Goal: Task Accomplishment & Management: Use online tool/utility

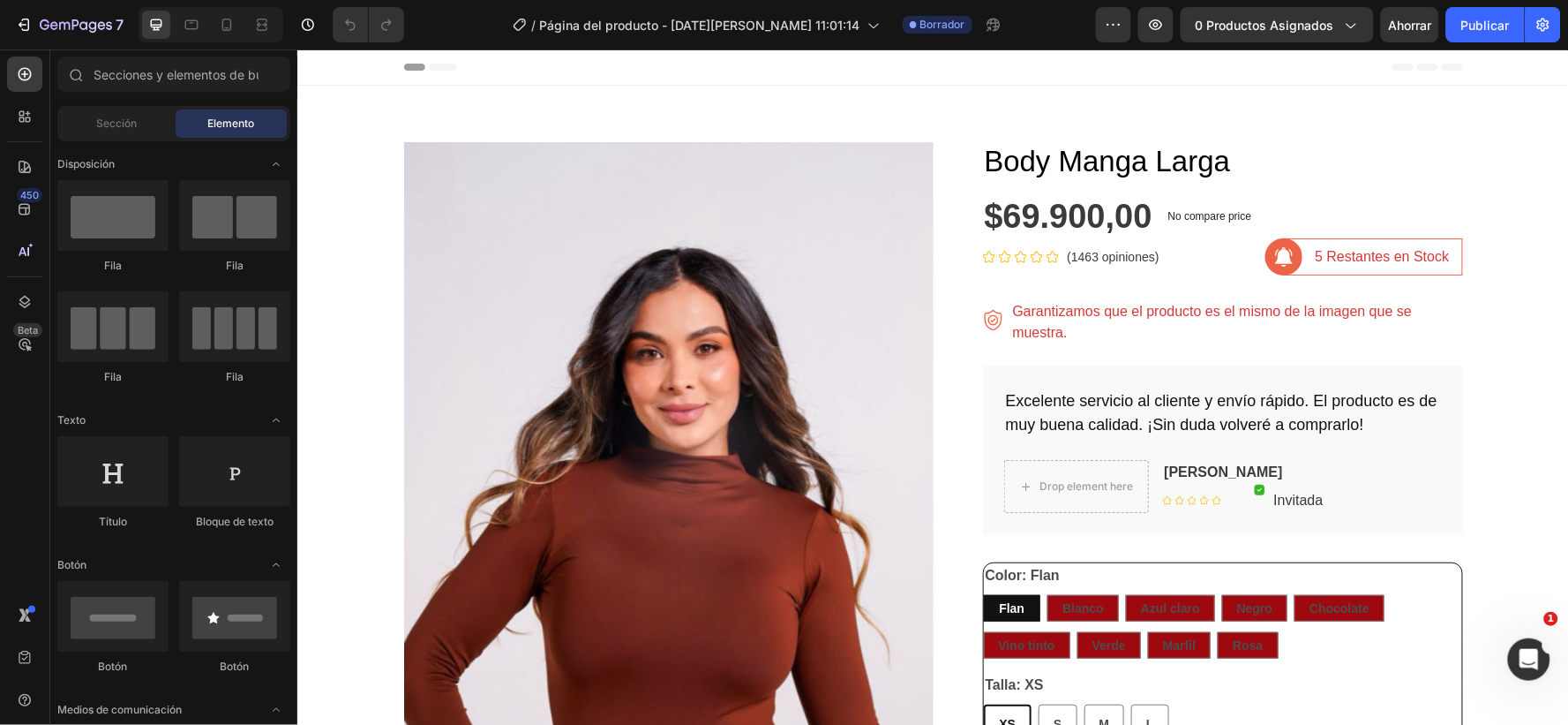
click at [226, 27] on icon at bounding box center [226, 24] width 17 height 17
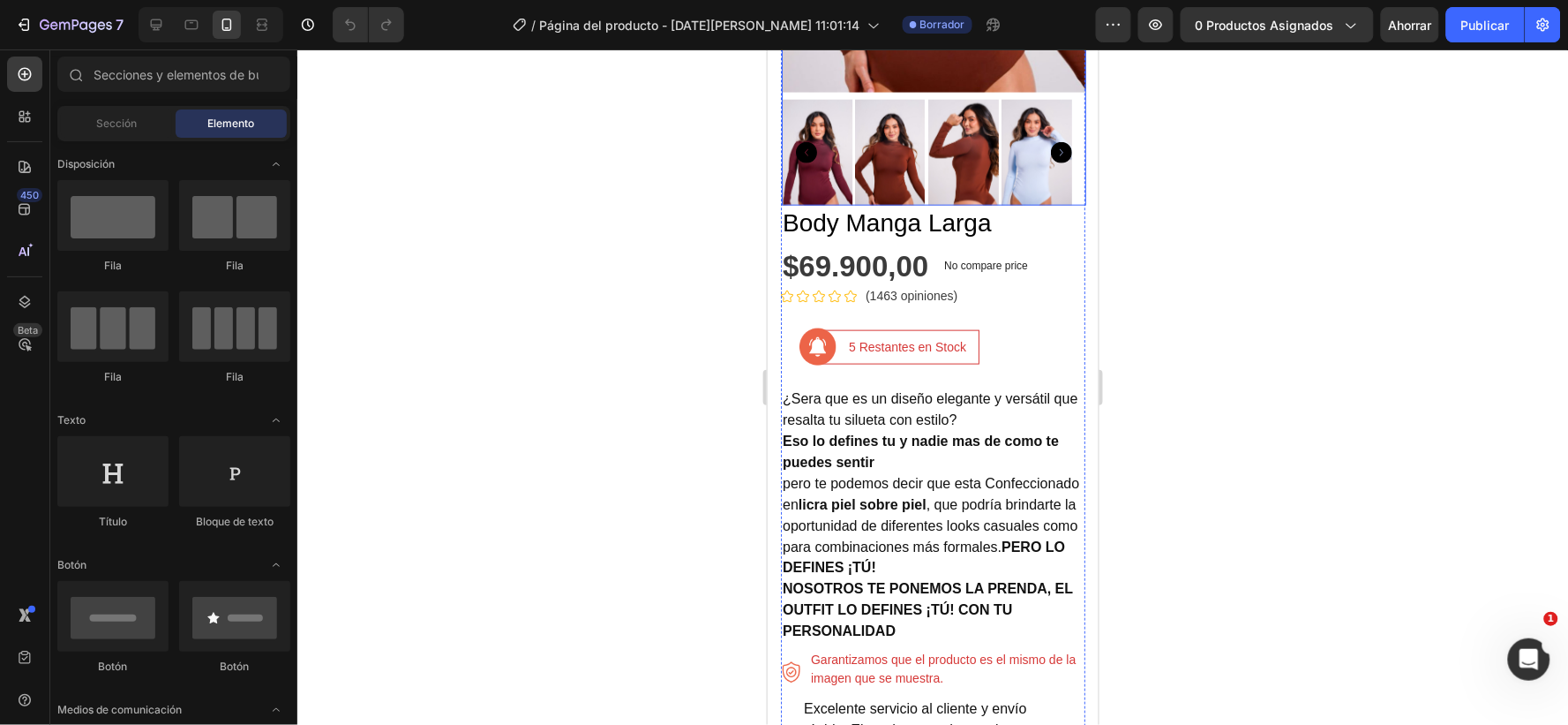
scroll to position [489, 0]
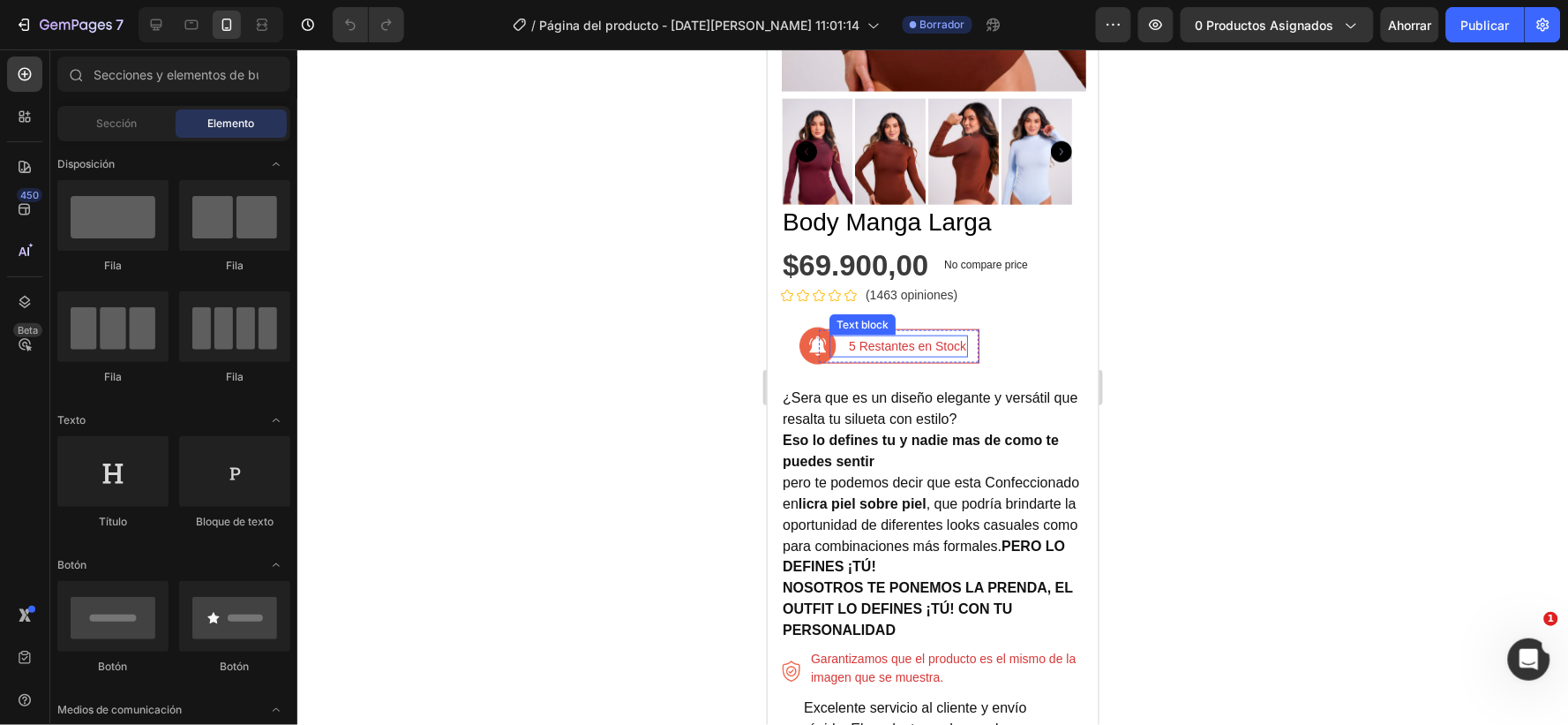
click at [843, 335] on div "5 Restantes en Stock Text block" at bounding box center [897, 346] width 138 height 22
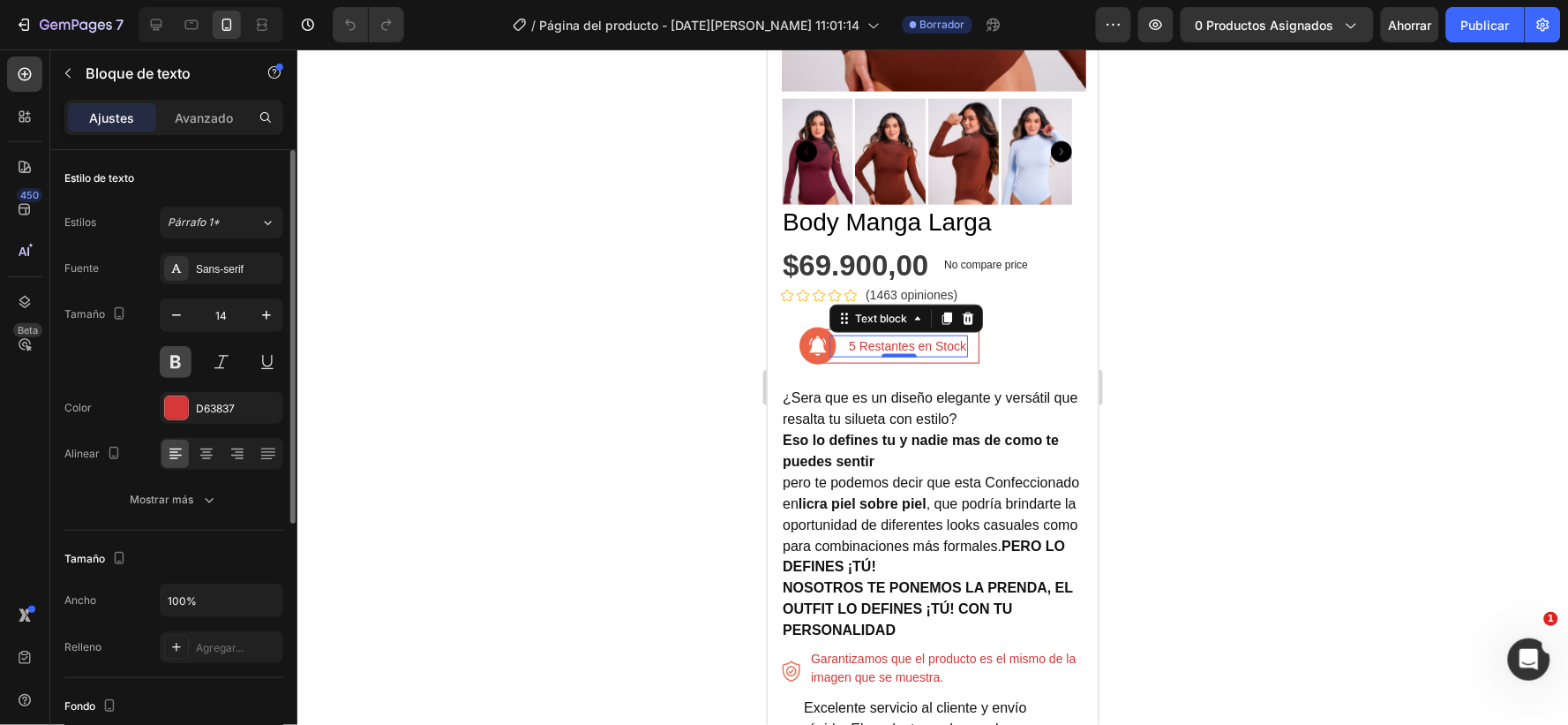
click at [179, 354] on button at bounding box center [175, 362] width 32 height 32
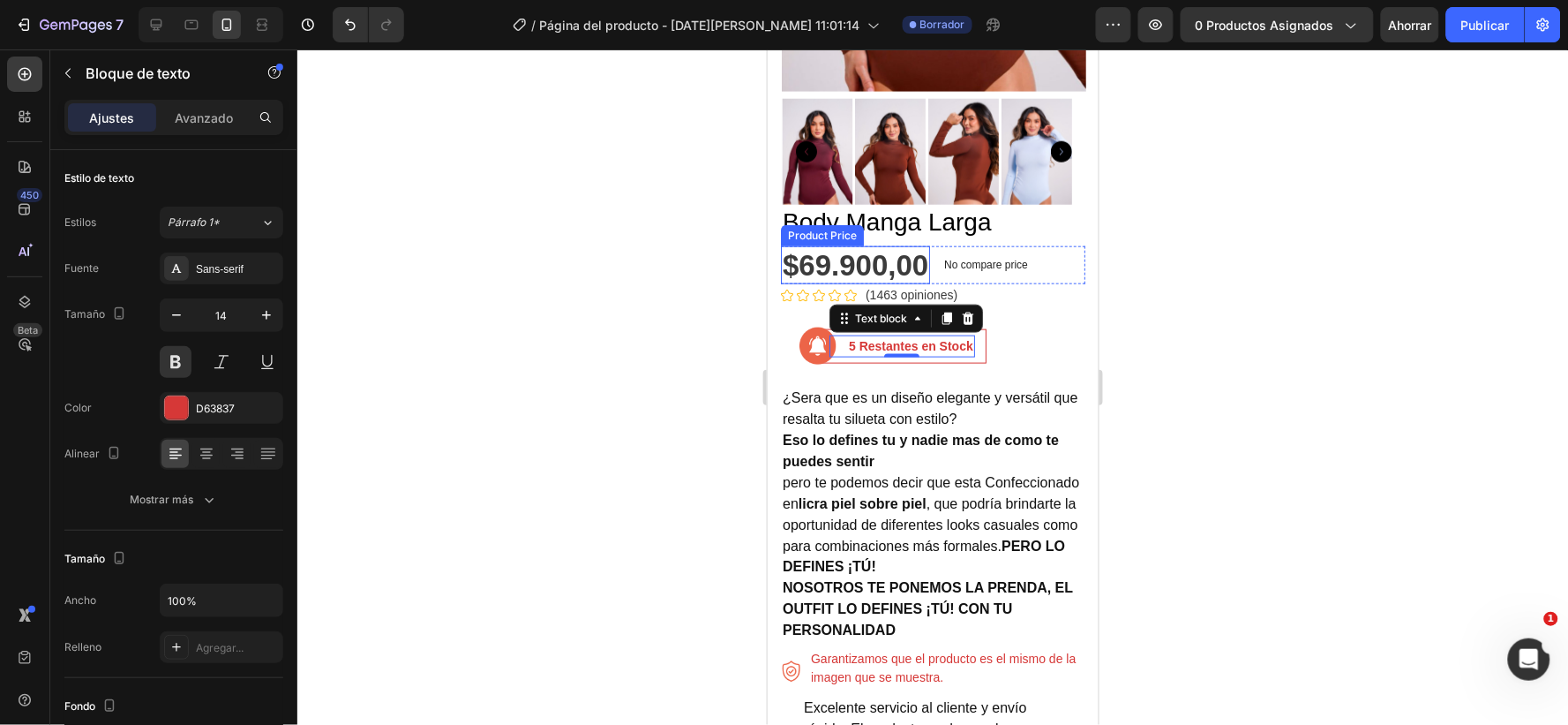
click at [881, 246] on div "$69.900,00" at bounding box center [854, 265] width 149 height 38
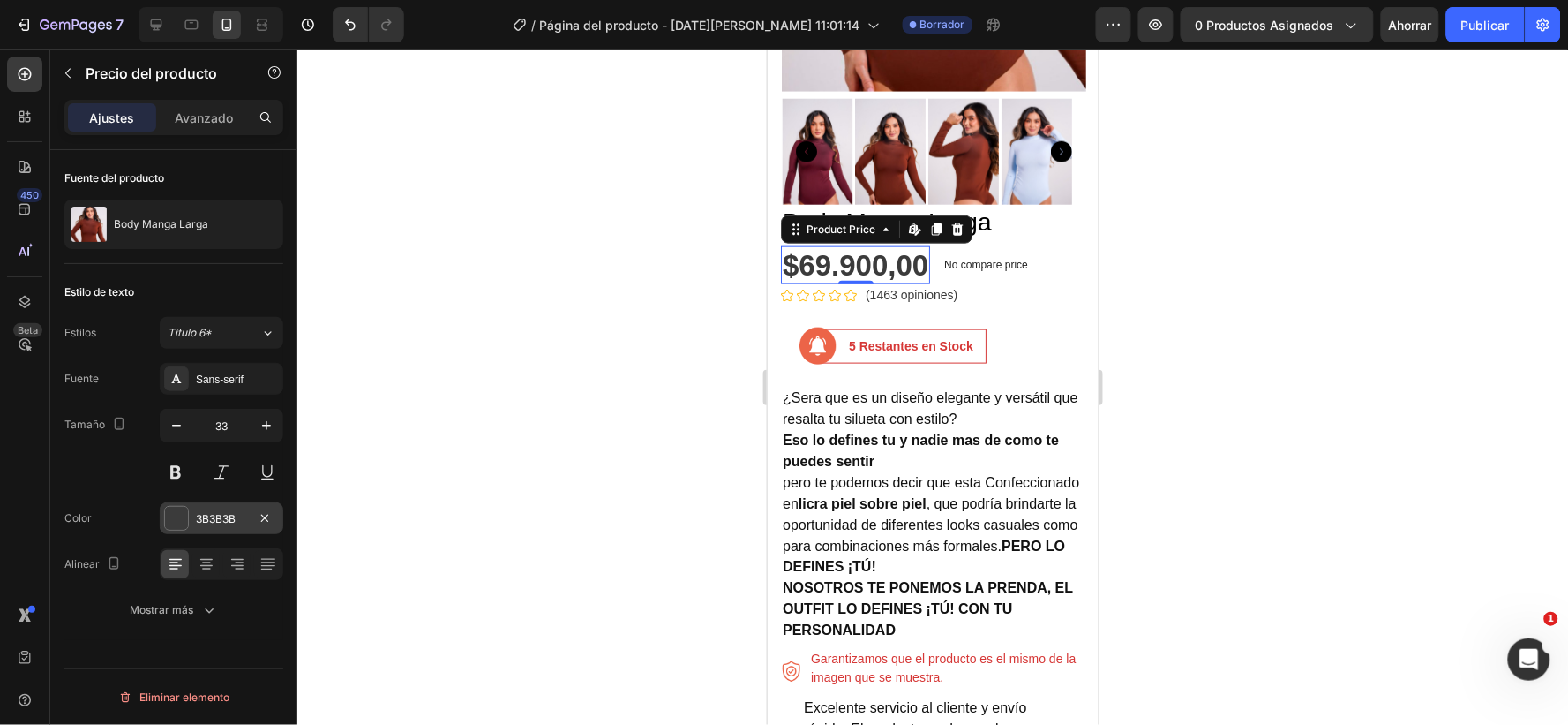
click at [248, 514] on div "3B3B3B" at bounding box center [221, 518] width 124 height 32
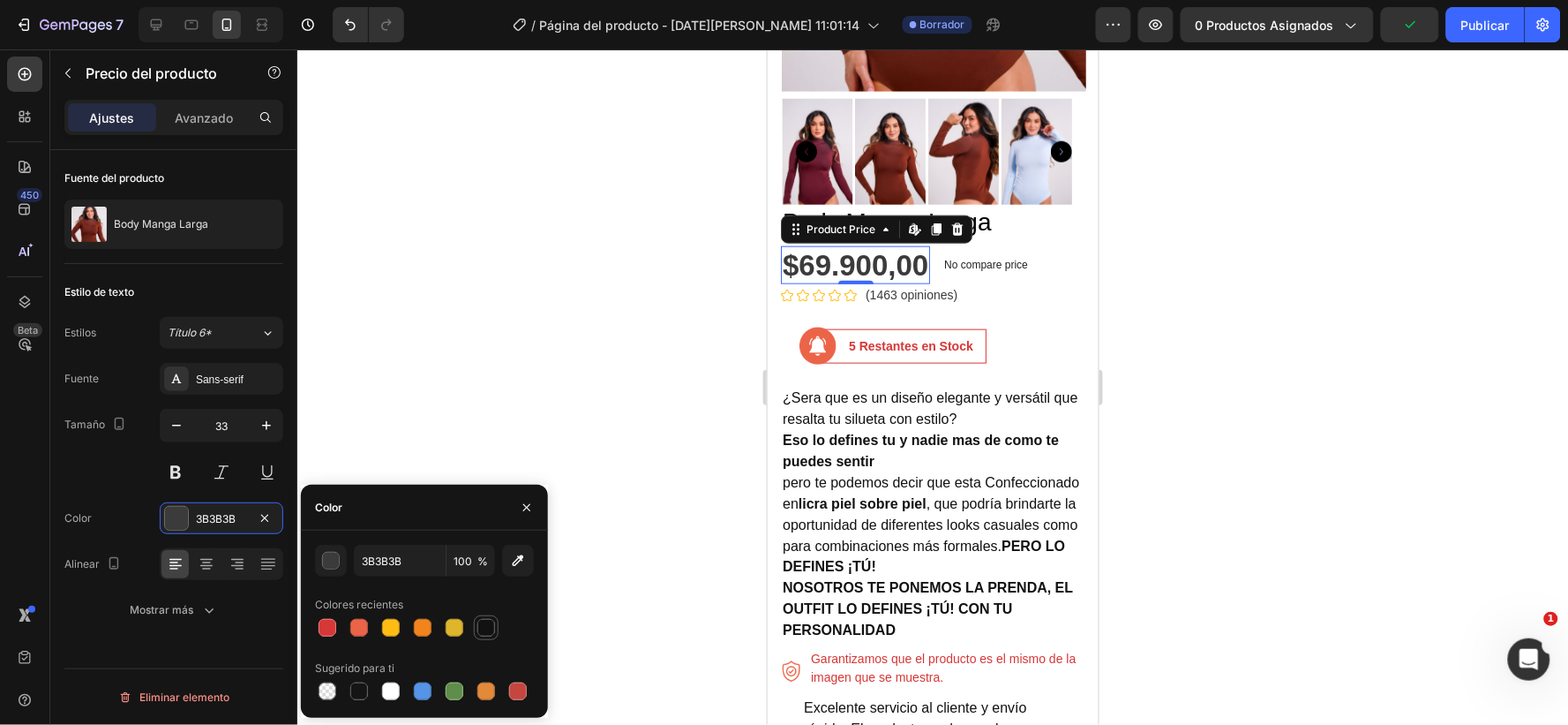
click at [490, 630] on div at bounding box center [486, 627] width 17 height 17
type input "121212"
click at [1033, 283] on div "Icon Icon Icon Icon Icon Icon List Hoz (1463 opiniones) Text block Row" at bounding box center [932, 294] width 304 height 22
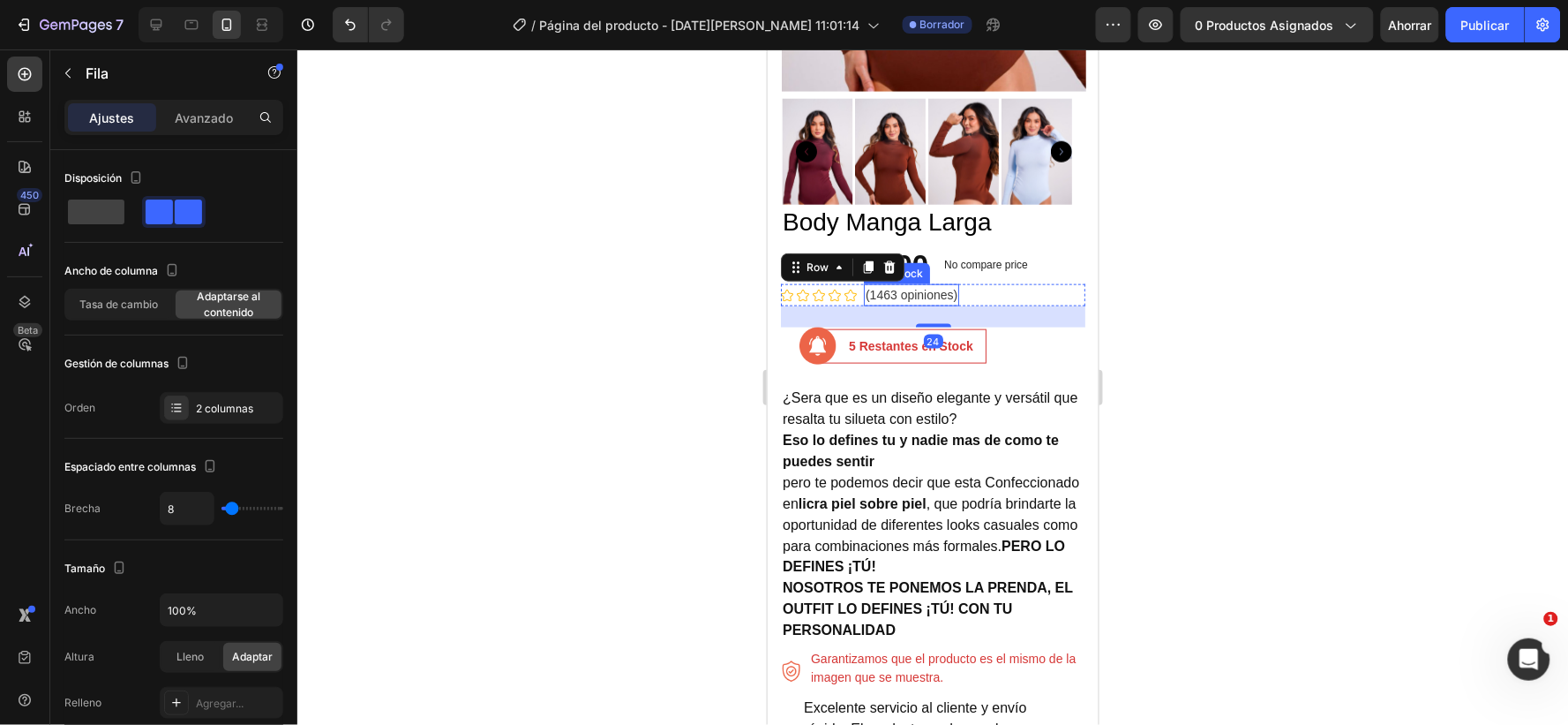
click at [915, 285] on p "(1463 opiniones)" at bounding box center [911, 294] width 92 height 18
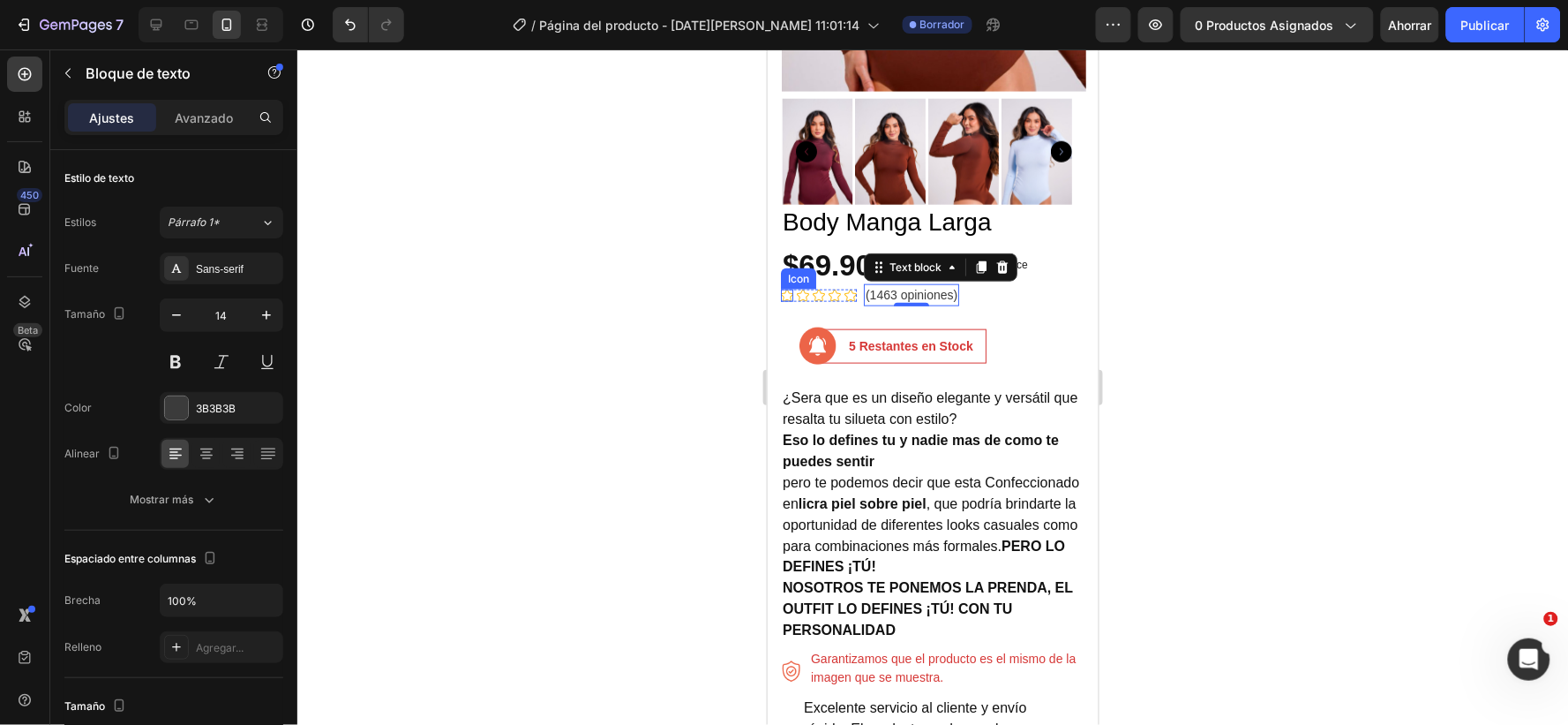
click at [785, 289] on icon at bounding box center [785, 294] width 12 height 12
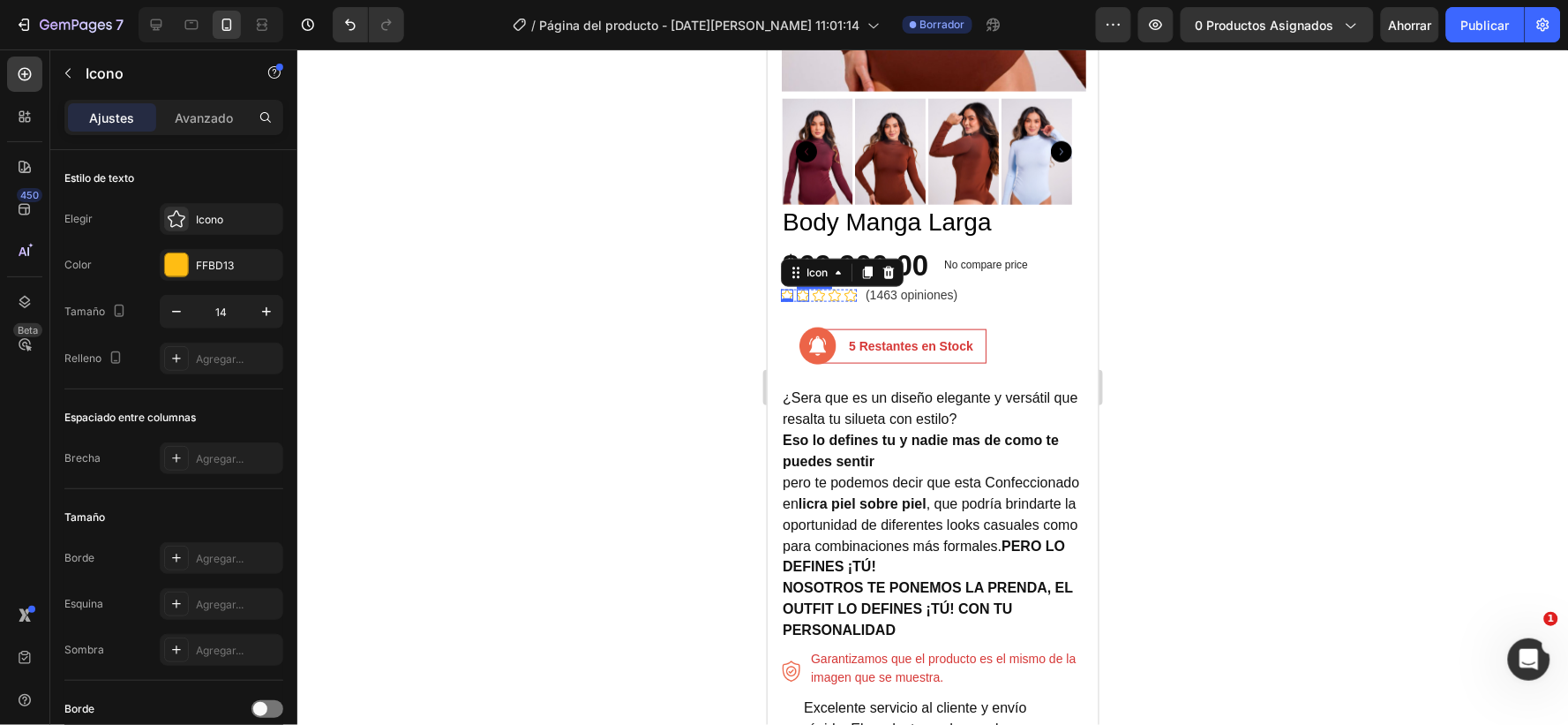
click at [801, 289] on icon at bounding box center [802, 294] width 12 height 12
click at [782, 289] on icon at bounding box center [785, 294] width 12 height 12
click at [858, 283] on div "Icon 0 Icon Icon Icon Icon Icon List Hoz (1463 opiniones) Text block Row" at bounding box center [932, 294] width 304 height 22
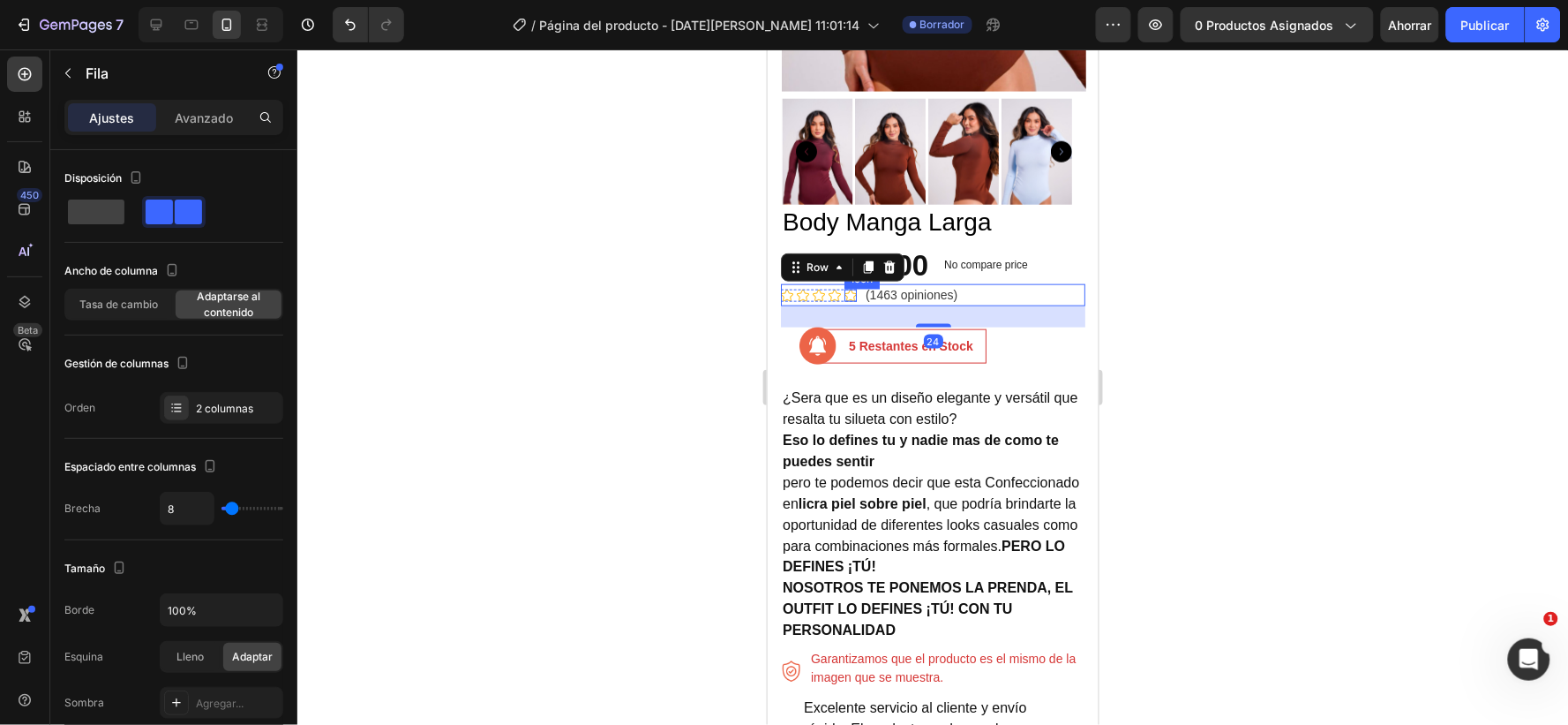
click at [850, 289] on icon at bounding box center [850, 294] width 12 height 12
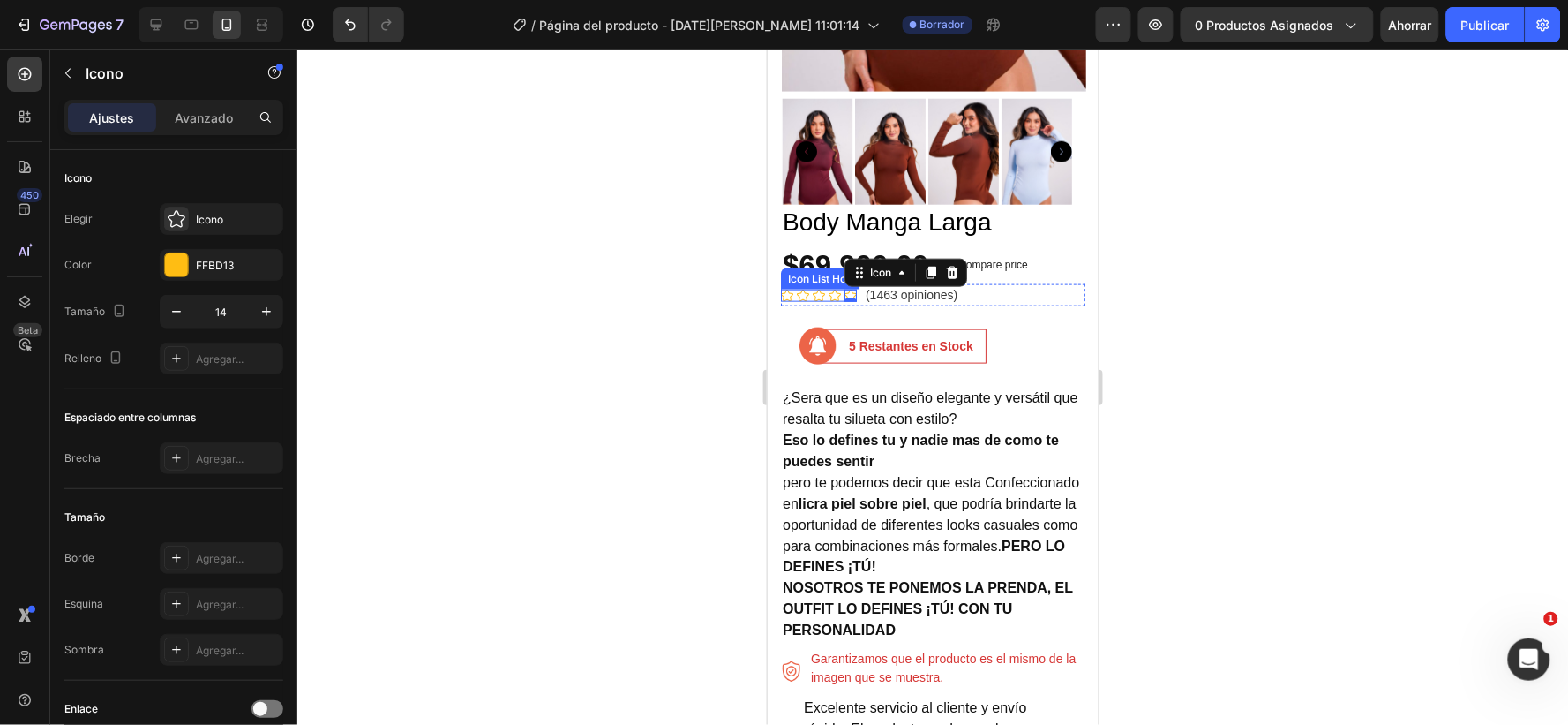
click at [841, 289] on div "Icon Icon Icon Icon Icon 0 Icon List Hoz" at bounding box center [817, 294] width 76 height 12
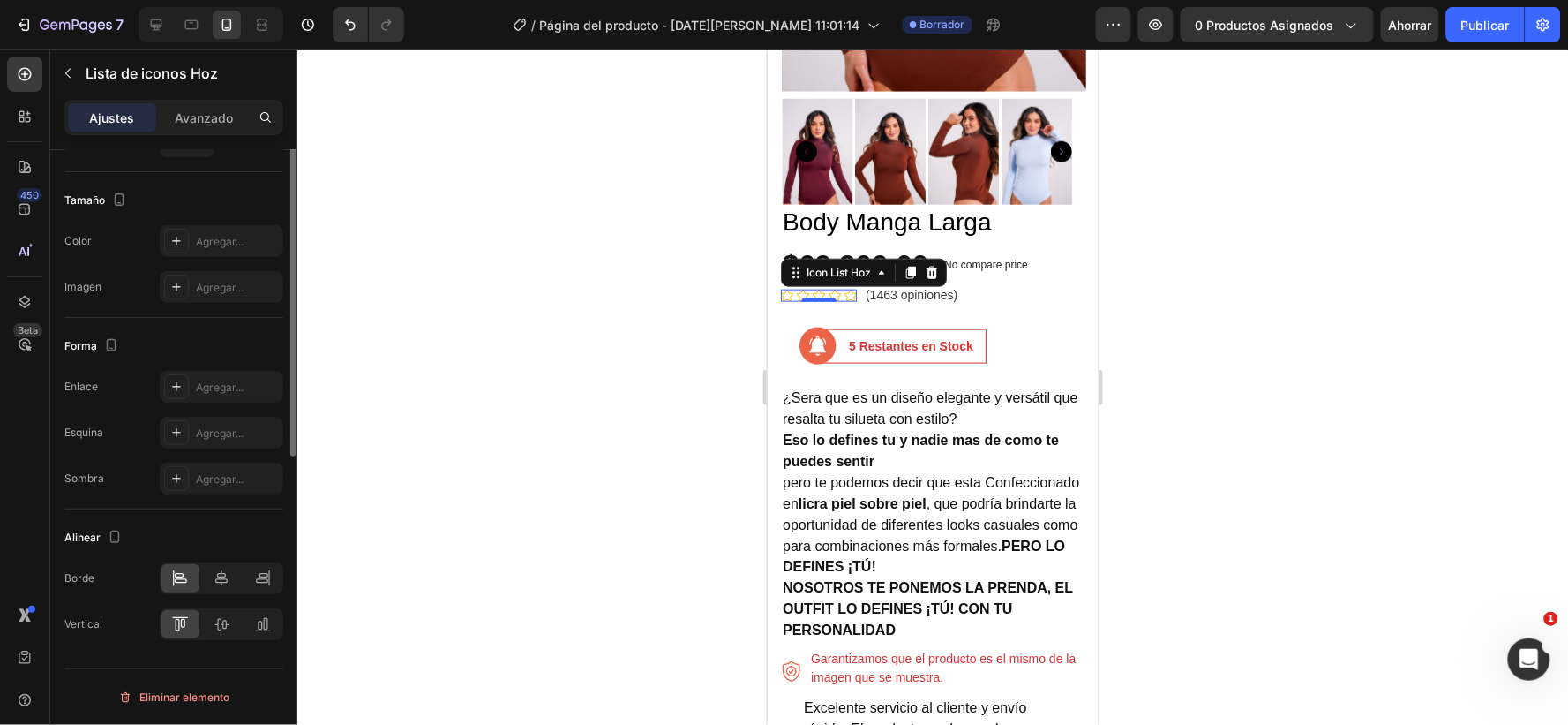
scroll to position [0, 0]
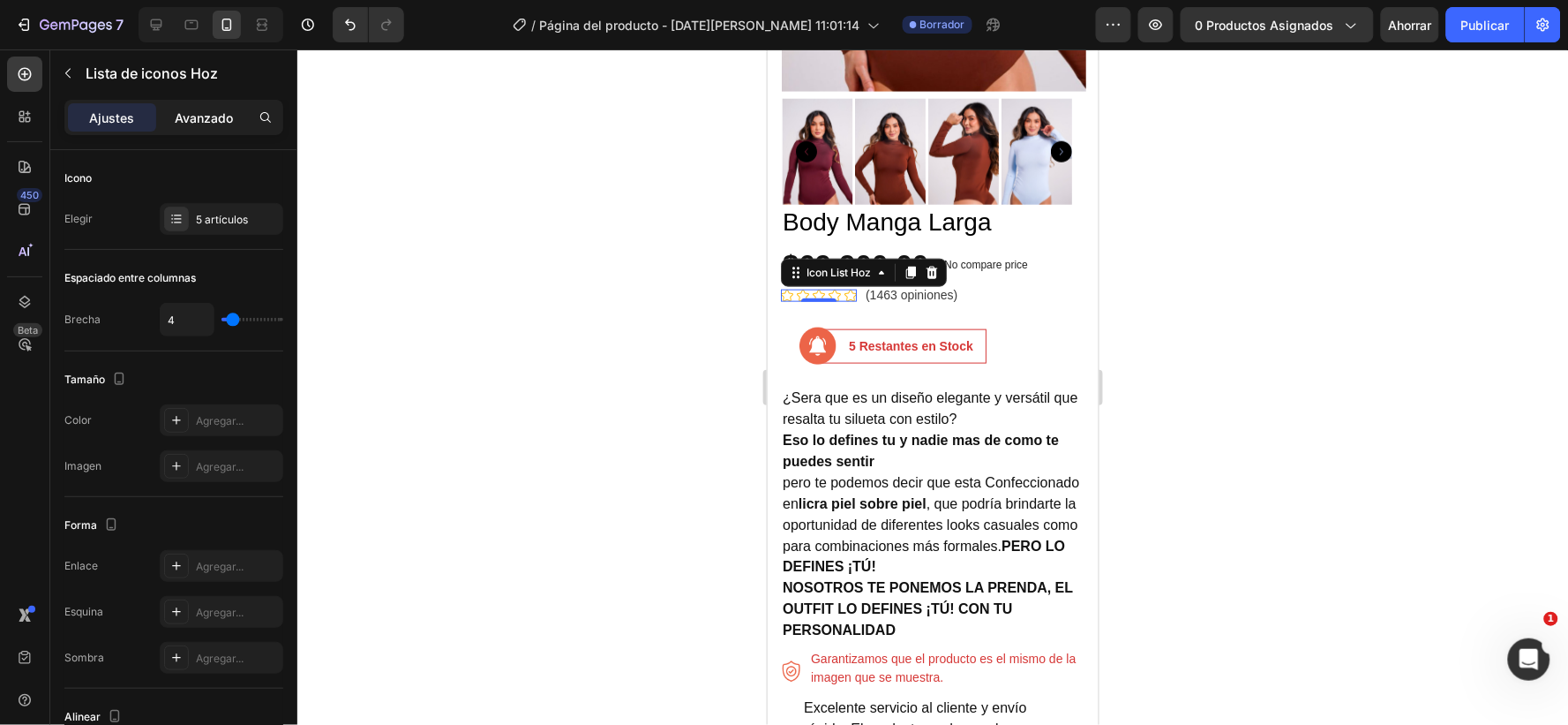
click at [210, 116] on font "Avanzado" at bounding box center [204, 117] width 59 height 15
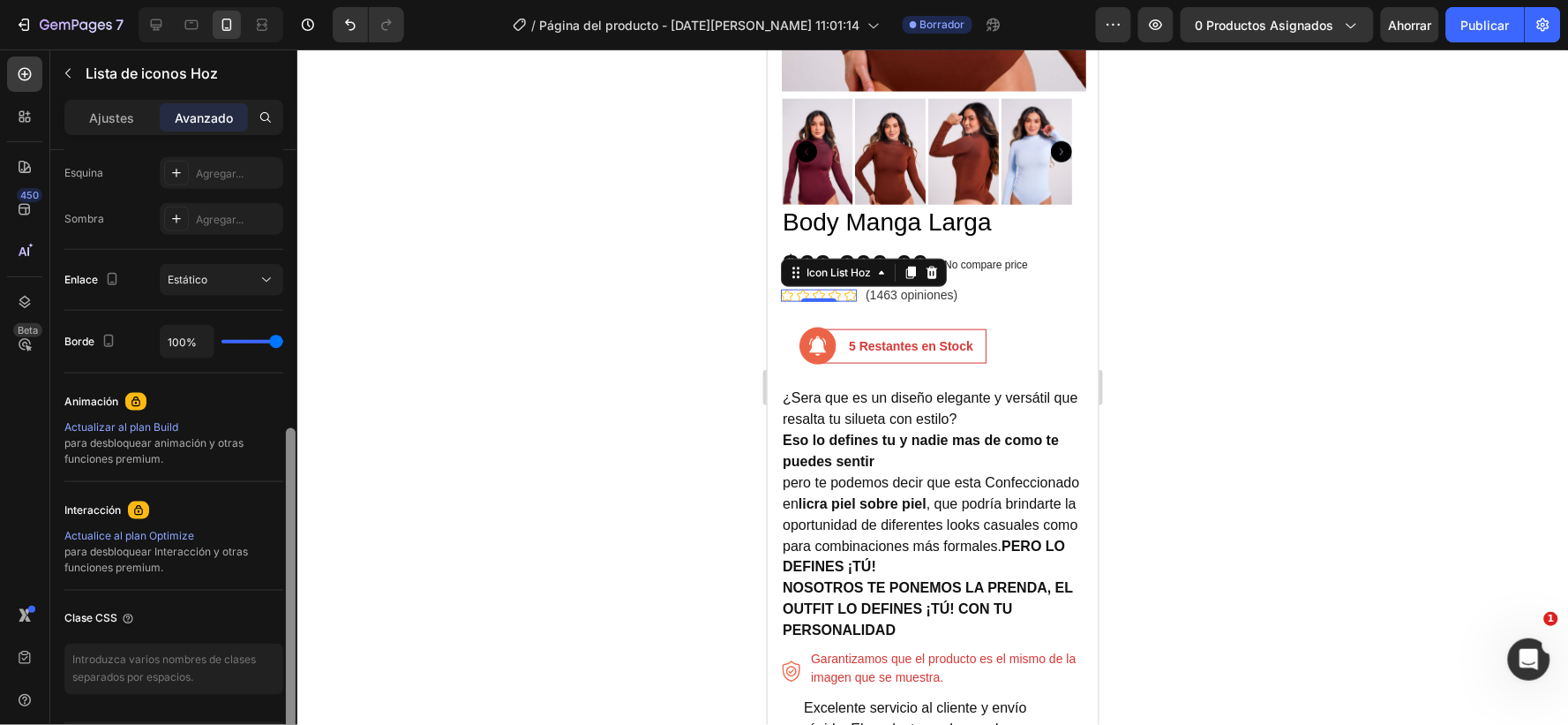
drag, startPoint x: 292, startPoint y: 455, endPoint x: 214, endPoint y: 500, distance: 90.0
click at [257, 534] on div "Icono De oficina Sí No Tableta Sí No Móvil Sí No Espaciado entre columnas 0 0 0…" at bounding box center [174, 463] width 247 height 625
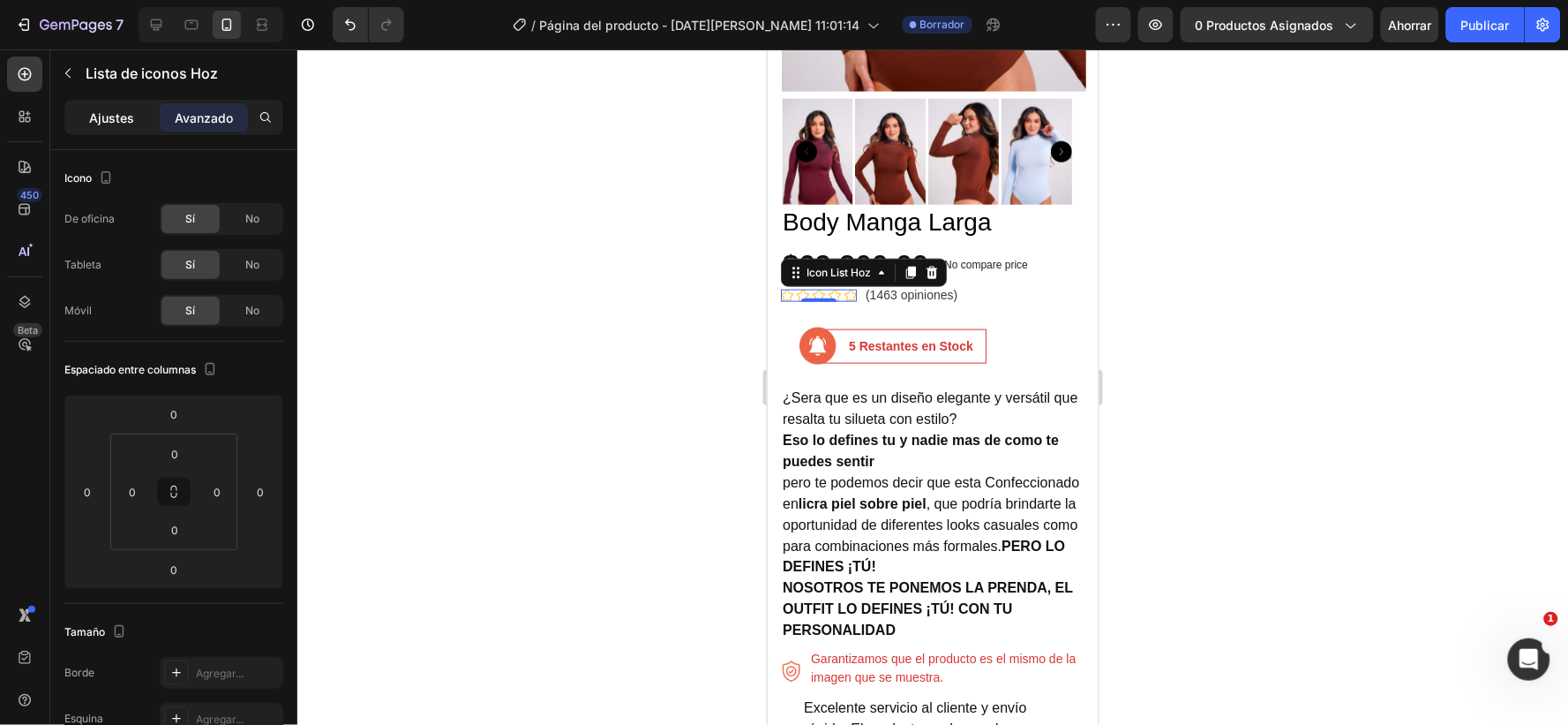
click at [113, 110] on font "Ajustes" at bounding box center [112, 117] width 45 height 15
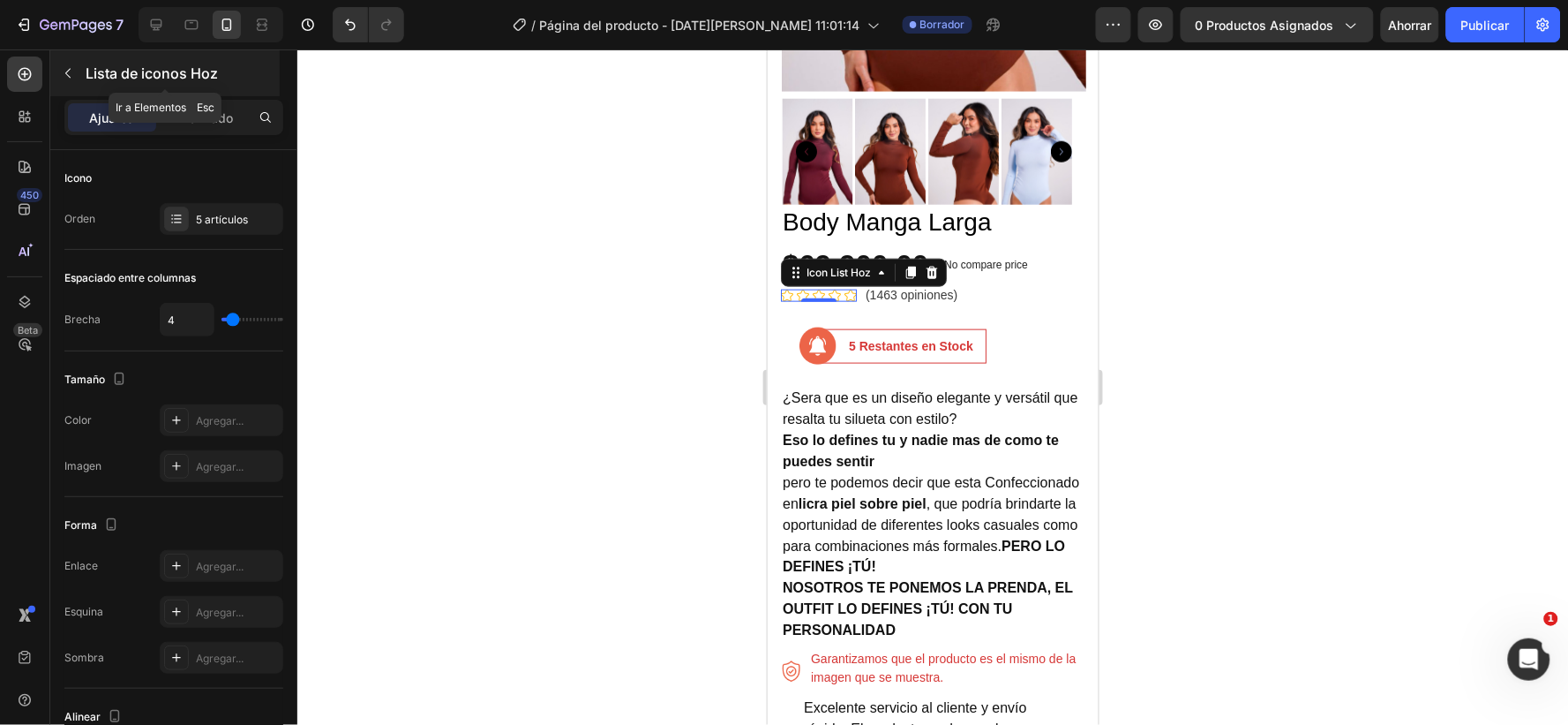
click at [63, 66] on icon "button" at bounding box center [67, 72] width 14 height 14
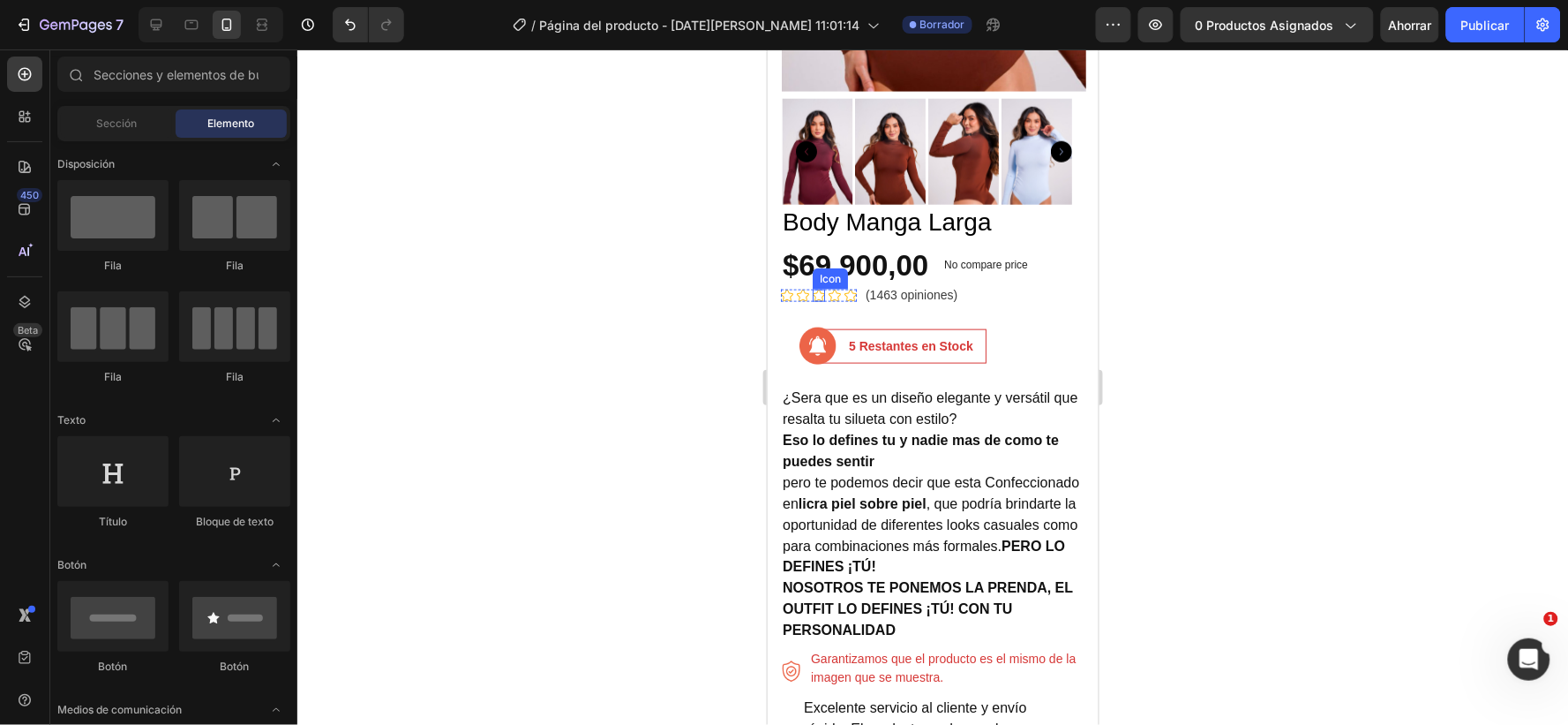
click at [814, 283] on div "Icon Icon Icon Icon Icon Icon List Hoz" at bounding box center [817, 294] width 76 height 22
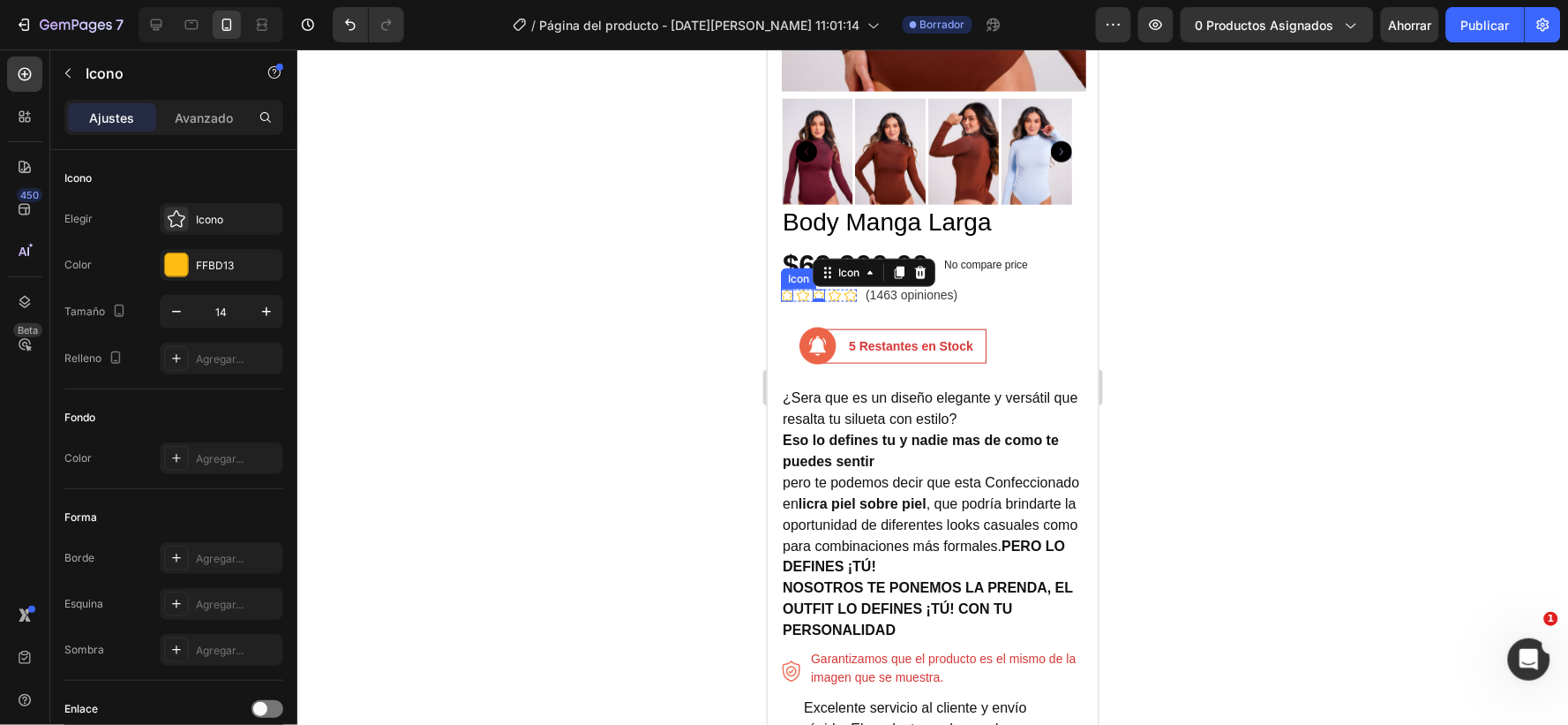
click at [786, 289] on icon at bounding box center [785, 294] width 12 height 12
click at [162, 21] on icon at bounding box center [156, 24] width 17 height 17
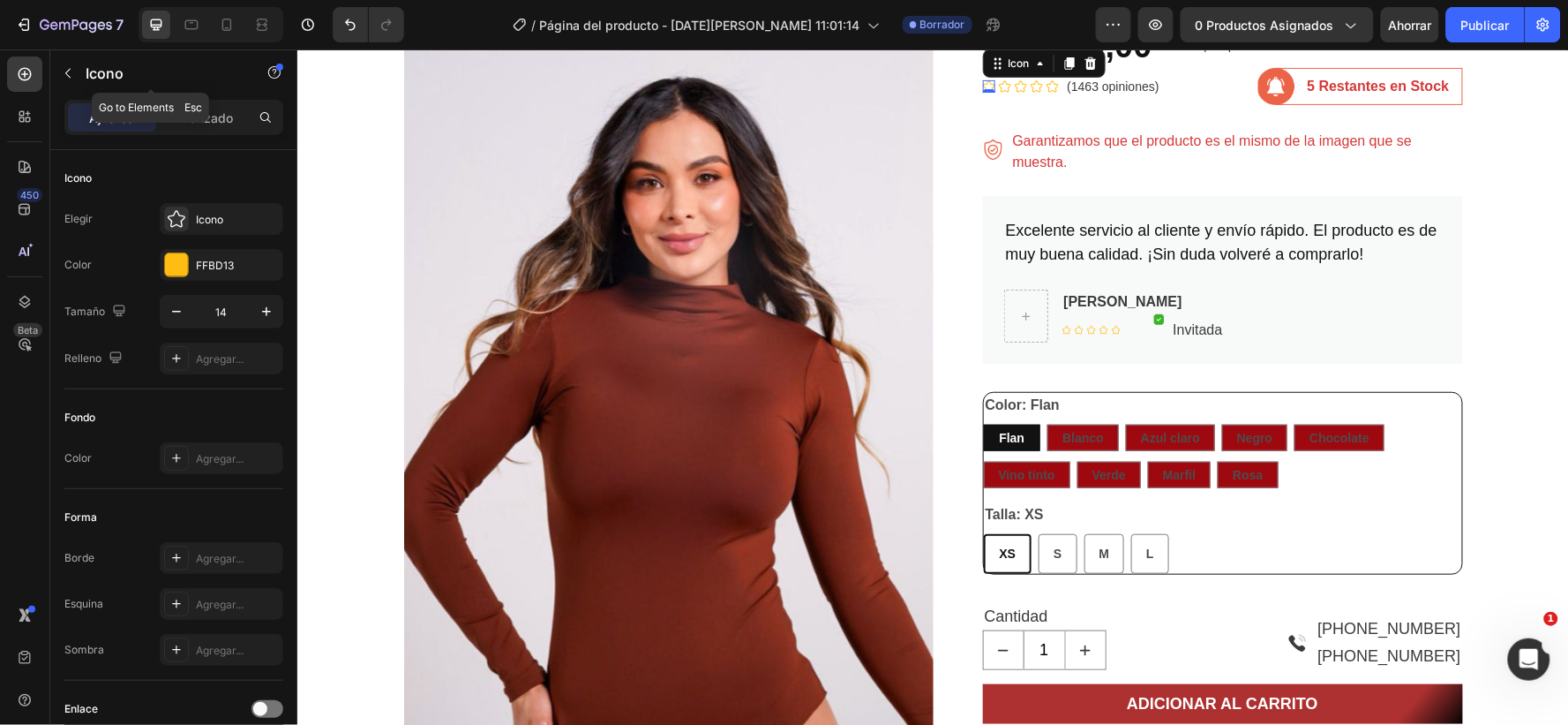
scroll to position [139, 0]
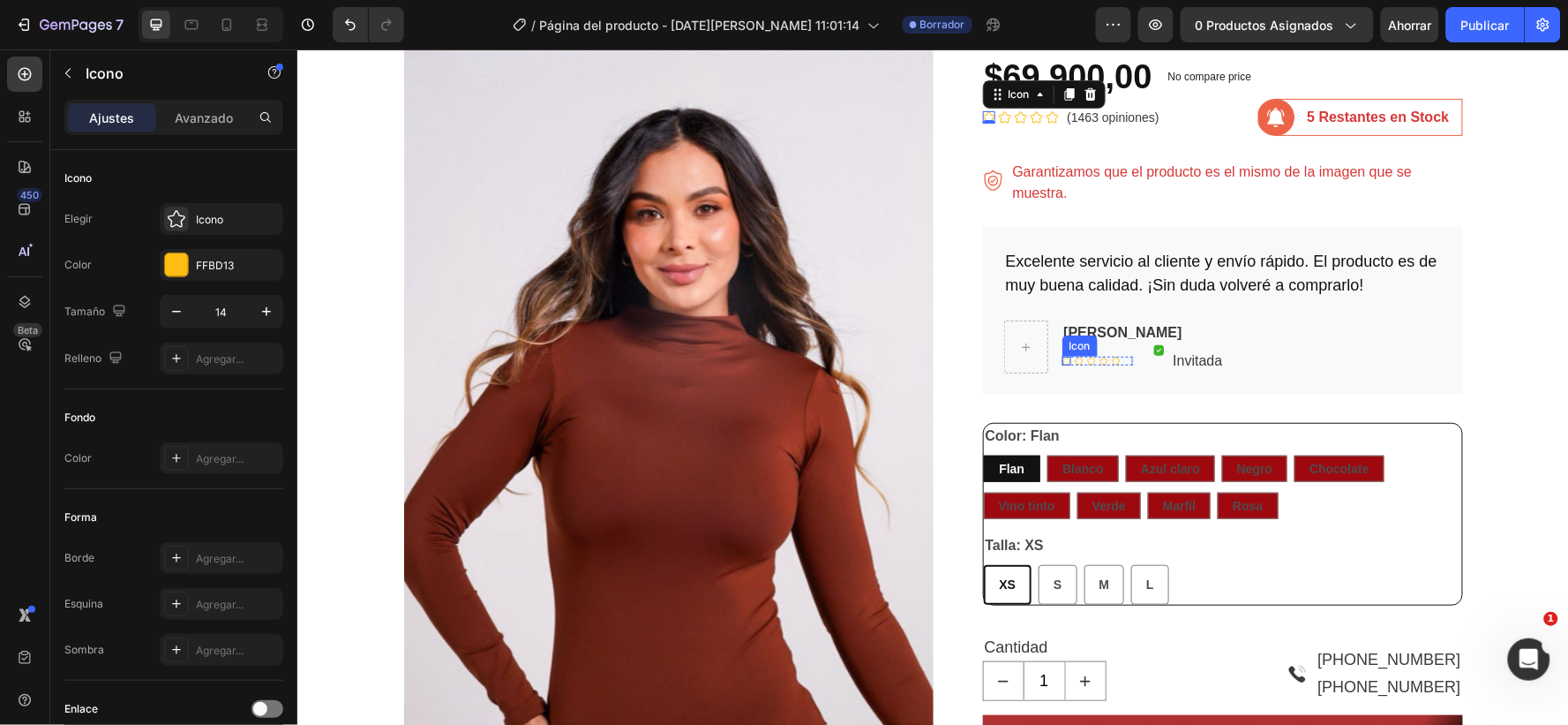
click at [1062, 359] on icon at bounding box center [1067, 360] width 9 height 9
click at [982, 116] on icon at bounding box center [988, 115] width 12 height 12
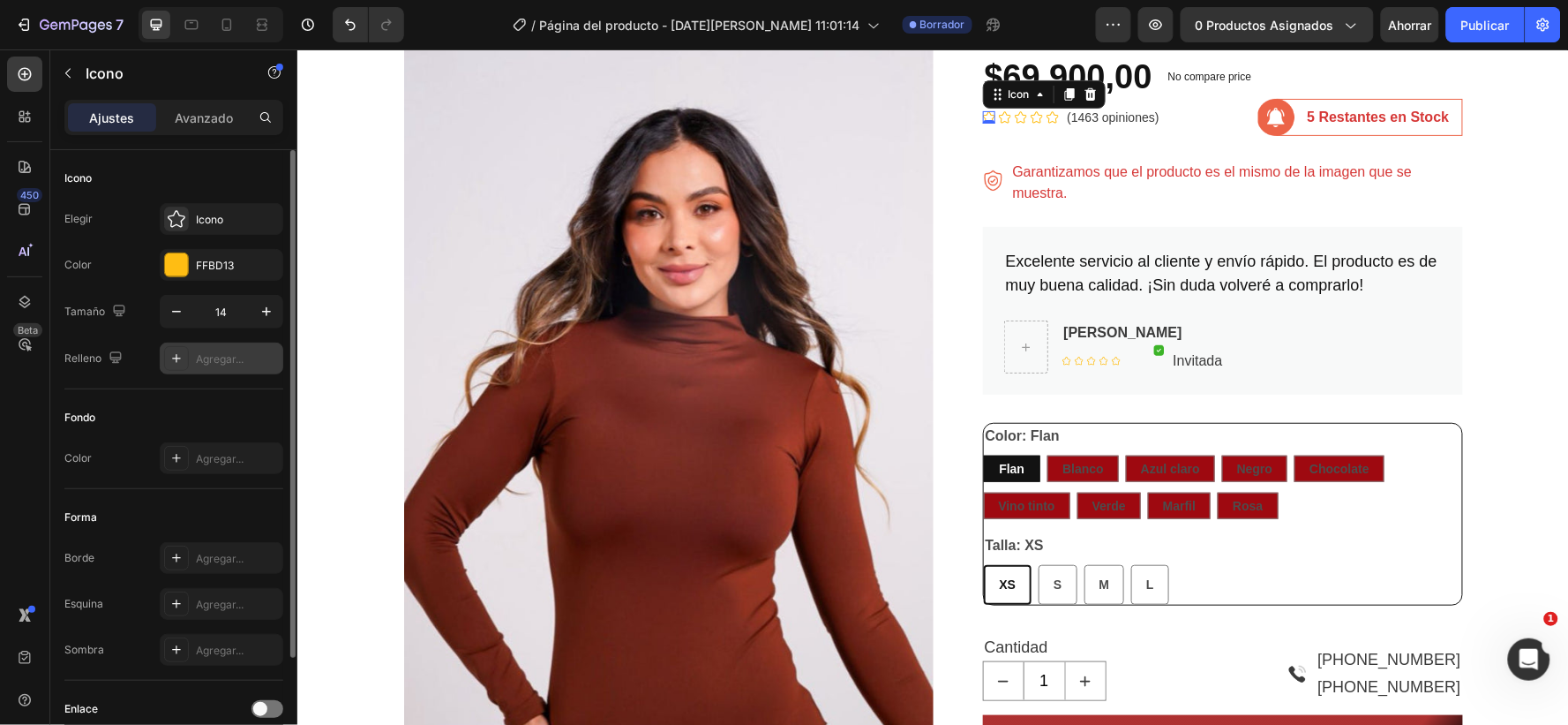
click at [185, 357] on div at bounding box center [176, 358] width 25 height 25
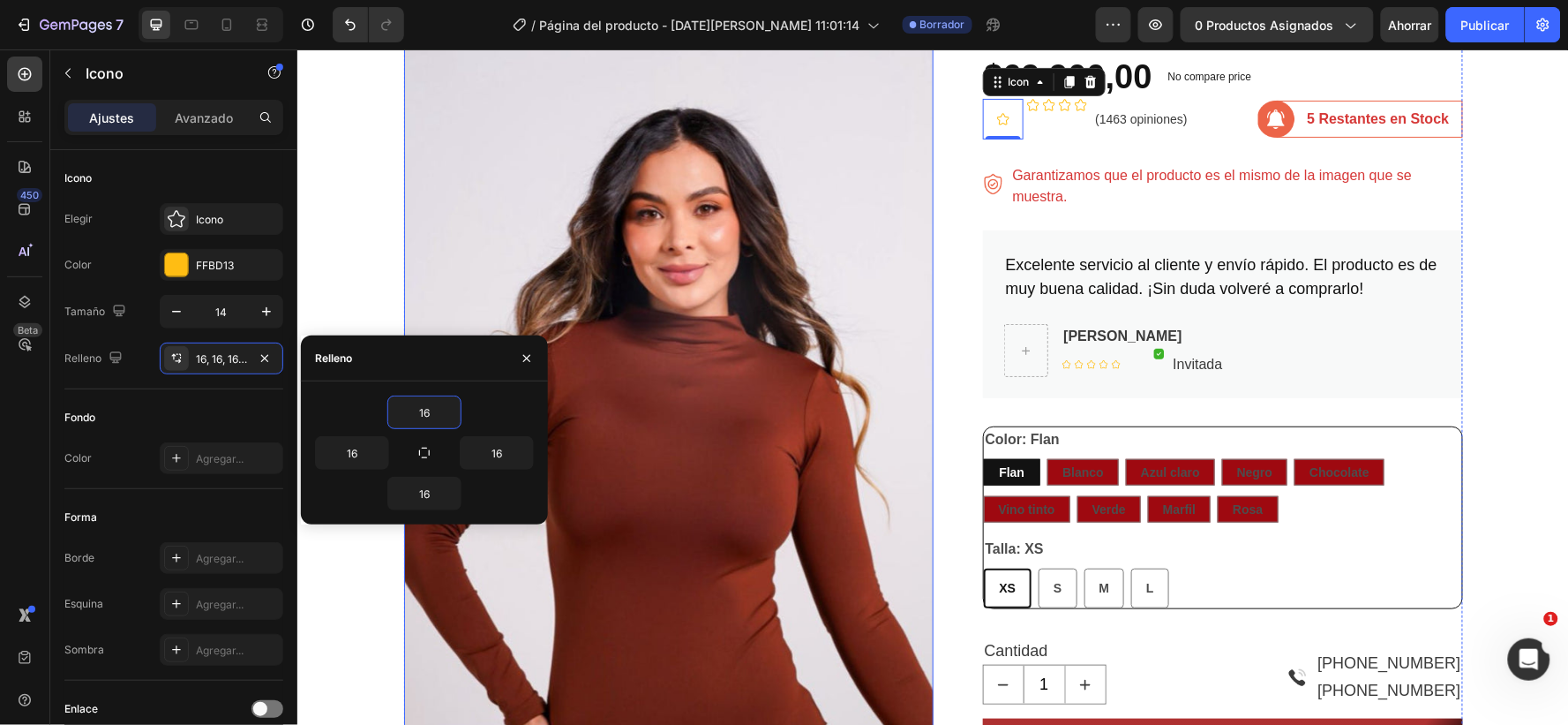
type input "0"
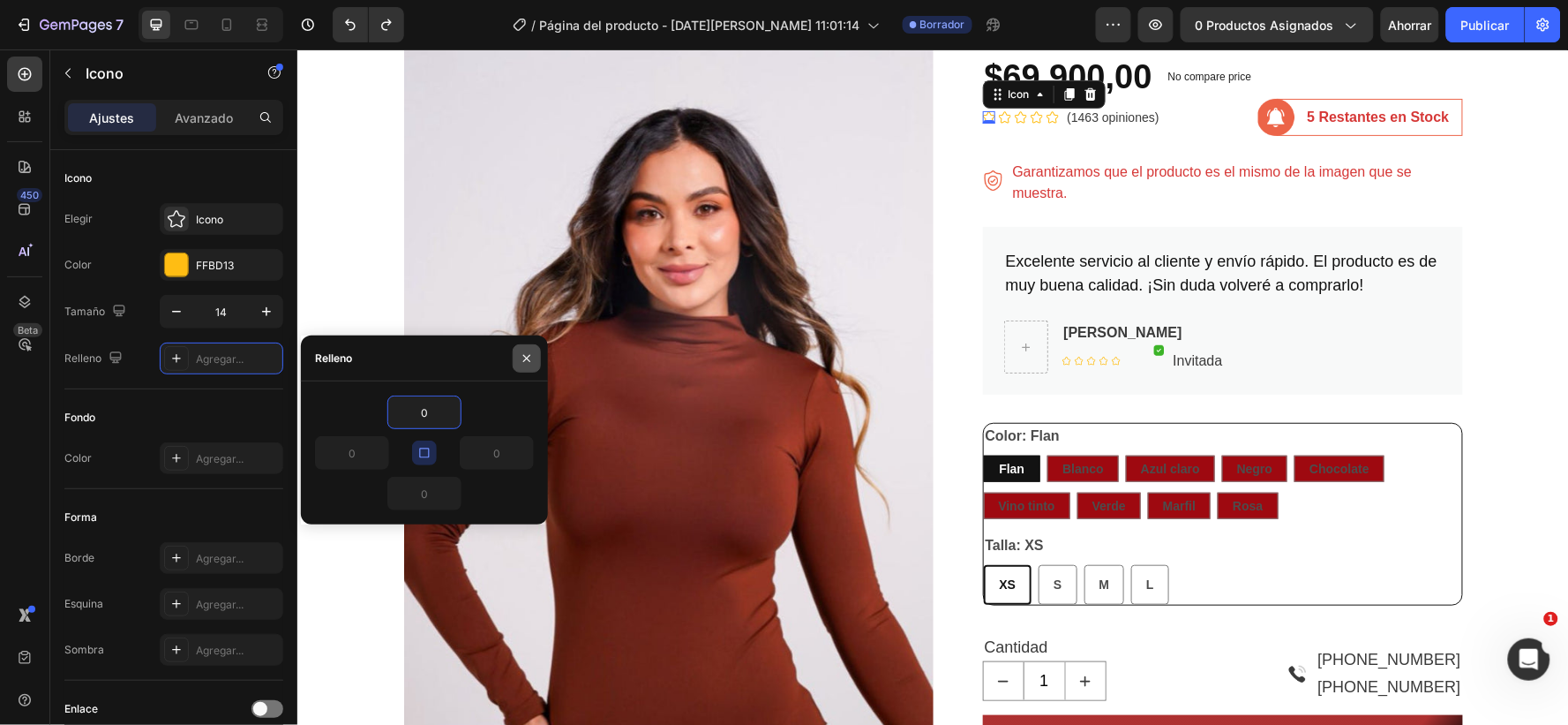
click at [521, 362] on icon "button" at bounding box center [526, 357] width 14 height 14
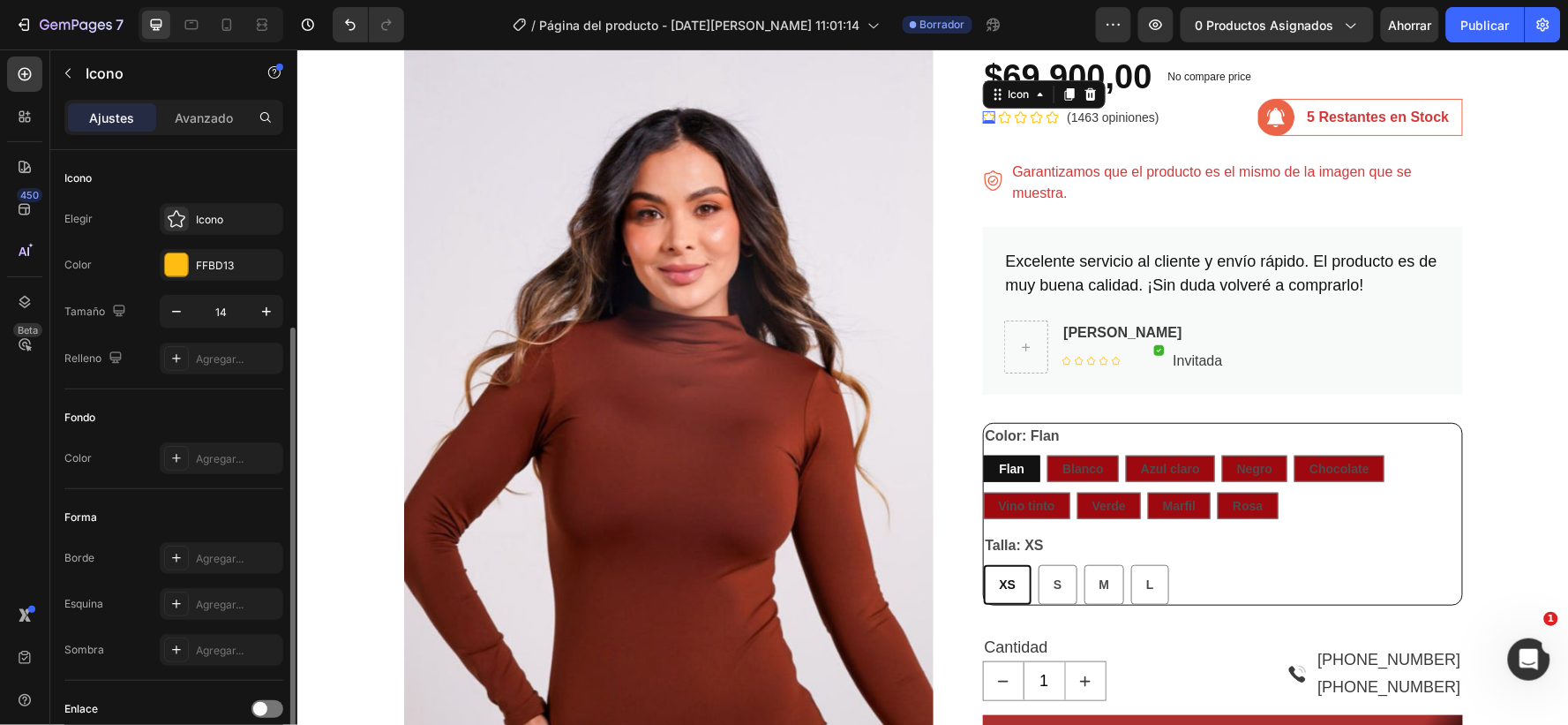
scroll to position [98, 0]
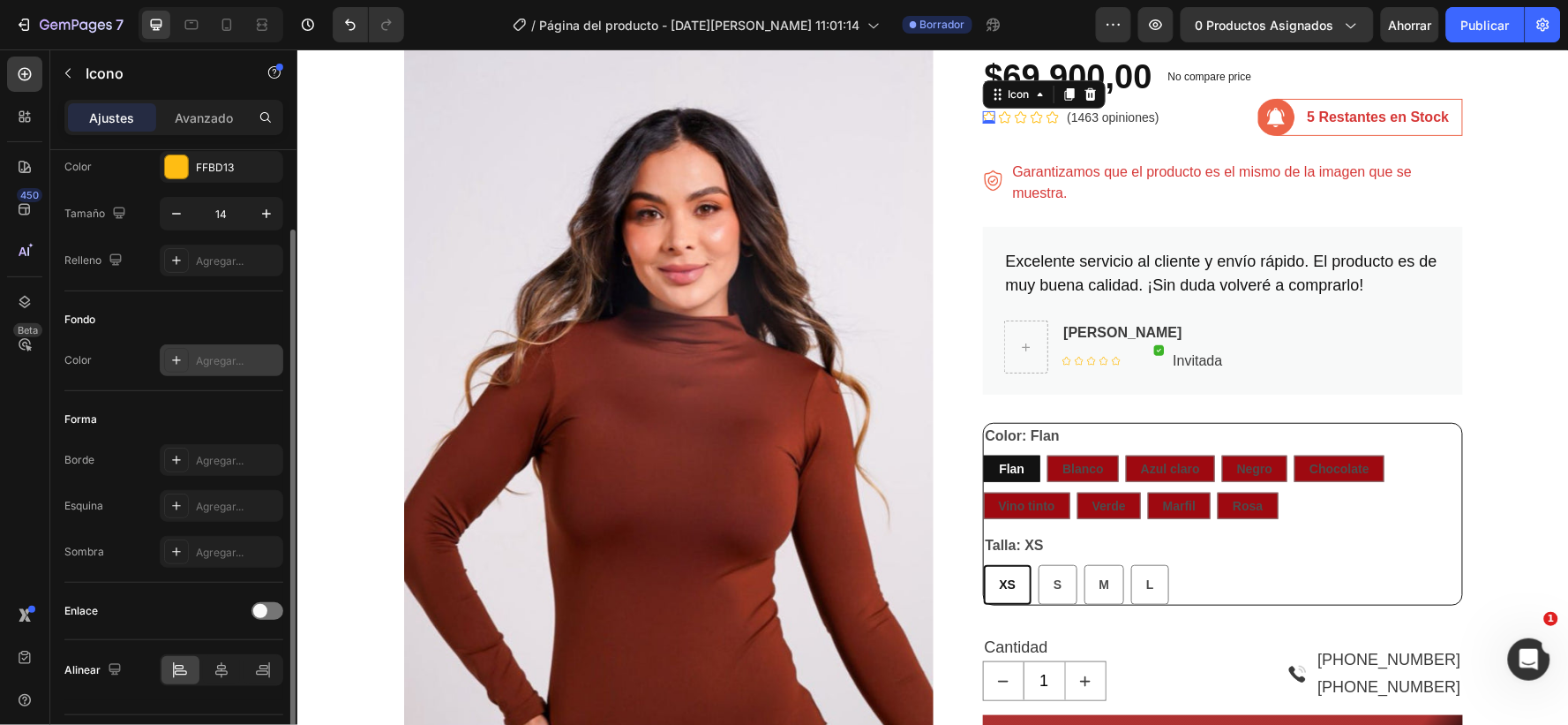
click at [218, 364] on font "Agregar..." at bounding box center [220, 360] width 48 height 13
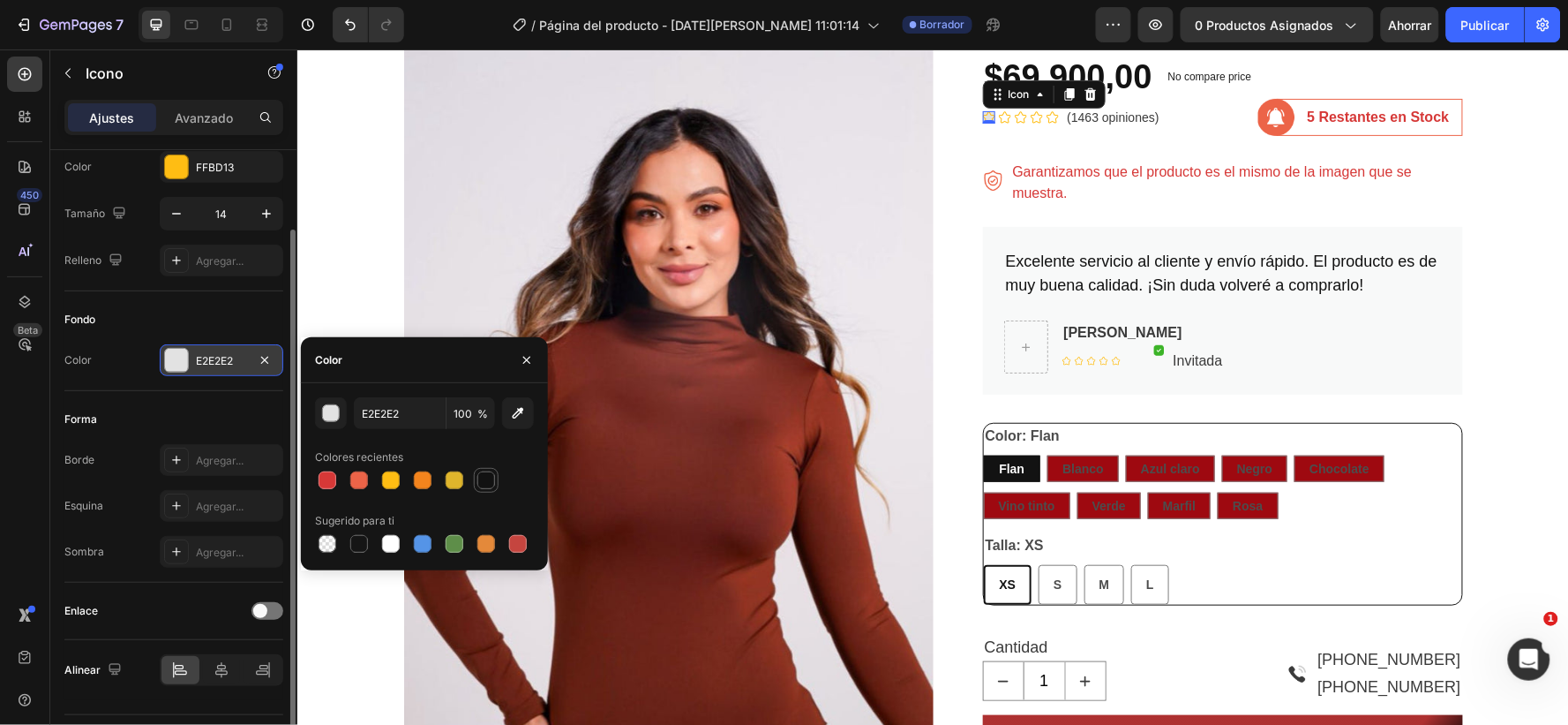
click at [486, 475] on div at bounding box center [486, 479] width 17 height 17
type input "121212"
click at [1025, 143] on div "Body Manga Larga Product Title $69.900,00 Product Price Product Price No compar…" at bounding box center [1223, 647] width 480 height 1291
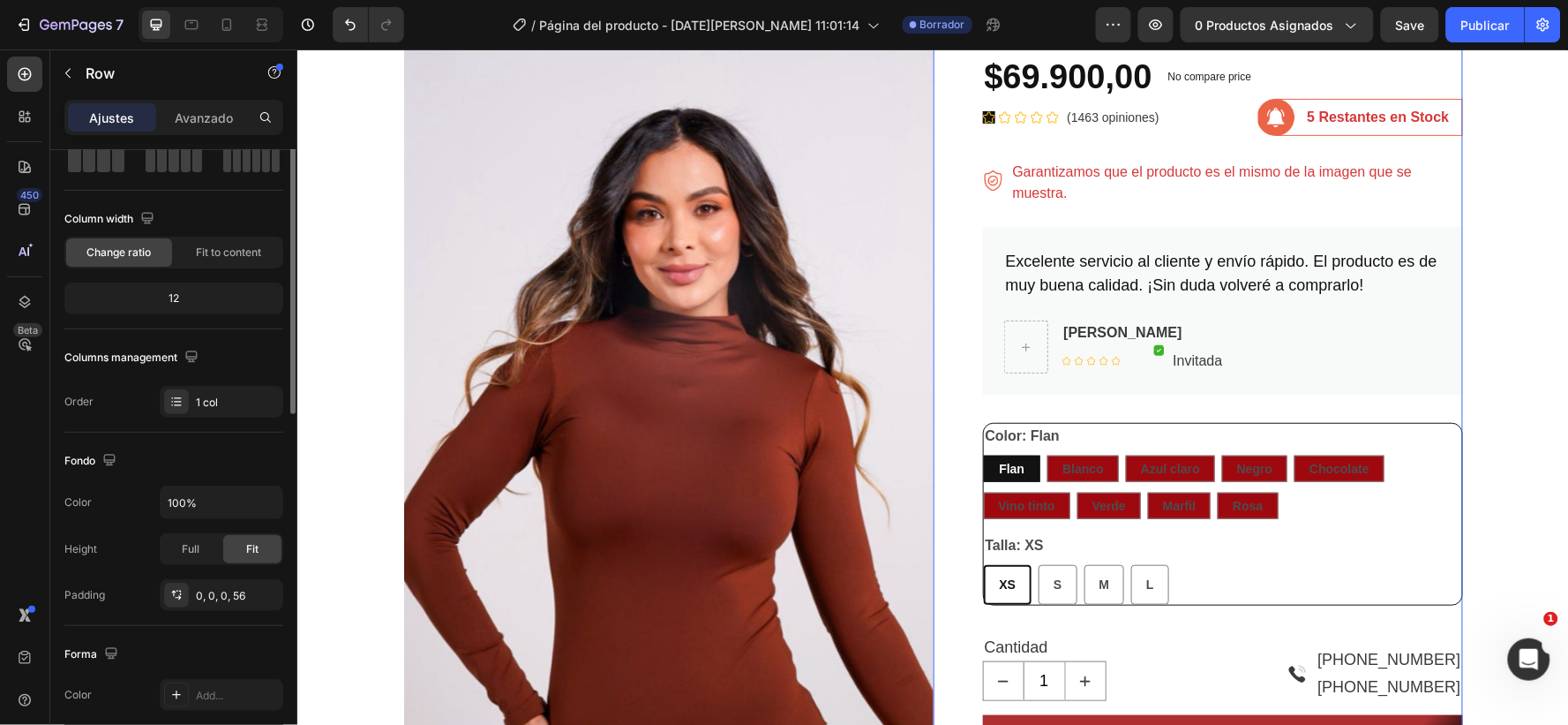
scroll to position [0, 0]
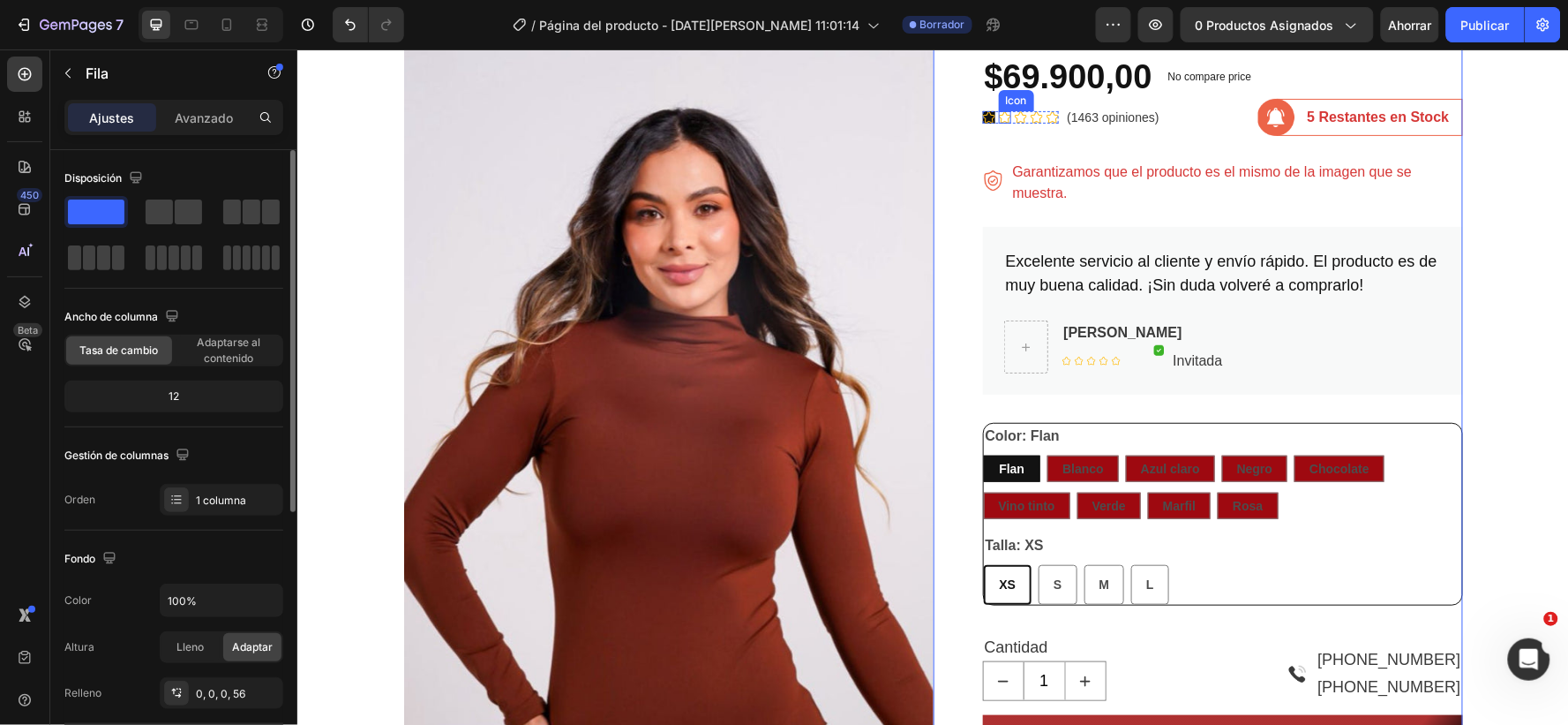
click at [998, 116] on icon at bounding box center [1003, 115] width 12 height 12
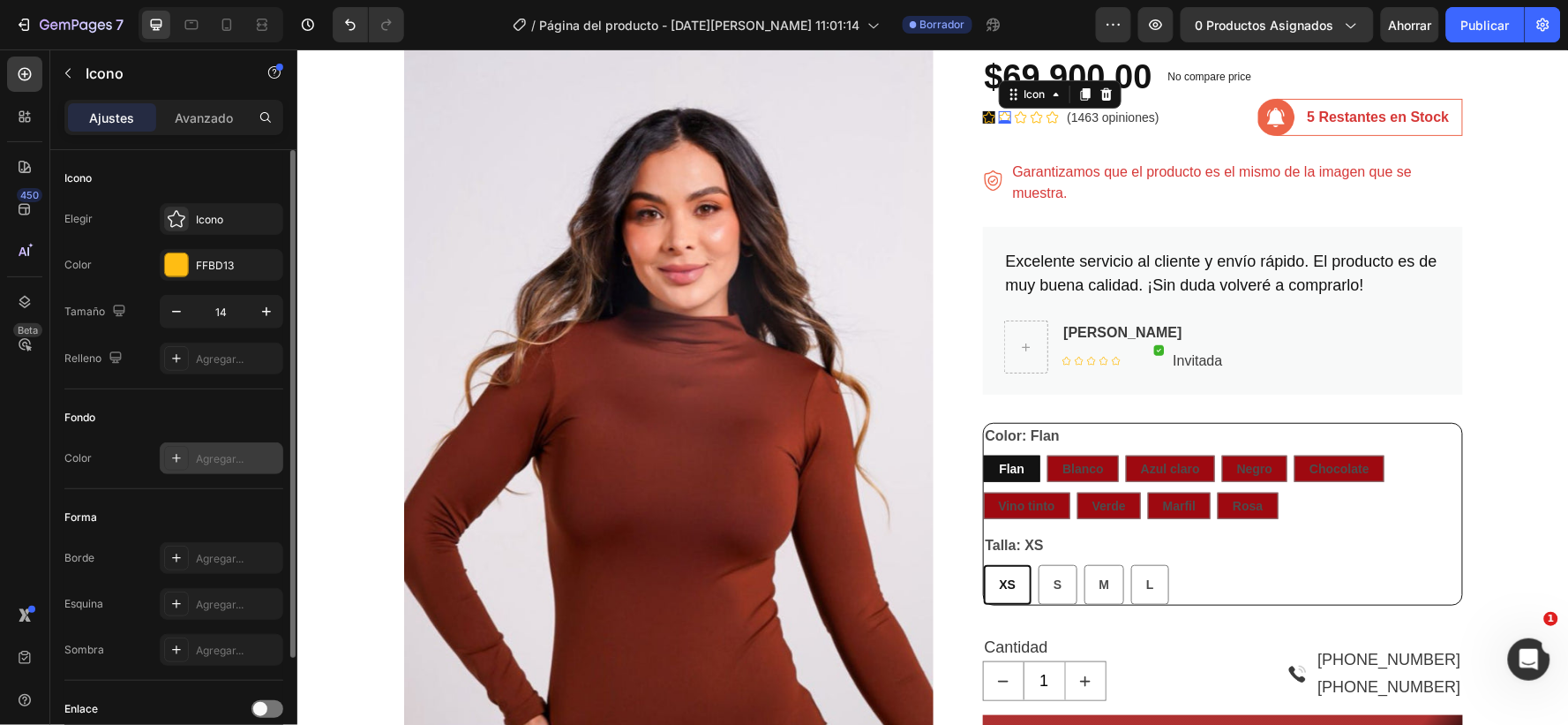
click at [214, 454] on font "Agregar..." at bounding box center [220, 458] width 48 height 13
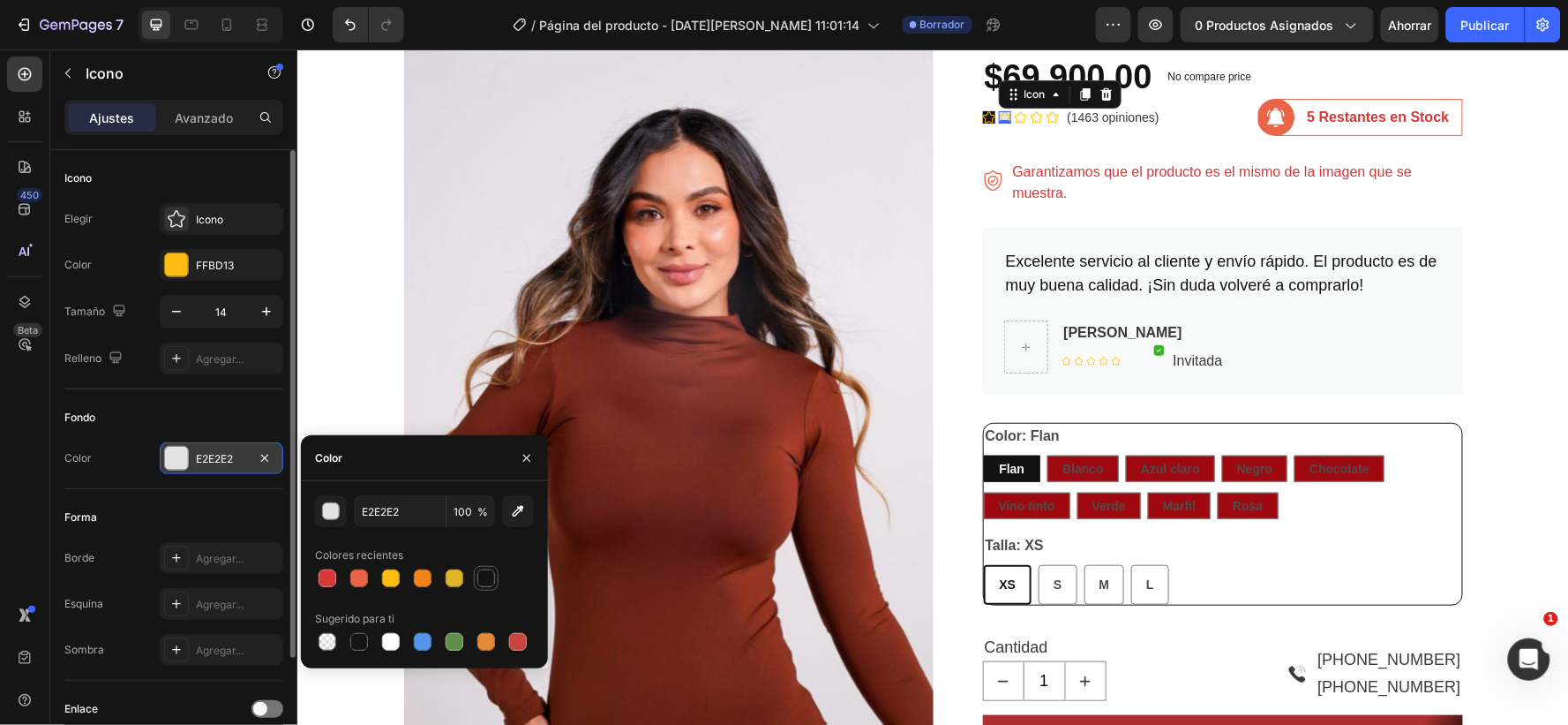
click at [477, 571] on div at bounding box center [486, 577] width 17 height 17
type input "121212"
click at [1014, 115] on icon at bounding box center [1020, 115] width 12 height 12
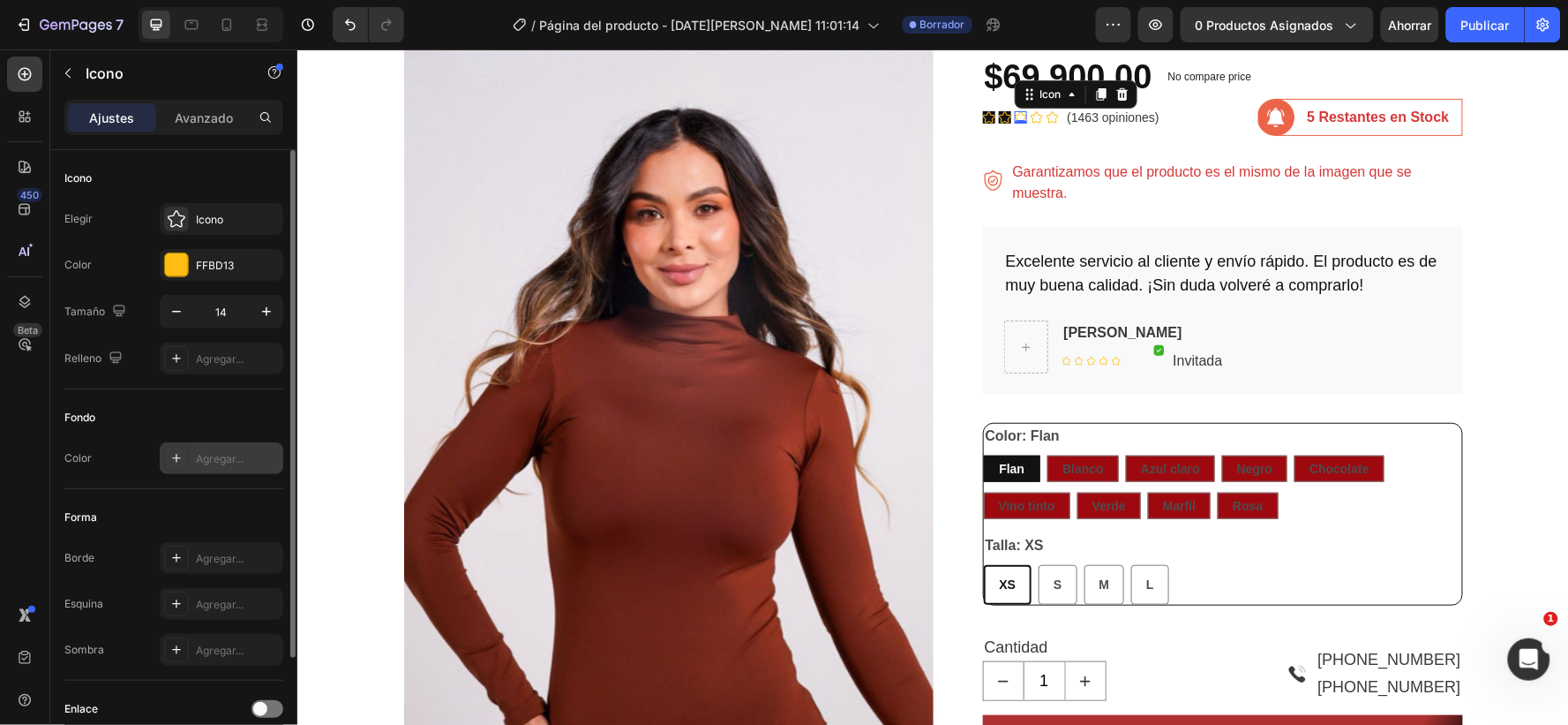
click at [221, 459] on font "Agregar..." at bounding box center [220, 458] width 48 height 13
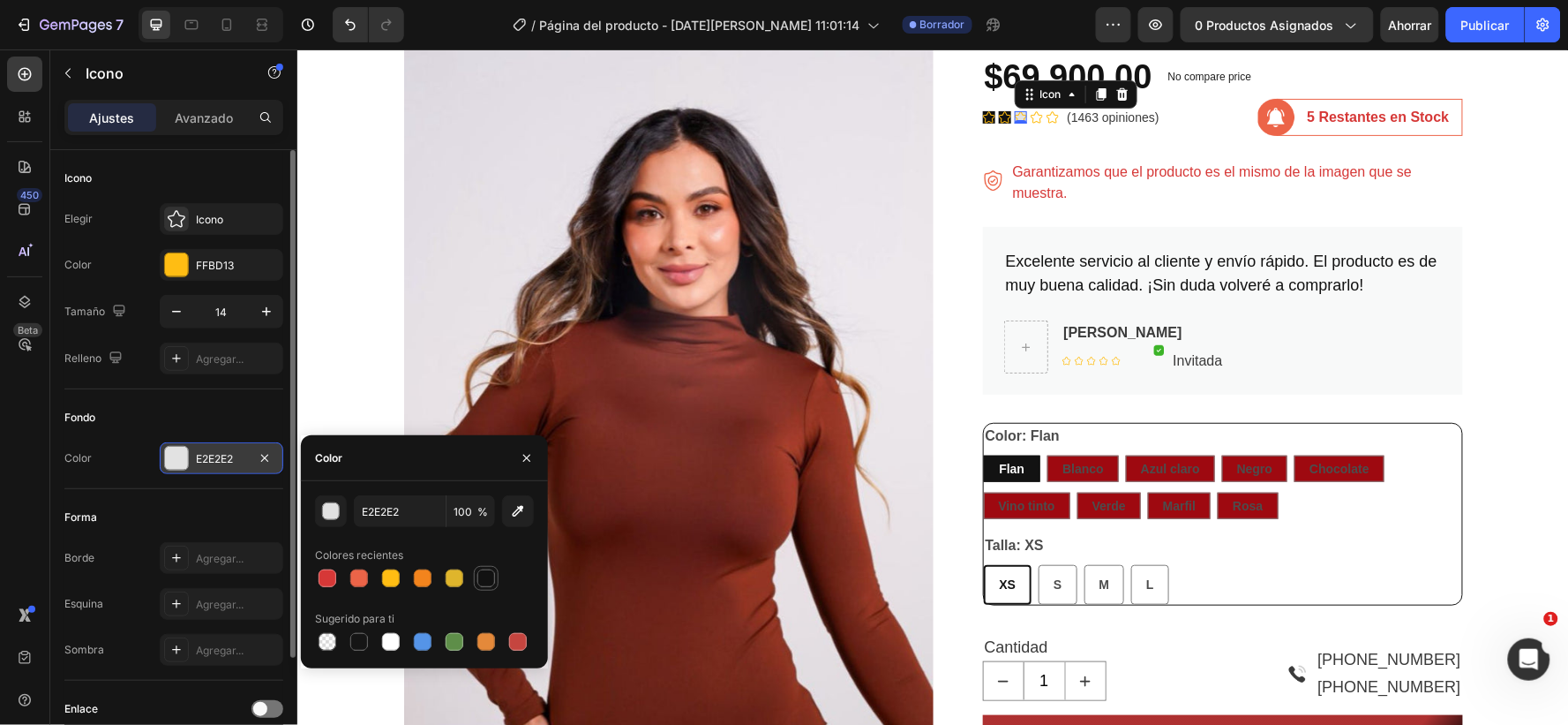
click at [487, 577] on div at bounding box center [486, 577] width 17 height 17
type input "121212"
click at [1030, 112] on icon at bounding box center [1036, 115] width 12 height 12
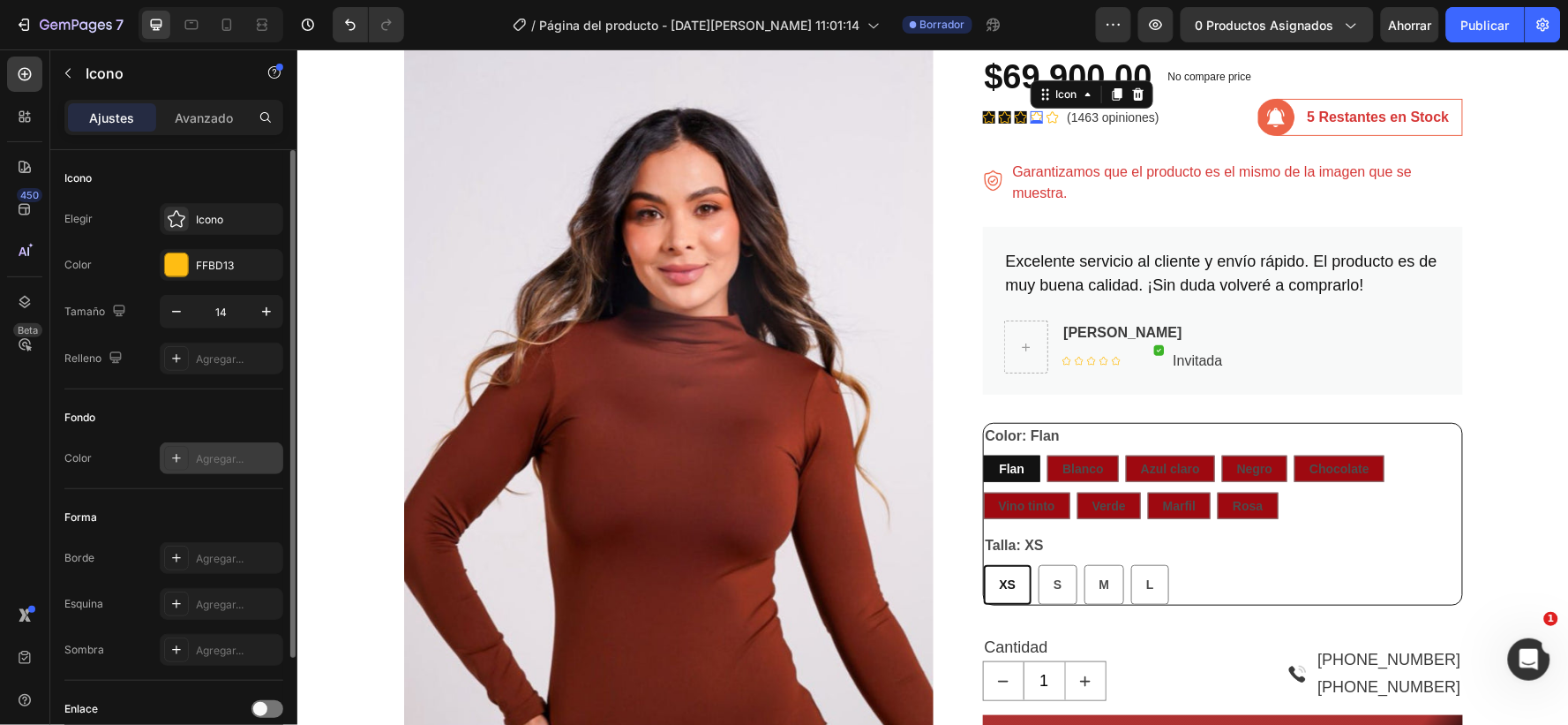
click at [227, 456] on font "Agregar..." at bounding box center [220, 458] width 48 height 13
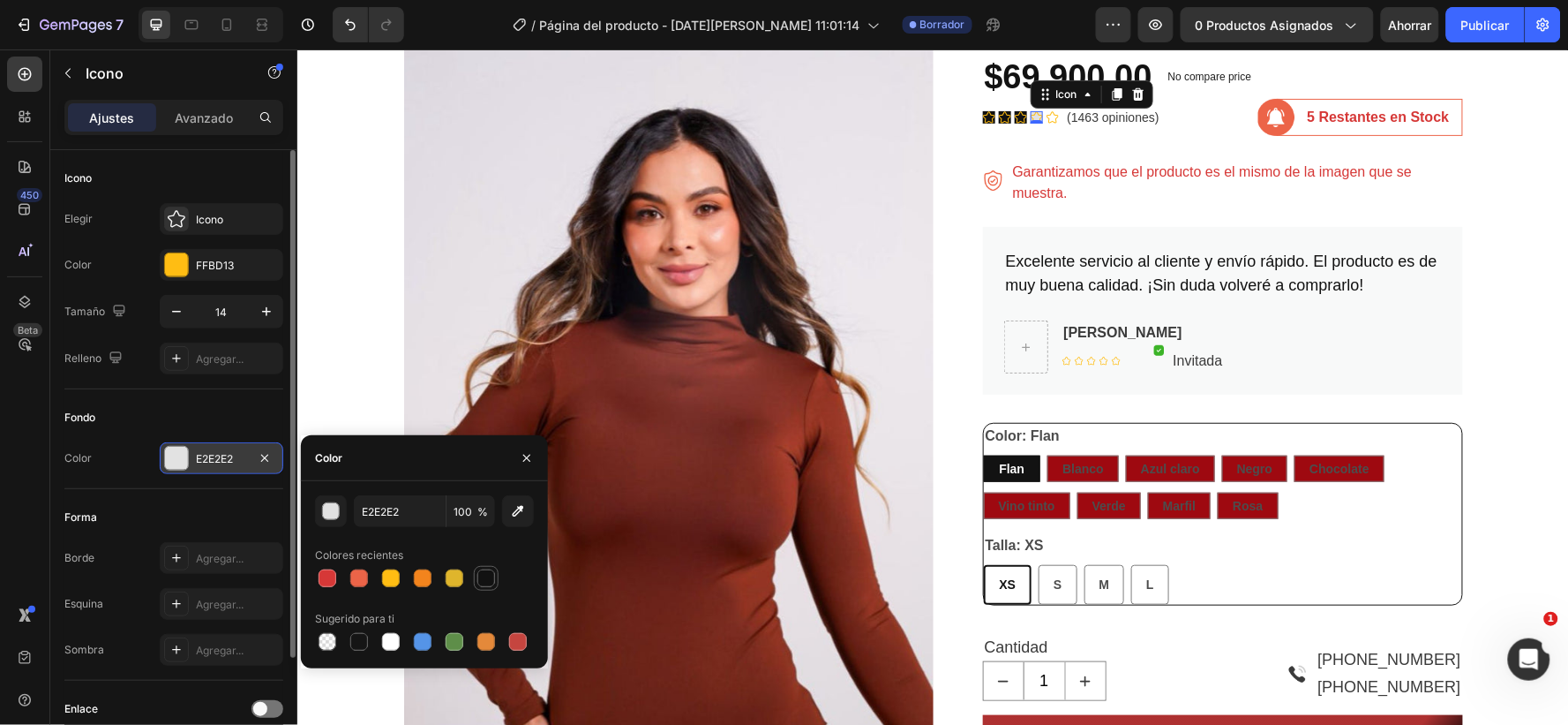
click at [481, 576] on div at bounding box center [486, 577] width 17 height 17
type input "121212"
click at [1046, 117] on icon at bounding box center [1051, 115] width 12 height 12
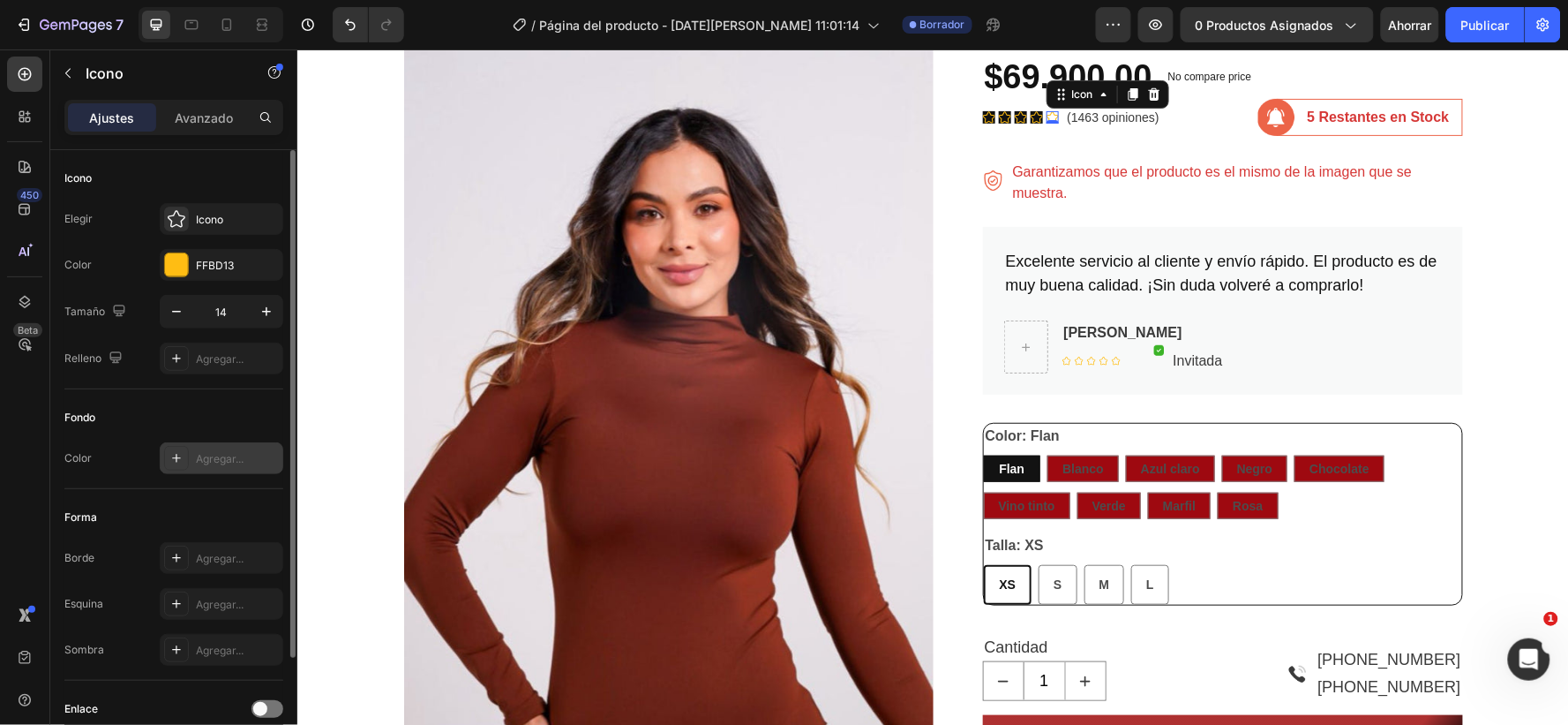
click at [215, 456] on font "Agregar..." at bounding box center [220, 458] width 48 height 13
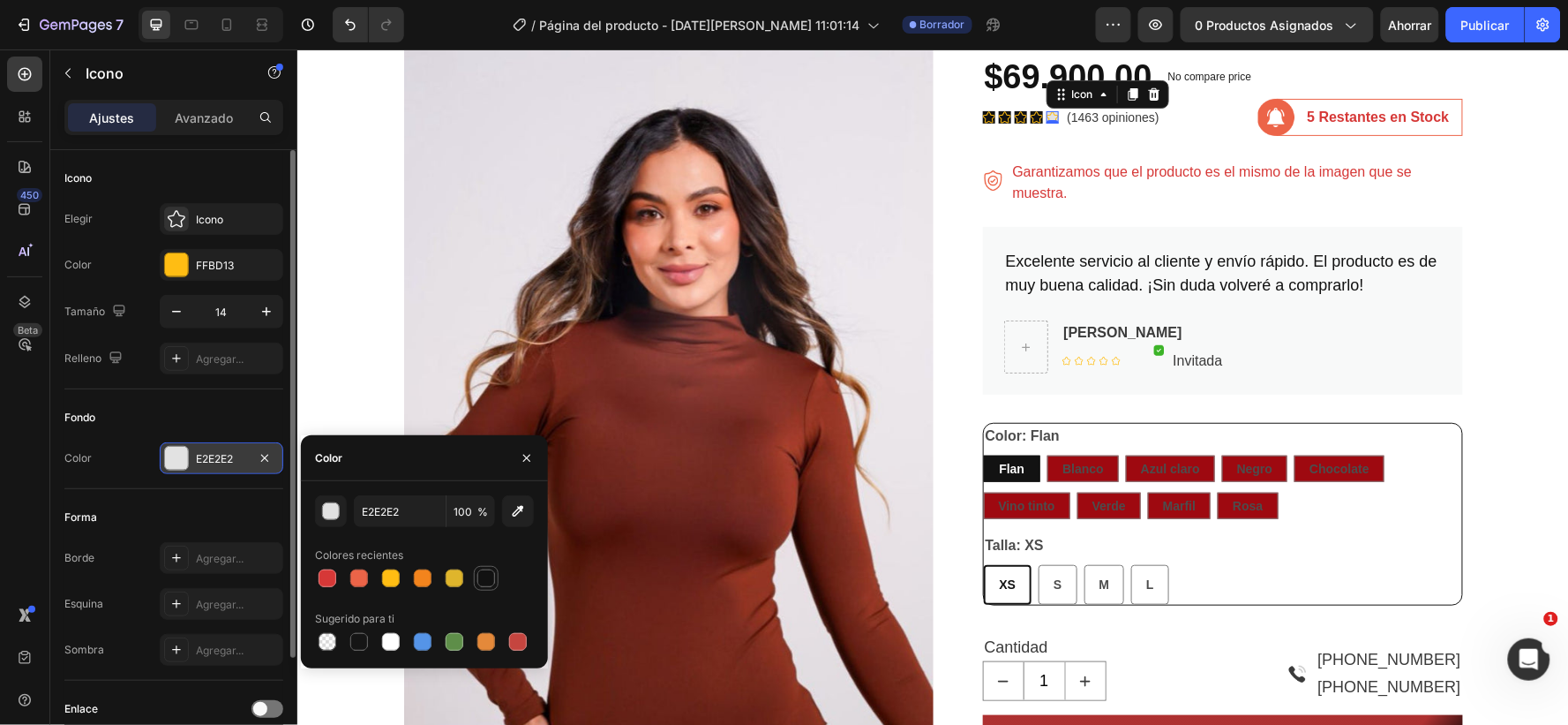
click at [484, 574] on div at bounding box center [486, 577] width 17 height 17
type input "121212"
click at [1081, 137] on div "Body Manga Larga Product Title $69.900,00 Product Price Product Price No compar…" at bounding box center [1223, 647] width 480 height 1291
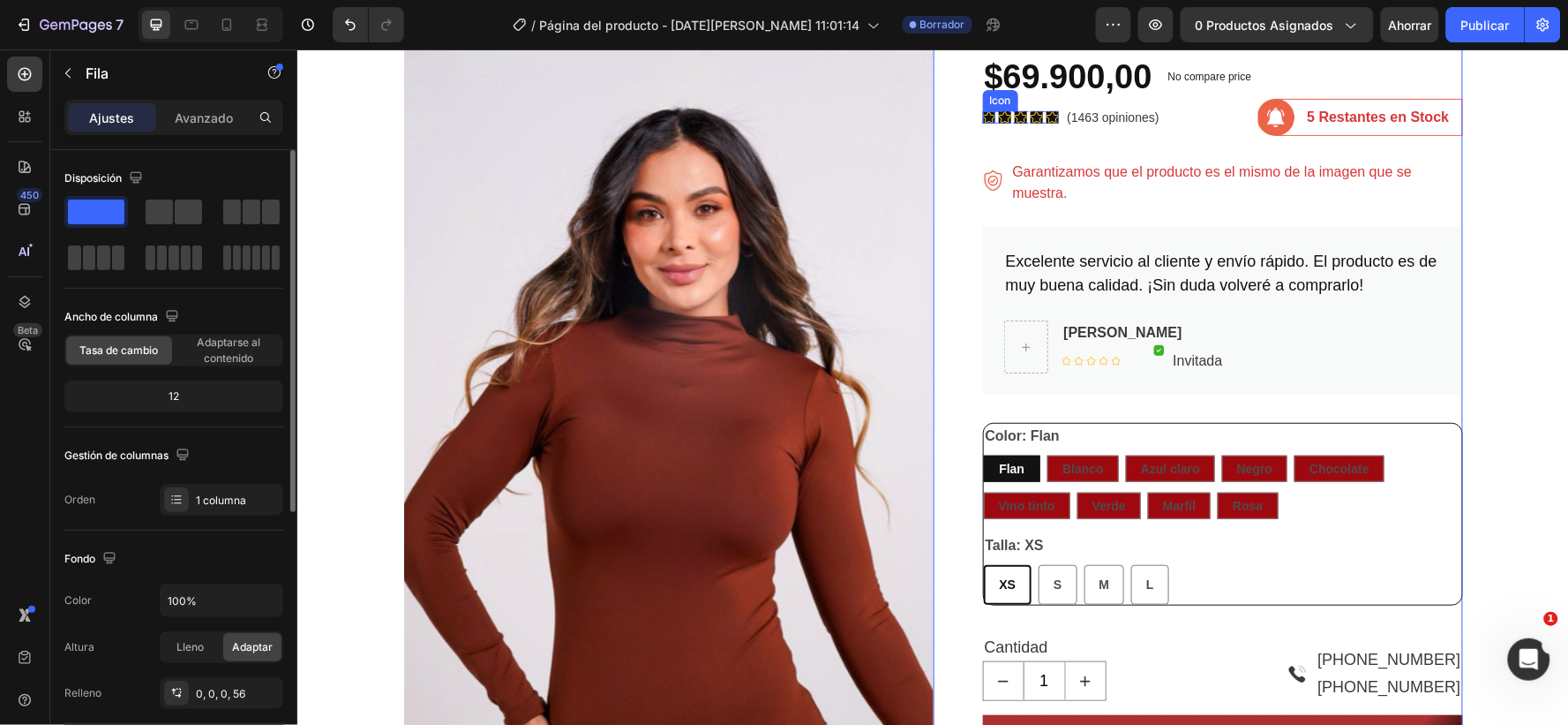
click at [982, 115] on icon at bounding box center [988, 115] width 12 height 12
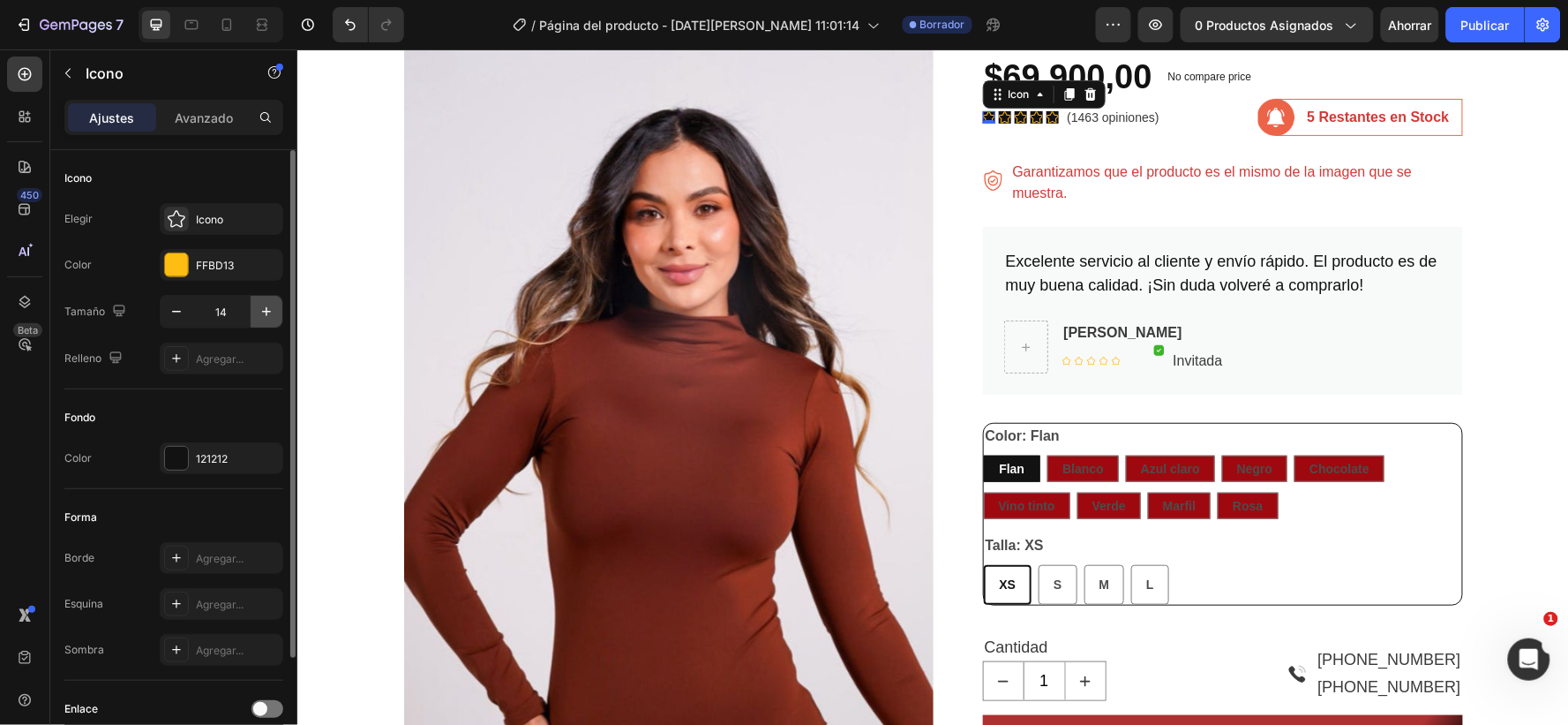
click at [263, 313] on icon "button" at bounding box center [266, 311] width 17 height 17
click at [265, 312] on icon "button" at bounding box center [267, 312] width 9 height 9
click at [175, 311] on icon "button" at bounding box center [176, 311] width 17 height 17
type input "15"
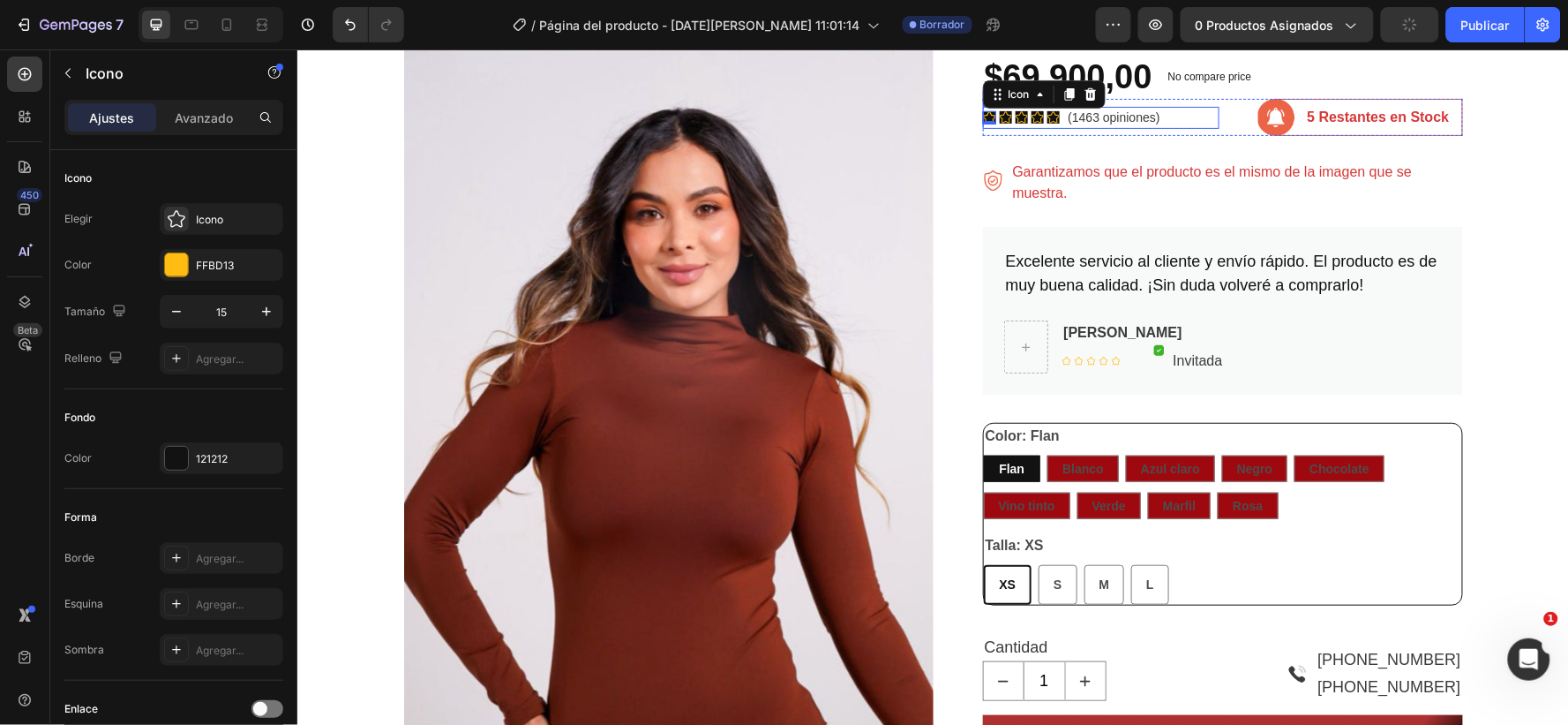
click at [1056, 117] on div "Icon 0 Icon Icon Icon Icon Icon List Hoz (1463 opiniones) Text block Row" at bounding box center [1101, 117] width 236 height 22
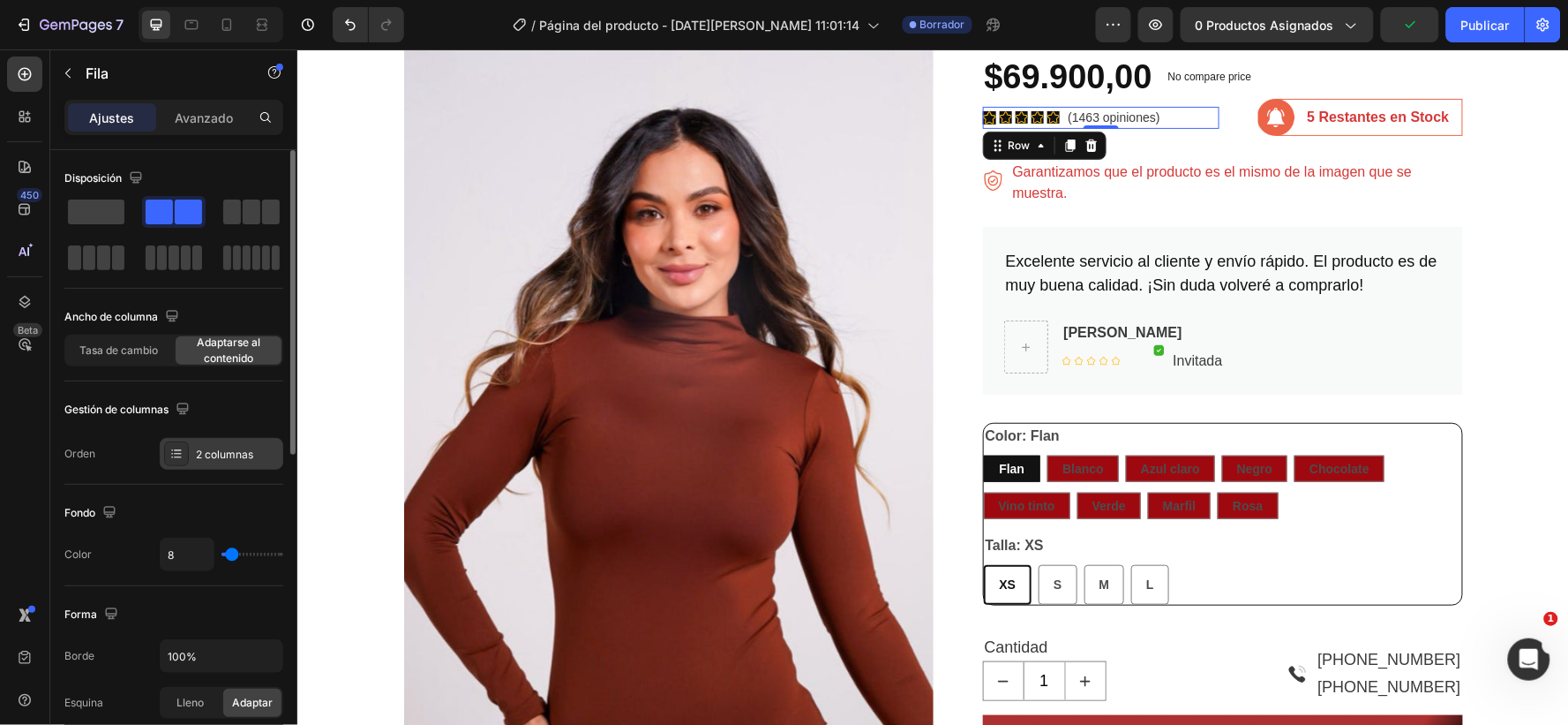
click at [212, 453] on font "2 columnas" at bounding box center [225, 454] width 58 height 13
type input "57"
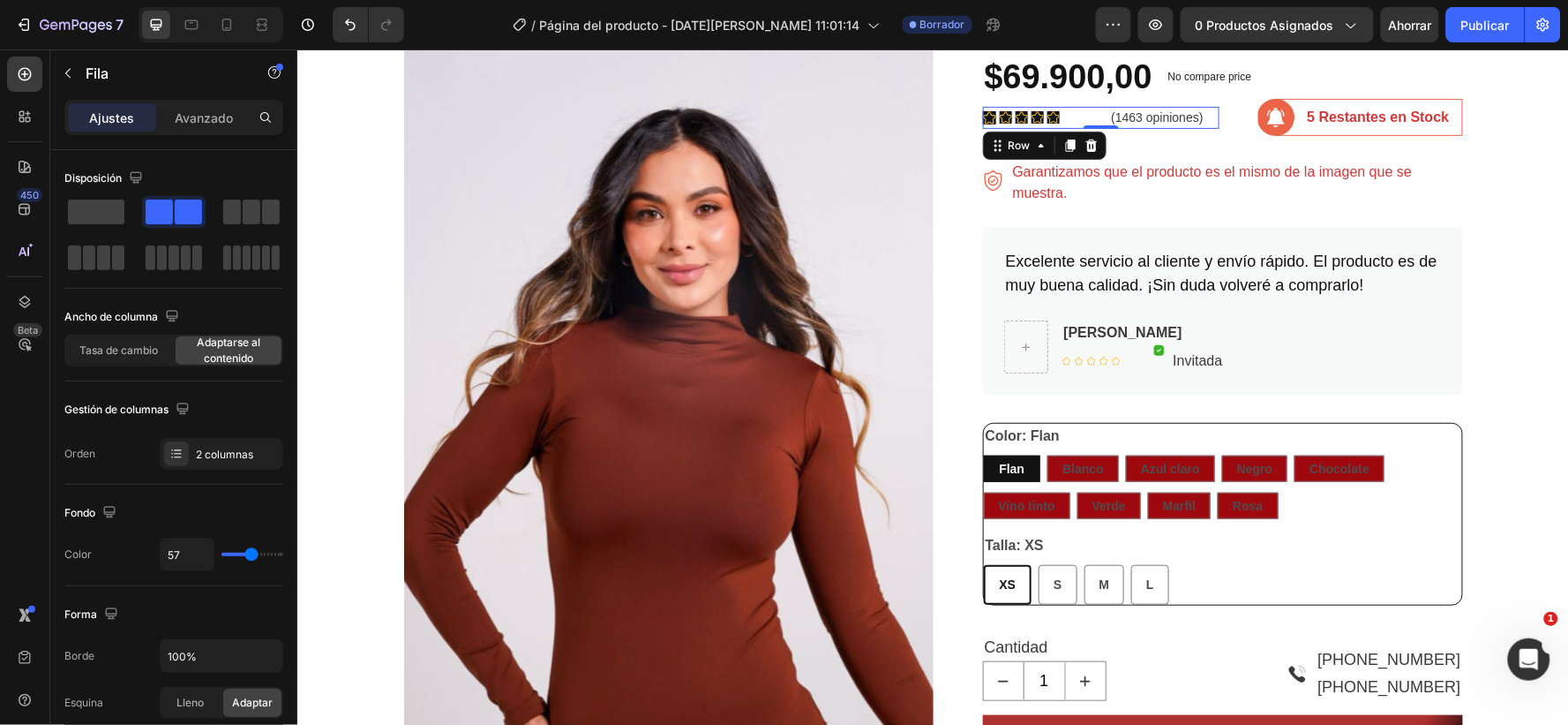
type input "71"
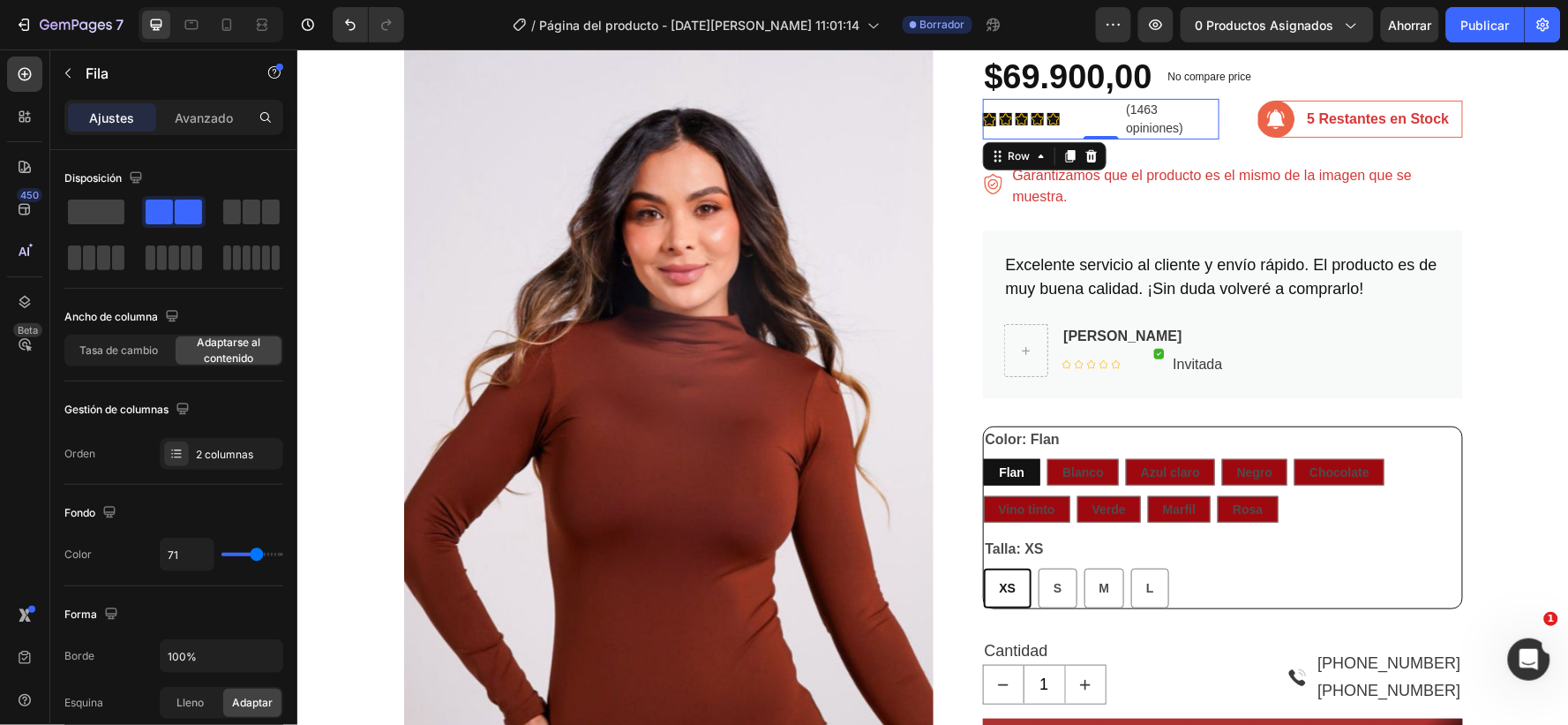
type input "74"
type input "71"
type input "39"
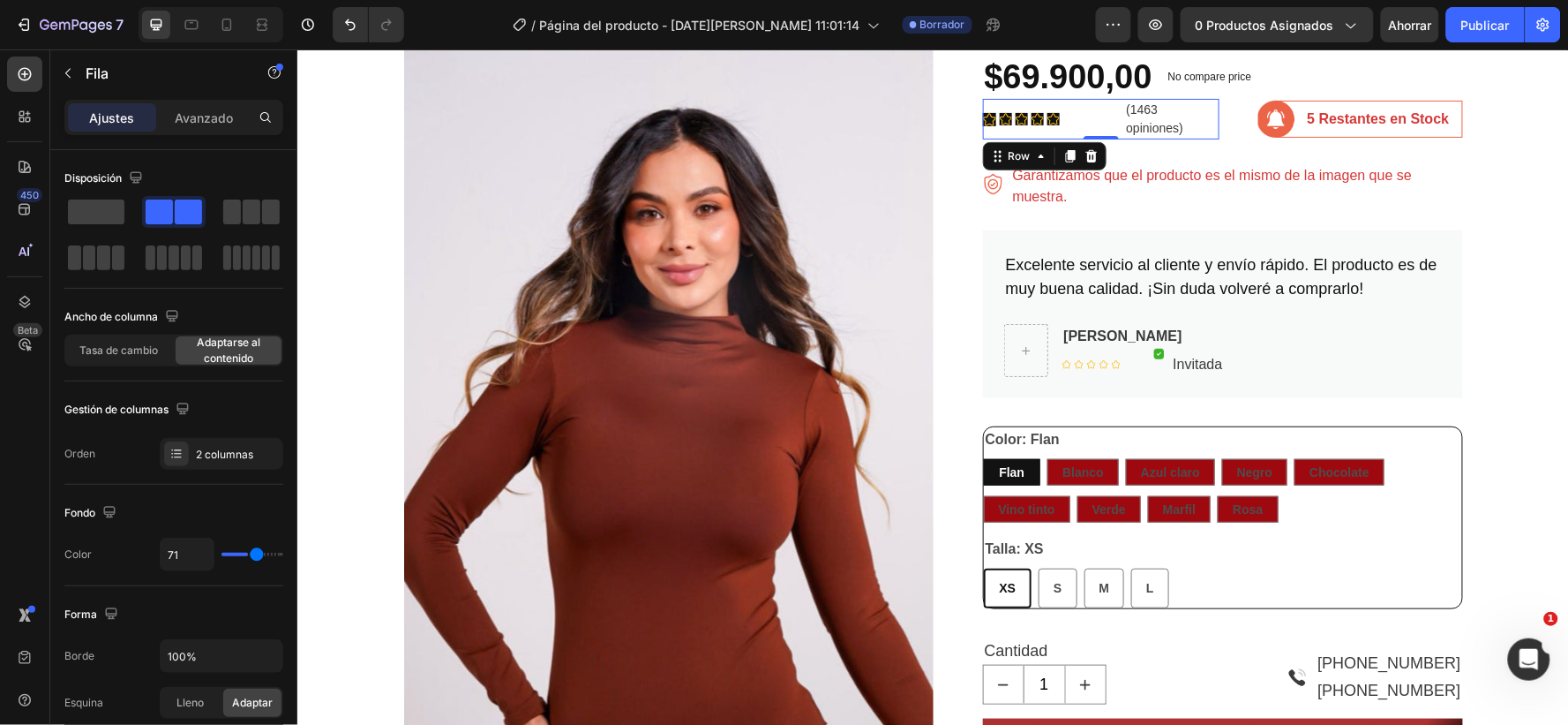
type input "39"
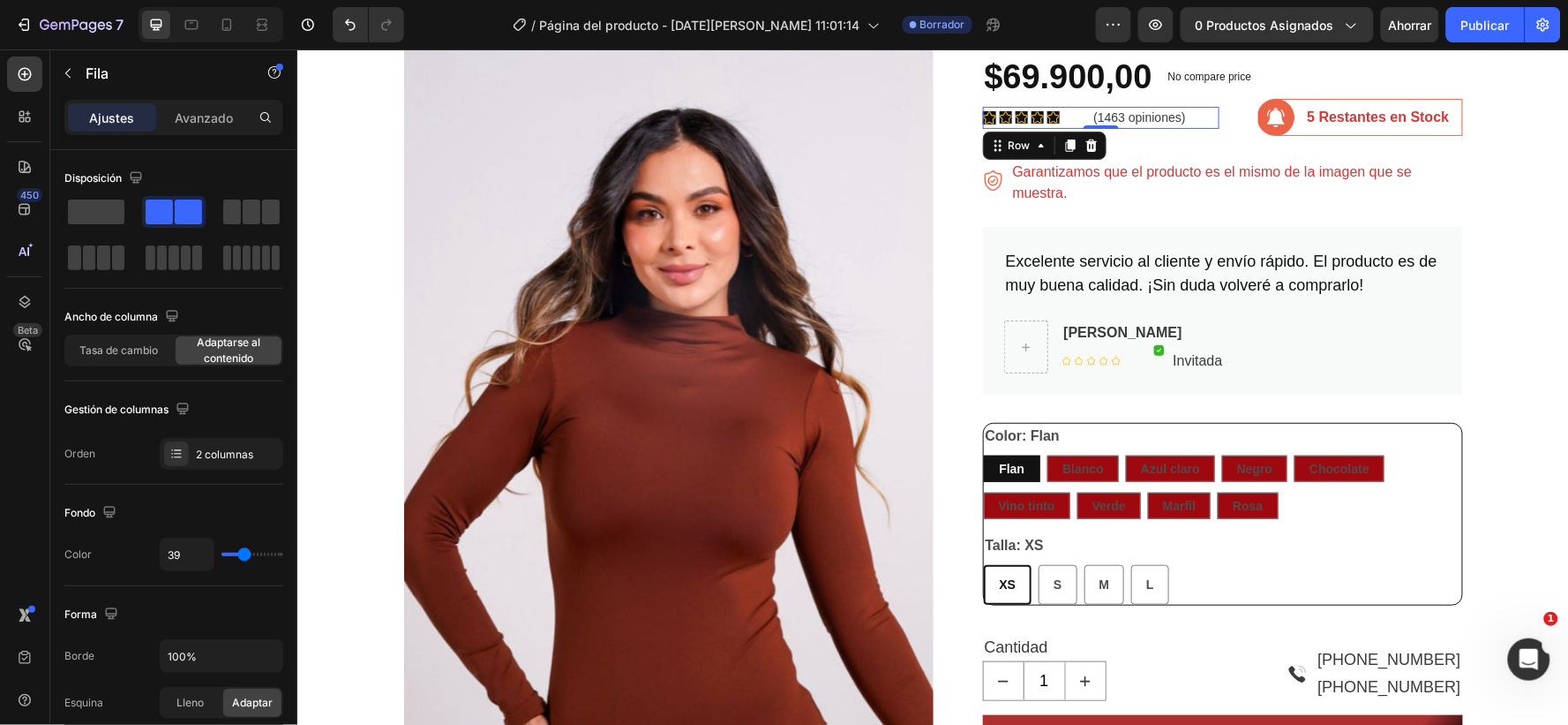
type input "37"
type input "39"
type input "49"
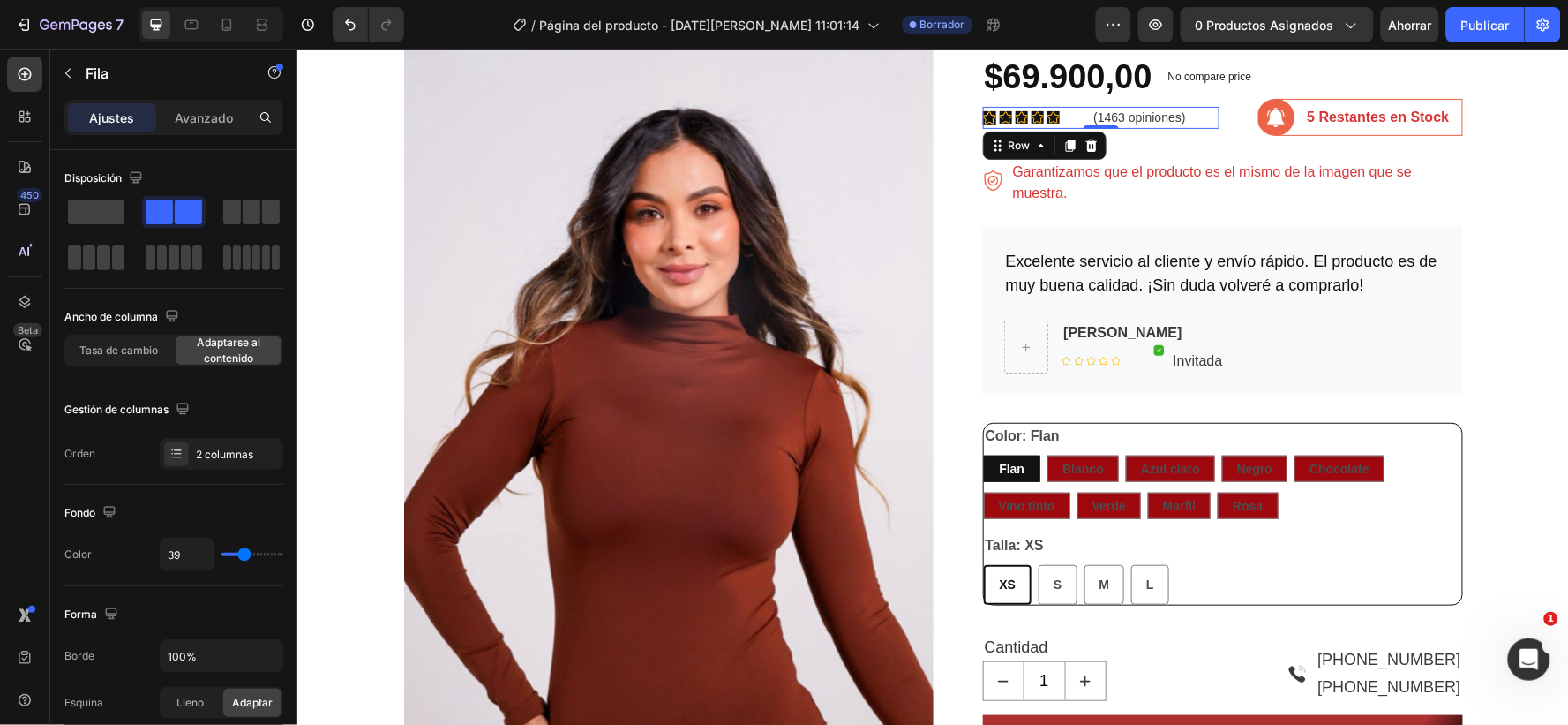
type input "49"
type input "54"
type input "57"
drag, startPoint x: 227, startPoint y: 557, endPoint x: 251, endPoint y: 557, distance: 24.0
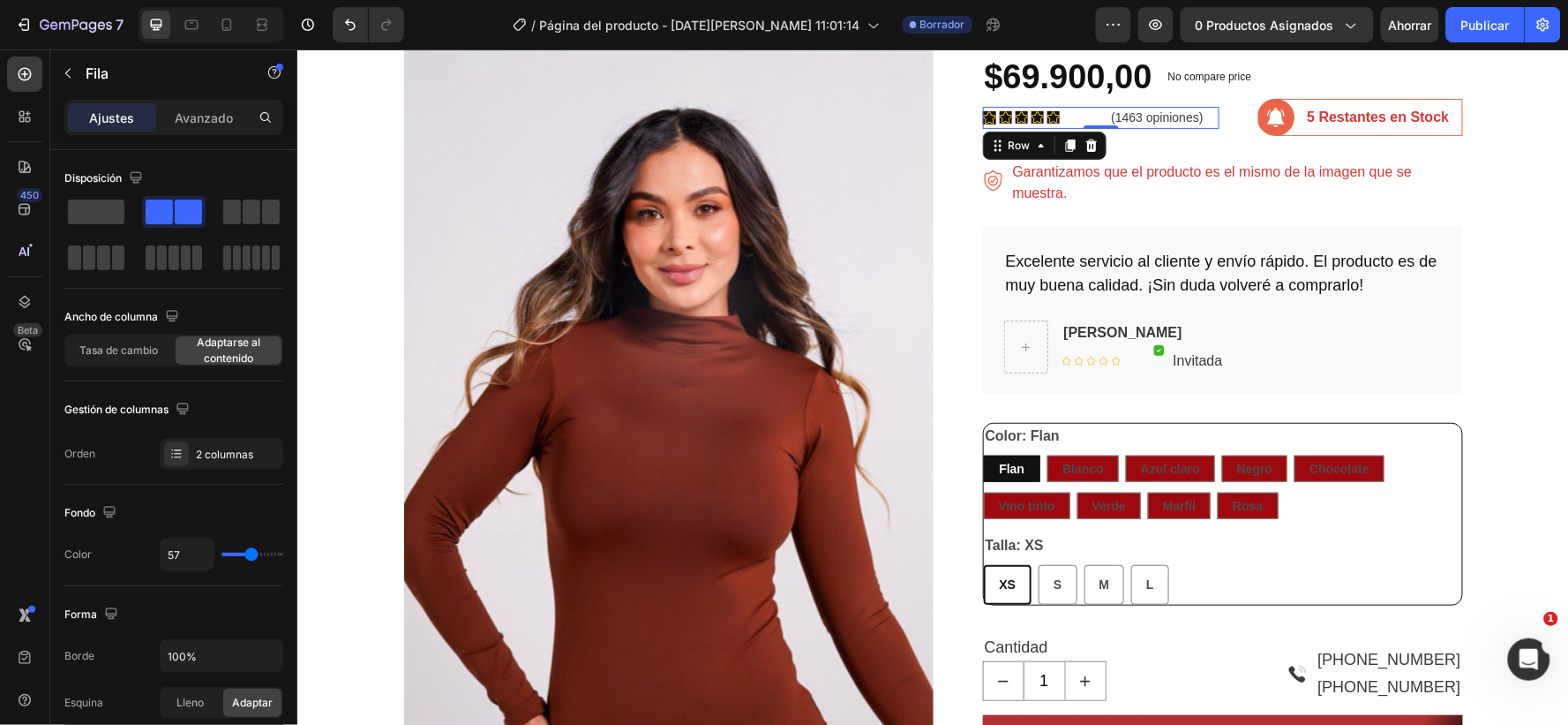
type input "57"
click at [251, 556] on input "range" at bounding box center [252, 555] width 61 height 4
type input "29"
type input "20"
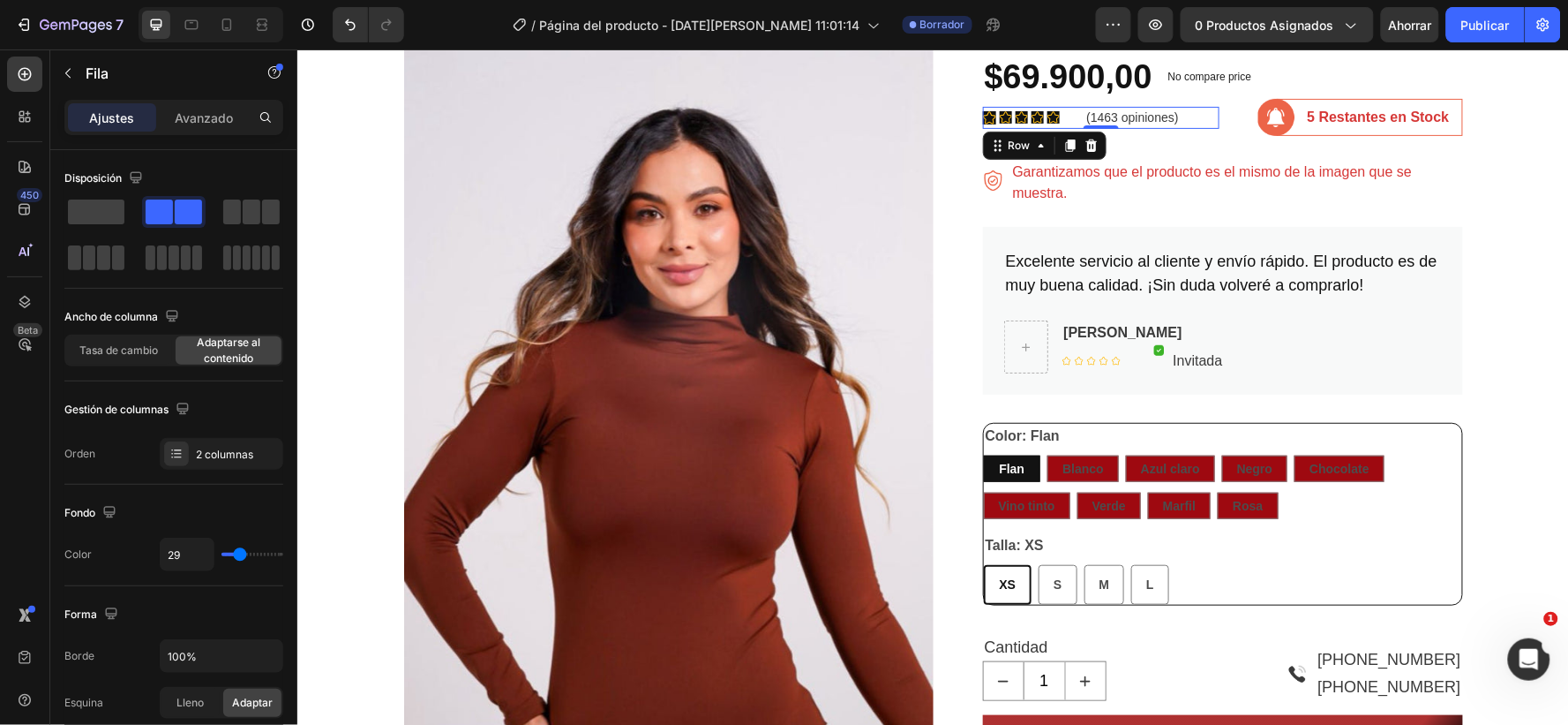
type input "20"
type input "17"
type input "20"
drag, startPoint x: 246, startPoint y: 556, endPoint x: 236, endPoint y: 555, distance: 10.0
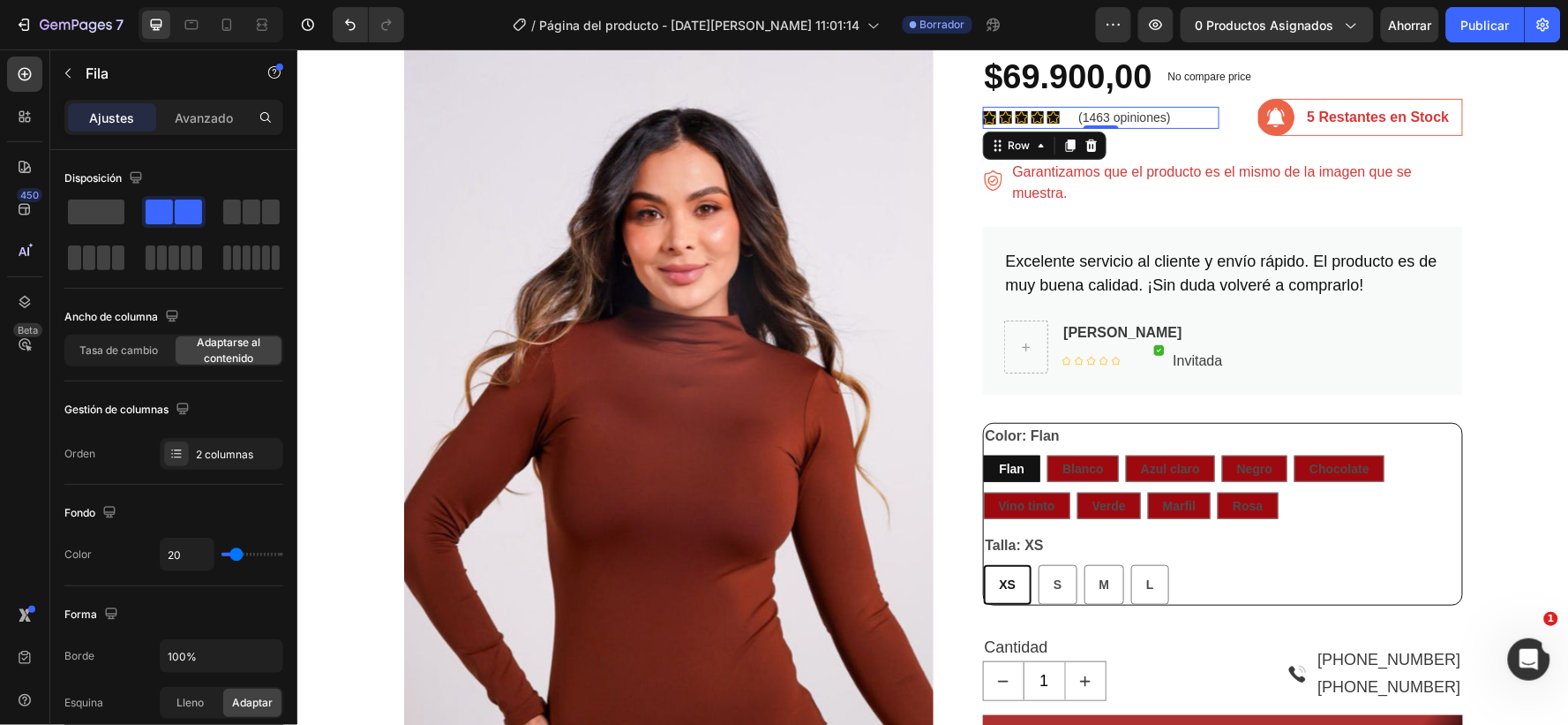
type input "20"
click at [236, 555] on input "range" at bounding box center [252, 555] width 61 height 4
type input "22"
type input "29"
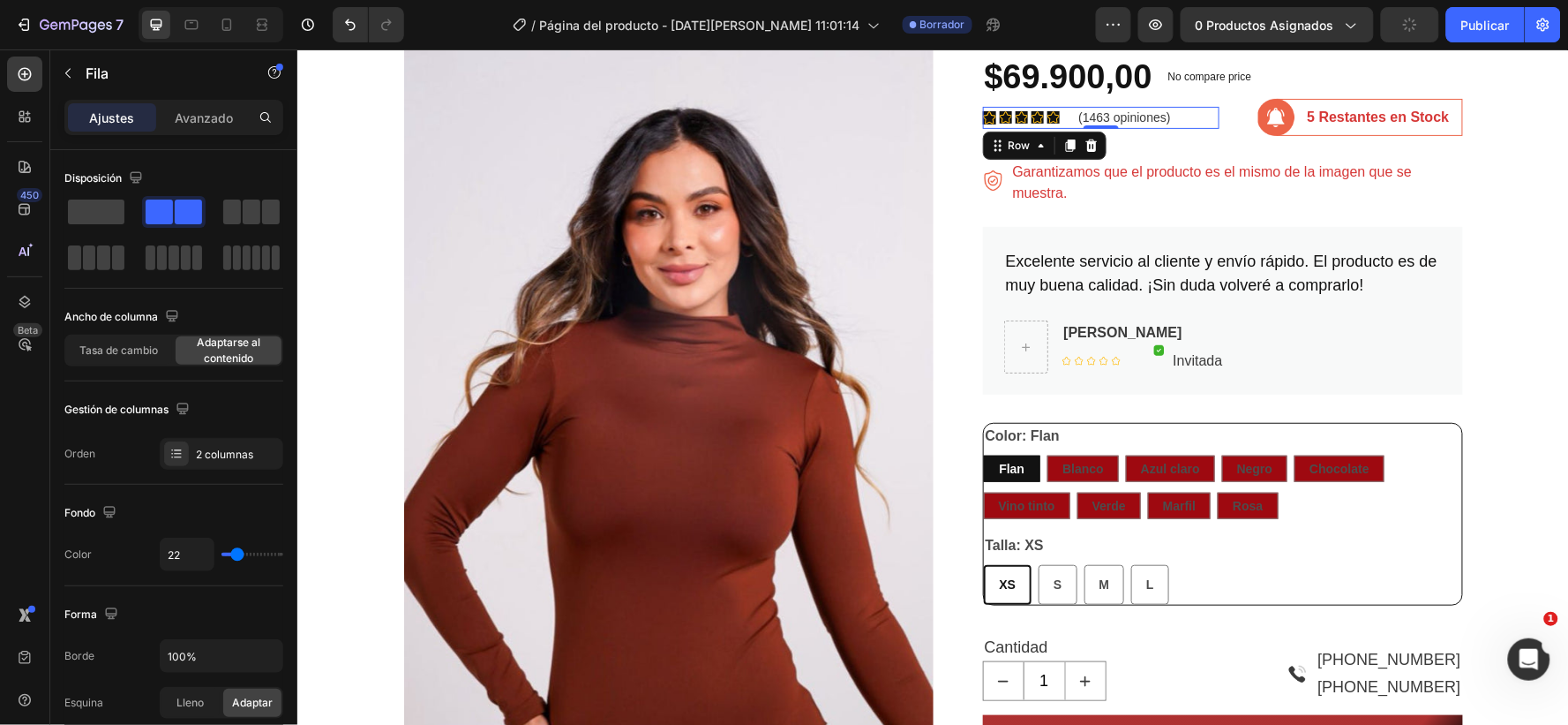
type input "29"
type input "39"
drag, startPoint x: 233, startPoint y: 555, endPoint x: 244, endPoint y: 556, distance: 11.0
type input "39"
click at [244, 556] on input "range" at bounding box center [252, 555] width 61 height 4
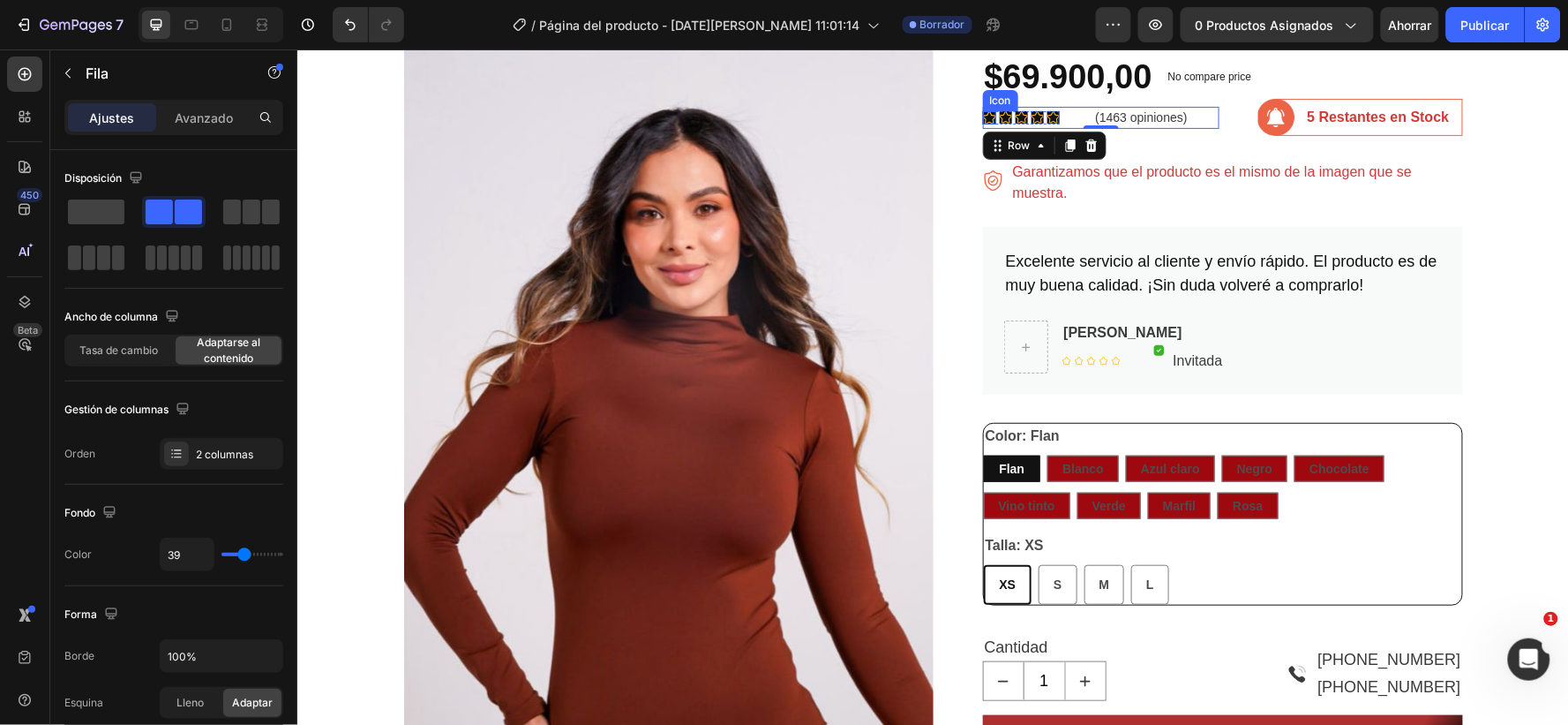
click at [982, 117] on icon at bounding box center [989, 116] width 13 height 13
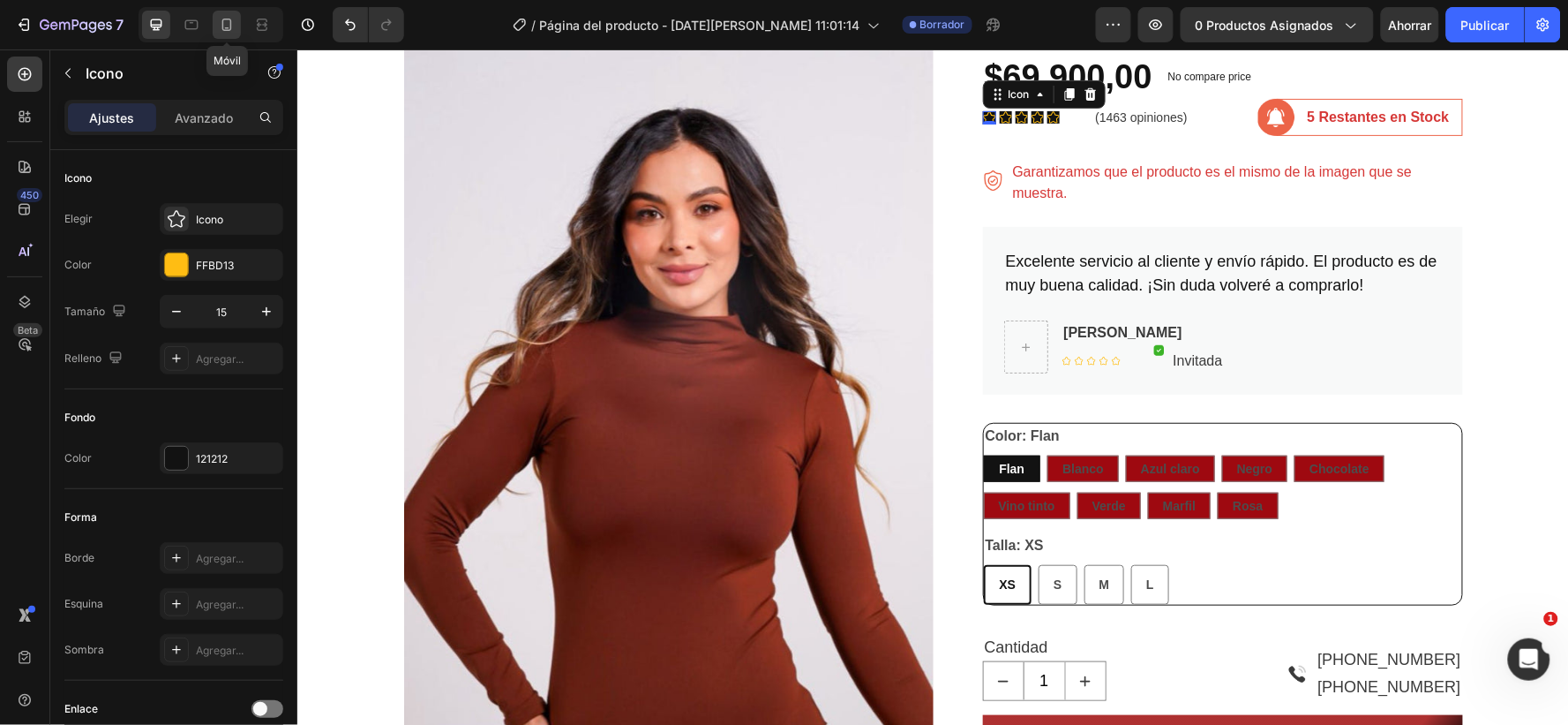
click at [223, 20] on icon at bounding box center [227, 24] width 10 height 12
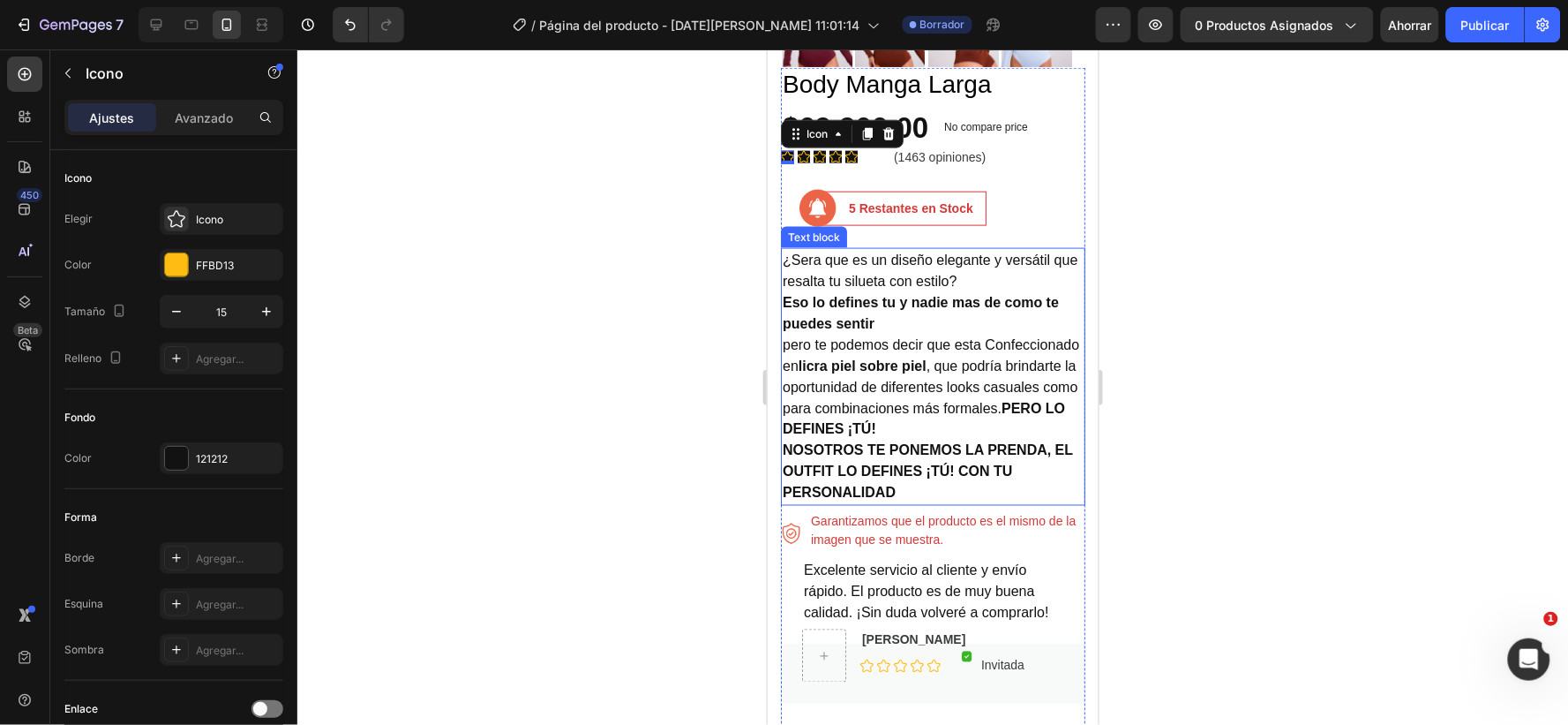
scroll to position [646, 0]
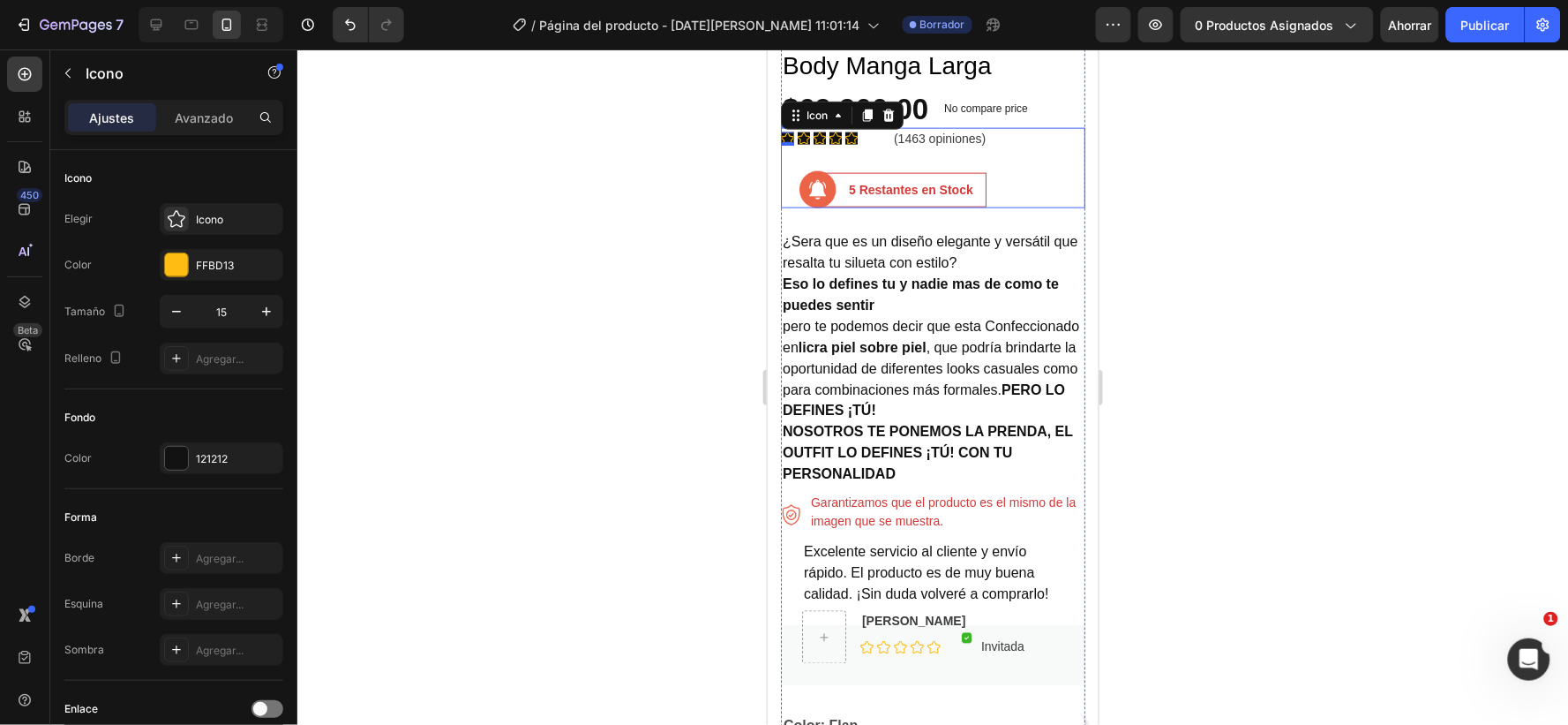
click at [810, 132] on div "Icon 0 Icon Icon Icon Icon Icon List Hoz (1463 opiniones) Text block Row Image …" at bounding box center [932, 168] width 304 height 81
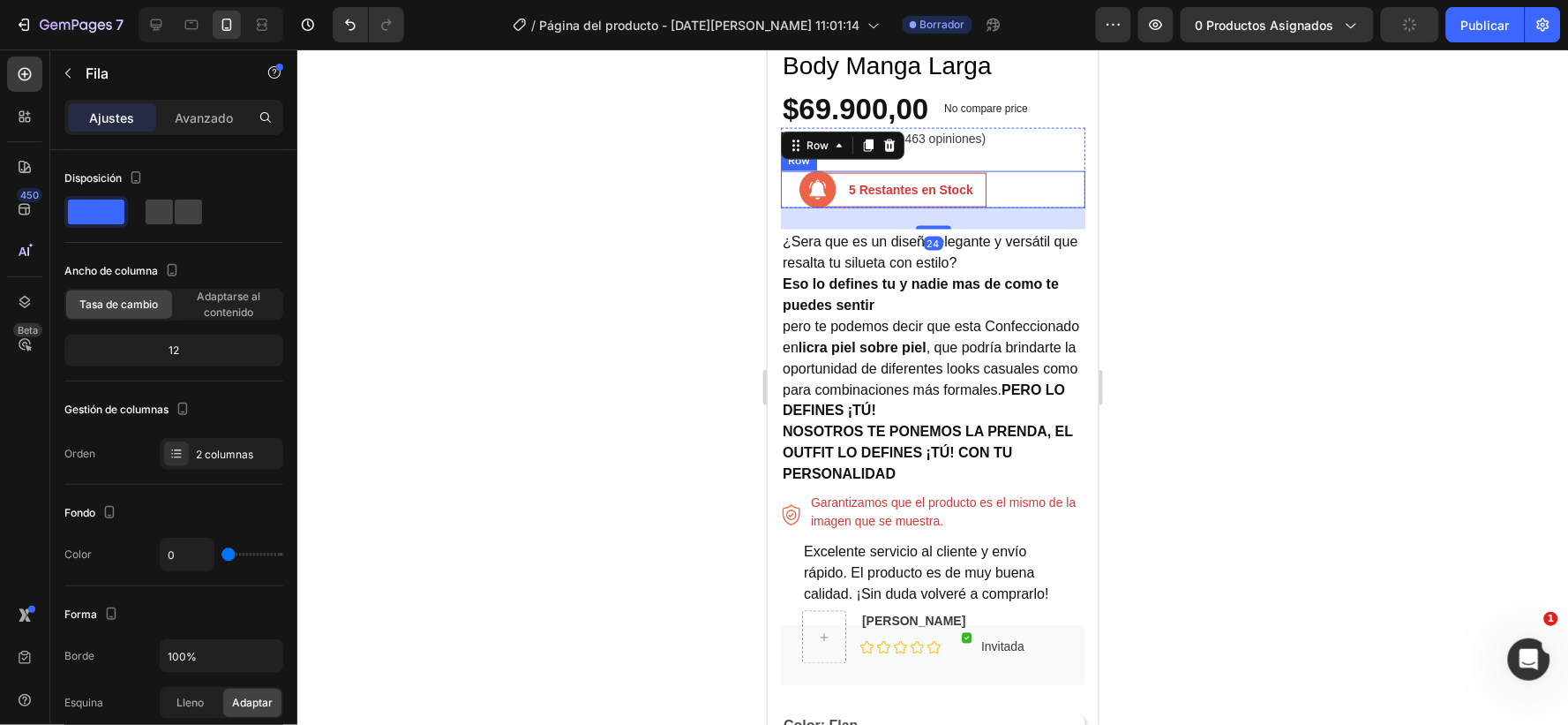
click at [1036, 170] on div "Image 5 Restantes en Stock Text block Row Row" at bounding box center [932, 189] width 304 height 37
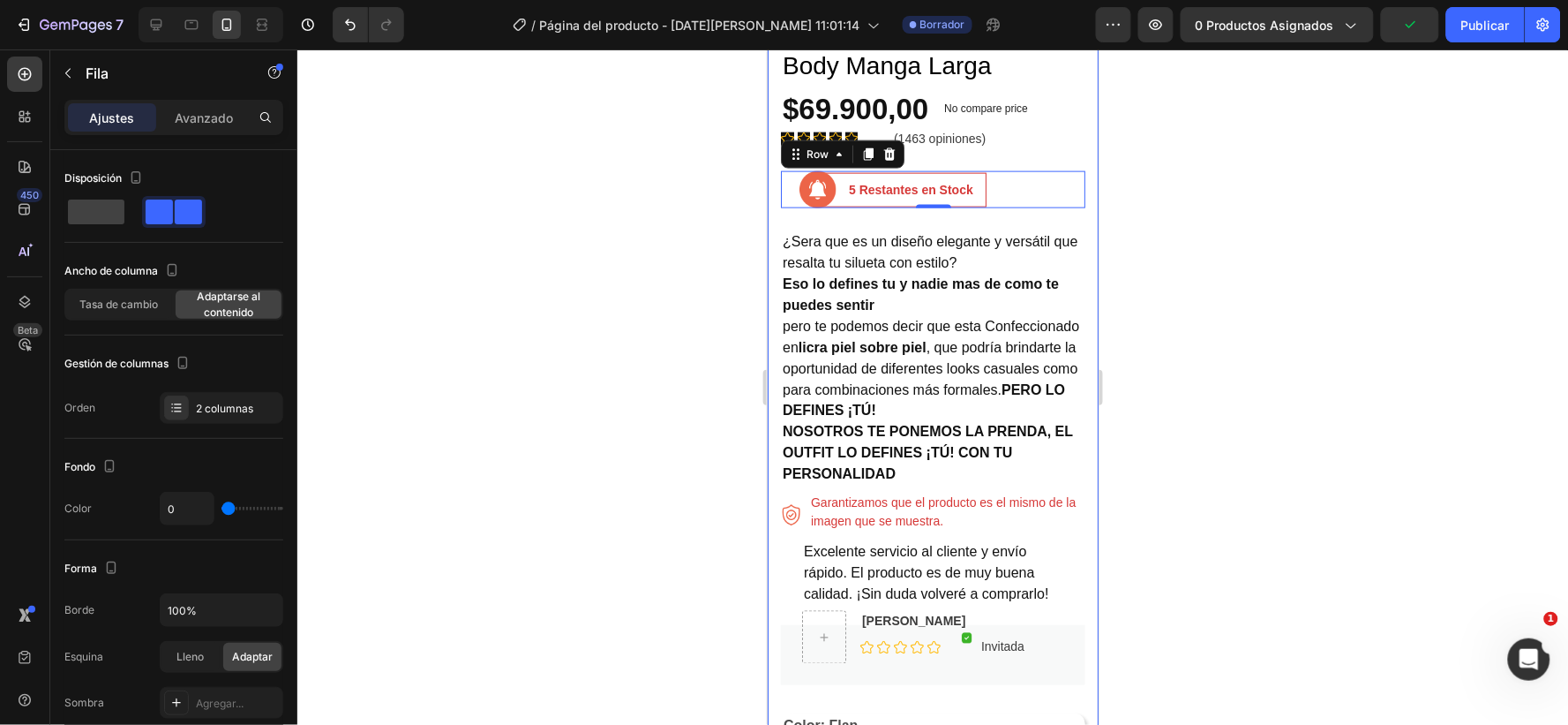
click at [773, 99] on div "Product Images Body Manga Larga Product Title $69.900,00 Product Price Product …" at bounding box center [932, 680] width 331 height 2484
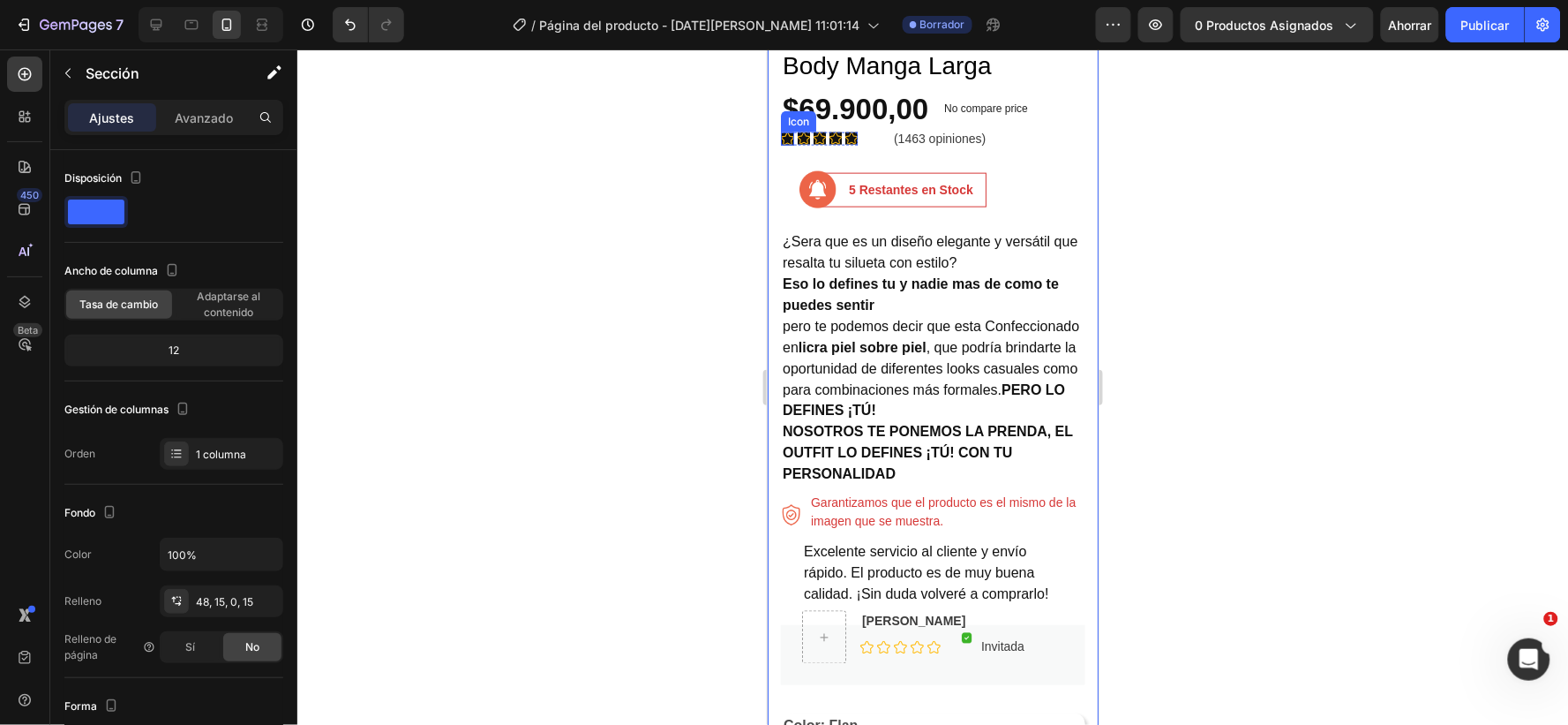
click at [786, 131] on icon at bounding box center [786, 137] width 13 height 13
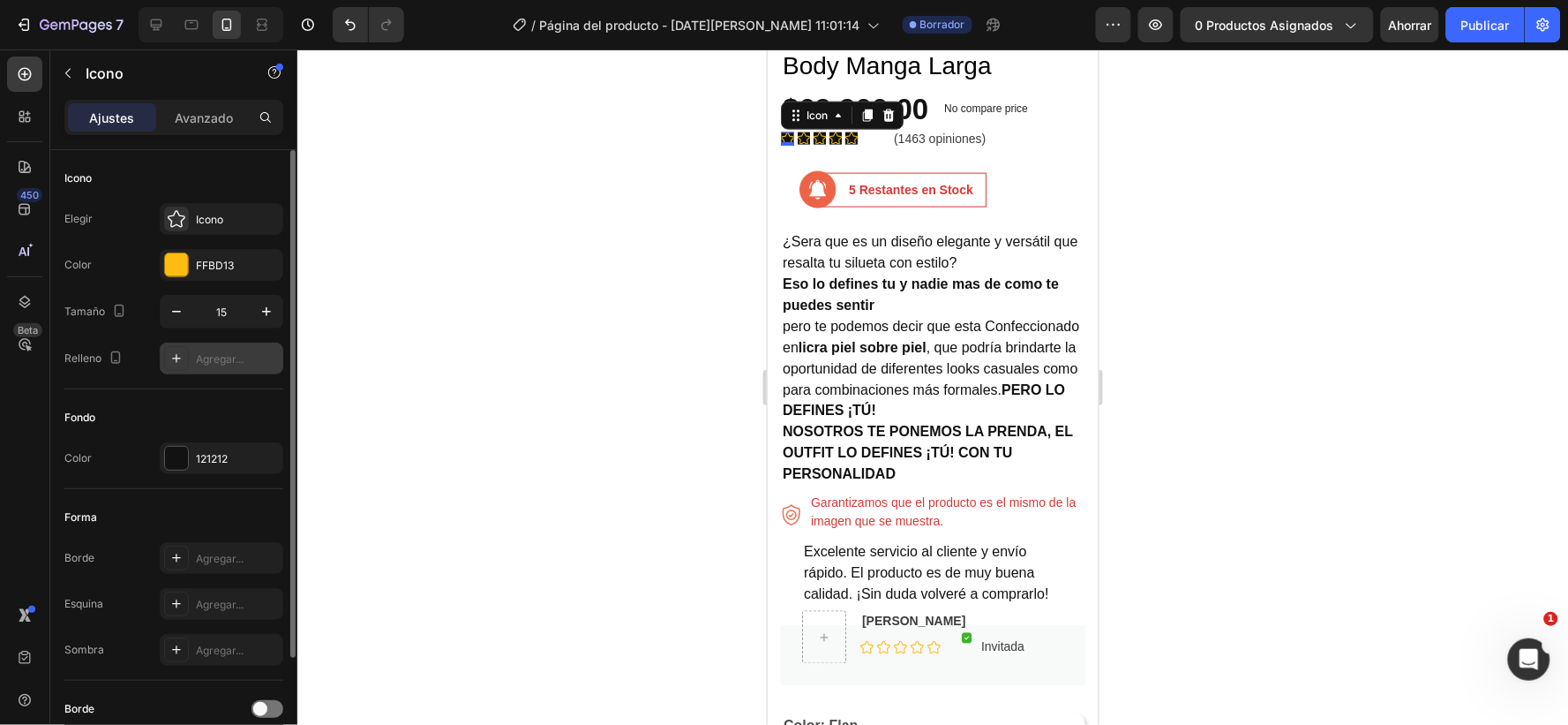
click at [225, 356] on font "Agregar..." at bounding box center [220, 358] width 48 height 13
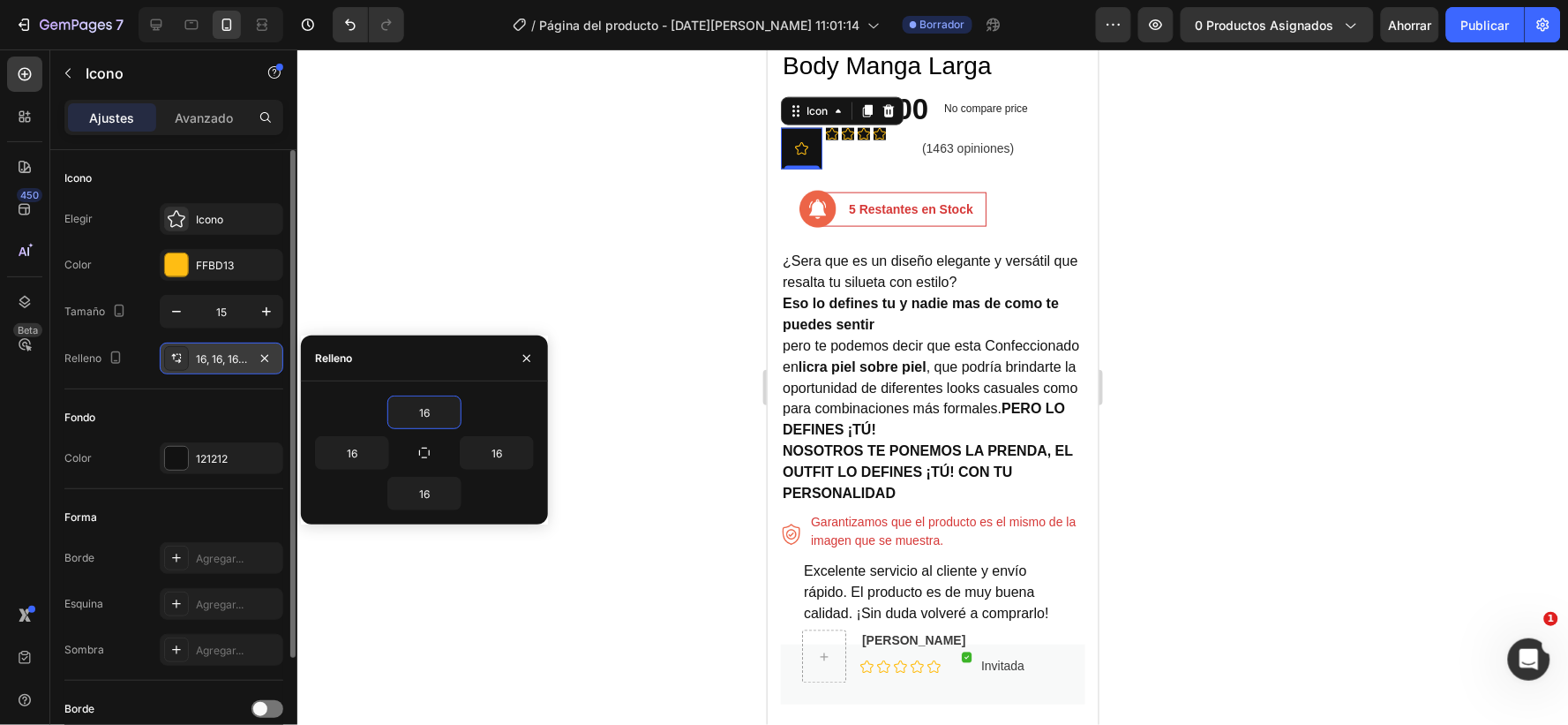
type input "0"
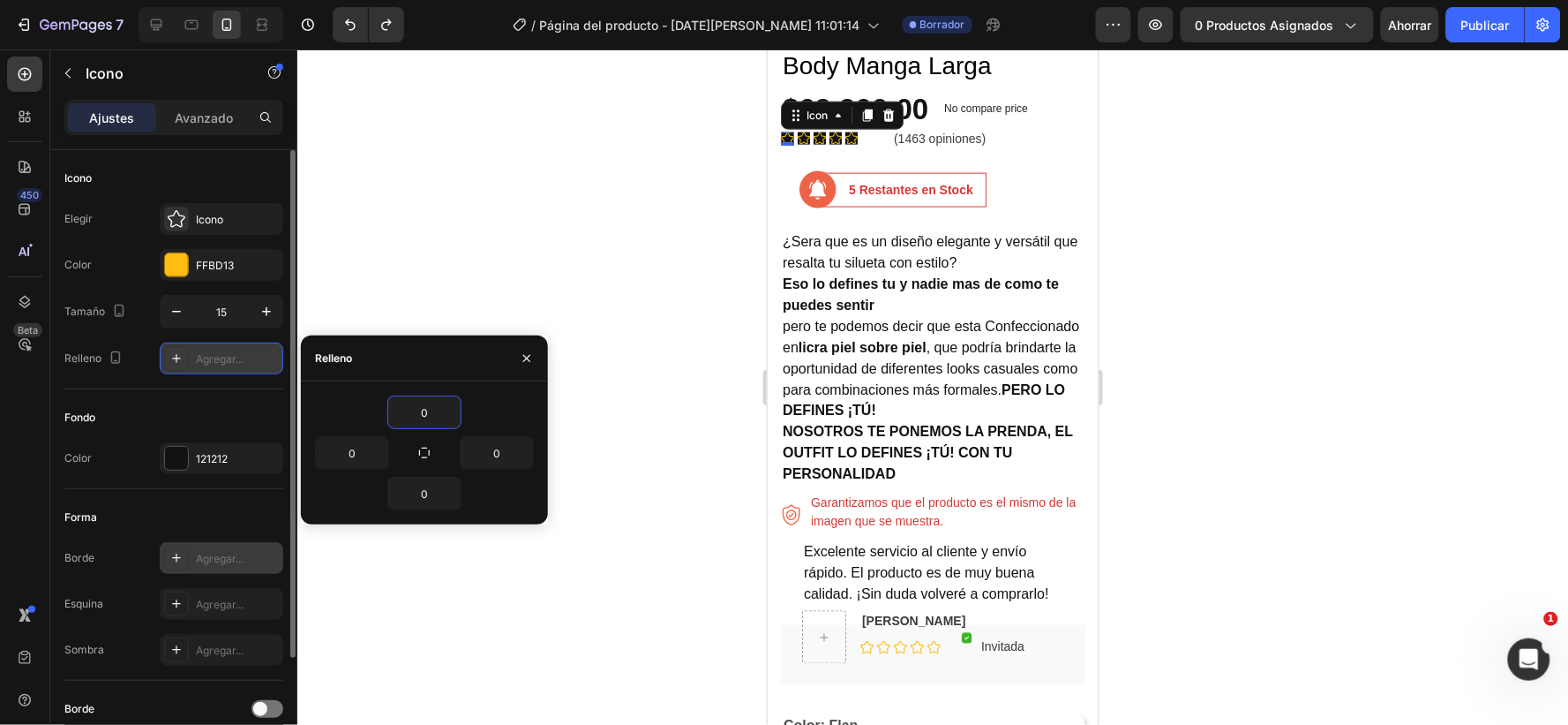
click at [232, 555] on font "Agregar..." at bounding box center [220, 558] width 48 height 13
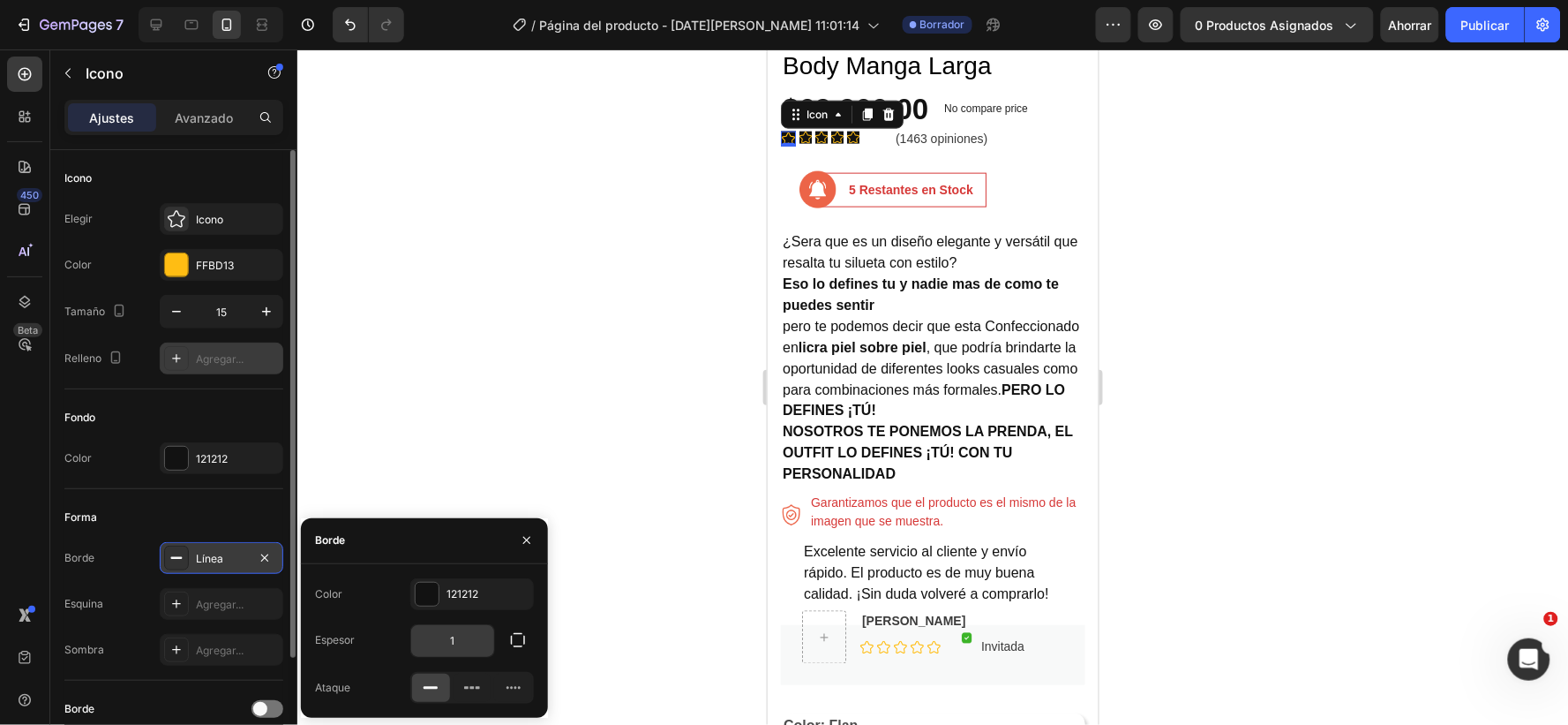
click at [461, 645] on input "1" at bounding box center [453, 641] width 83 height 32
type input "3"
click at [805, 129] on icon at bounding box center [807, 135] width 12 height 12
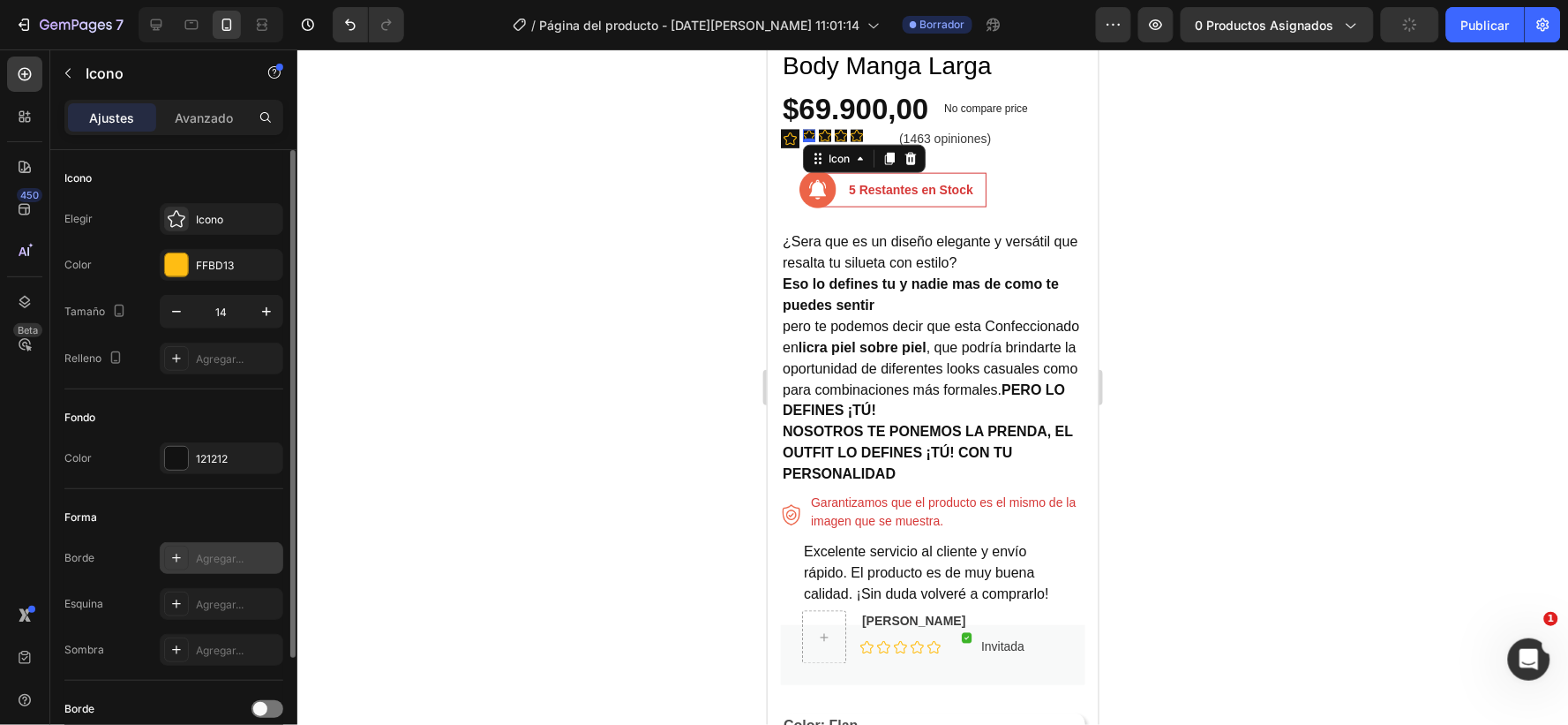
click at [227, 552] on font "Agregar..." at bounding box center [220, 558] width 48 height 13
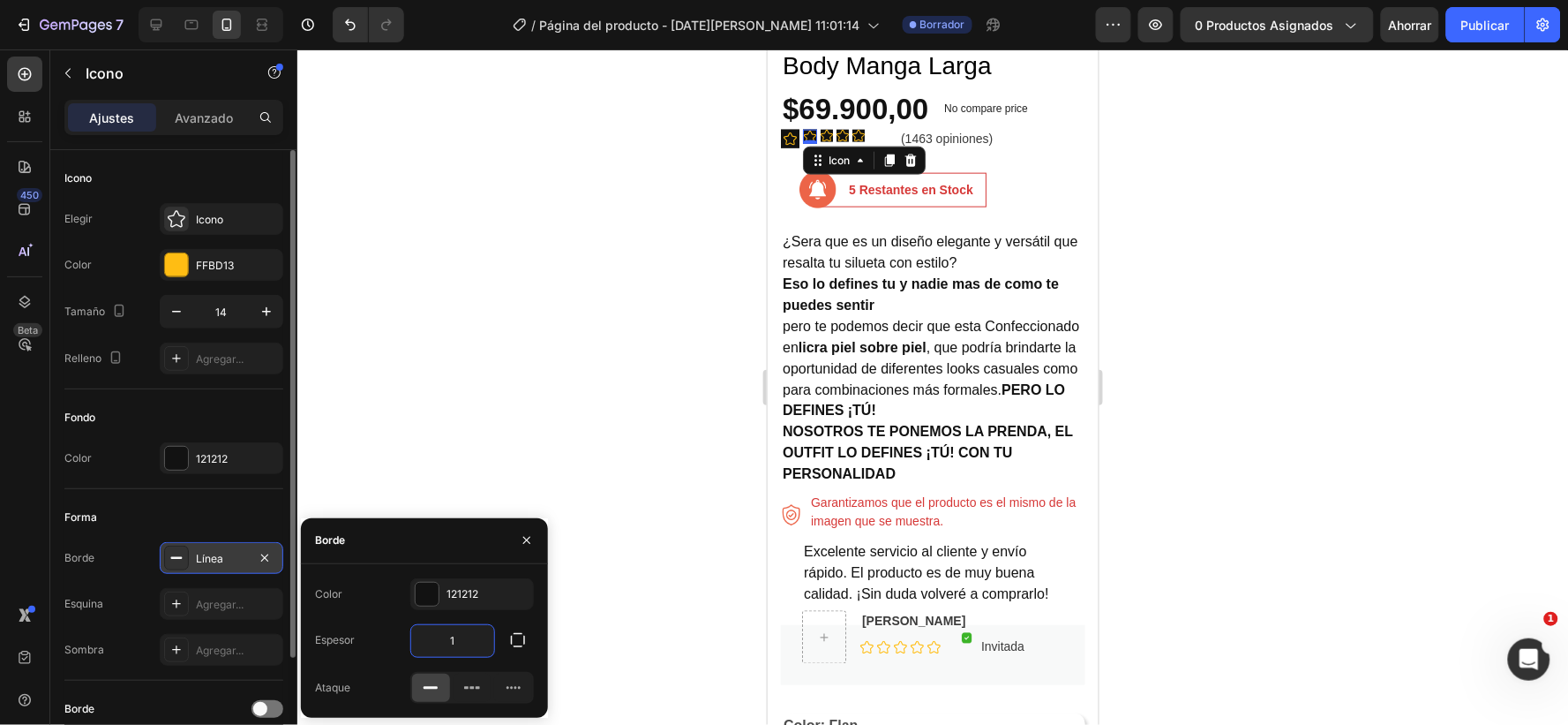
click at [463, 638] on input "1" at bounding box center [453, 641] width 83 height 32
type input "3"
click at [824, 129] on icon at bounding box center [829, 135] width 12 height 12
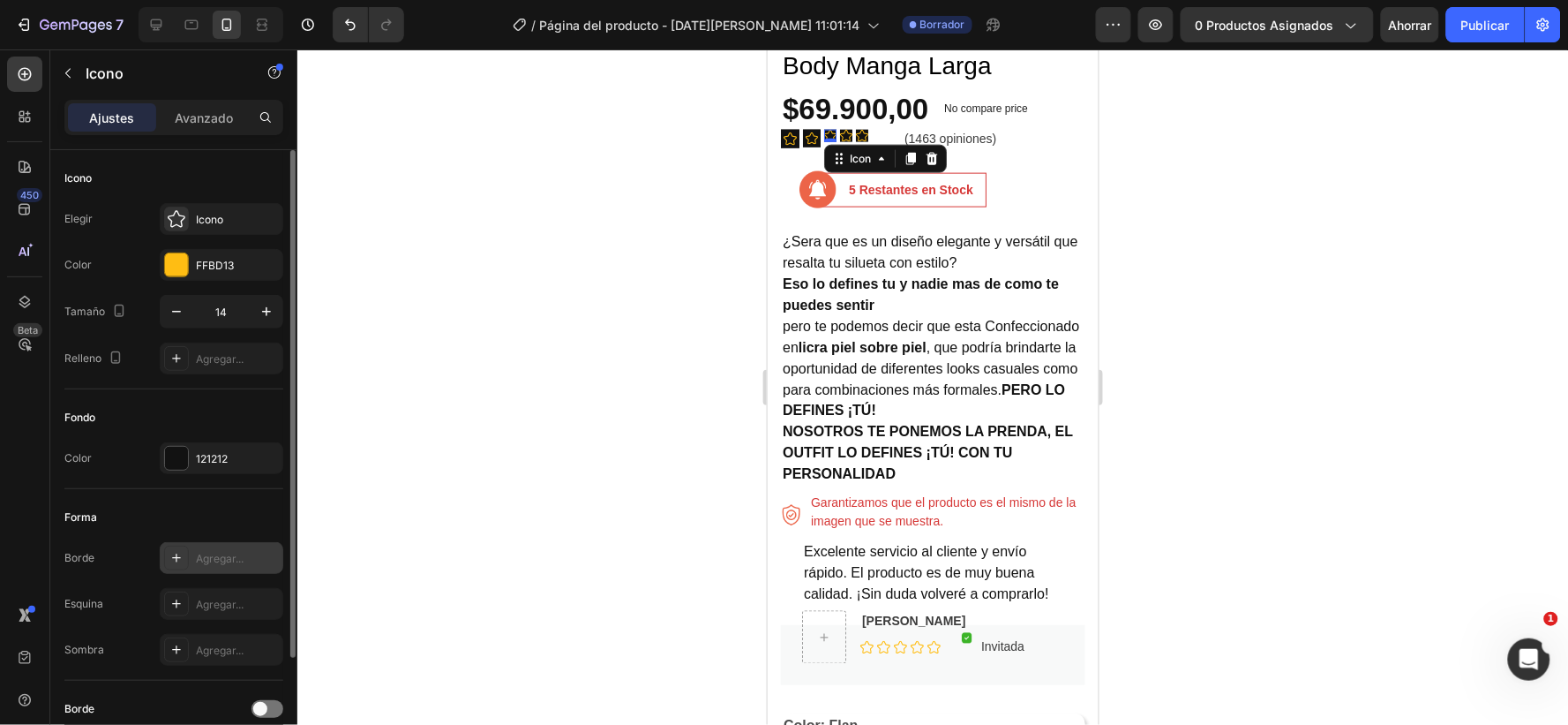
click at [214, 554] on font "Agregar..." at bounding box center [220, 558] width 48 height 13
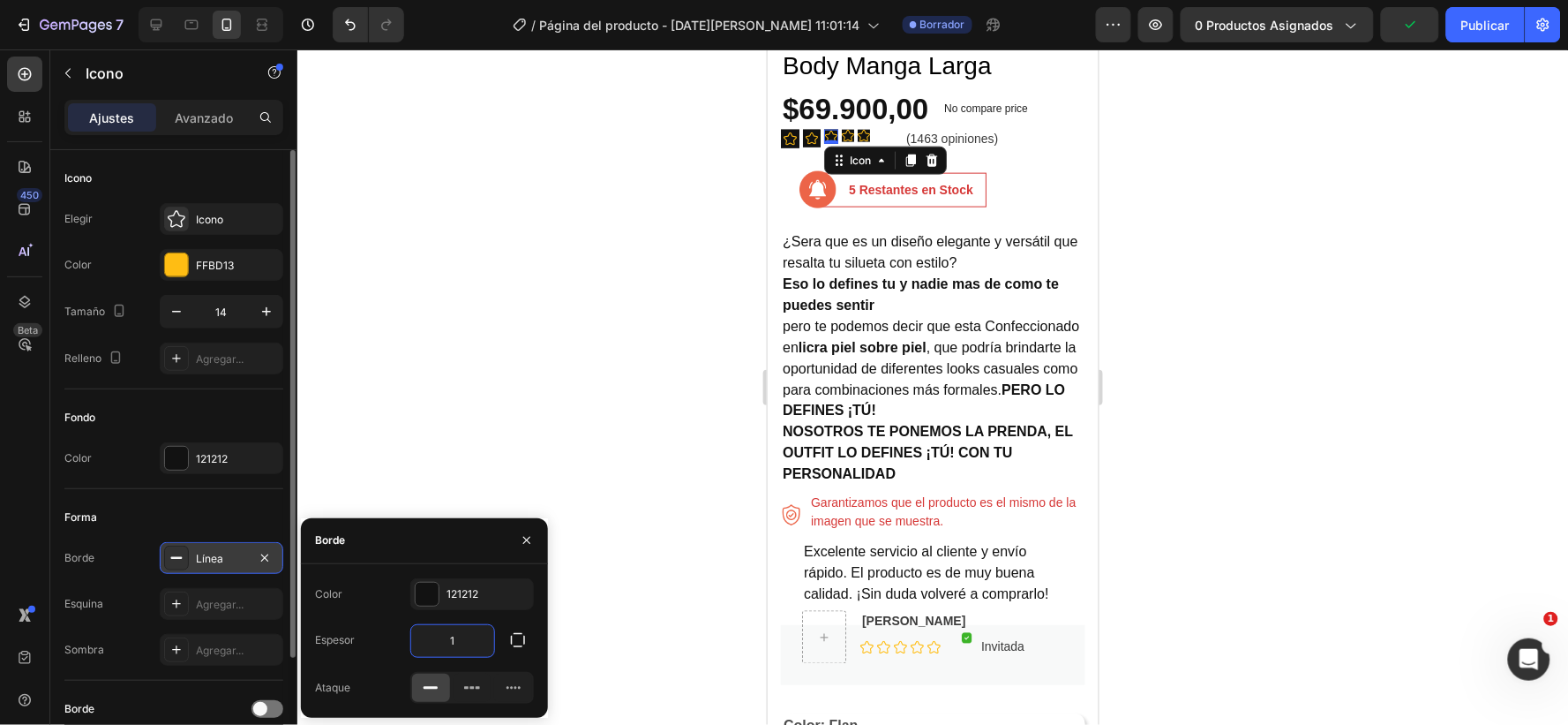
click at [459, 633] on input "1" at bounding box center [453, 641] width 83 height 32
type input "0"
click at [1038, 148] on div "Icon Icon Icon 0 Icon Icon Icon List Hoz (1463 opiniones) Text block Row Image …" at bounding box center [932, 168] width 304 height 81
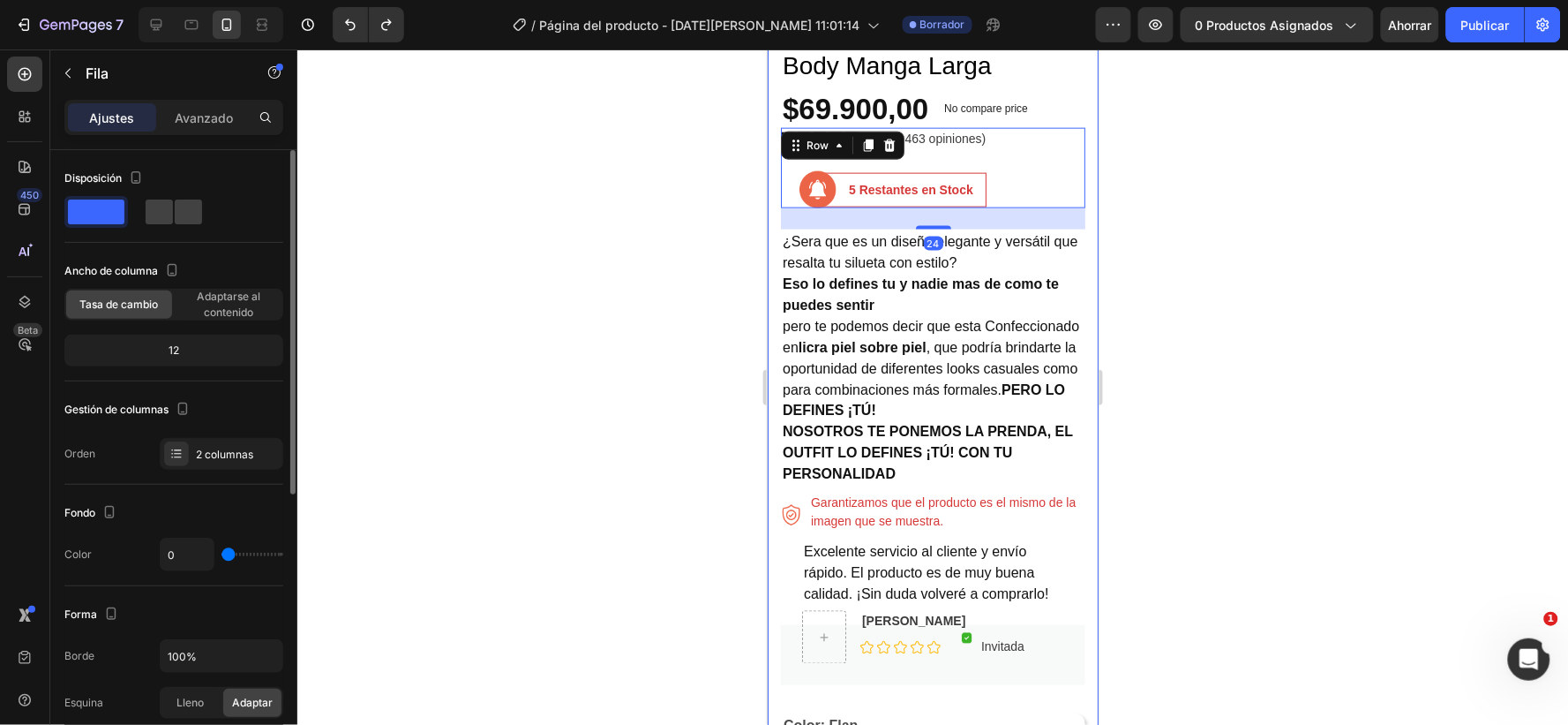
click at [623, 251] on div at bounding box center [933, 387] width 1271 height 676
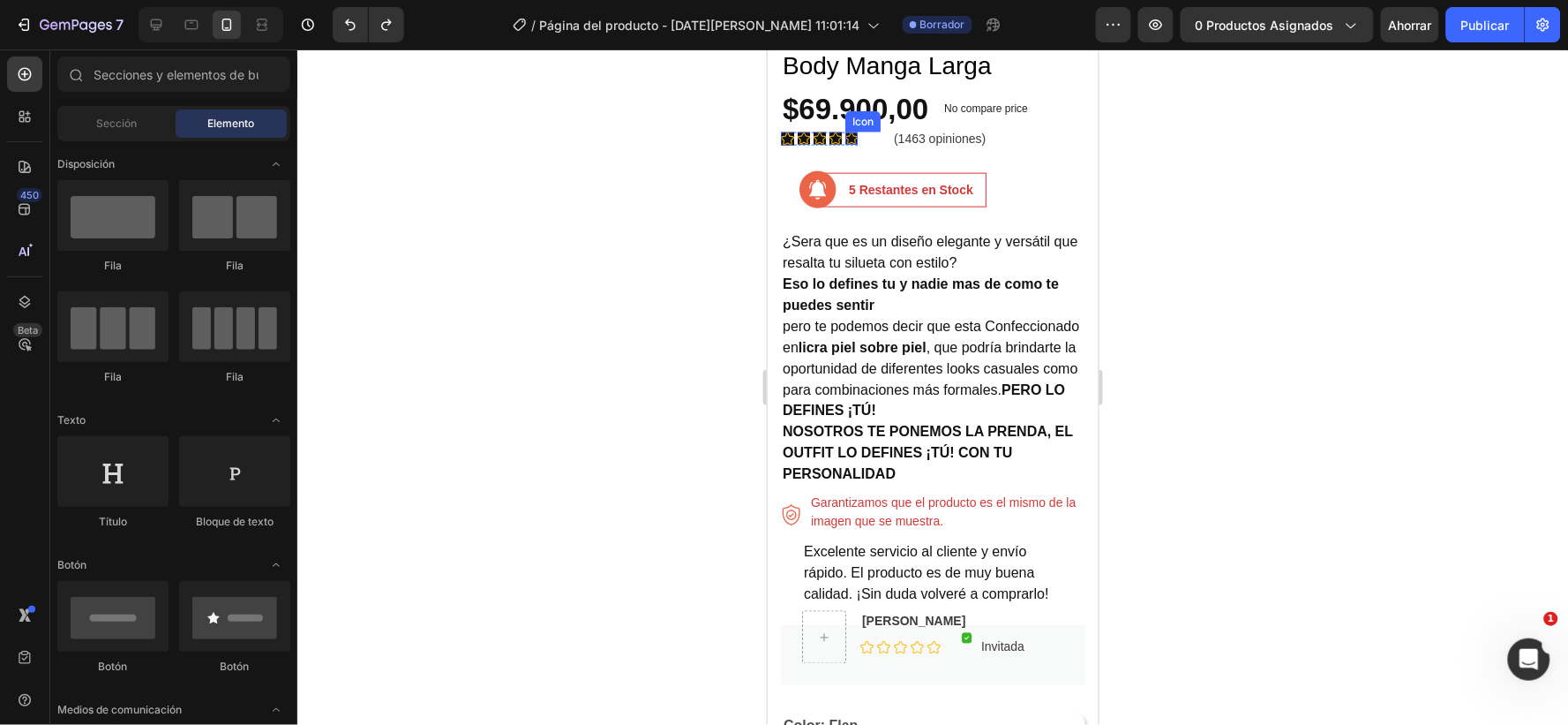
click at [847, 131] on icon at bounding box center [850, 137] width 12 height 12
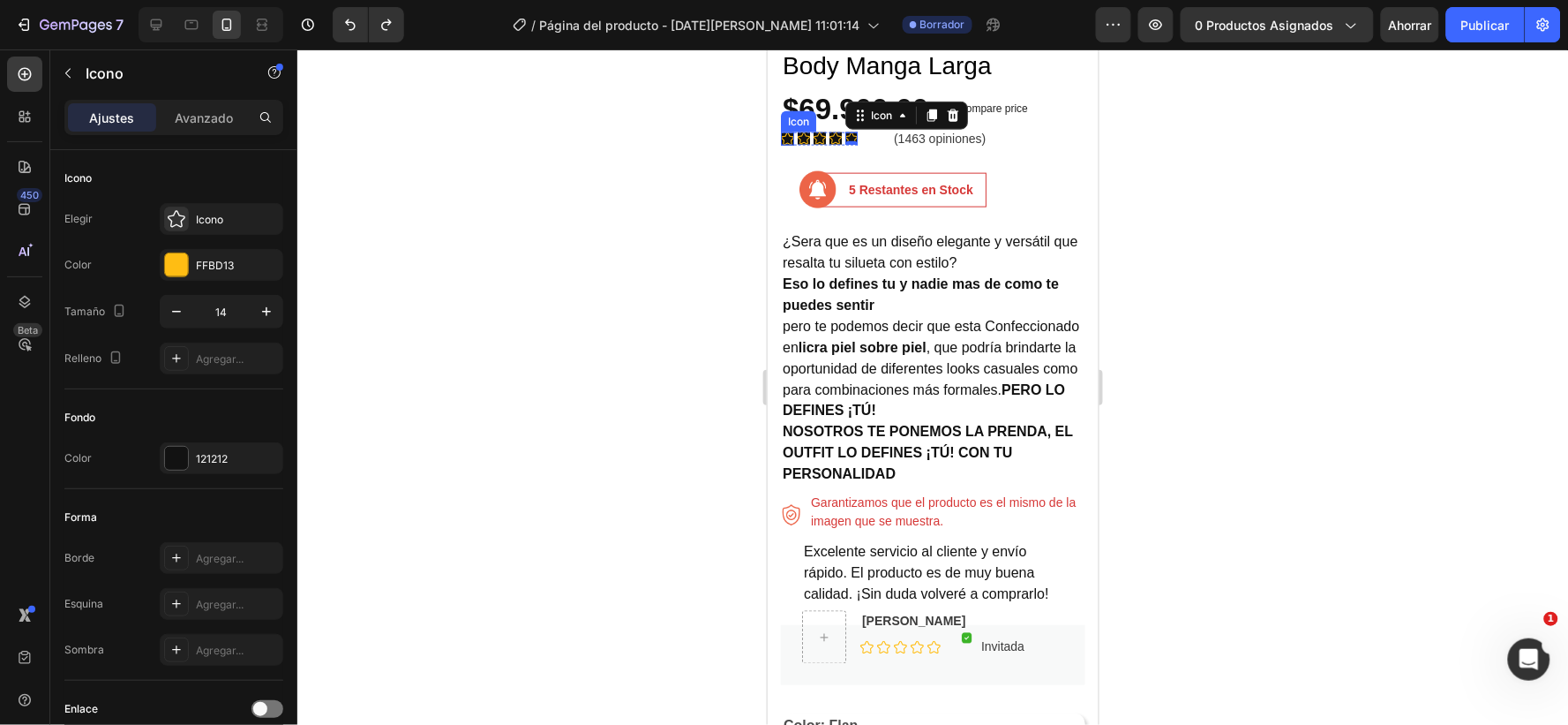
click at [787, 131] on icon at bounding box center [786, 137] width 13 height 13
click at [801, 131] on div "Icon" at bounding box center [803, 137] width 12 height 12
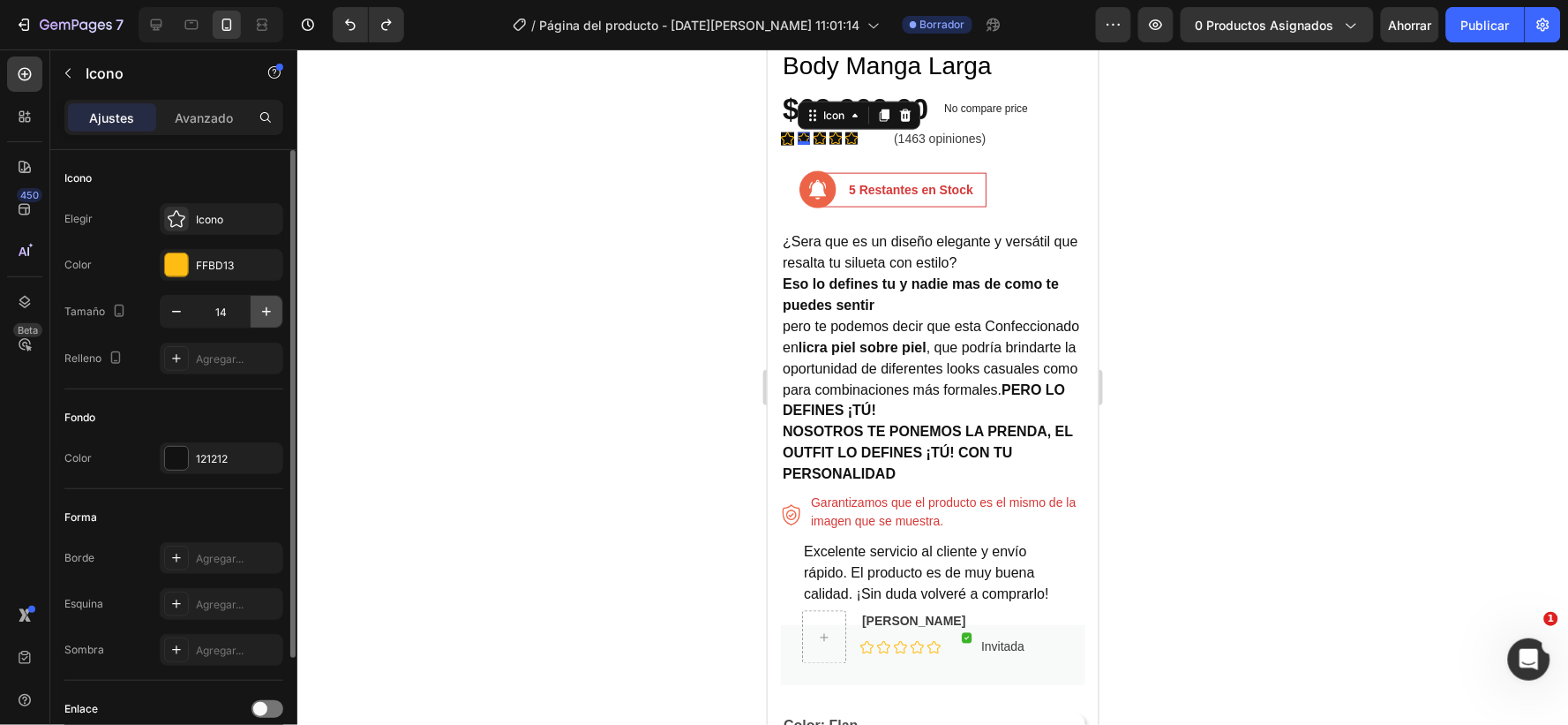
click at [268, 309] on icon "button" at bounding box center [266, 311] width 17 height 17
type input "15"
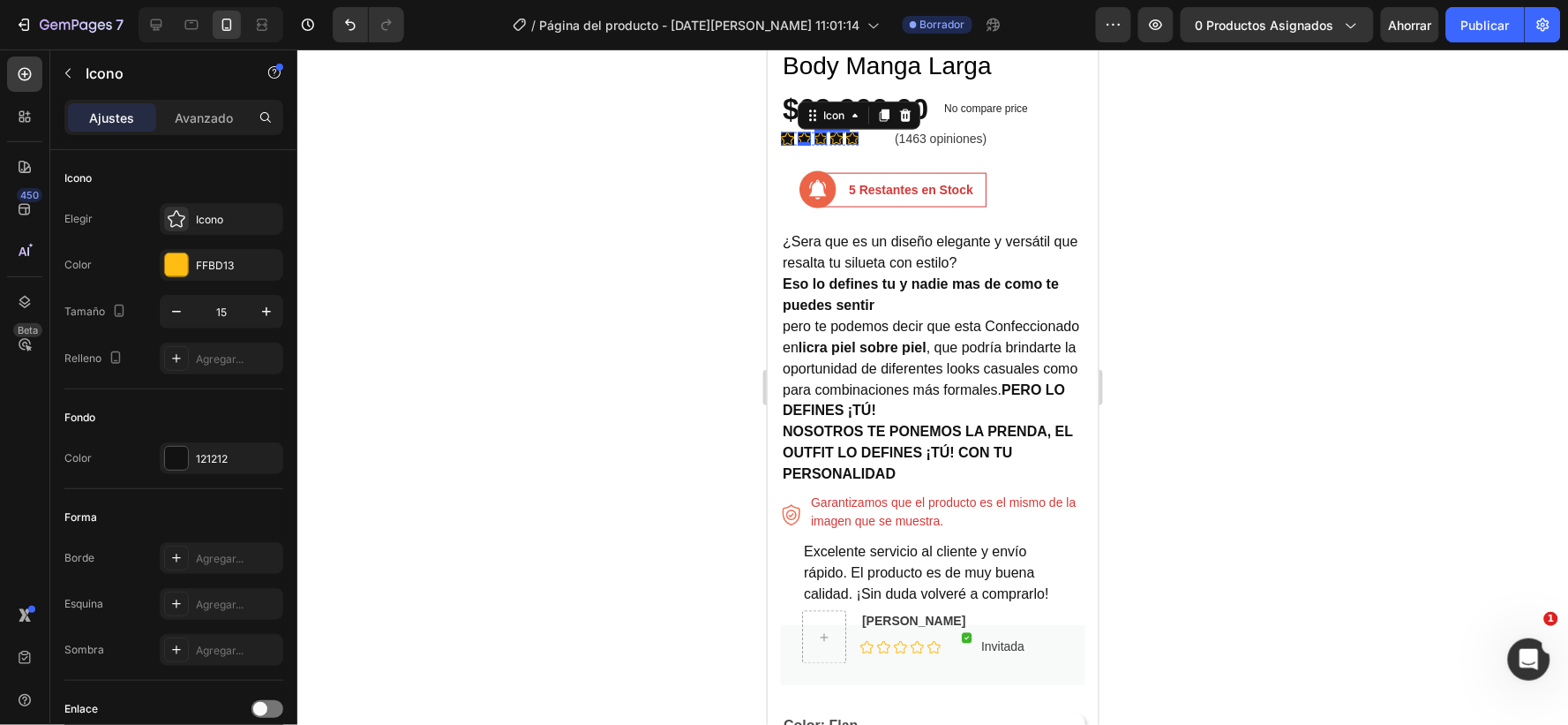
click at [822, 131] on icon at bounding box center [819, 137] width 12 height 12
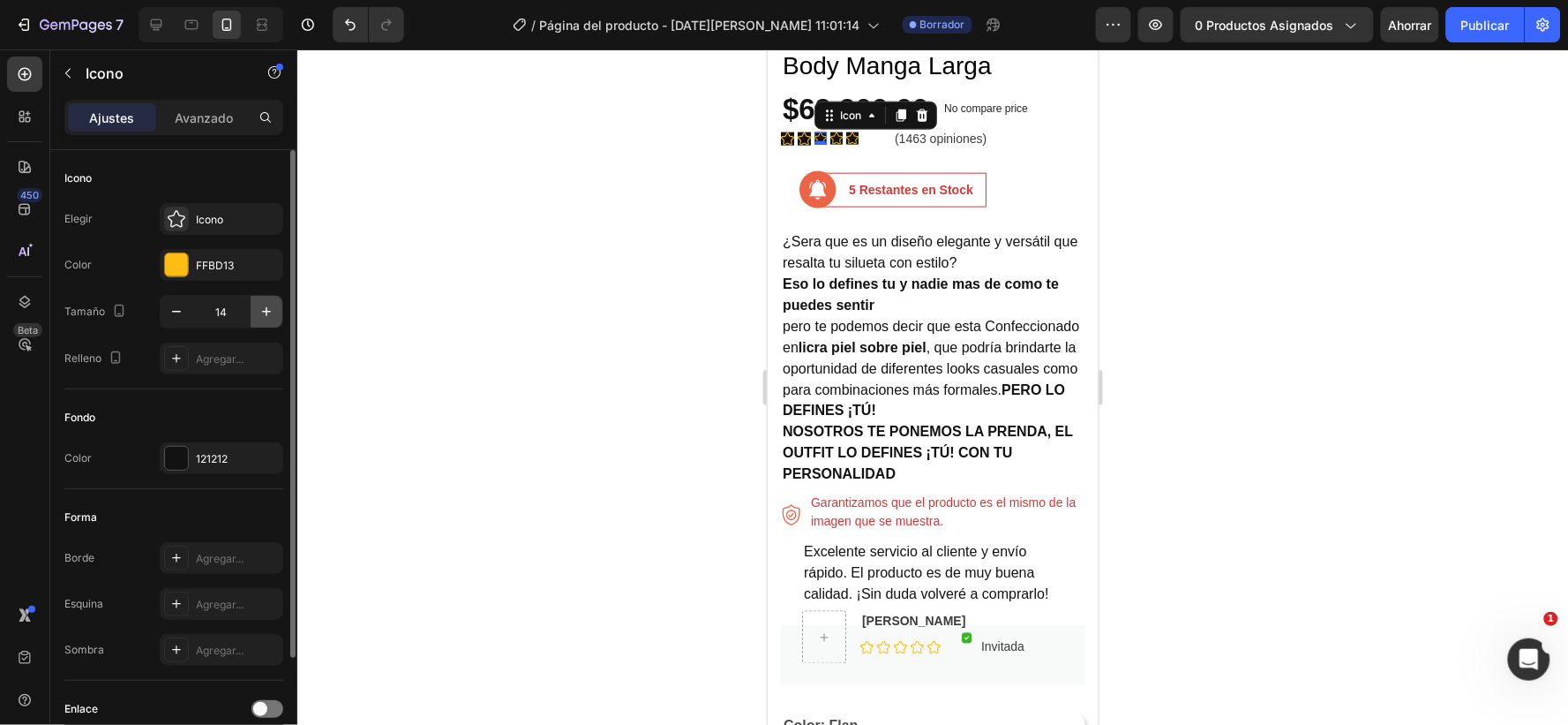
click at [268, 316] on icon "button" at bounding box center [266, 311] width 17 height 17
type input "15"
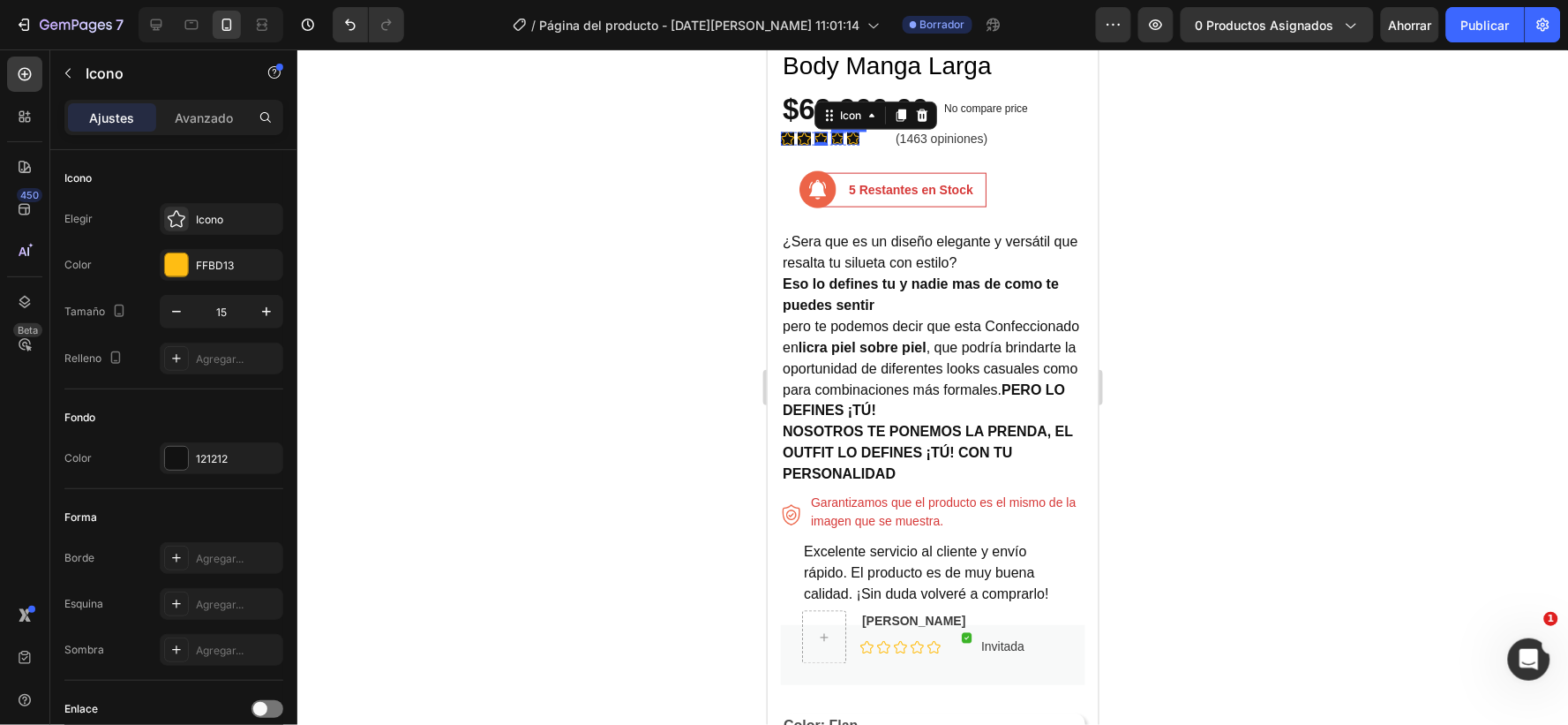
click at [839, 131] on icon at bounding box center [836, 137] width 12 height 12
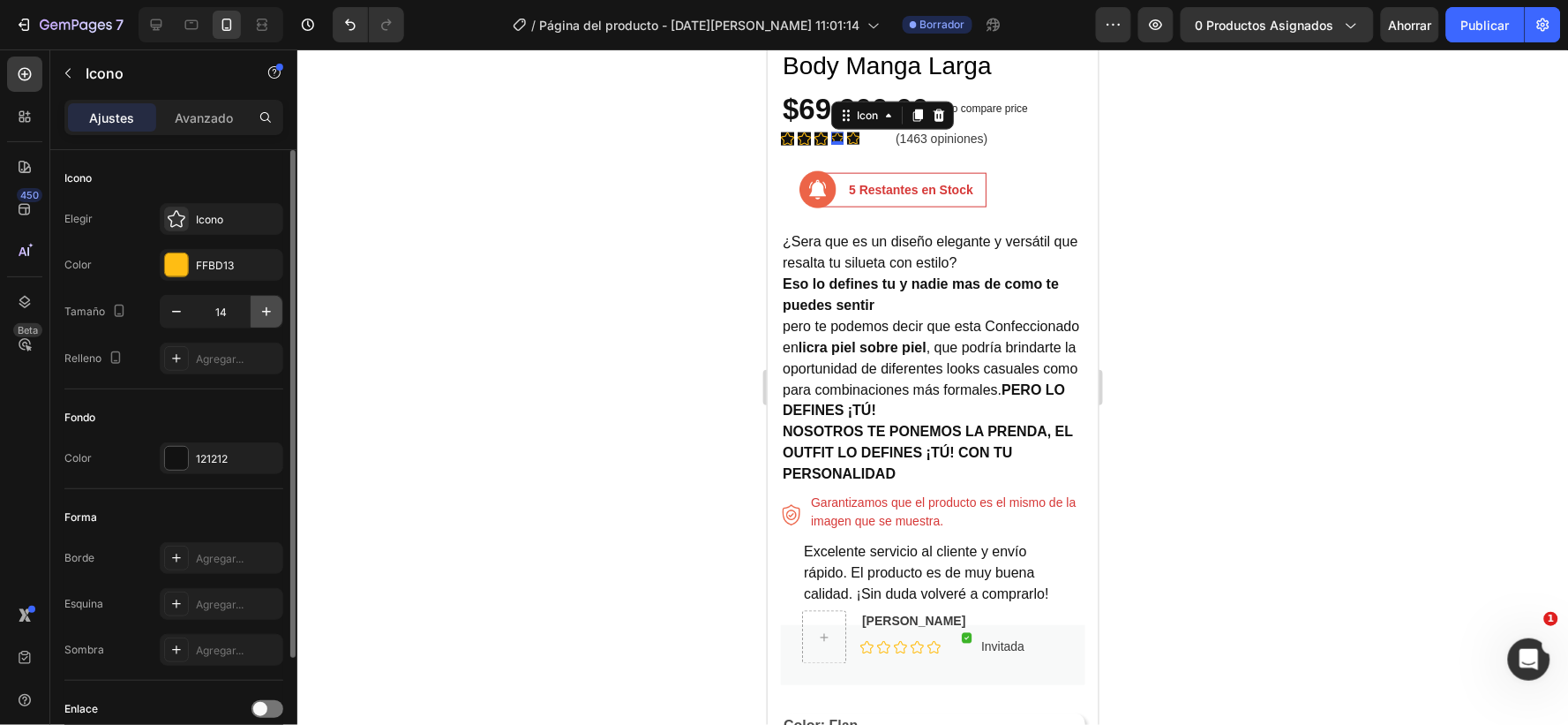
click at [265, 309] on icon "button" at bounding box center [266, 311] width 17 height 17
type input "15"
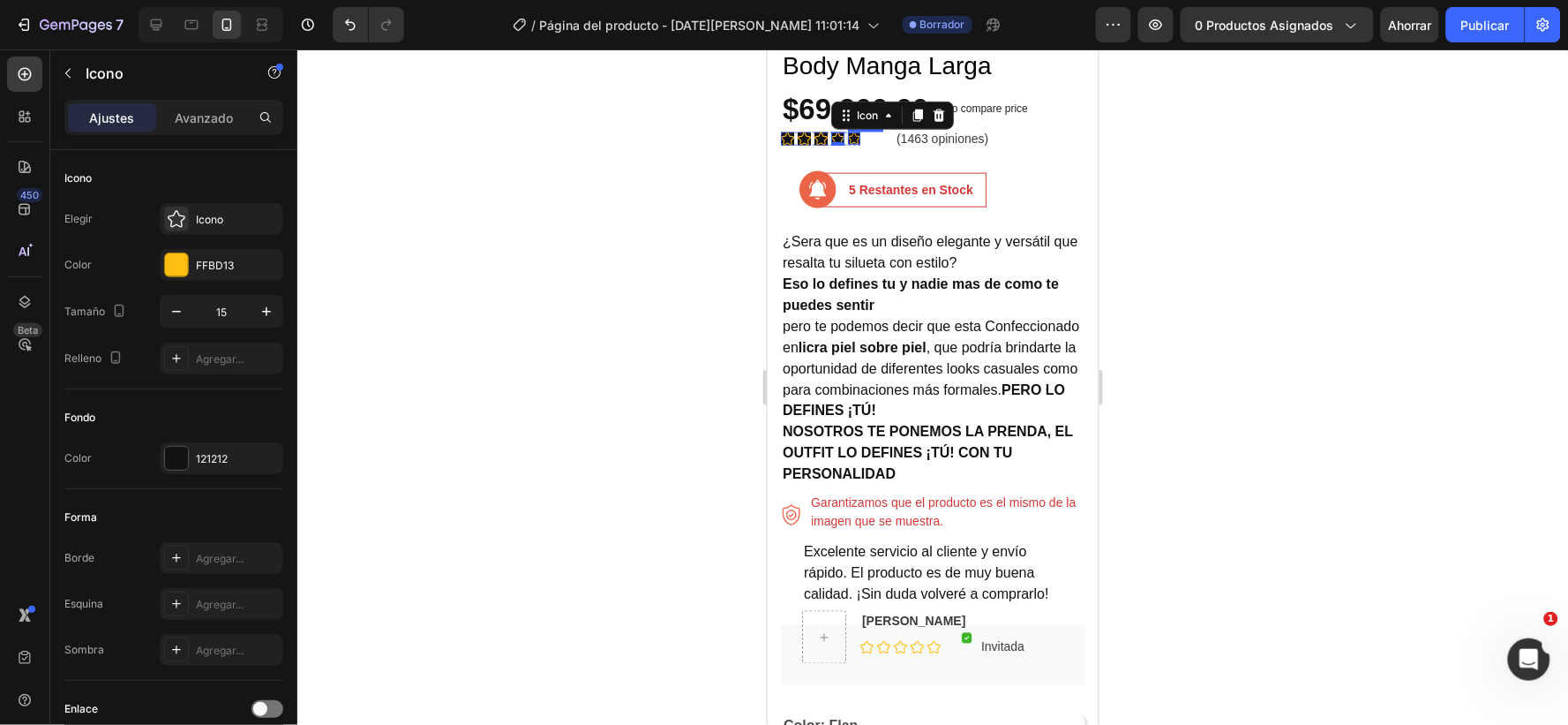
click at [852, 131] on icon at bounding box center [853, 137] width 12 height 12
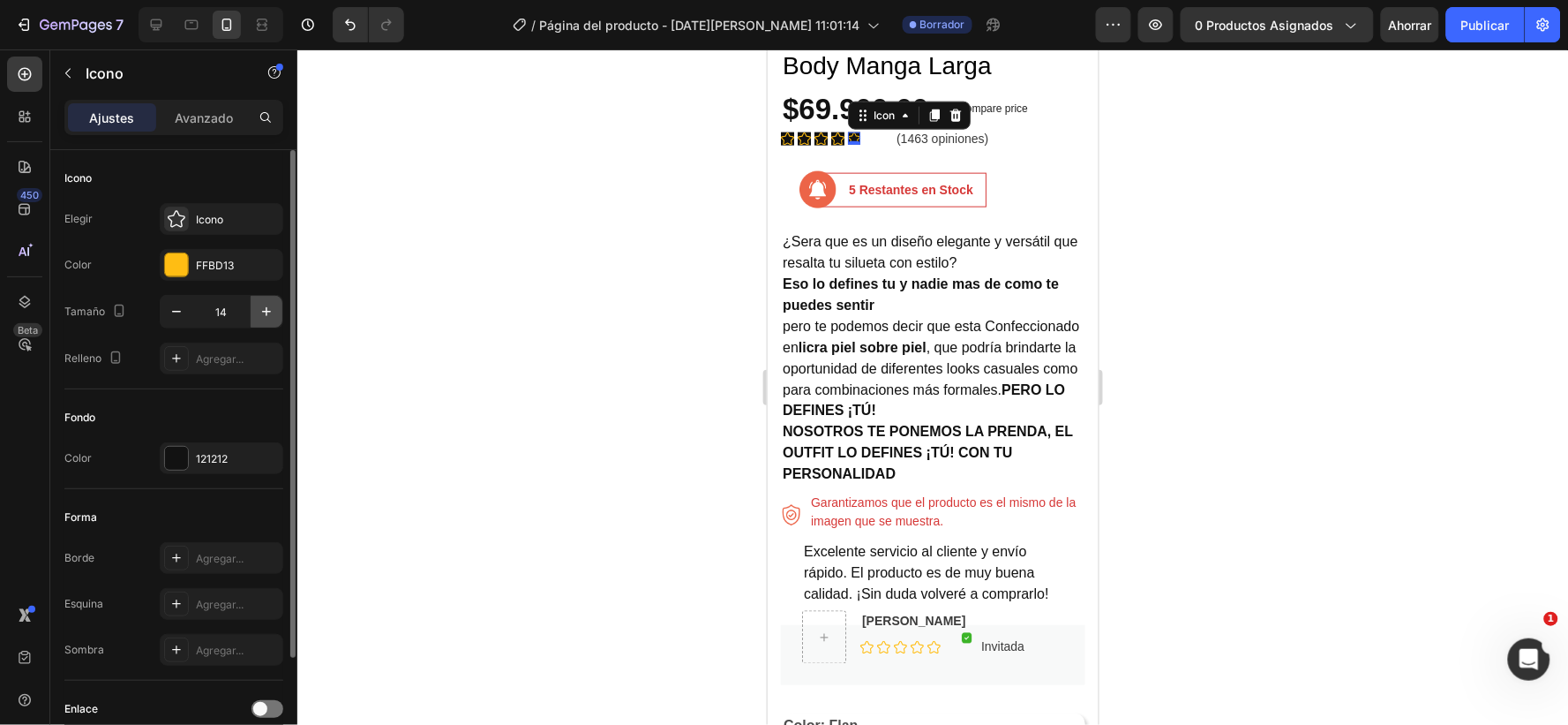
click at [265, 313] on icon "button" at bounding box center [266, 311] width 17 height 17
type input "15"
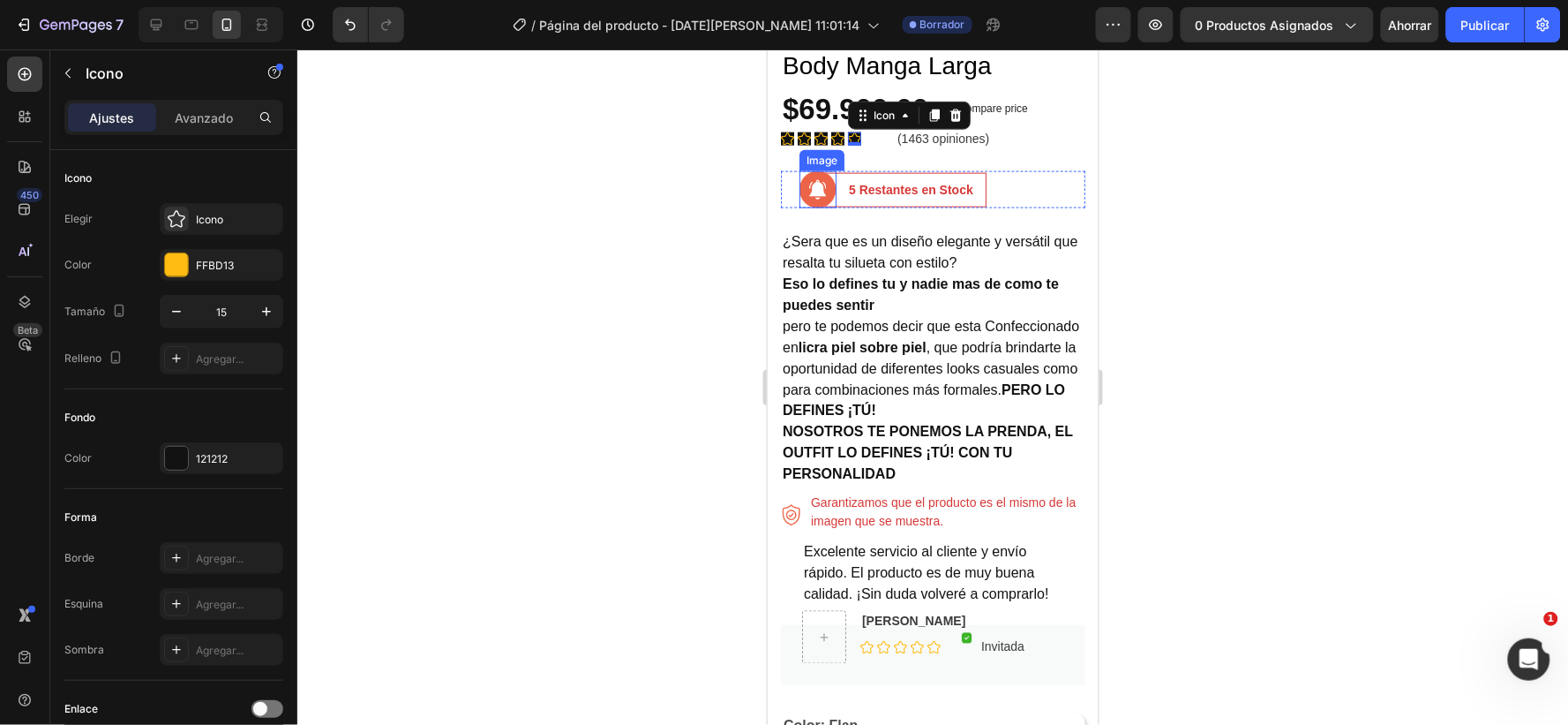
click at [875, 128] on div "Icon Icon Icon Icon Icon 0 Icon List Hoz (1463 opiniones) Text block Row" at bounding box center [932, 148] width 304 height 43
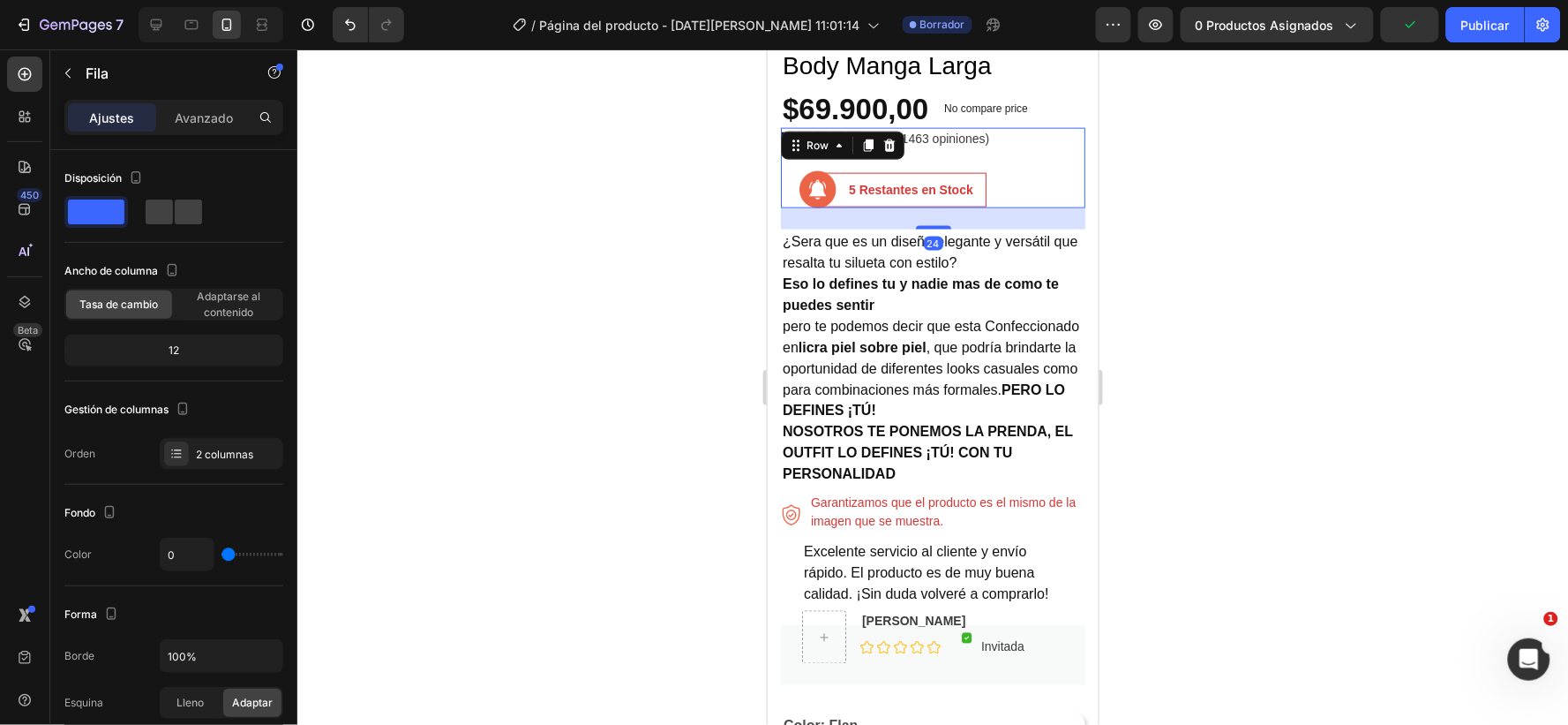
click at [685, 175] on div at bounding box center [933, 387] width 1271 height 676
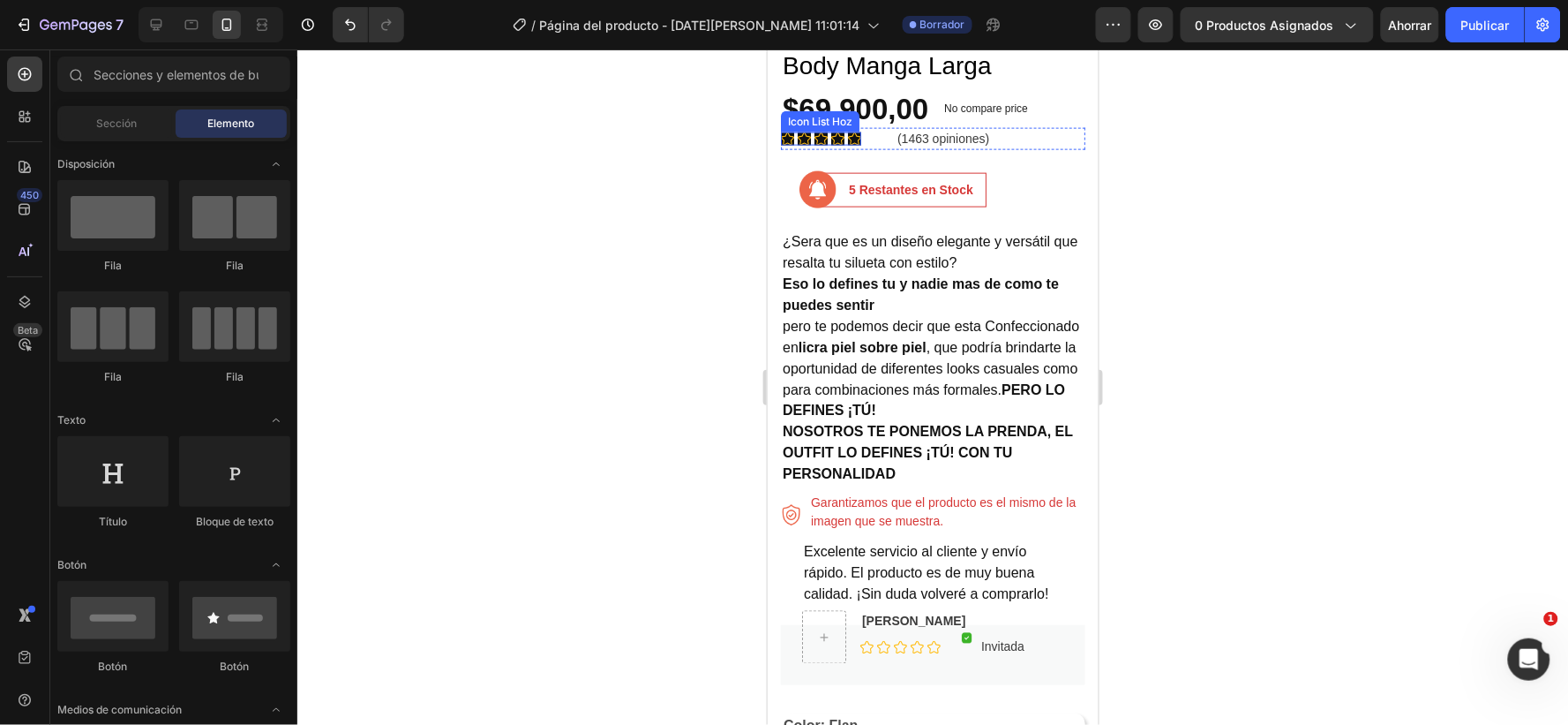
click at [826, 132] on icon at bounding box center [820, 137] width 13 height 12
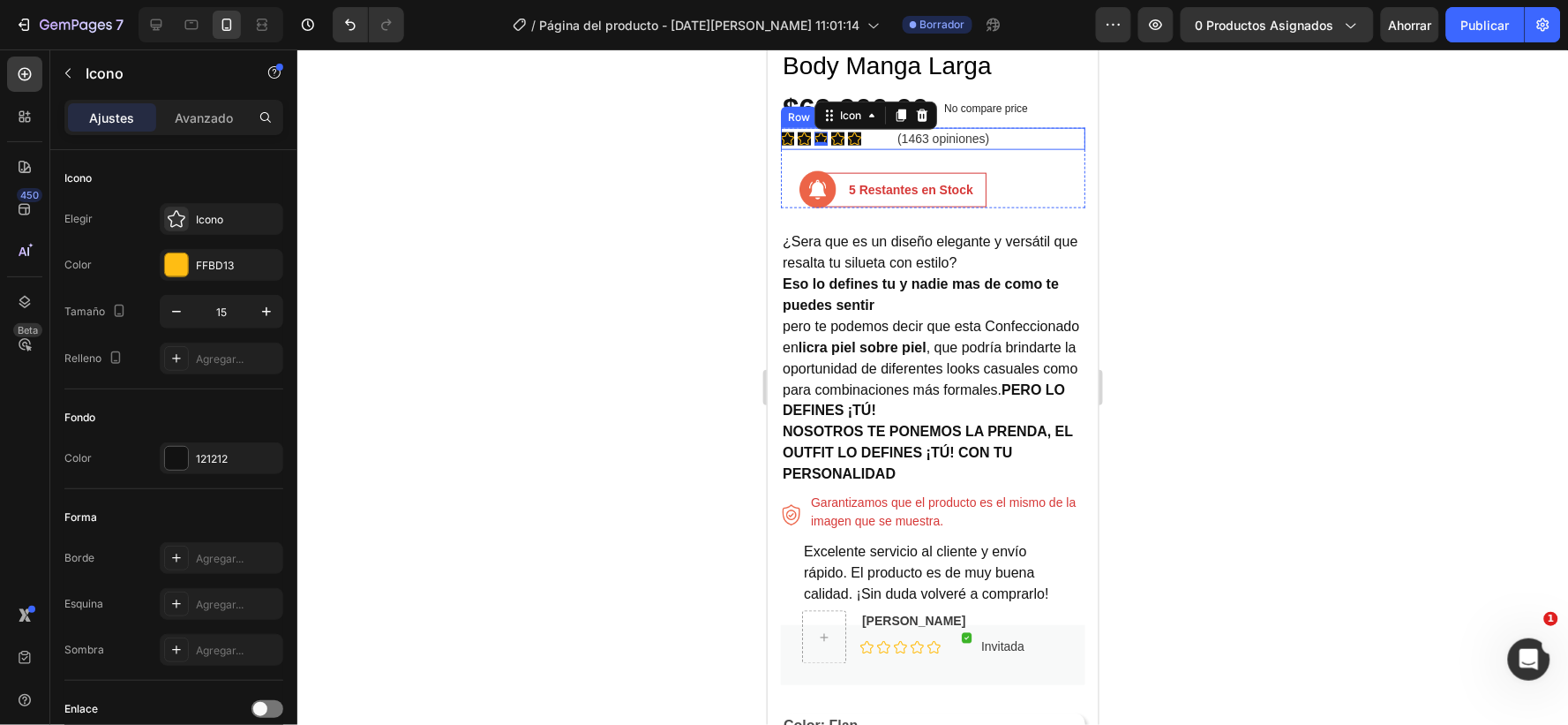
click at [870, 127] on div "Icon Icon Icon 0 Icon Icon Icon List Hoz (1463 opiniones) Text block Row" at bounding box center [932, 138] width 304 height 22
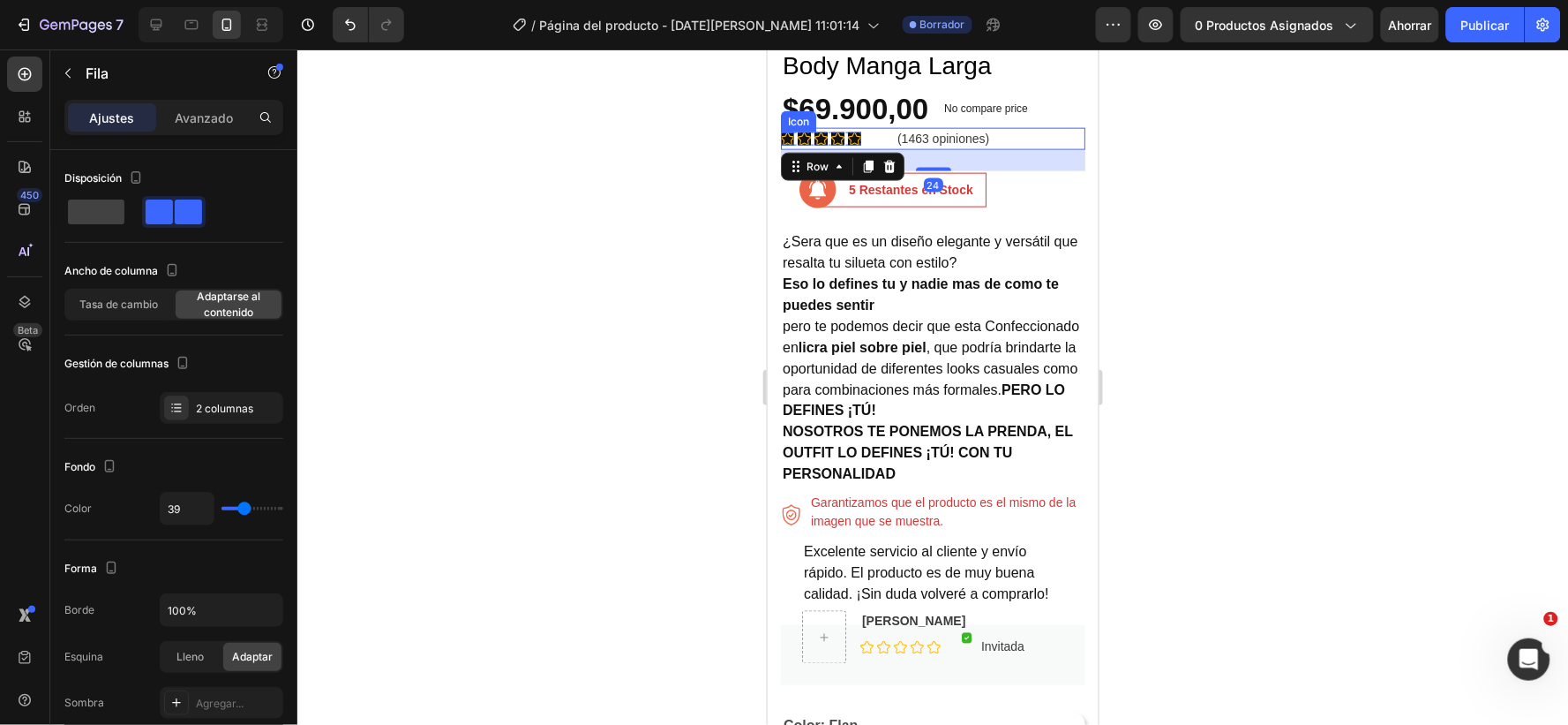
click at [782, 131] on icon at bounding box center [786, 137] width 13 height 13
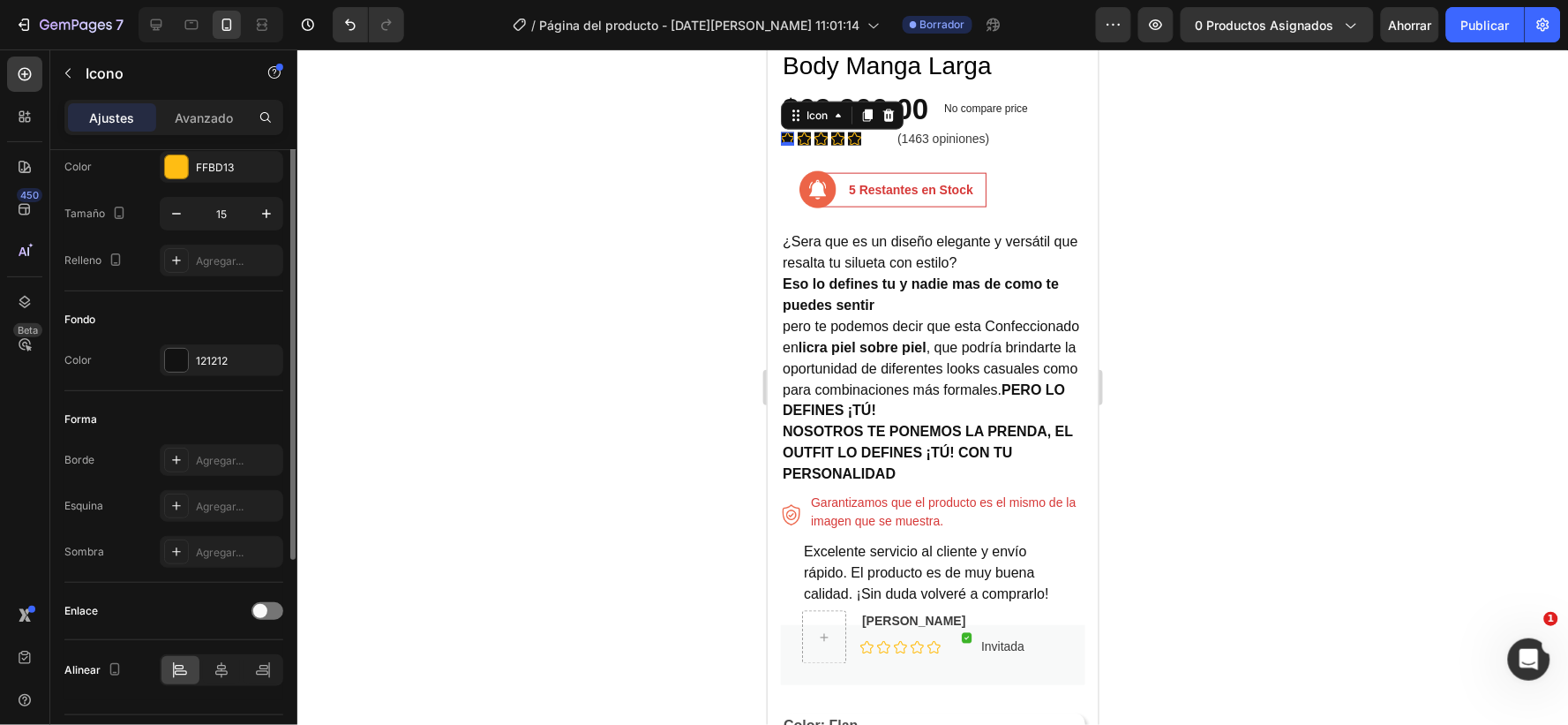
scroll to position [0, 0]
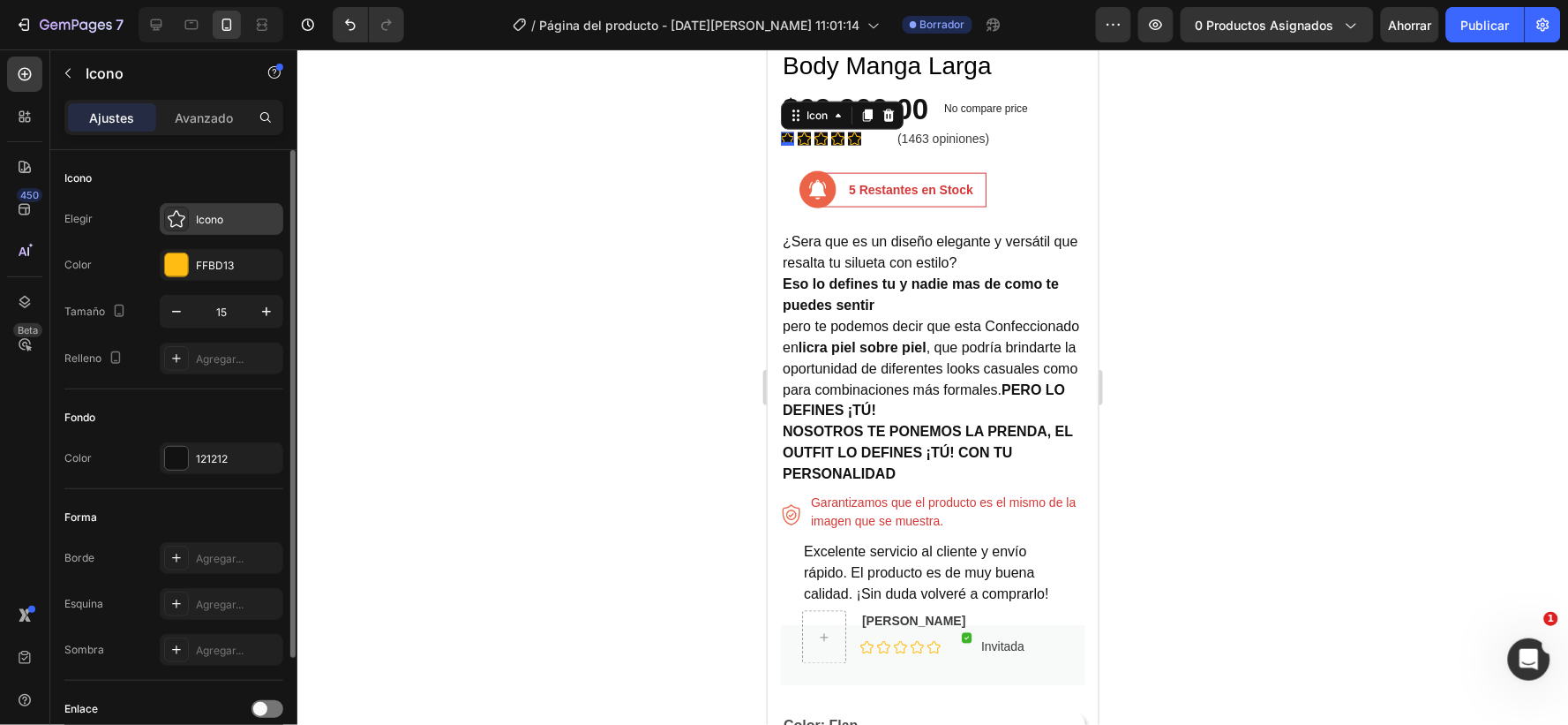
click at [225, 208] on div "Icono" at bounding box center [221, 219] width 124 height 32
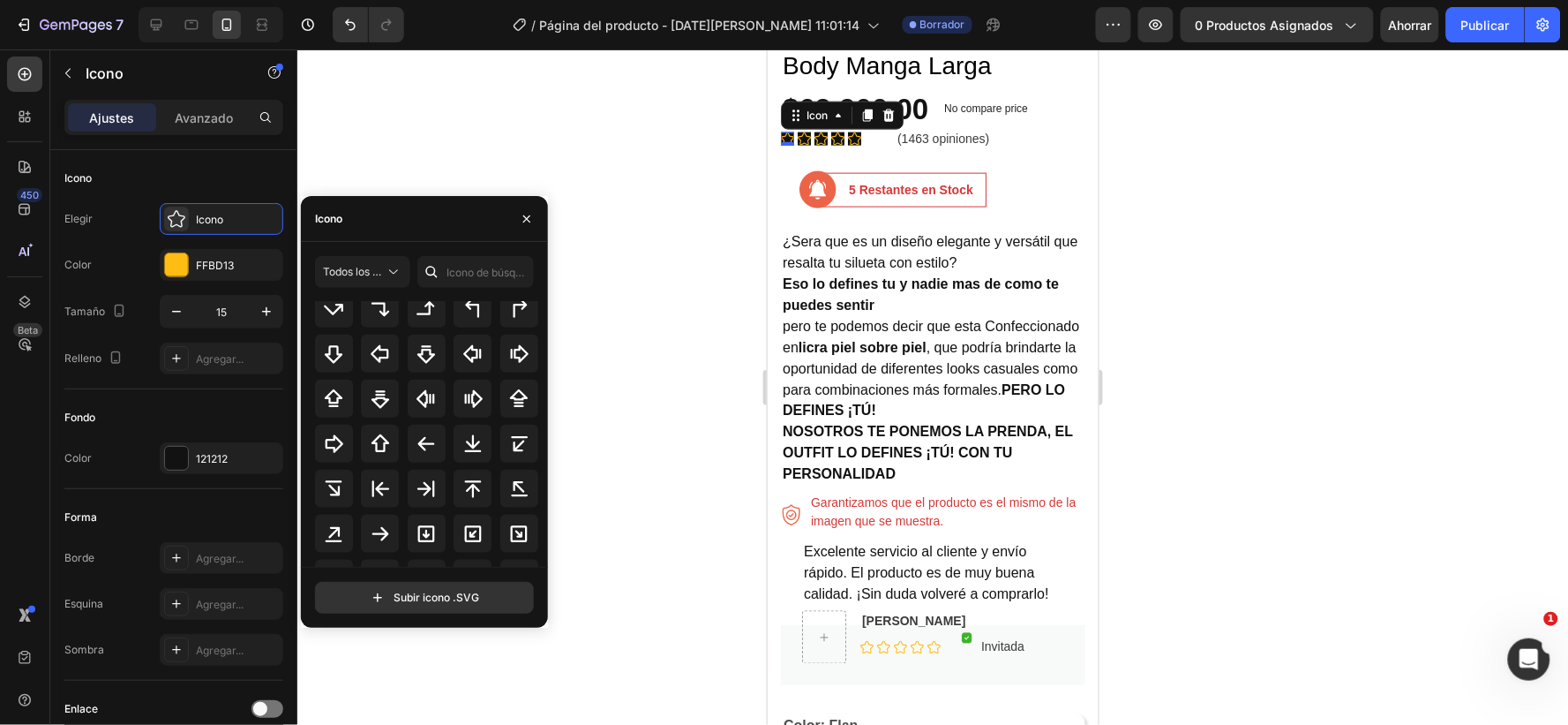
scroll to position [672, 0]
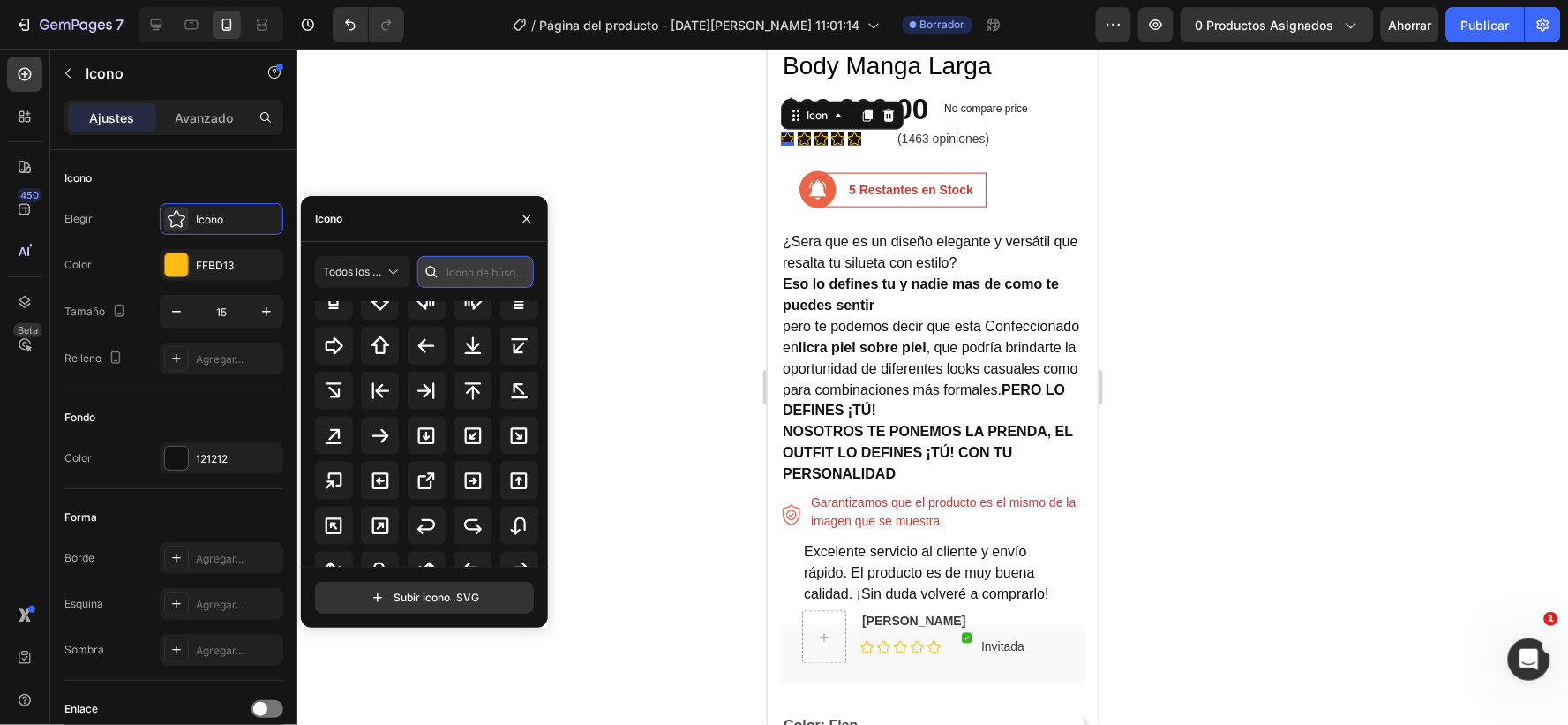
click at [460, 267] on input "text" at bounding box center [476, 271] width 116 height 32
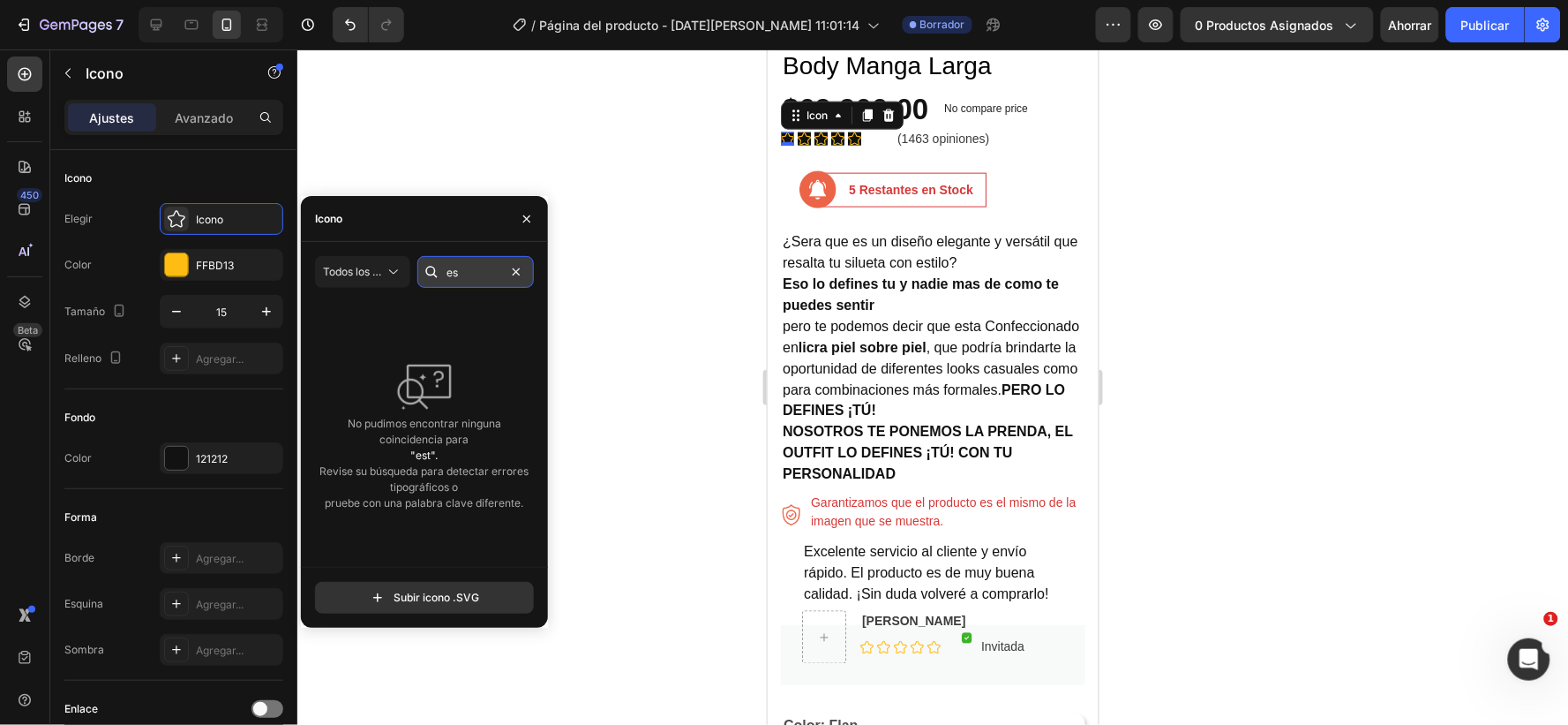
type input "e"
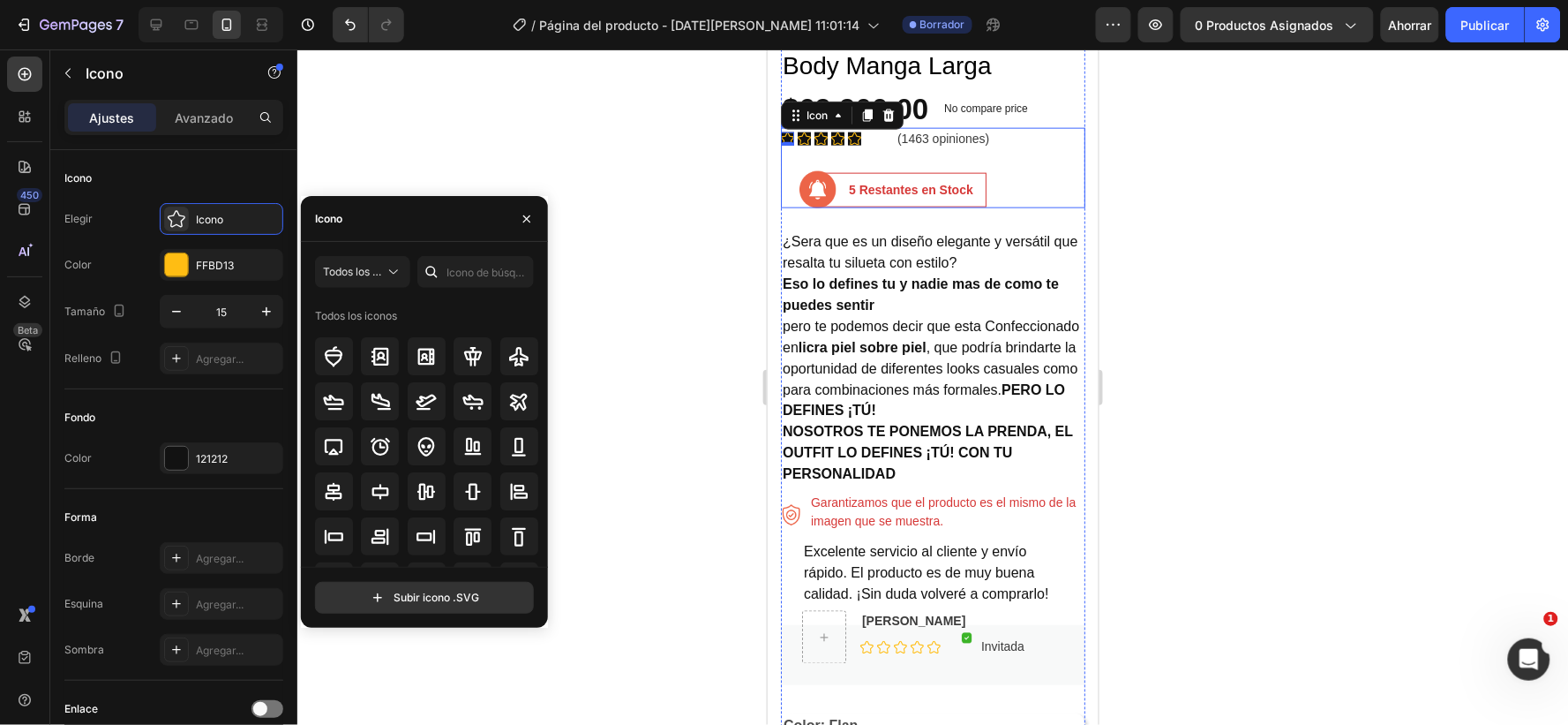
click at [861, 138] on div "Icon 0 Icon Icon Icon Icon Icon List Hoz (1463 opiniones) Text block Row" at bounding box center [932, 148] width 304 height 43
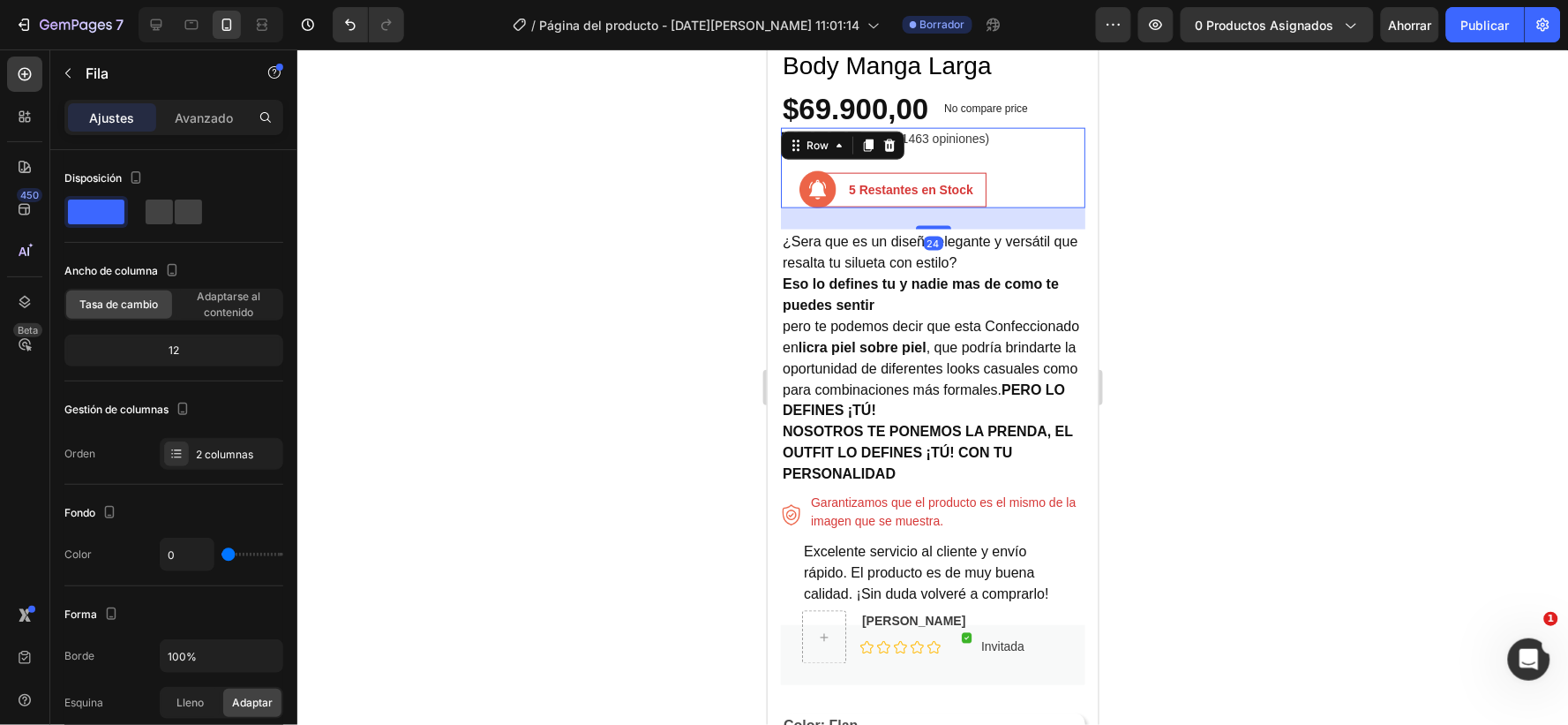
click at [1219, 142] on div at bounding box center [933, 387] width 1271 height 676
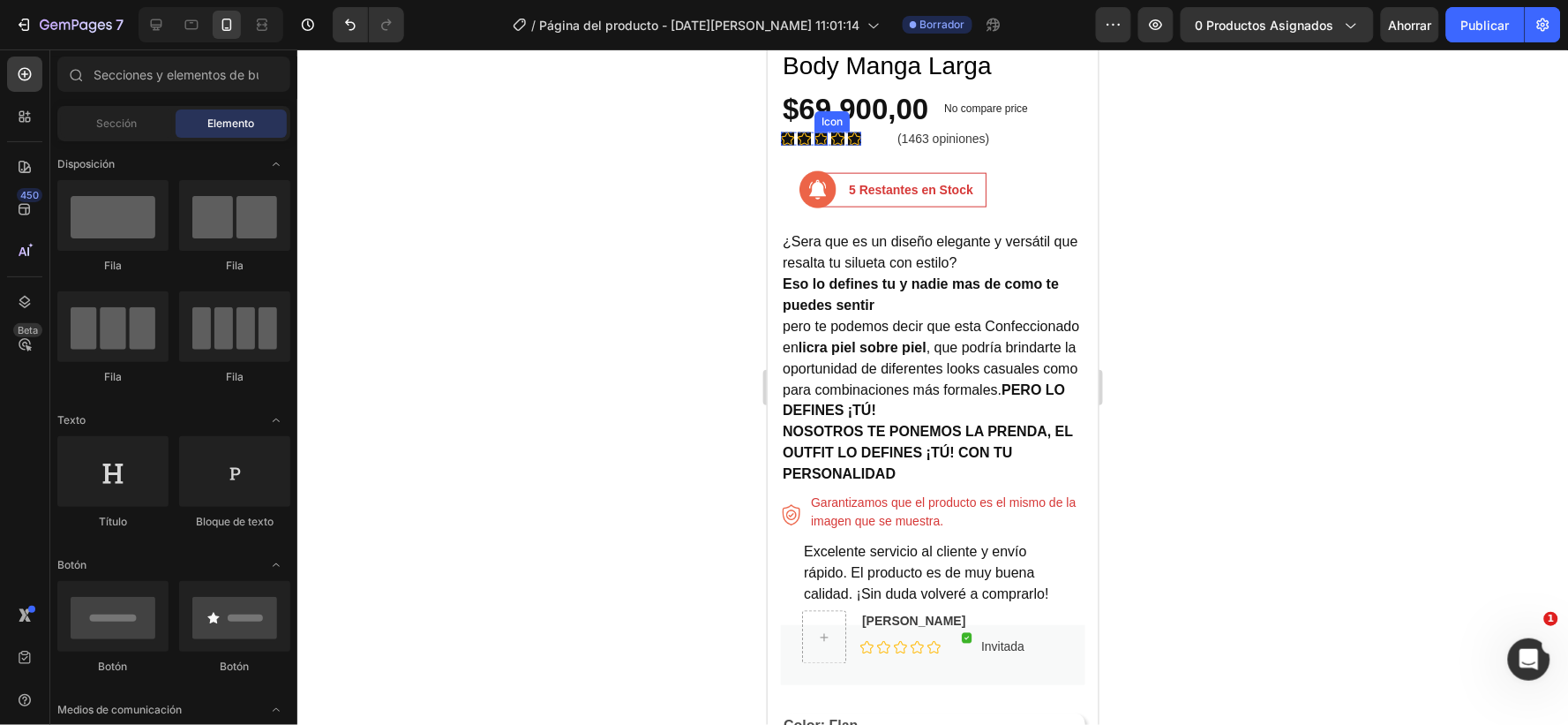
click at [824, 132] on icon at bounding box center [820, 137] width 13 height 12
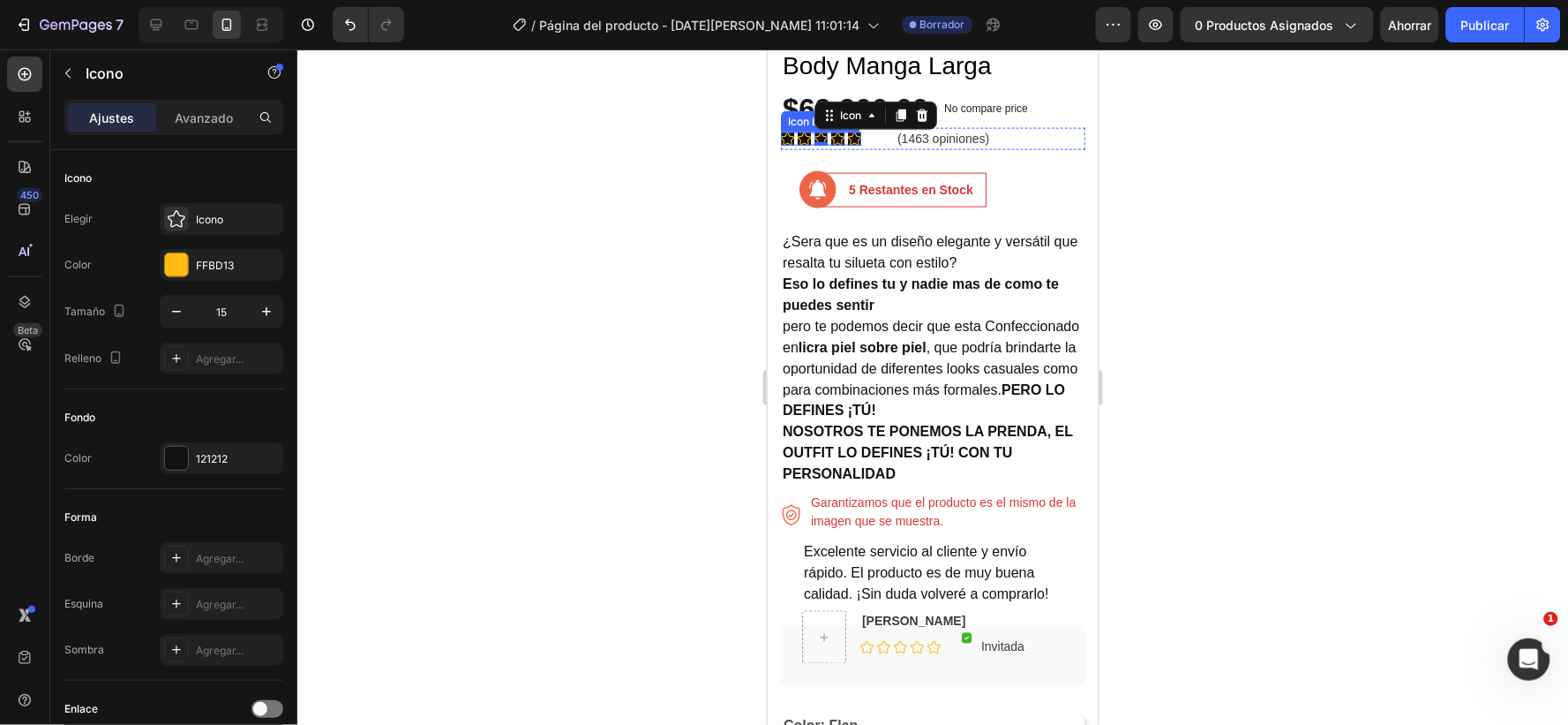
click at [795, 131] on div "Icon Icon Icon 0 Icon Icon" at bounding box center [820, 137] width 81 height 13
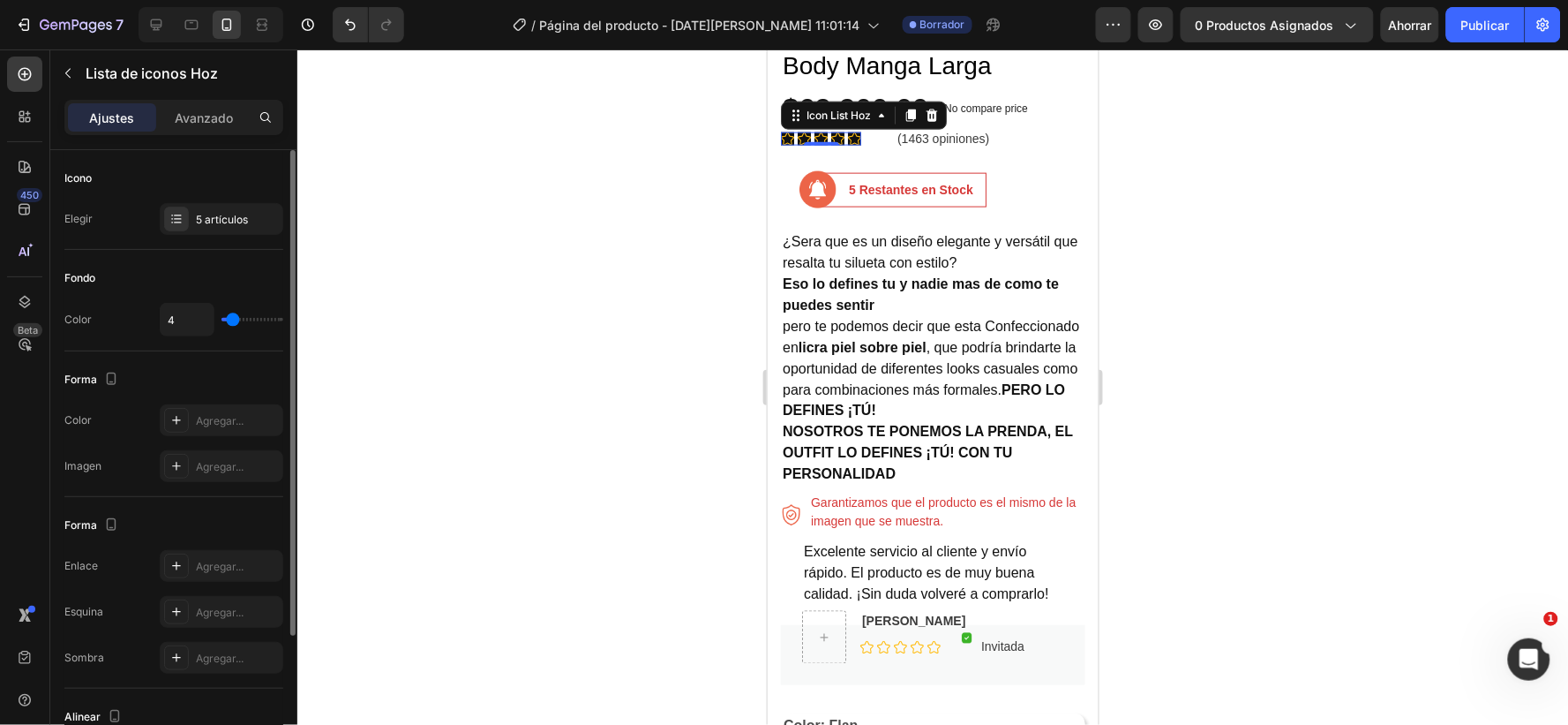
type input "8"
type input "12"
type input "11"
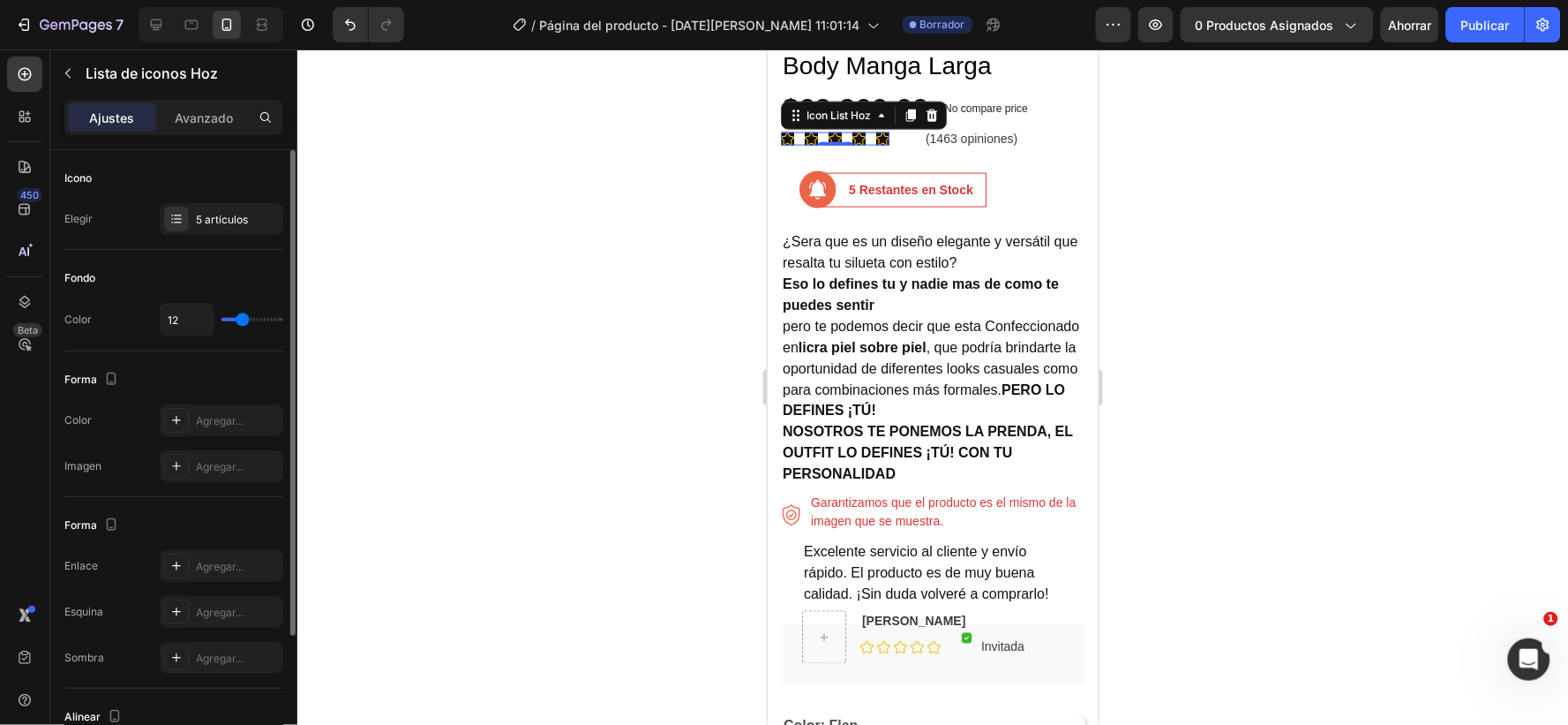
type input "11"
type input "10"
type input "8"
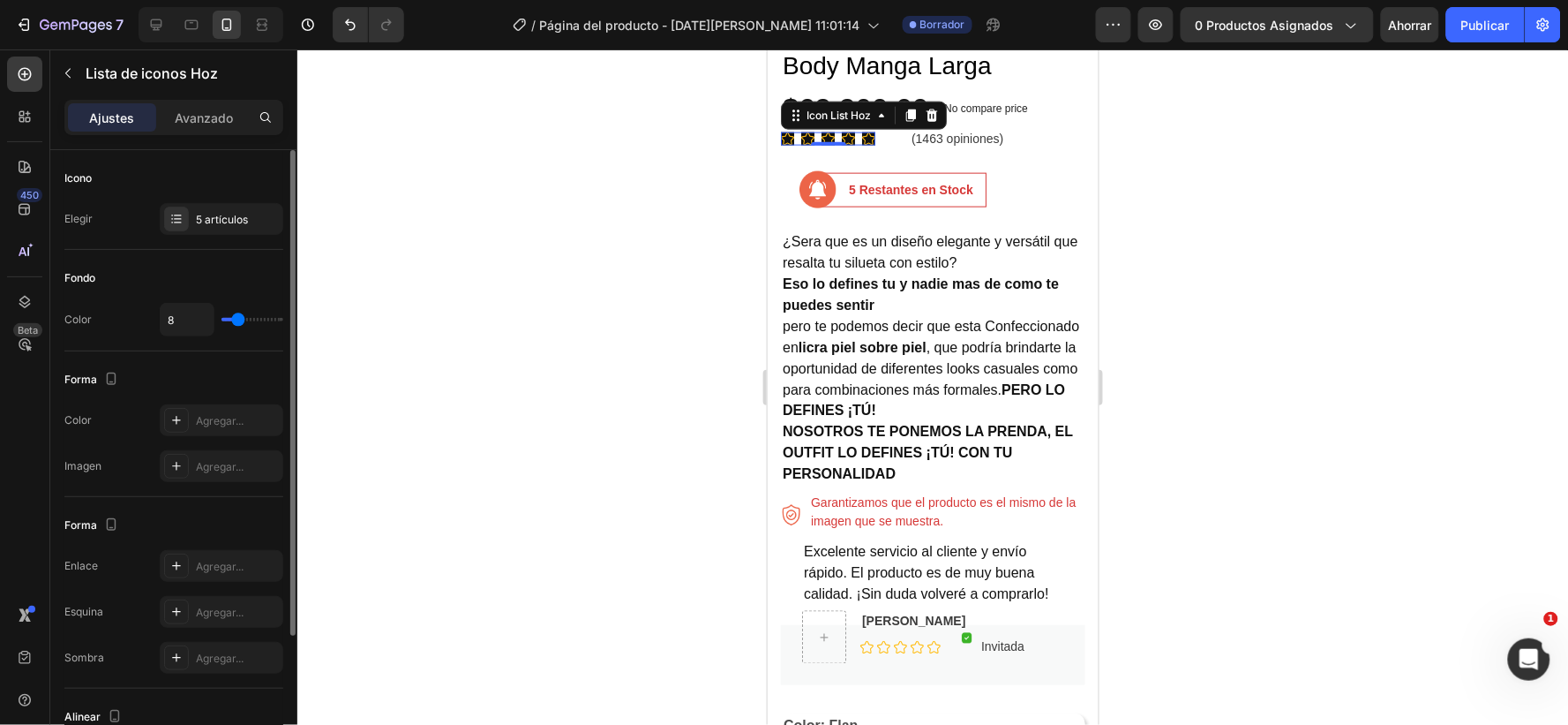
type input "11"
type input "12"
type input "11"
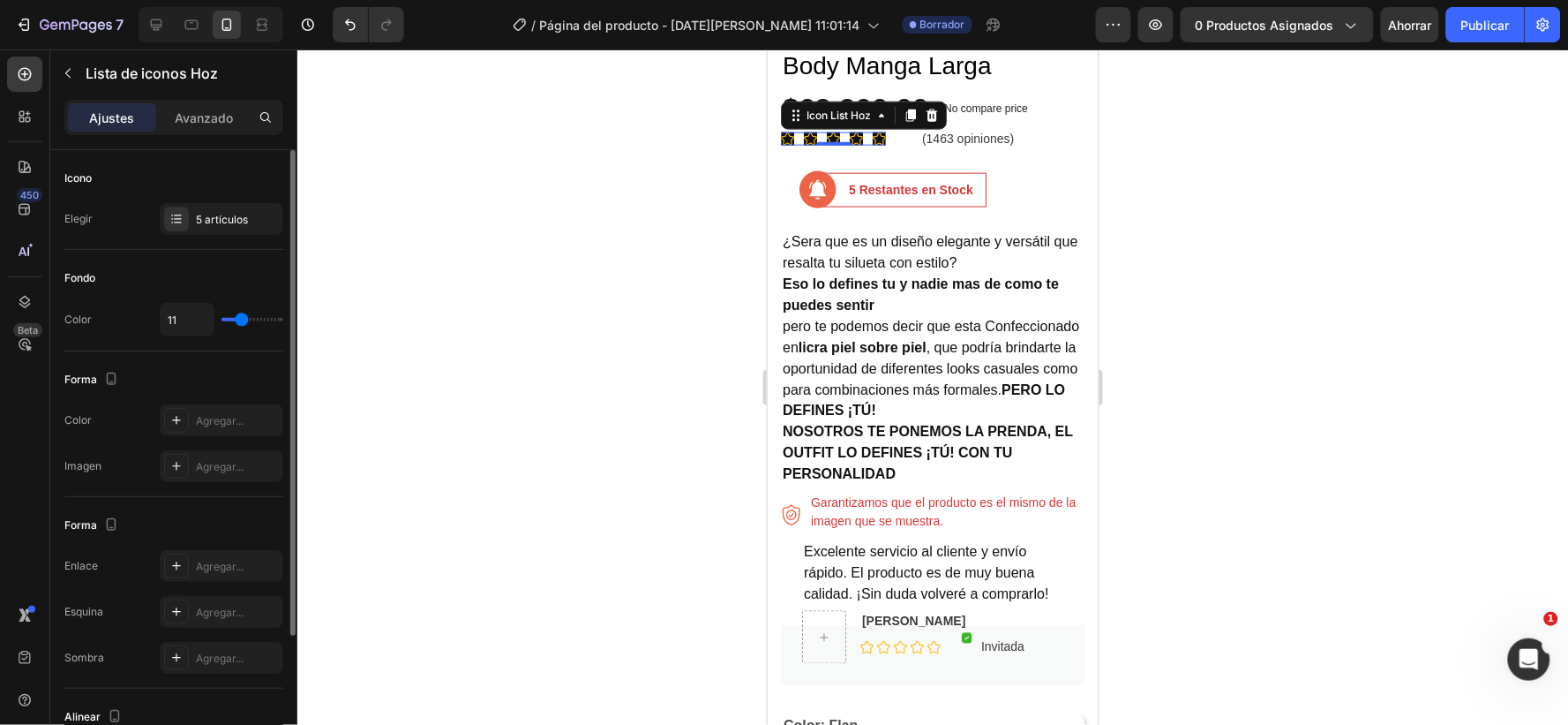
type input "11"
click at [241, 319] on input "range" at bounding box center [252, 320] width 61 height 4
type input "16"
type input "20"
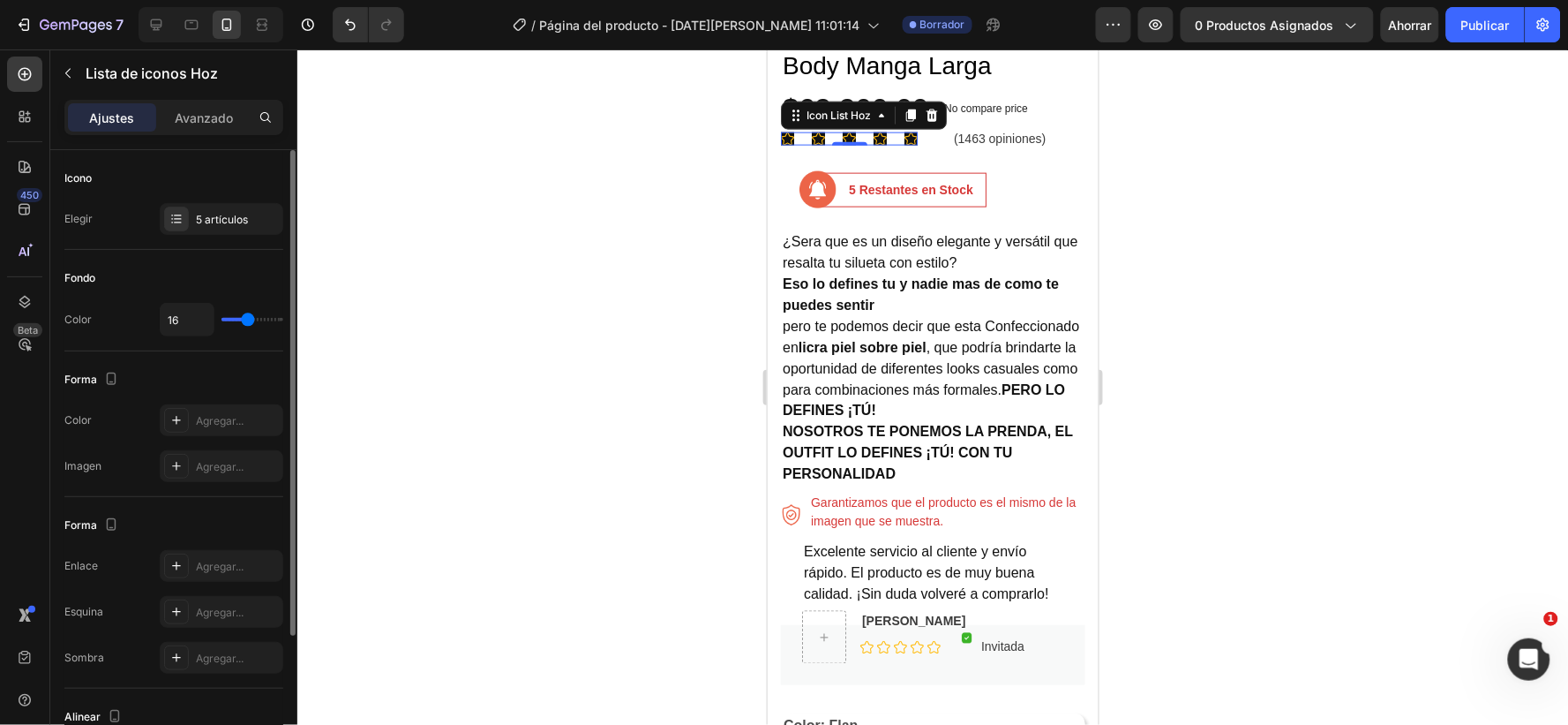
type input "20"
type input "18"
type input "17"
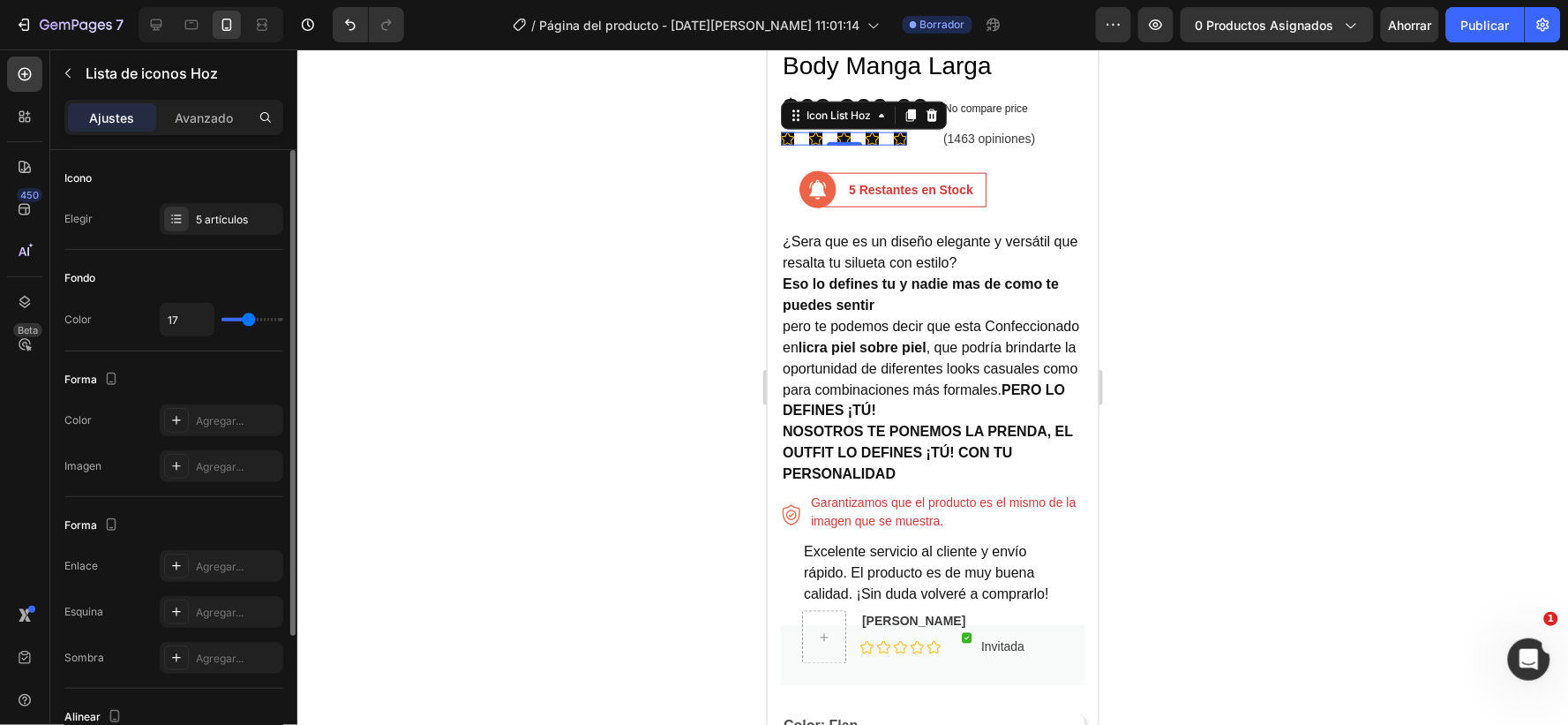
type input "16"
click at [247, 318] on input "range" at bounding box center [252, 320] width 61 height 4
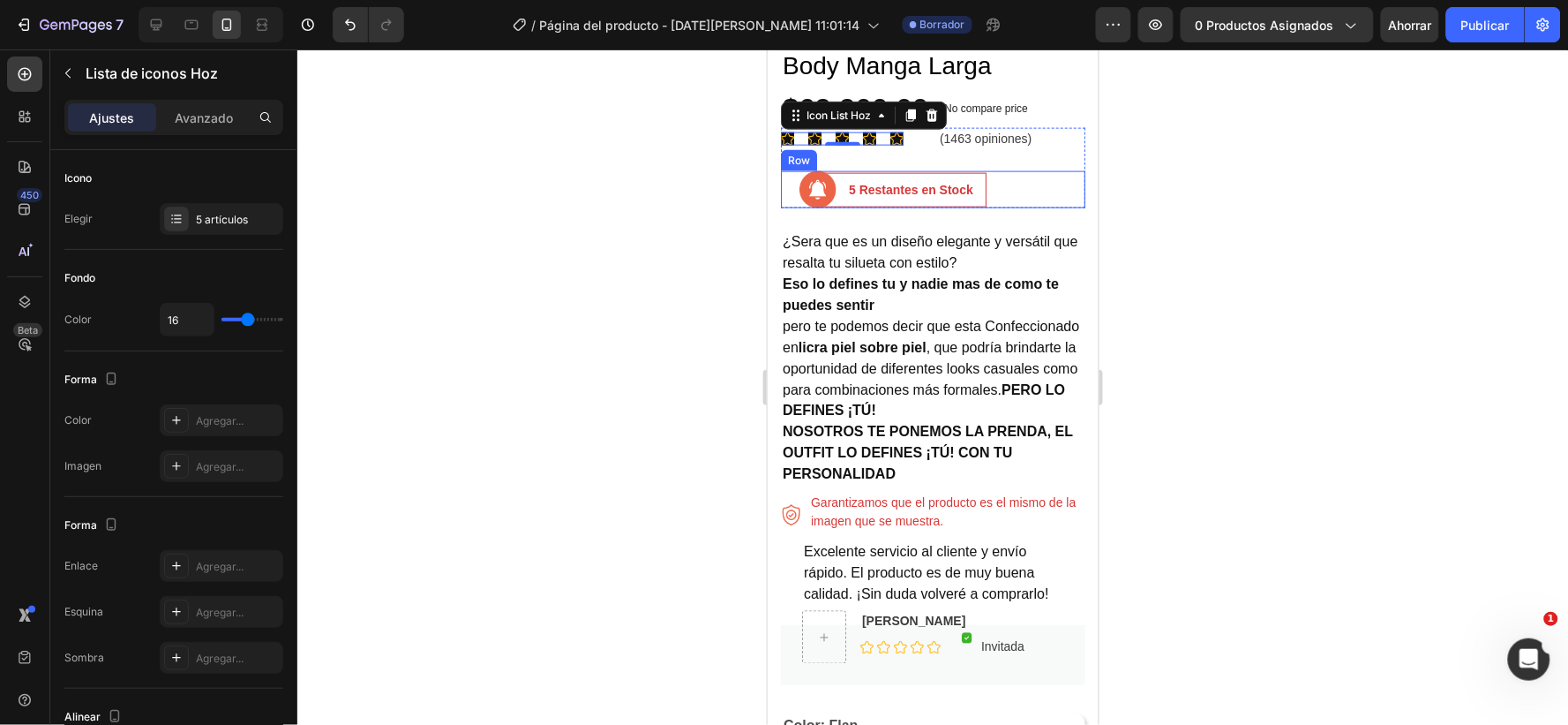
click at [1044, 170] on div "Image 5 Restantes en Stock Text block Row Row" at bounding box center [932, 189] width 304 height 37
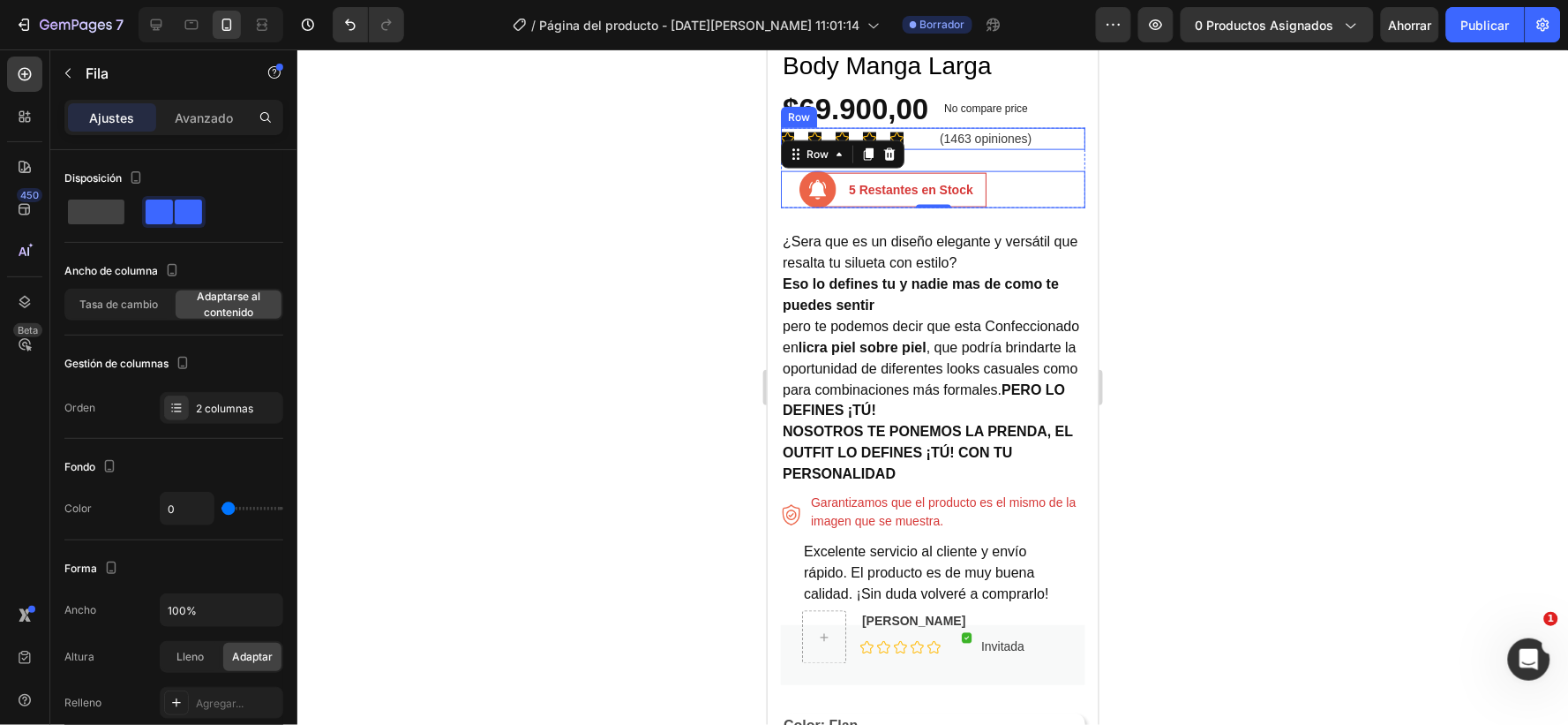
click at [1064, 127] on div "Icon Icon Icon Icon Icon Icon List Hoz (1463 opiniones) Text block Row" at bounding box center [932, 138] width 304 height 22
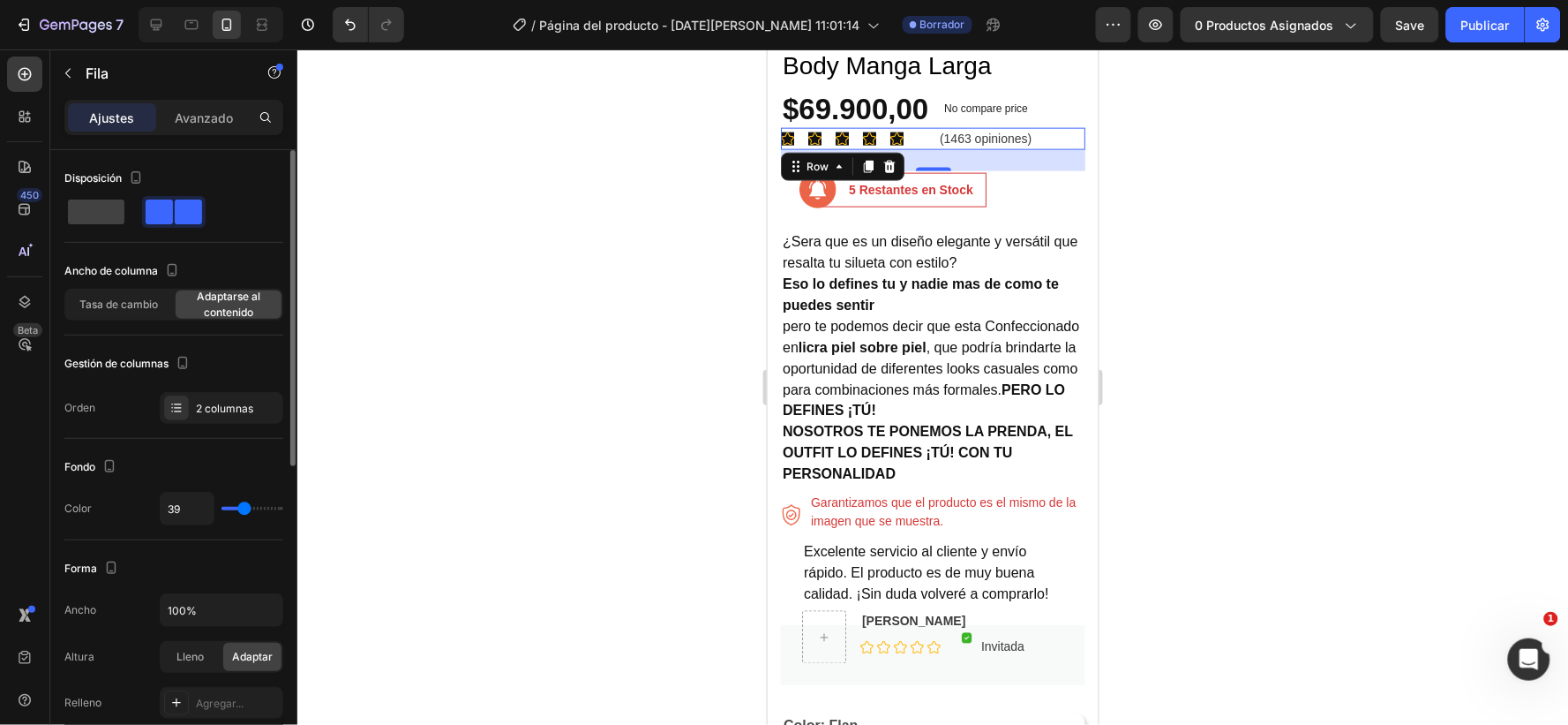
type input "22"
type input "7"
type input "15"
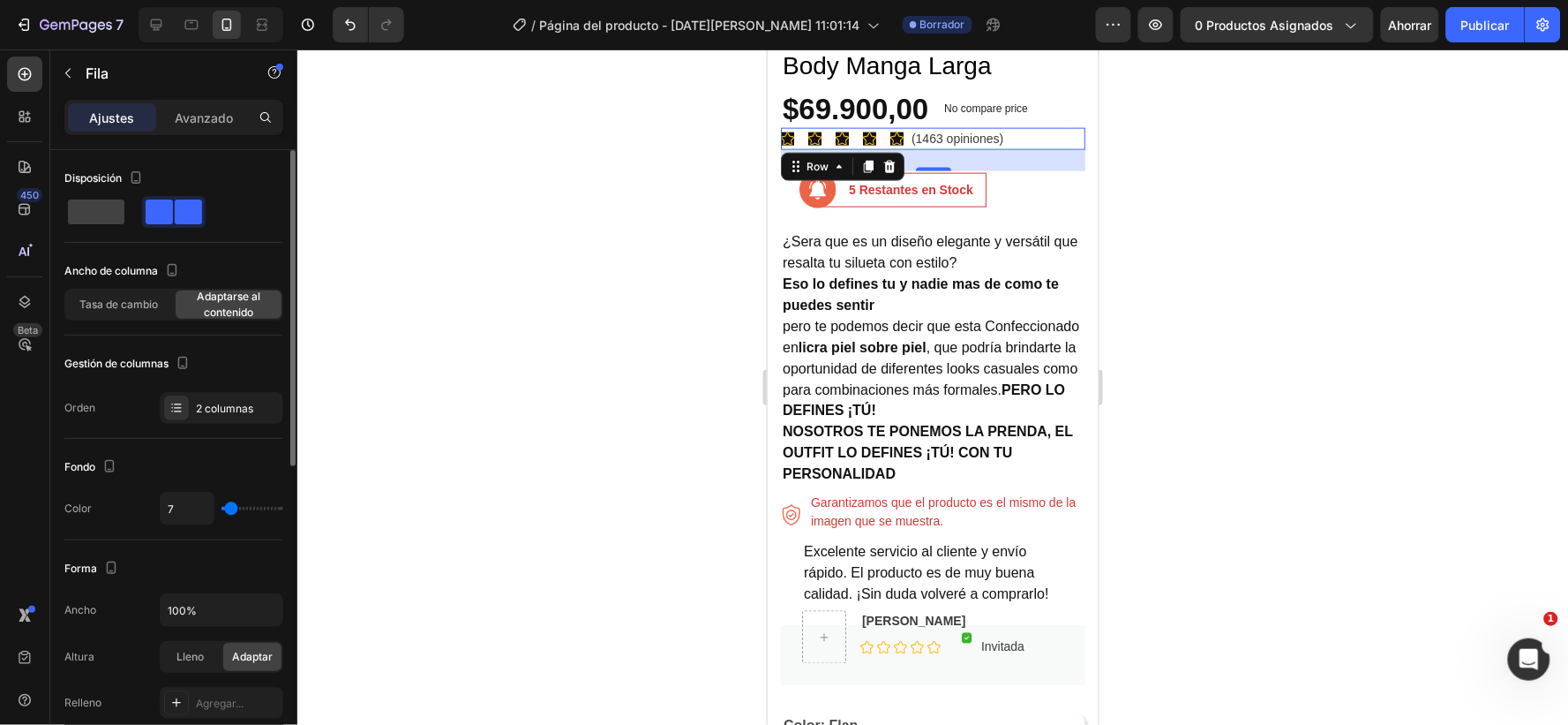
type input "15"
type input "29"
click at [240, 509] on input "range" at bounding box center [252, 509] width 61 height 4
click at [916, 127] on div "Icon Icon Icon Icon Icon Icon List Hoz (1463 opiniones) Text block Row 24" at bounding box center [932, 138] width 304 height 22
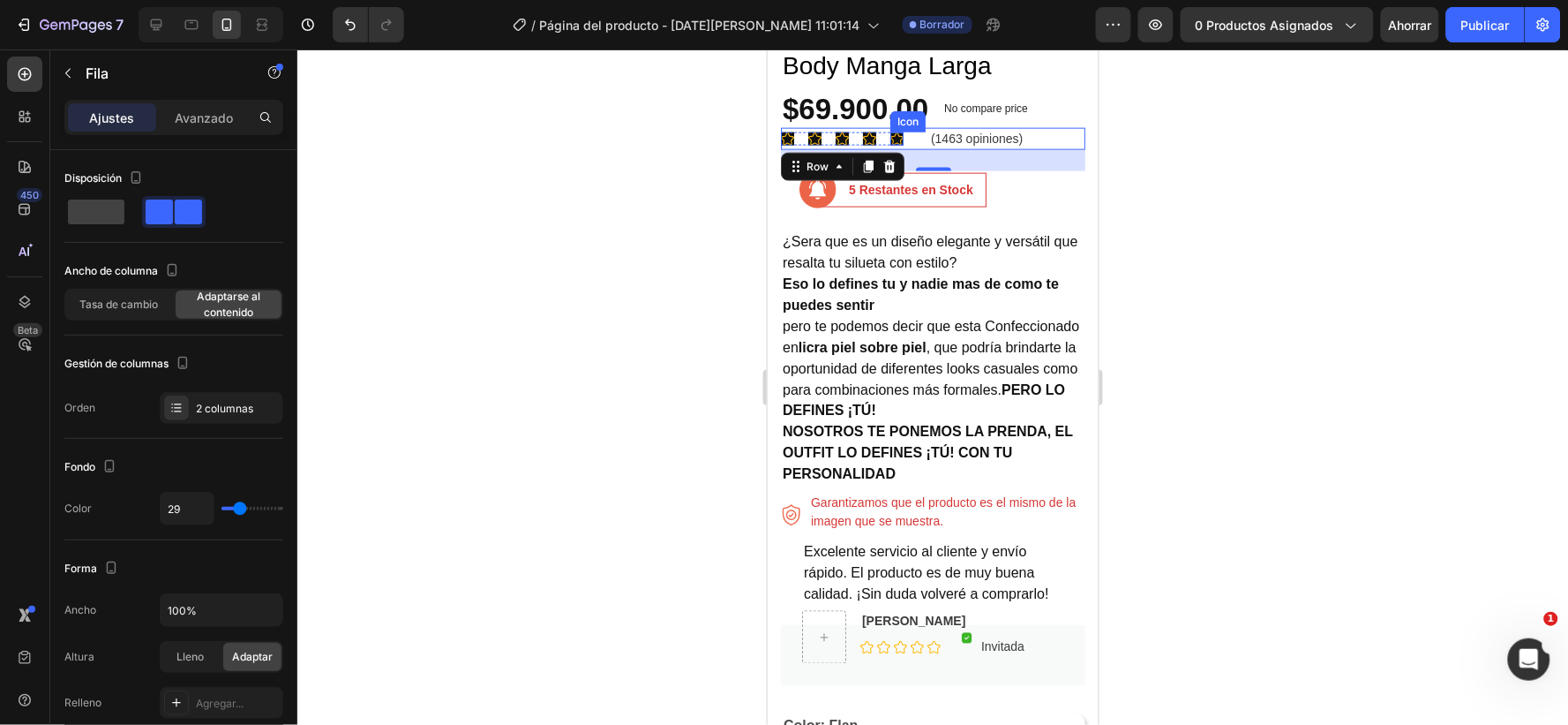
click at [885, 131] on div "Icon Icon Icon Icon Icon" at bounding box center [841, 137] width 123 height 13
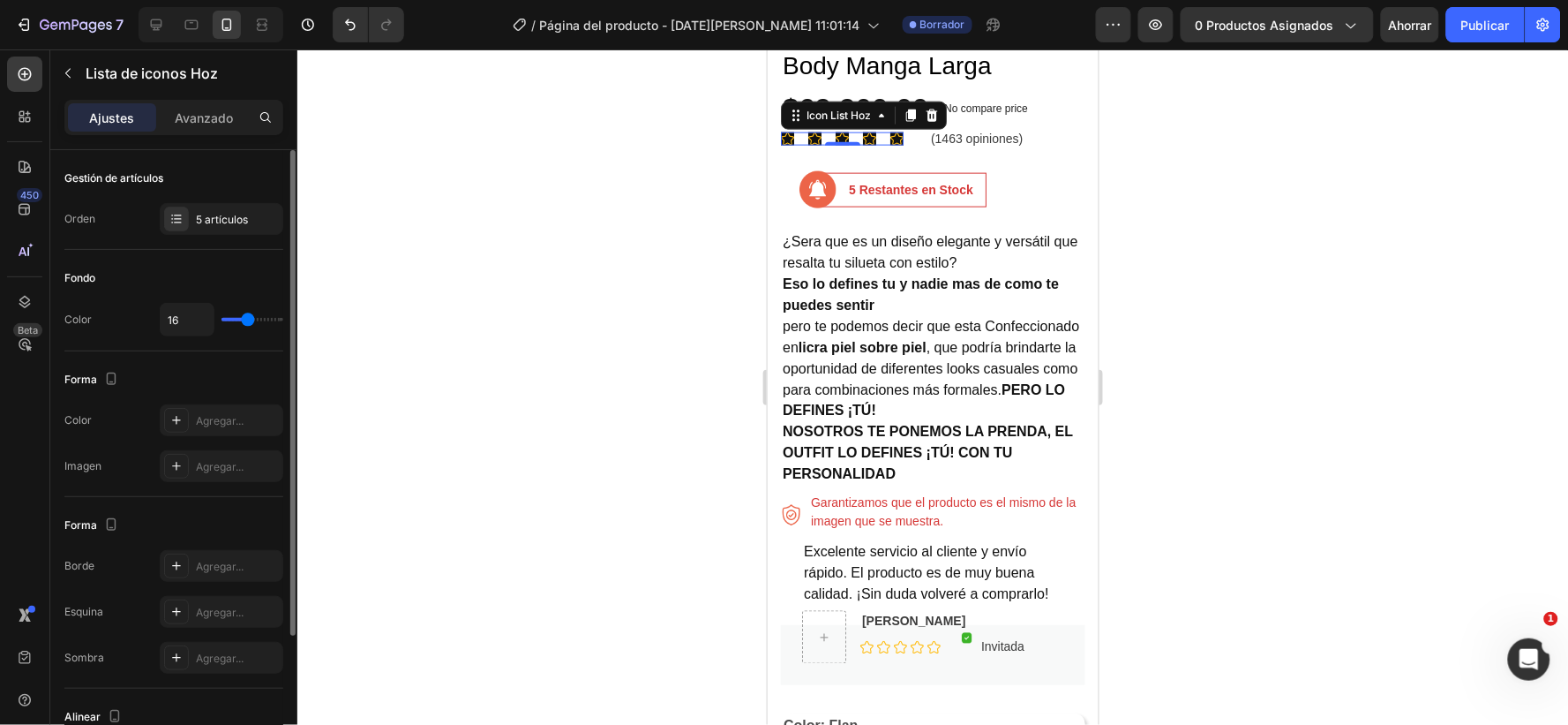
type input "17"
type input "16"
type input "15"
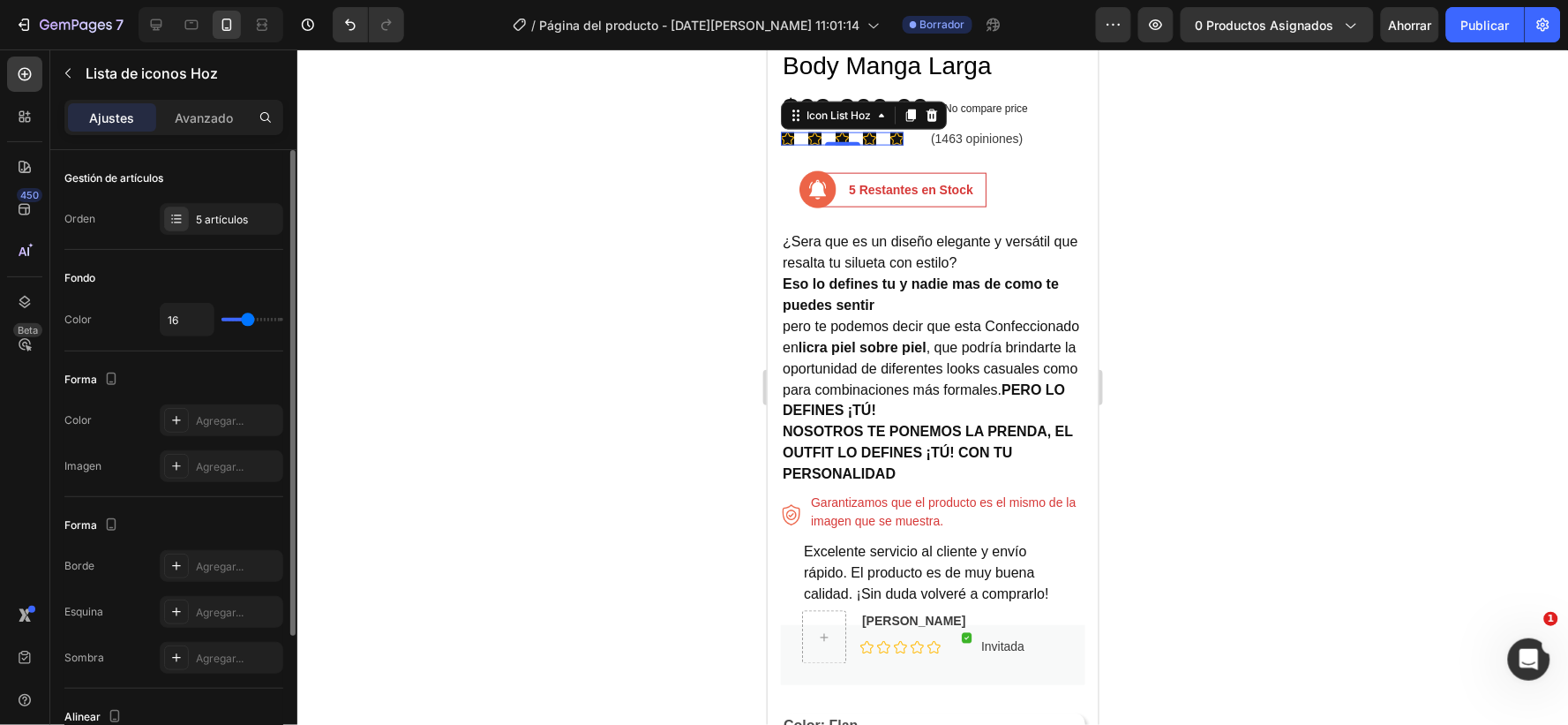
type input "15"
type input "13"
type input "12"
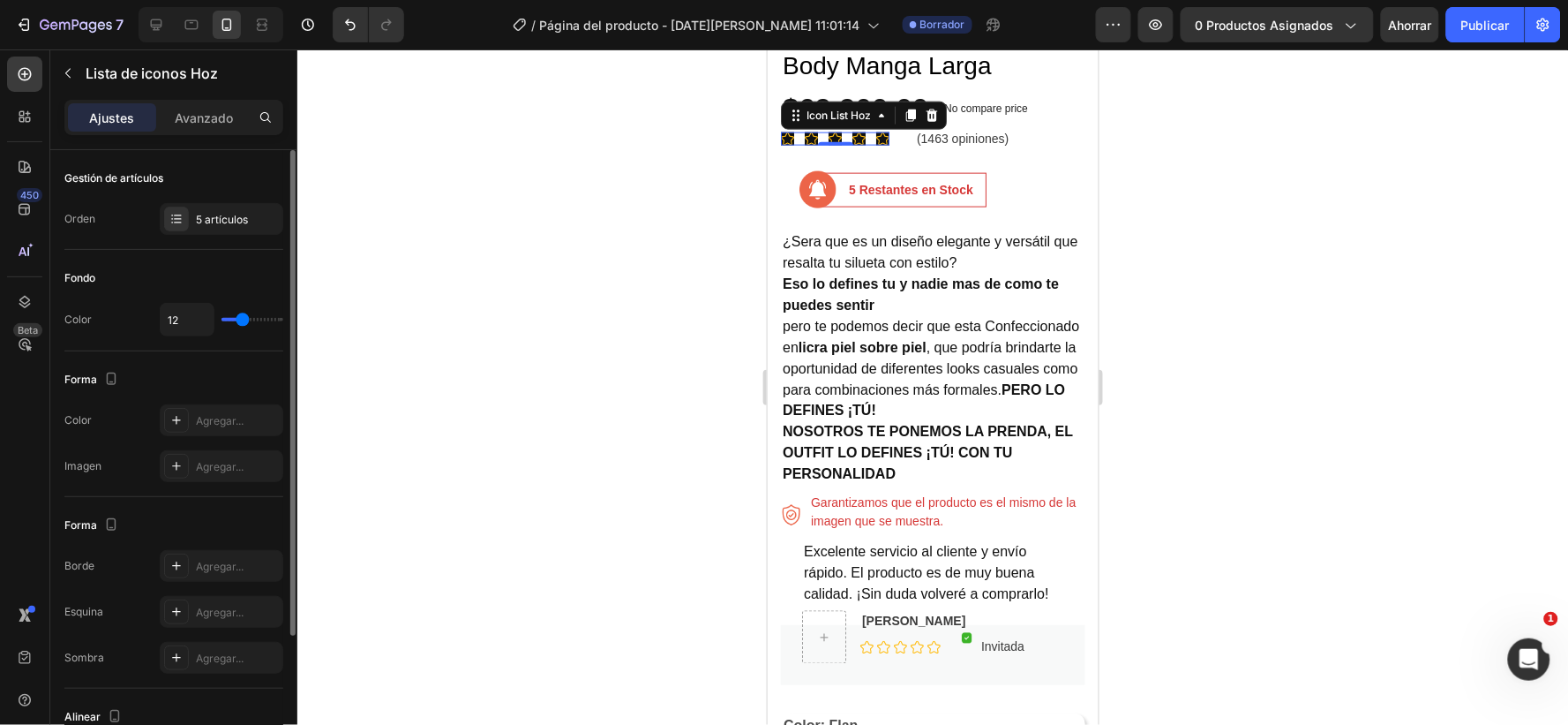
type input "11"
type input "10"
type input "9"
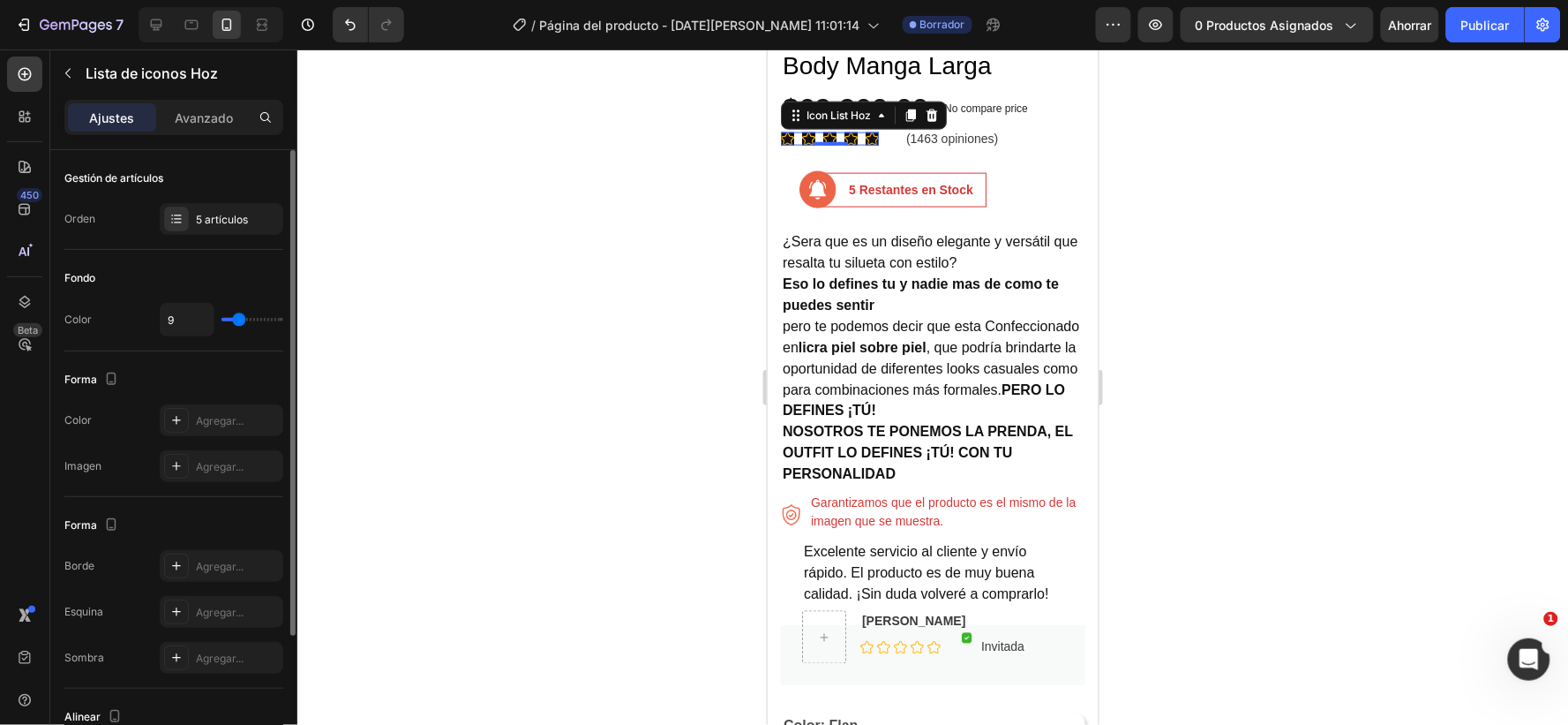
drag, startPoint x: 250, startPoint y: 313, endPoint x: 239, endPoint y: 314, distance: 11.0
type input "9"
click at [239, 318] on input "range" at bounding box center [252, 320] width 61 height 4
click at [229, 466] on font "Agregar..." at bounding box center [220, 467] width 48 height 13
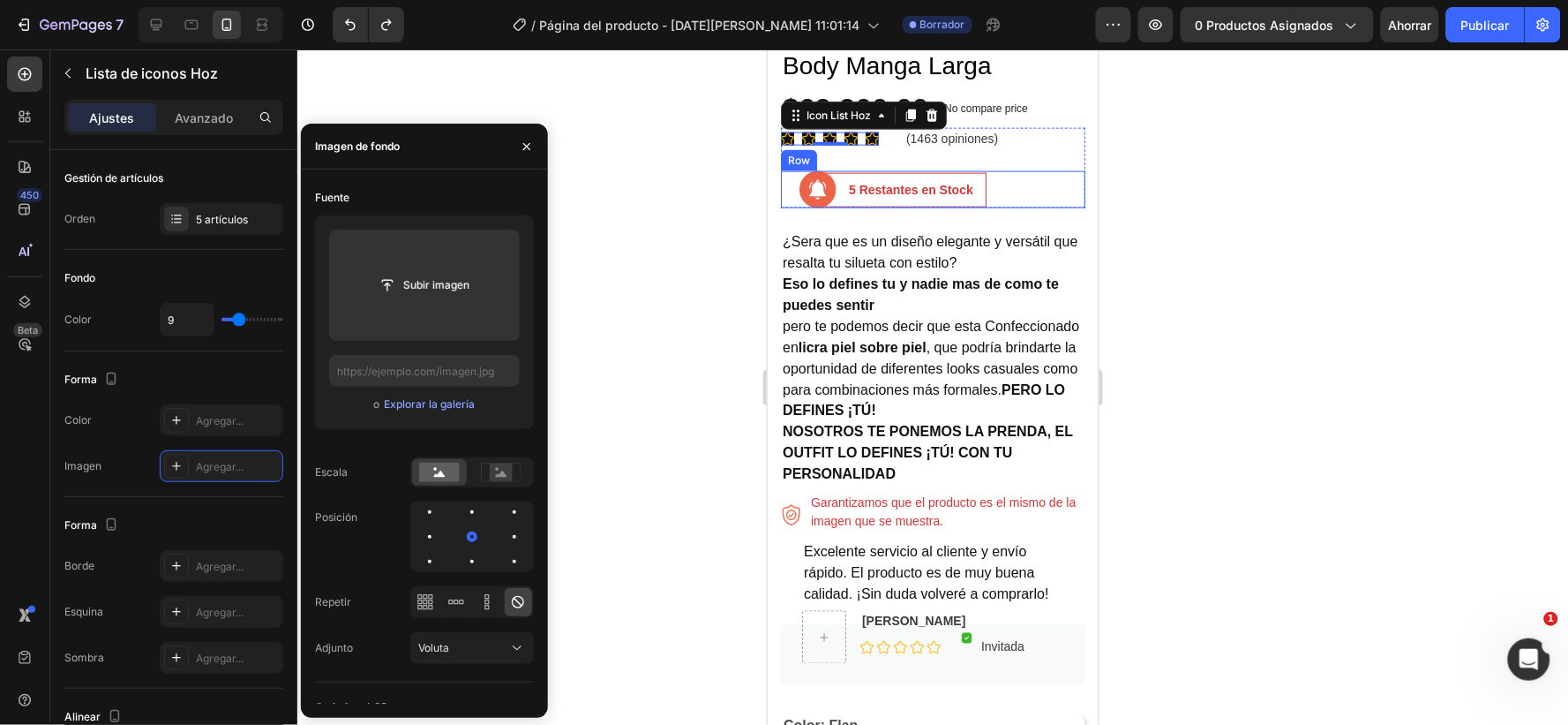
click at [1041, 170] on div "Image 5 Restantes en Stock Text block Row Row" at bounding box center [932, 189] width 304 height 37
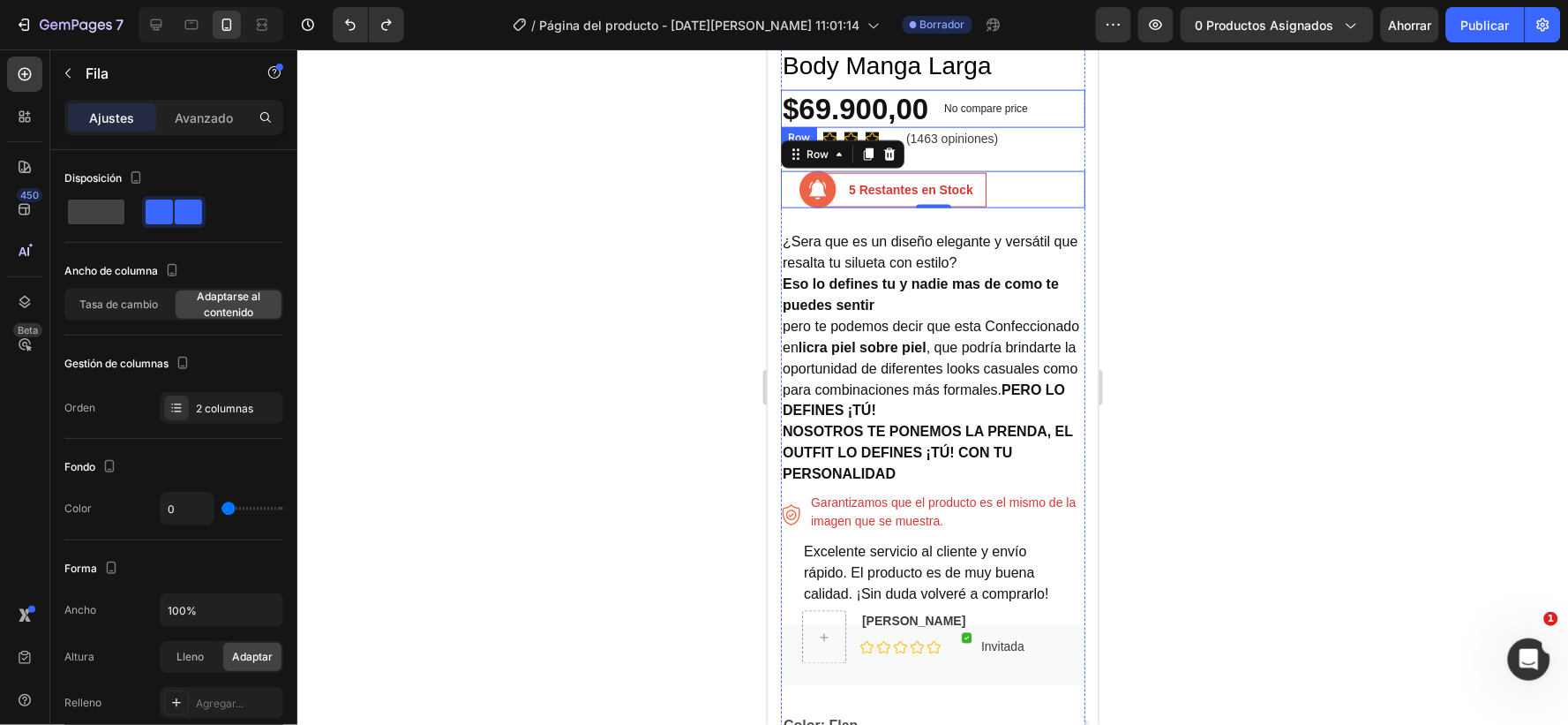
click at [1034, 104] on div "No compare price Product Price" at bounding box center [985, 108] width 98 height 38
click at [1250, 164] on div at bounding box center [933, 387] width 1271 height 676
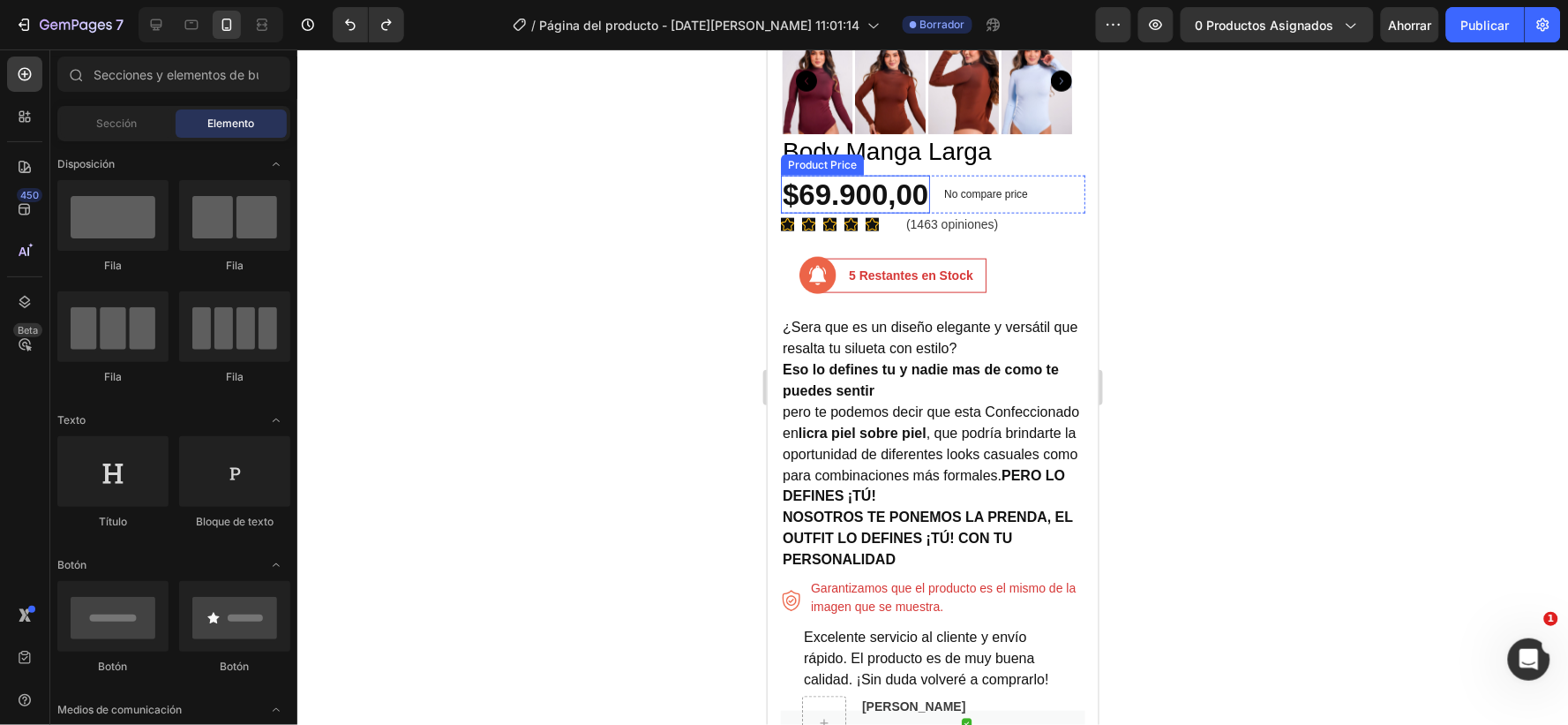
scroll to position [548, 0]
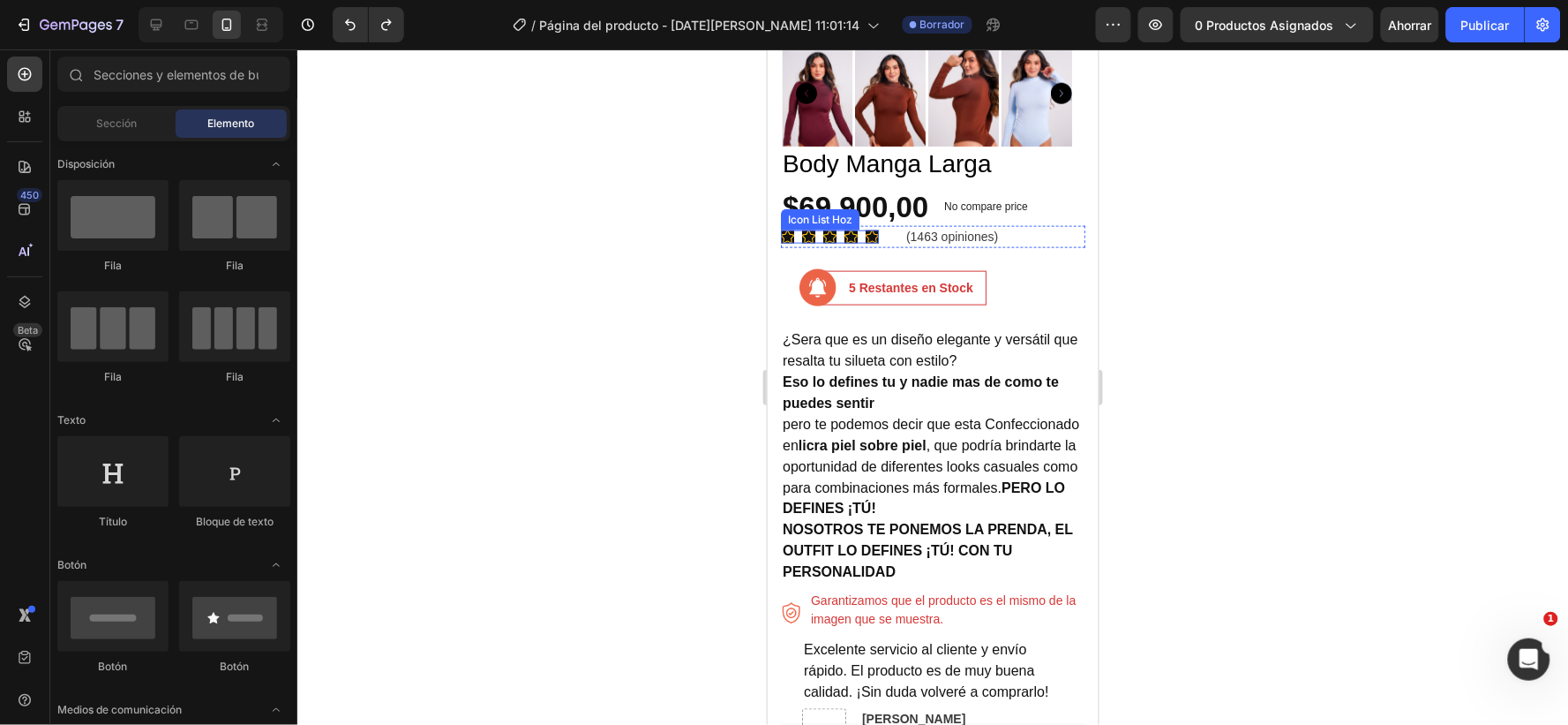
click at [820, 229] on div "Icon Icon Icon Icon Icon" at bounding box center [828, 236] width 98 height 13
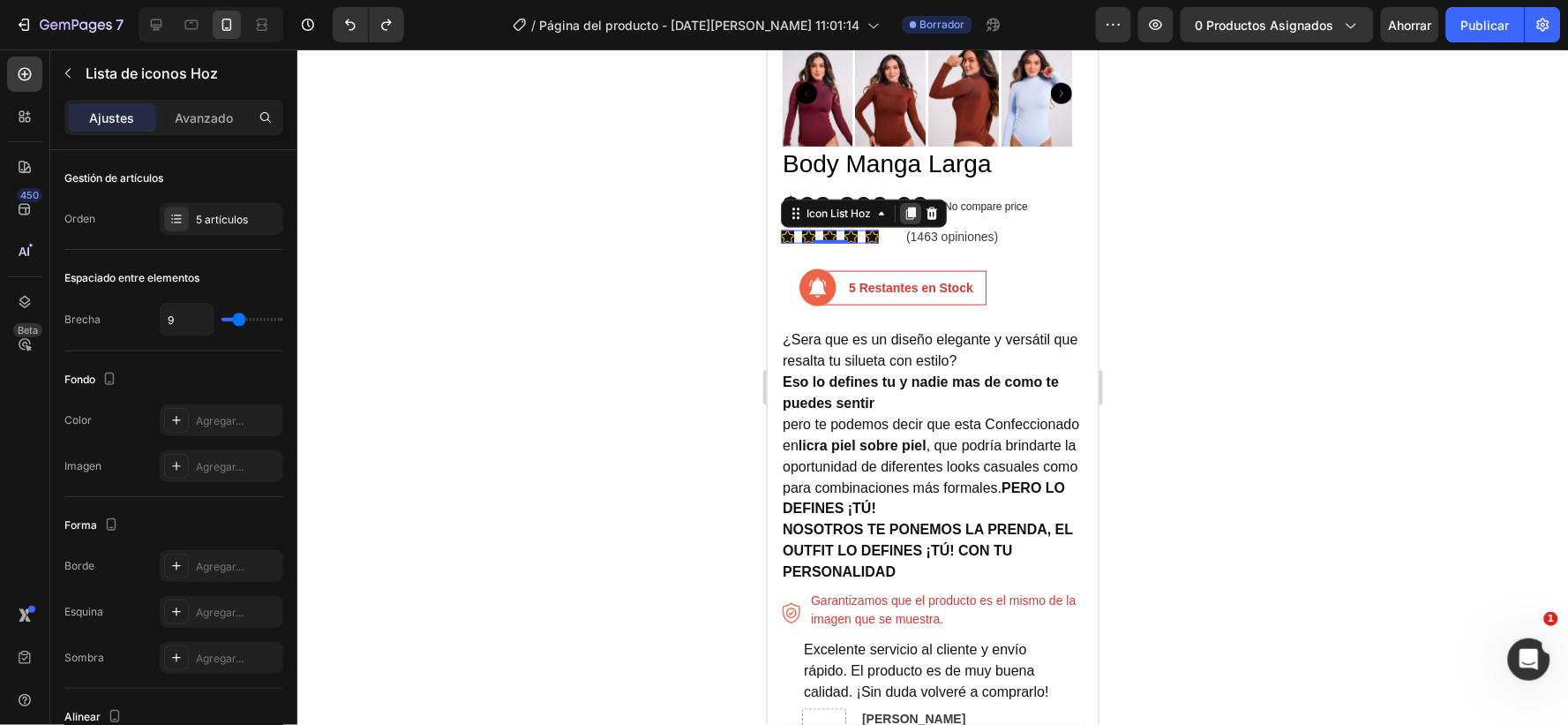
click at [911, 206] on icon at bounding box center [910, 212] width 10 height 12
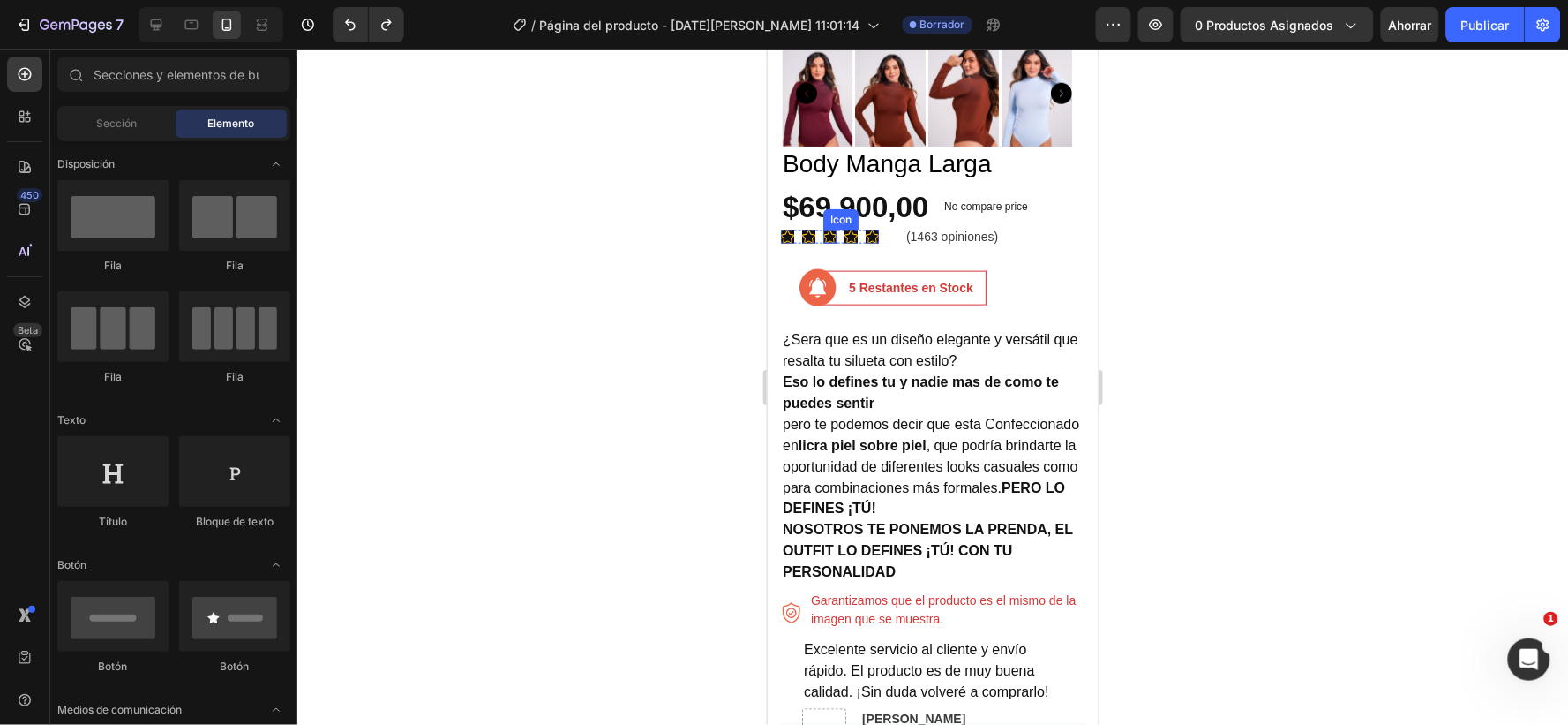
click at [832, 230] on icon at bounding box center [829, 236] width 13 height 12
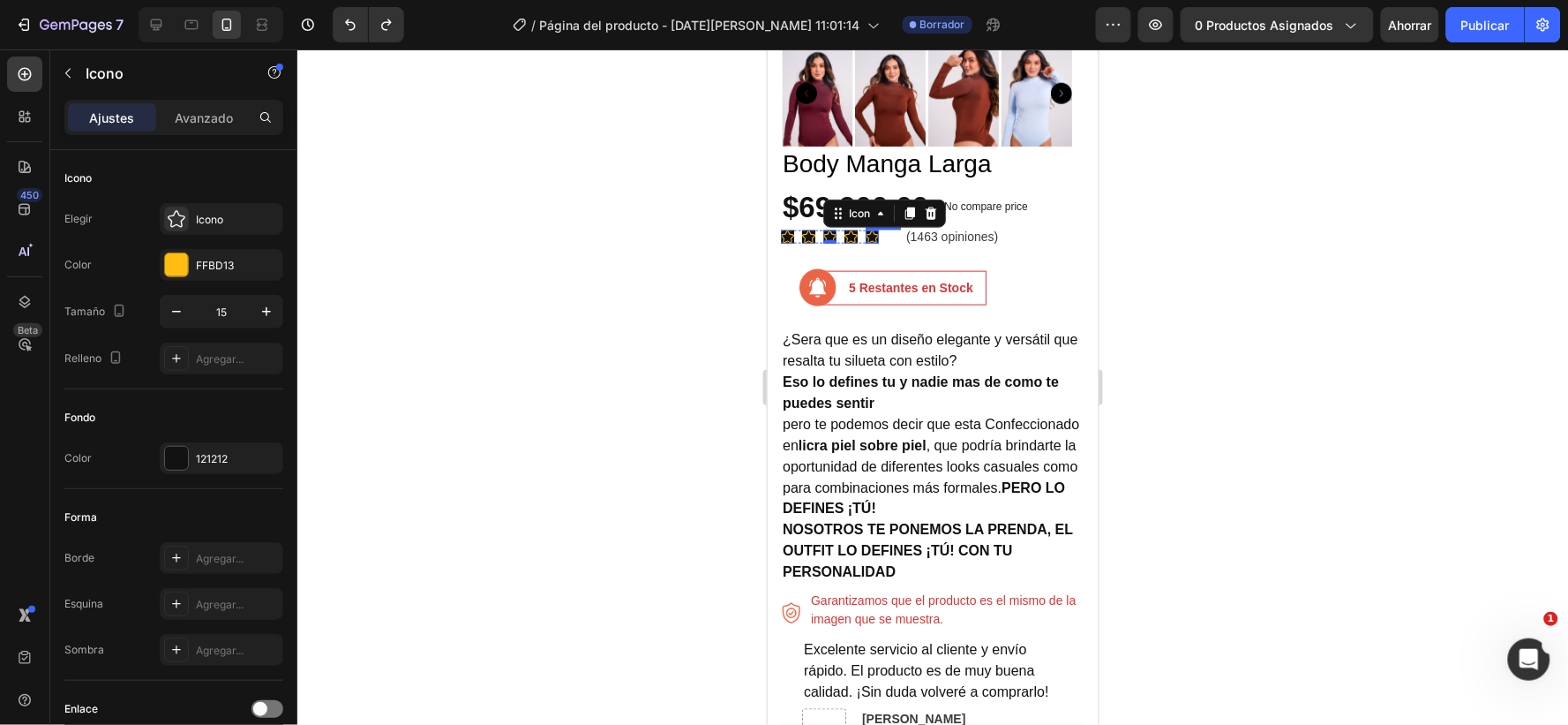
click at [873, 229] on icon at bounding box center [872, 236] width 13 height 13
click at [879, 225] on div "Icon Icon Icon Icon Icon 0 Icon List Hoz (1463 opiniones) Text block Row" at bounding box center [932, 236] width 304 height 22
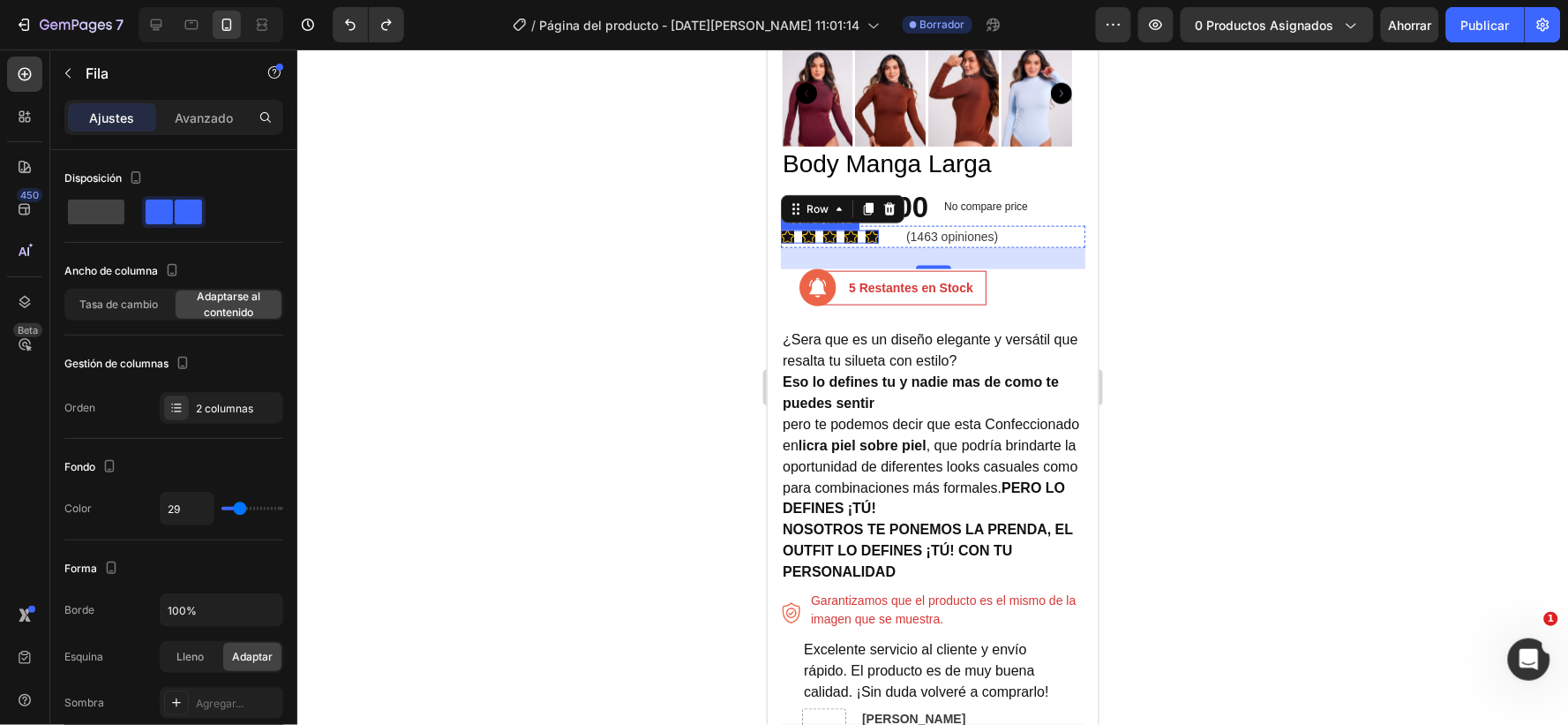
click at [796, 229] on div "Icon Icon Icon Icon Icon" at bounding box center [828, 236] width 98 height 13
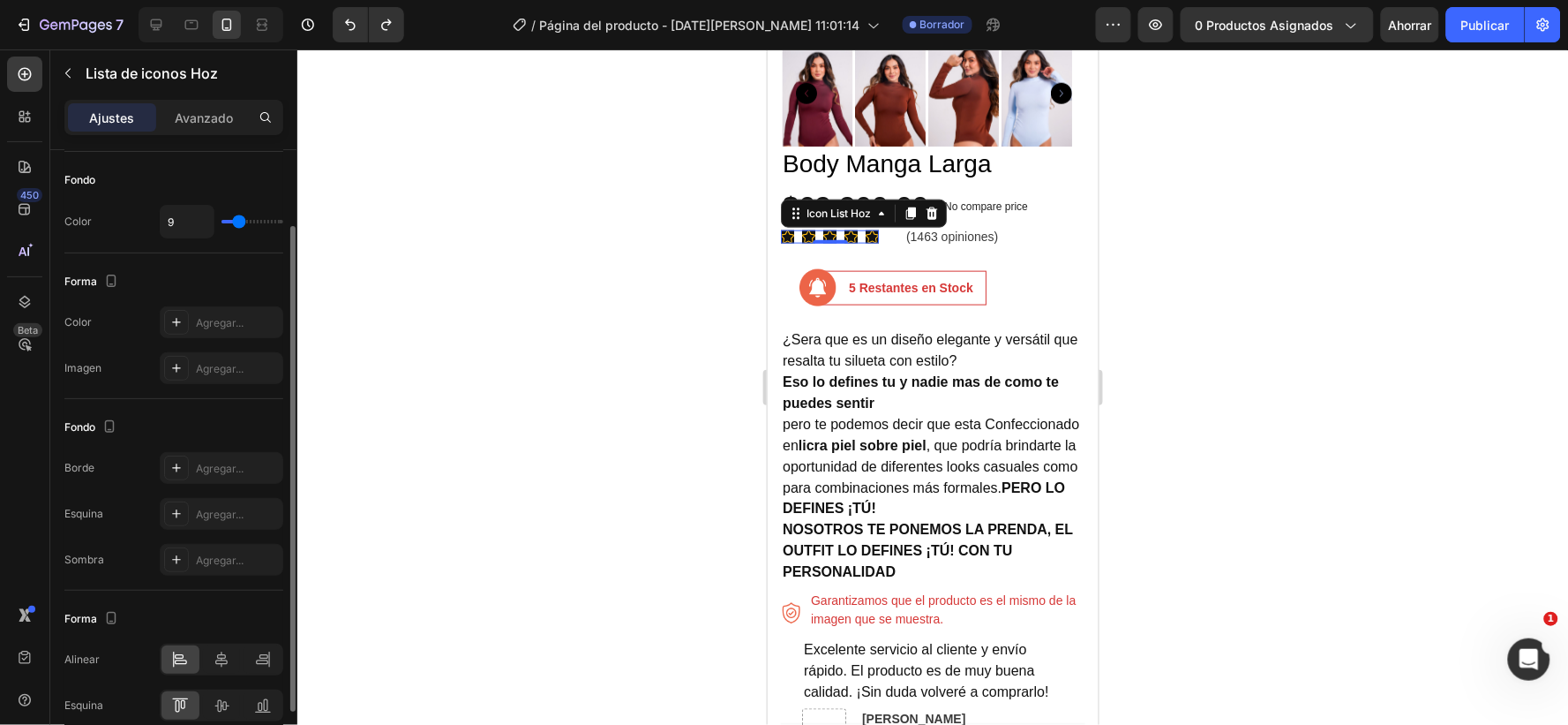
scroll to position [0, 0]
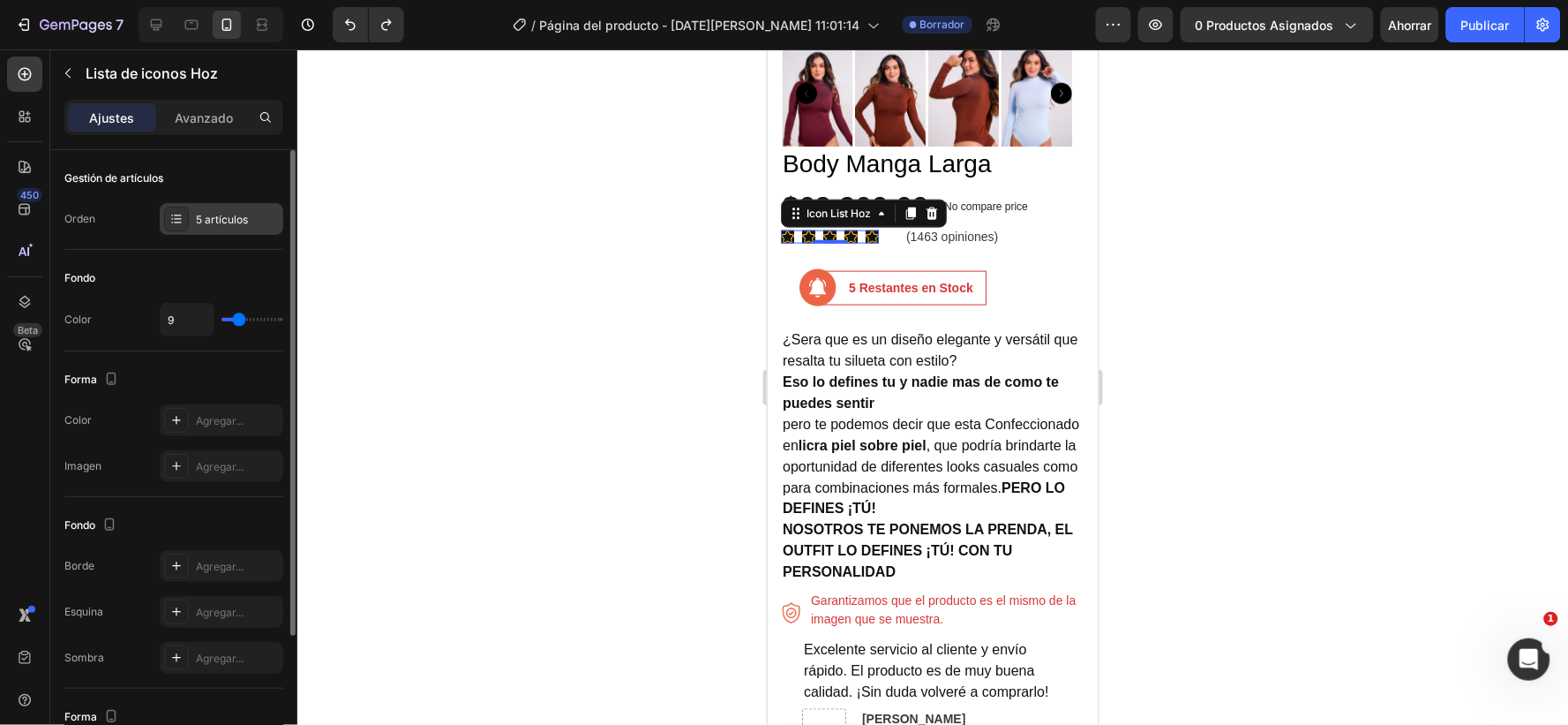
click at [210, 218] on font "5 artículos" at bounding box center [222, 219] width 52 height 13
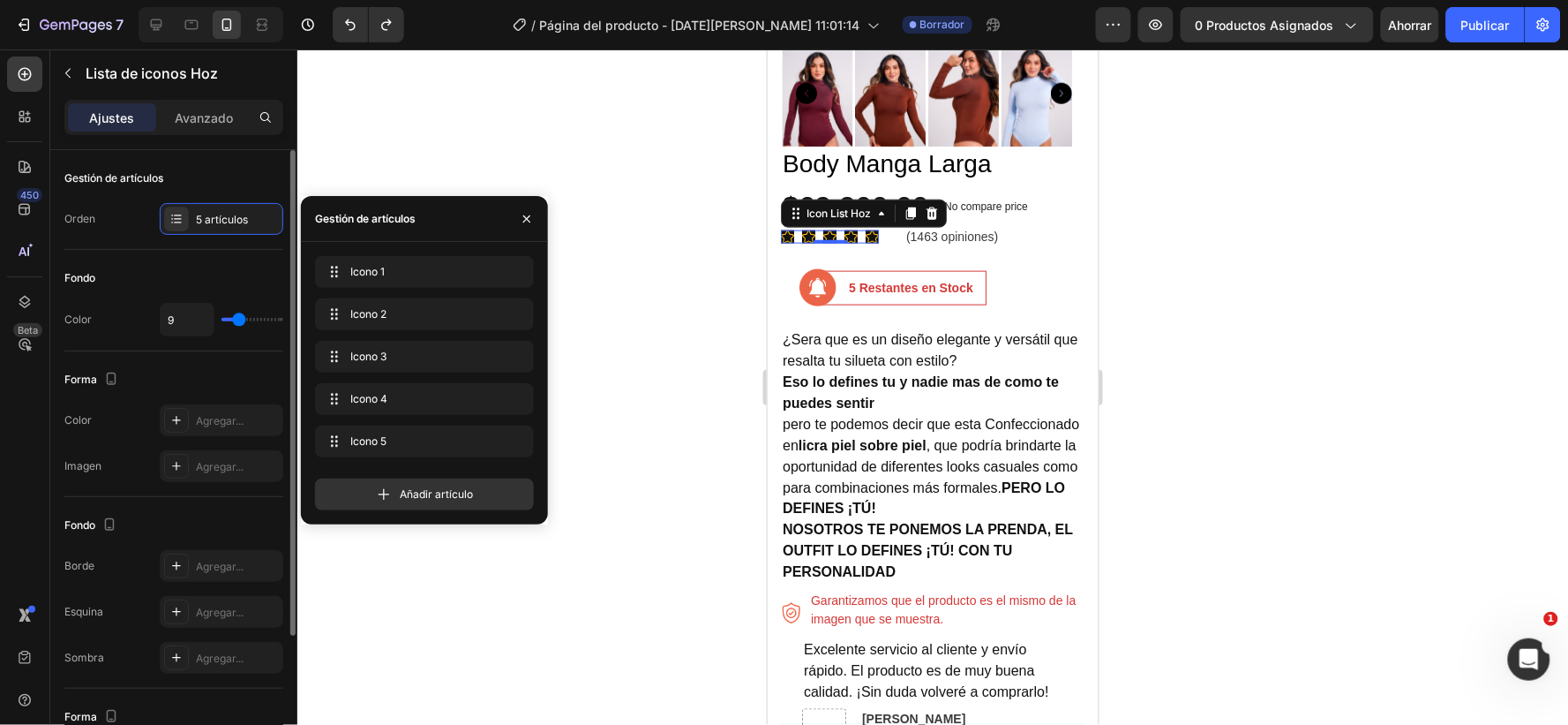
click at [236, 170] on div "Gestión de artículos" at bounding box center [173, 178] width 219 height 28
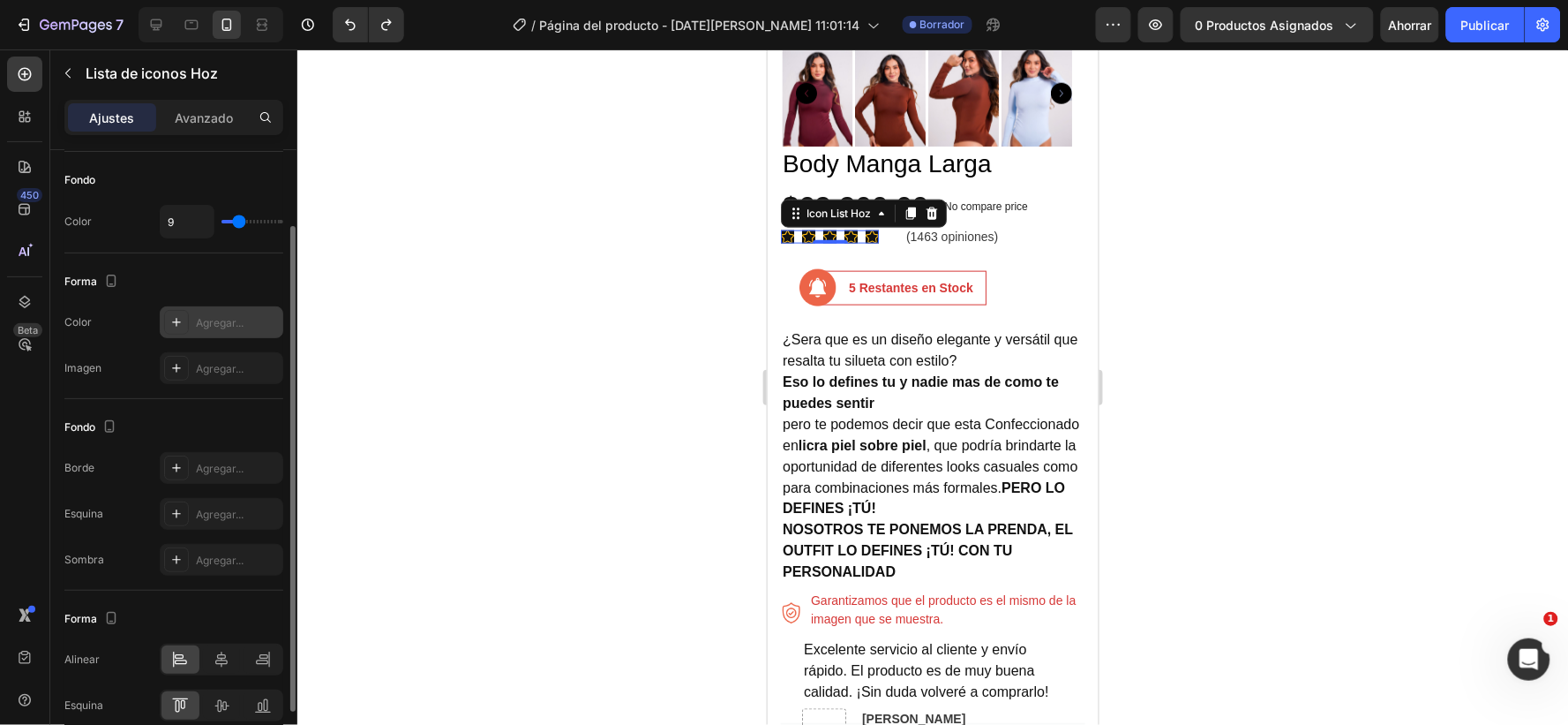
scroll to position [179, 0]
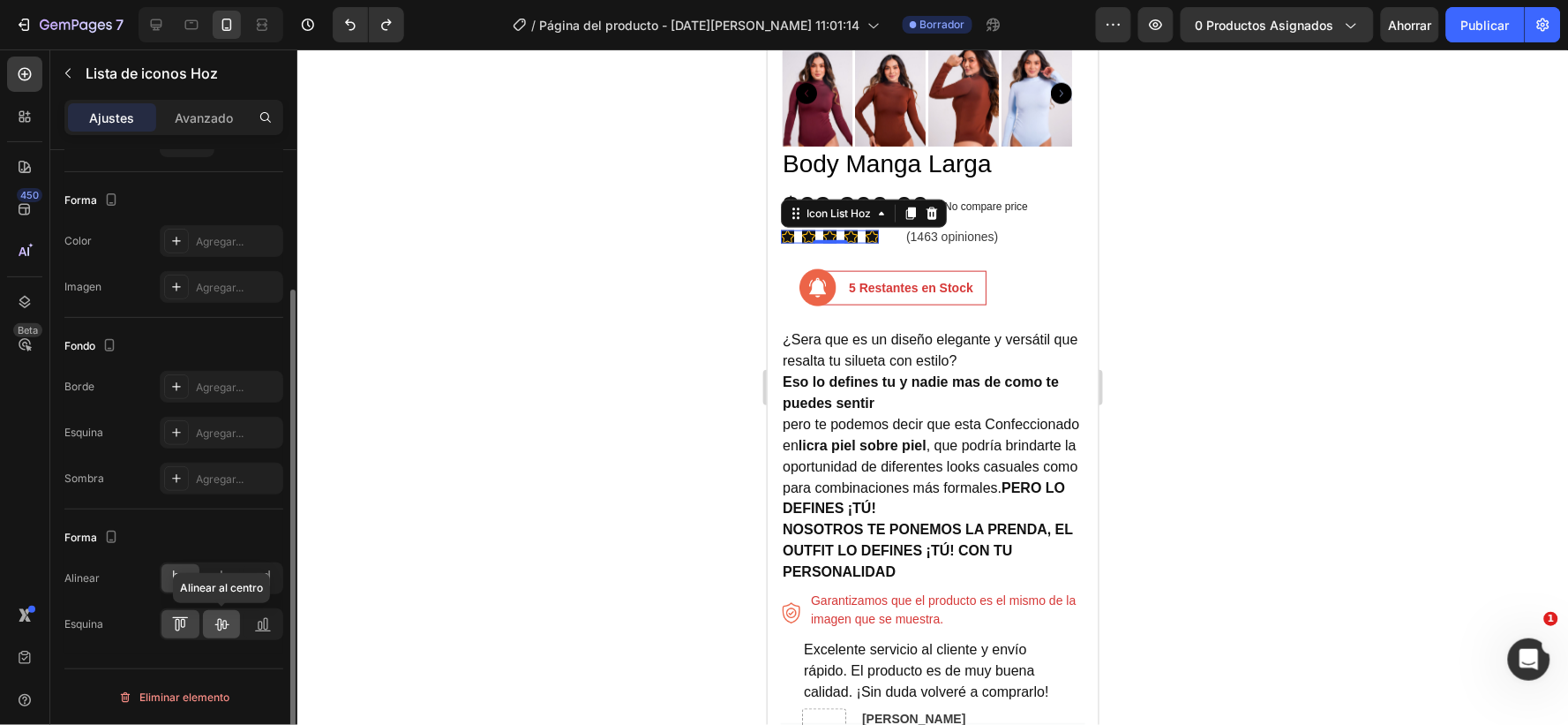
click at [210, 616] on div at bounding box center [222, 623] width 38 height 28
click at [108, 341] on icon "button" at bounding box center [109, 345] width 17 height 17
click at [204, 474] on font "Agregar..." at bounding box center [220, 478] width 48 height 13
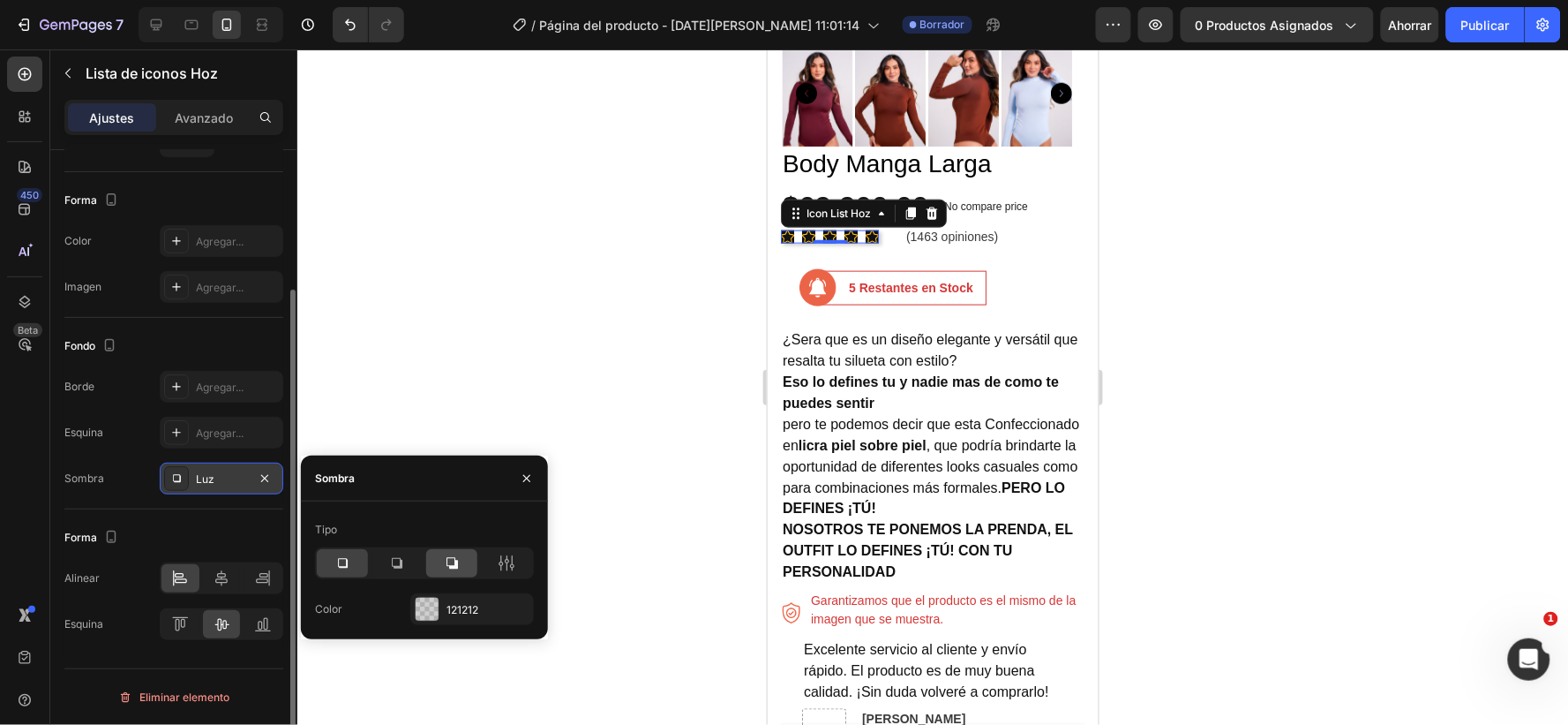
click at [453, 560] on icon at bounding box center [451, 563] width 17 height 17
click at [471, 607] on font "121212" at bounding box center [462, 610] width 32 height 13
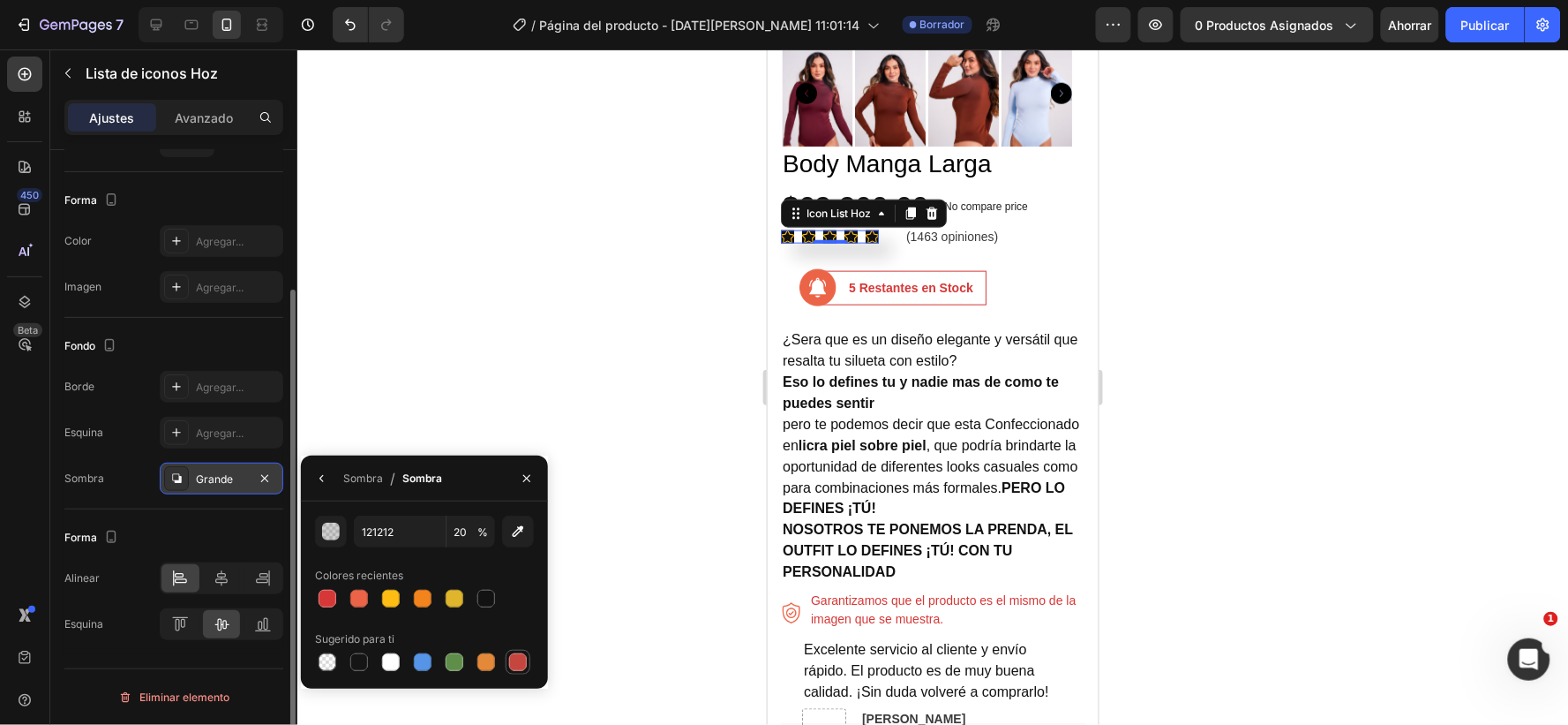
click at [516, 664] on div at bounding box center [518, 662] width 17 height 17
type input "C5453F"
type input "100"
click at [418, 656] on div at bounding box center [422, 662] width 17 height 17
type input "121212"
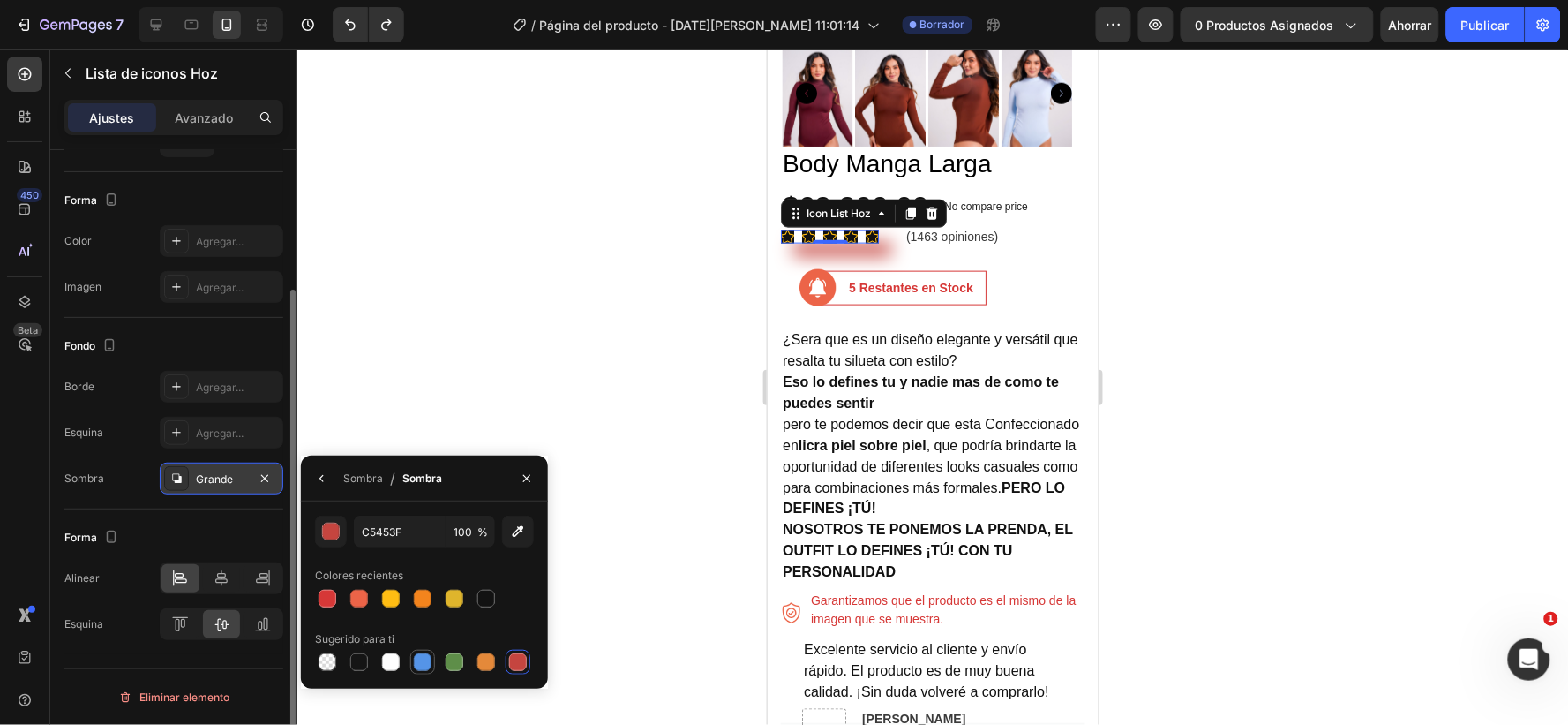
type input "20"
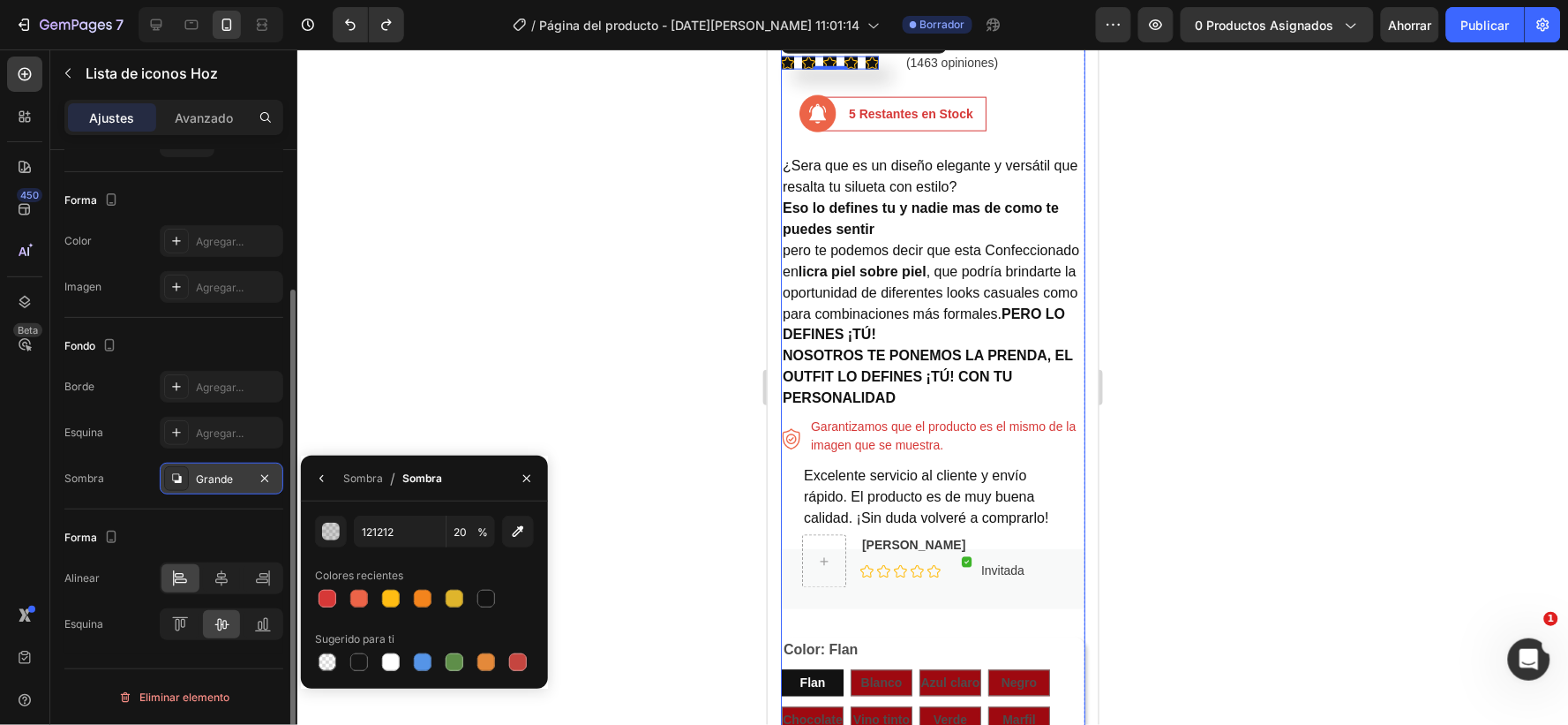
scroll to position [744, 0]
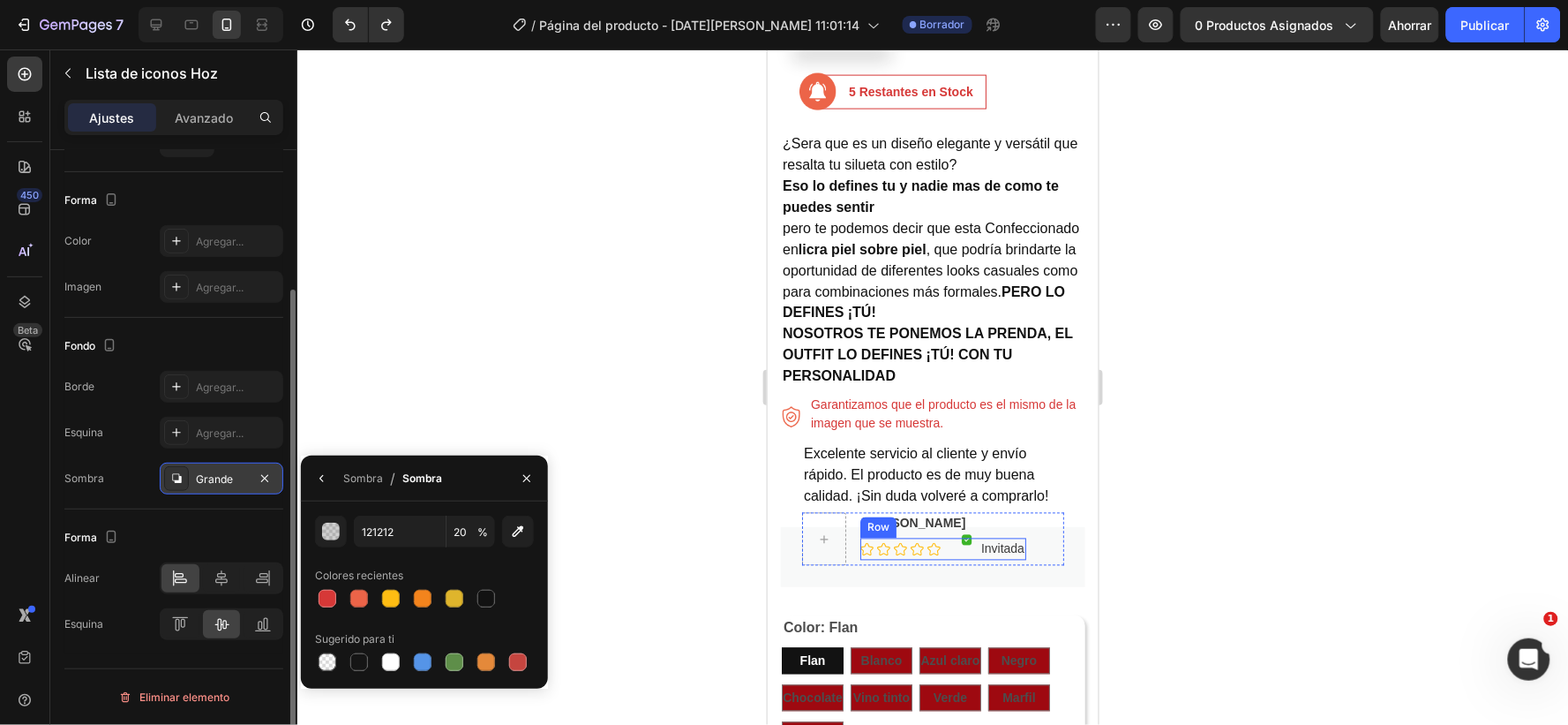
click at [863, 540] on div "Icon Icon Icon Icon Icon Icon List Hoz" at bounding box center [900, 548] width 81 height 22
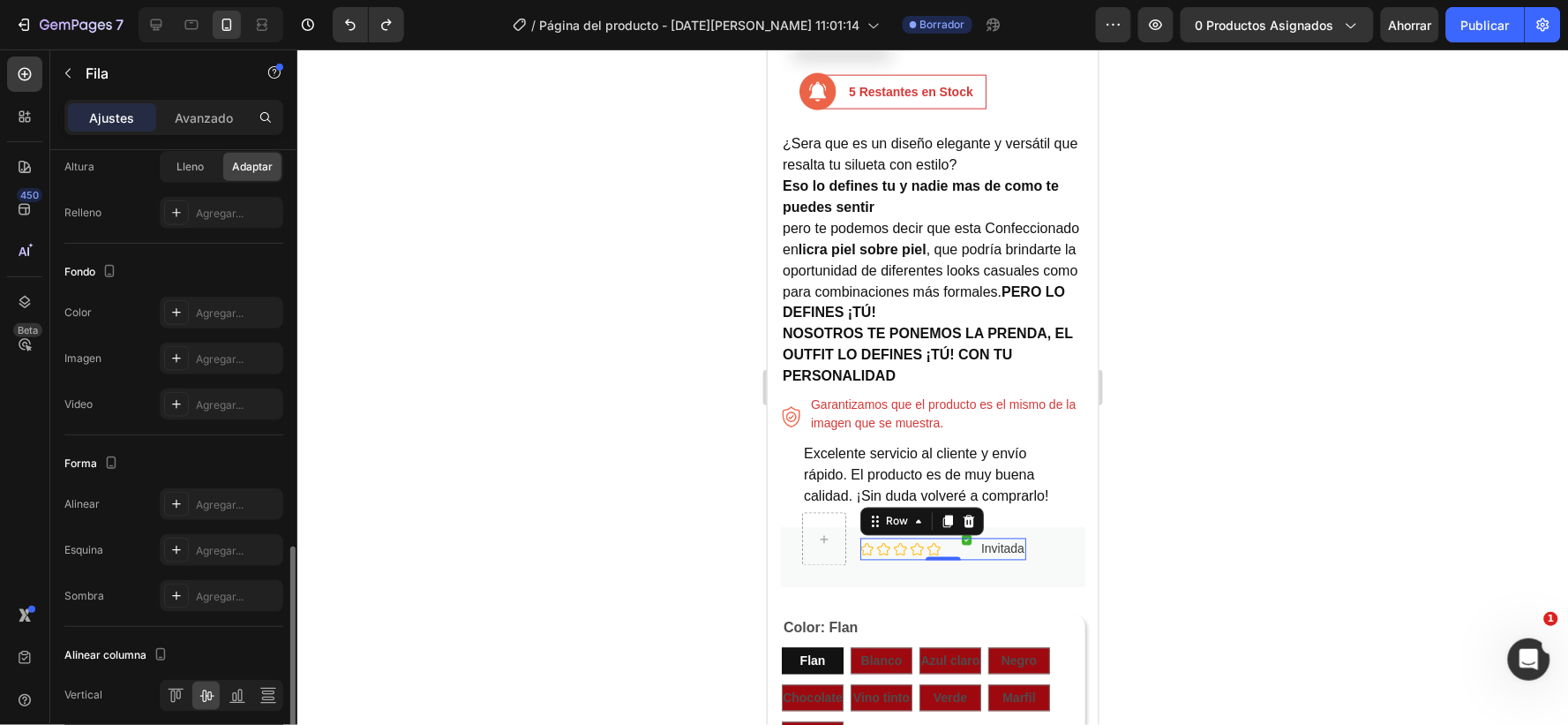
scroll to position [588, 0]
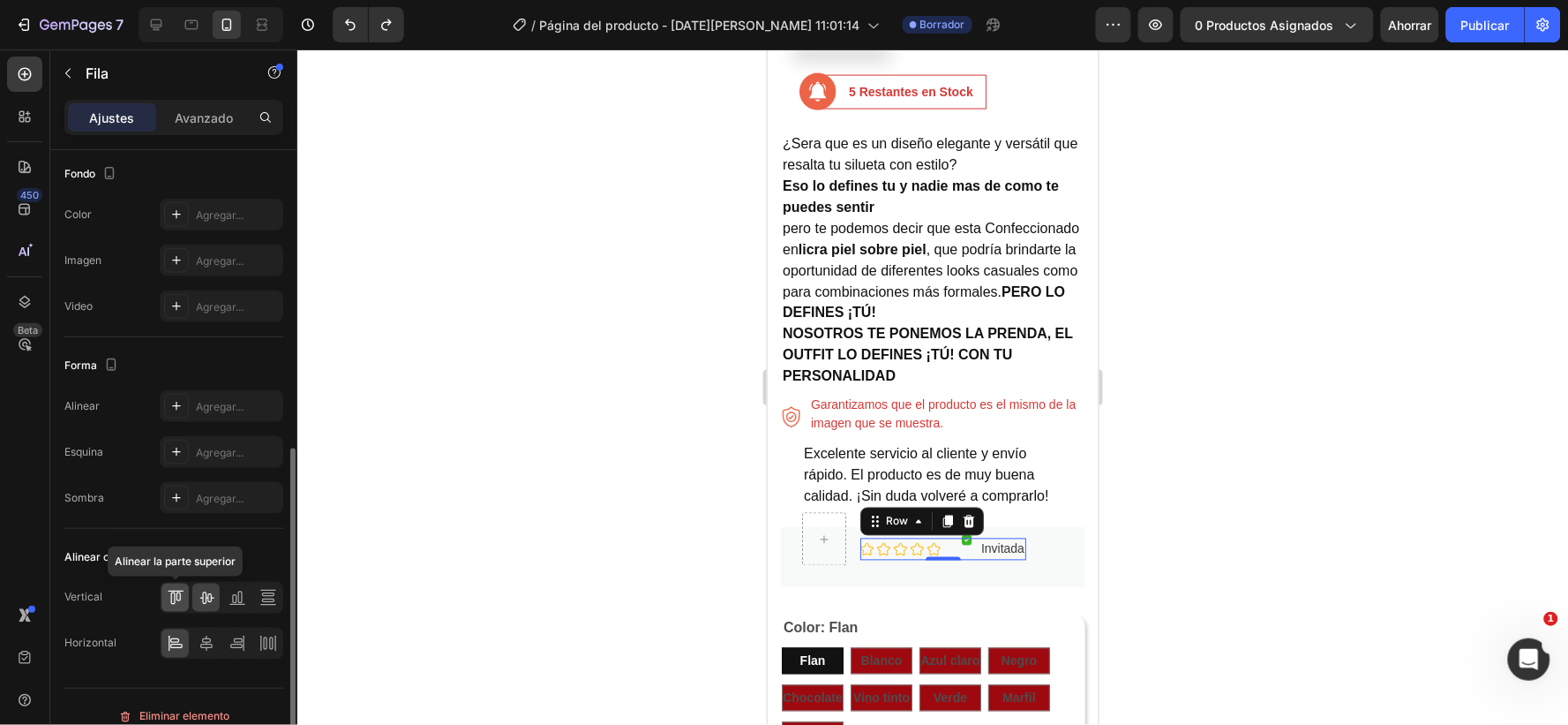
click at [178, 599] on icon at bounding box center [175, 597] width 17 height 17
click at [976, 549] on div "Image Invitada Text block Row" at bounding box center [993, 548] width 64 height 22
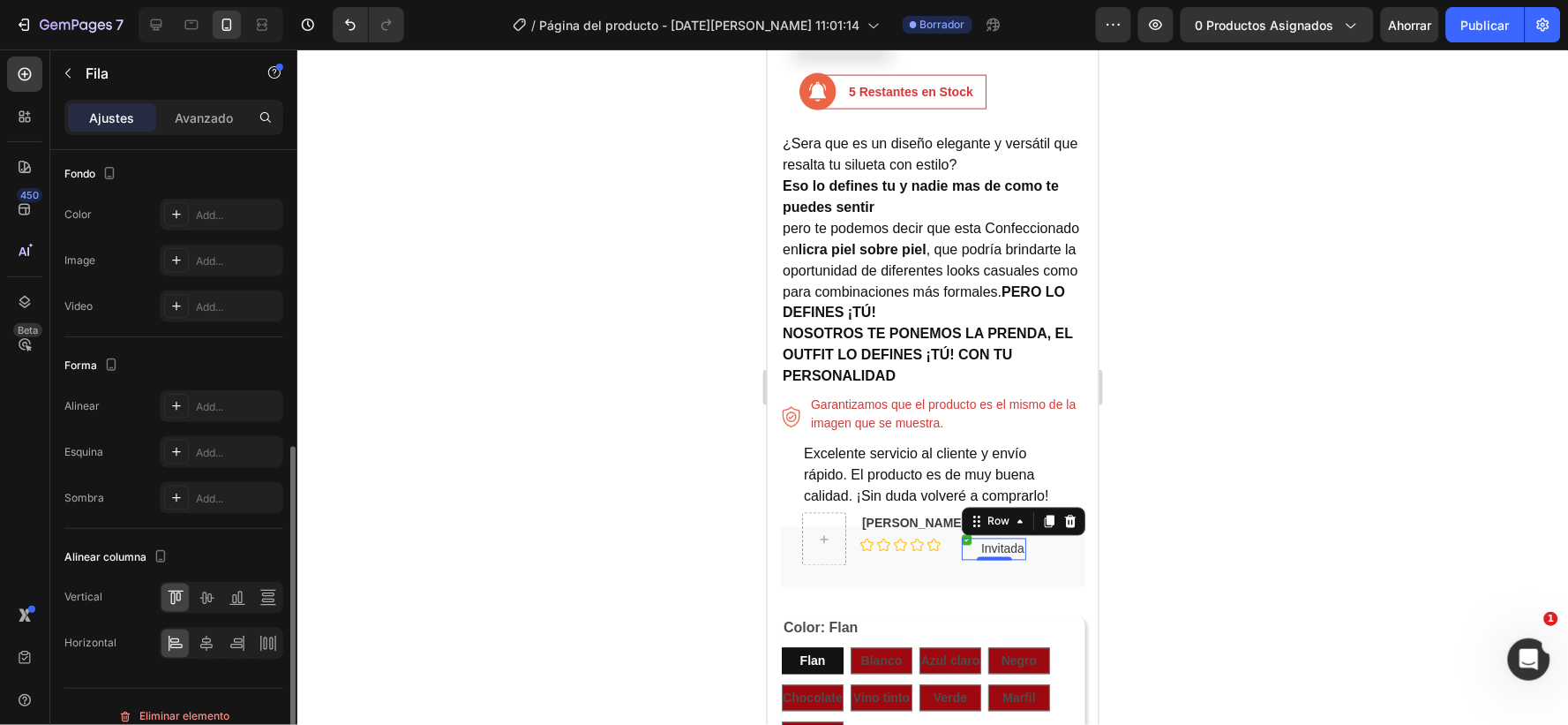
scroll to position [587, 0]
click at [208, 599] on icon at bounding box center [206, 598] width 17 height 17
click at [872, 546] on icon at bounding box center [866, 544] width 13 height 13
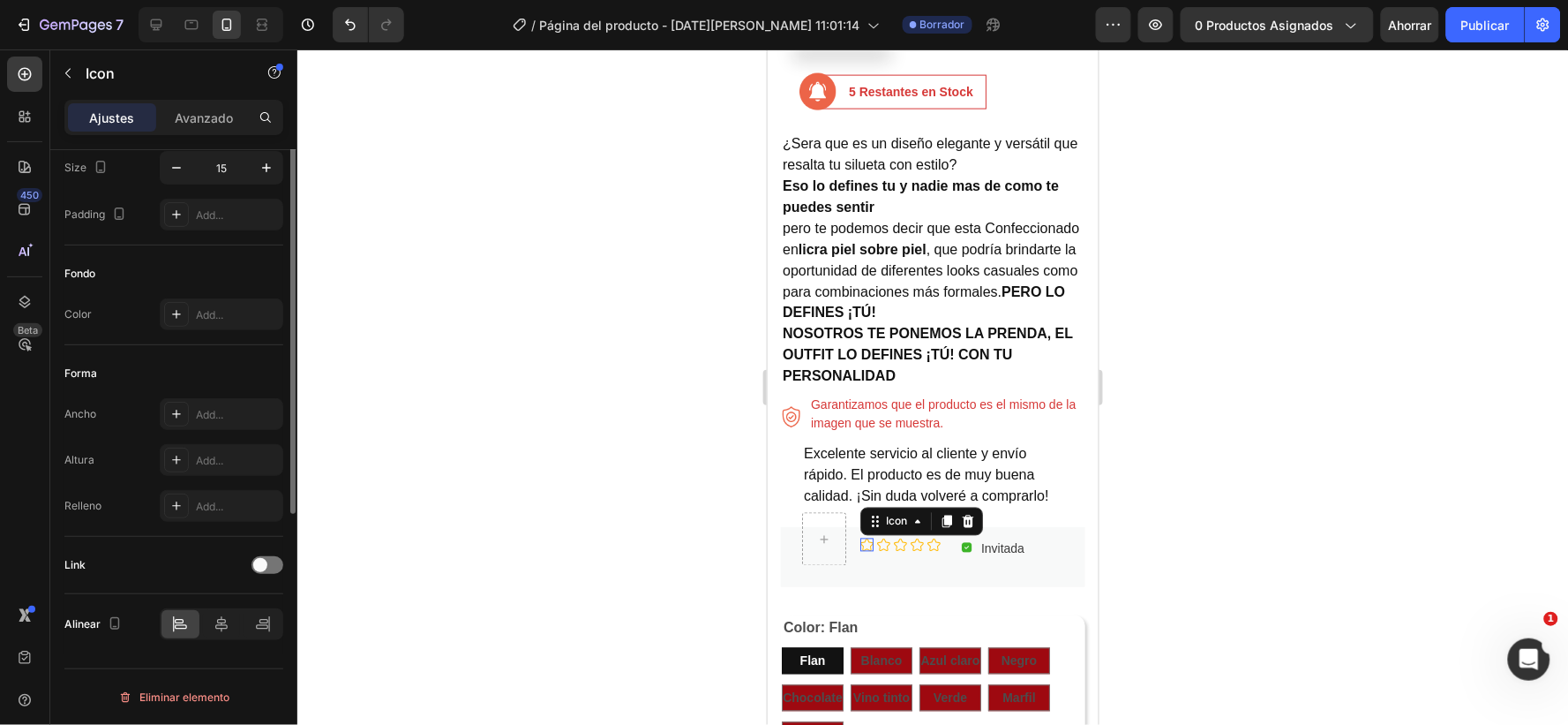
scroll to position [0, 0]
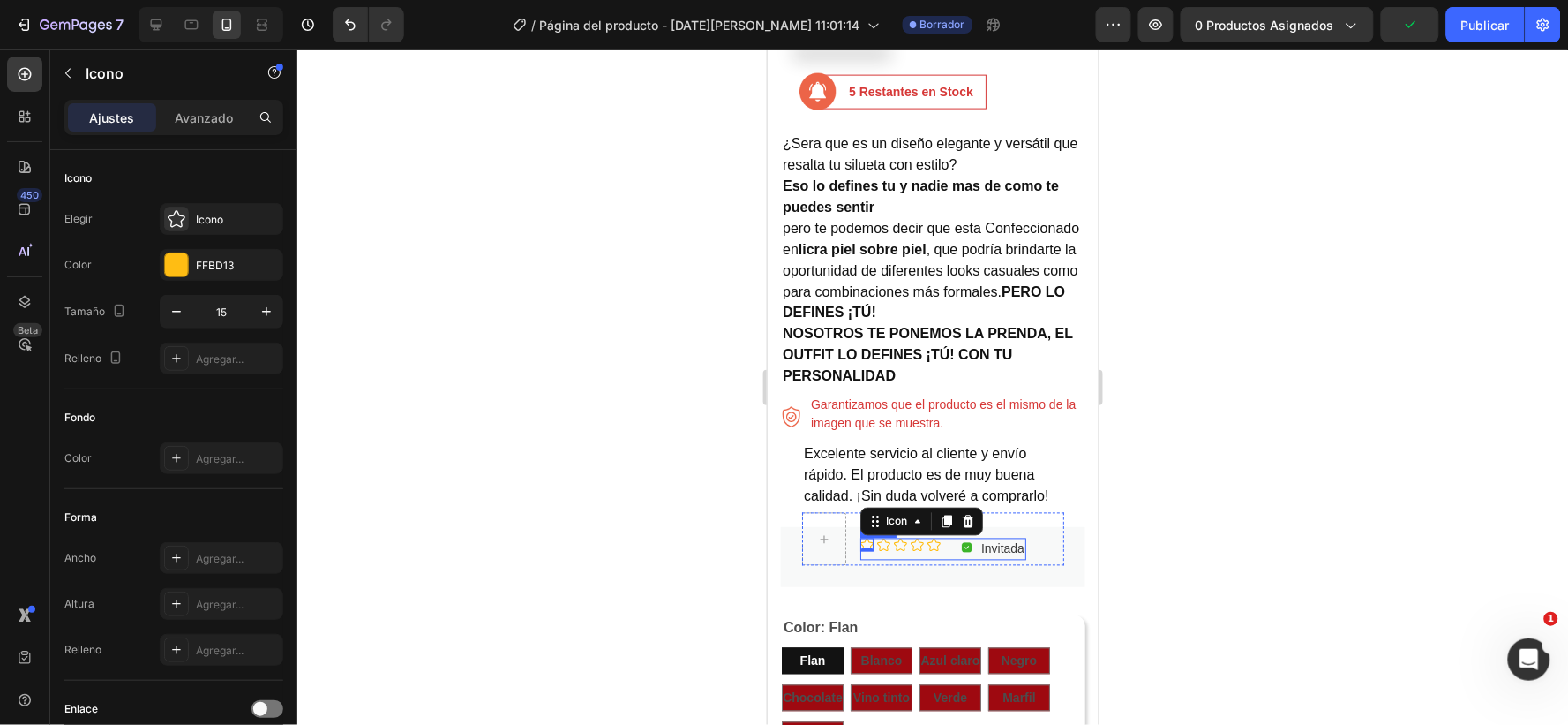
click at [945, 544] on div "Icon 0 Icon Icon Icon Icon Icon List Hoz Image Invitada Text block Row Row" at bounding box center [942, 548] width 166 height 22
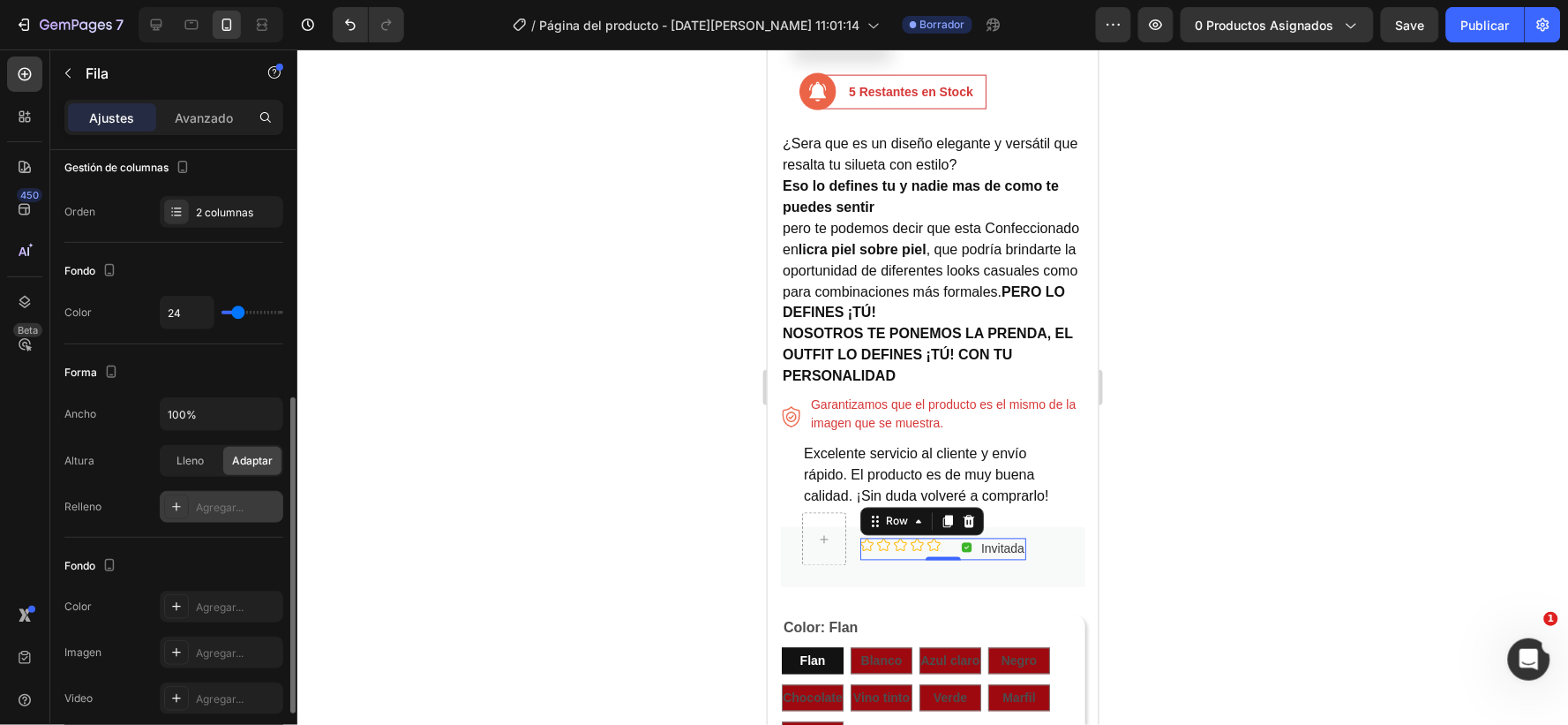
scroll to position [489, 0]
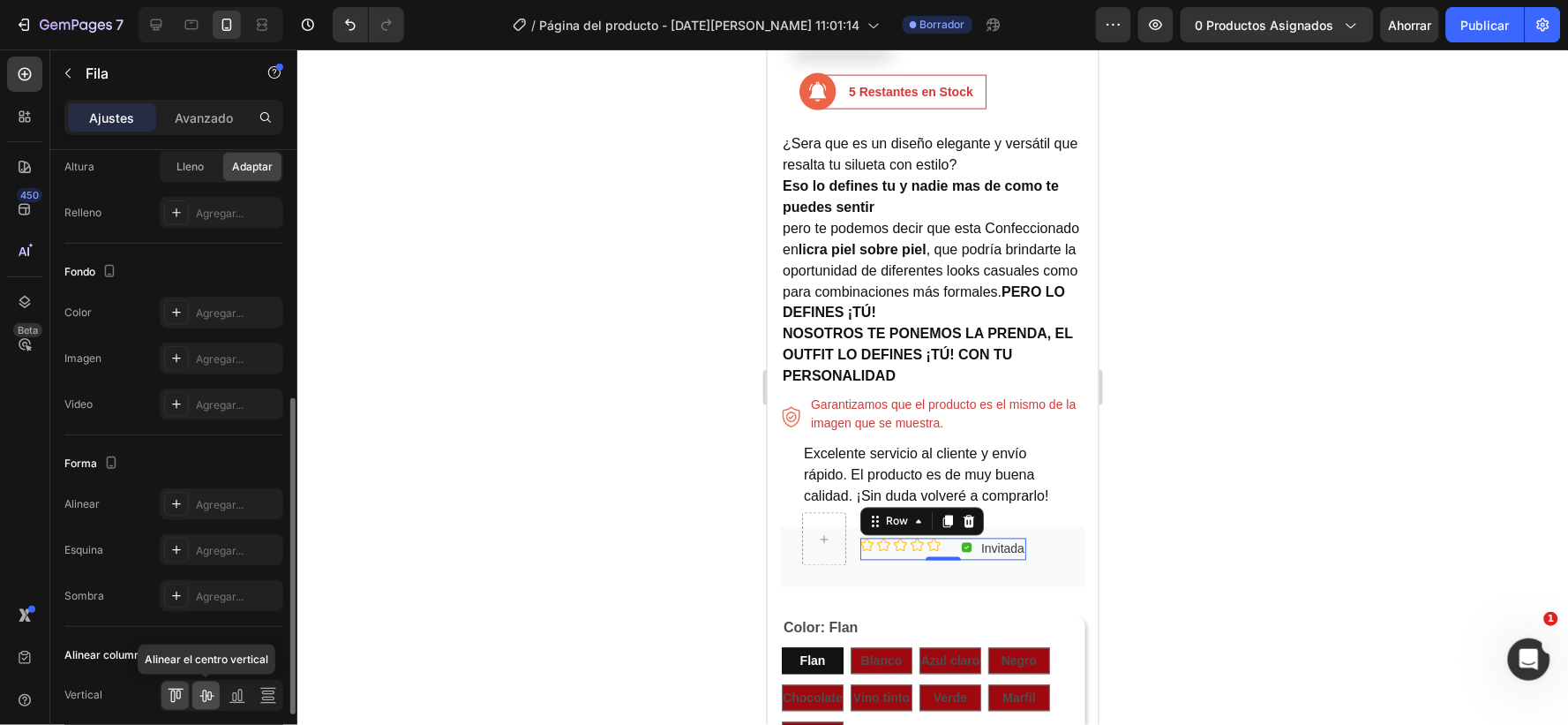
click at [199, 692] on icon at bounding box center [206, 695] width 17 height 17
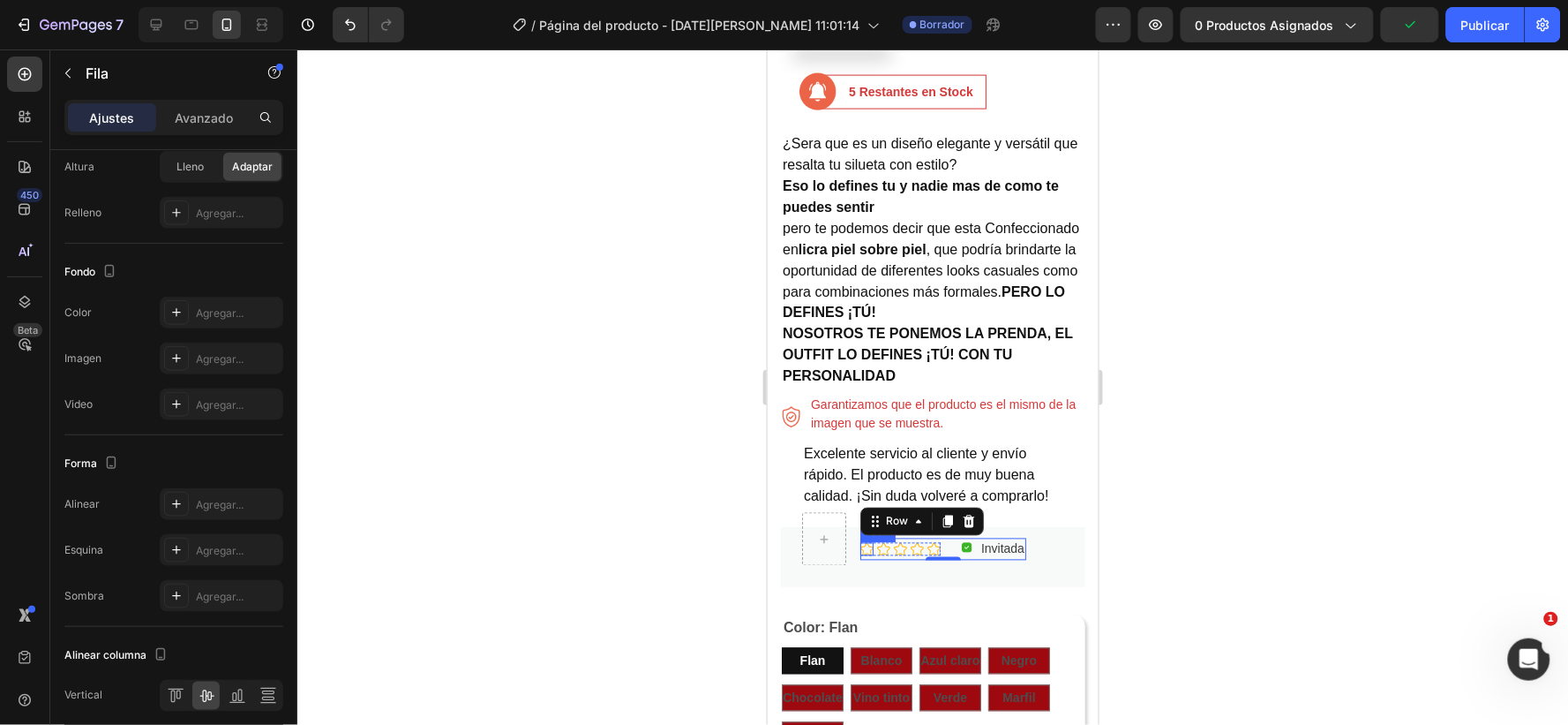
click at [869, 547] on icon at bounding box center [866, 548] width 13 height 13
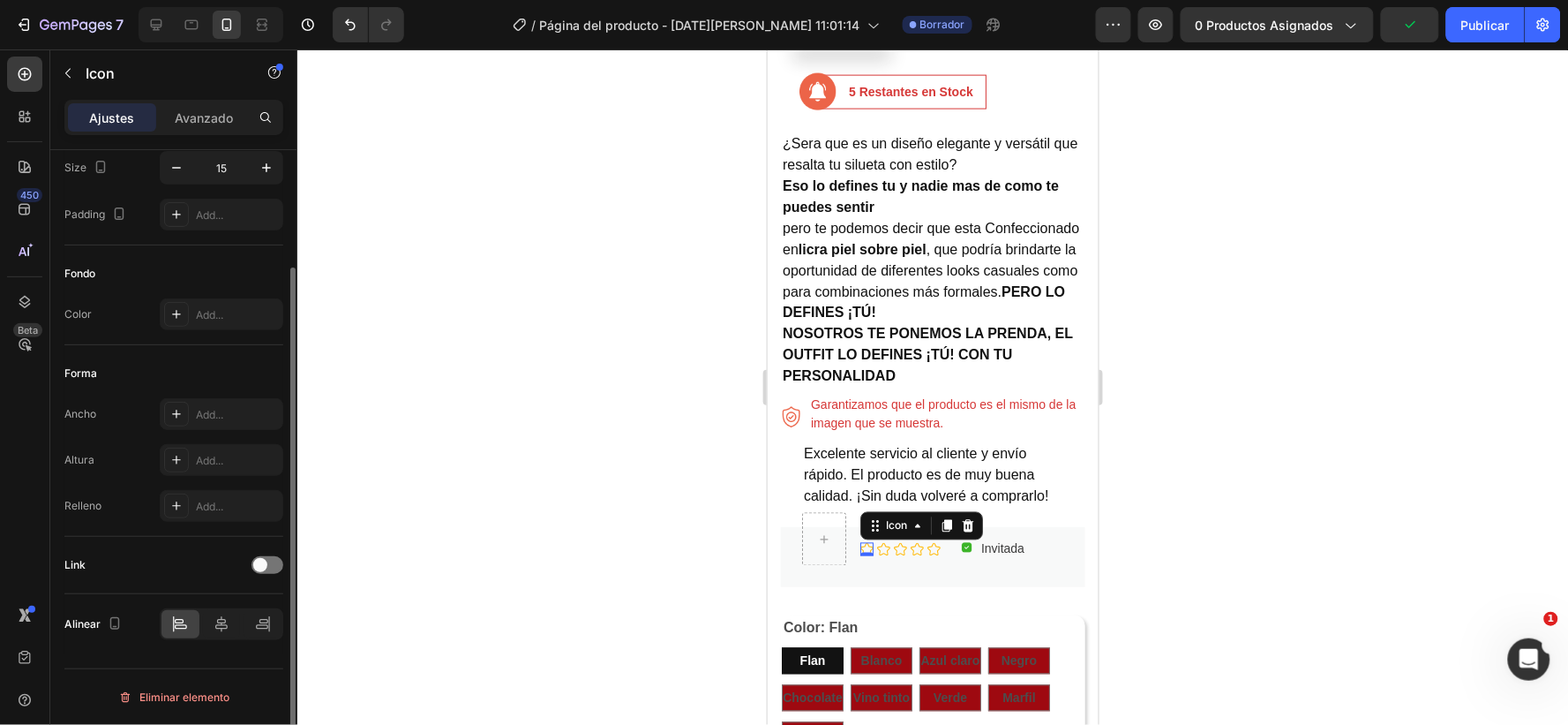
scroll to position [0, 0]
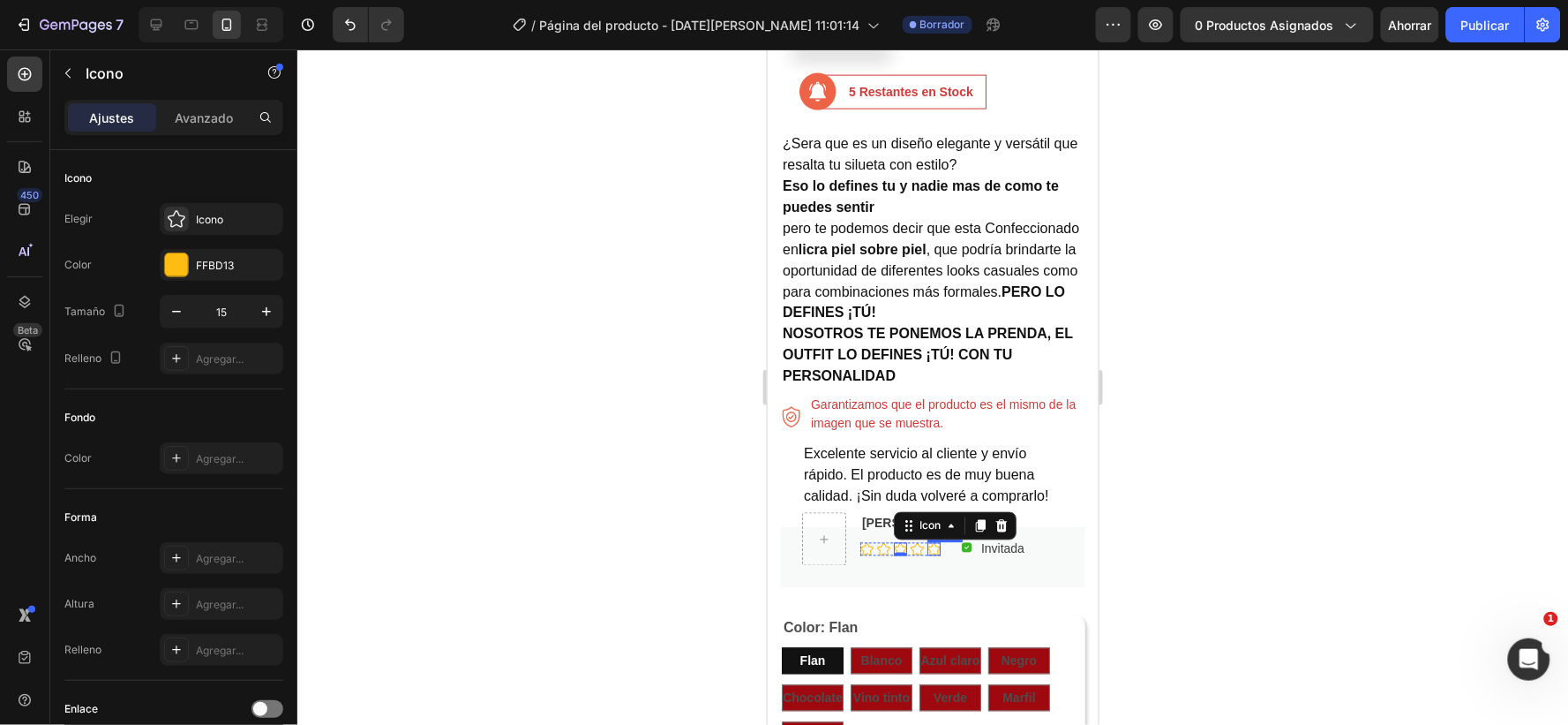
click at [939, 542] on icon at bounding box center [933, 548] width 13 height 13
click at [922, 543] on icon at bounding box center [916, 548] width 13 height 13
click at [928, 542] on icon at bounding box center [933, 548] width 13 height 13
click at [923, 542] on div "Icon Icon Icon Icon Icon 0 Icon List Hoz" at bounding box center [900, 548] width 81 height 13
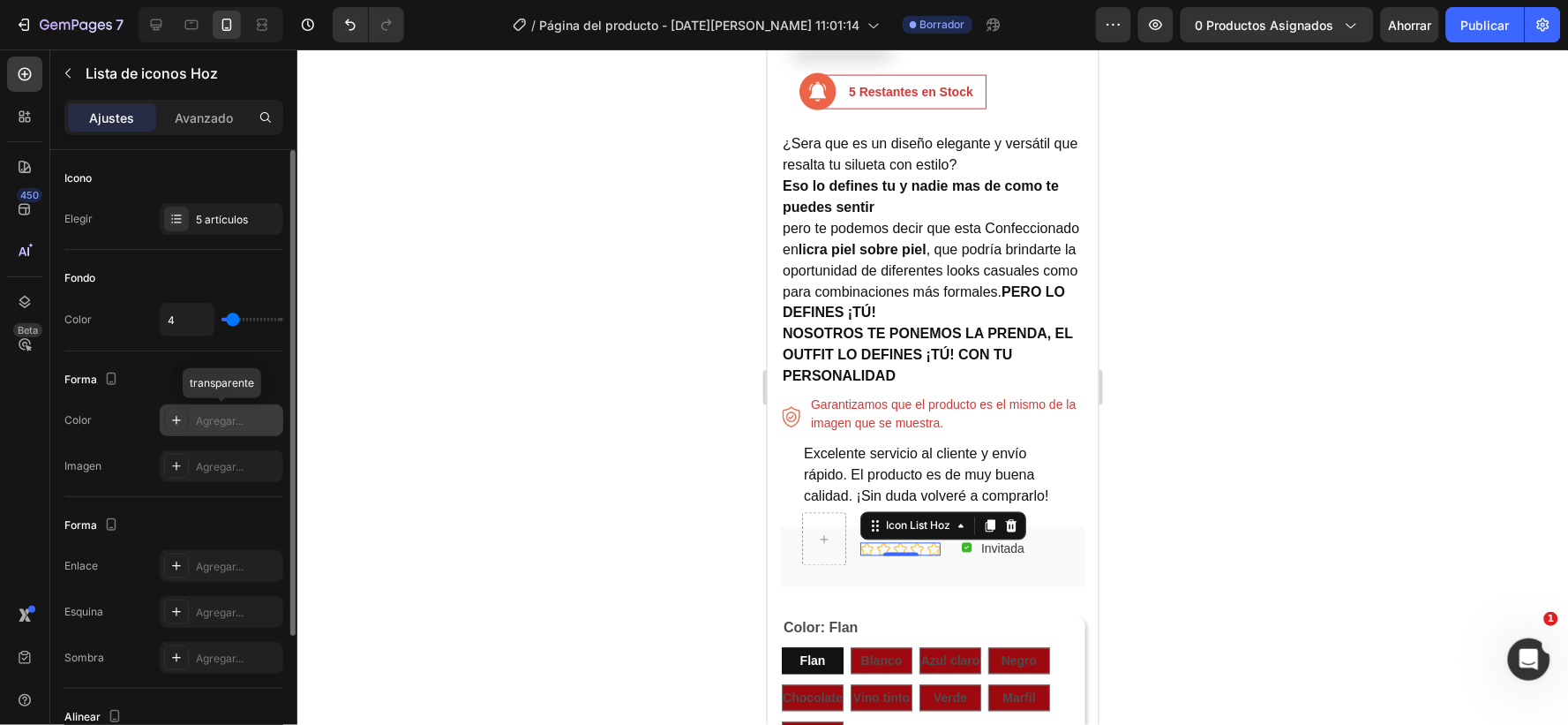
click at [245, 418] on div "Agregar..." at bounding box center [237, 421] width 83 height 16
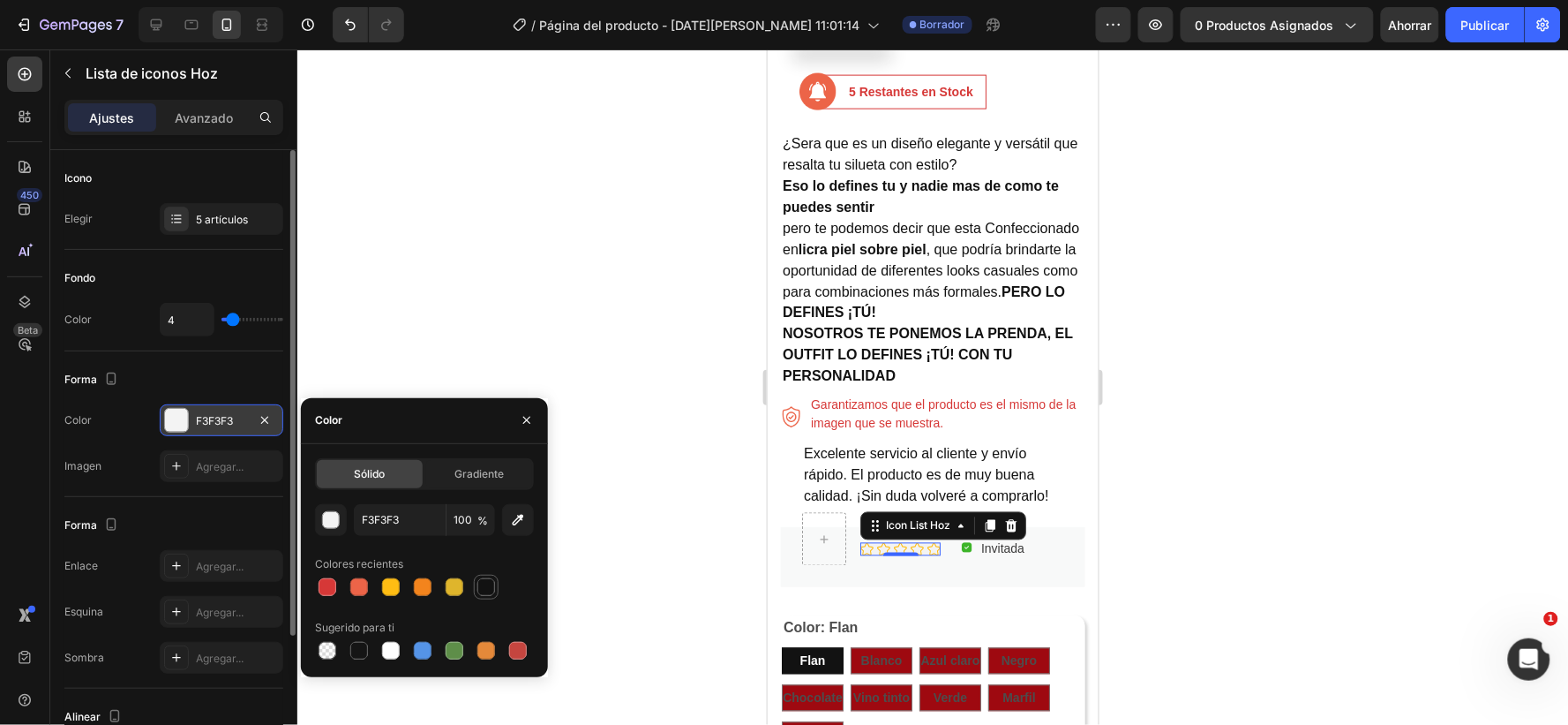
click at [480, 584] on div at bounding box center [486, 587] width 17 height 17
type input "121212"
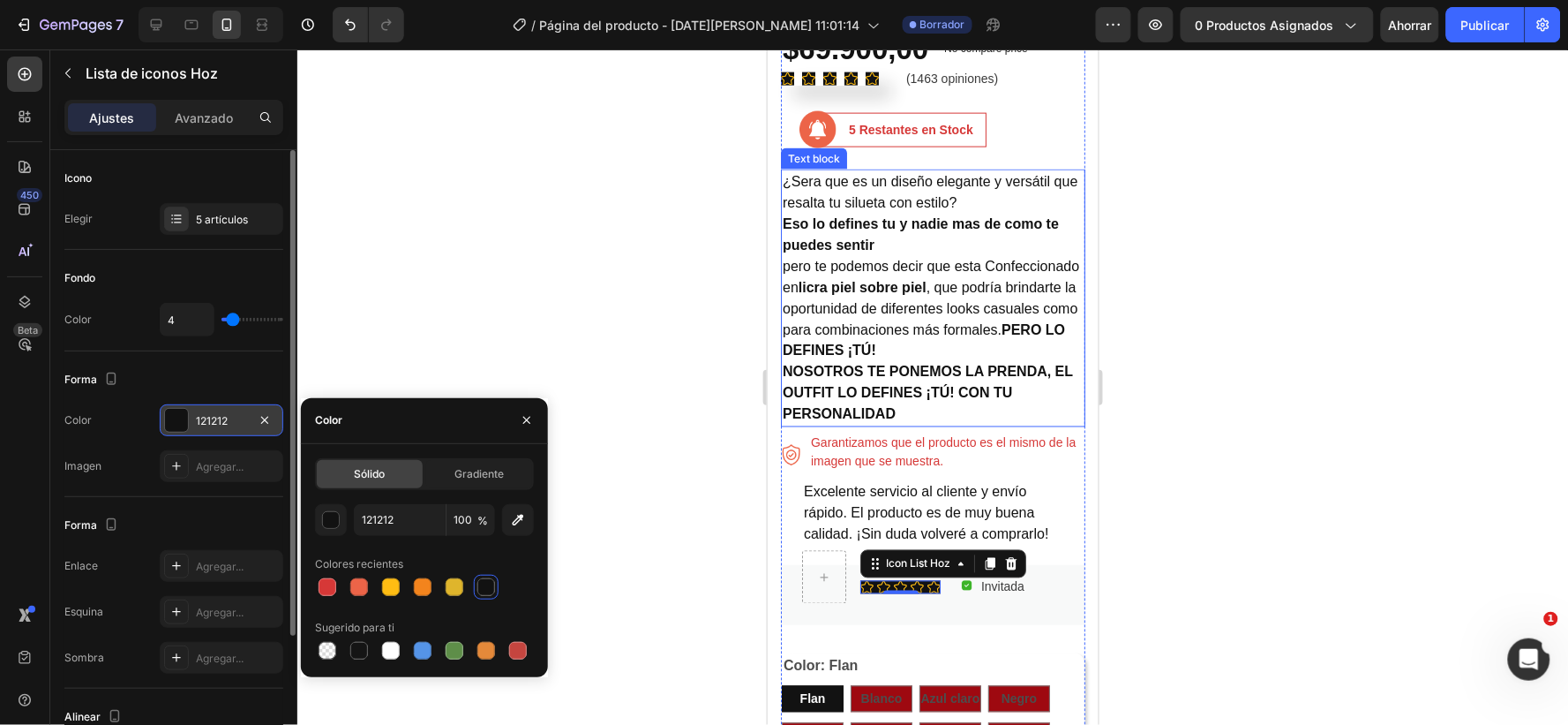
scroll to position [646, 0]
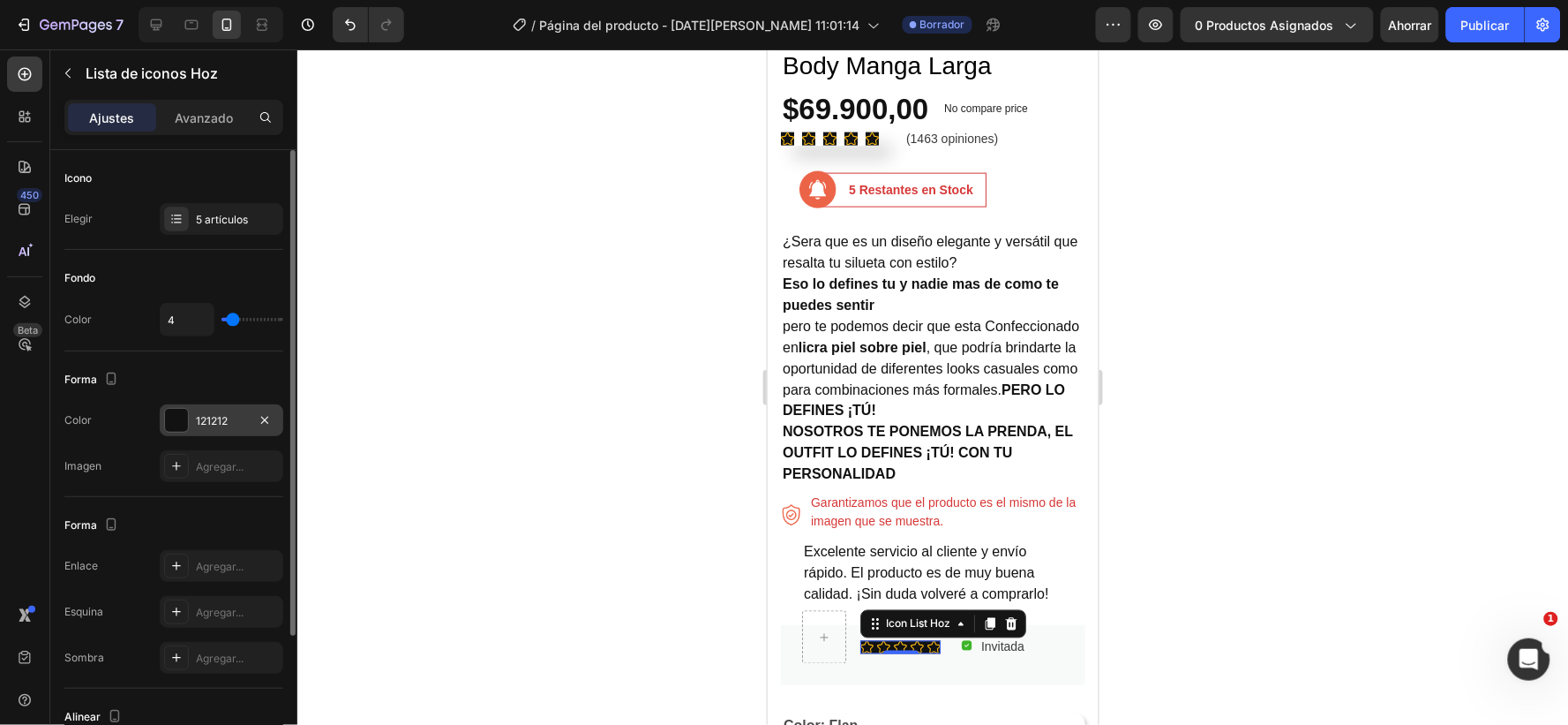
click at [1186, 440] on div at bounding box center [933, 387] width 1271 height 676
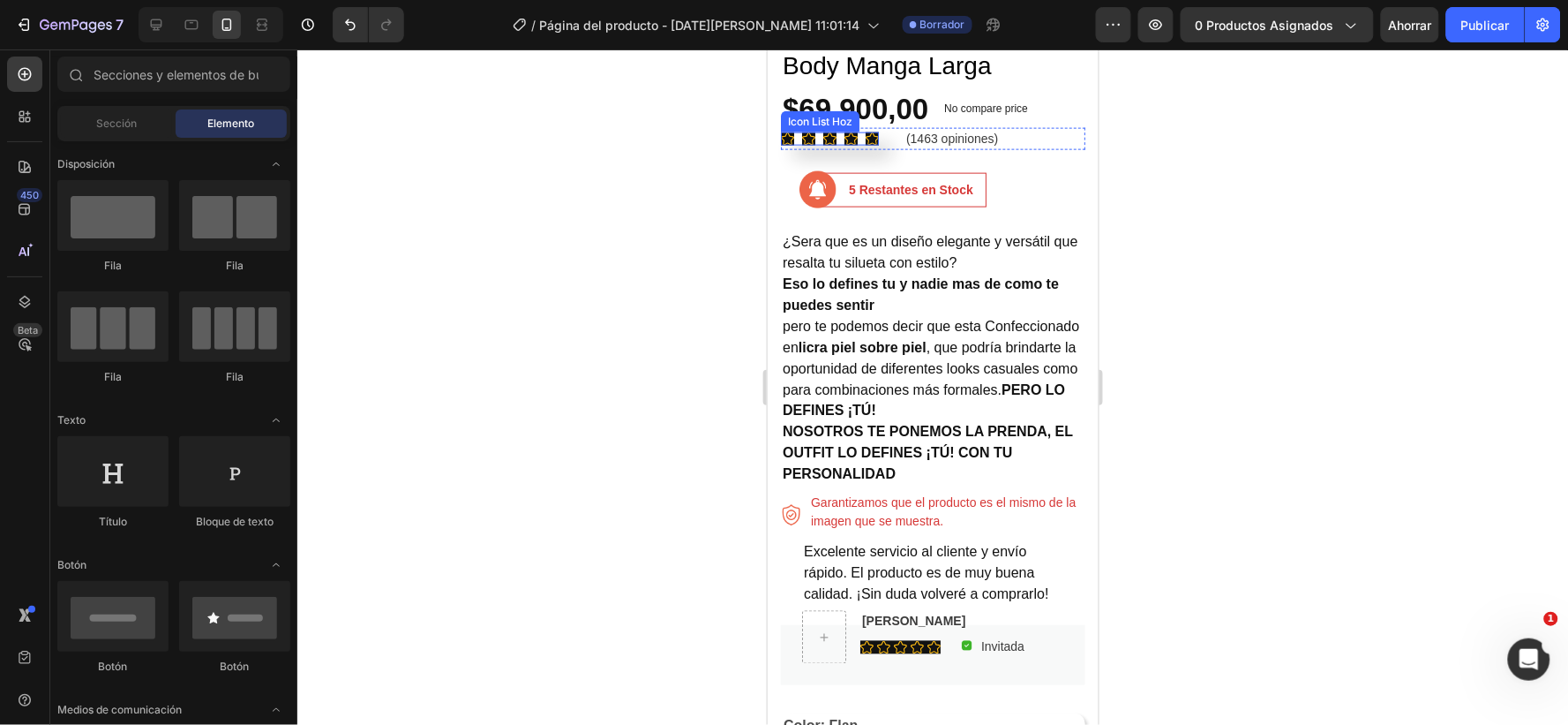
click at [797, 131] on div "Icon Icon Icon Icon Icon" at bounding box center [828, 137] width 98 height 13
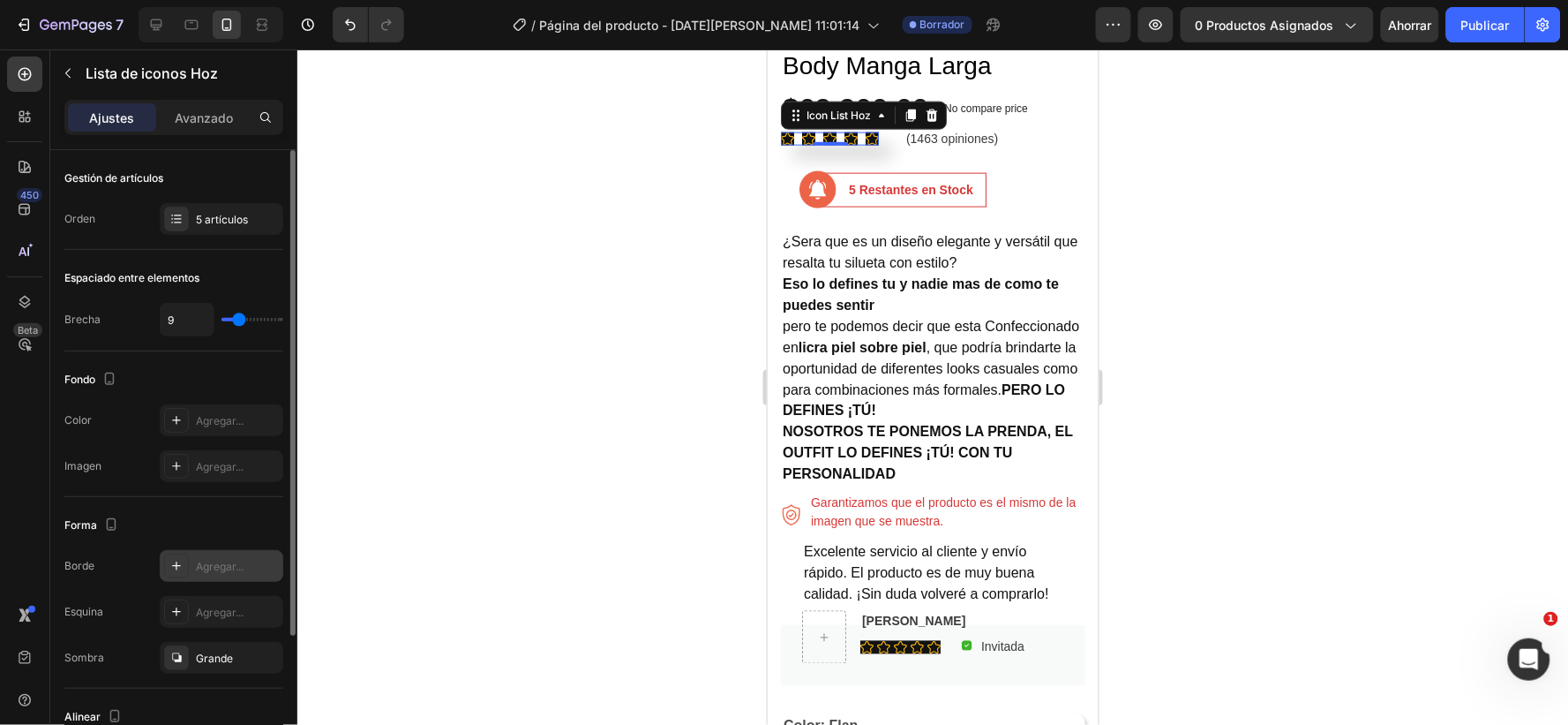
click at [225, 572] on div "Agregar..." at bounding box center [237, 566] width 83 height 16
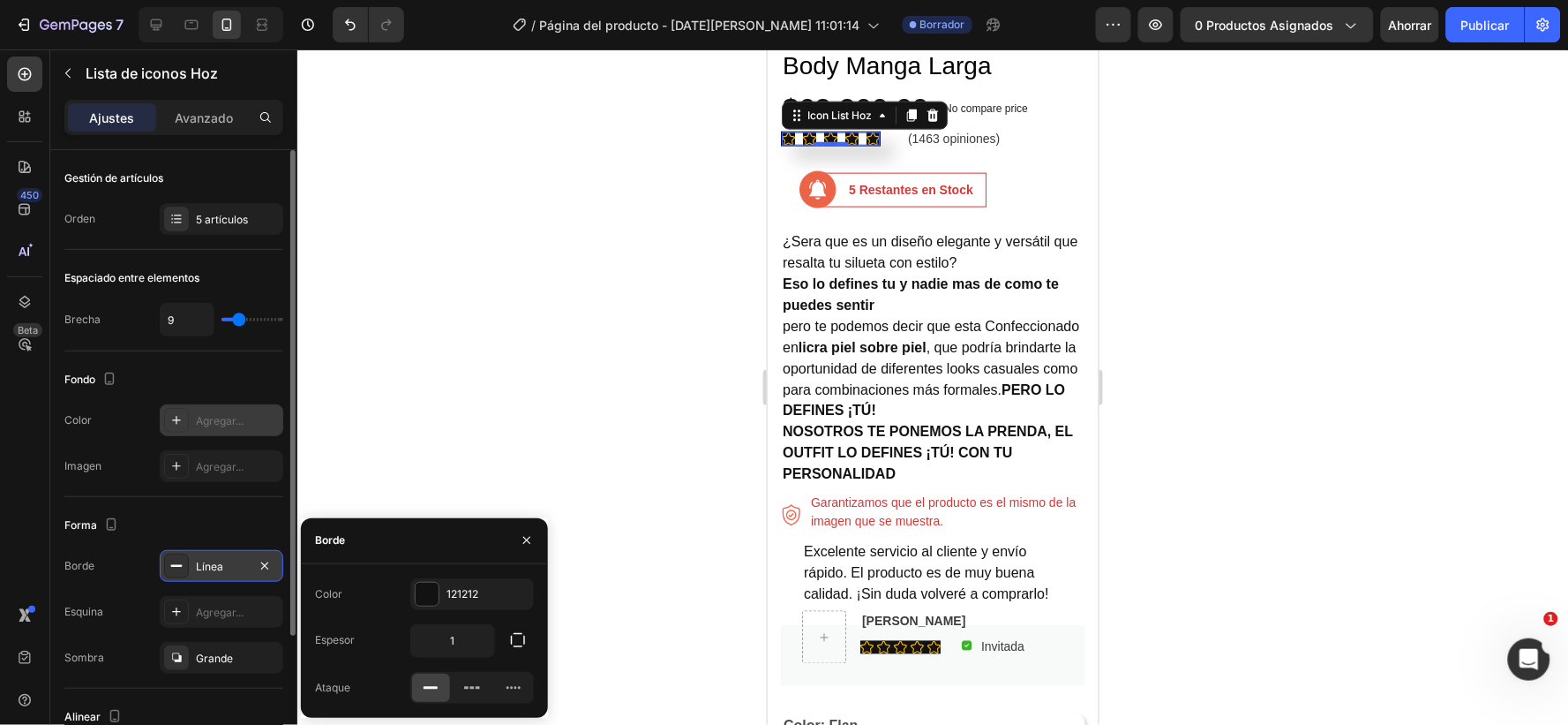
click at [231, 418] on font "Agregar..." at bounding box center [220, 421] width 48 height 13
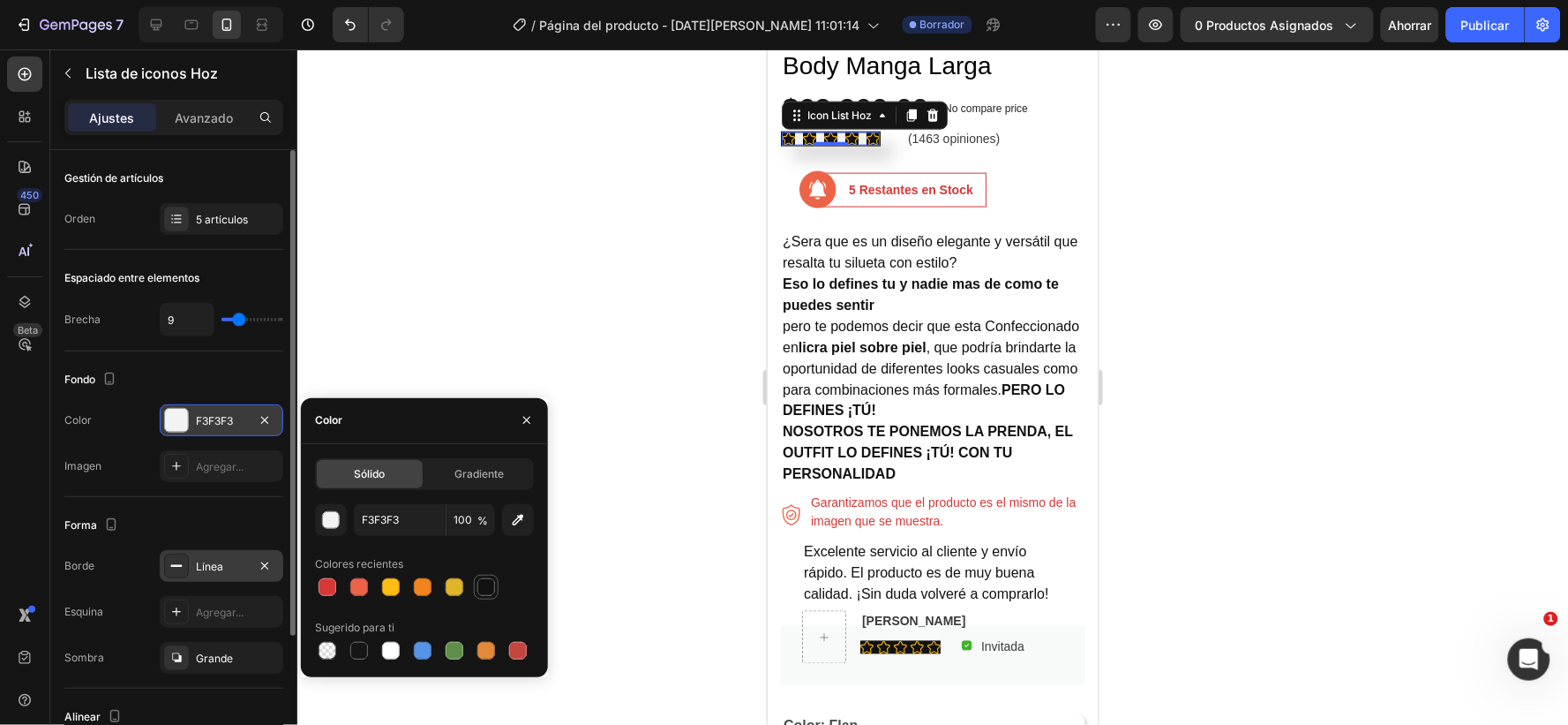
click at [481, 578] on div at bounding box center [486, 587] width 17 height 17
type input "121212"
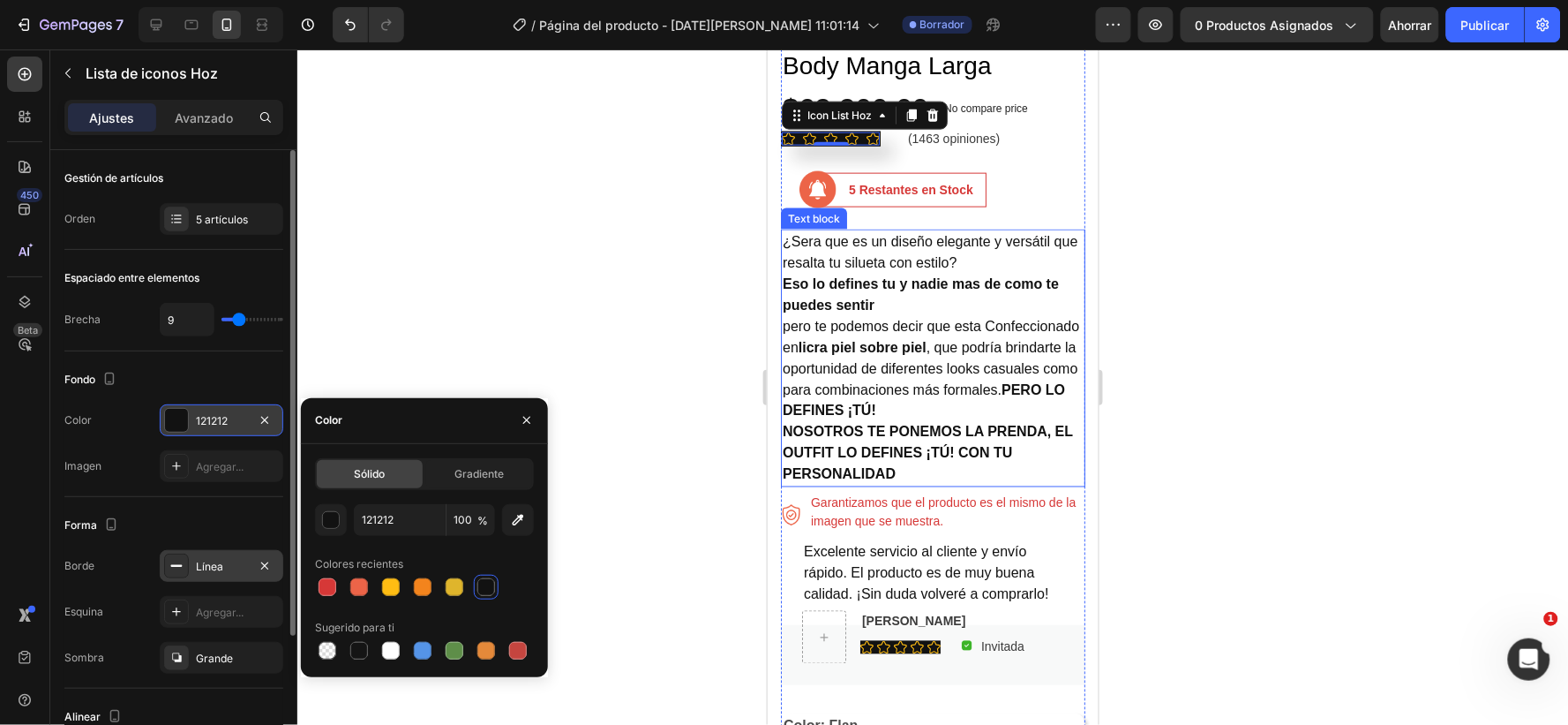
click at [1194, 306] on div at bounding box center [933, 387] width 1271 height 676
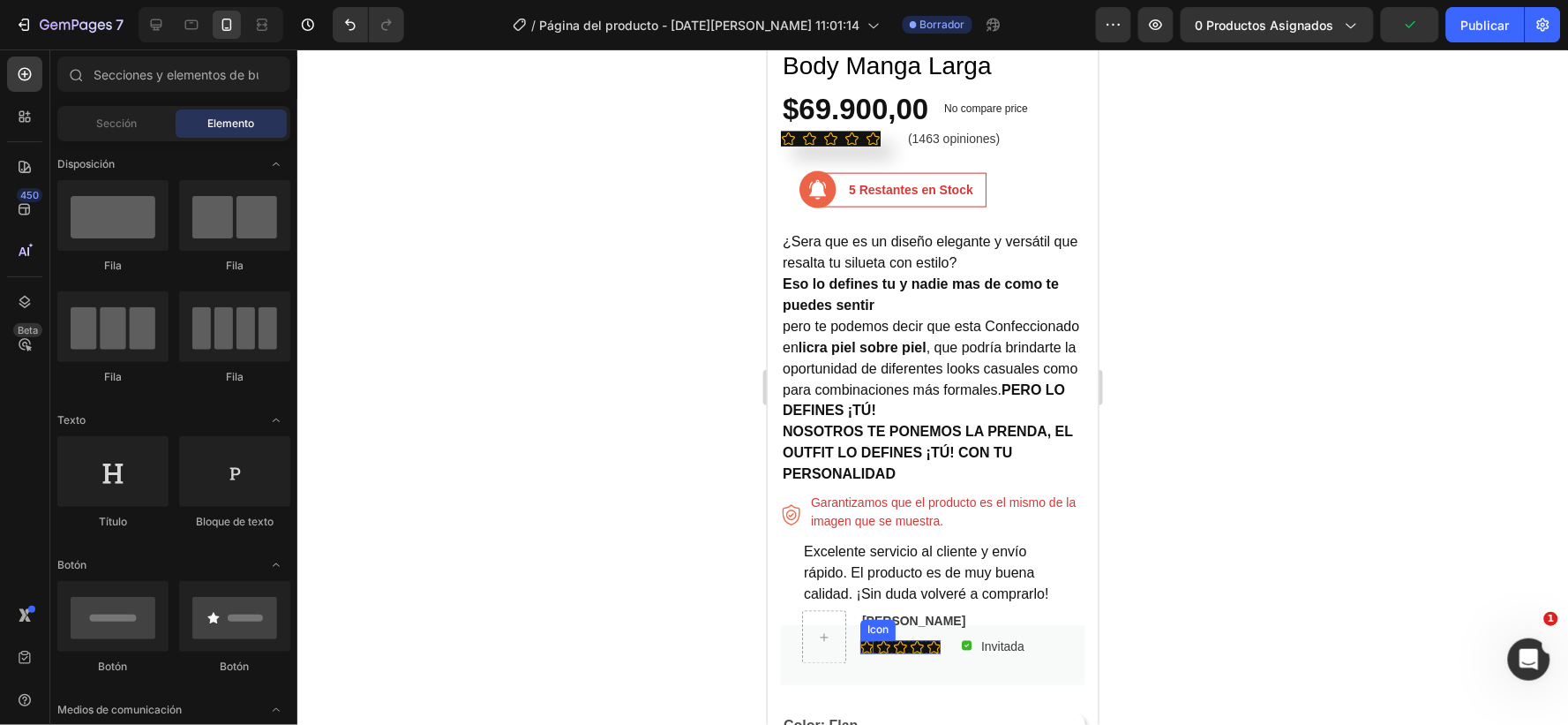
click at [868, 644] on icon at bounding box center [866, 646] width 13 height 13
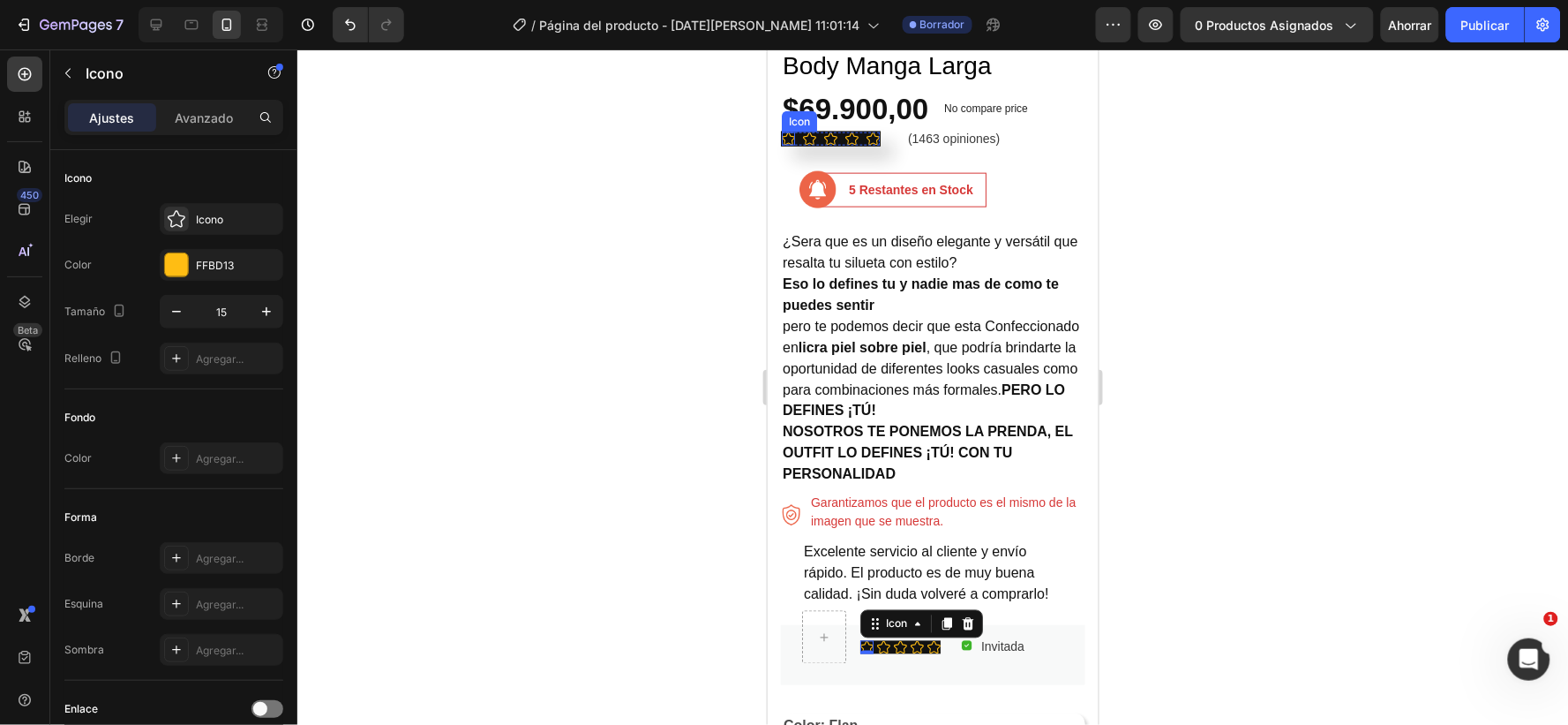
click at [789, 131] on icon at bounding box center [787, 137] width 13 height 13
click at [861, 645] on icon at bounding box center [866, 646] width 13 height 13
click at [882, 644] on icon at bounding box center [883, 646] width 13 height 13
click at [867, 645] on icon at bounding box center [866, 646] width 13 height 13
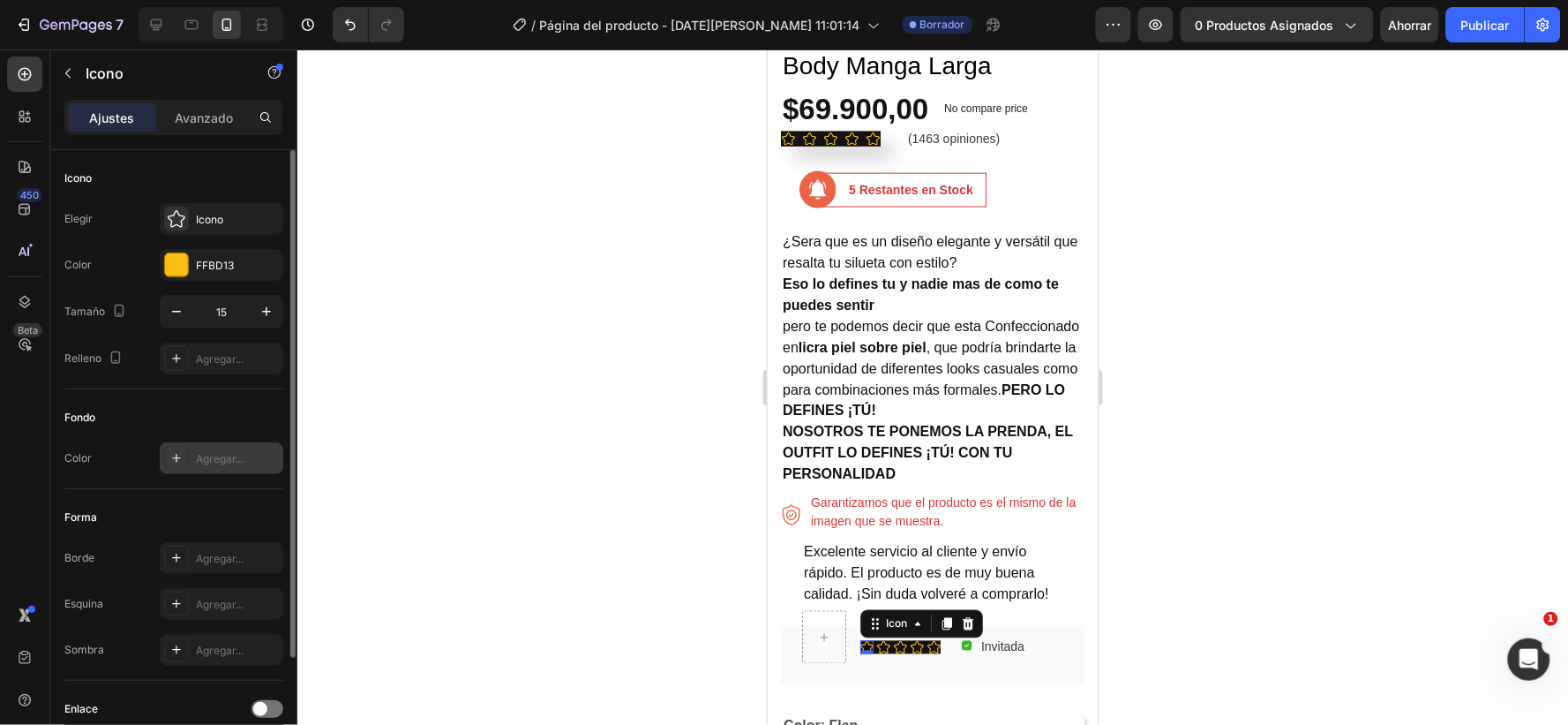
click at [214, 453] on font "Agregar..." at bounding box center [220, 458] width 48 height 13
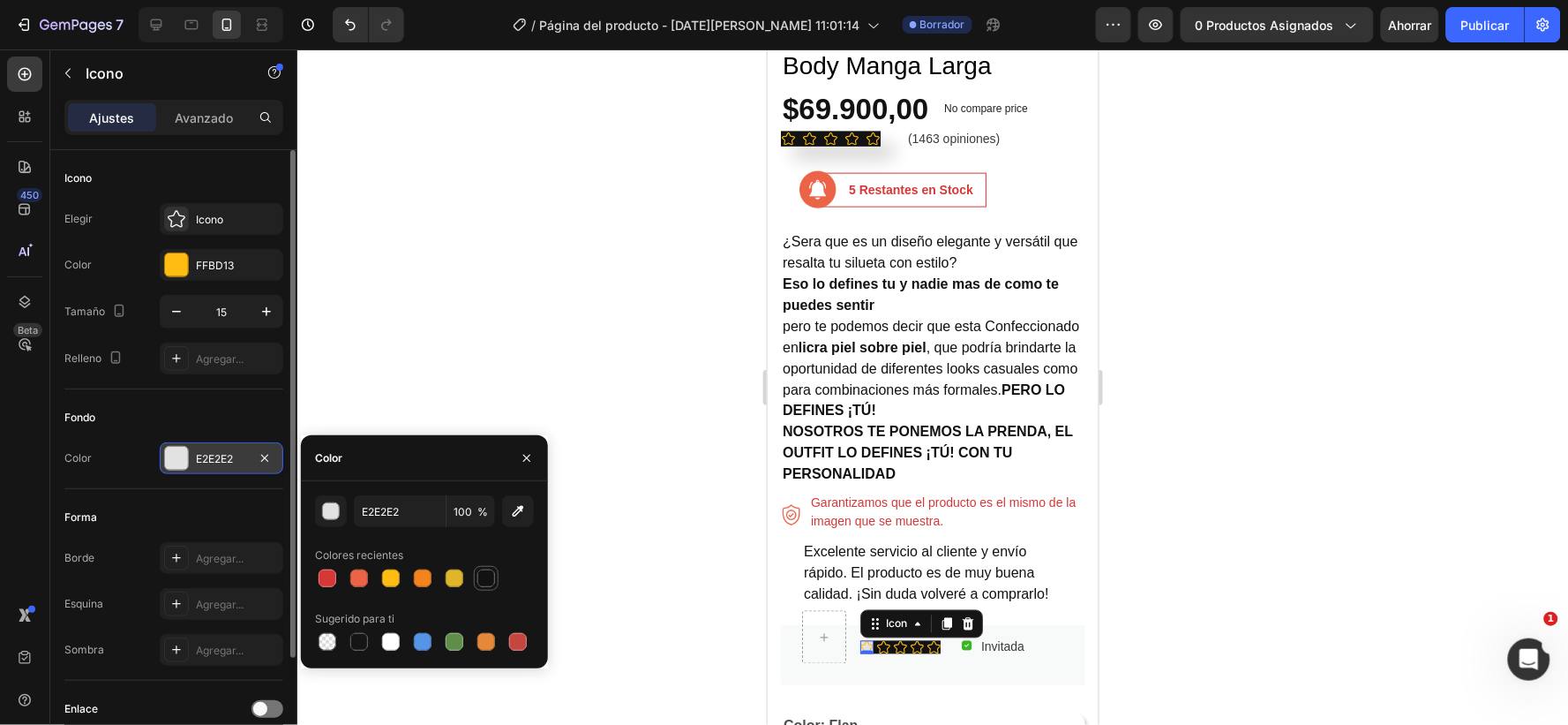
click at [488, 577] on div at bounding box center [486, 577] width 17 height 17
type input "121212"
click at [881, 644] on icon at bounding box center [883, 646] width 13 height 13
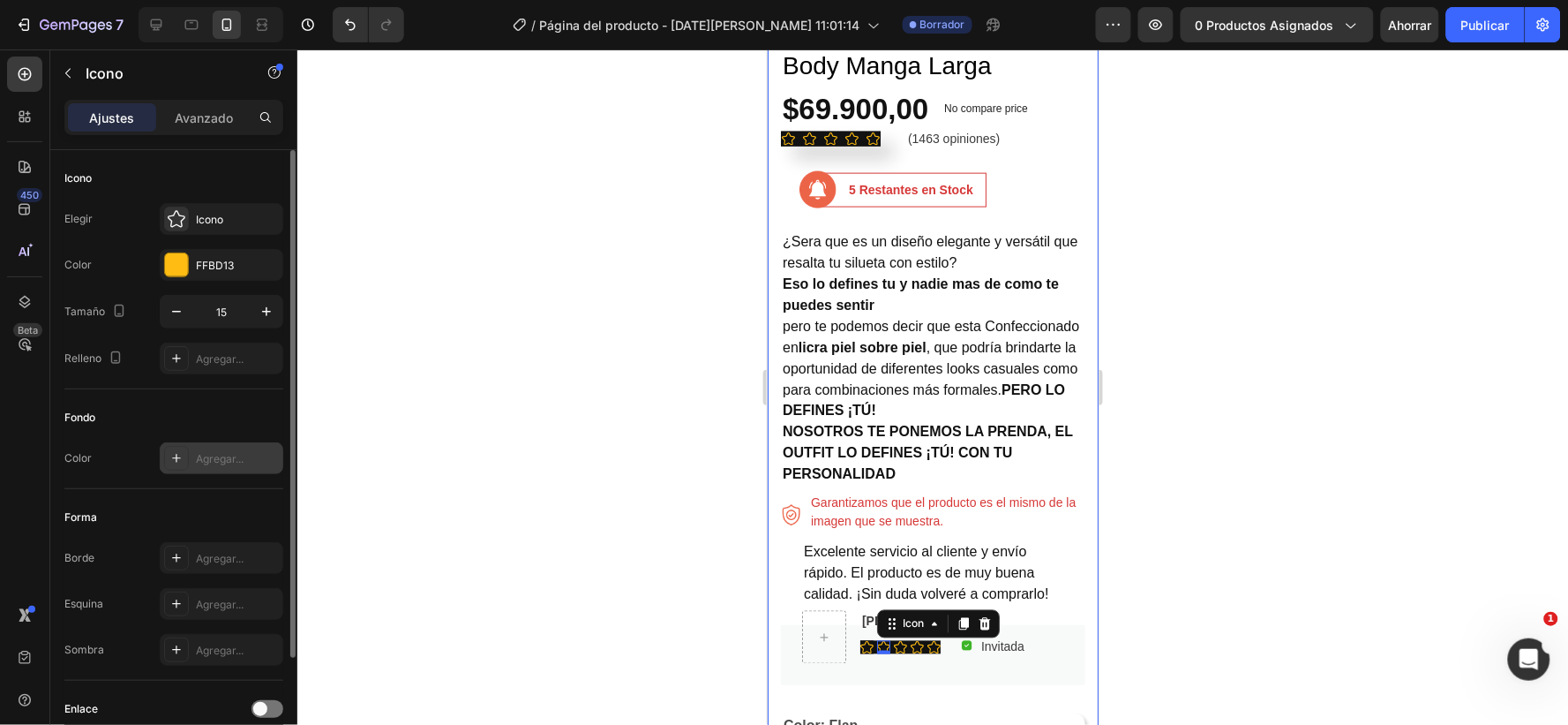
click at [223, 453] on font "Agregar..." at bounding box center [220, 458] width 48 height 13
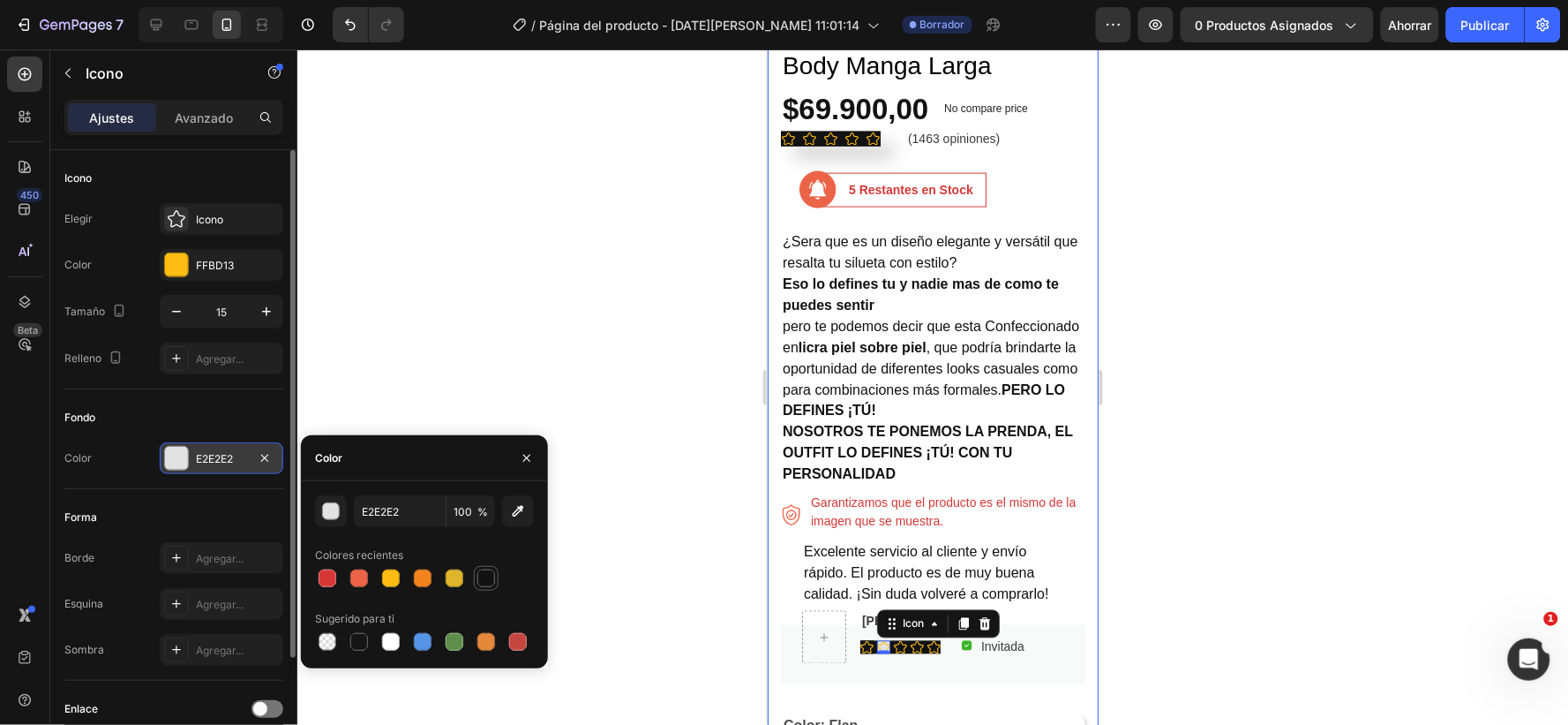
click at [486, 569] on div at bounding box center [486, 577] width 17 height 17
type input "121212"
click at [901, 646] on icon at bounding box center [900, 646] width 13 height 13
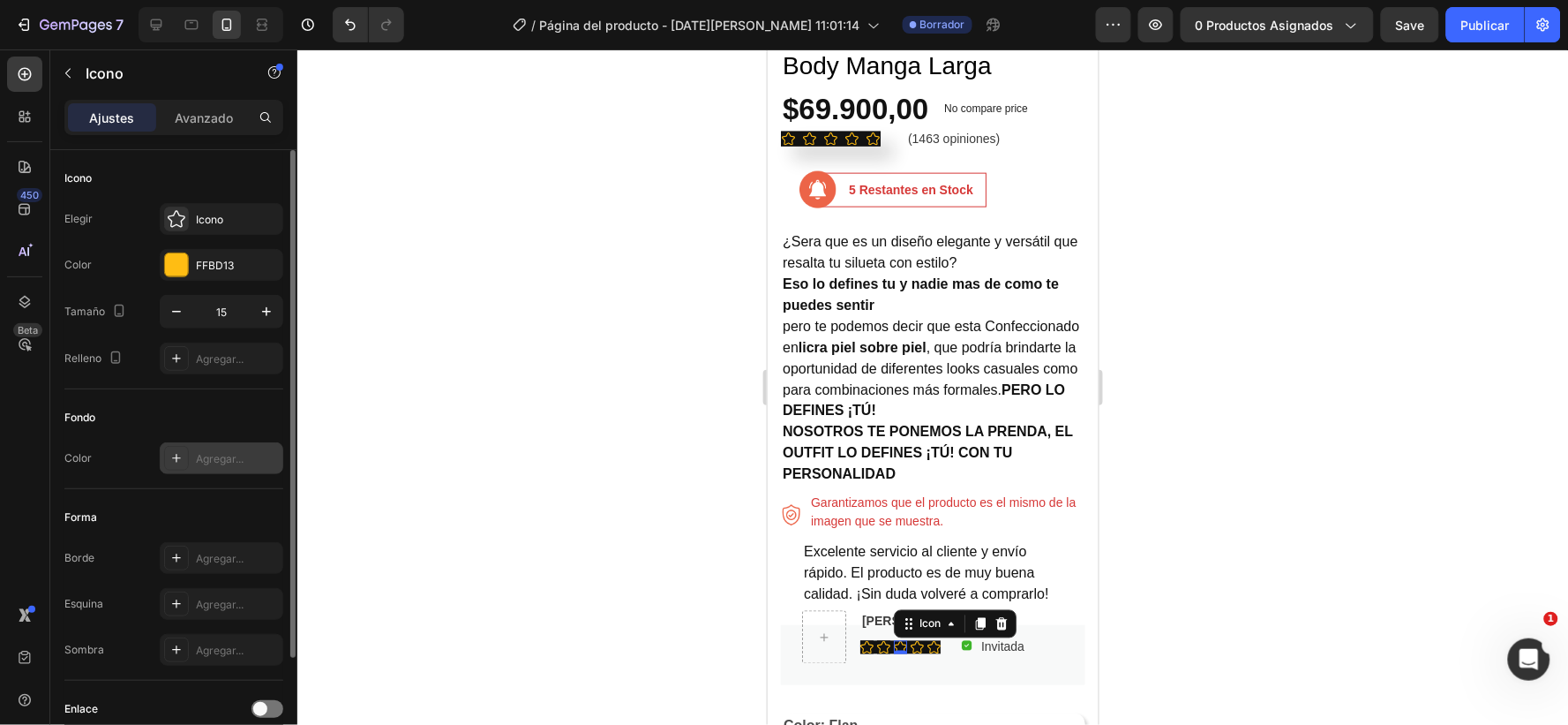
click at [215, 463] on font "Agregar..." at bounding box center [220, 458] width 48 height 13
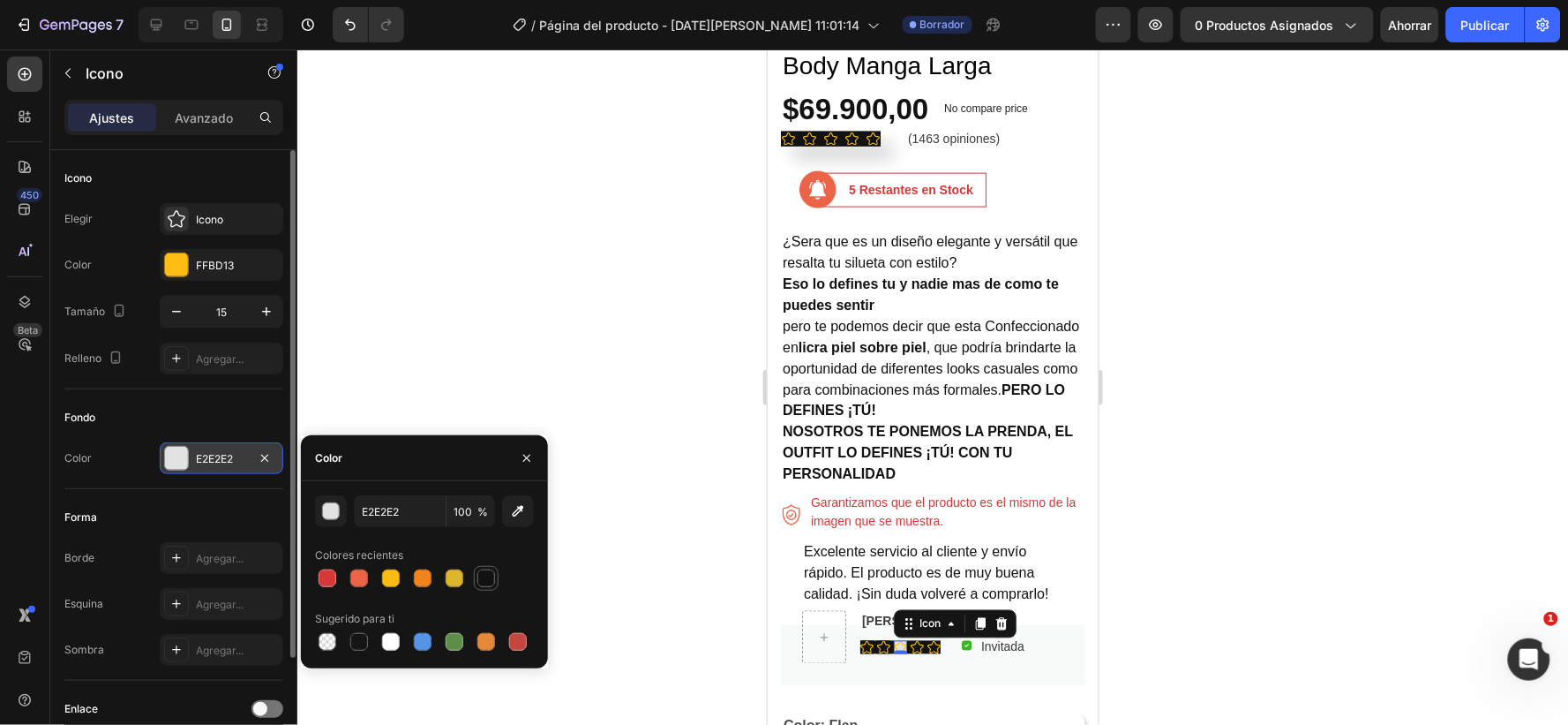
click at [483, 572] on div at bounding box center [486, 577] width 17 height 17
type input "121212"
click at [913, 640] on div "Icon" at bounding box center [916, 646] width 13 height 13
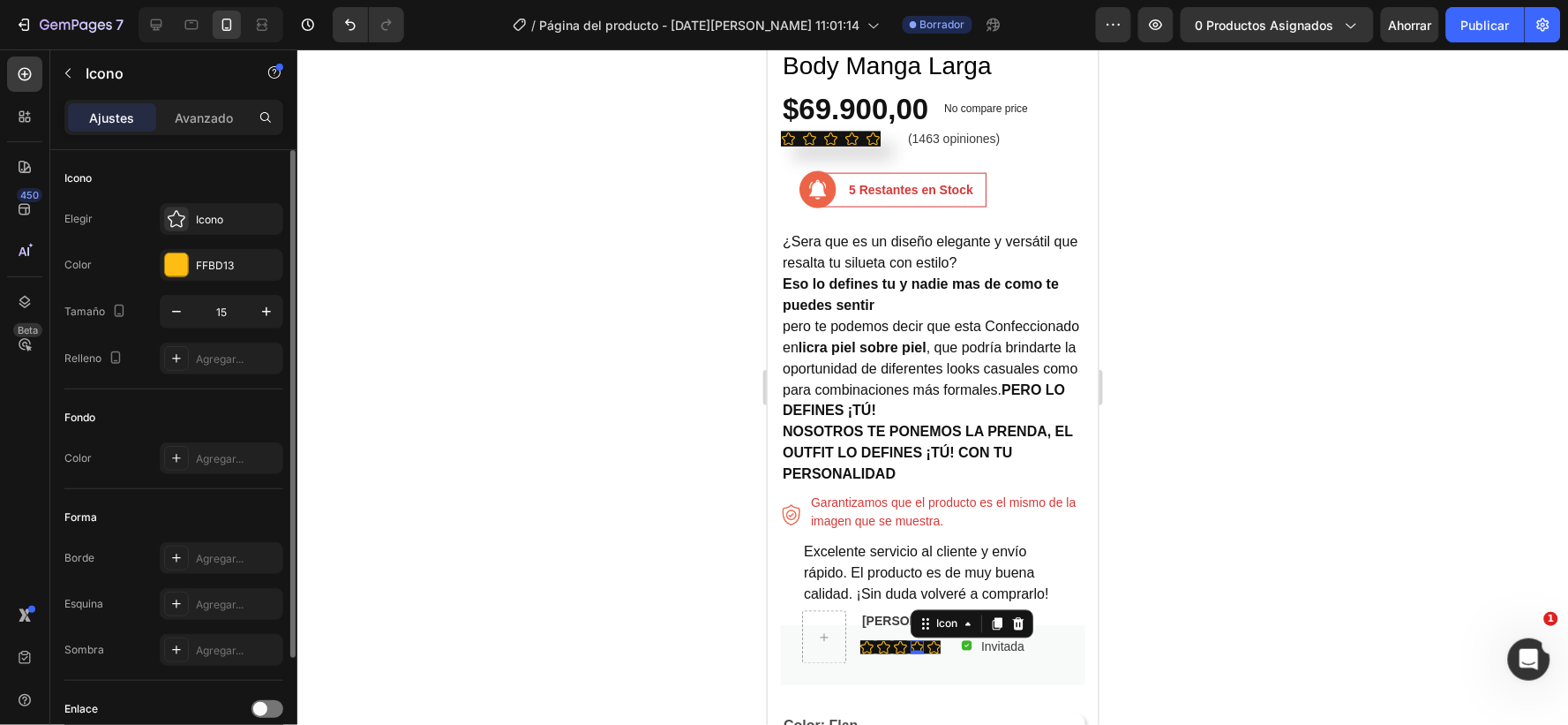
click at [1240, 610] on div at bounding box center [933, 387] width 1271 height 676
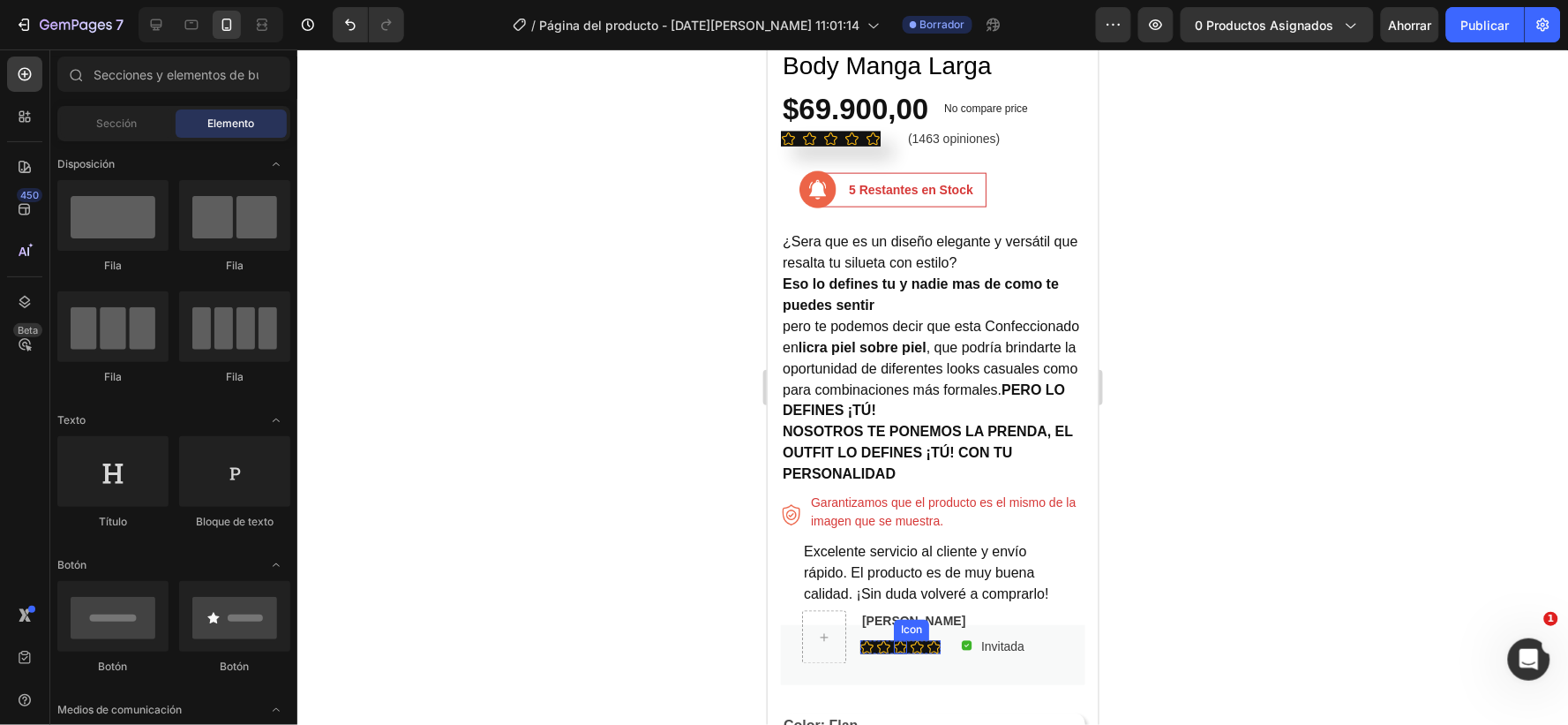
click at [899, 643] on icon at bounding box center [900, 646] width 13 height 13
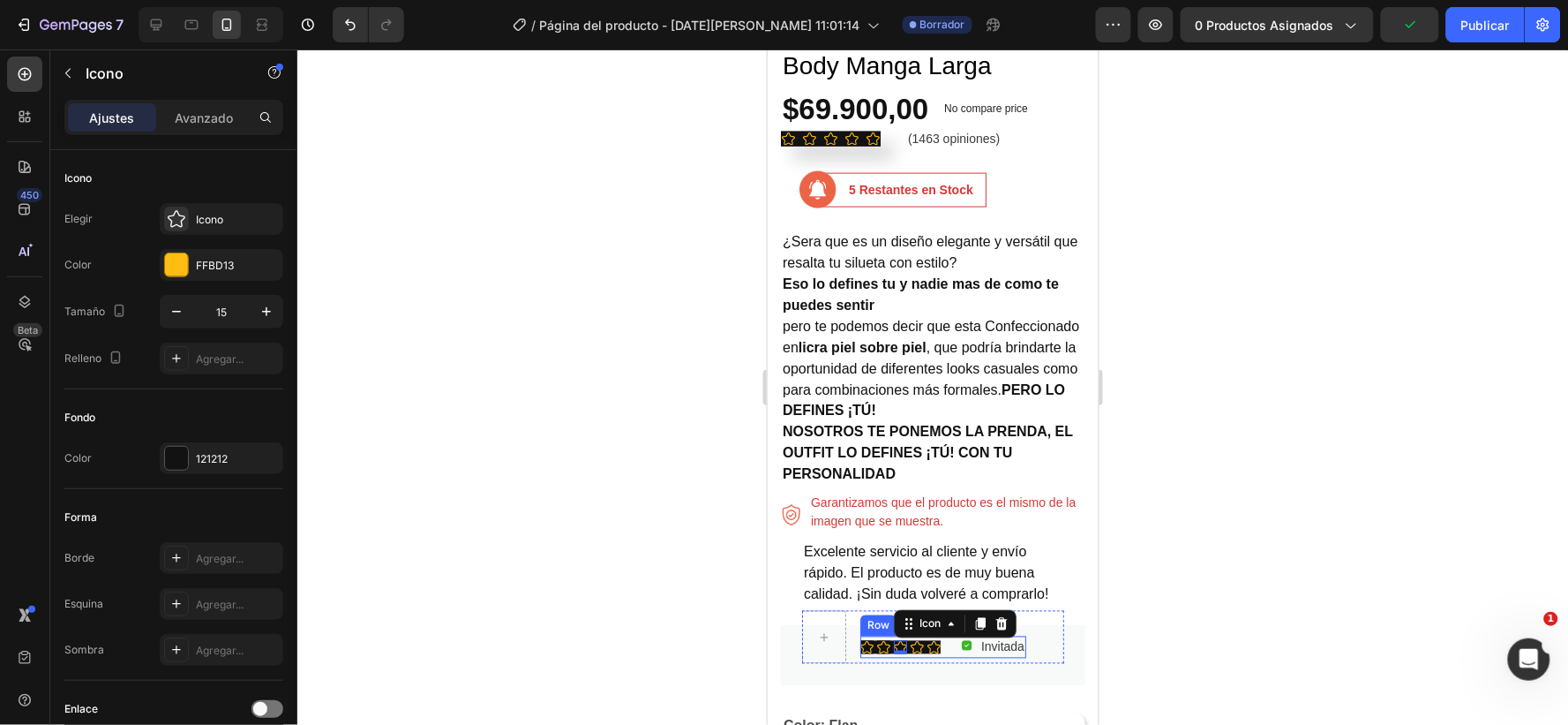
click at [872, 637] on div "Icon Icon Icon 0 Icon Icon Icon List Hoz" at bounding box center [900, 646] width 81 height 22
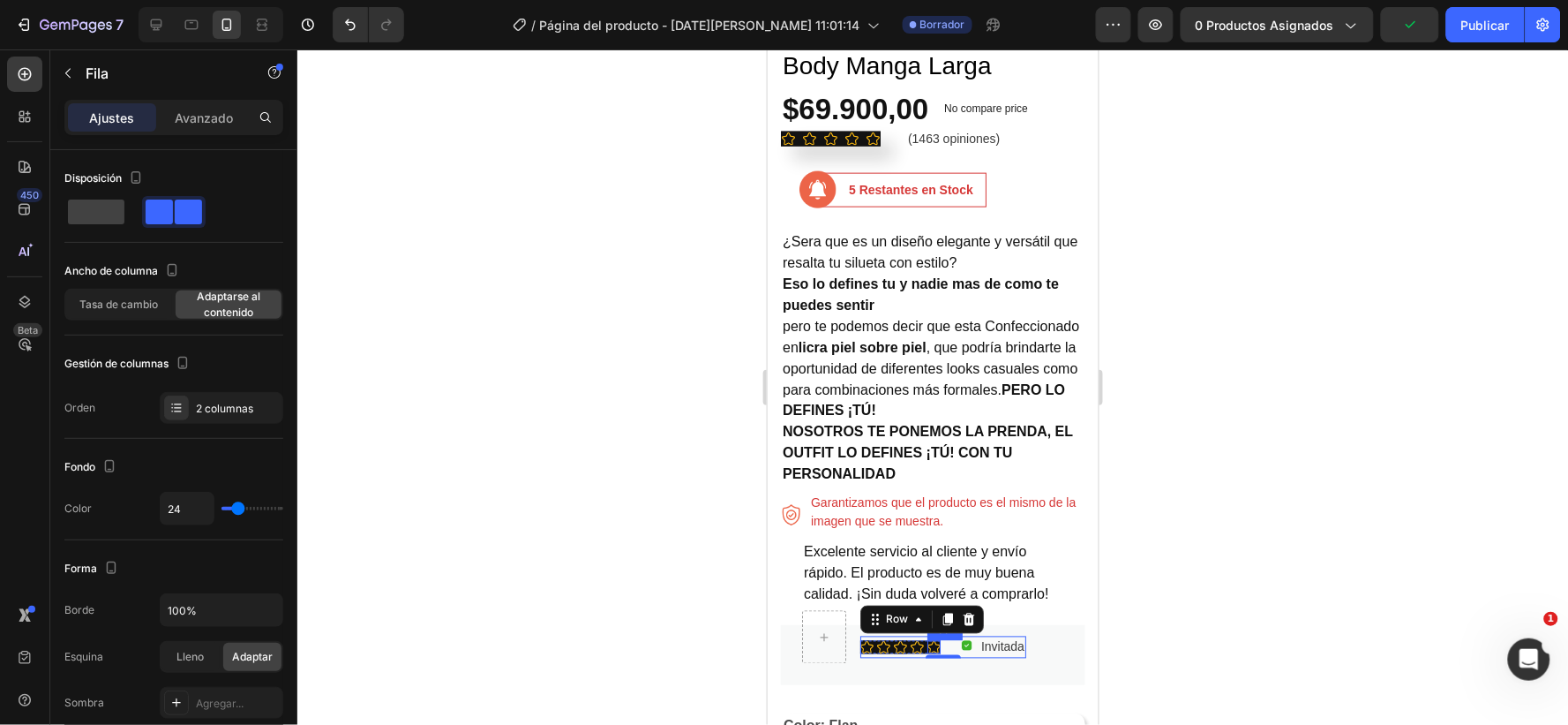
click at [939, 640] on div "Icon" at bounding box center [933, 646] width 13 height 13
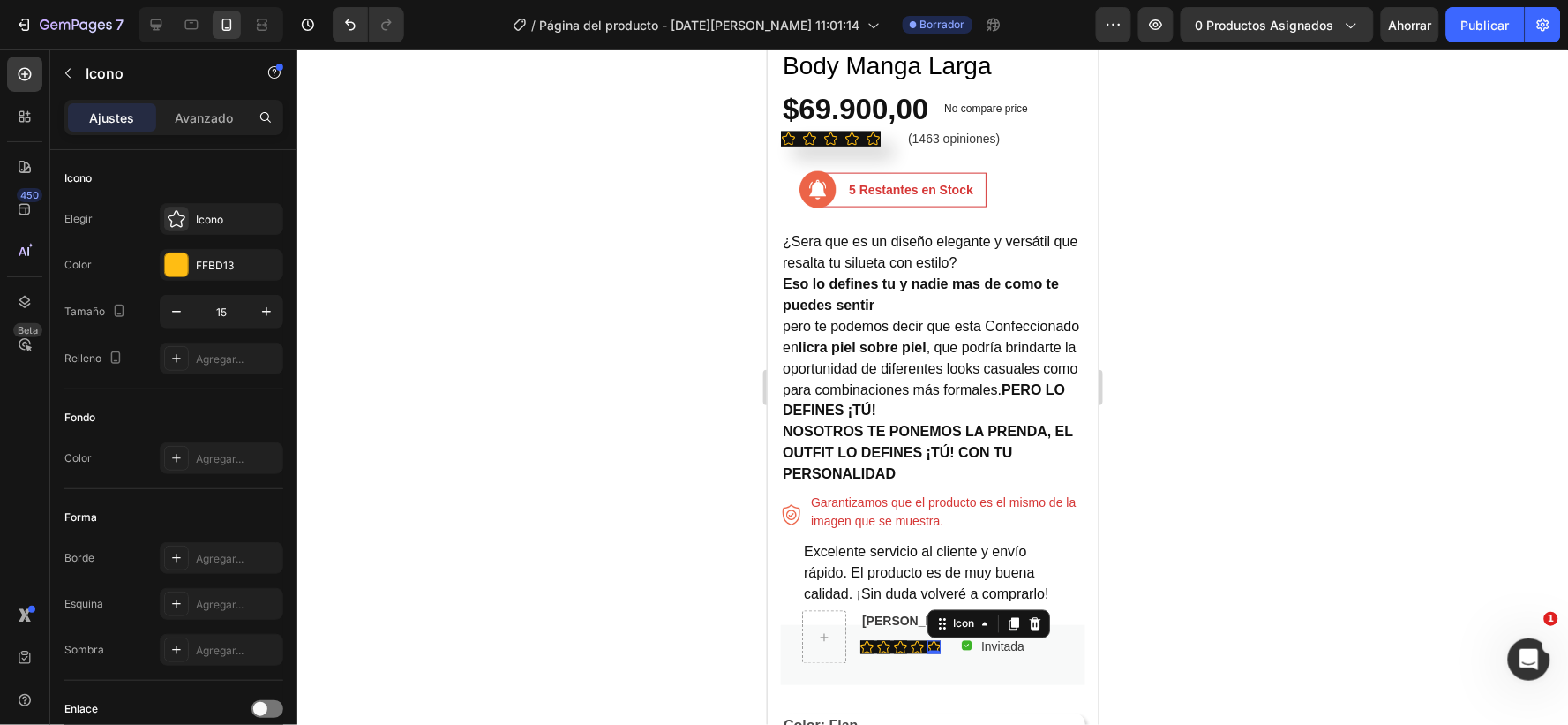
click at [935, 640] on icon at bounding box center [933, 646] width 13 height 13
click at [939, 648] on div at bounding box center [933, 651] width 13 height 5
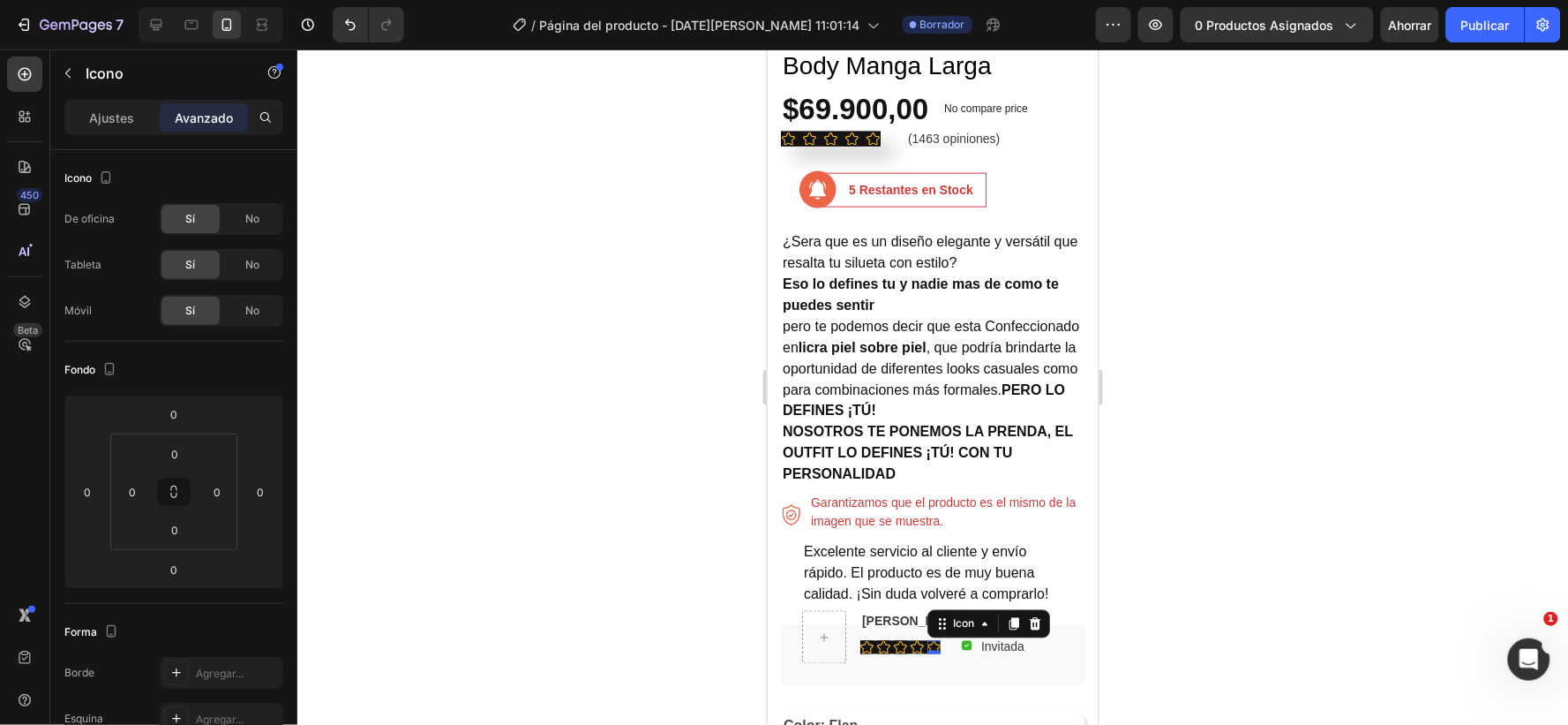
click at [938, 642] on icon at bounding box center [933, 646] width 13 height 13
click at [922, 643] on icon at bounding box center [916, 646] width 13 height 13
click at [898, 643] on icon at bounding box center [900, 646] width 13 height 13
click at [871, 638] on div "Icon Icon Icon 0 Icon Icon Icon List Hoz" at bounding box center [900, 646] width 81 height 22
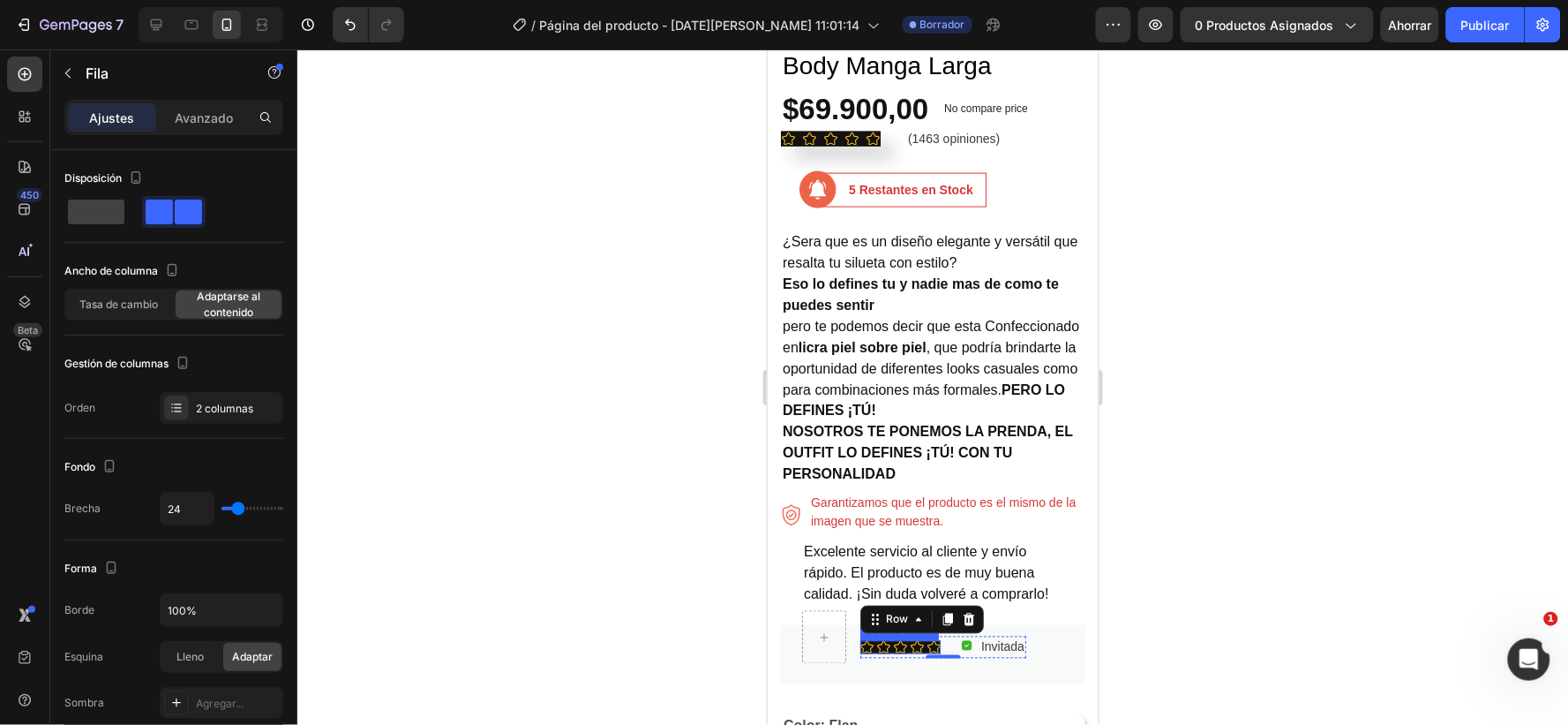
click at [873, 640] on div "Icon Icon Icon Icon Icon" at bounding box center [900, 646] width 81 height 13
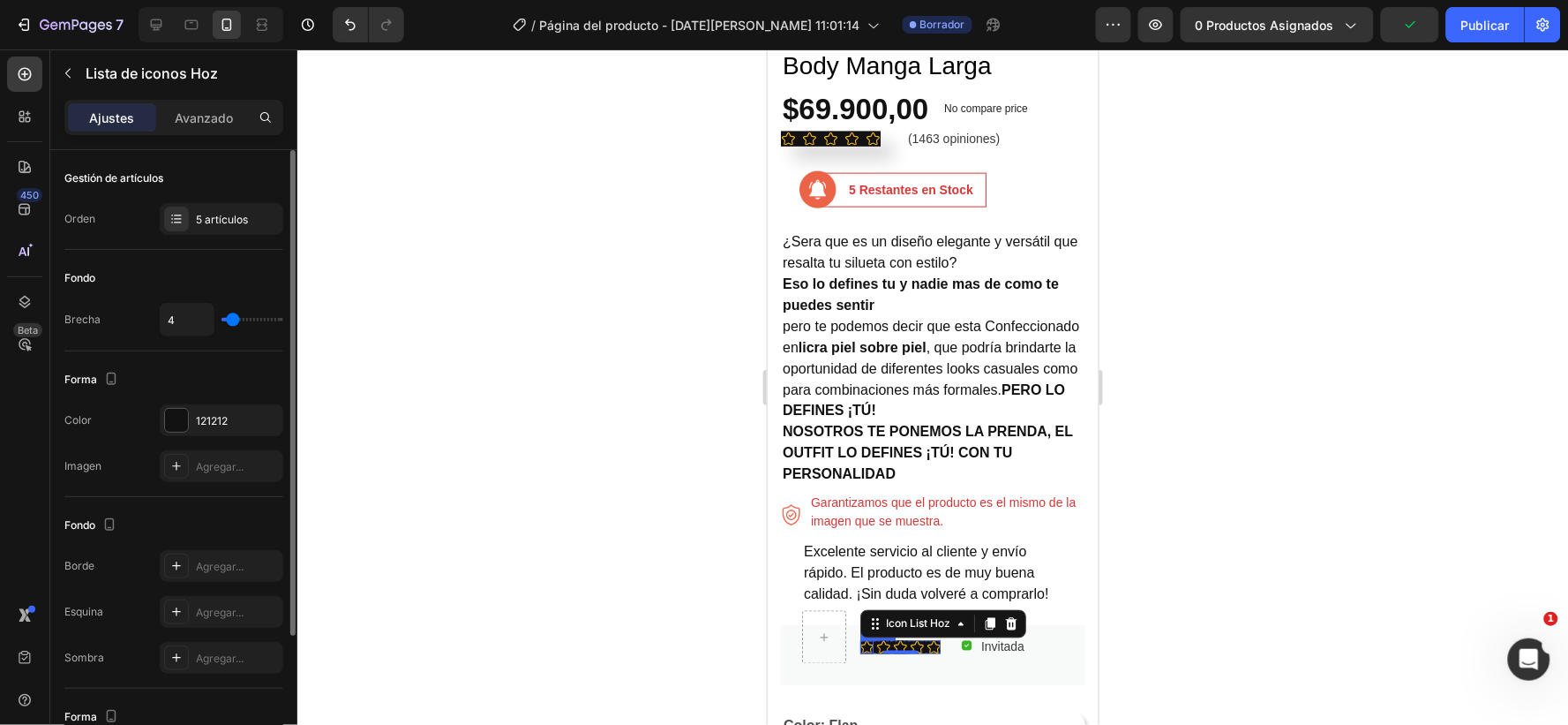
type input "2"
type input "3"
type input "4"
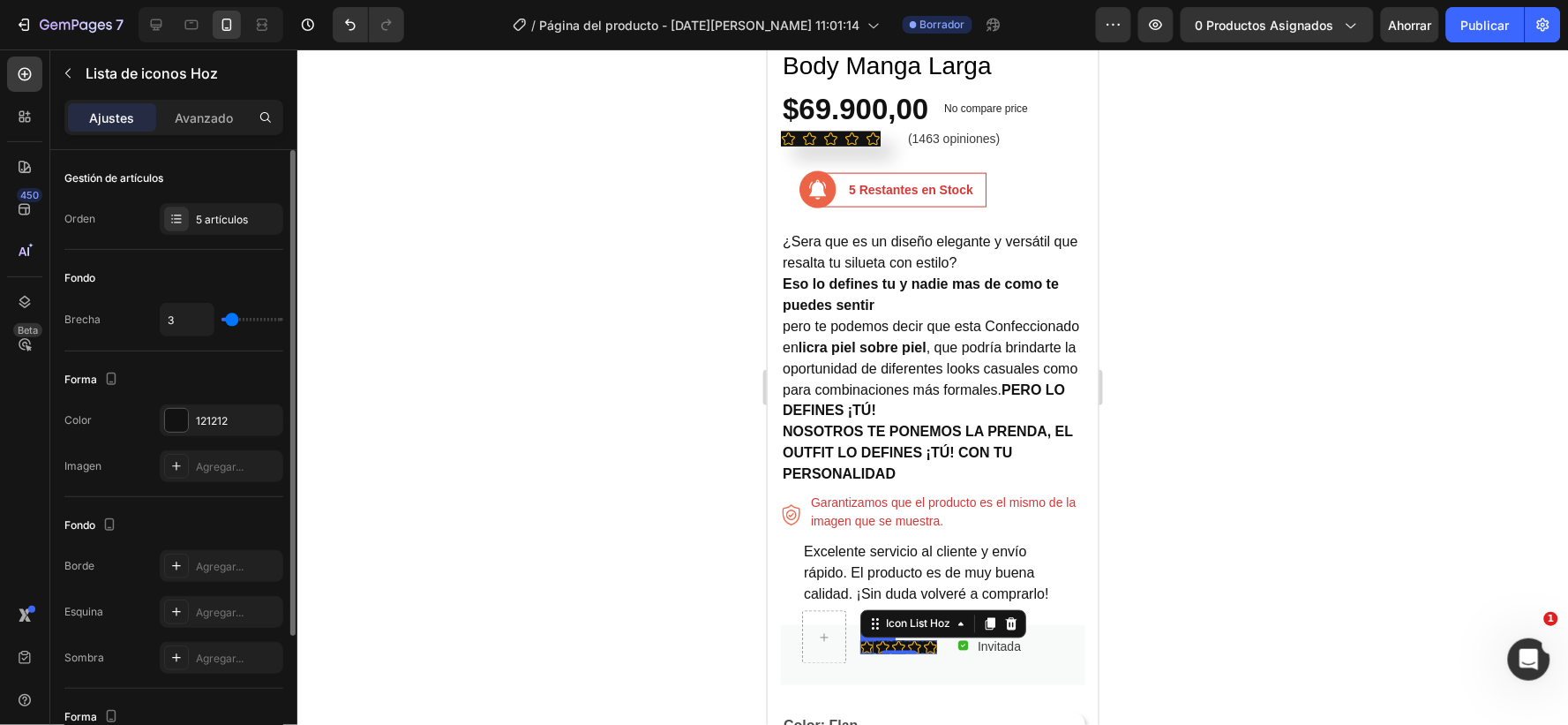
type input "4"
type input "5"
type input "6"
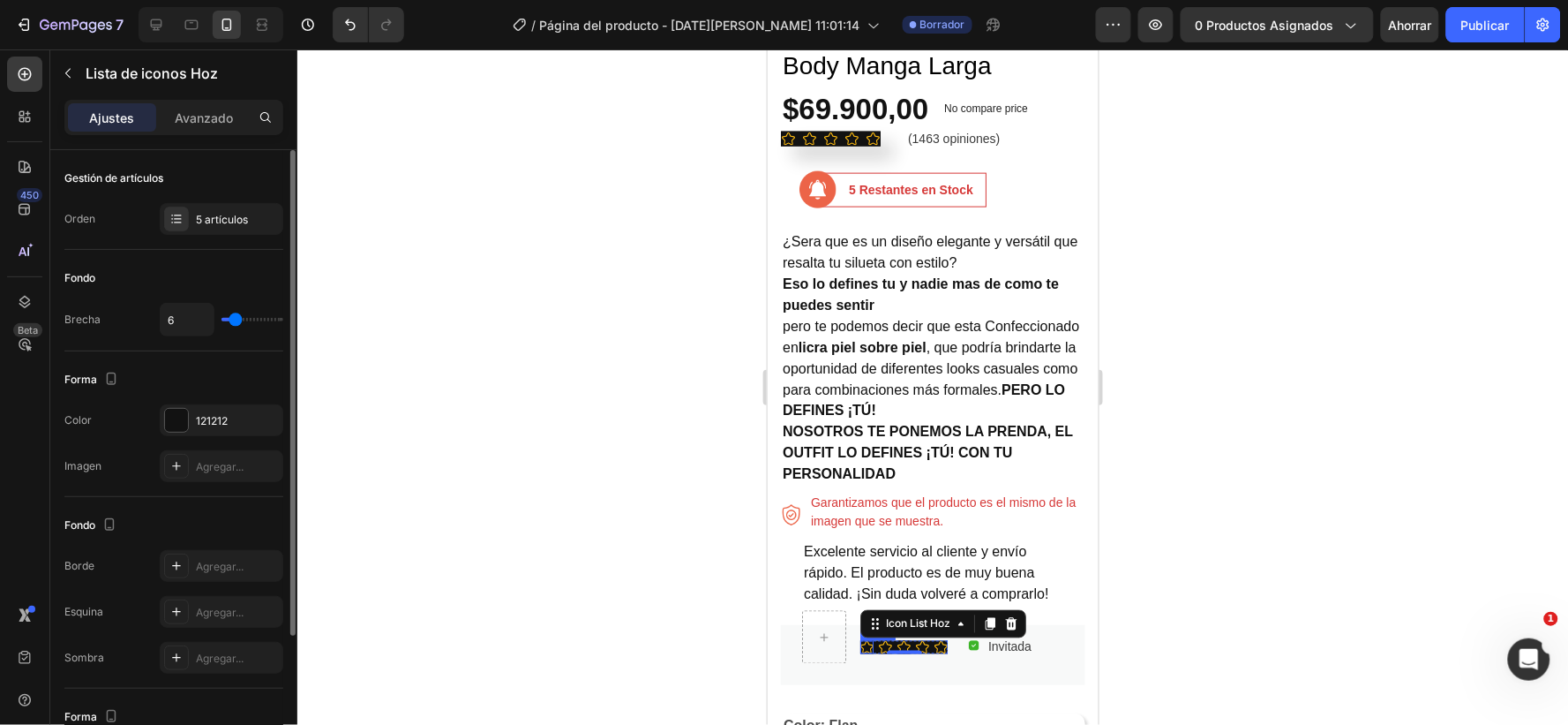
type input "7"
drag, startPoint x: 229, startPoint y: 319, endPoint x: 240, endPoint y: 319, distance: 11.0
type input "8"
click at [238, 318] on input "range" at bounding box center [252, 320] width 61 height 4
type input "8"
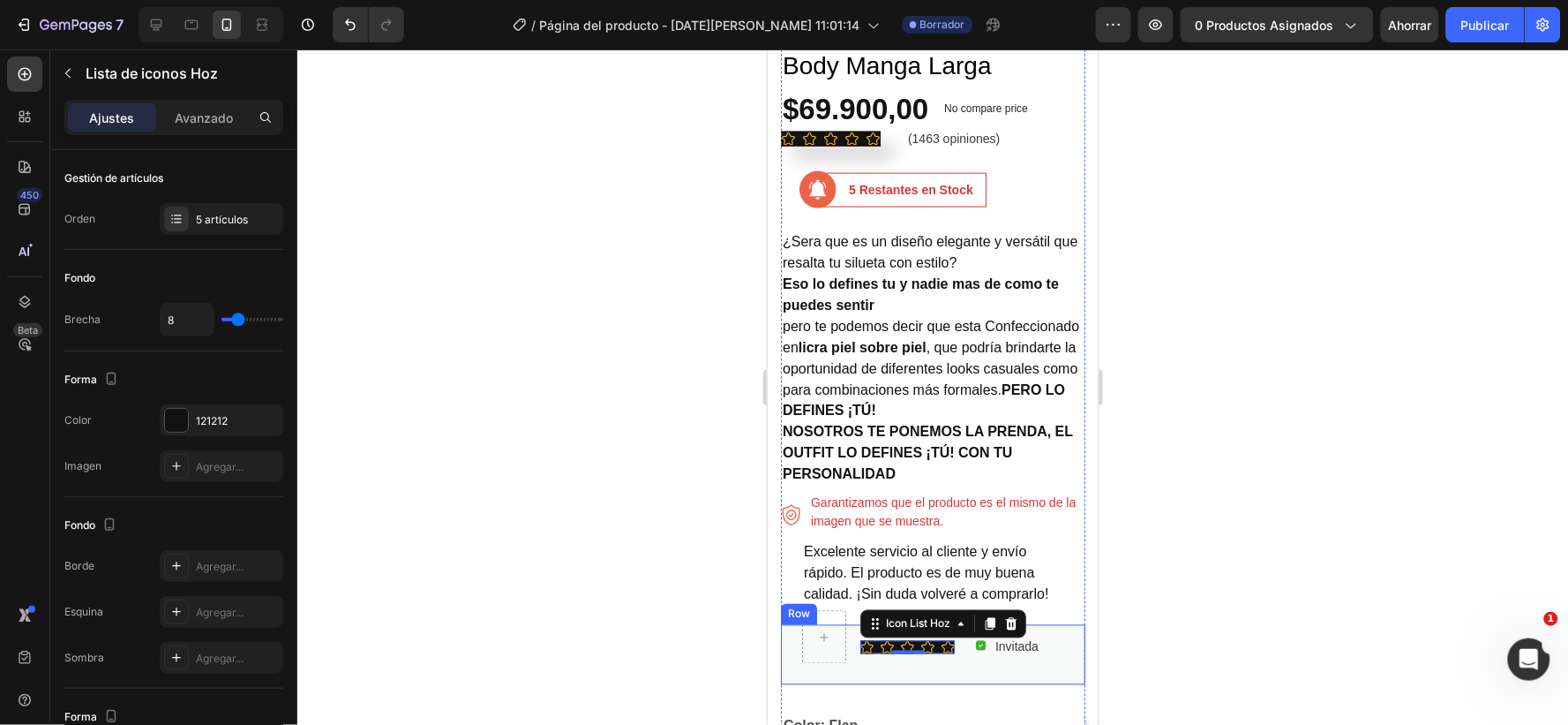
click at [1059, 624] on div "Excelente servicio al cliente y envío rápido. El producto es de muy buena calid…" at bounding box center [932, 654] width 304 height 60
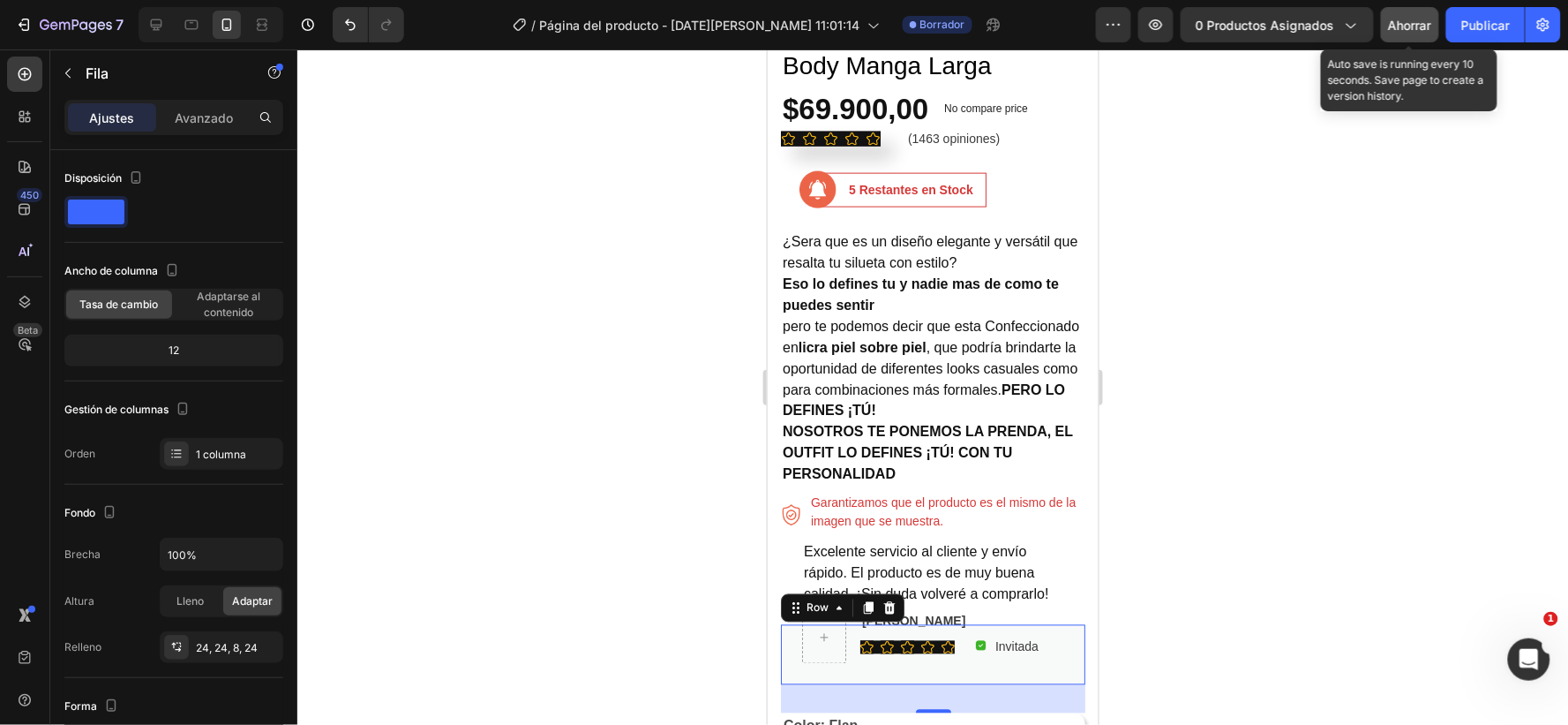
click at [1415, 19] on font "Ahorrar" at bounding box center [1410, 25] width 43 height 15
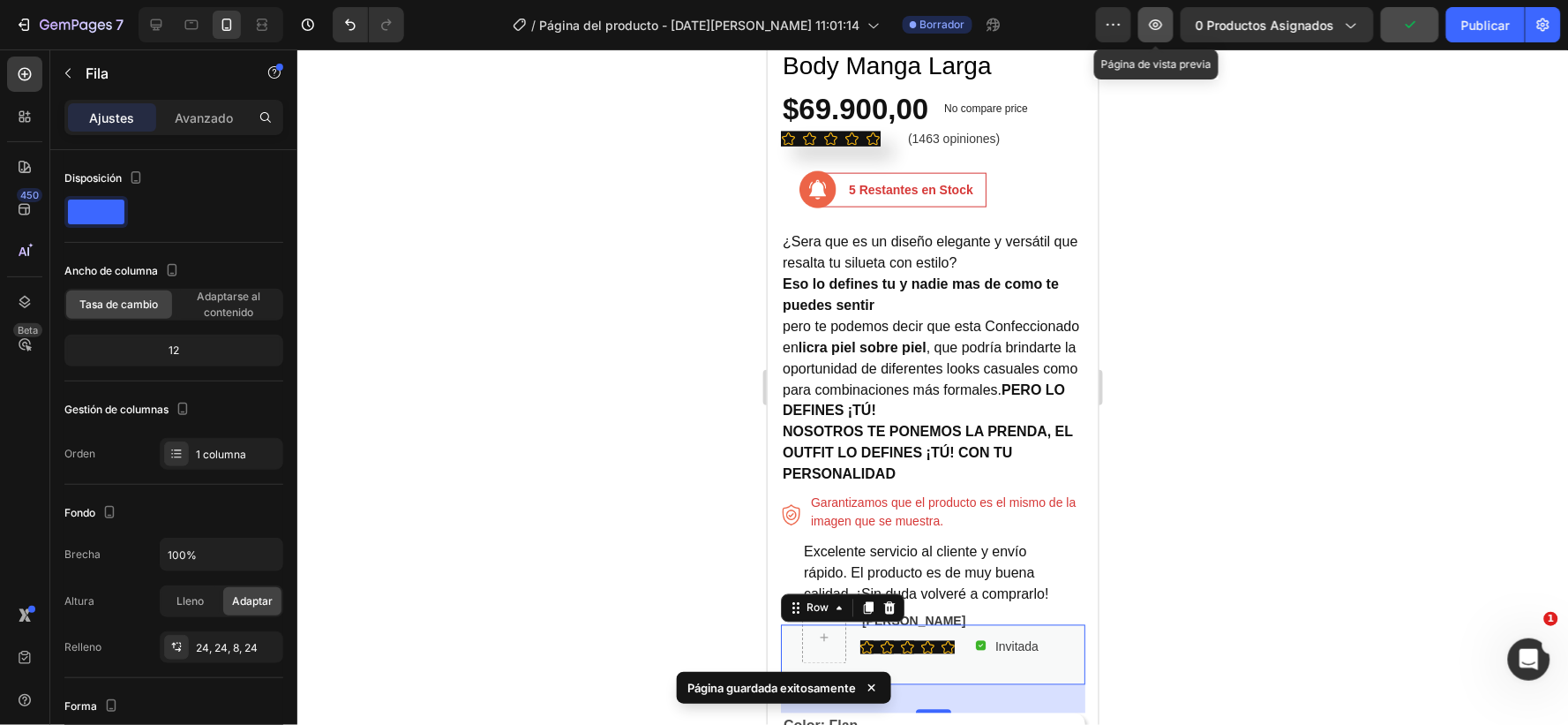
click at [1158, 33] on icon "button" at bounding box center [1156, 24] width 17 height 17
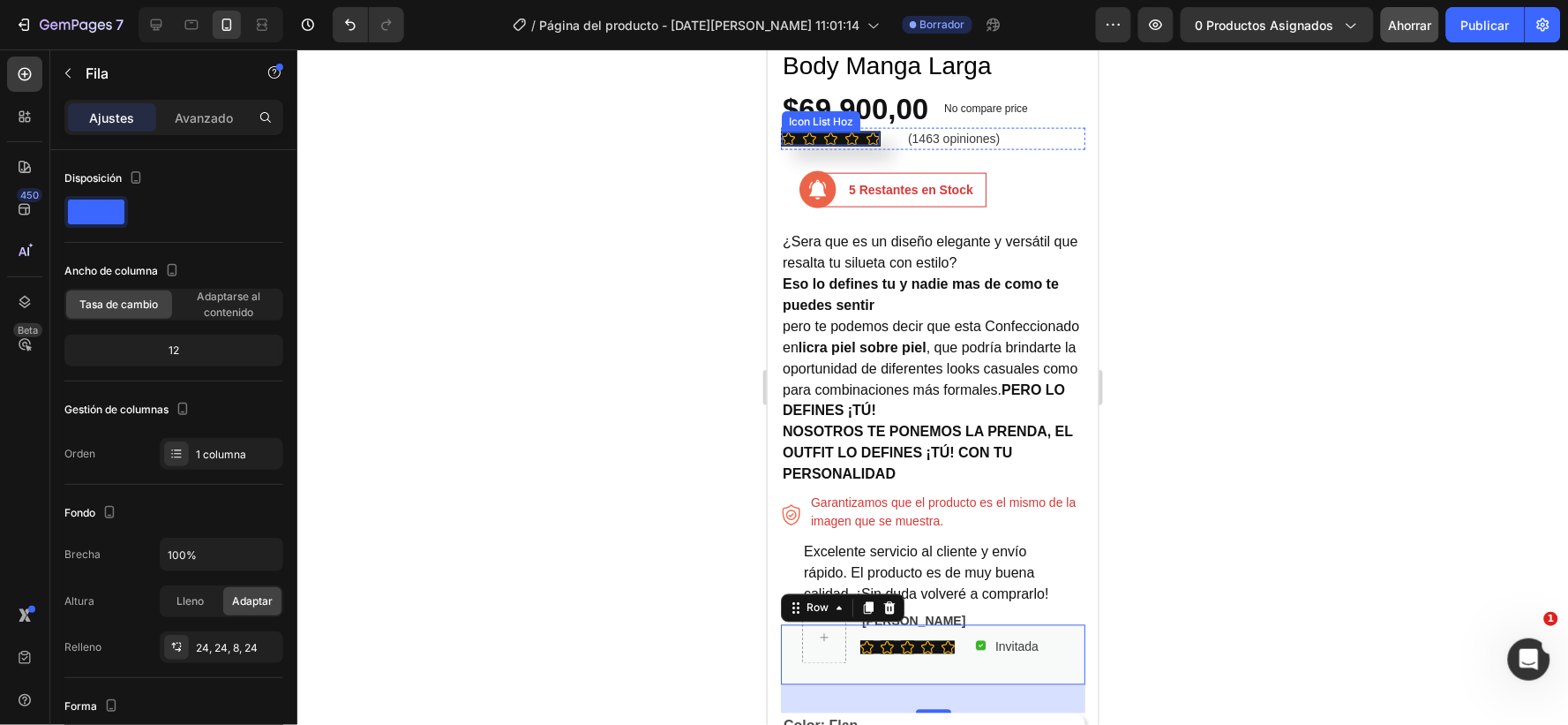
click at [860, 131] on div "Icon Icon Icon Icon Icon Icon List Hoz" at bounding box center [829, 138] width 100 height 15
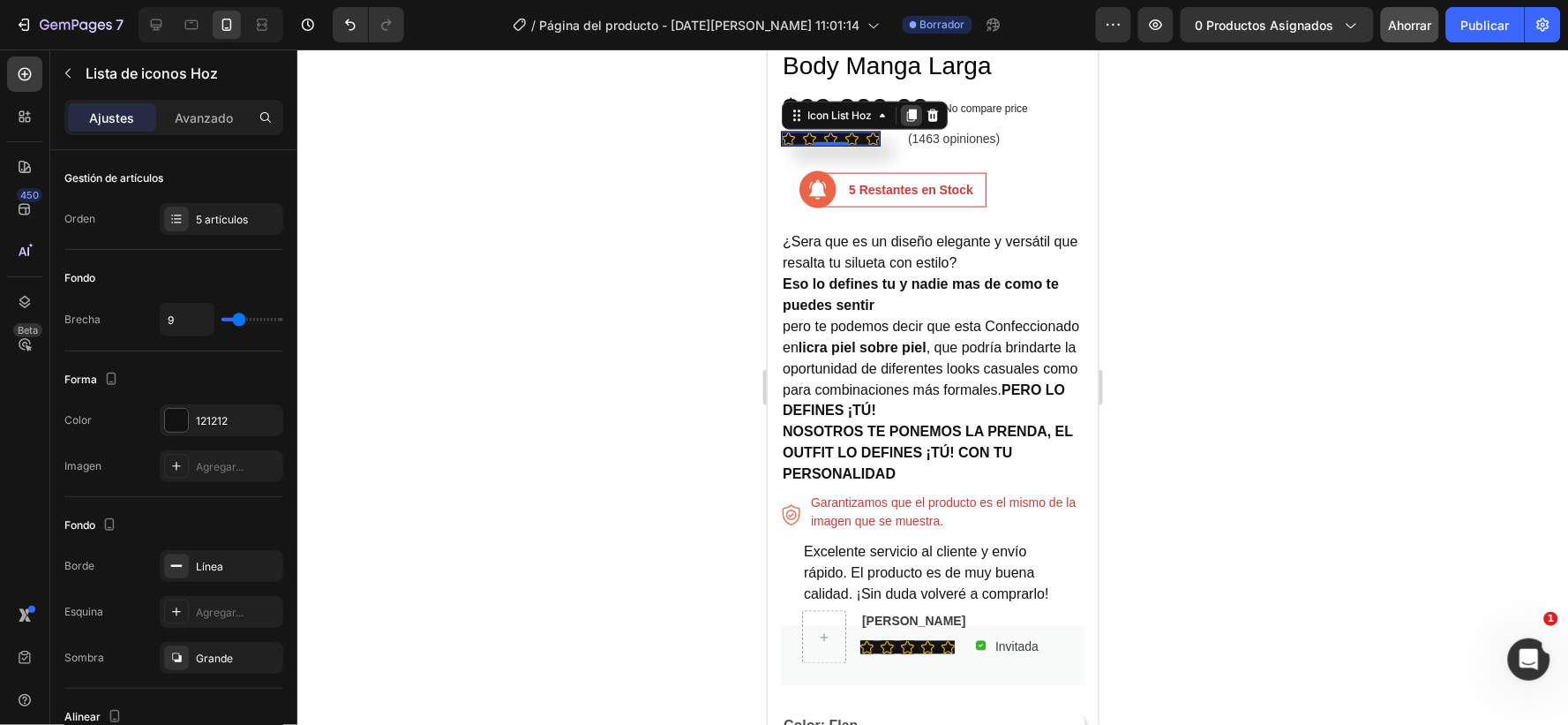
click at [914, 108] on icon at bounding box center [911, 114] width 10 height 12
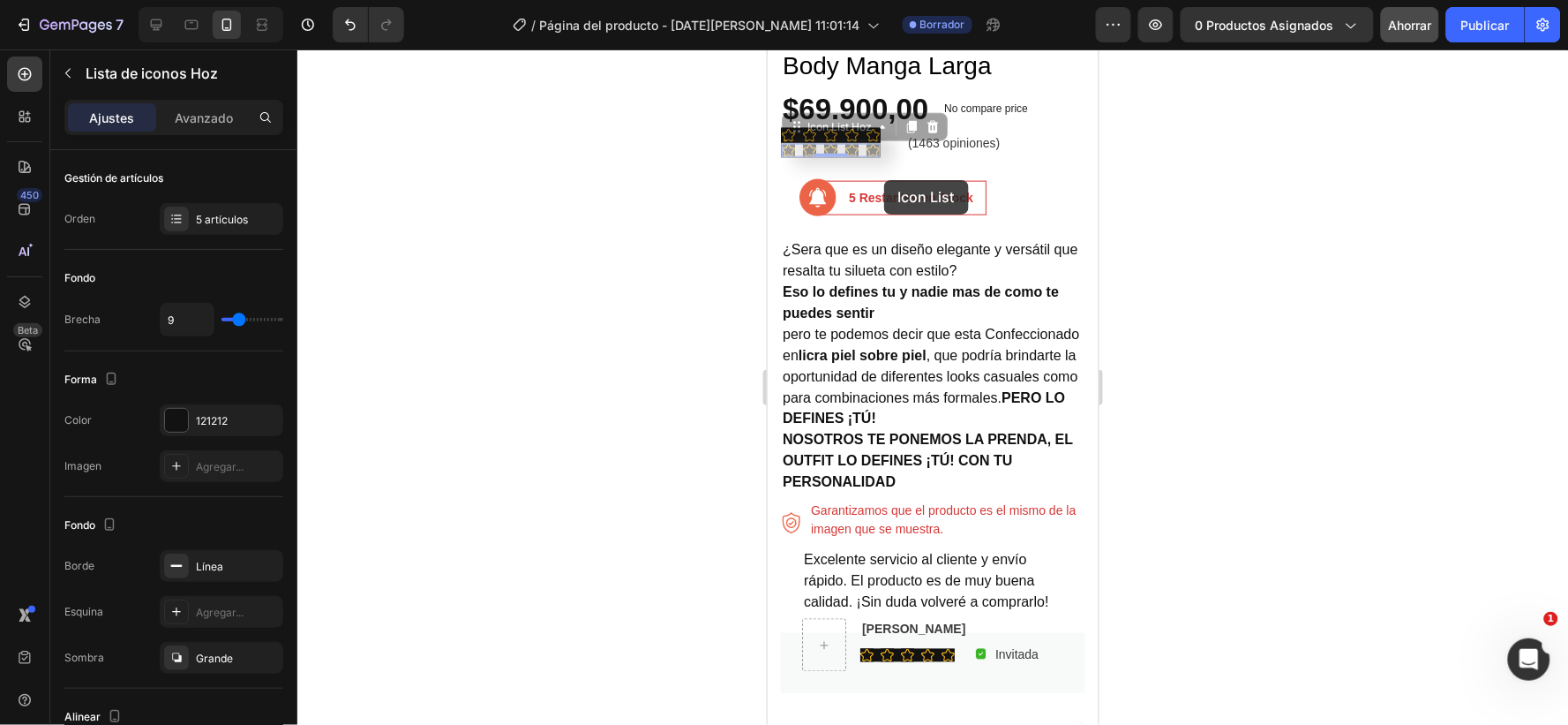
drag, startPoint x: 863, startPoint y: 126, endPoint x: 883, endPoint y: 179, distance: 56.6
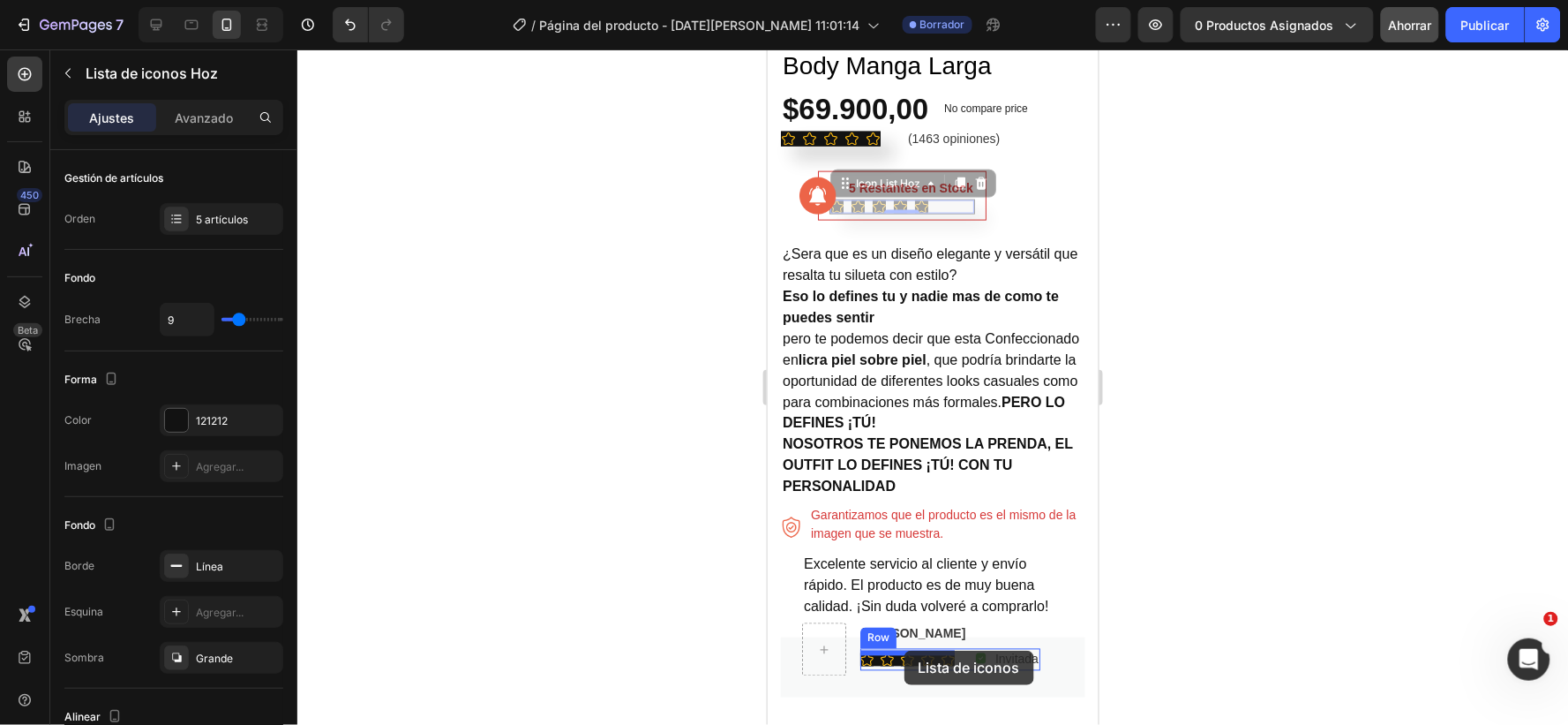
drag, startPoint x: 951, startPoint y: 181, endPoint x: 904, endPoint y: 650, distance: 471.3
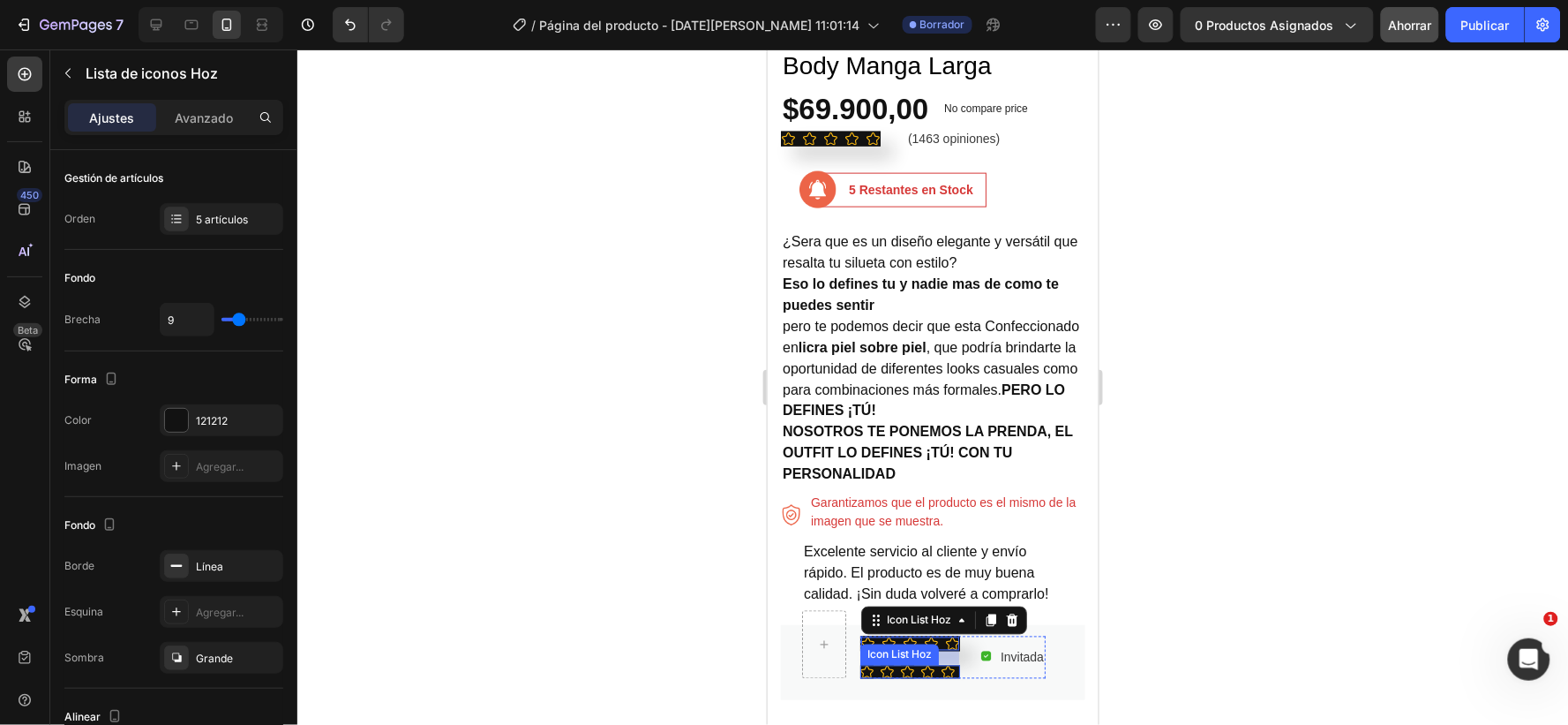
click at [914, 666] on div "Icon Icon Icon Icon Icon" at bounding box center [909, 671] width 100 height 13
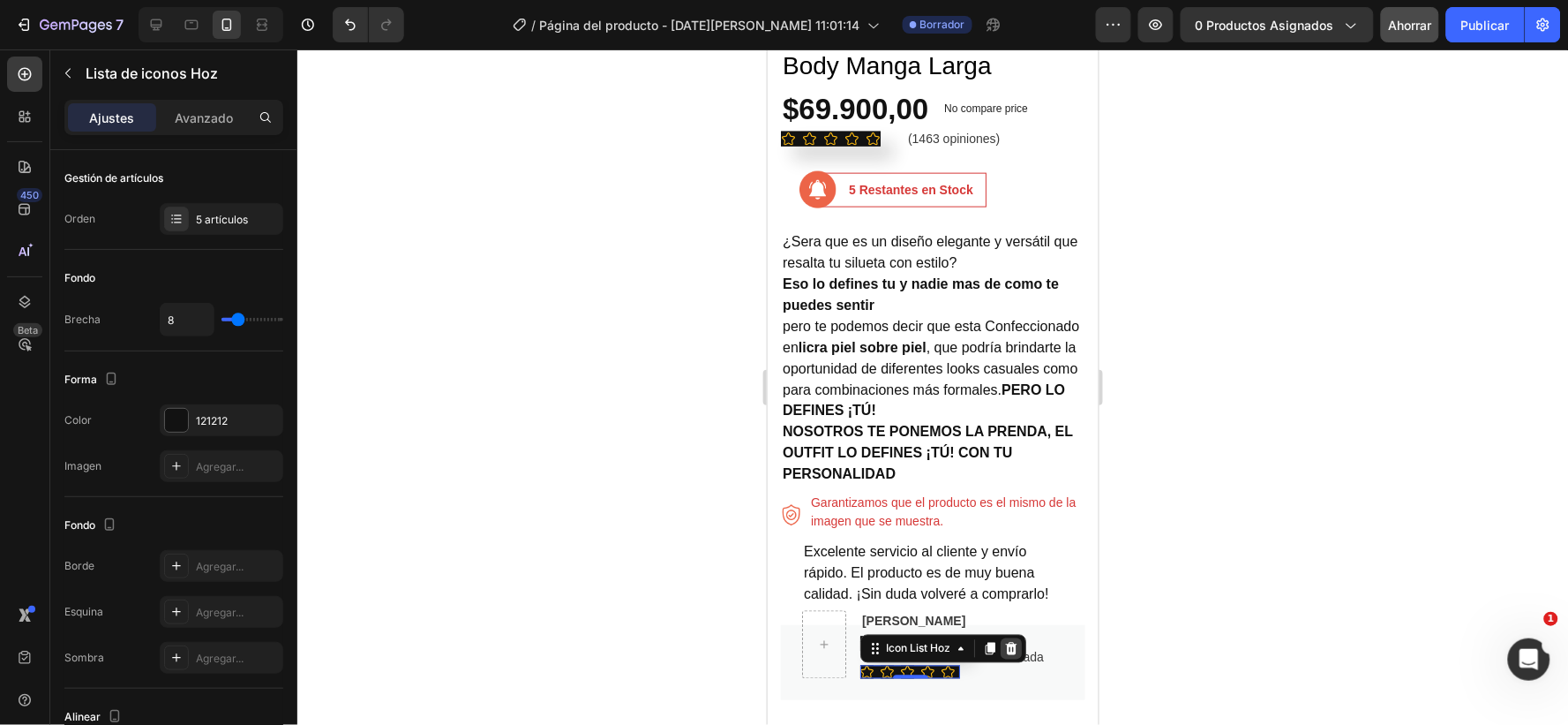
click at [1010, 647] on icon at bounding box center [1010, 647] width 14 height 14
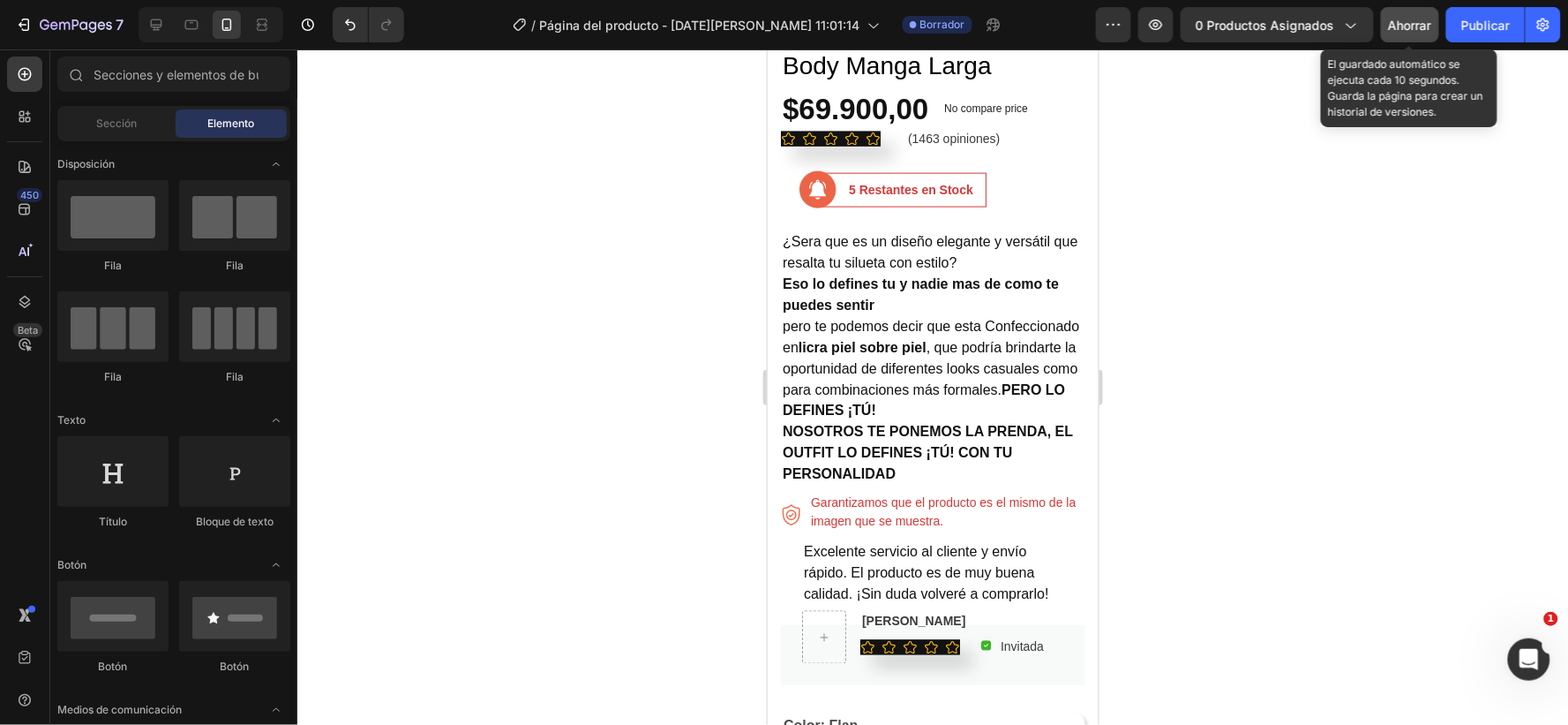
click at [1414, 17] on font "Ahorrar" at bounding box center [1410, 25] width 43 height 15
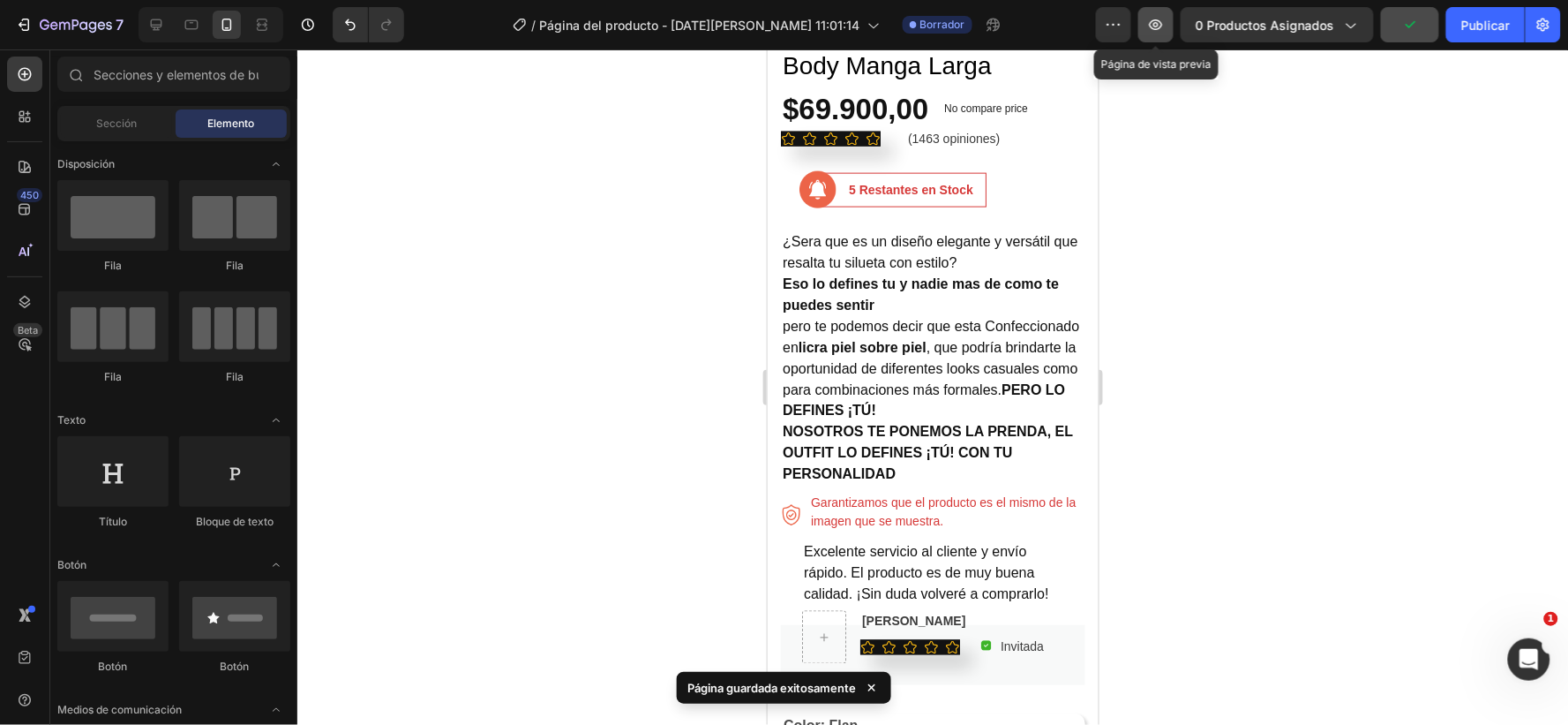
click at [1158, 25] on icon "button" at bounding box center [1156, 24] width 17 height 17
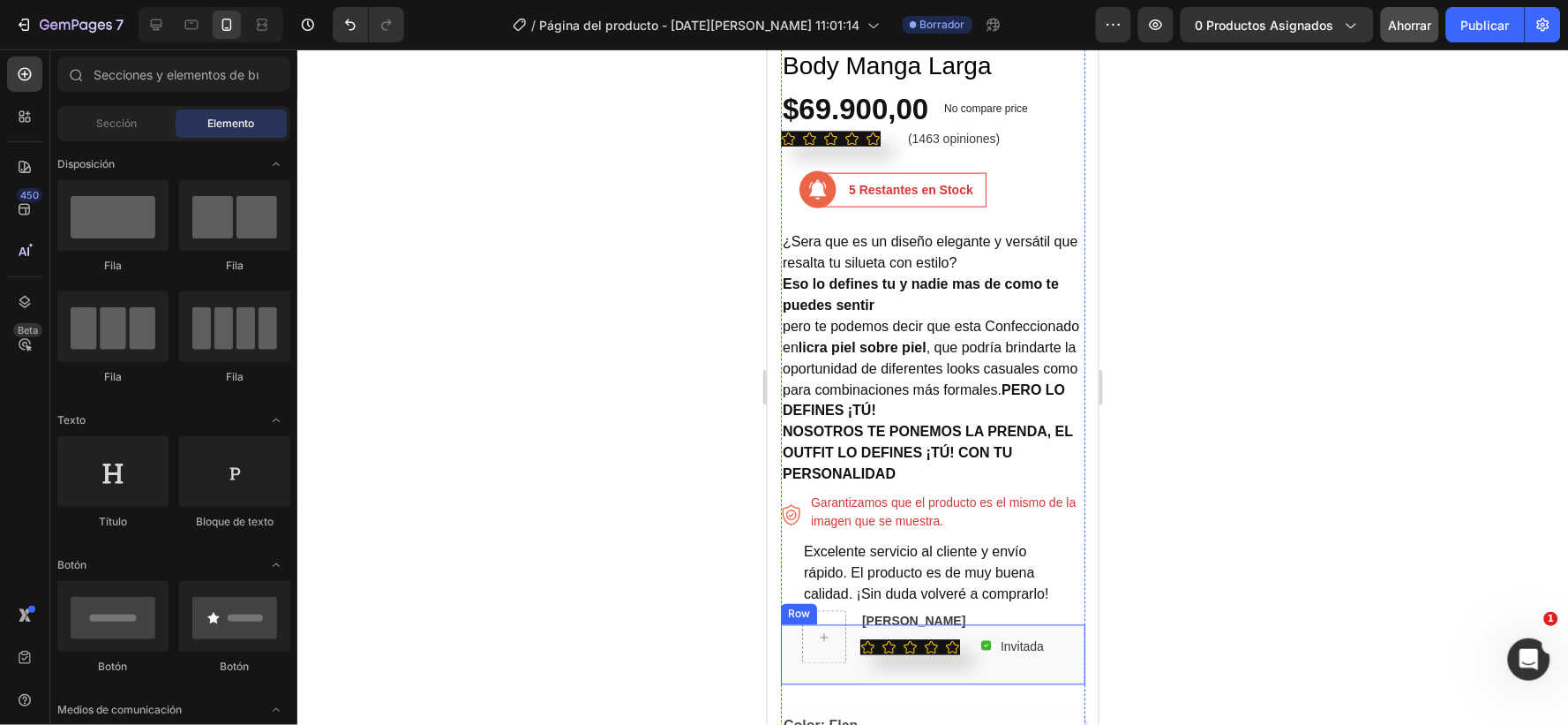
scroll to position [744, 0]
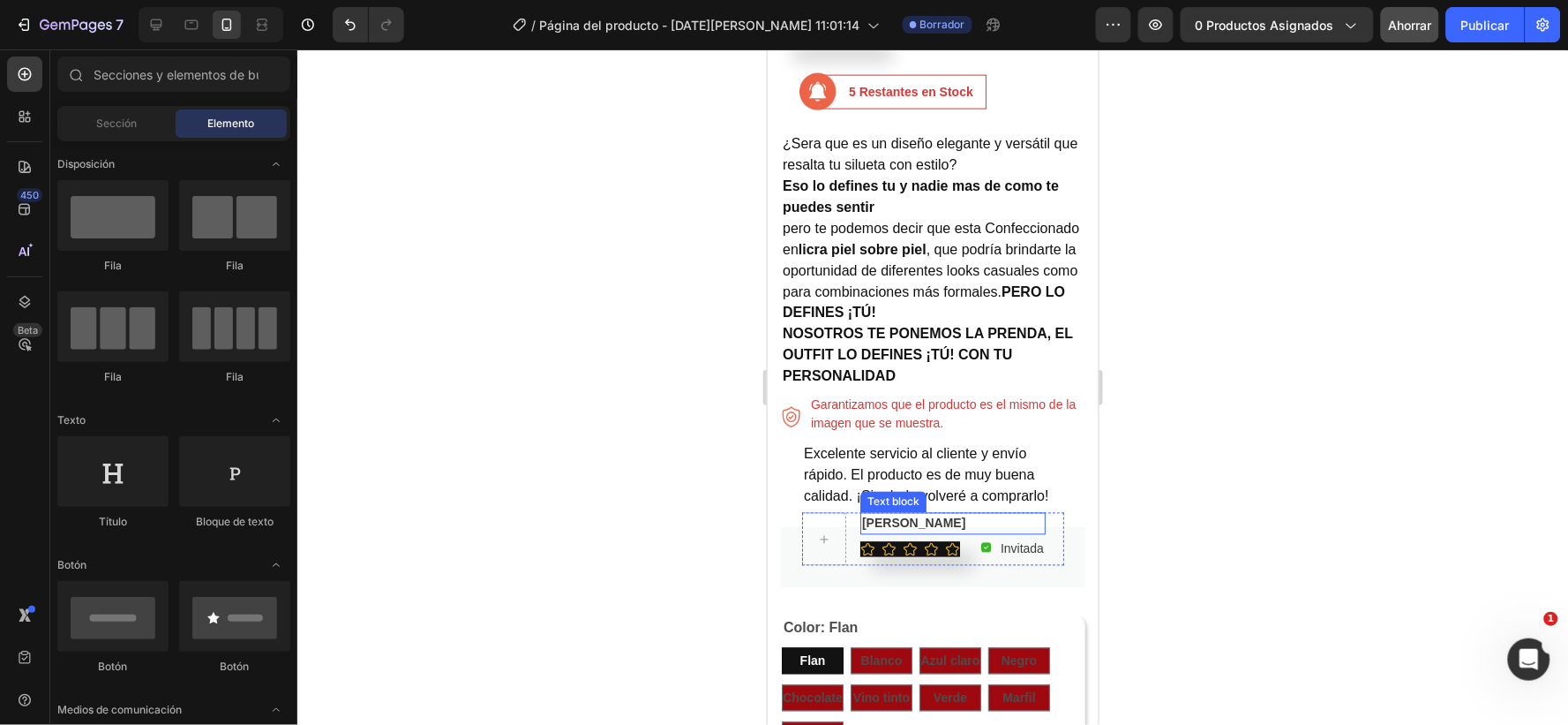
click at [895, 522] on p "[PERSON_NAME]" at bounding box center [952, 522] width 181 height 18
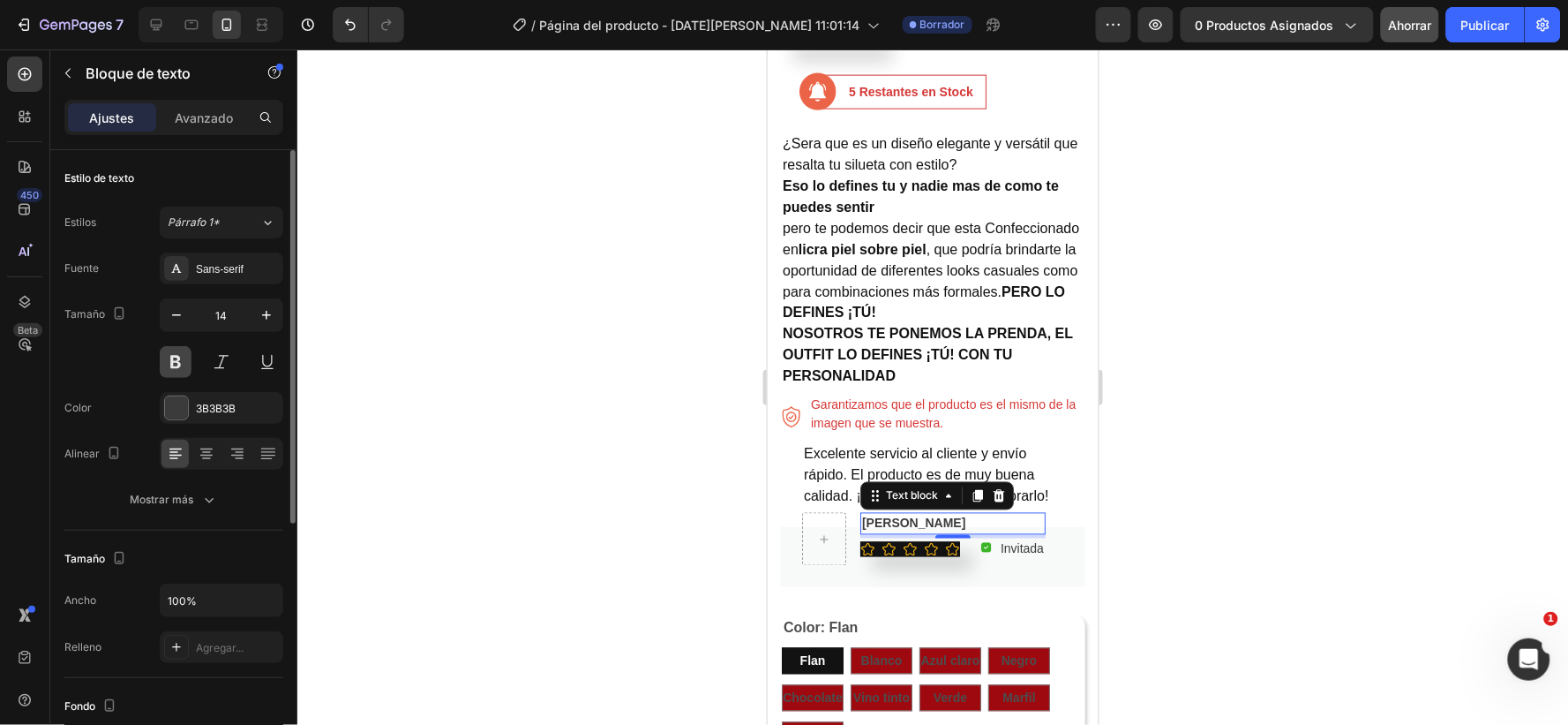
click at [179, 362] on button at bounding box center [175, 362] width 32 height 32
click at [251, 399] on div "3B3B3B" at bounding box center [221, 408] width 124 height 32
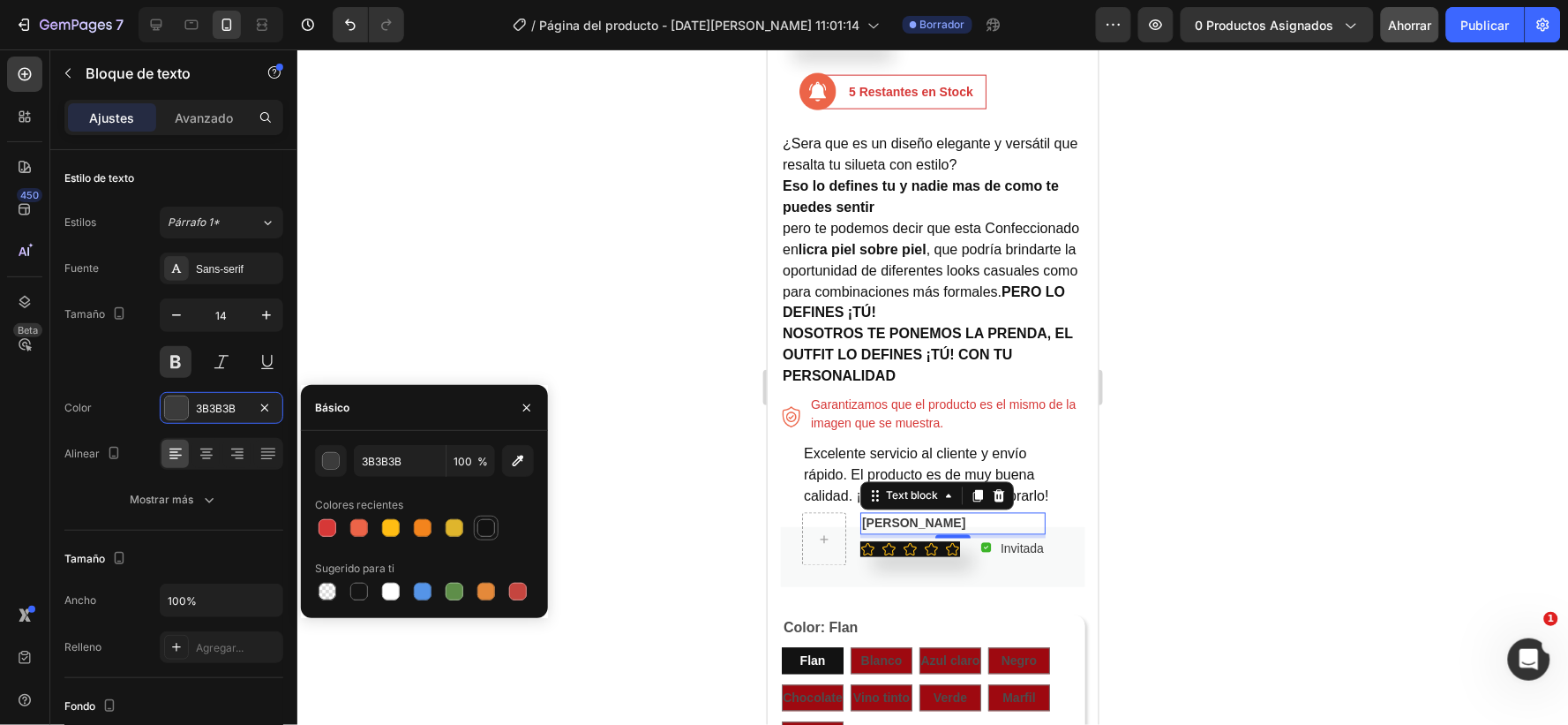
click at [483, 517] on div at bounding box center [486, 527] width 21 height 21
type input "121212"
click at [1170, 491] on div at bounding box center [933, 387] width 1271 height 676
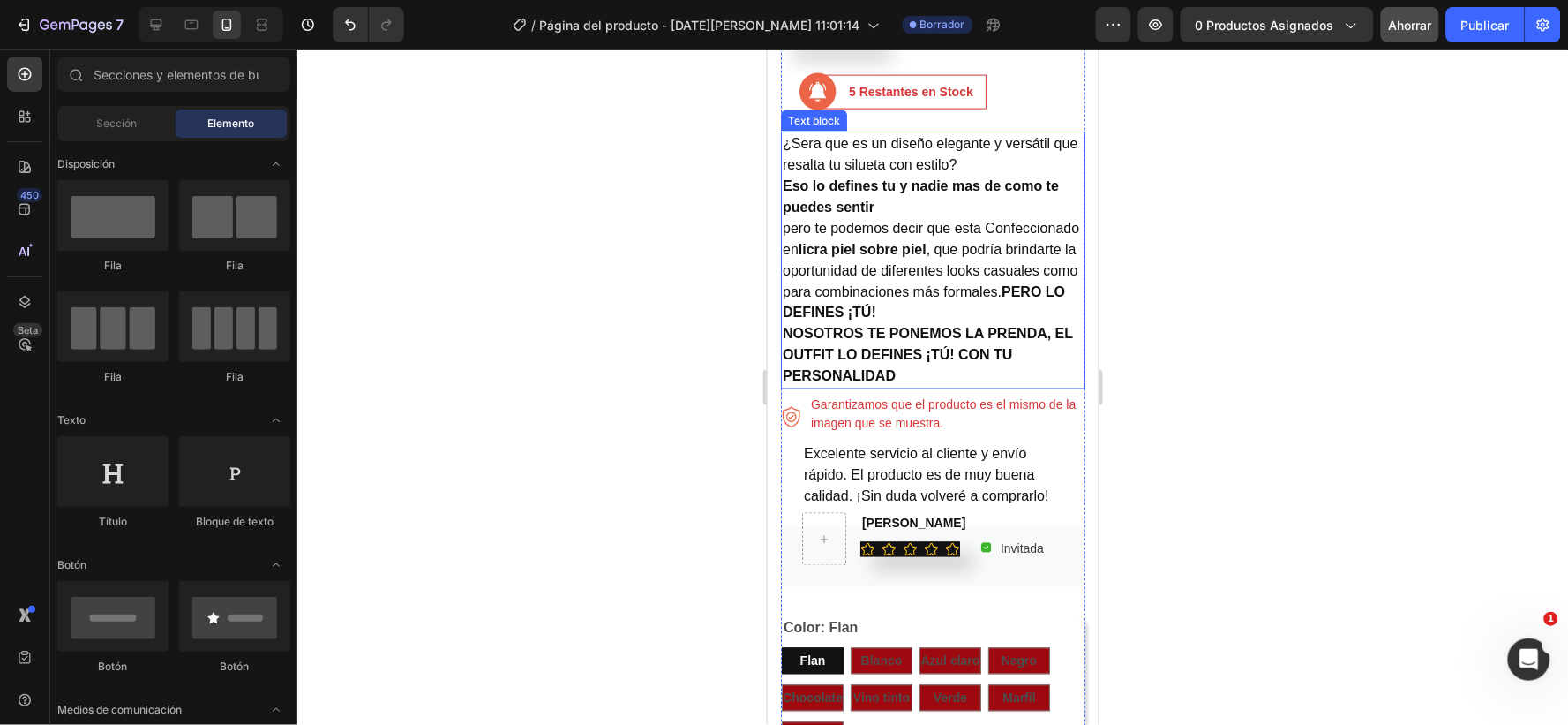
scroll to position [646, 0]
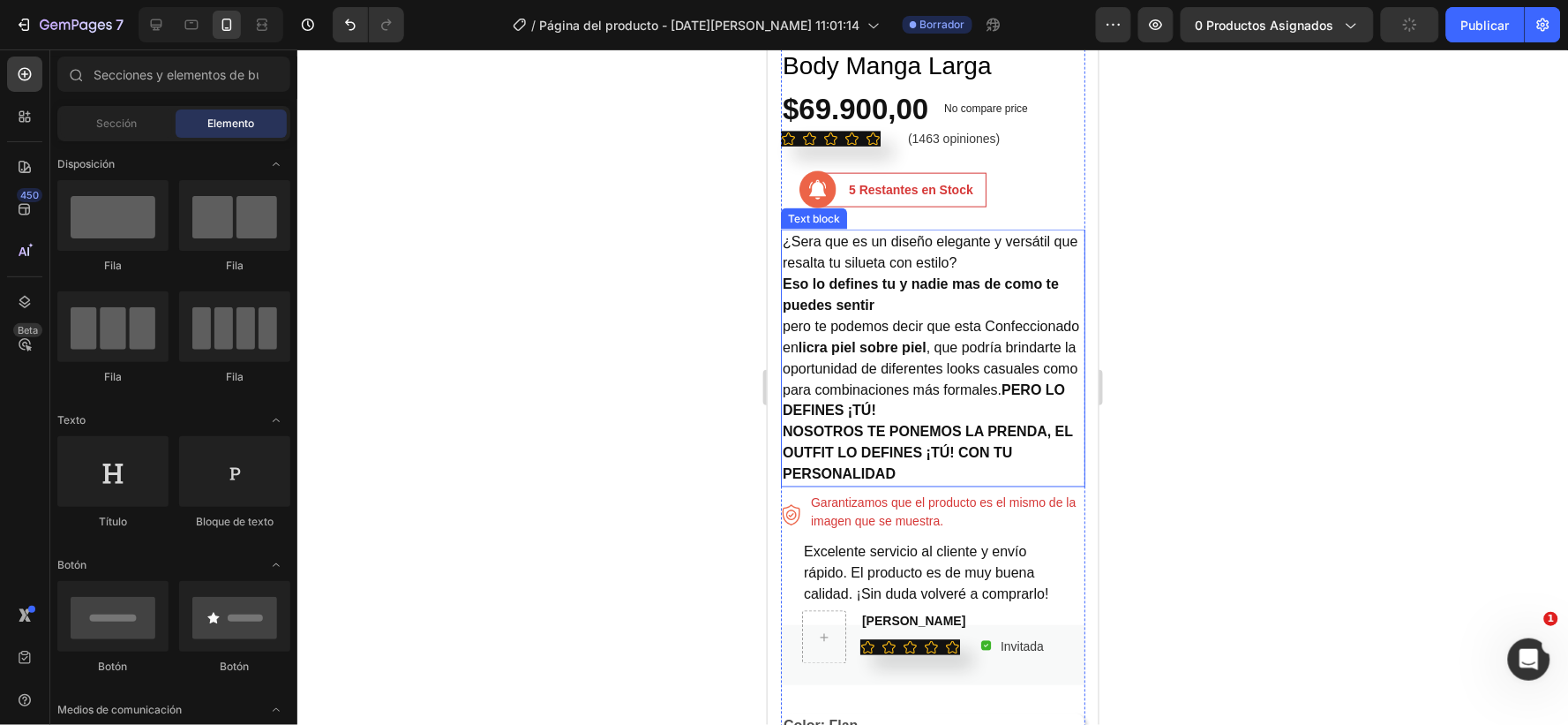
click at [795, 230] on p "¿Sera que es un diseño elegante y versátil que resalta tu silueta con estilo?" at bounding box center [932, 251] width 301 height 42
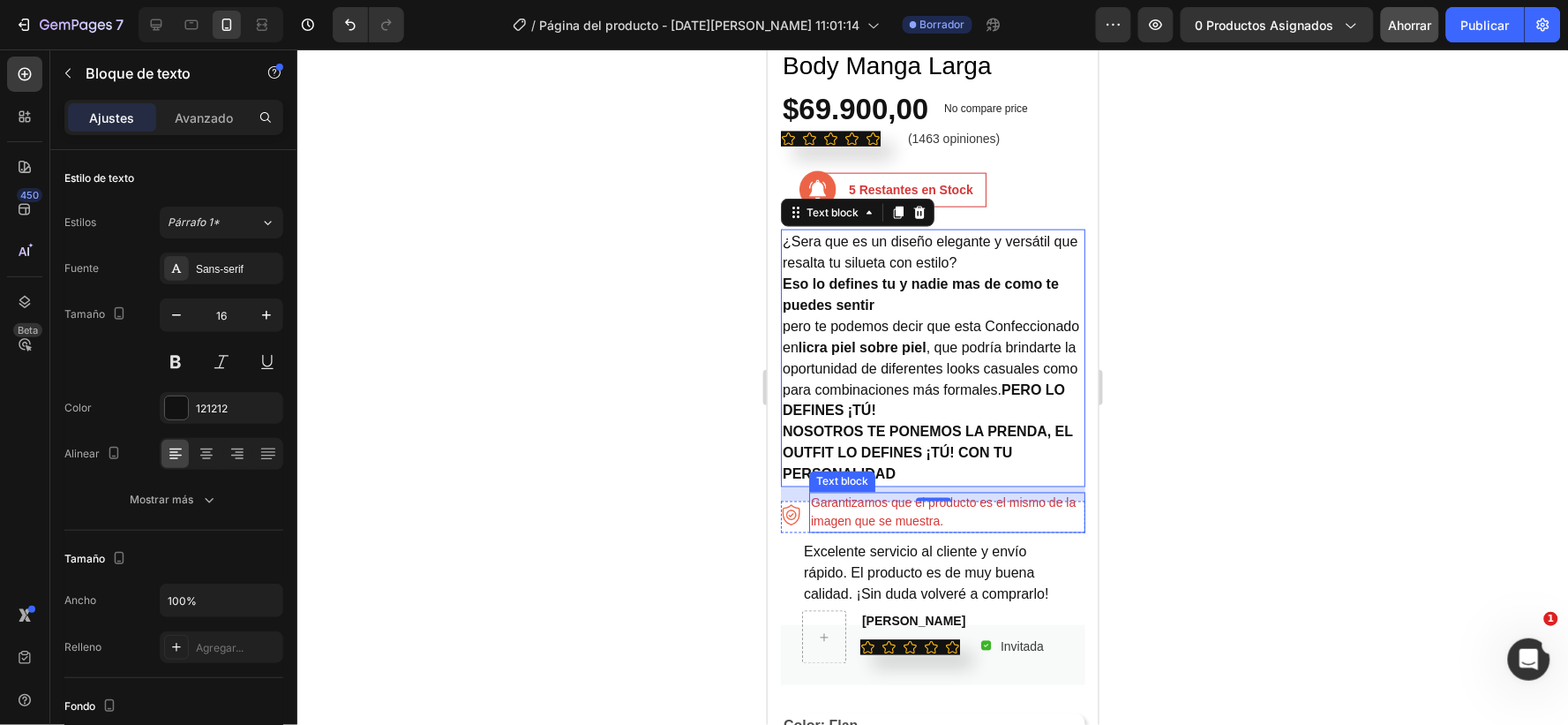
click at [876, 493] on p "Garantizamos que el producto es el mismo de la imagen que se muestra." at bounding box center [947, 511] width 273 height 37
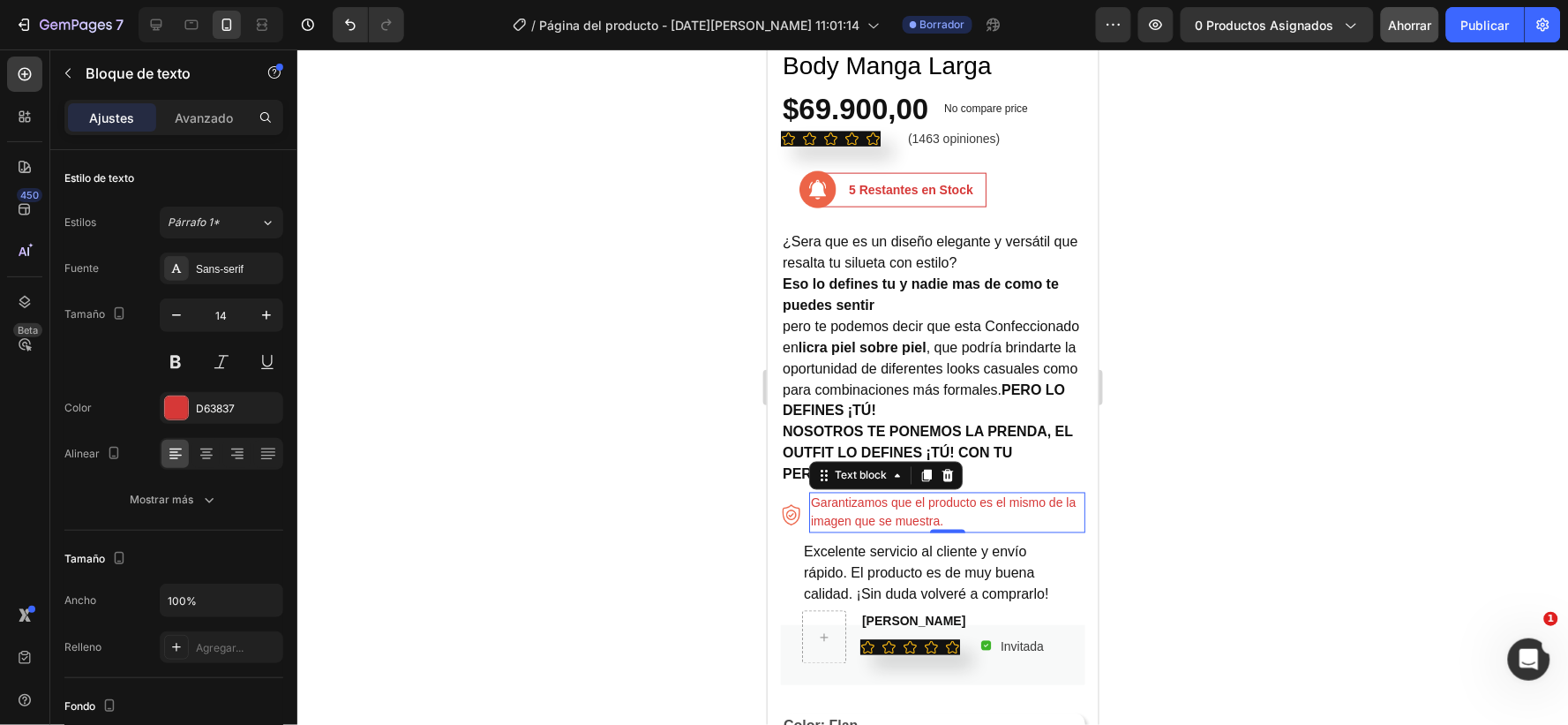
click at [886, 493] on p "Garantizamos que el producto es el mismo de la imagen que se muestra." at bounding box center [947, 511] width 273 height 37
click at [947, 496] on p "Garantía de que el producto es el mismo de la imagen que se muestra." at bounding box center [947, 511] width 273 height 37
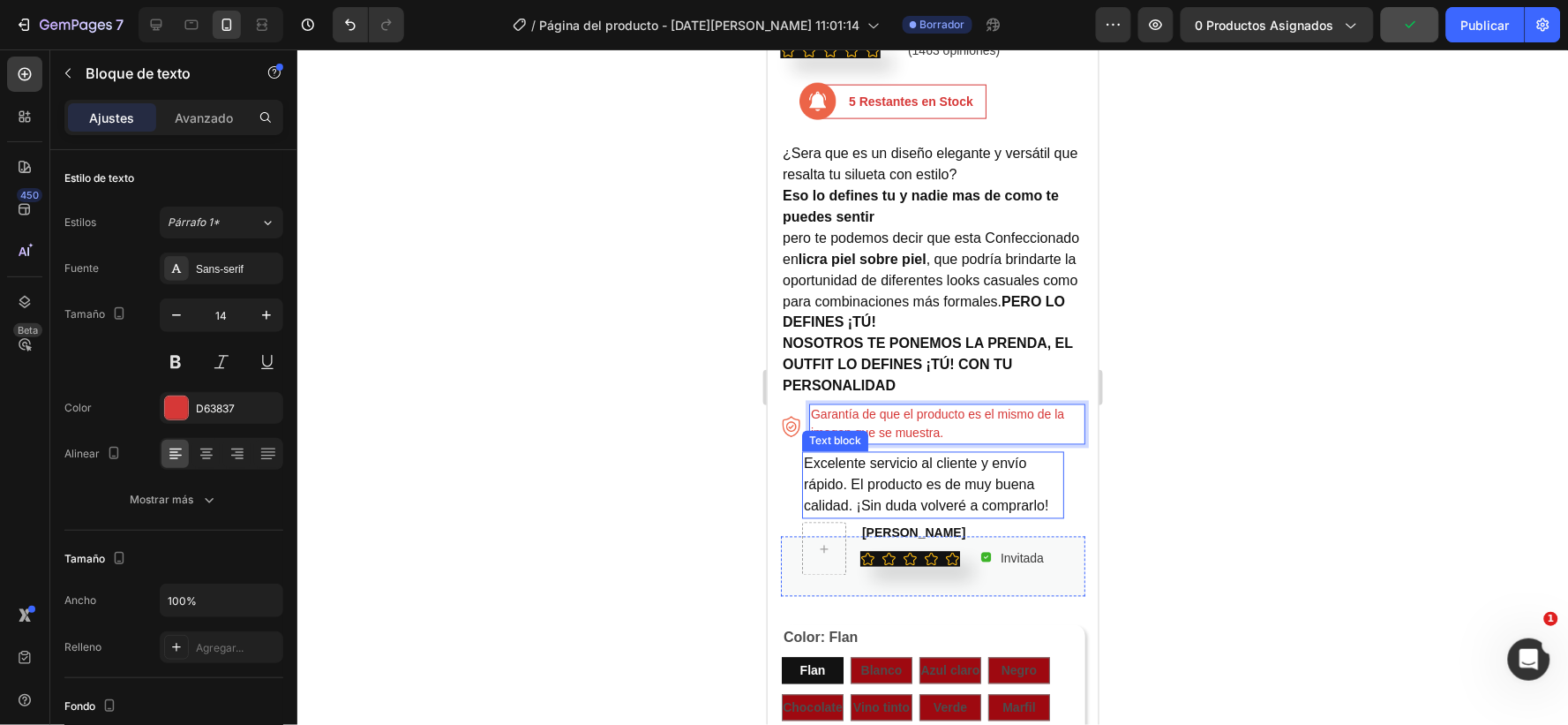
scroll to position [744, 0]
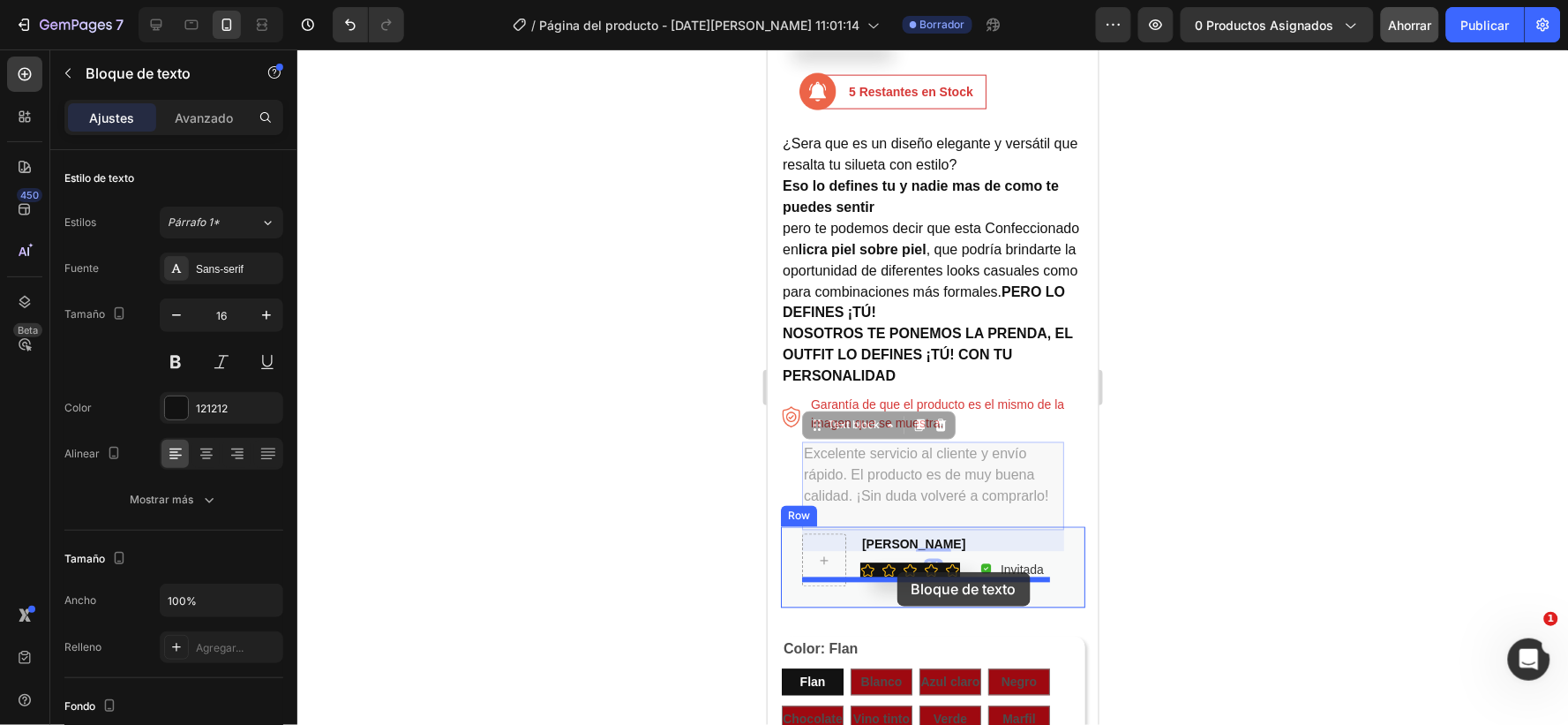
drag, startPoint x: 890, startPoint y: 427, endPoint x: 896, endPoint y: 571, distance: 144.1
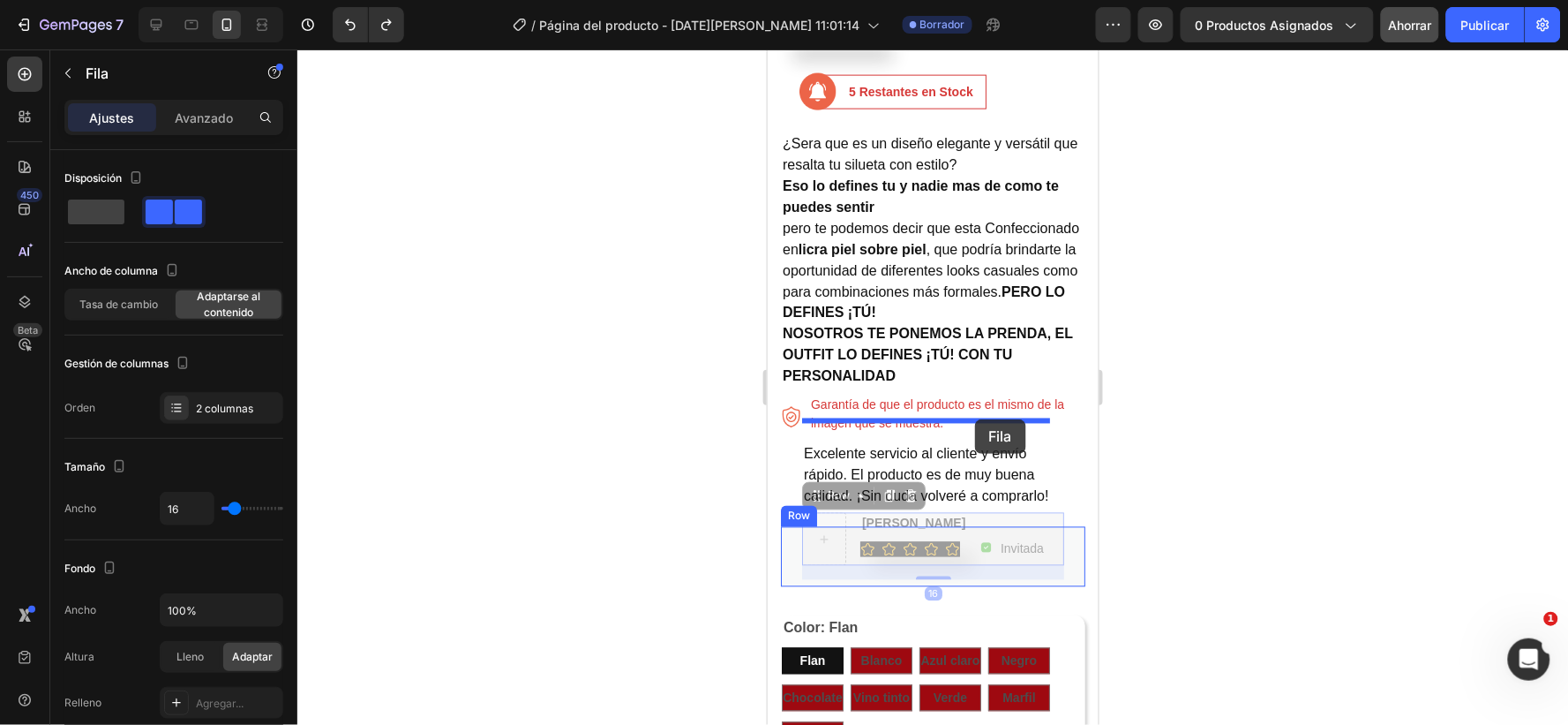
drag, startPoint x: 1048, startPoint y: 521, endPoint x: 974, endPoint y: 418, distance: 126.8
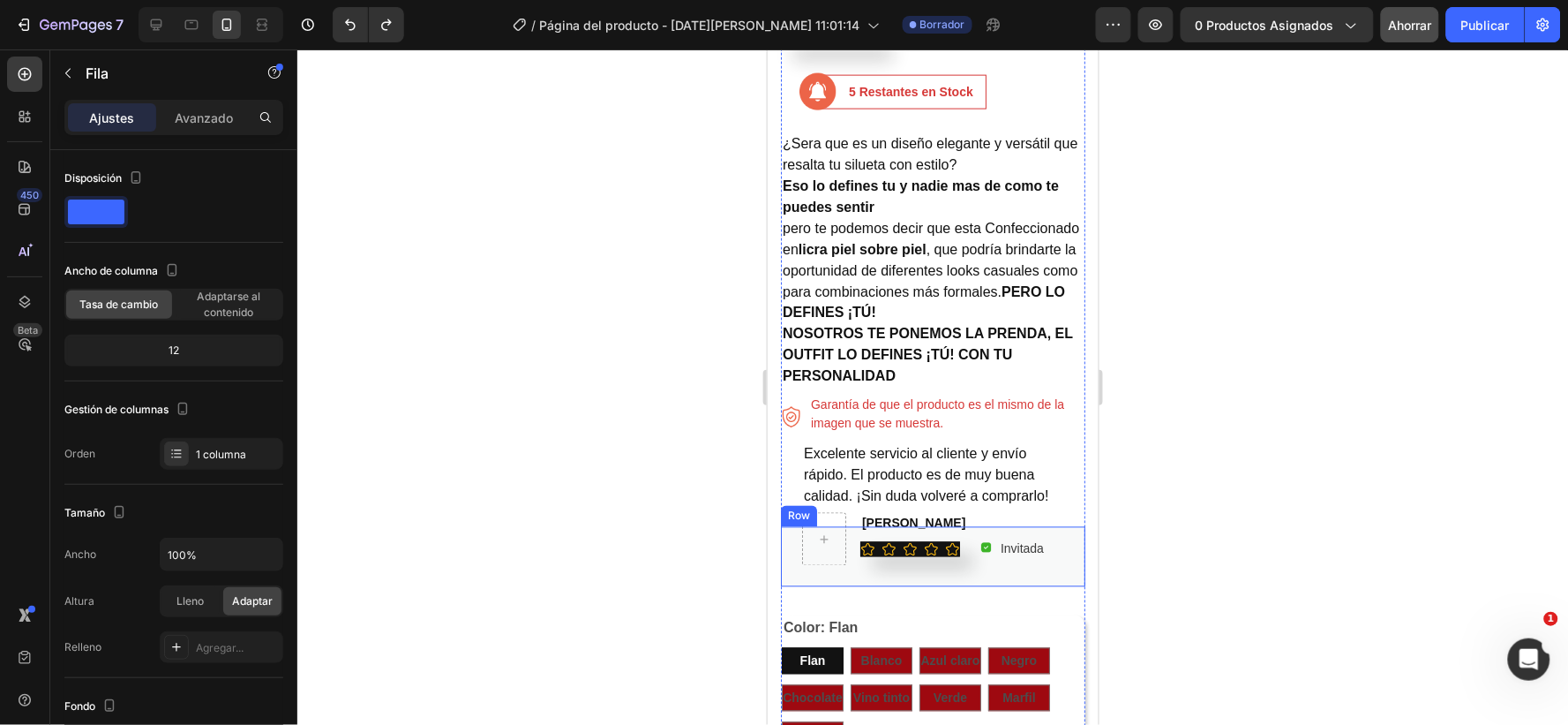
click at [794, 526] on div "Excelente servicio al cliente y envío rápido. El producto es de muy buena calid…" at bounding box center [932, 555] width 304 height 60
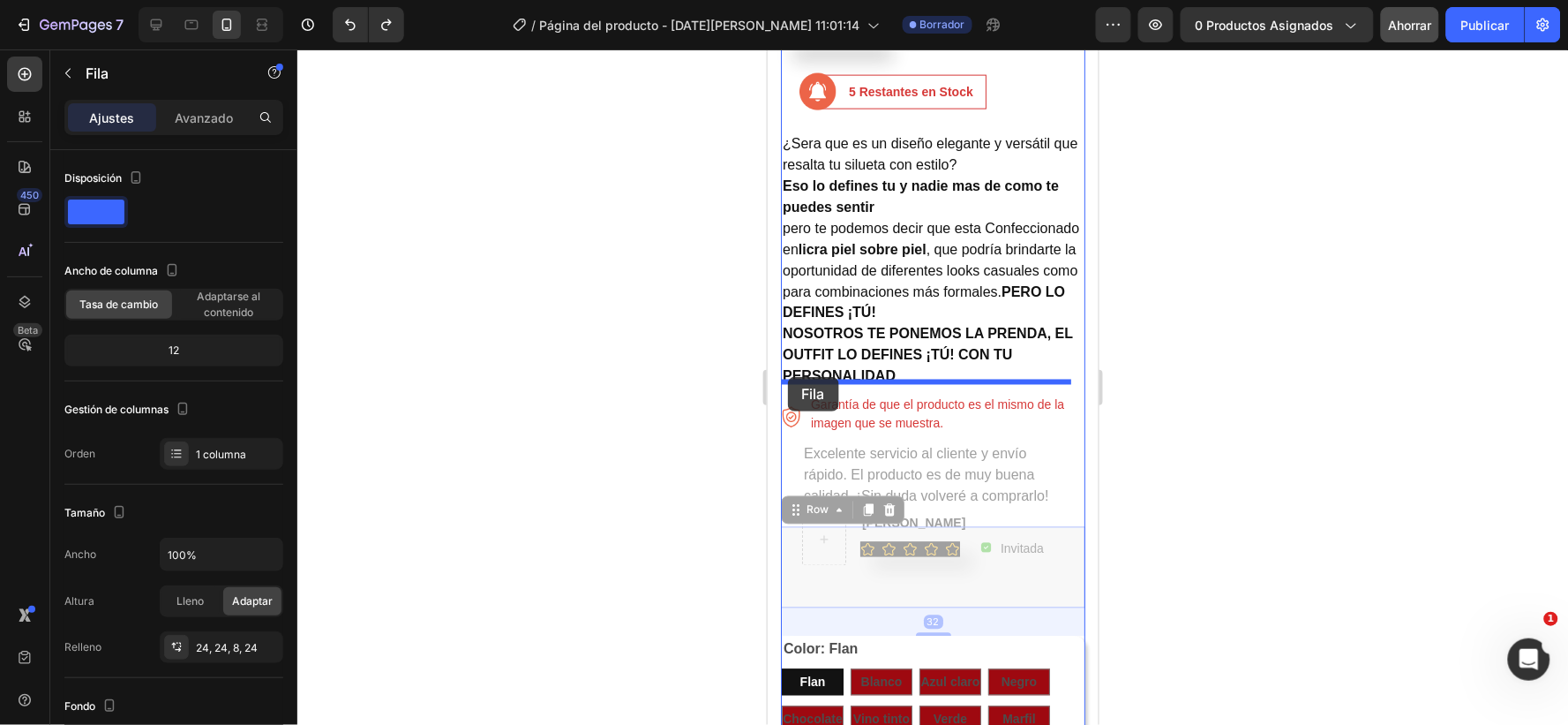
drag, startPoint x: 793, startPoint y: 513, endPoint x: 787, endPoint y: 376, distance: 137.1
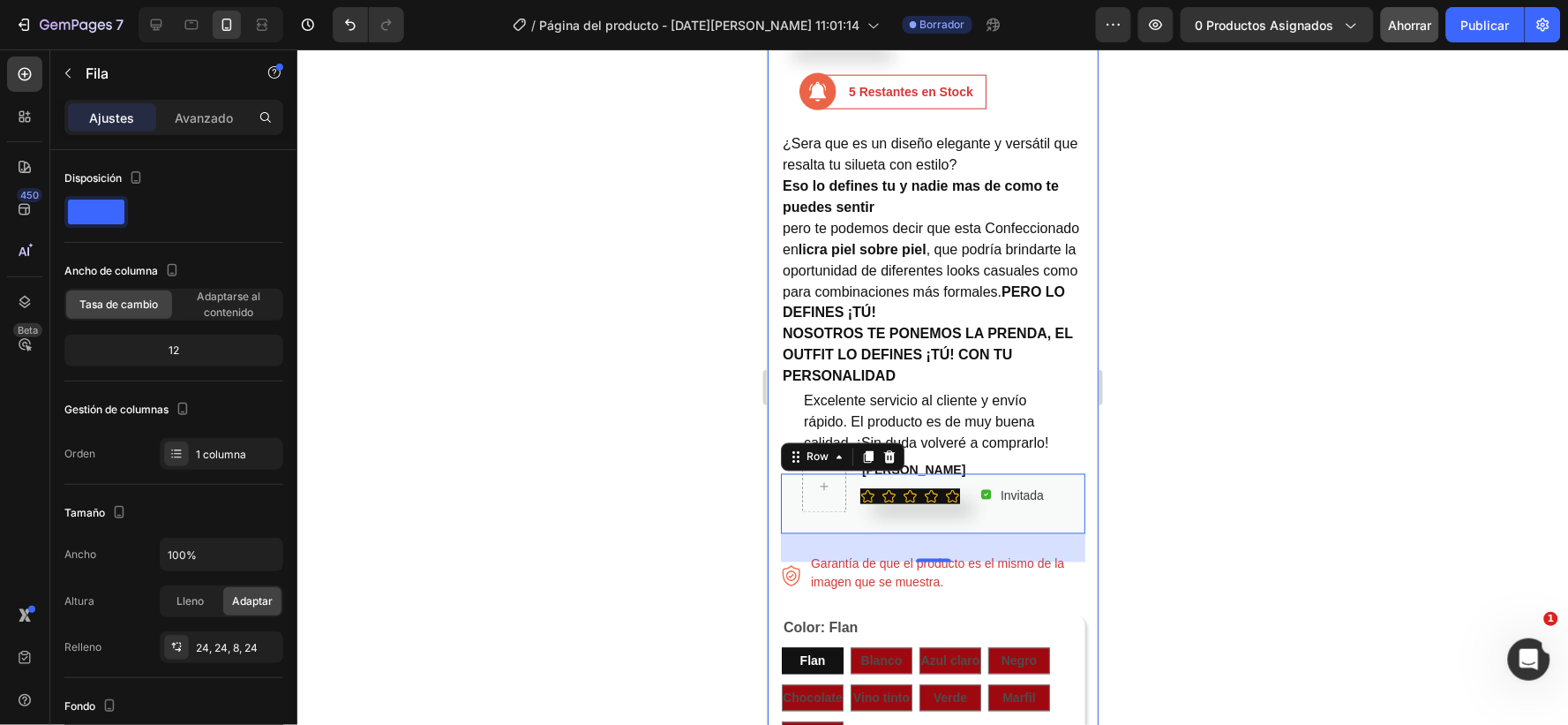
click at [1073, 596] on div "Product Images Body Manga Larga Product Title $69.900,00 Product Price Product …" at bounding box center [932, 583] width 331 height 2484
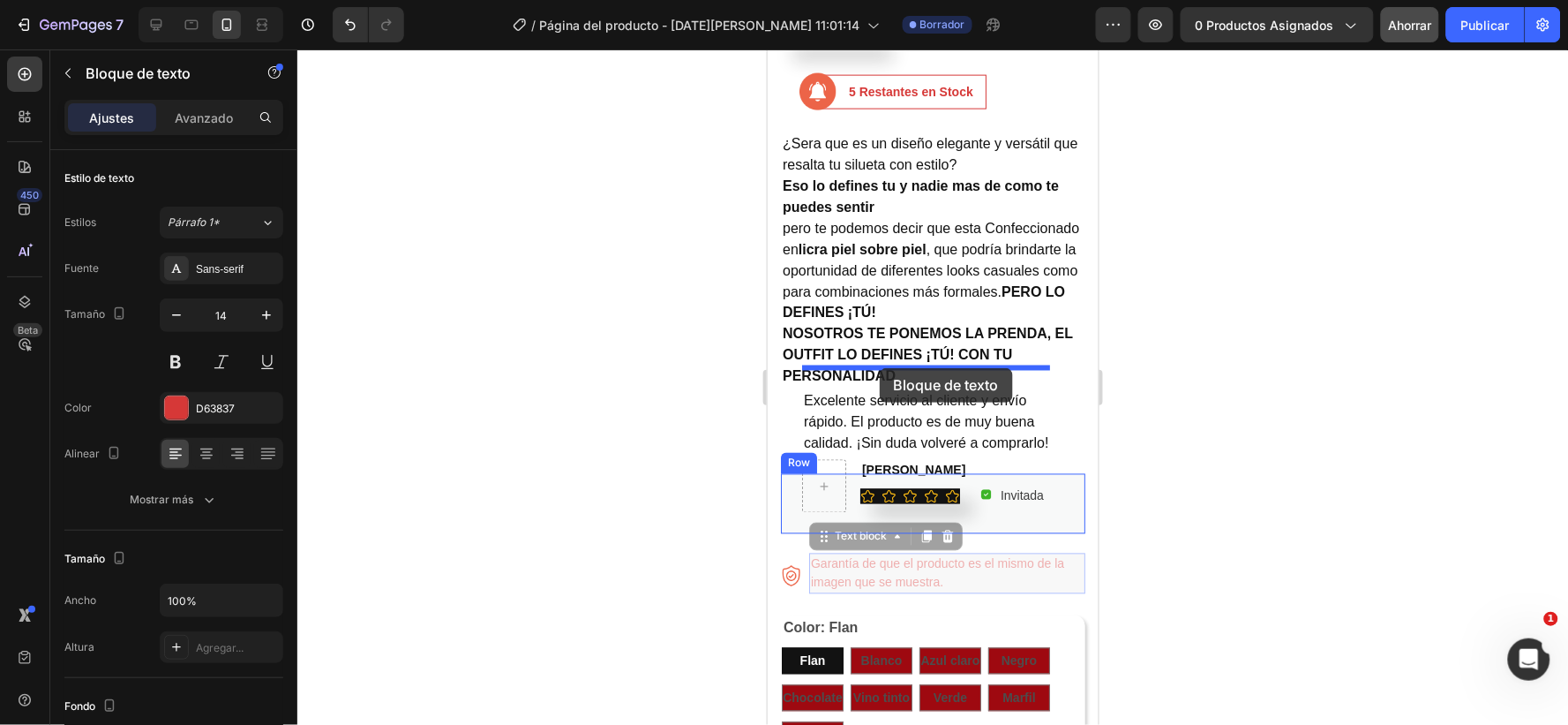
drag, startPoint x: 927, startPoint y: 555, endPoint x: 878, endPoint y: 370, distance: 191.4
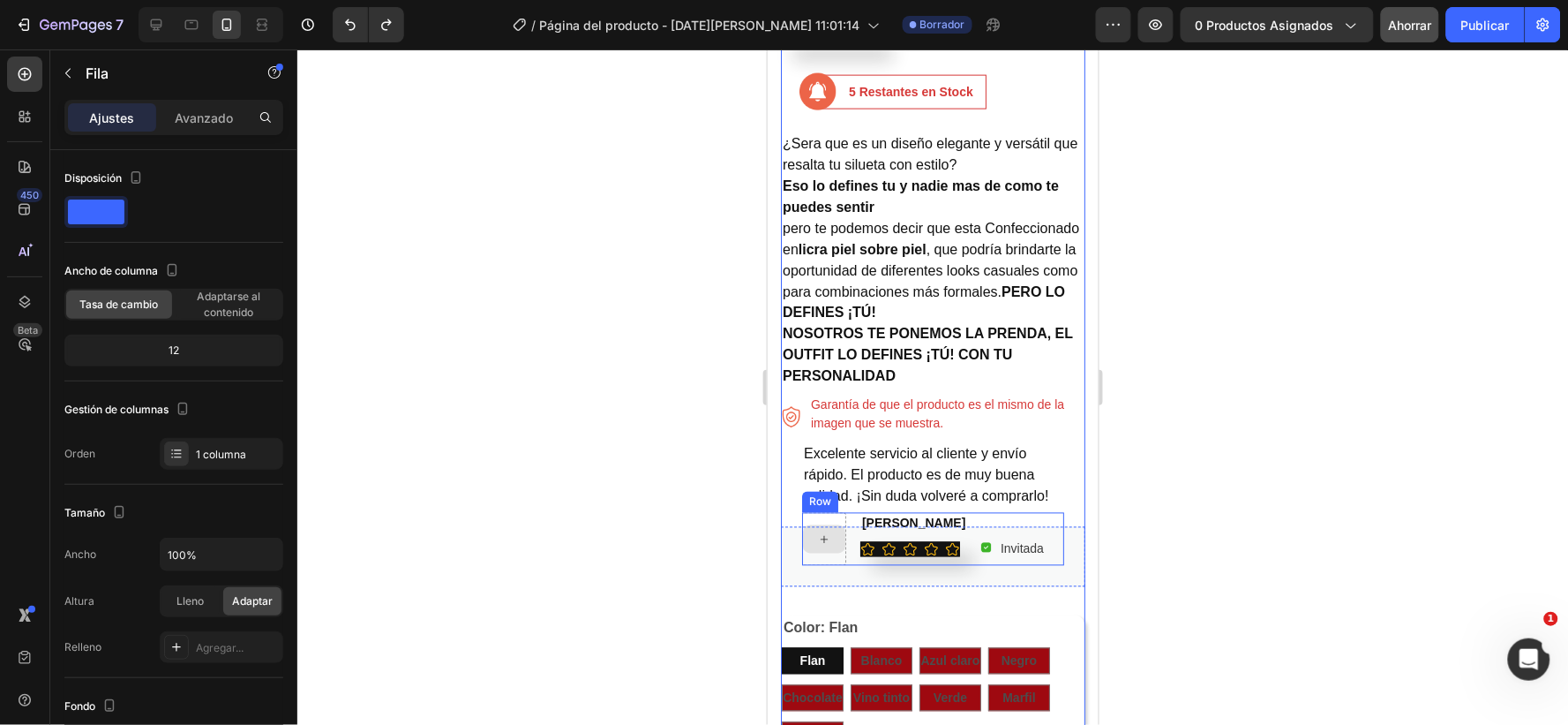
click at [833, 533] on div at bounding box center [823, 538] width 42 height 28
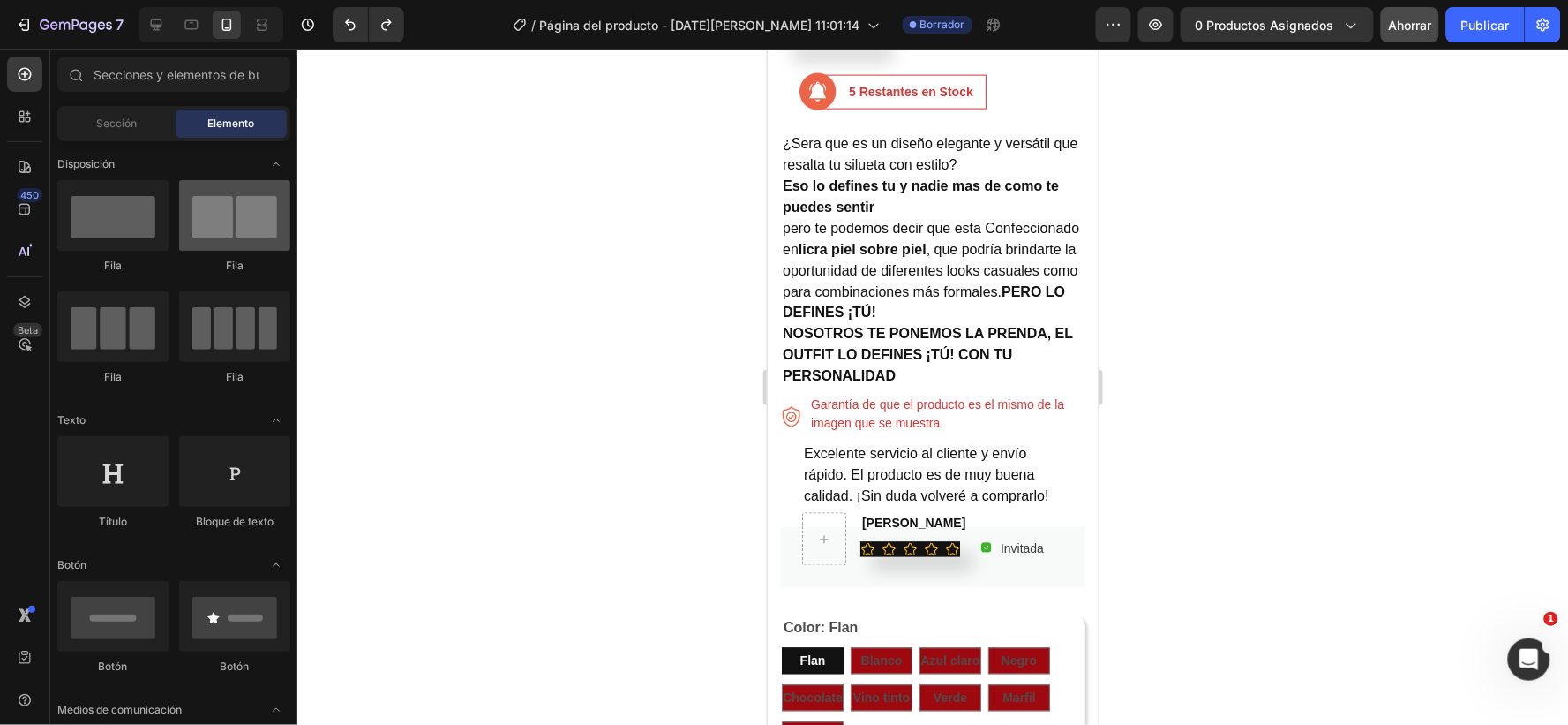
click at [210, 236] on div at bounding box center [234, 214] width 111 height 71
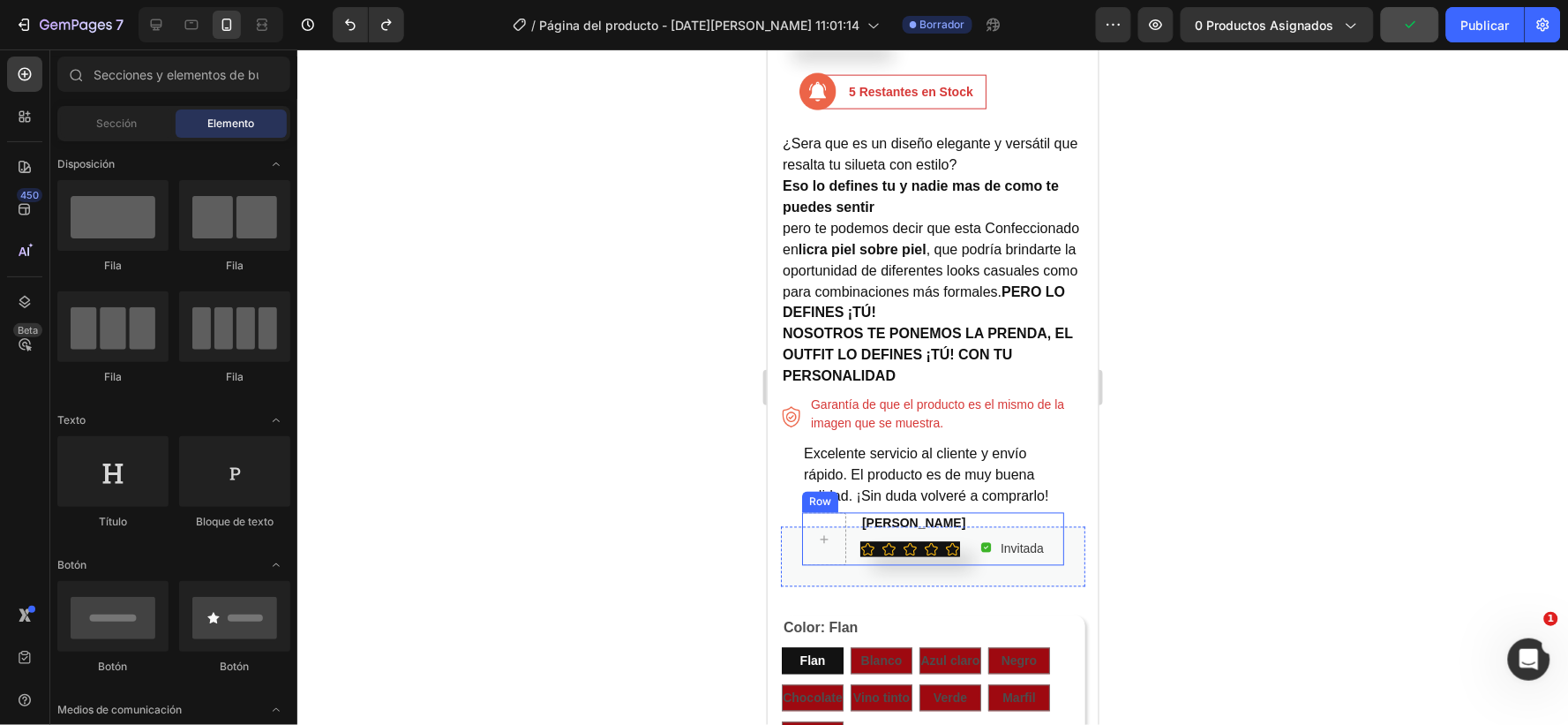
click at [848, 513] on div "[PERSON_NAME] Text block Icon Icon Icon Icon Icon Icon List Hoz Image Invitada …" at bounding box center [932, 539] width 262 height 53
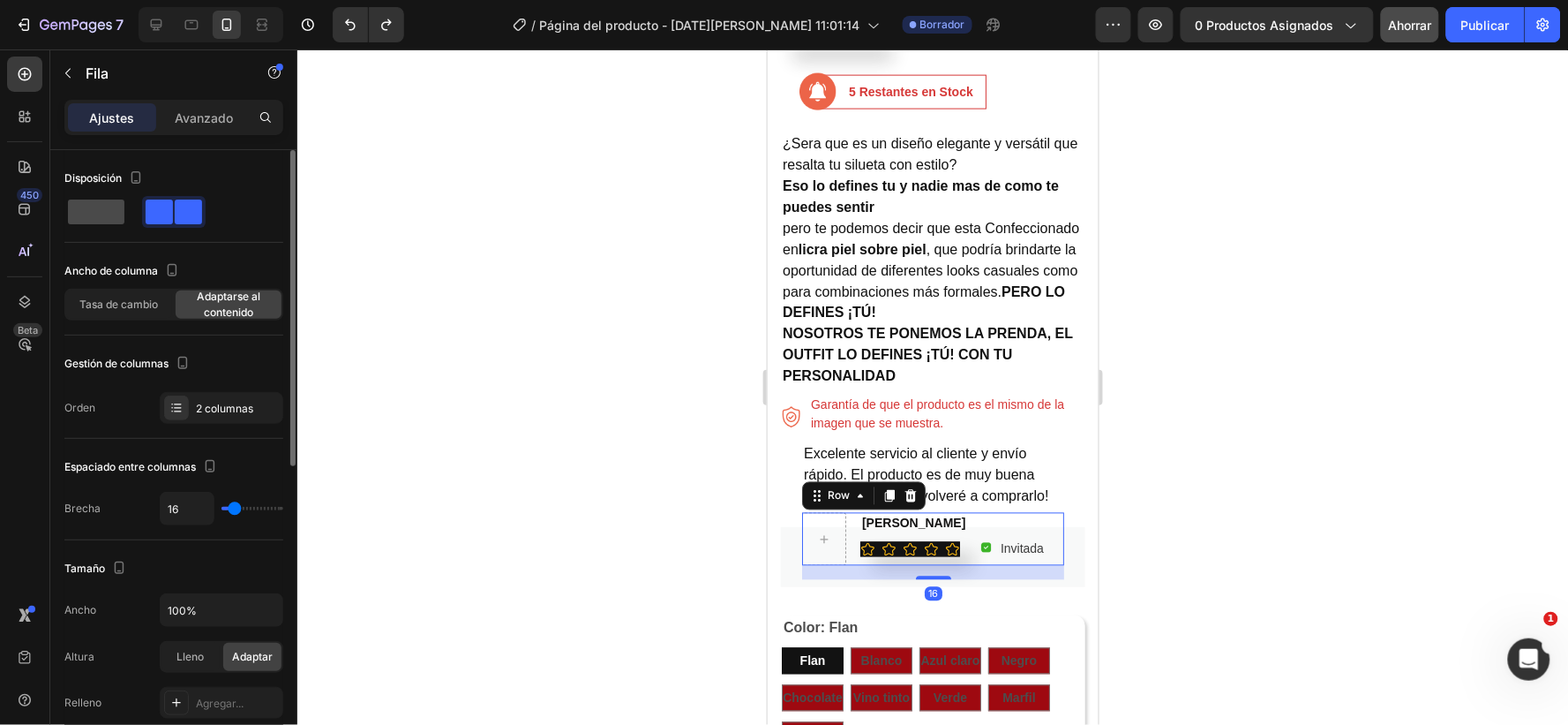
click at [93, 215] on span at bounding box center [96, 212] width 57 height 25
type input "0"
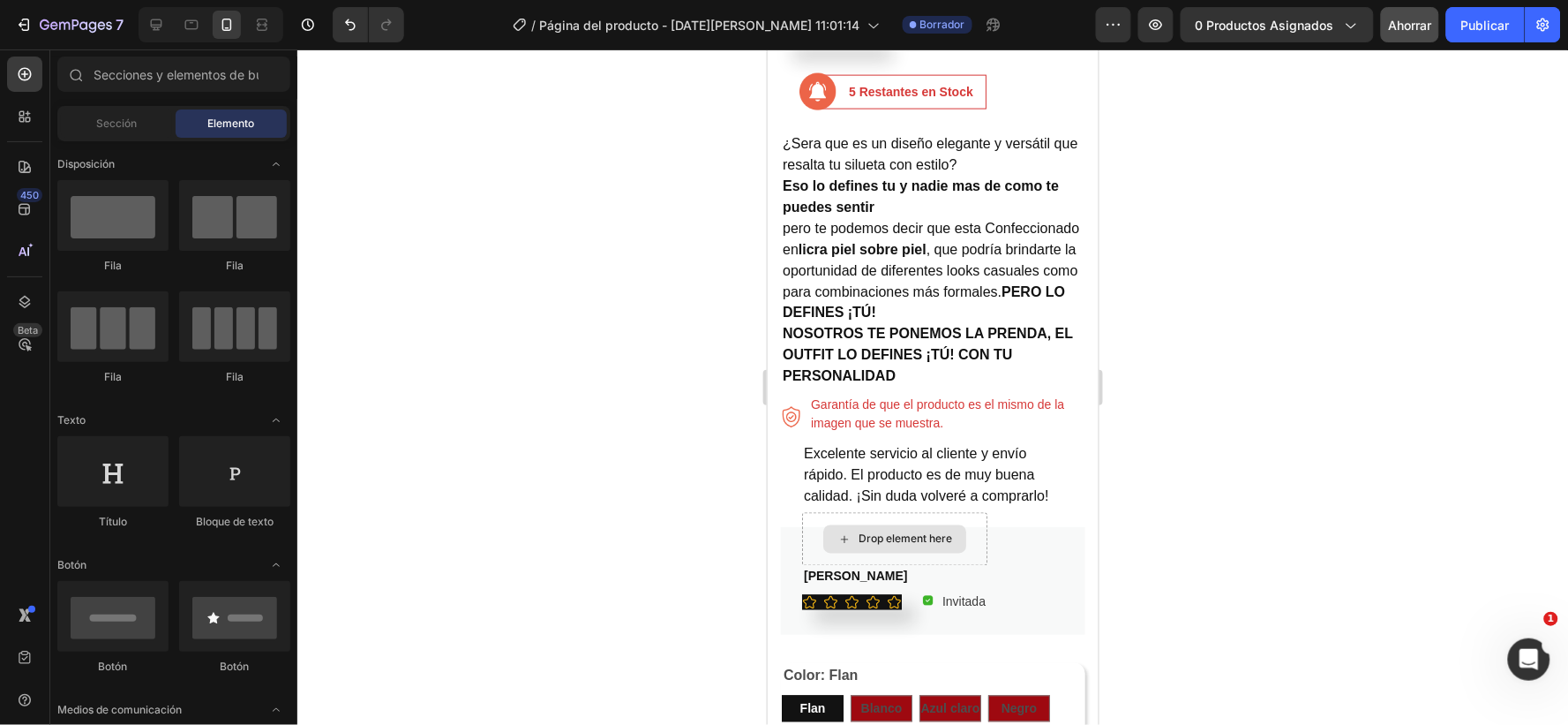
click at [939, 525] on div "Drop element here" at bounding box center [894, 538] width 143 height 28
click at [939, 524] on div "Drop element here" at bounding box center [894, 538] width 143 height 28
click at [978, 550] on div "Drop element here" at bounding box center [894, 539] width 185 height 53
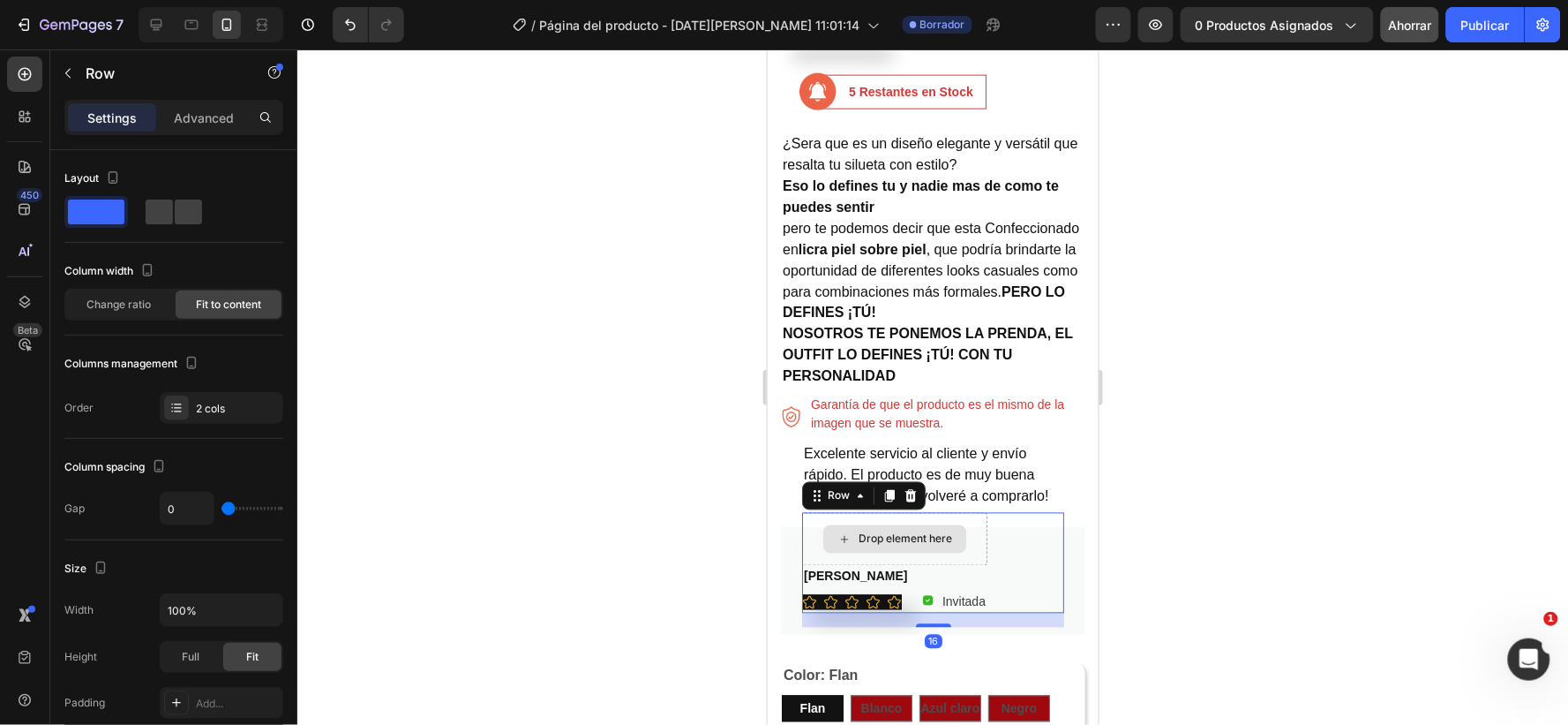
click at [943, 535] on div "Drop element here" at bounding box center [905, 538] width 93 height 14
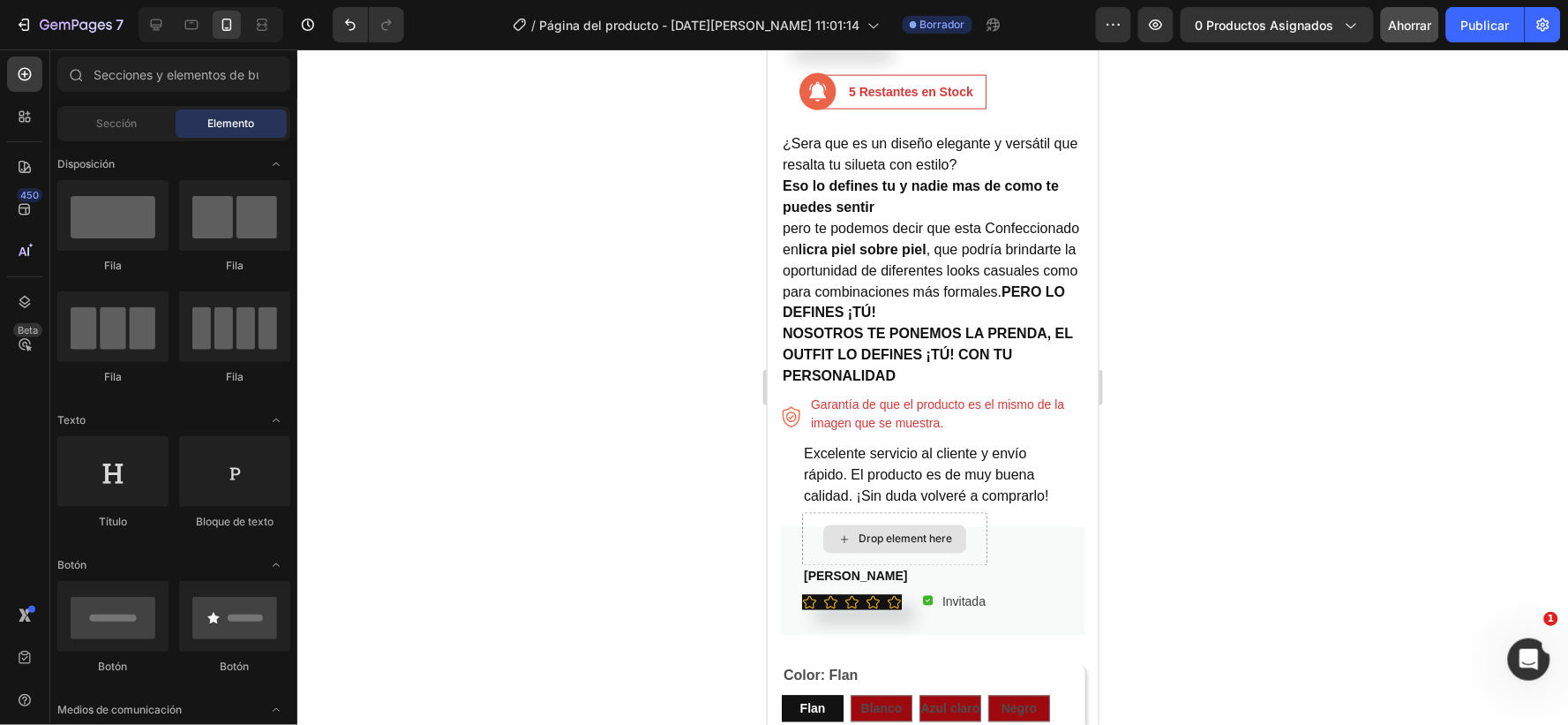
click at [943, 535] on div "Drop element here" at bounding box center [905, 538] width 93 height 14
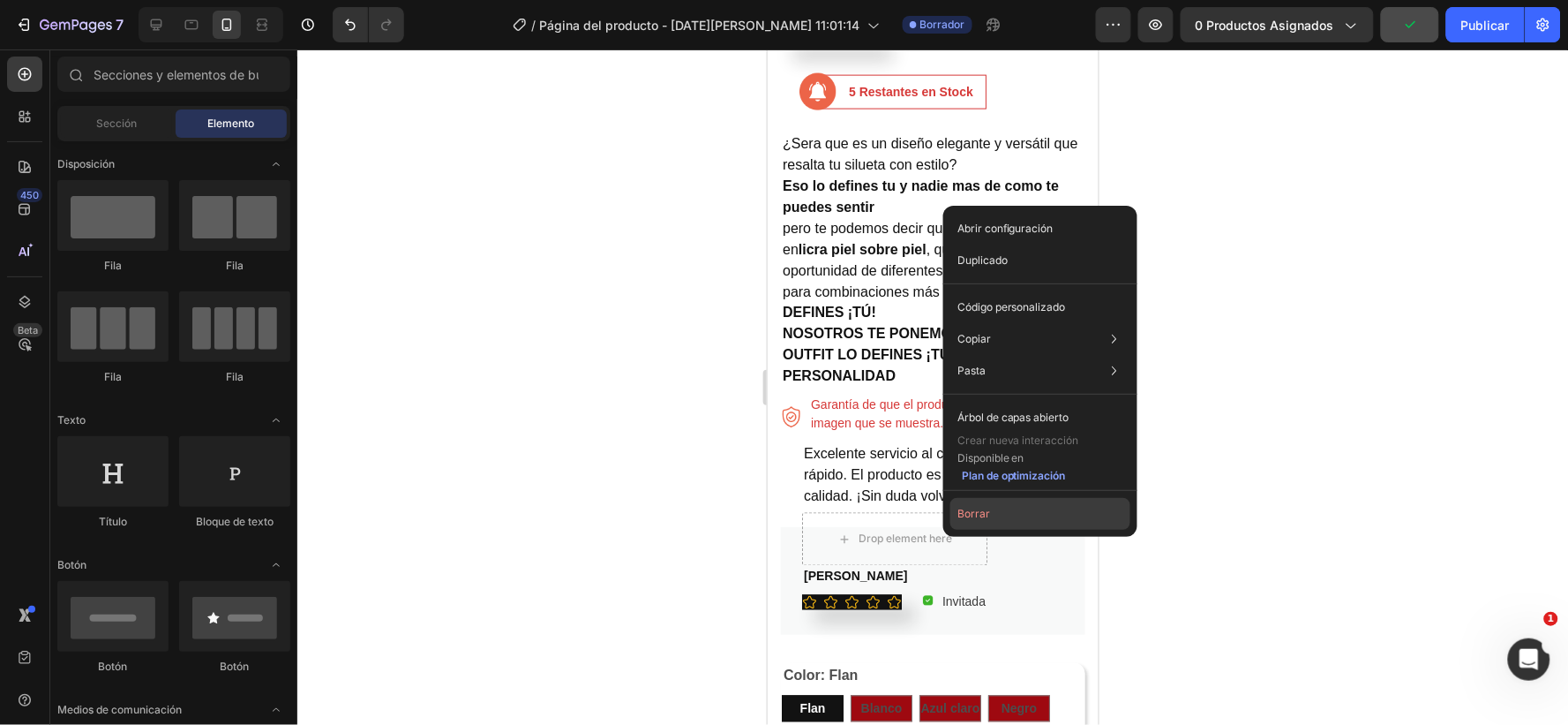
click at [981, 514] on font "Borrar" at bounding box center [974, 513] width 33 height 13
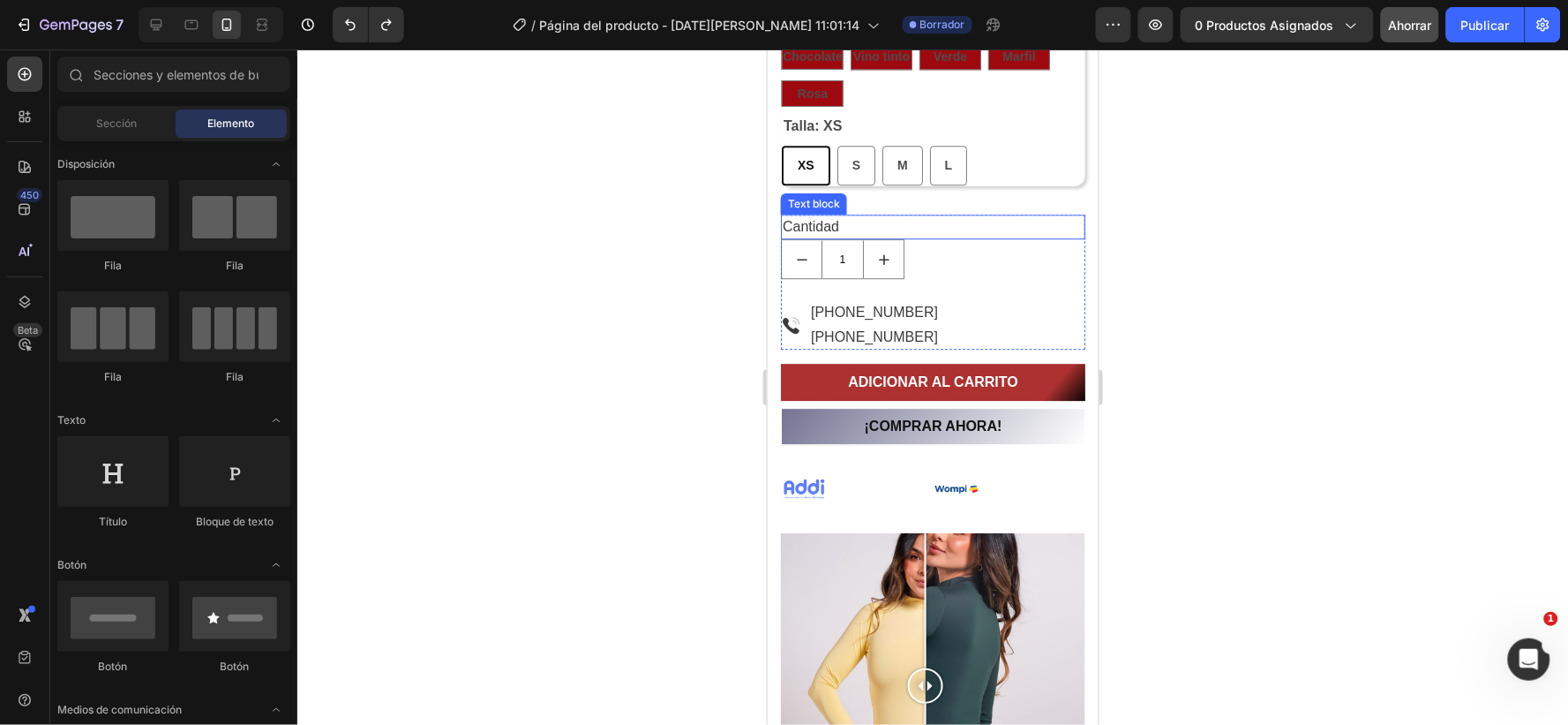
scroll to position [1431, 0]
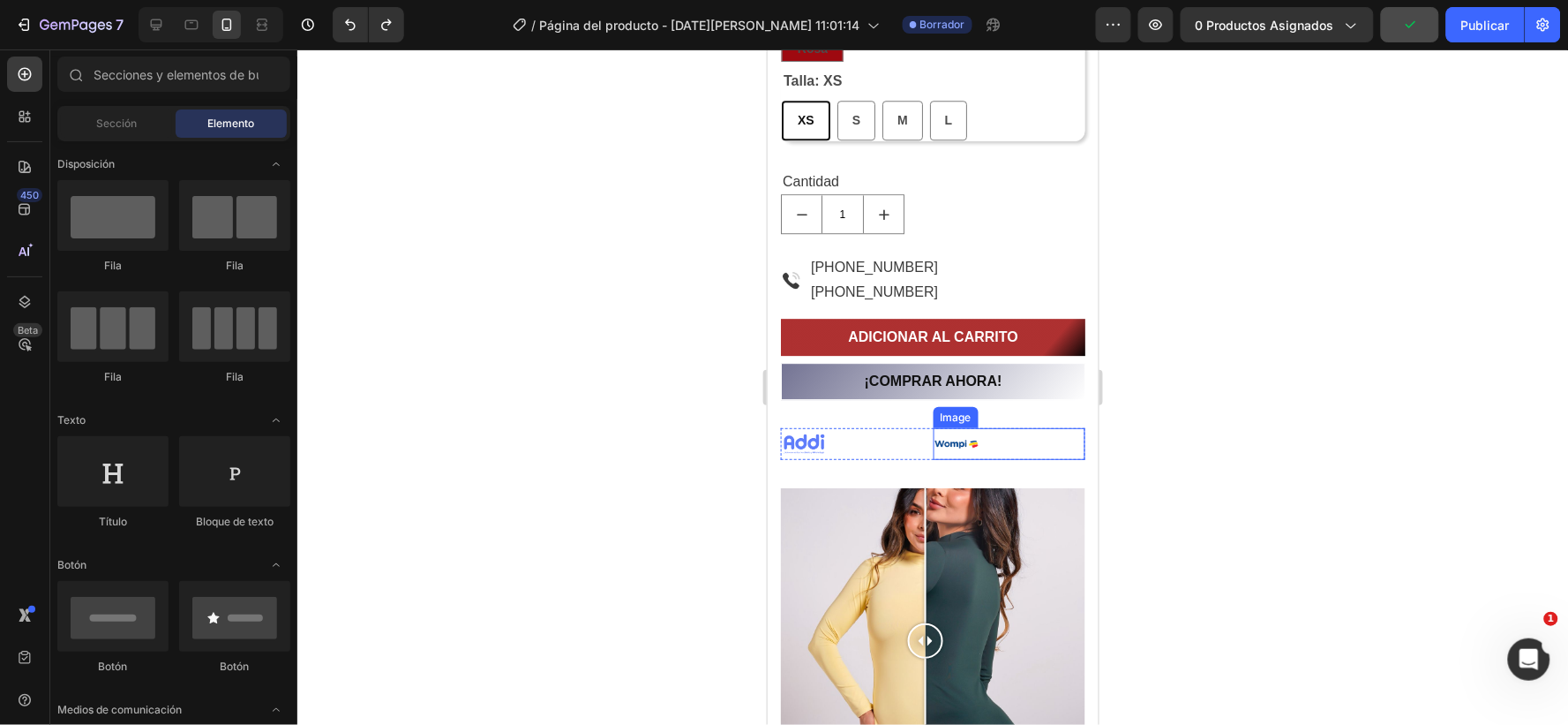
click at [940, 441] on img at bounding box center [957, 443] width 48 height 32
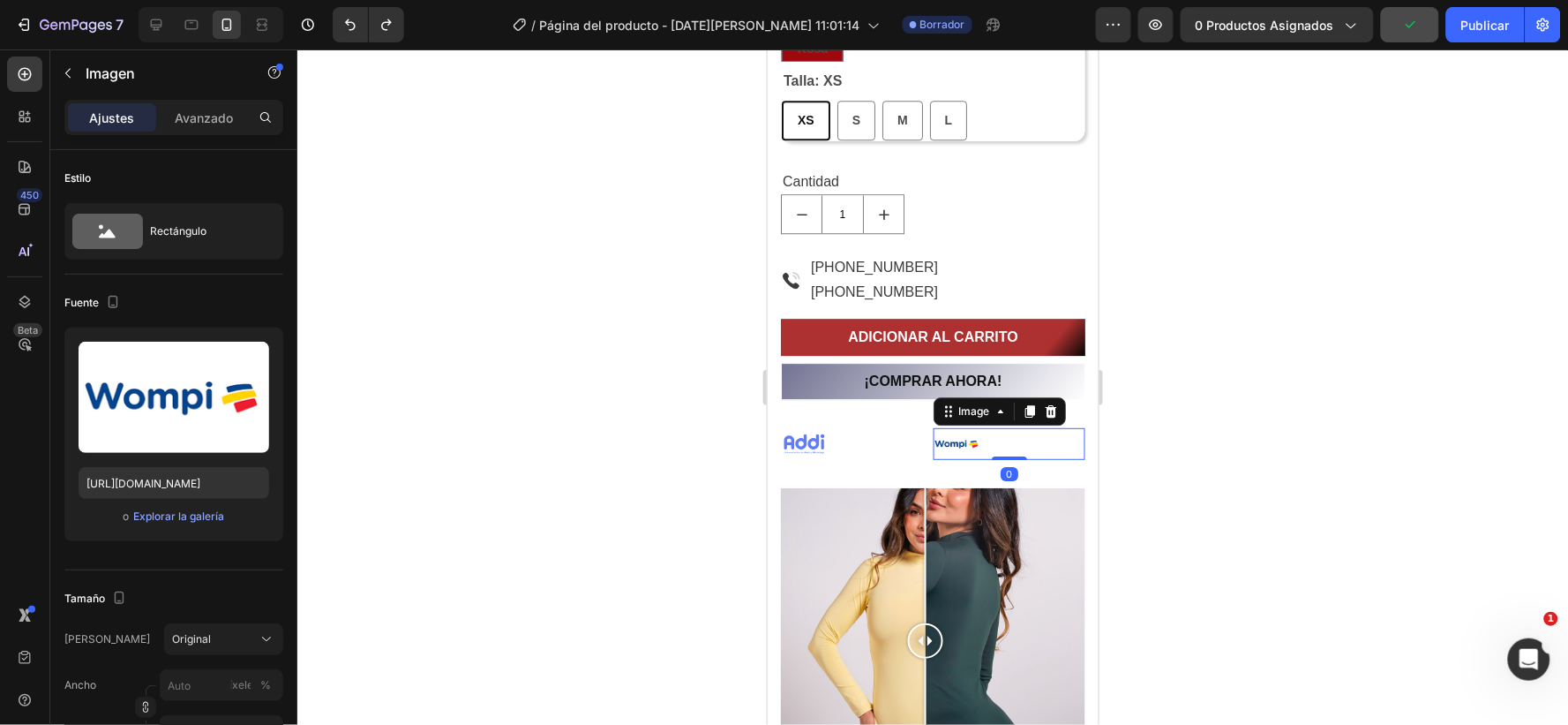
click at [1015, 436] on div at bounding box center [1009, 443] width 153 height 32
click at [917, 433] on div at bounding box center [856, 444] width 153 height 31
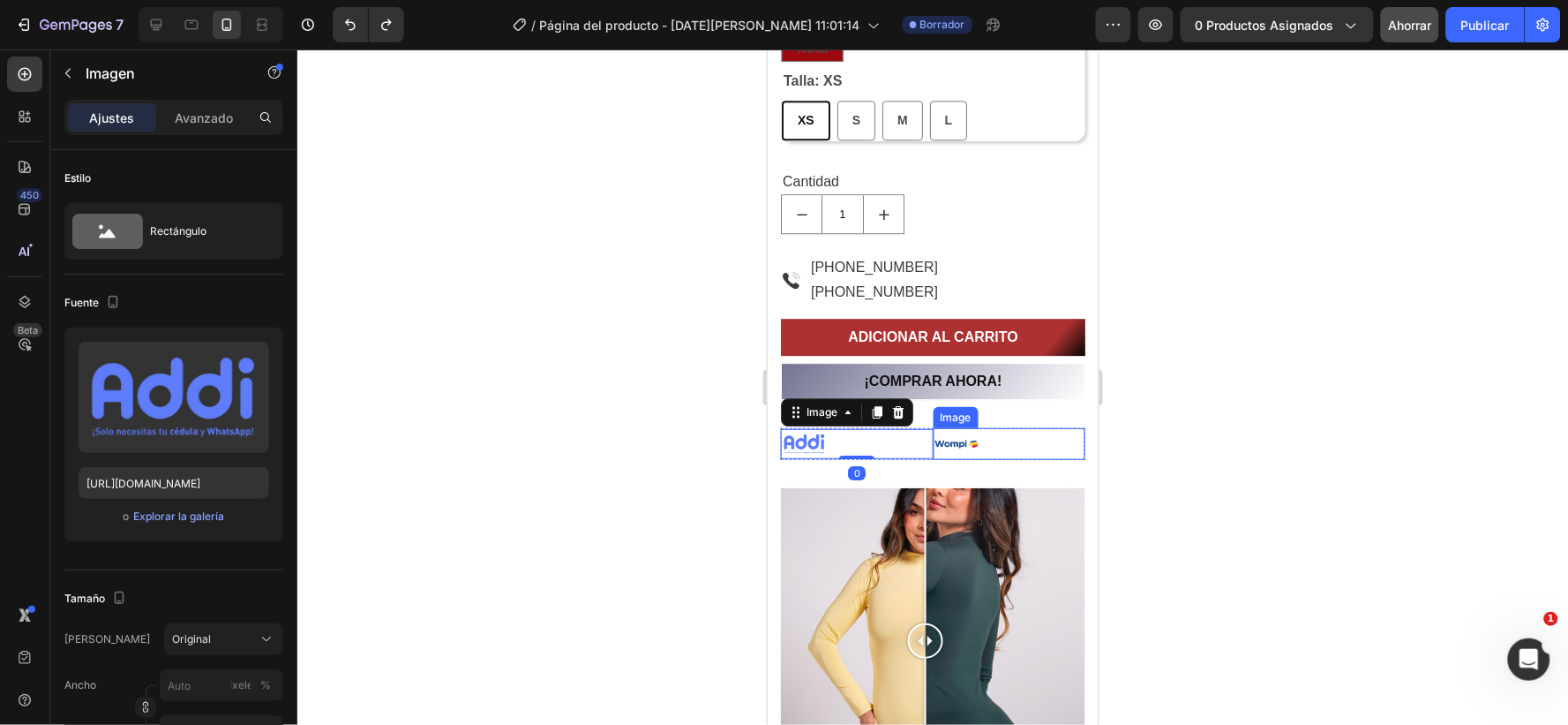
click at [933, 427] on img at bounding box center [957, 443] width 48 height 32
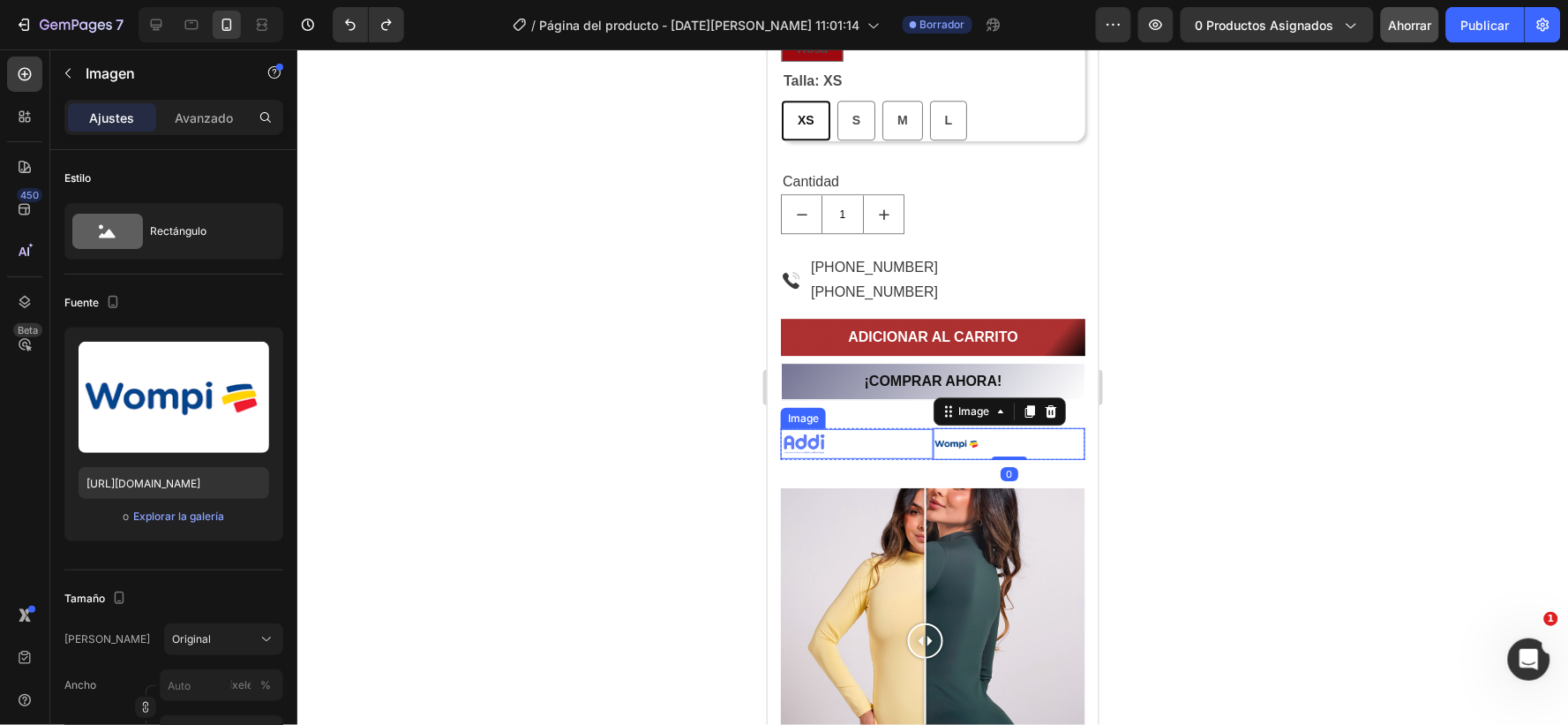
click at [921, 428] on div at bounding box center [856, 444] width 153 height 31
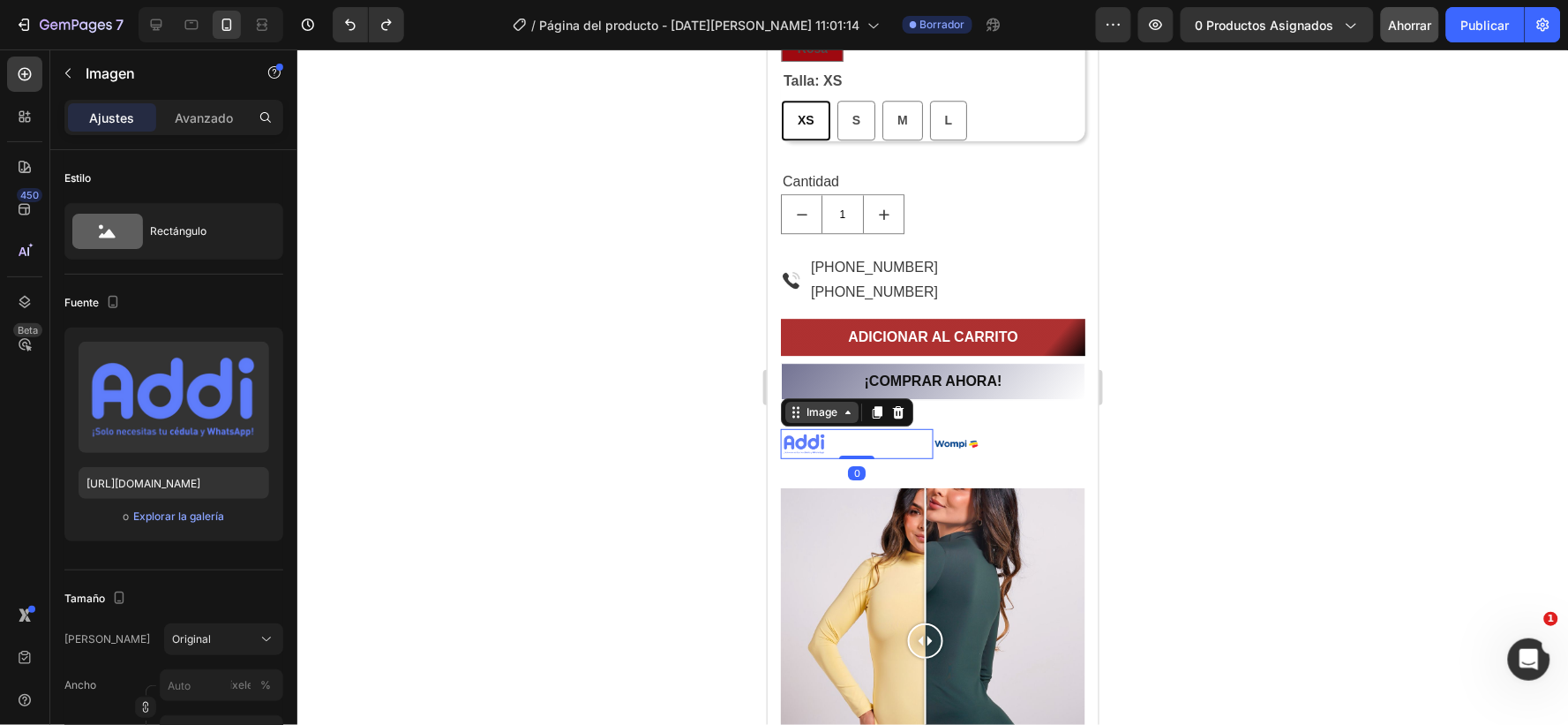
click at [814, 414] on div "Image" at bounding box center [820, 411] width 38 height 16
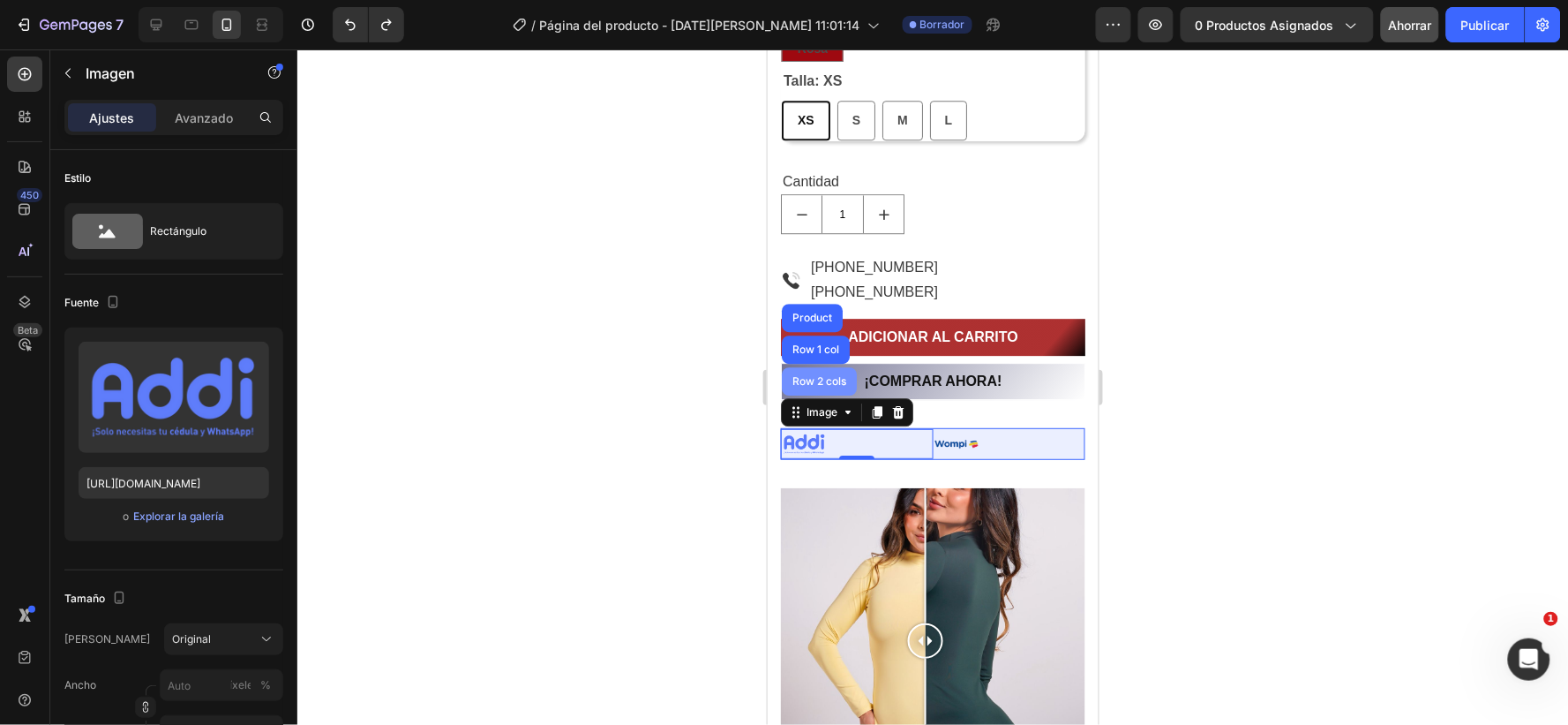
click at [812, 375] on div "Row 2 cols" at bounding box center [818, 380] width 60 height 11
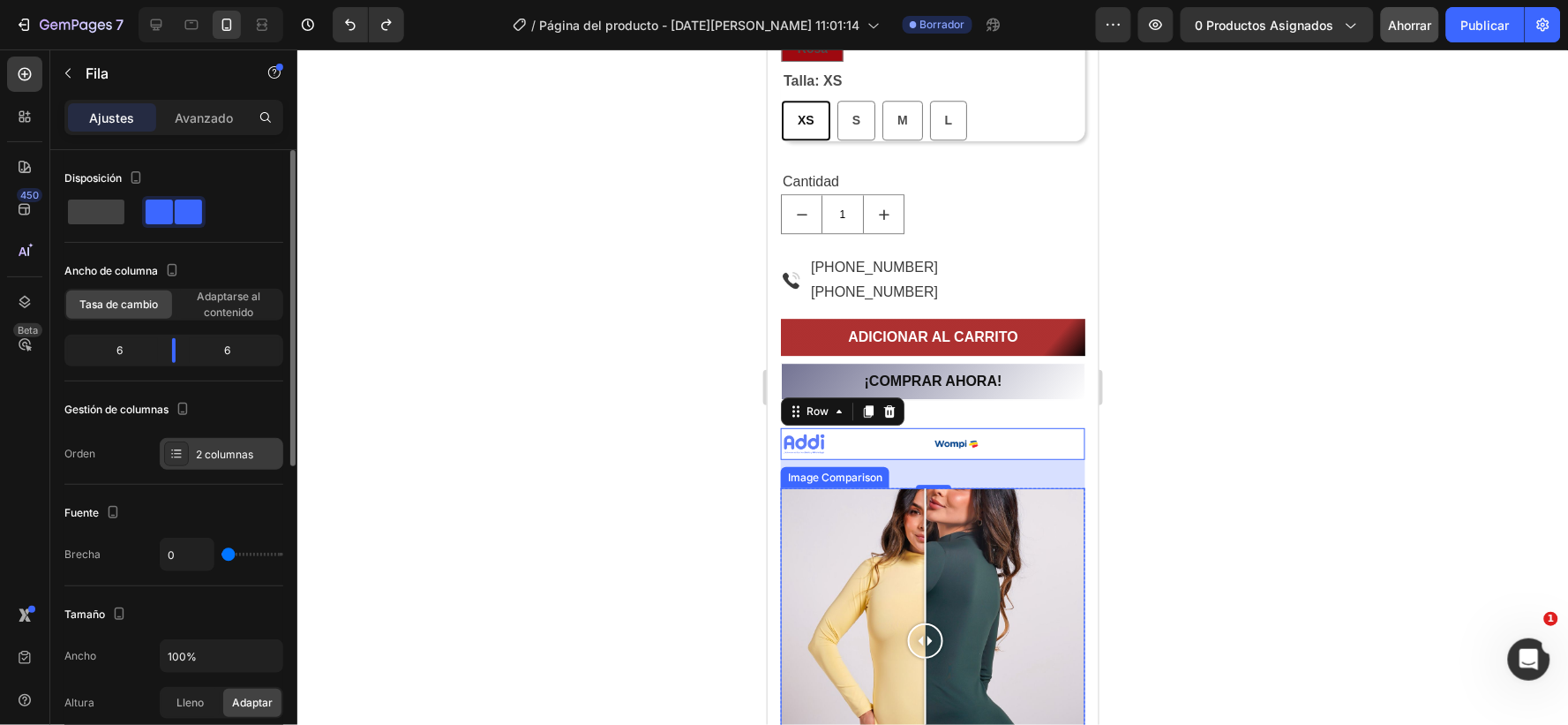
click at [227, 452] on font "2 columnas" at bounding box center [225, 454] width 58 height 13
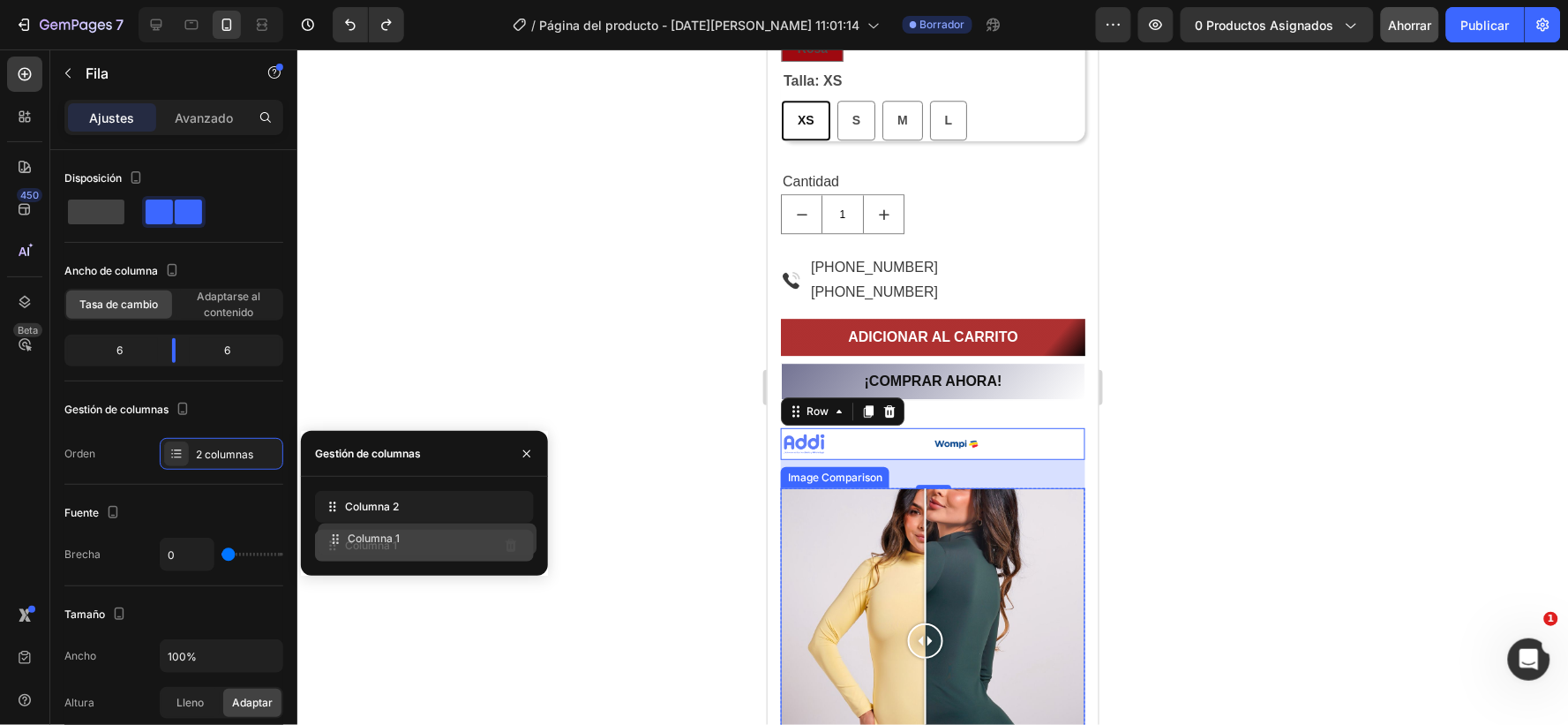
drag, startPoint x: 369, startPoint y: 512, endPoint x: 372, endPoint y: 544, distance: 32.1
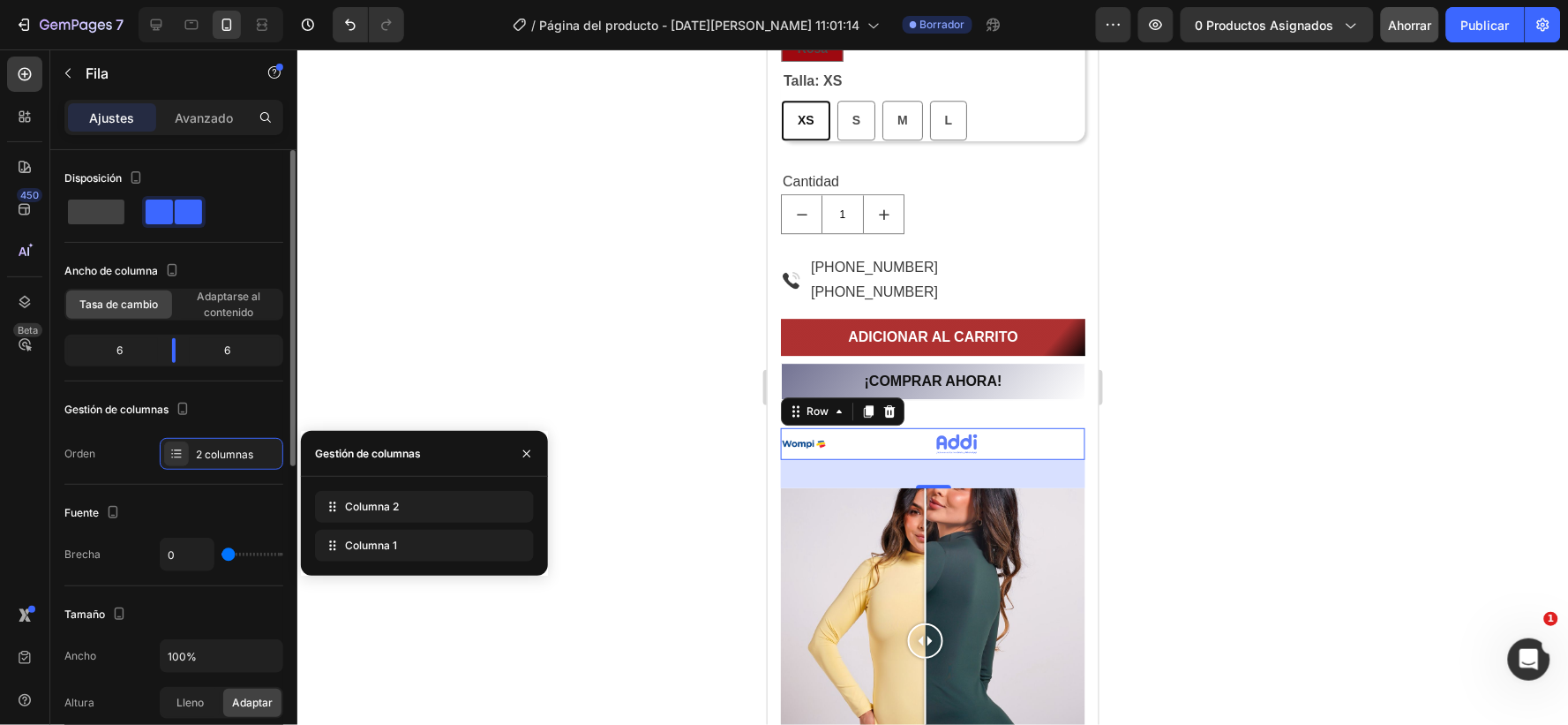
type input "2"
type input "22"
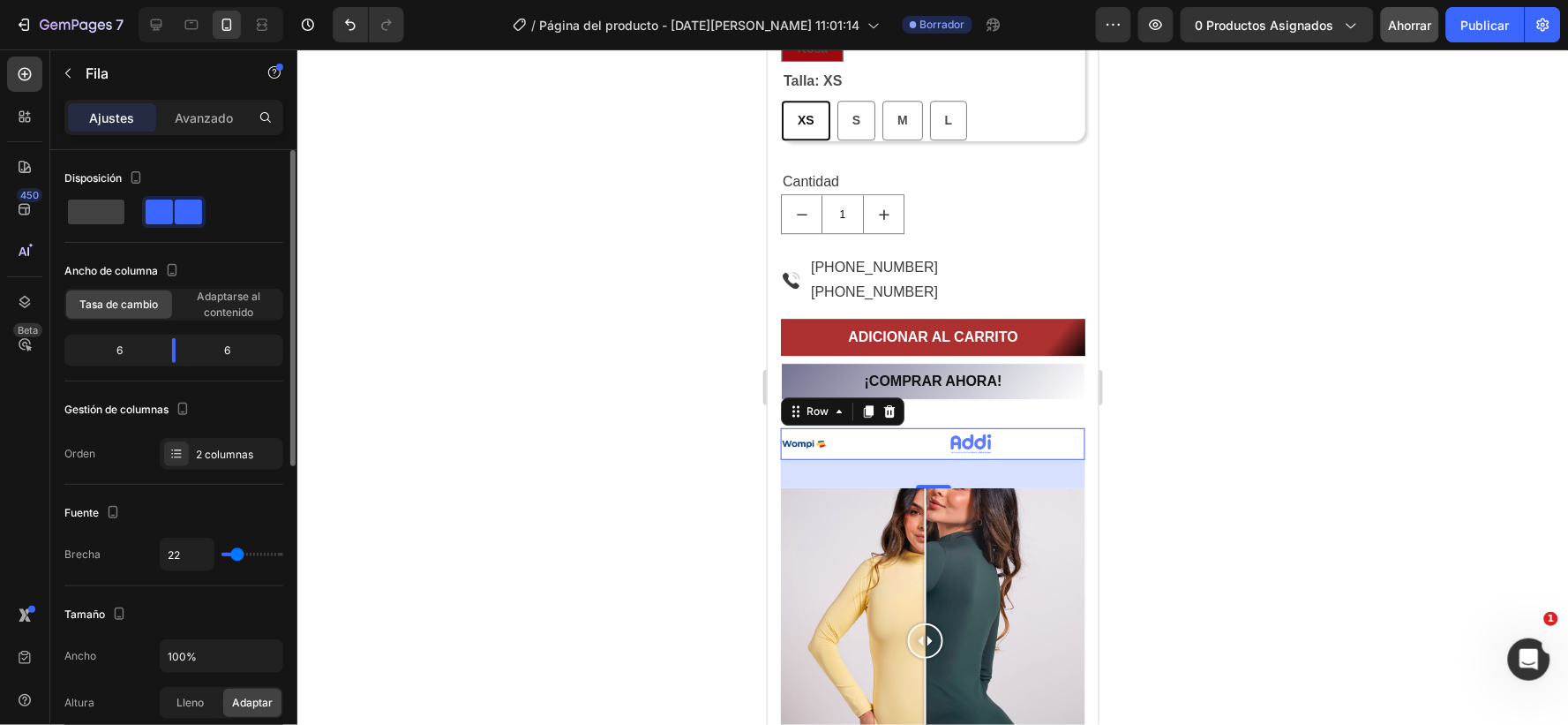
type input "32"
type input "37"
type input "39"
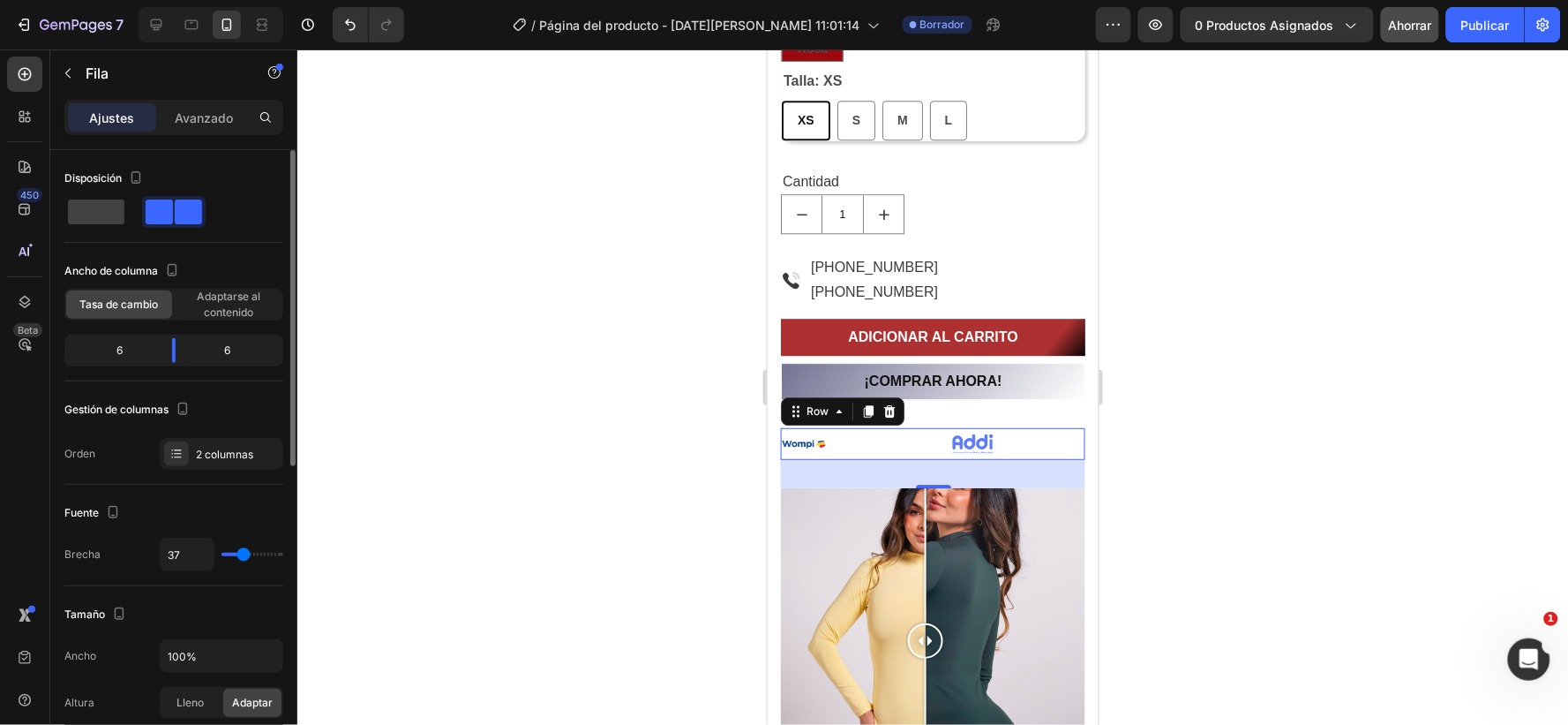
type input "39"
type input "42"
type input "44"
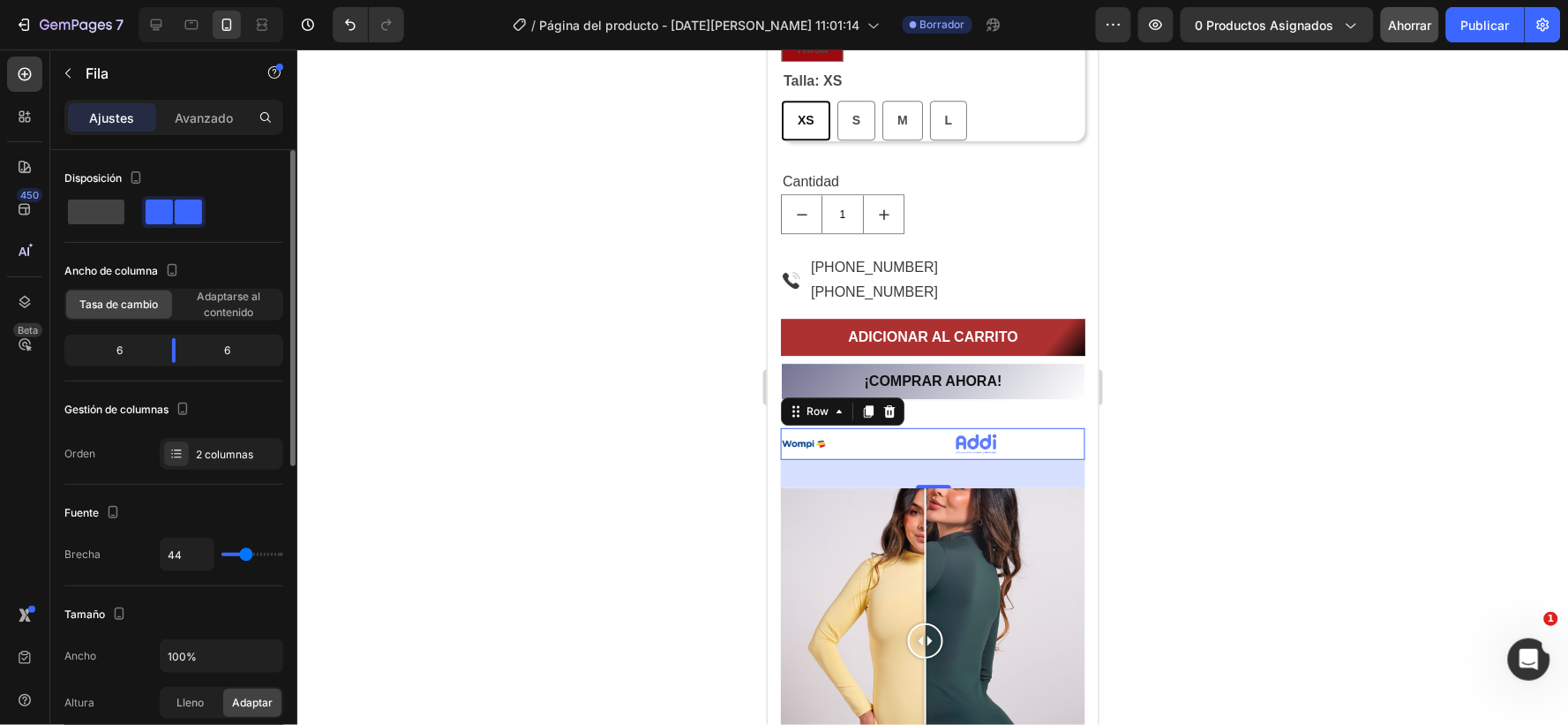
type input "47"
type input "0"
drag, startPoint x: 227, startPoint y: 553, endPoint x: 138, endPoint y: 539, distance: 90.1
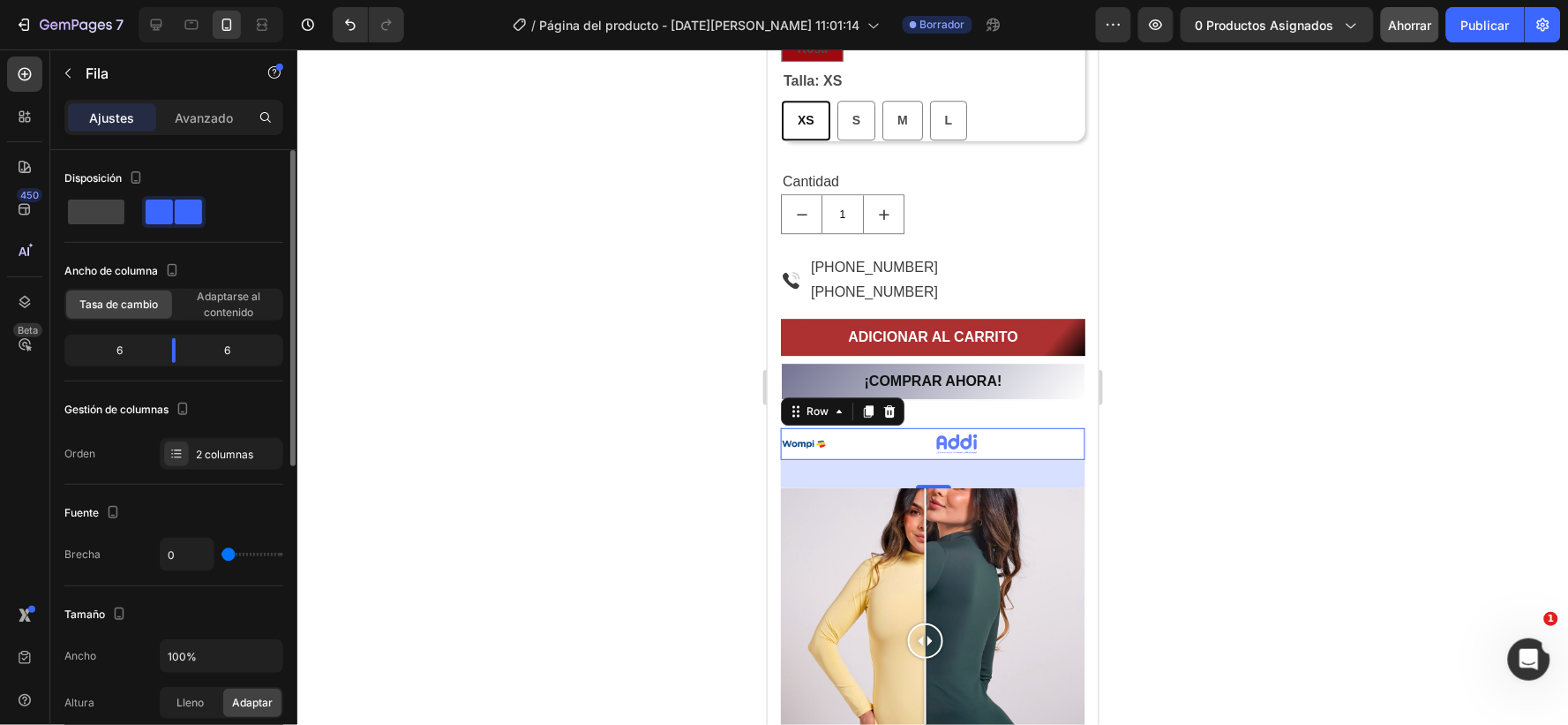
click at [222, 553] on input "range" at bounding box center [252, 555] width 61 height 4
click at [833, 442] on div at bounding box center [856, 443] width 153 height 32
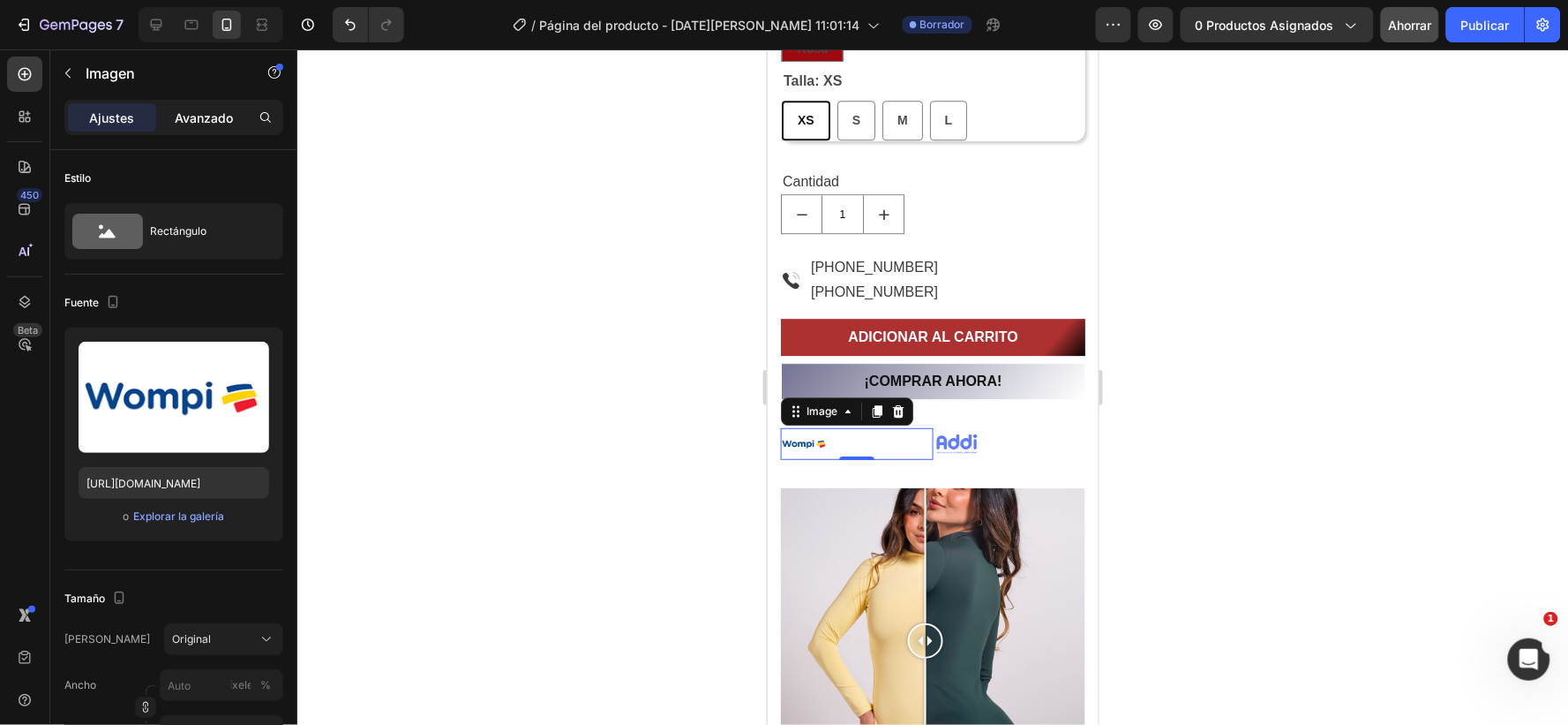
click at [199, 111] on font "Avanzado" at bounding box center [204, 117] width 59 height 15
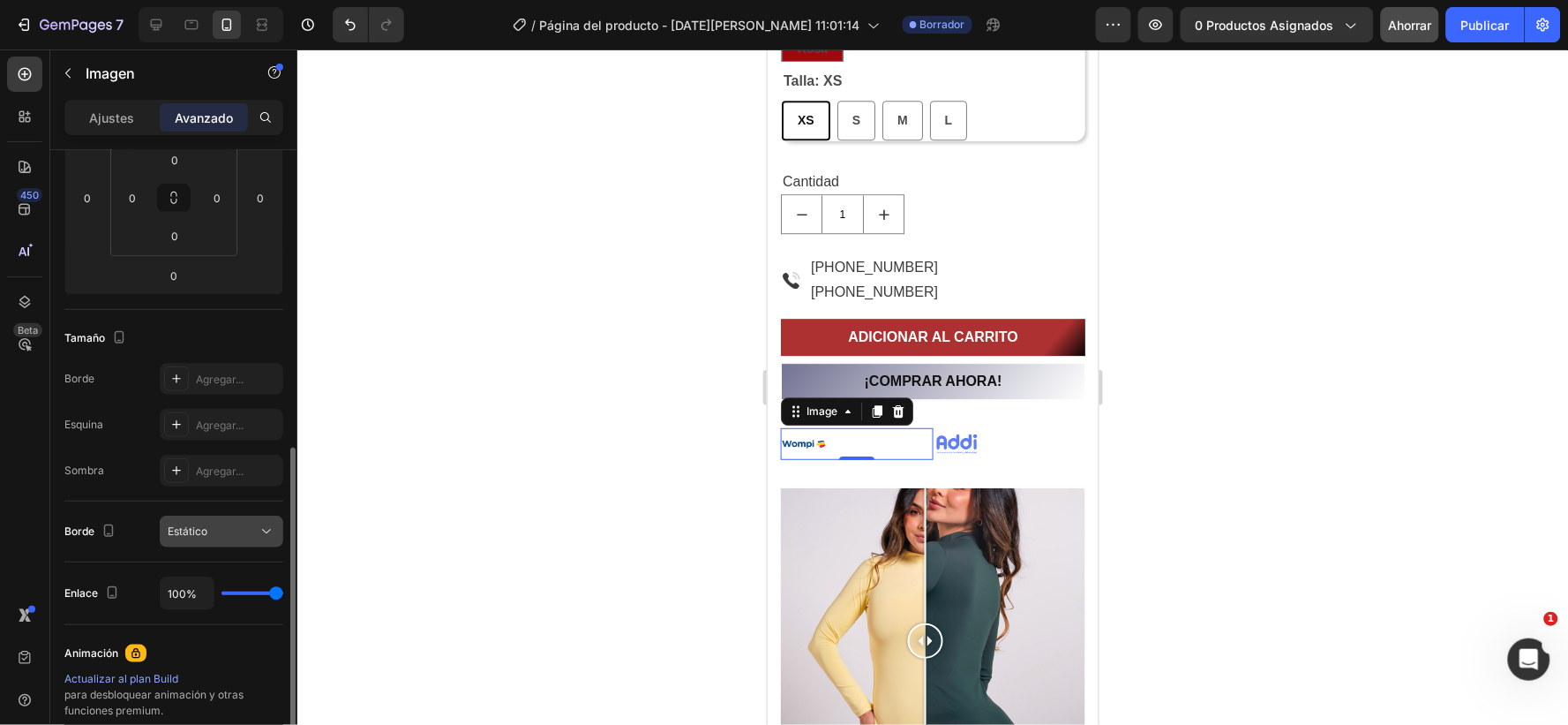
scroll to position [392, 0]
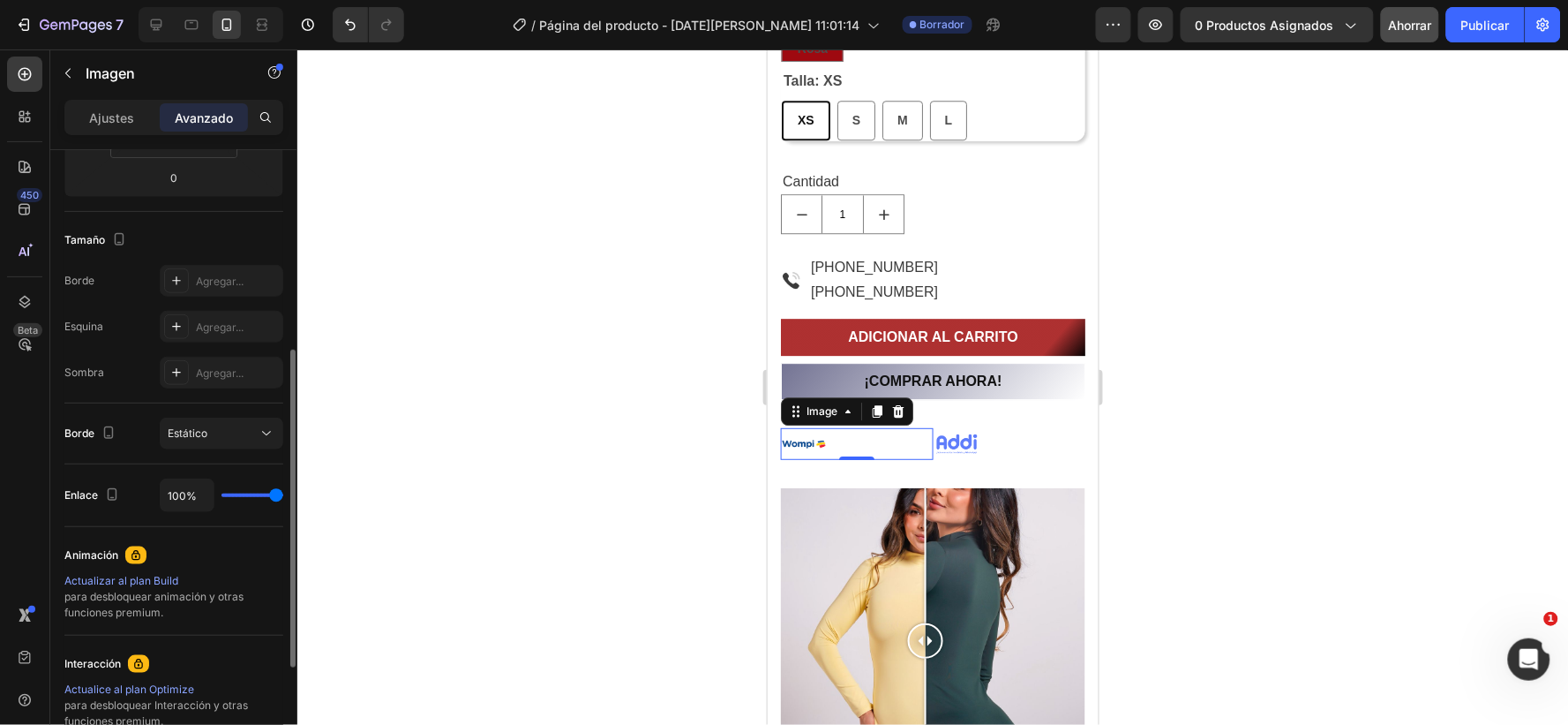
type input "60%"
type input "60"
type input "45%"
type input "45"
type input "37%"
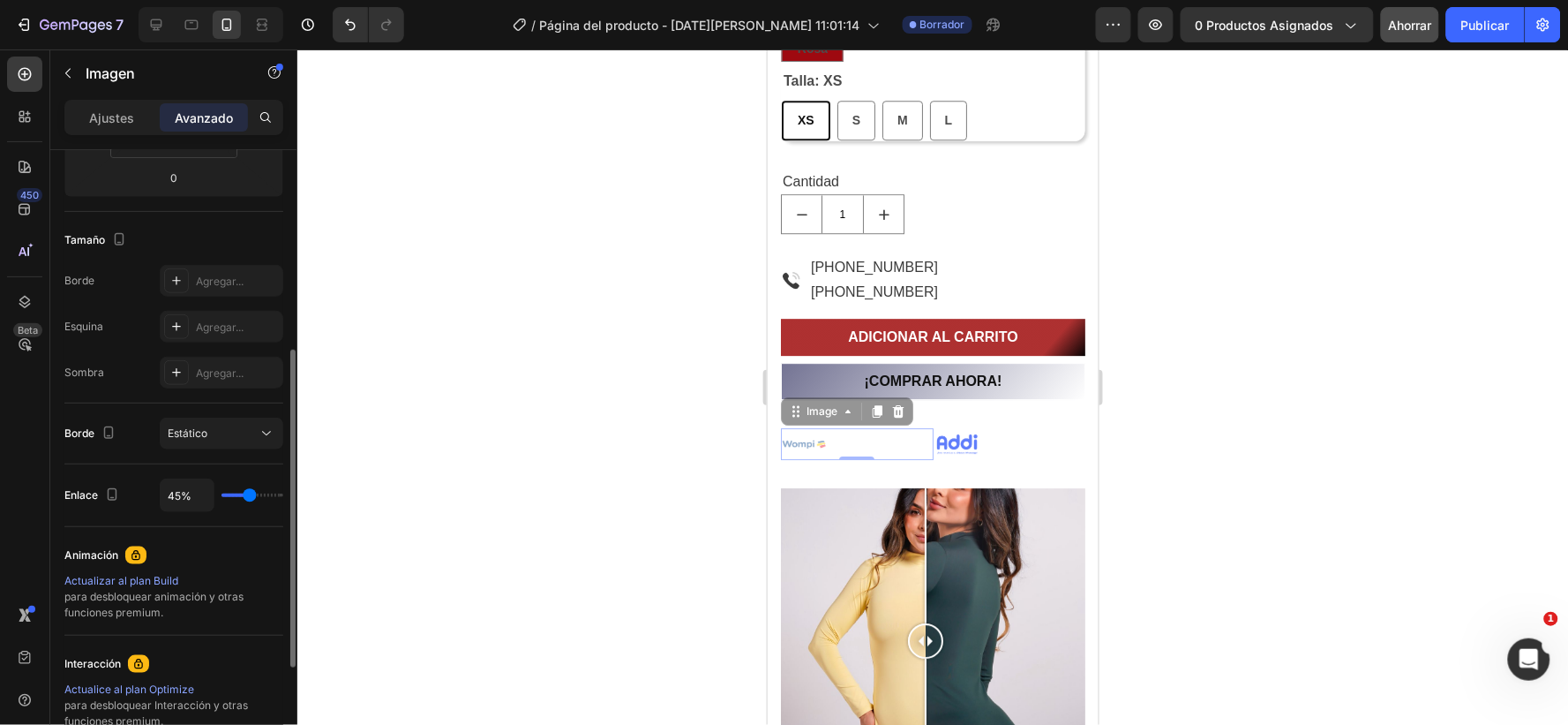
type input "37"
type input "18%"
type input "18"
type input "10%"
type input "10"
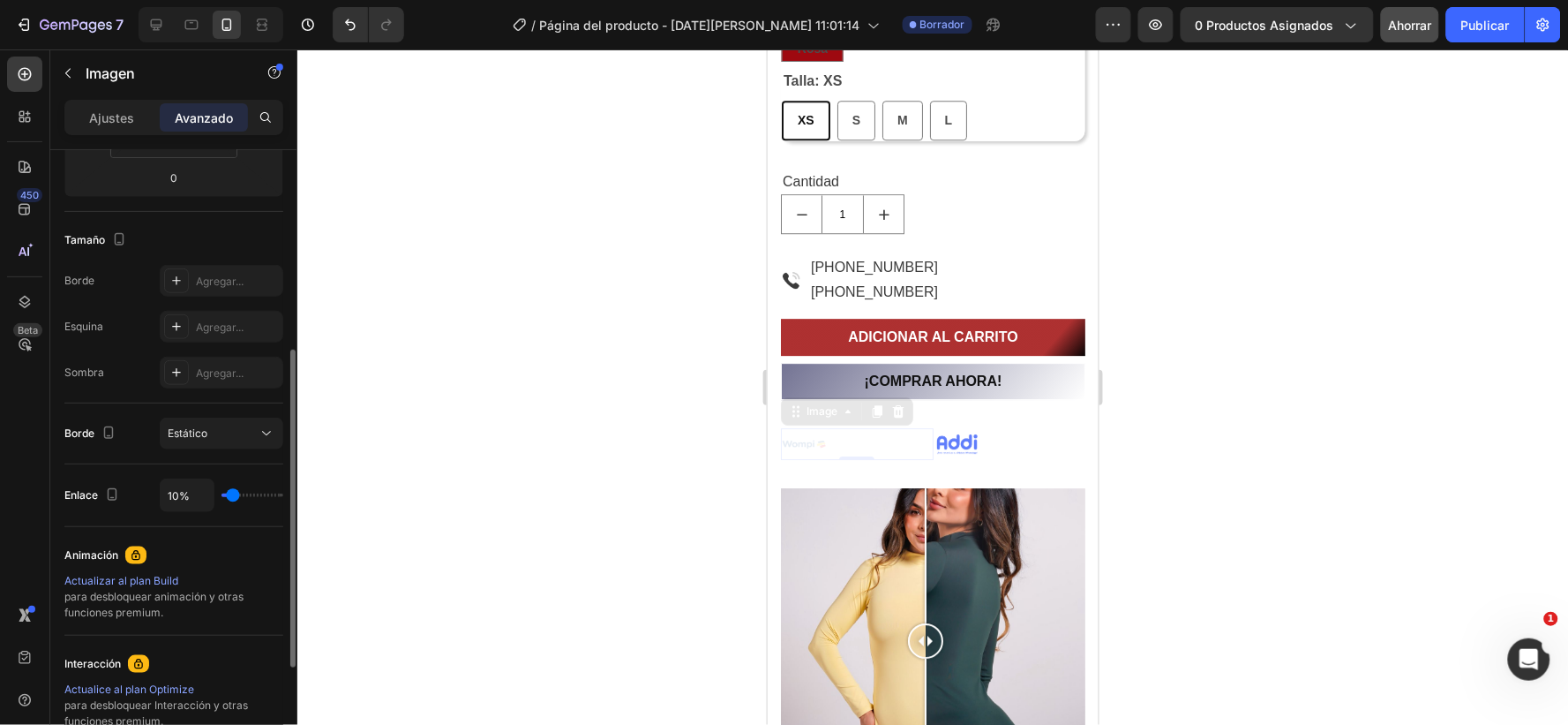
type input "0%"
type input "0"
type input "4%"
type input "4"
type input "72%"
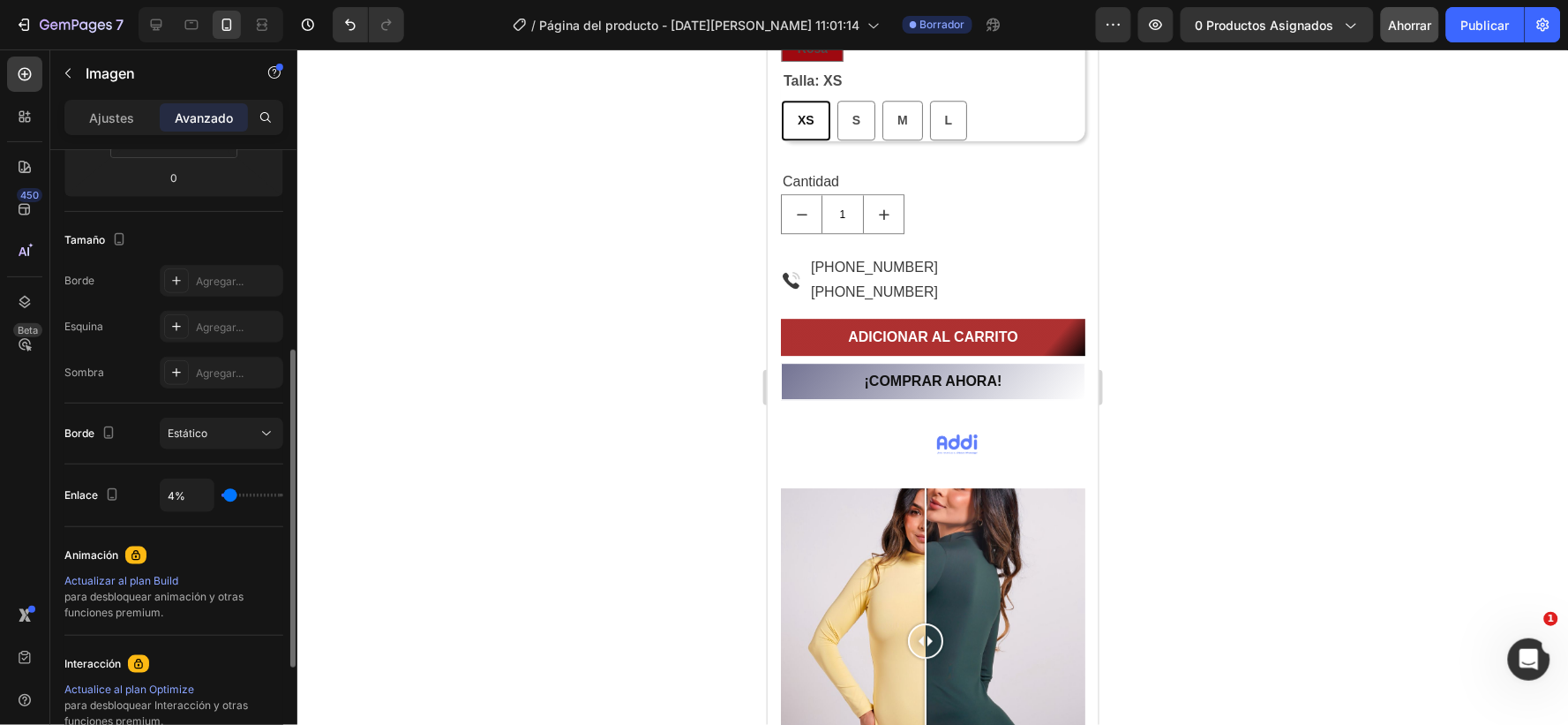
type input "72"
type input "80%"
type input "80"
type input "97%"
type input "97"
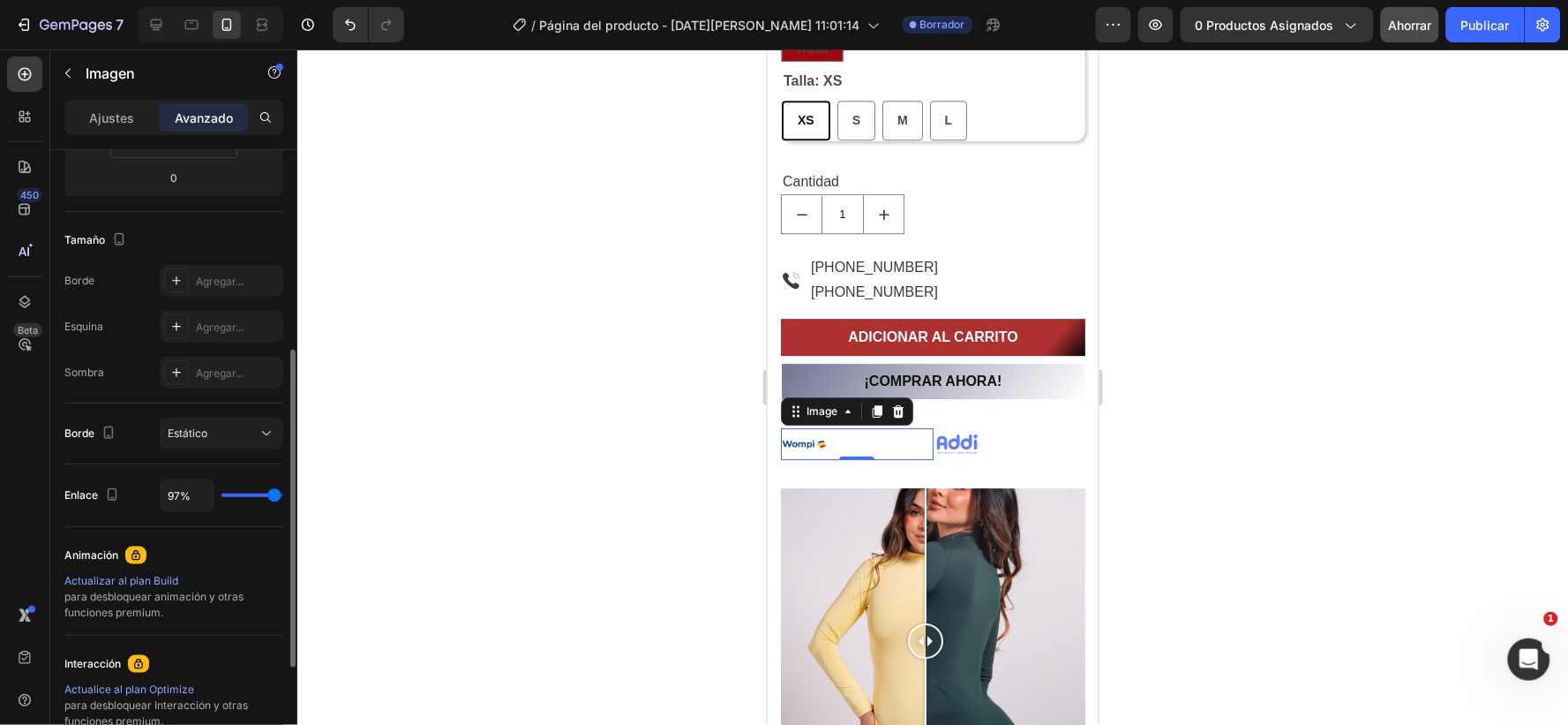
type input "99%"
type input "99"
type input "100%"
type input "100"
drag, startPoint x: 258, startPoint y: 491, endPoint x: 297, endPoint y: 488, distance: 39.1
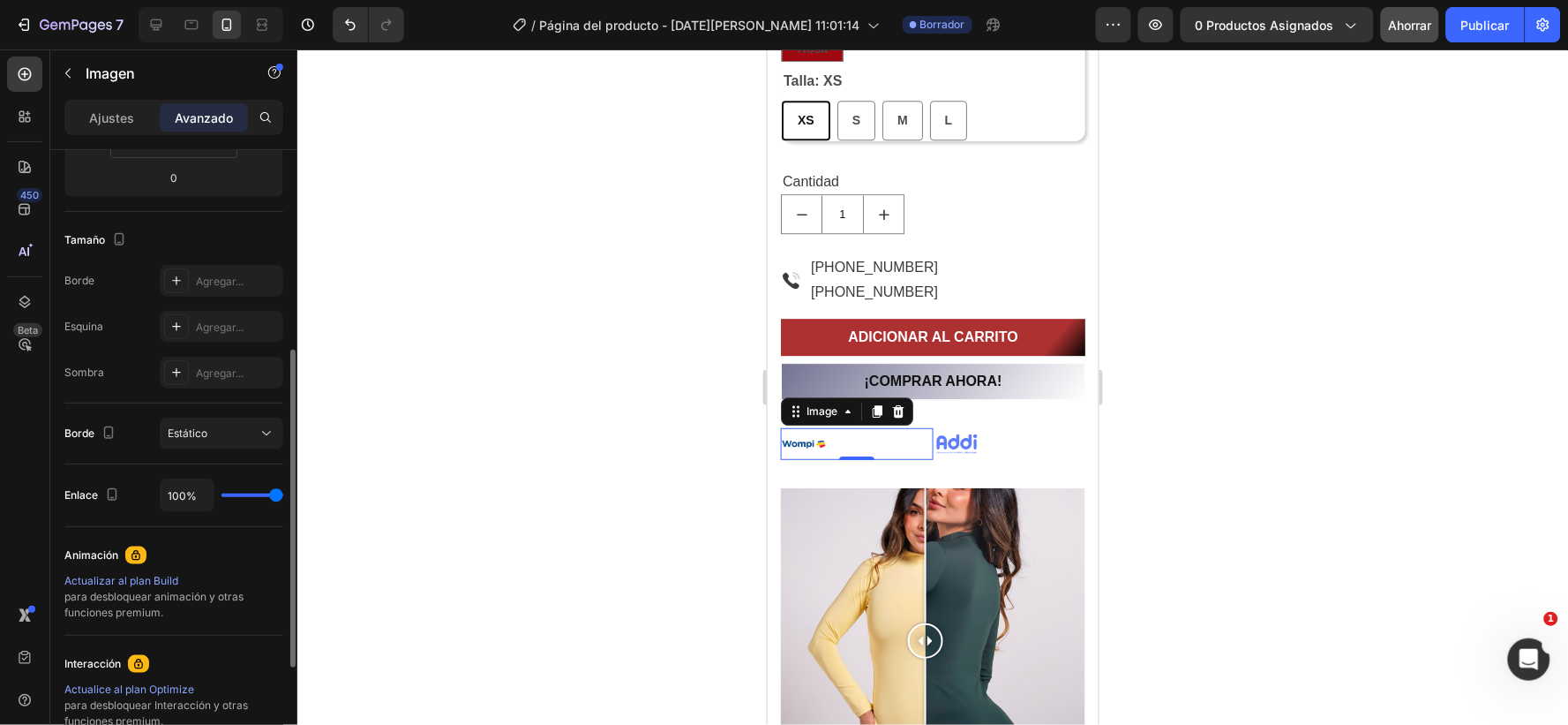
click at [283, 493] on input "range" at bounding box center [252, 495] width 61 height 4
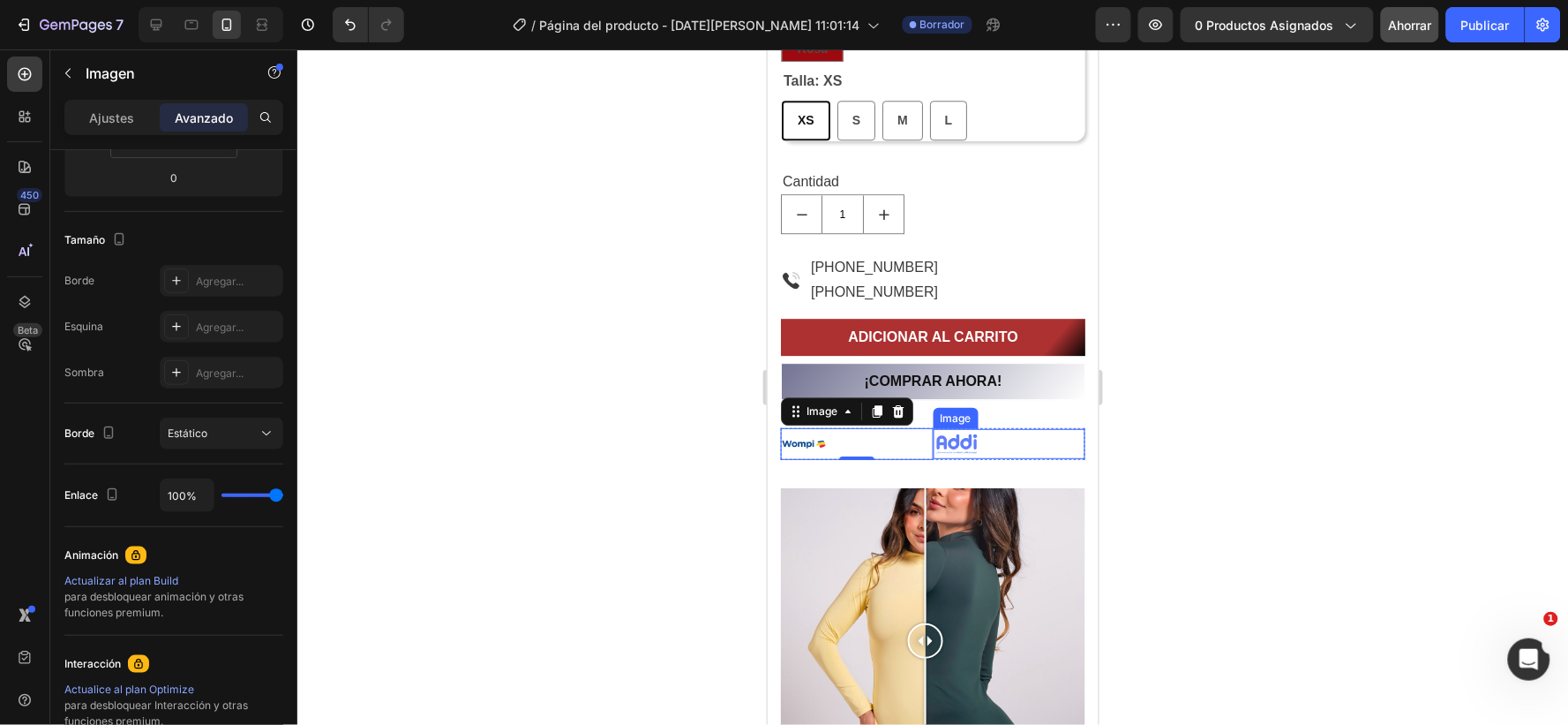
click at [1069, 433] on div at bounding box center [1009, 444] width 153 height 31
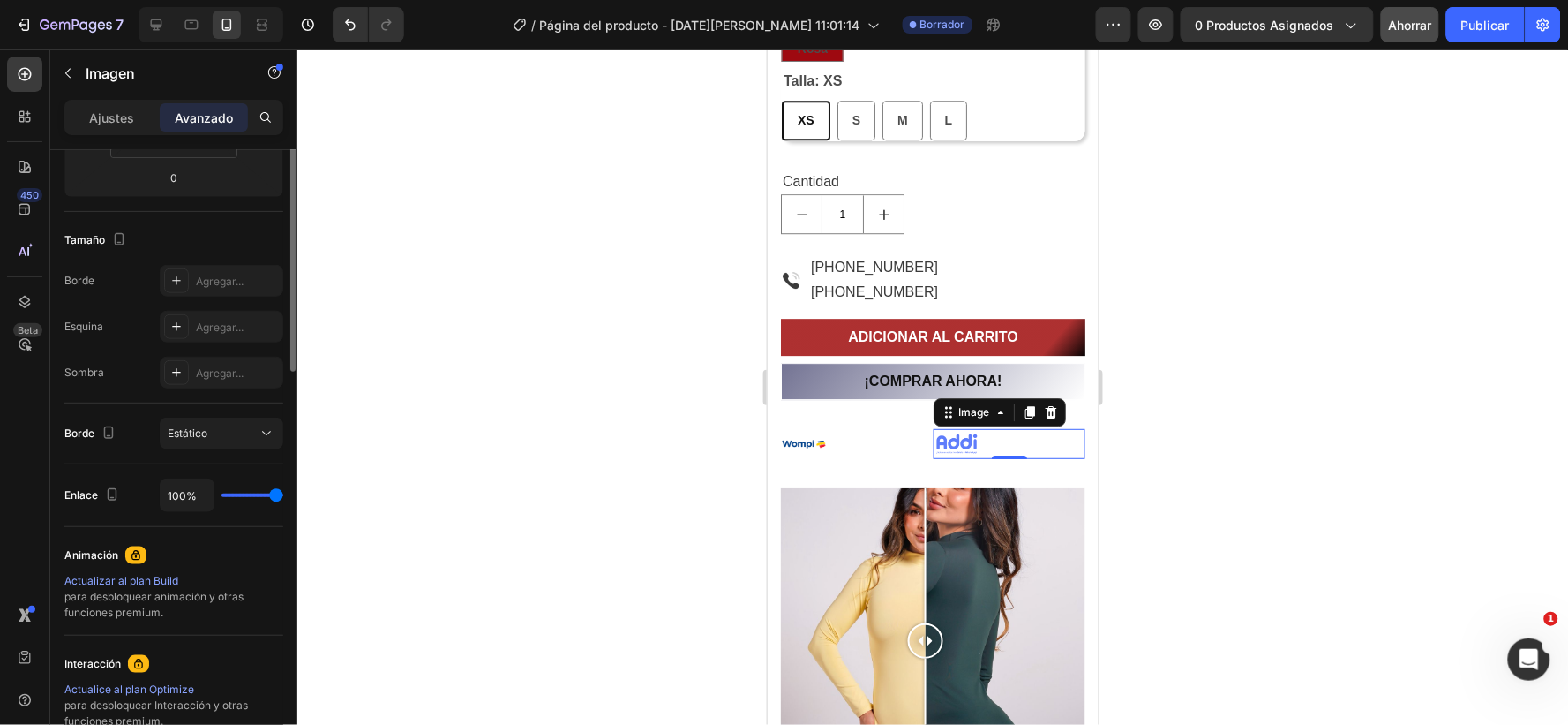
scroll to position [196, 0]
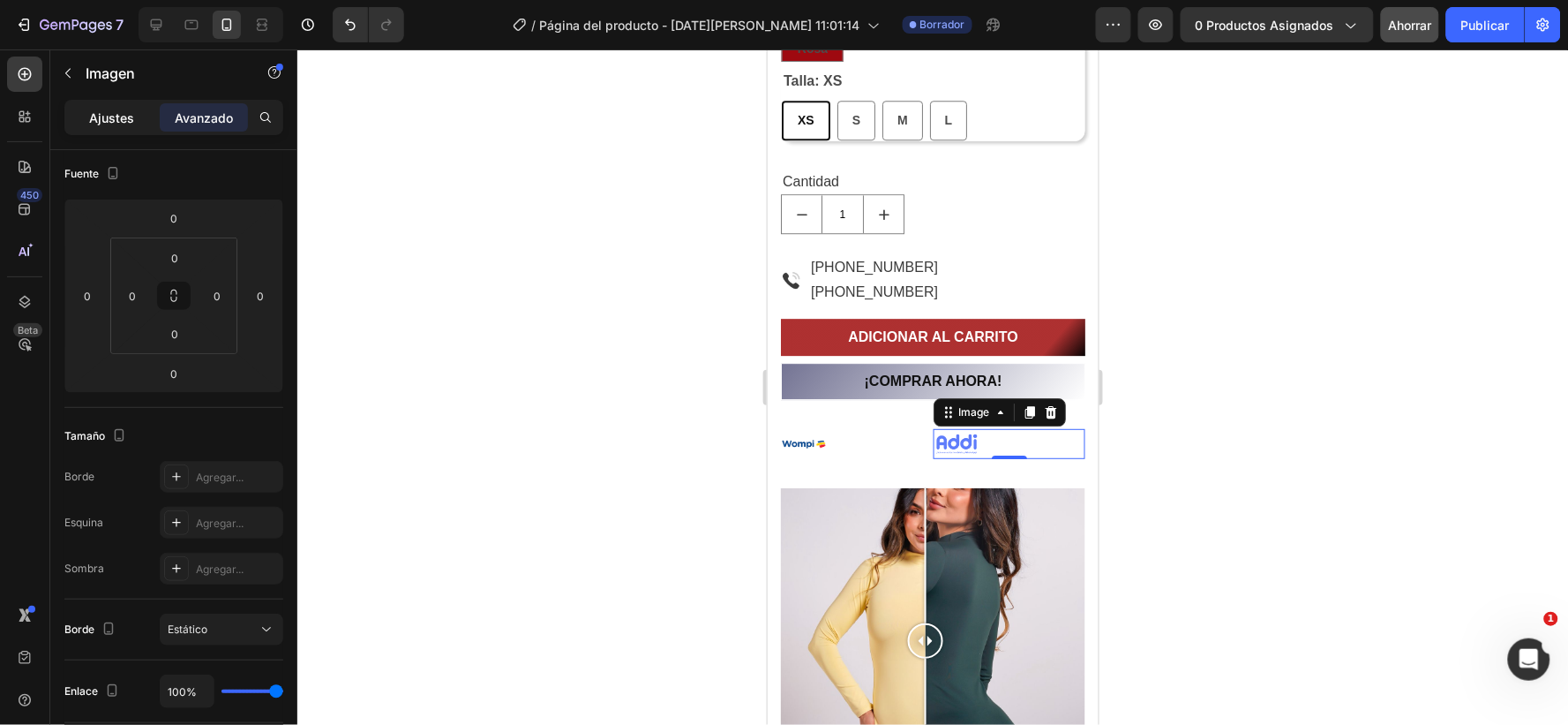
click at [104, 116] on font "Ajustes" at bounding box center [112, 117] width 45 height 15
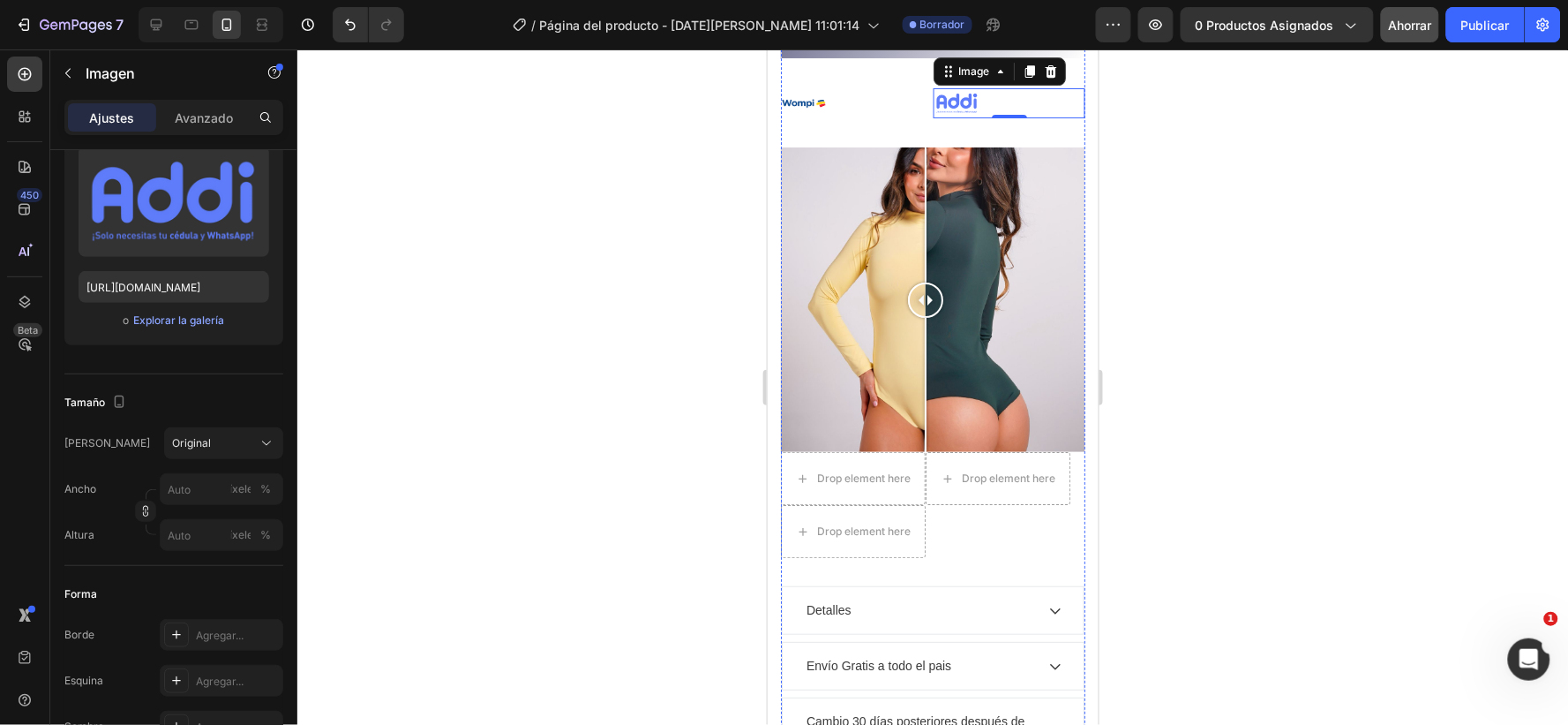
scroll to position [1921, 0]
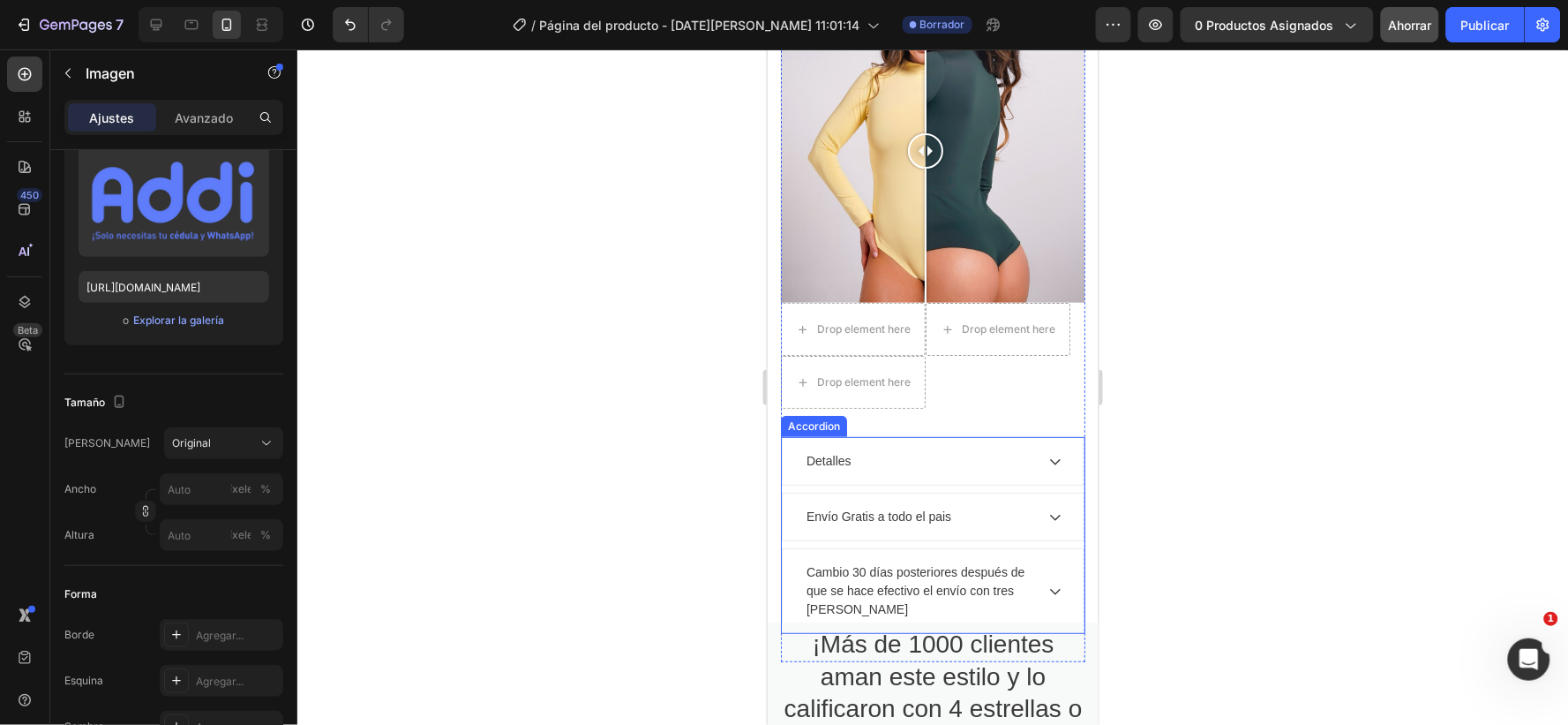
click at [898, 448] on div "Detalles" at bounding box center [917, 460] width 230 height 24
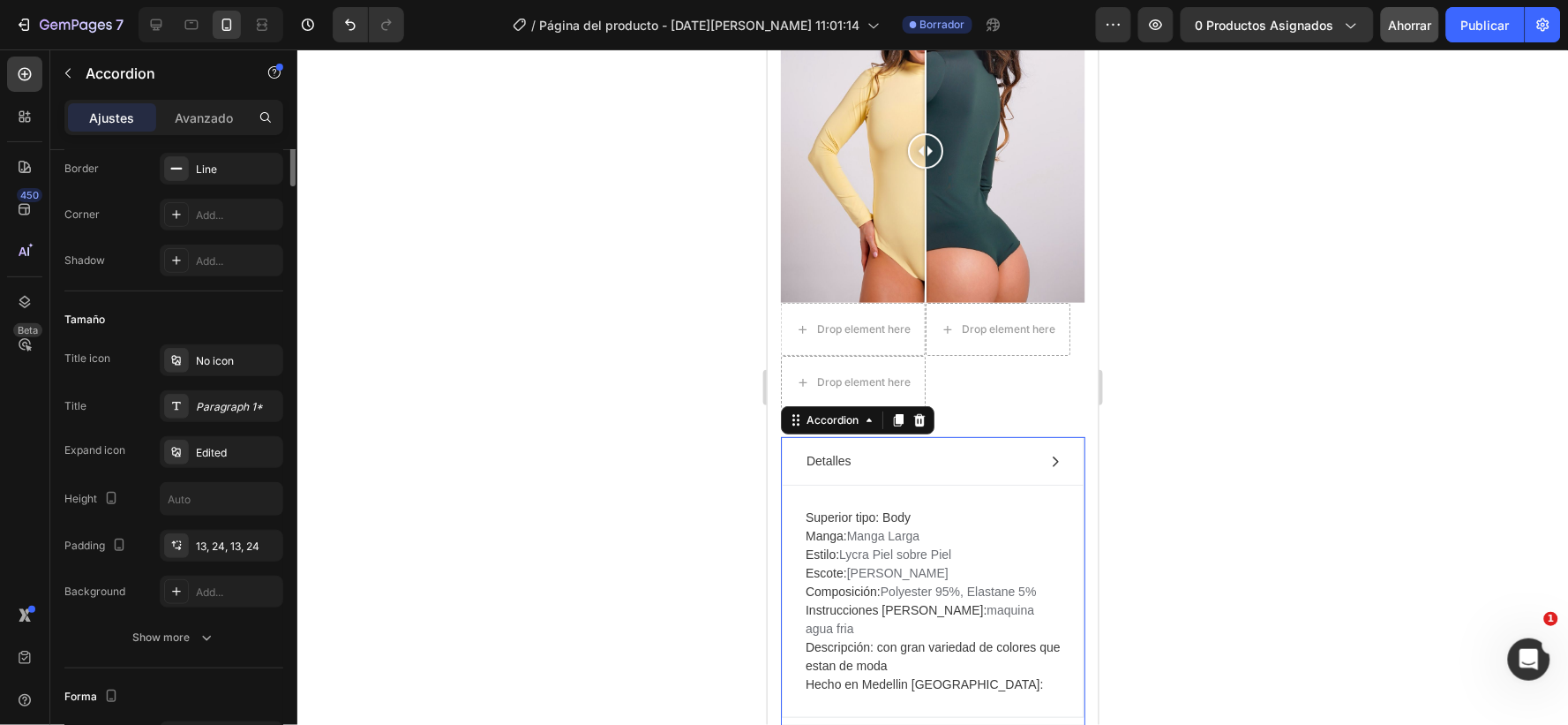
scroll to position [0, 0]
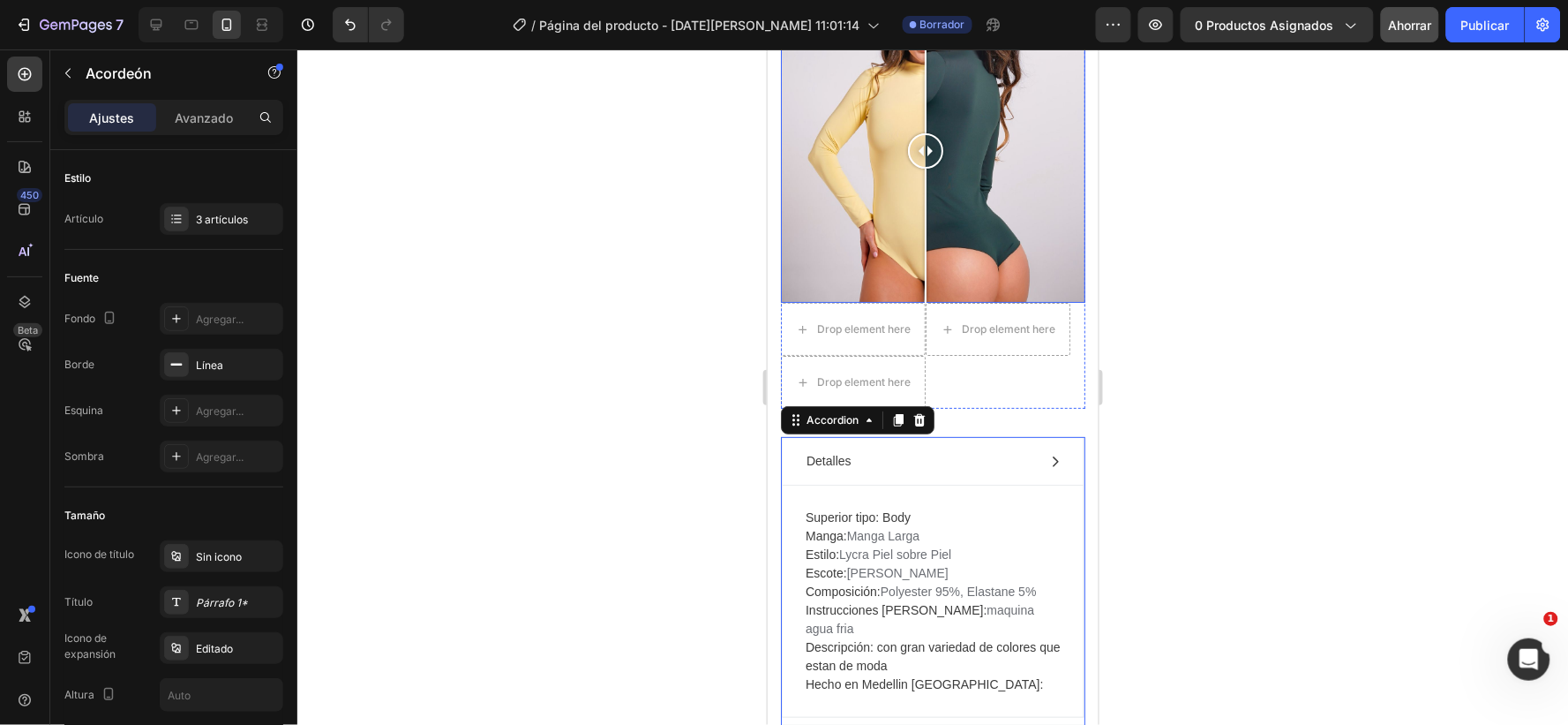
click at [814, 247] on div at bounding box center [932, 149] width 304 height 304
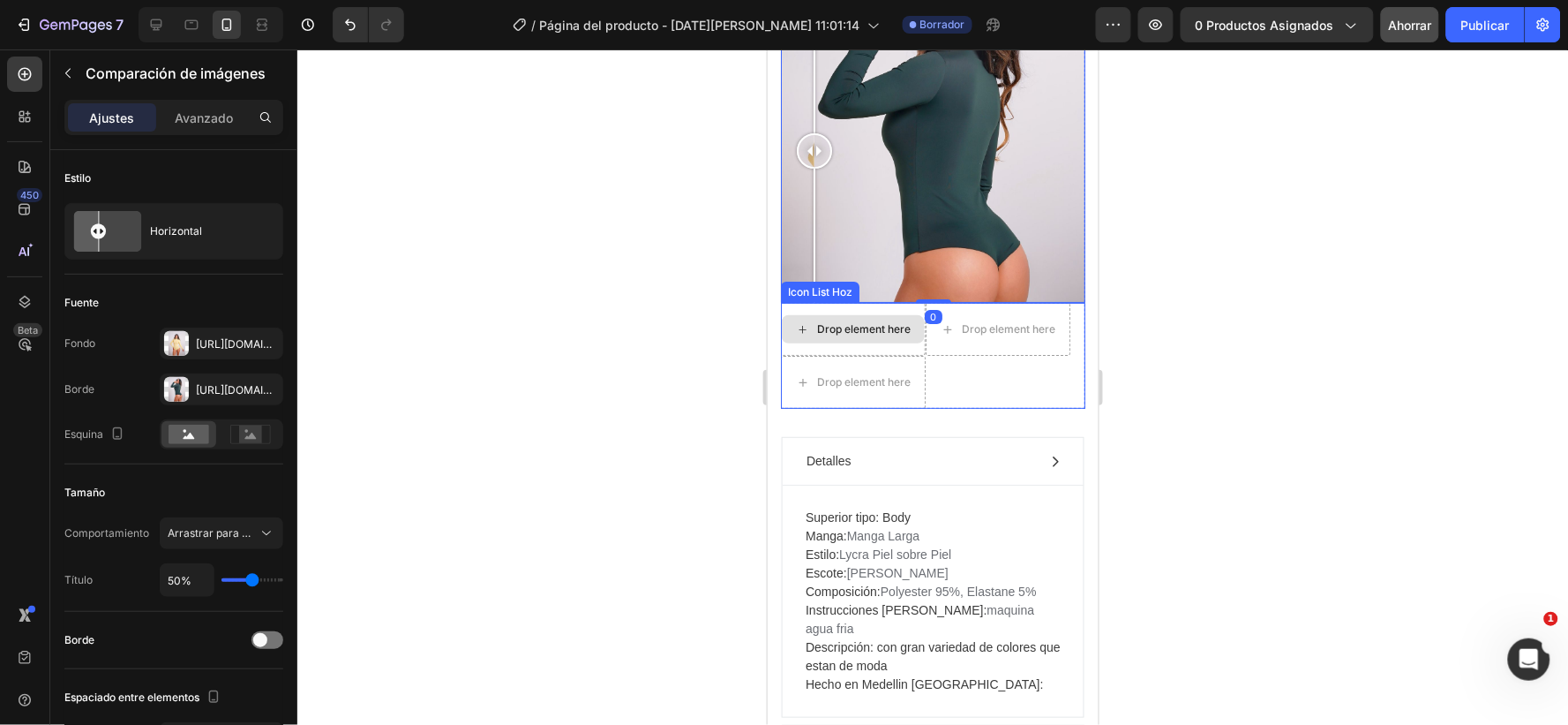
click at [801, 302] on div "Drop element here" at bounding box center [852, 328] width 145 height 53
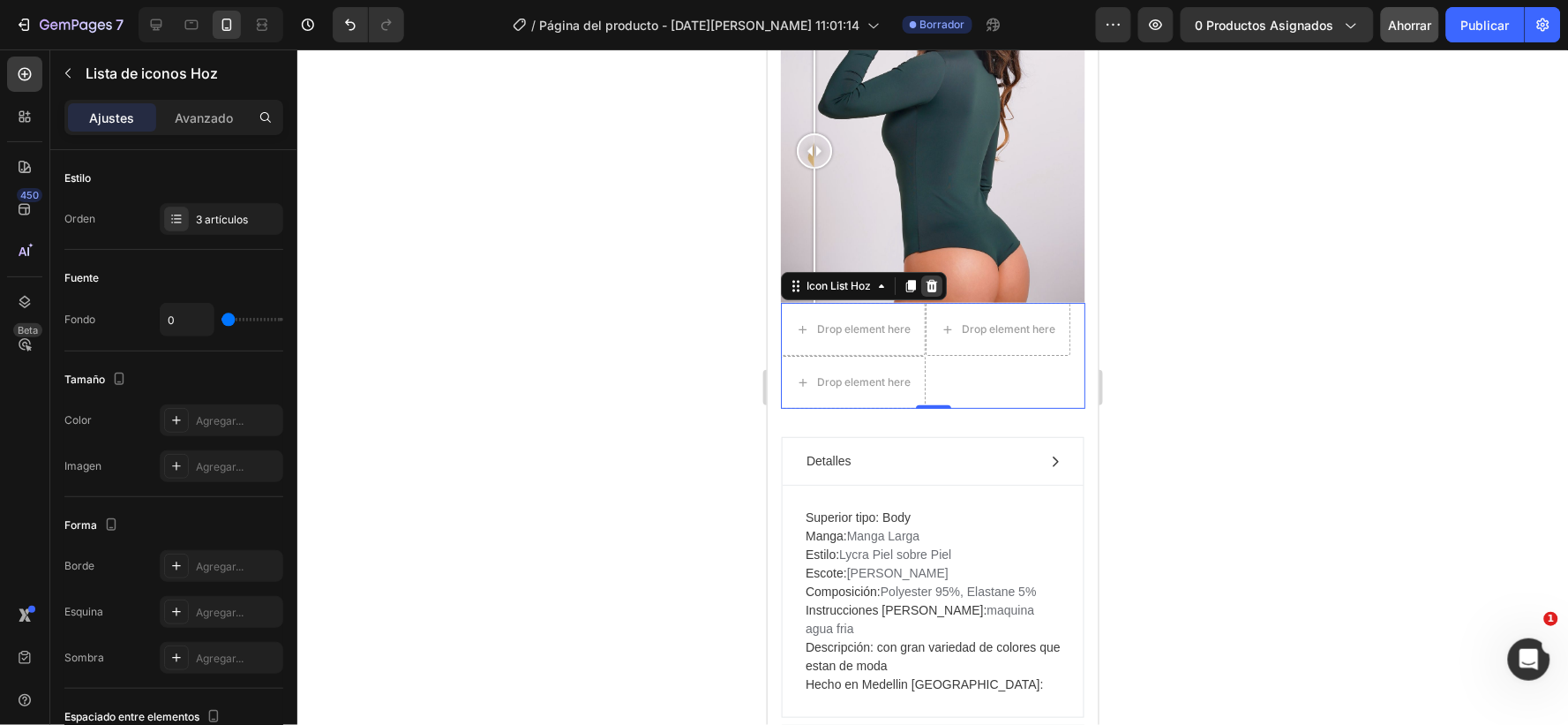
click at [931, 279] on icon at bounding box center [931, 284] width 12 height 12
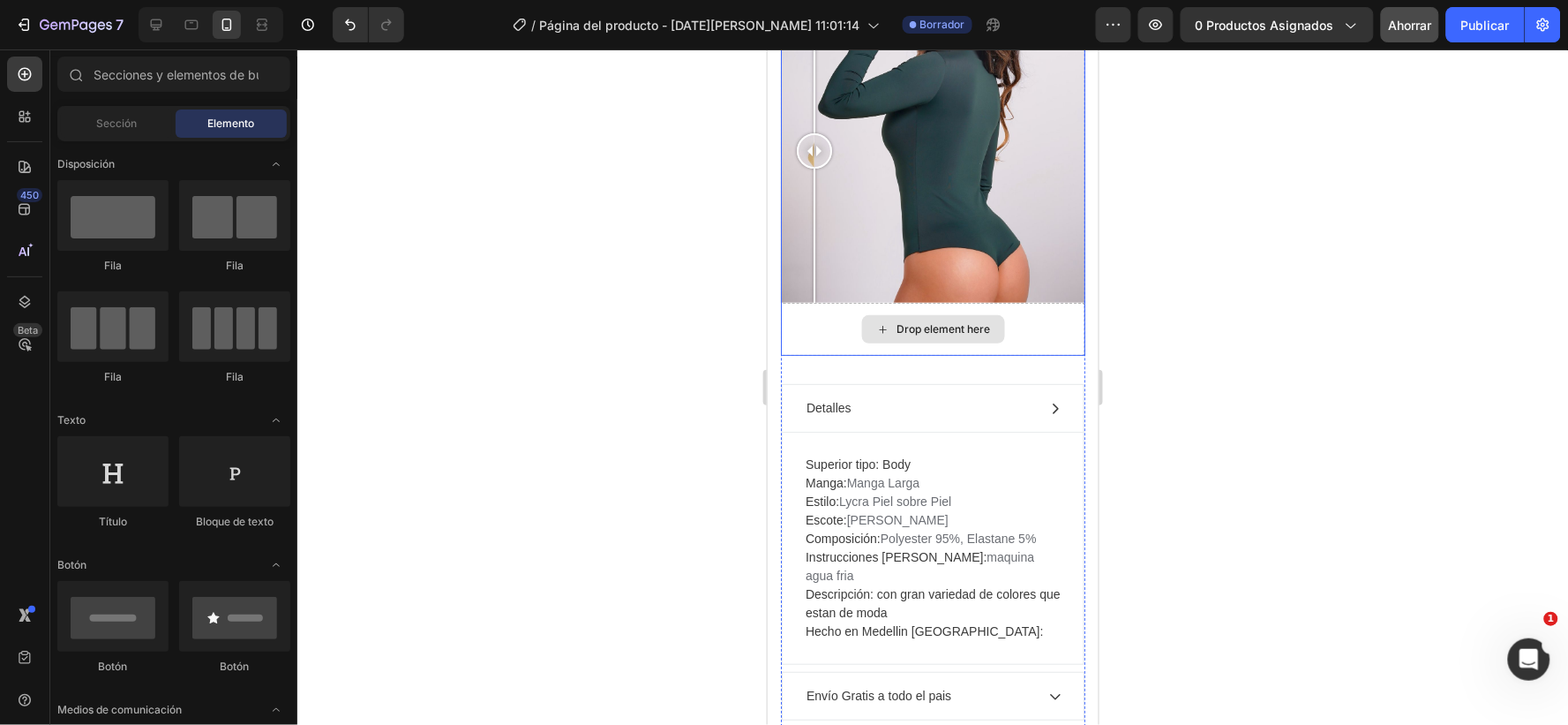
click at [811, 313] on div "Drop element here" at bounding box center [932, 328] width 304 height 53
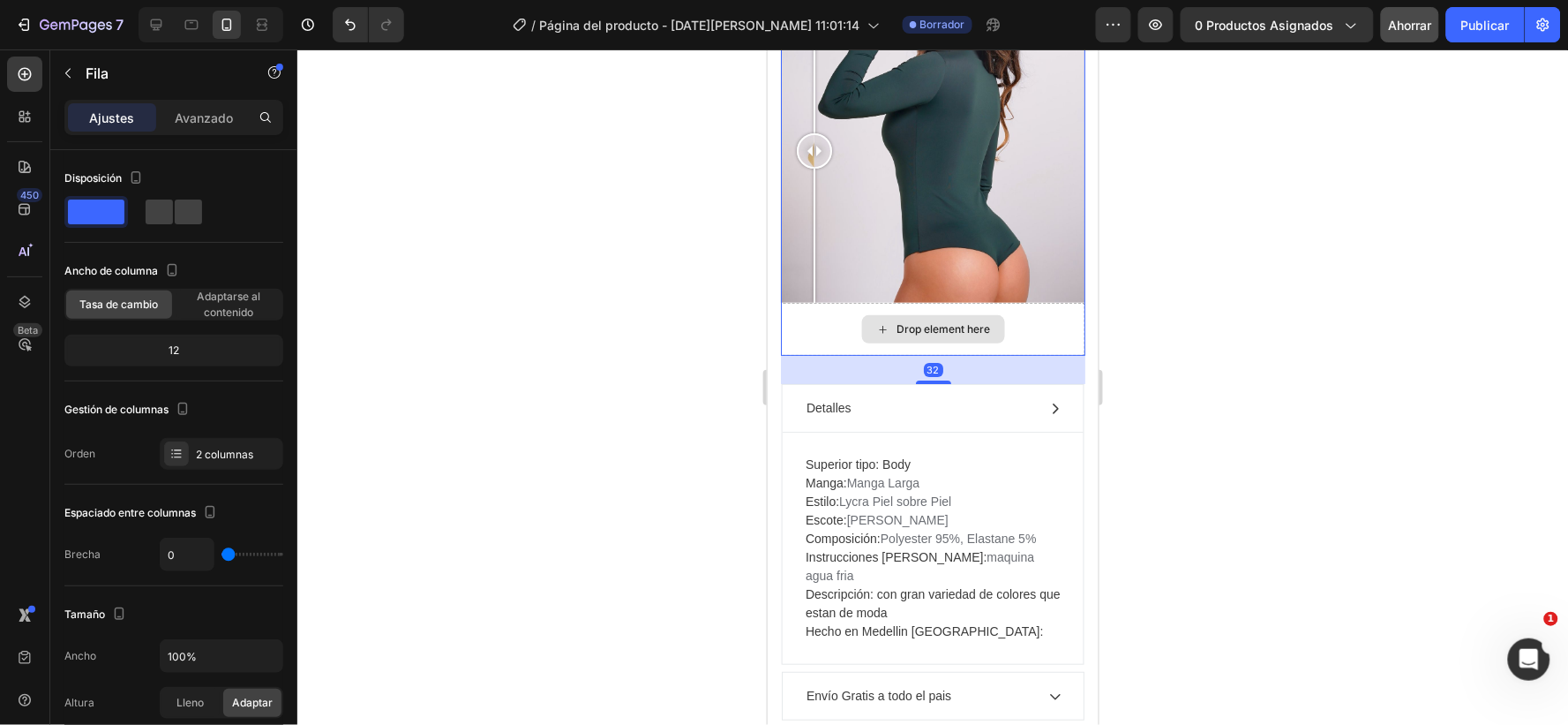
click at [839, 302] on div "Drop element here" at bounding box center [932, 328] width 304 height 53
click at [1042, 302] on div "Drop element here" at bounding box center [932, 328] width 304 height 53
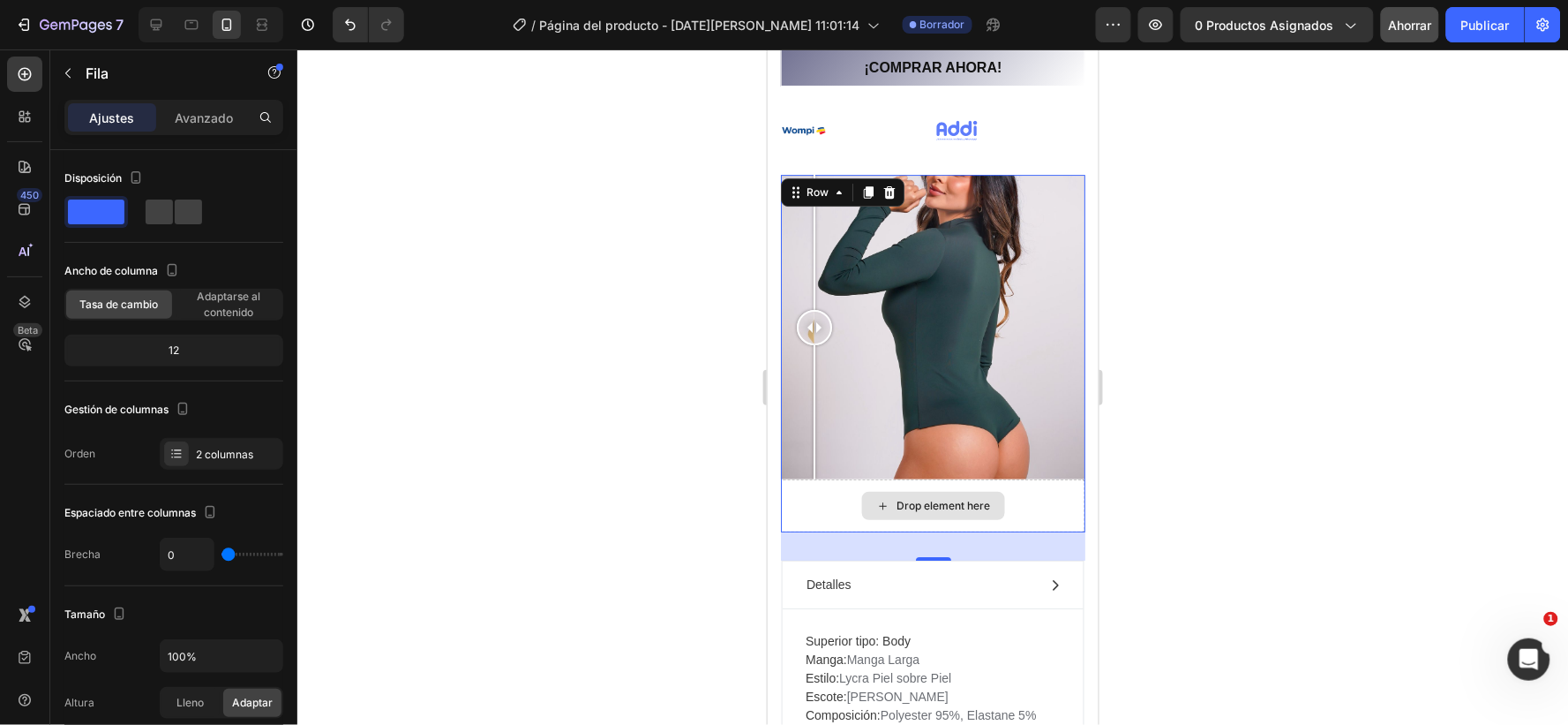
scroll to position [1725, 0]
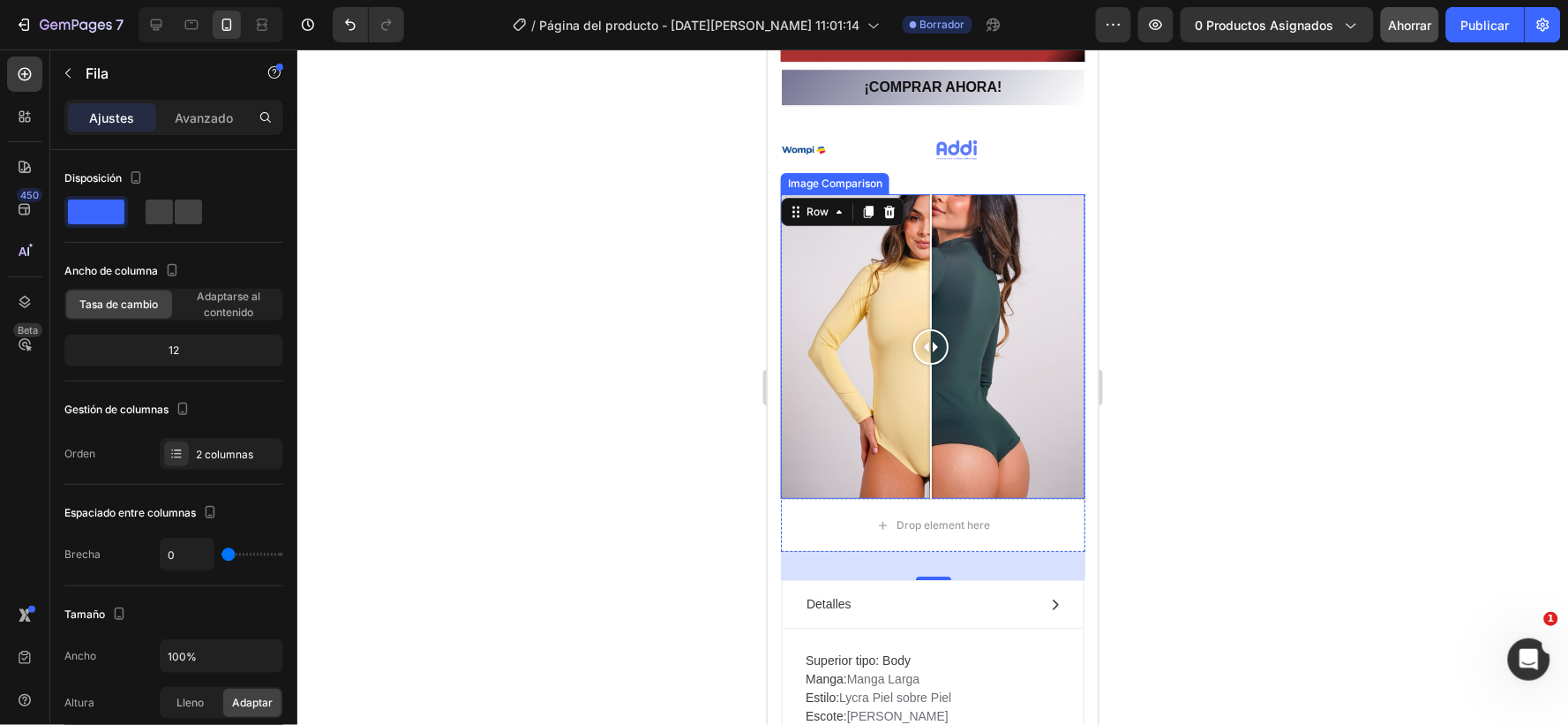
drag, startPoint x: 817, startPoint y: 338, endPoint x: 930, endPoint y: 338, distance: 113.0
click at [930, 338] on div at bounding box center [930, 346] width 36 height 36
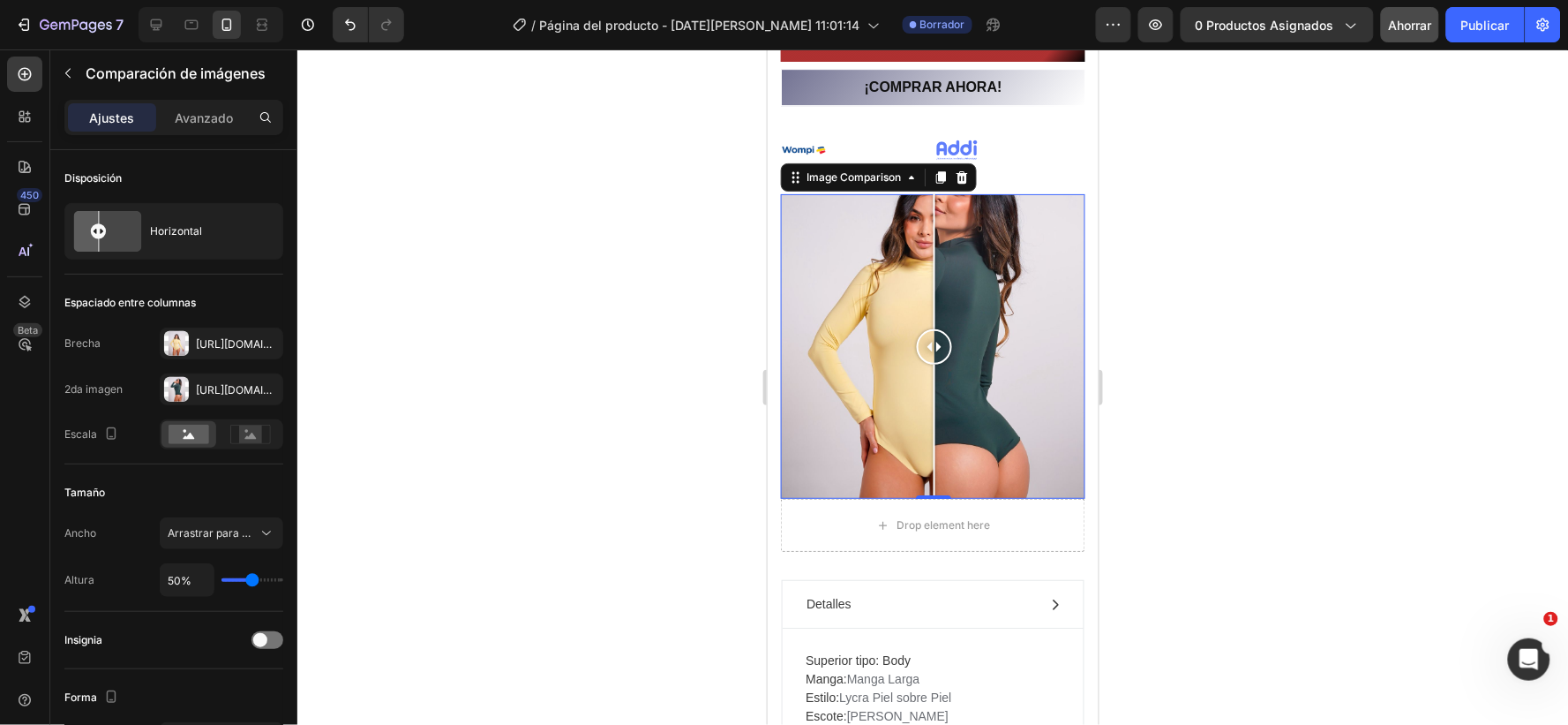
click at [934, 335] on div at bounding box center [934, 346] width 36 height 36
type input "54%"
type input "54"
type input "64%"
type input "64"
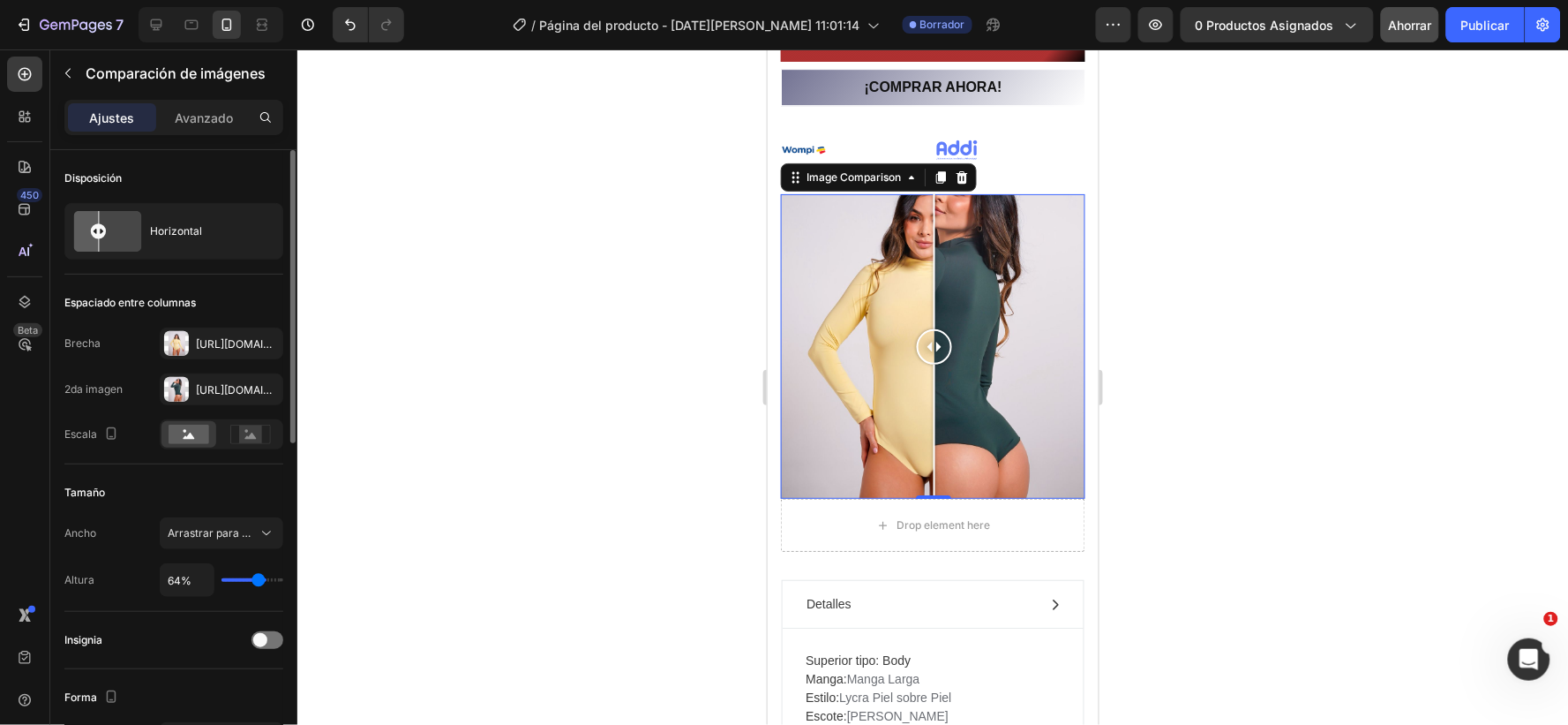
type input "70%"
type input "70"
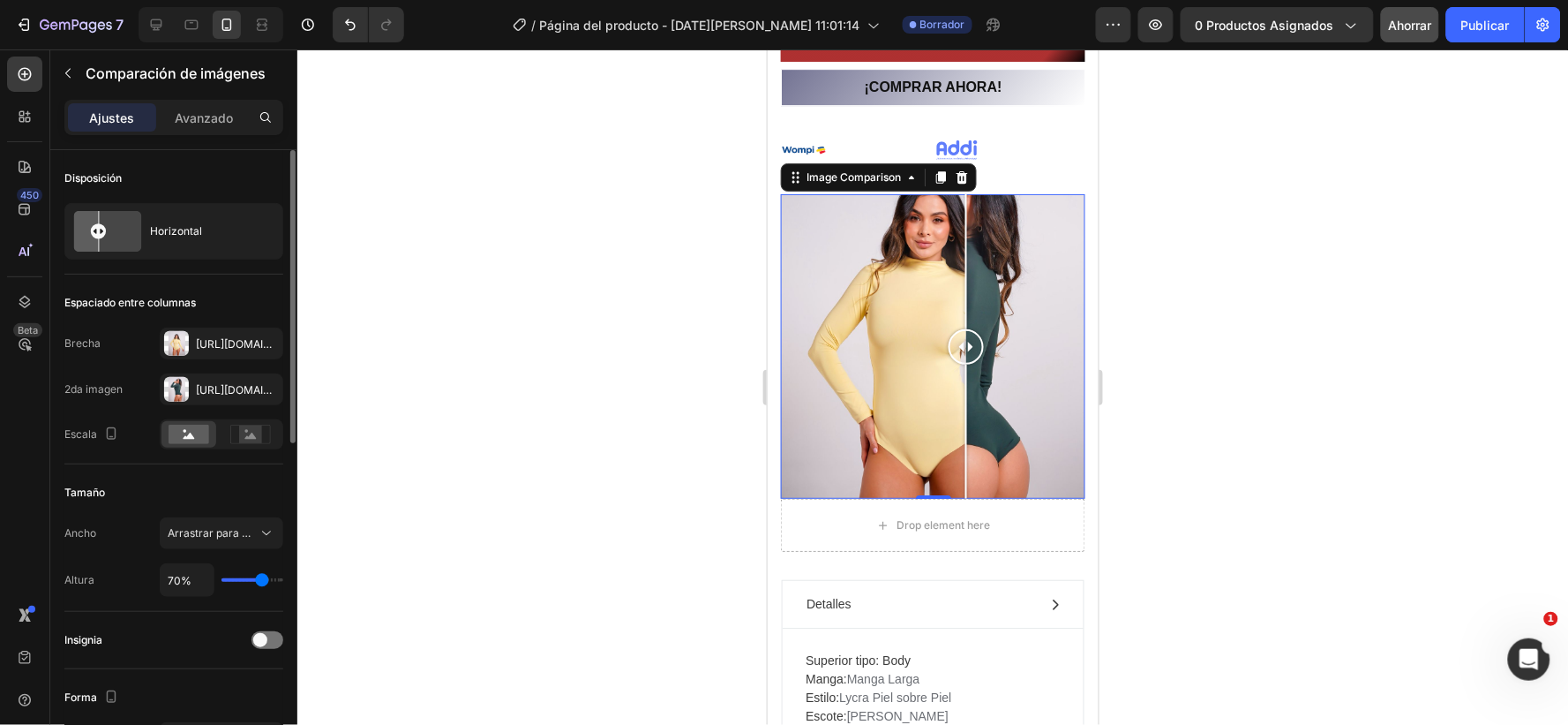
type input "72%"
type input "72"
type input "74%"
type input "74"
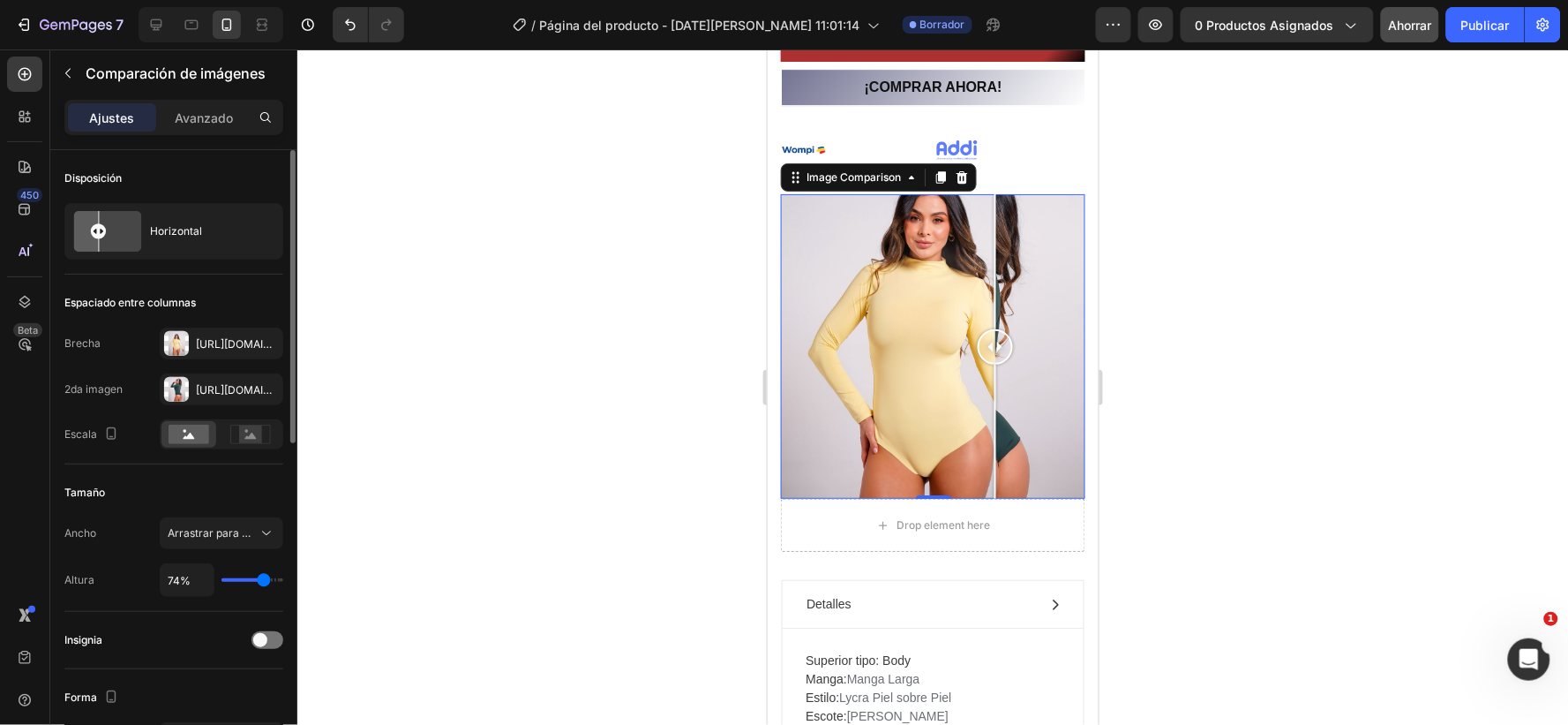
type input "68%"
type input "68"
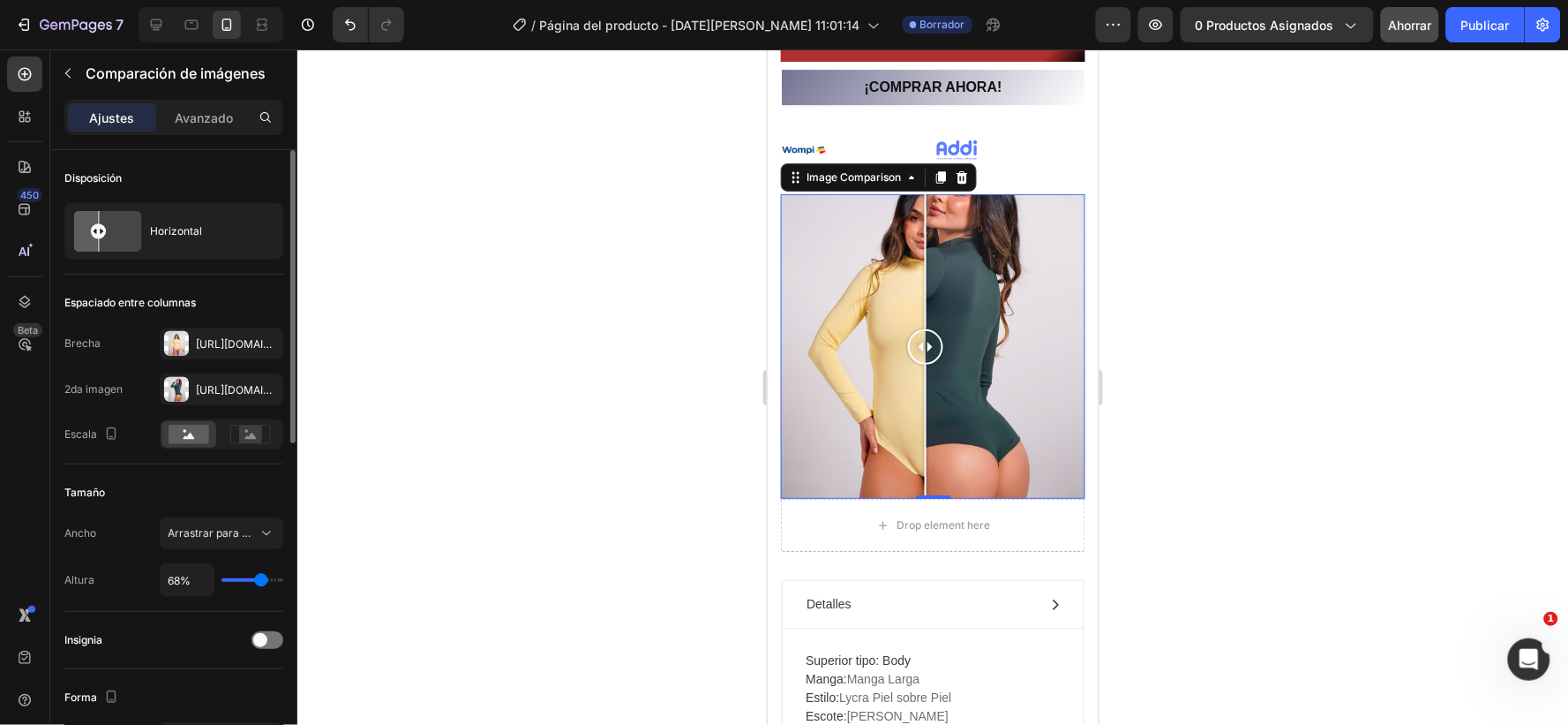
type input "50%"
type input "50"
type input "29%"
type input "29"
type input "25%"
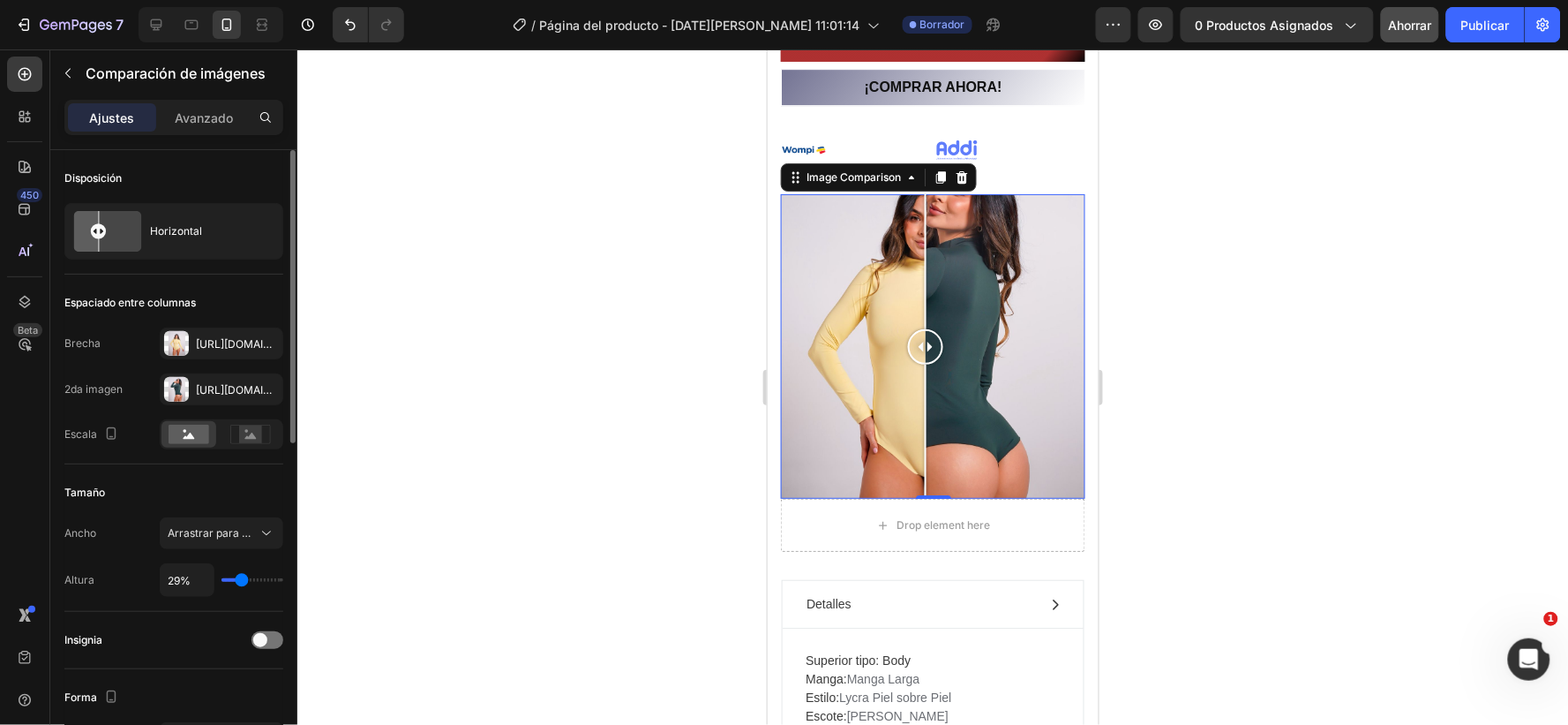
type input "25"
type input "17%"
type input "17"
type input "13%"
type input "13"
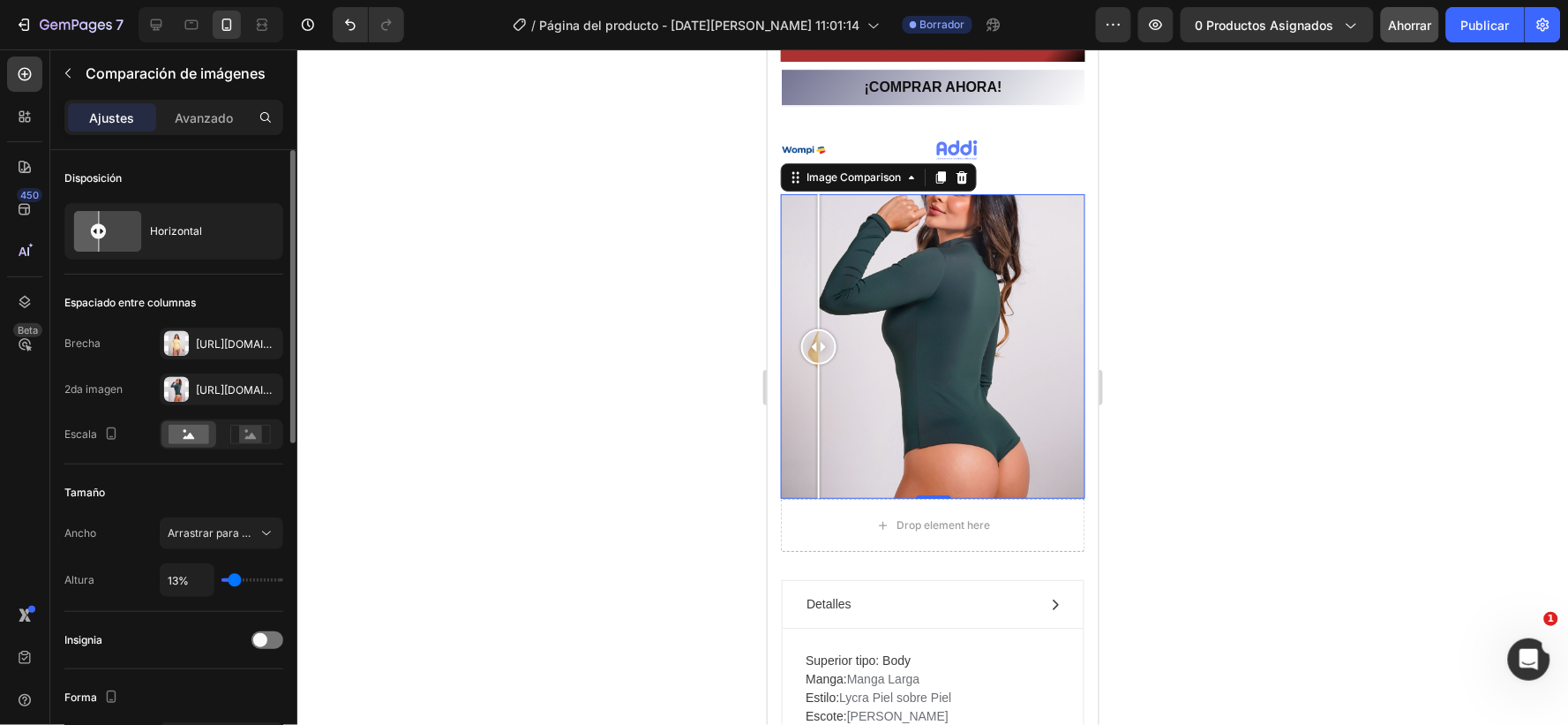
type input "23%"
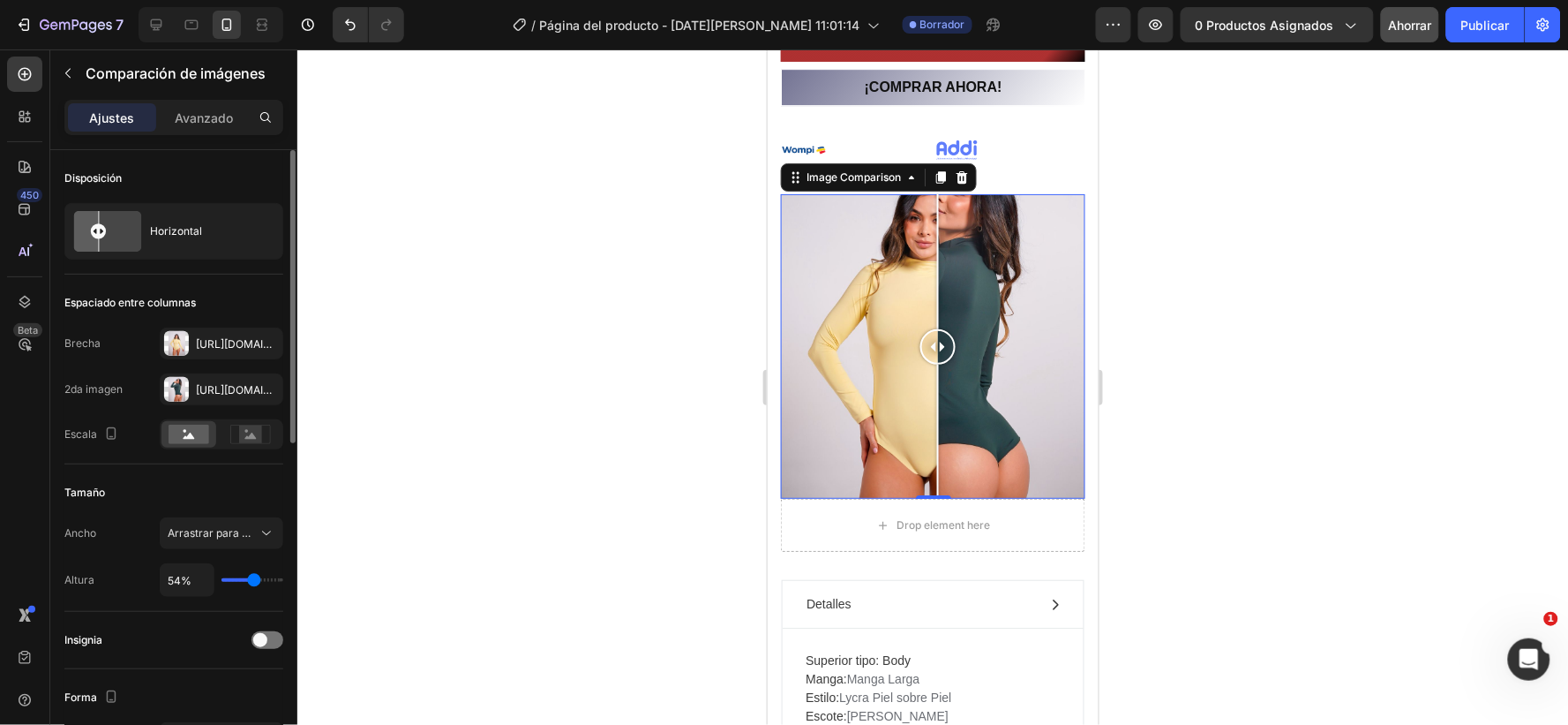
click at [253, 578] on input "range" at bounding box center [252, 580] width 61 height 4
click at [181, 579] on input "54%" at bounding box center [187, 579] width 53 height 32
click at [268, 640] on div at bounding box center [267, 640] width 32 height 17
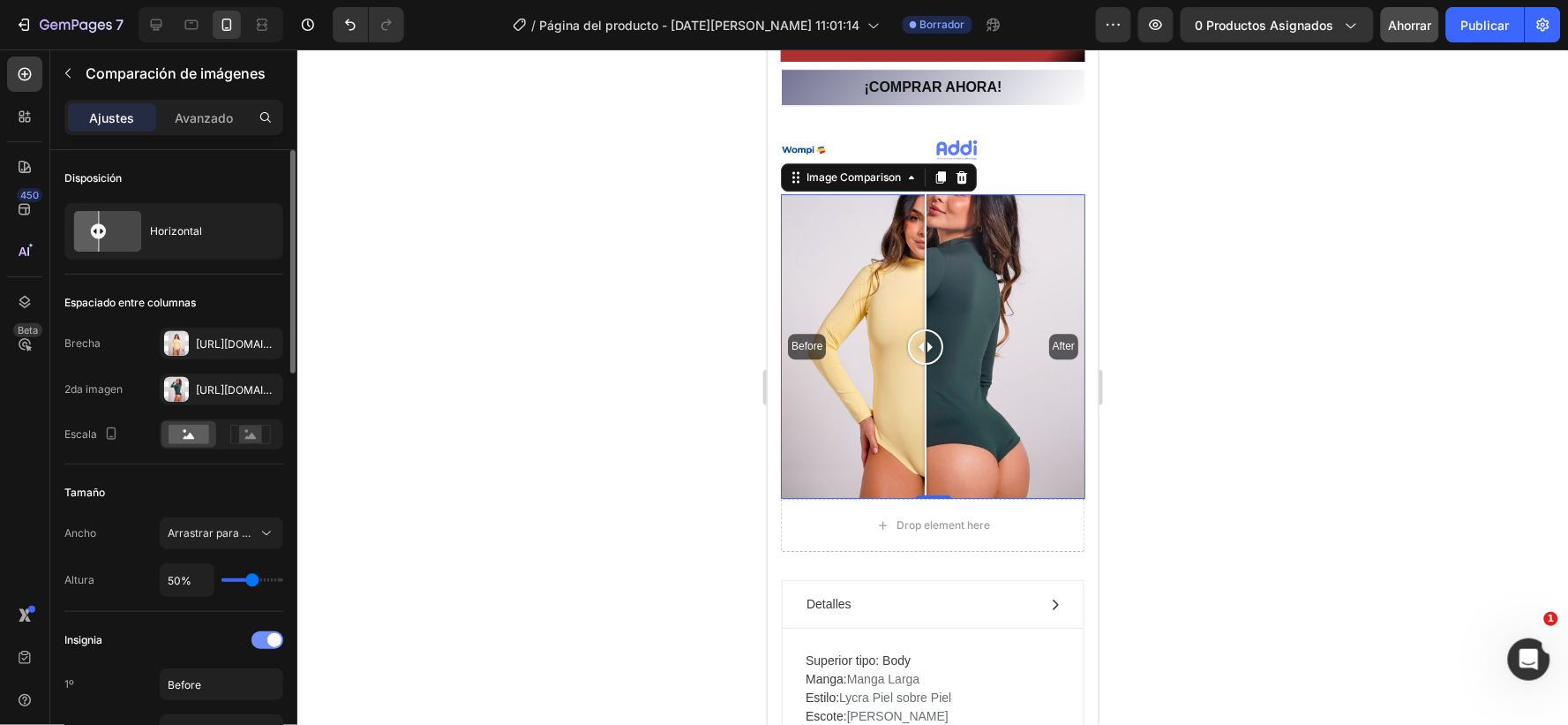
click at [263, 636] on div at bounding box center [267, 640] width 32 height 17
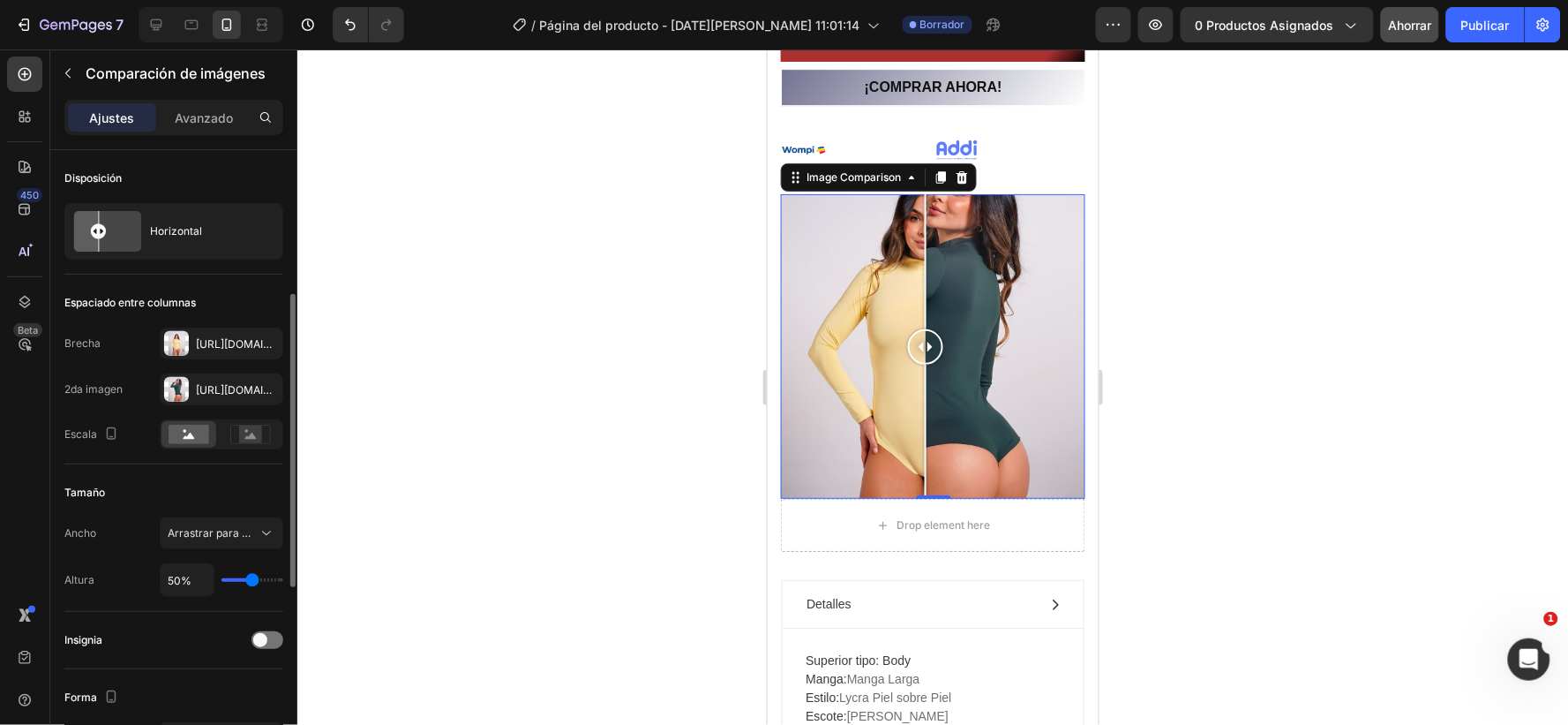
scroll to position [196, 0]
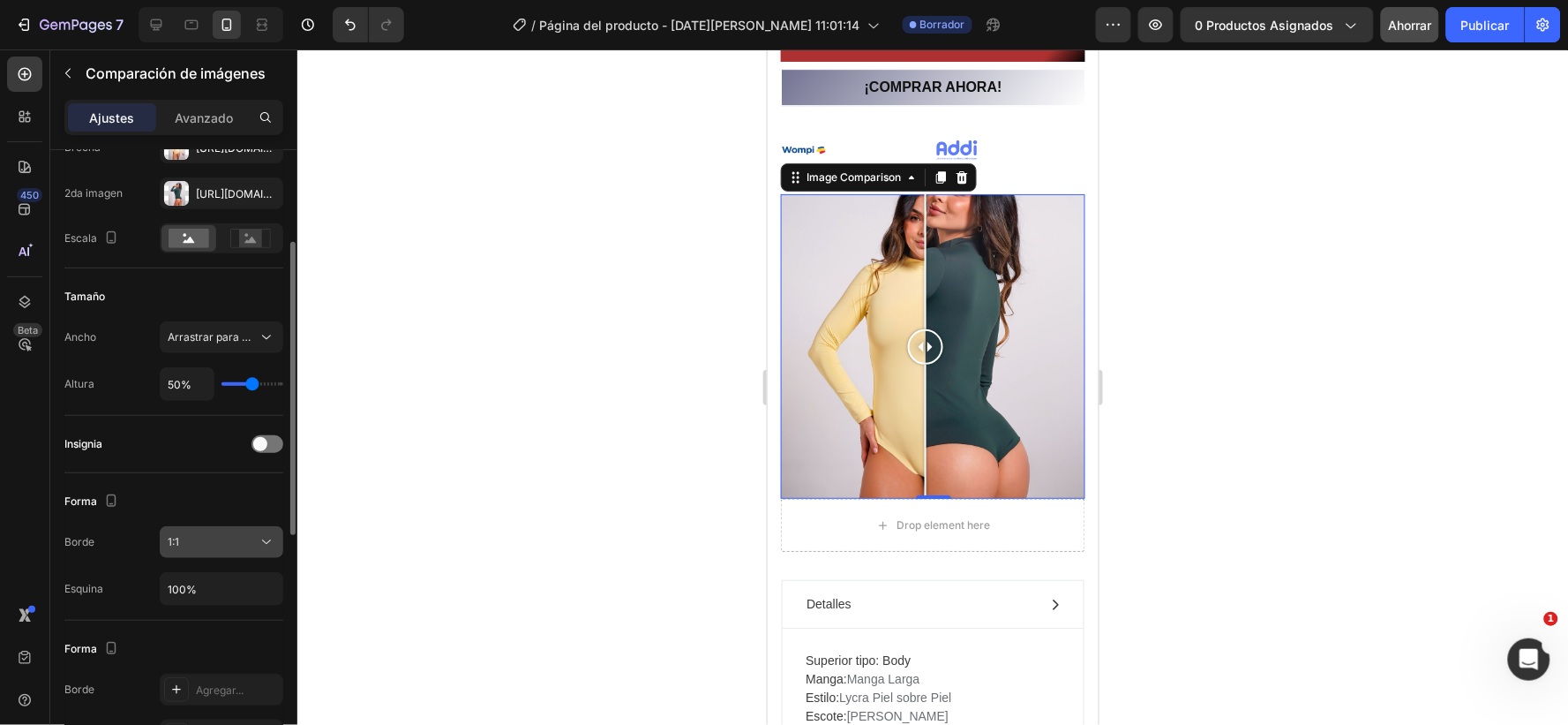
click at [181, 536] on div "1:1" at bounding box center [213, 542] width 90 height 16
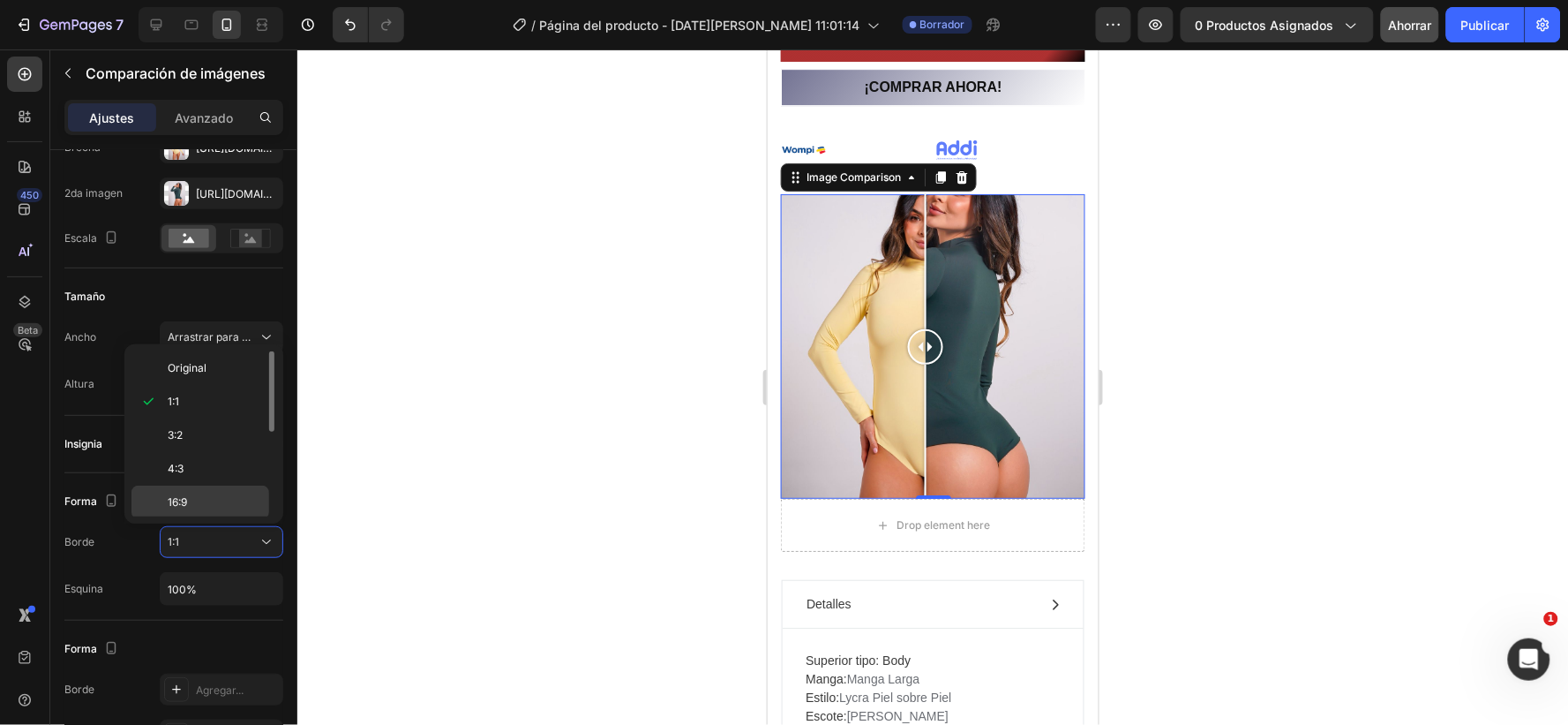
click at [183, 501] on font "16:9" at bounding box center [177, 501] width 19 height 13
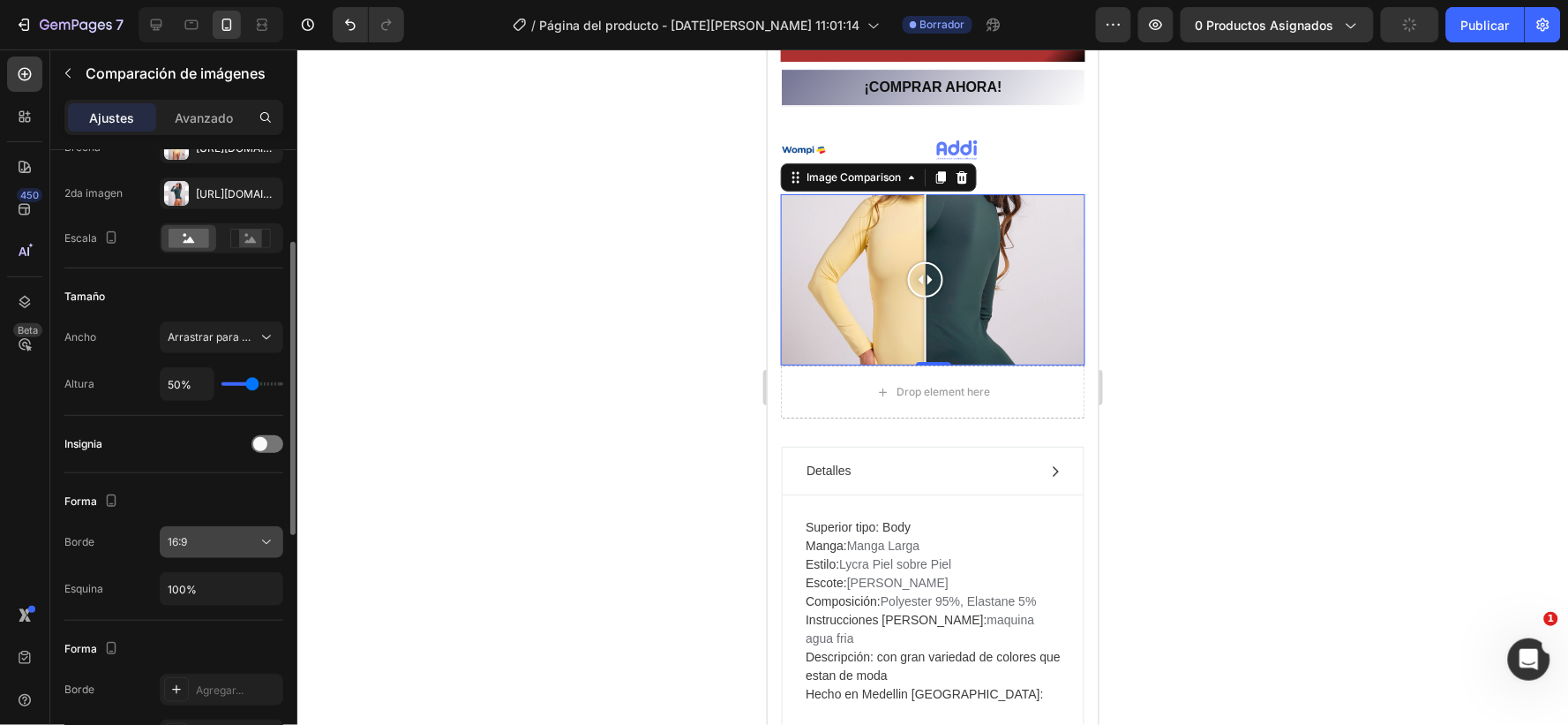
click at [251, 540] on div "16:9" at bounding box center [213, 542] width 90 height 16
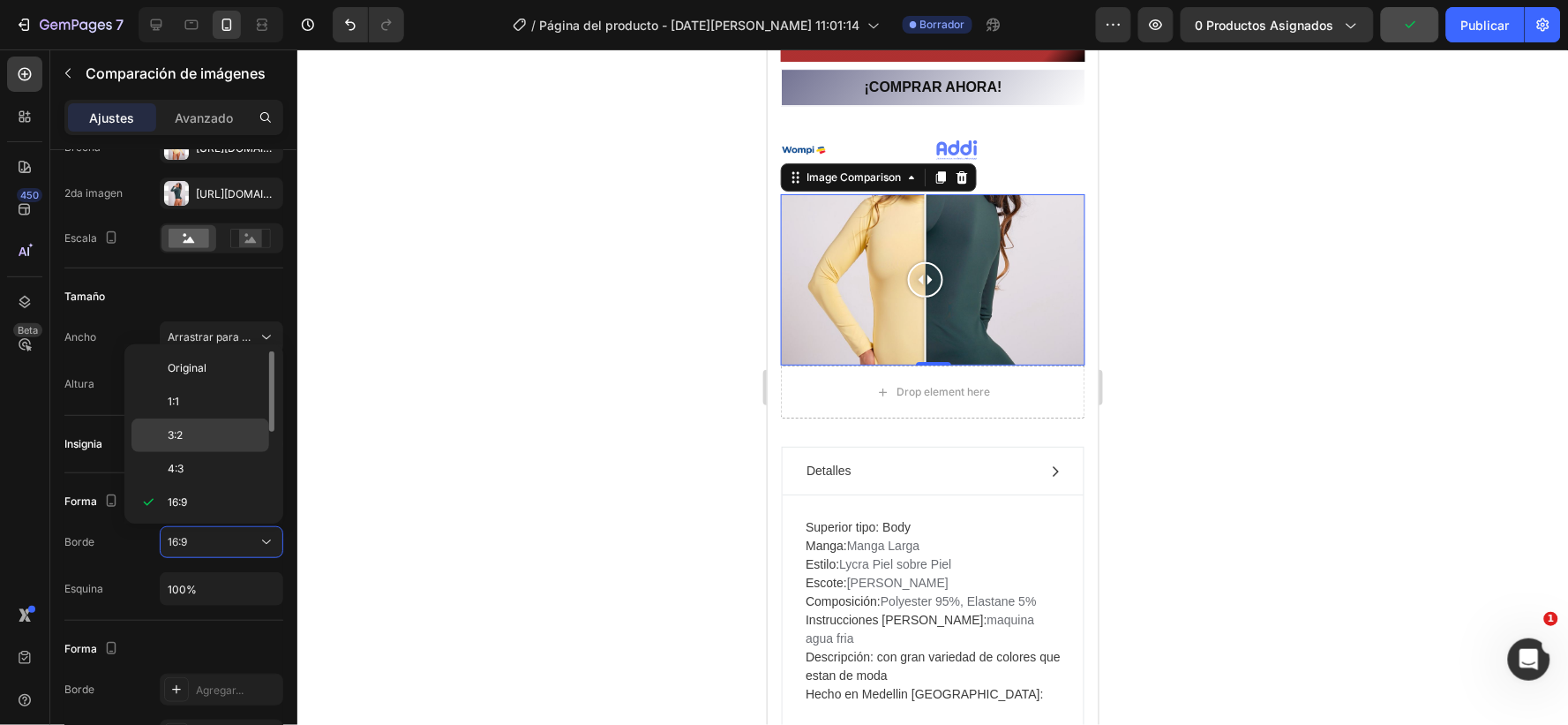
click at [178, 434] on font "3:2" at bounding box center [175, 434] width 15 height 13
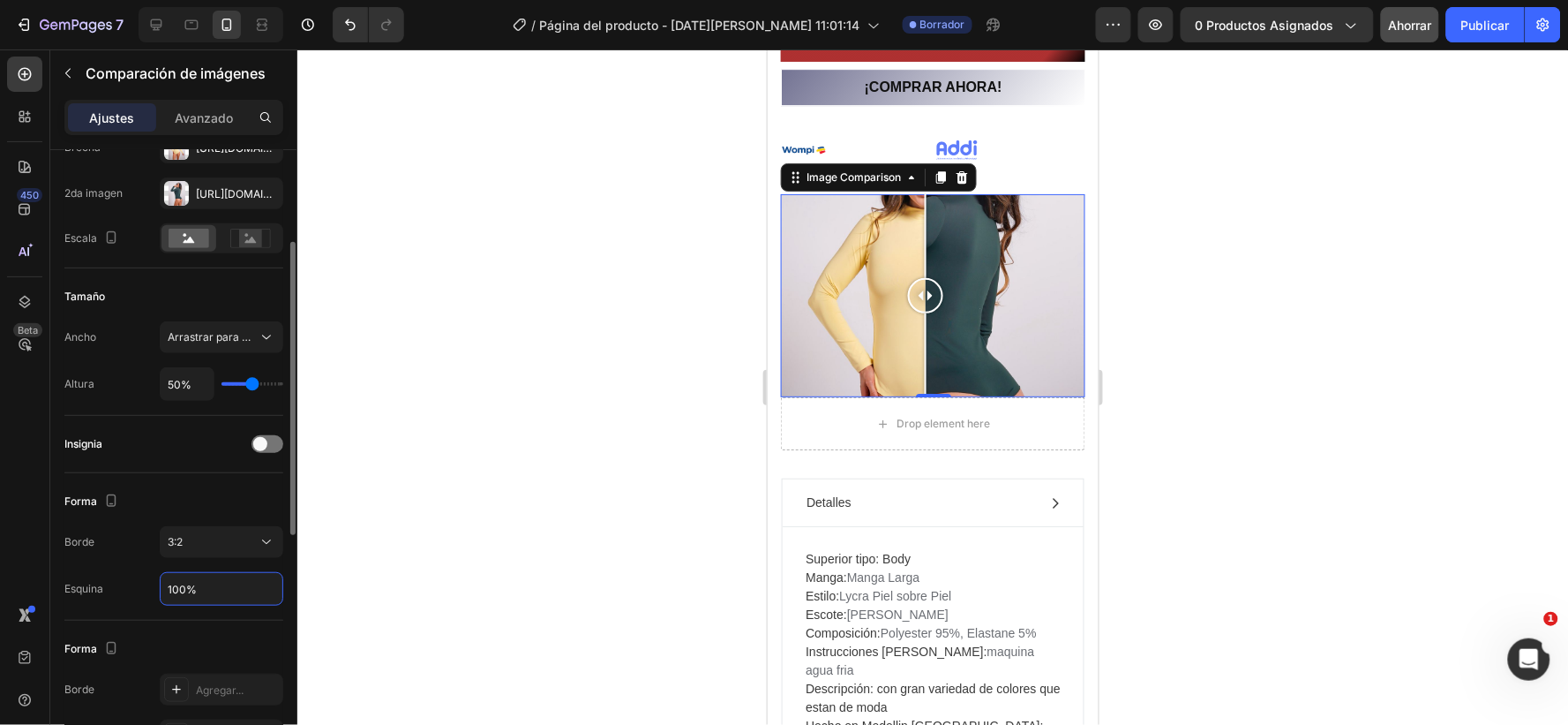
click at [212, 586] on input "100%" at bounding box center [221, 588] width 122 height 32
click at [207, 540] on div "3:2" at bounding box center [213, 542] width 90 height 16
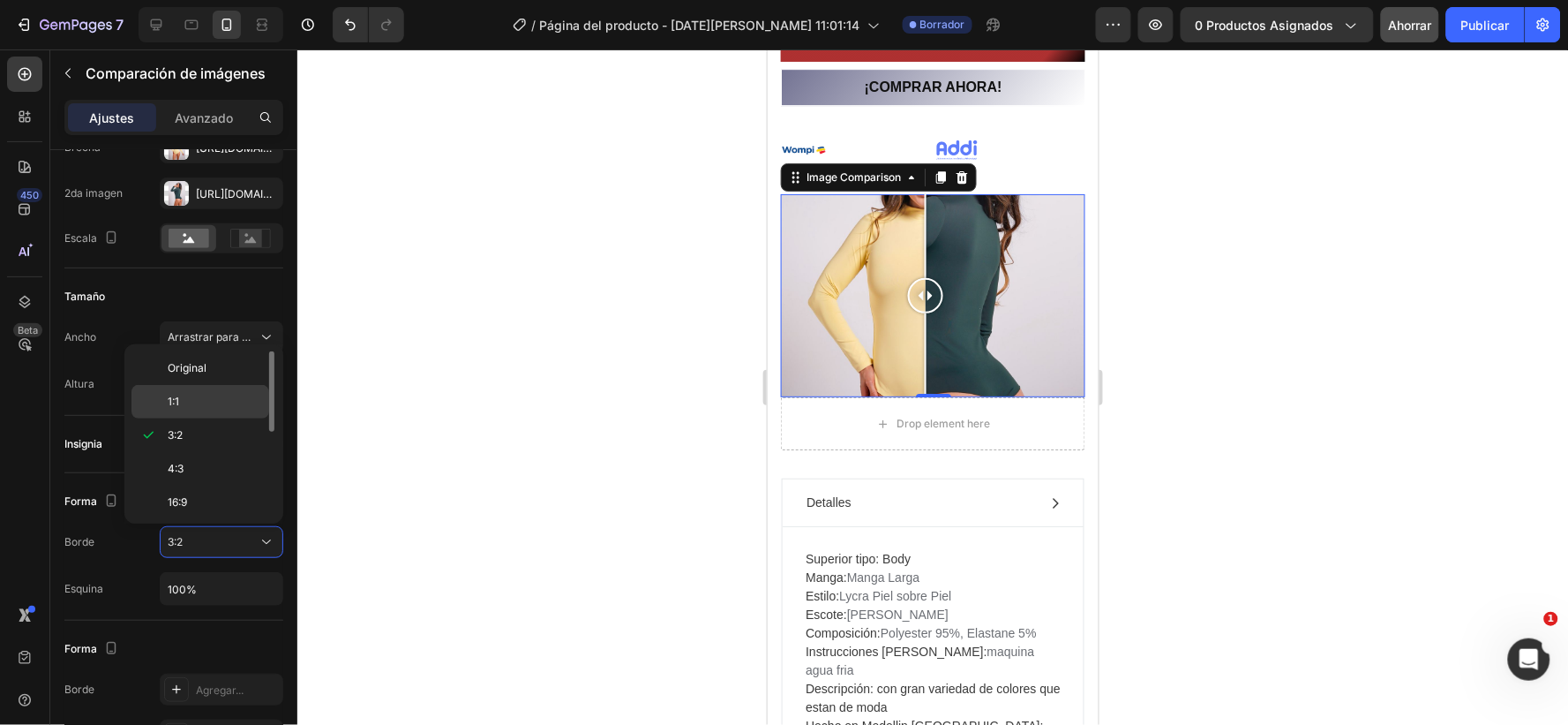
click at [174, 401] on font "1:1" at bounding box center [173, 401] width 12 height 13
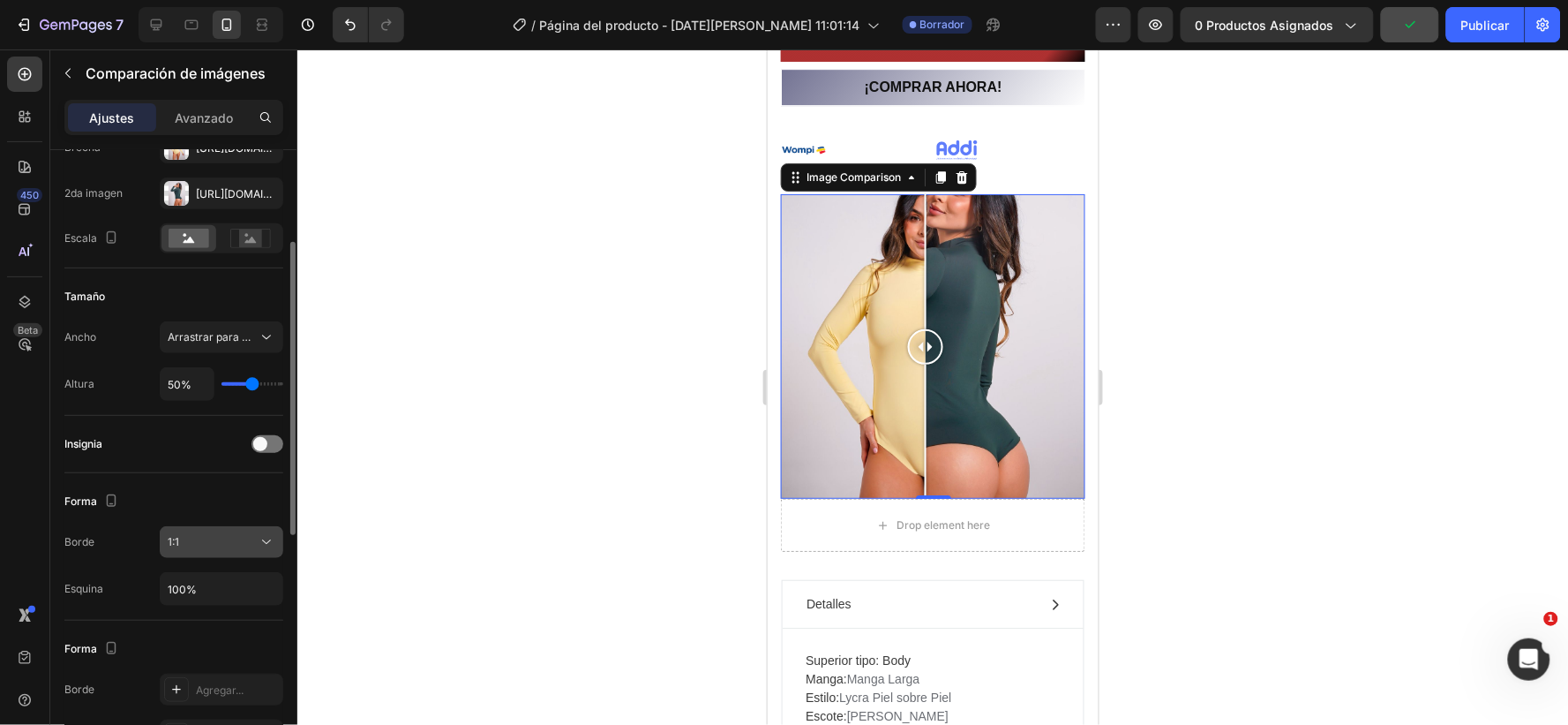
click at [195, 541] on div "1:1" at bounding box center [213, 542] width 90 height 16
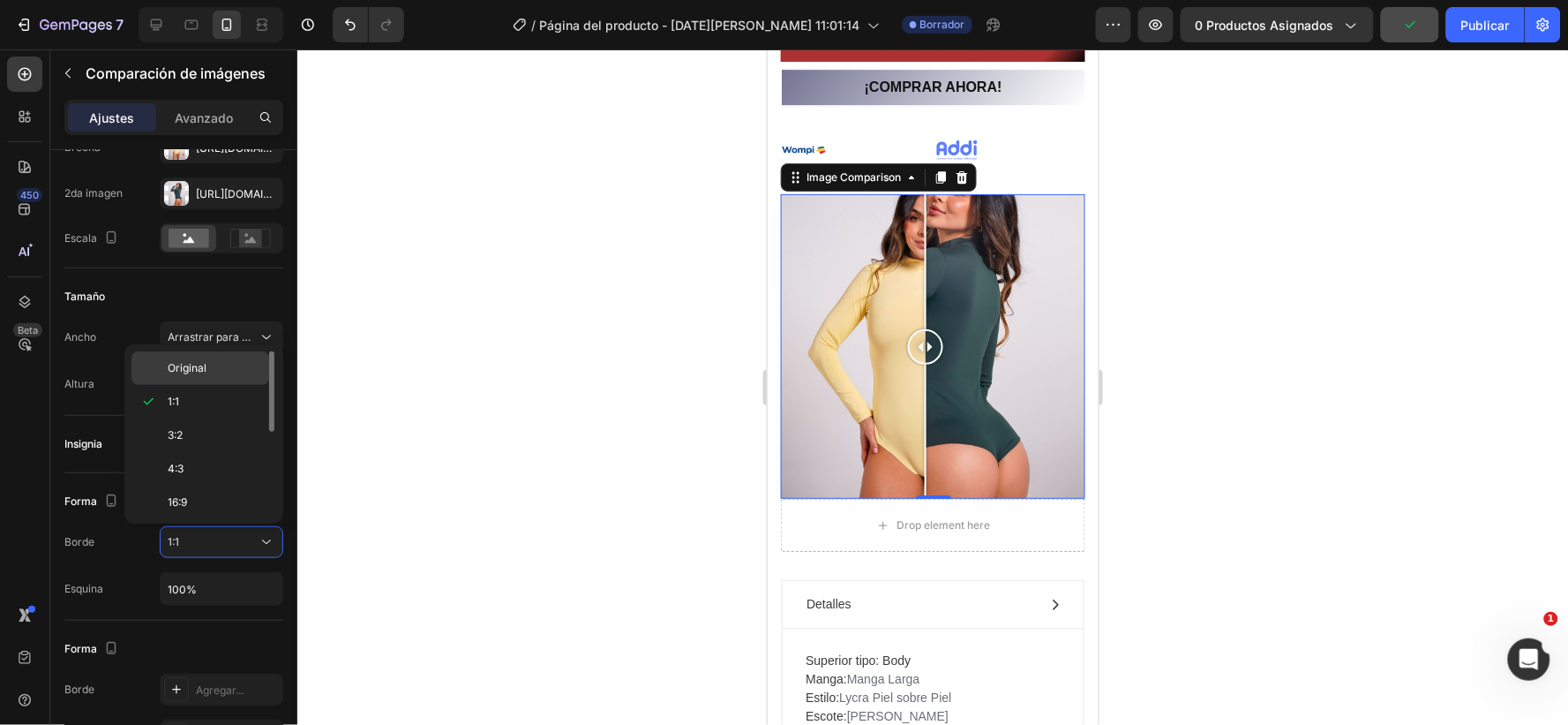
click at [170, 366] on font "Original" at bounding box center [187, 368] width 38 height 13
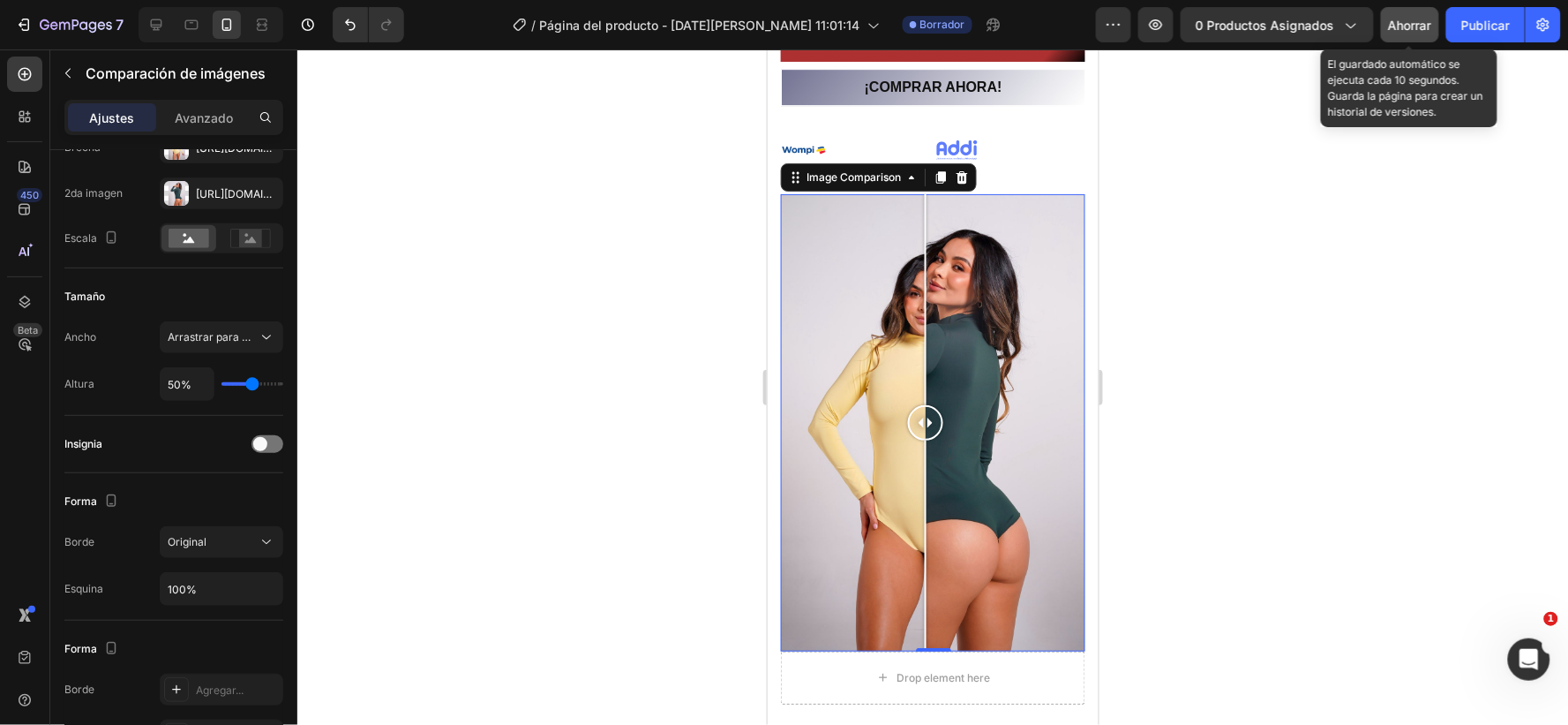
click at [1406, 16] on div "Ahorrar" at bounding box center [1410, 25] width 43 height 18
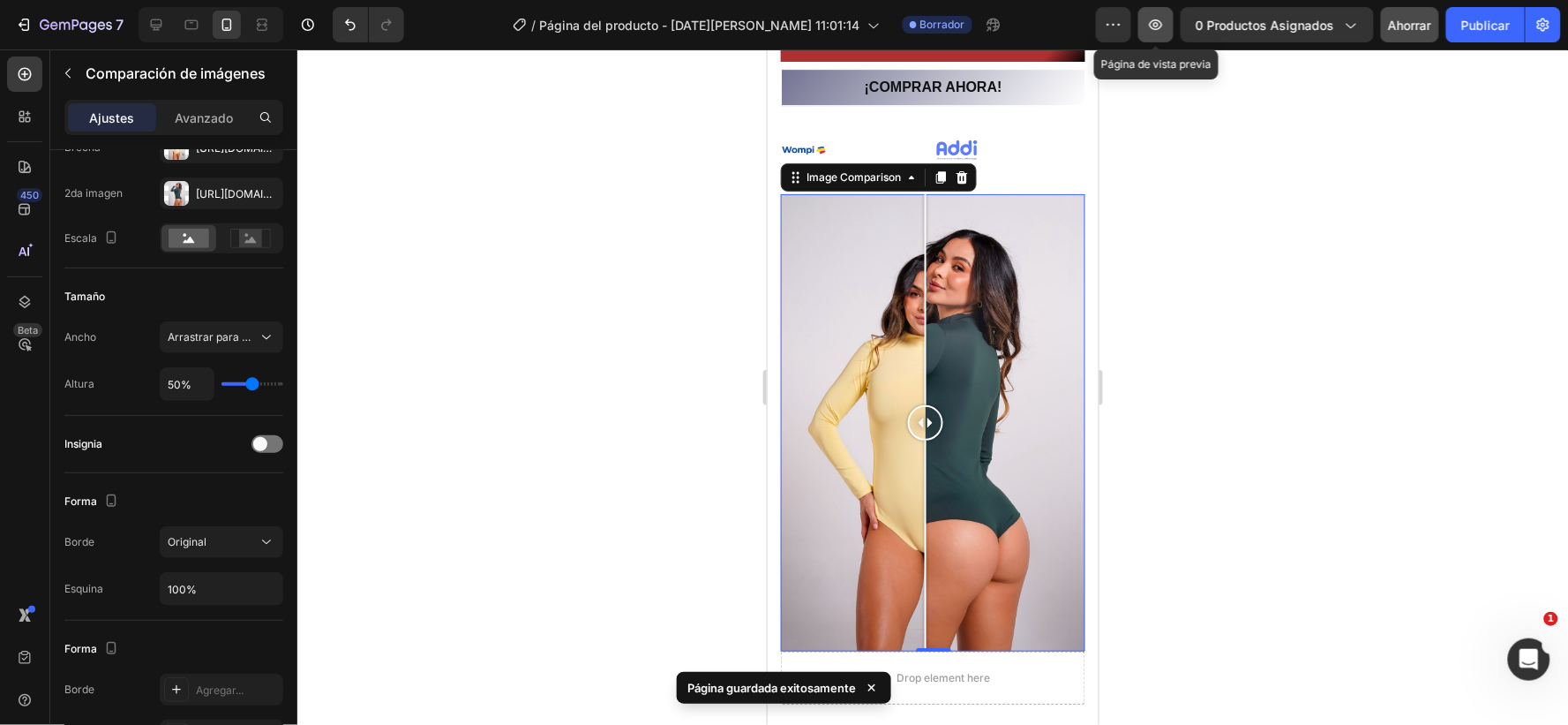
click at [1158, 25] on icon "button" at bounding box center [1156, 24] width 17 height 17
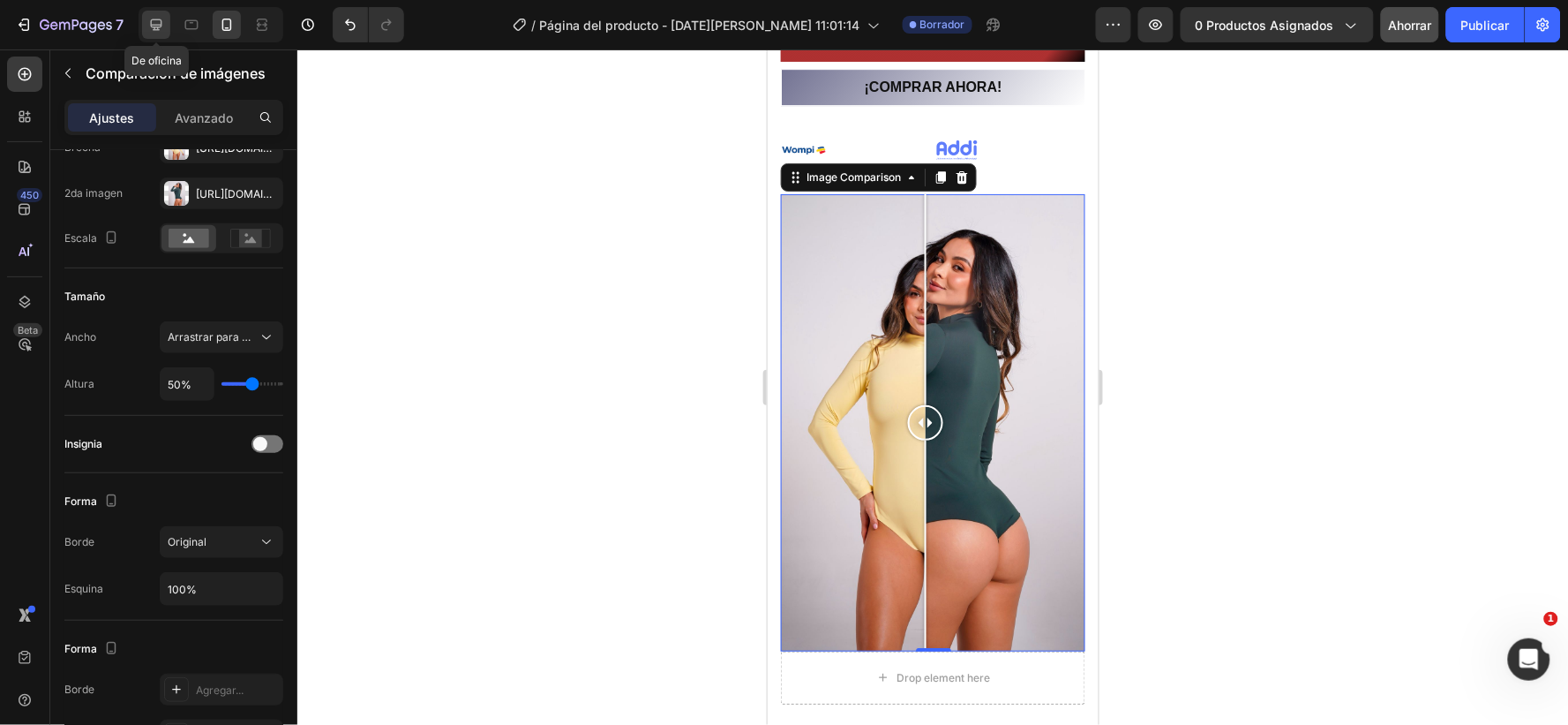
drag, startPoint x: 160, startPoint y: 21, endPoint x: 470, endPoint y: 261, distance: 392.0
click at [160, 21] on icon at bounding box center [156, 24] width 17 height 17
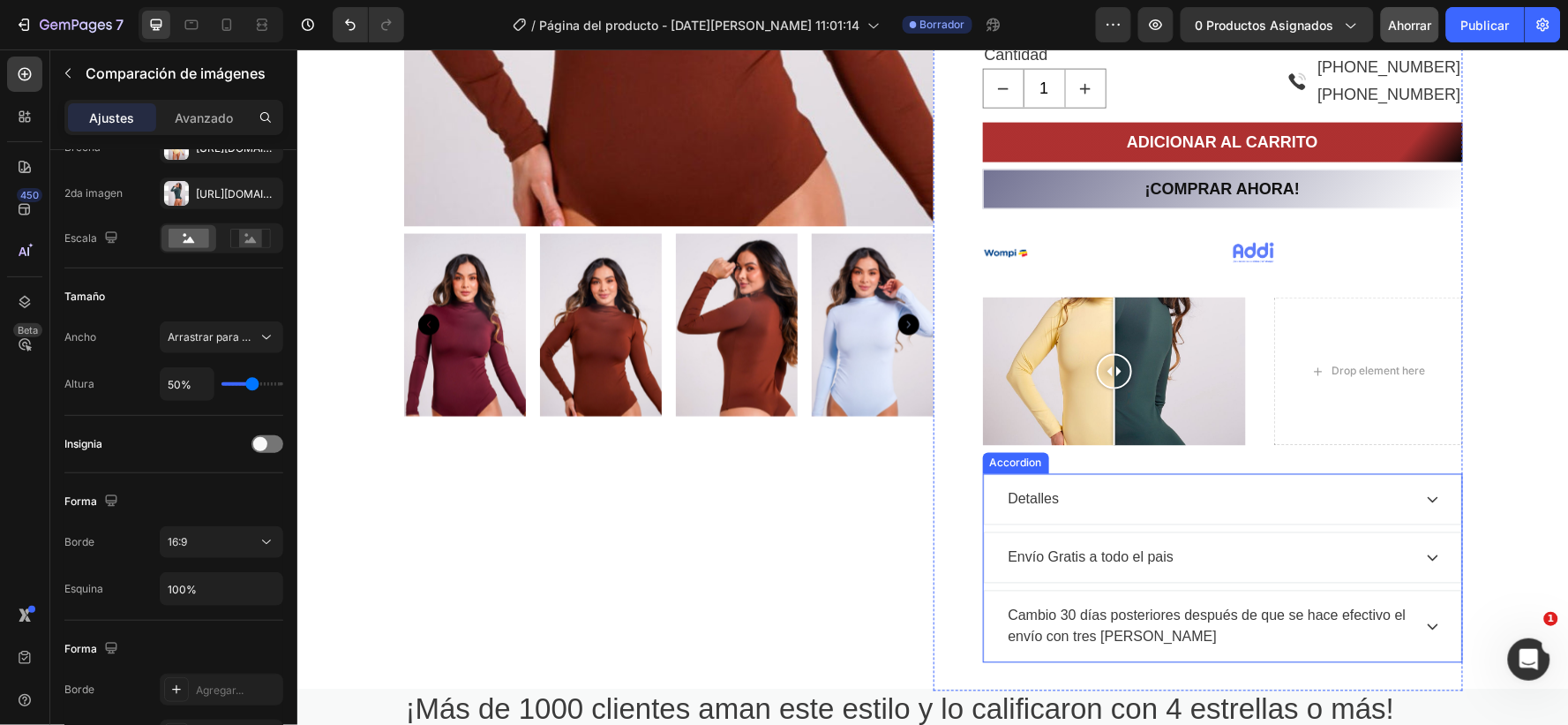
scroll to position [808, 0]
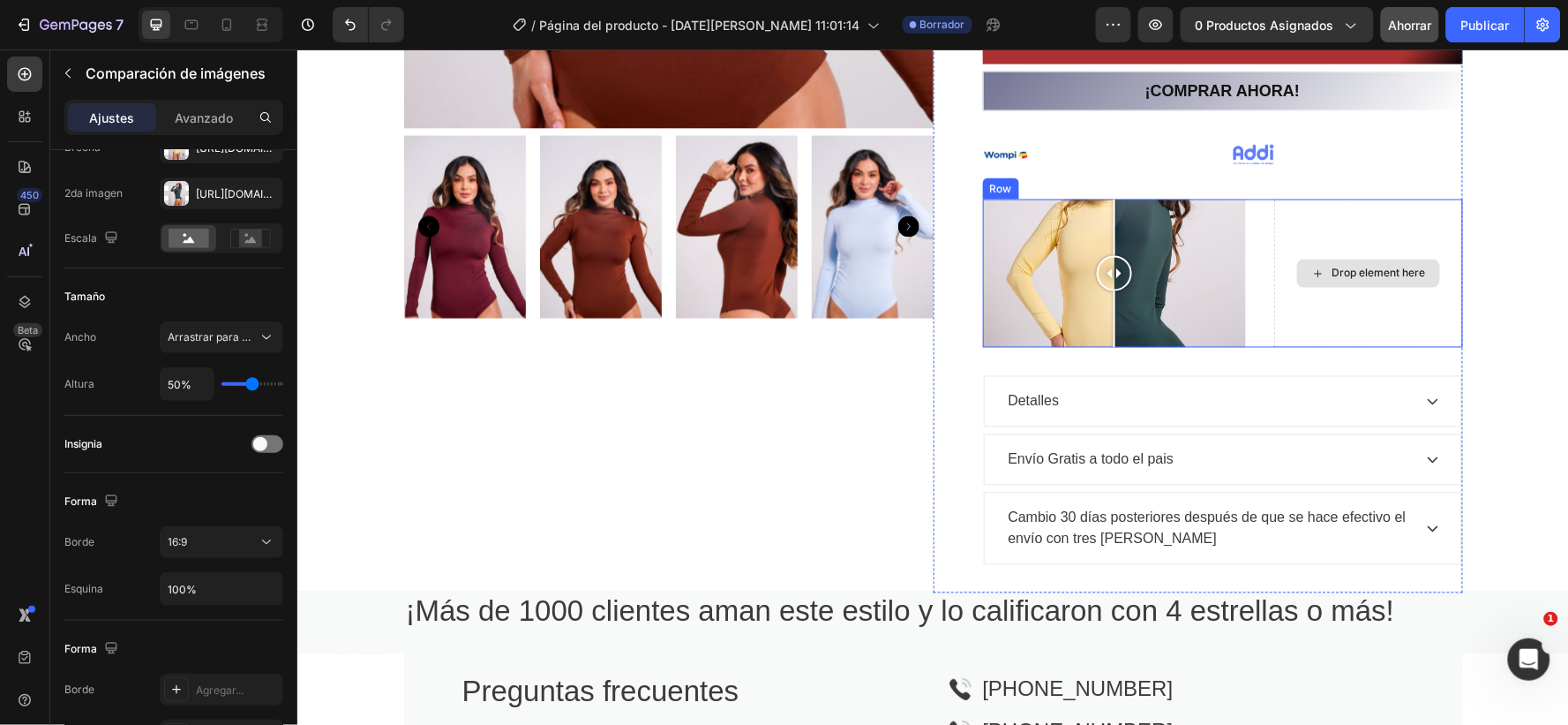
click at [1299, 224] on div "Drop element here" at bounding box center [1367, 273] width 188 height 148
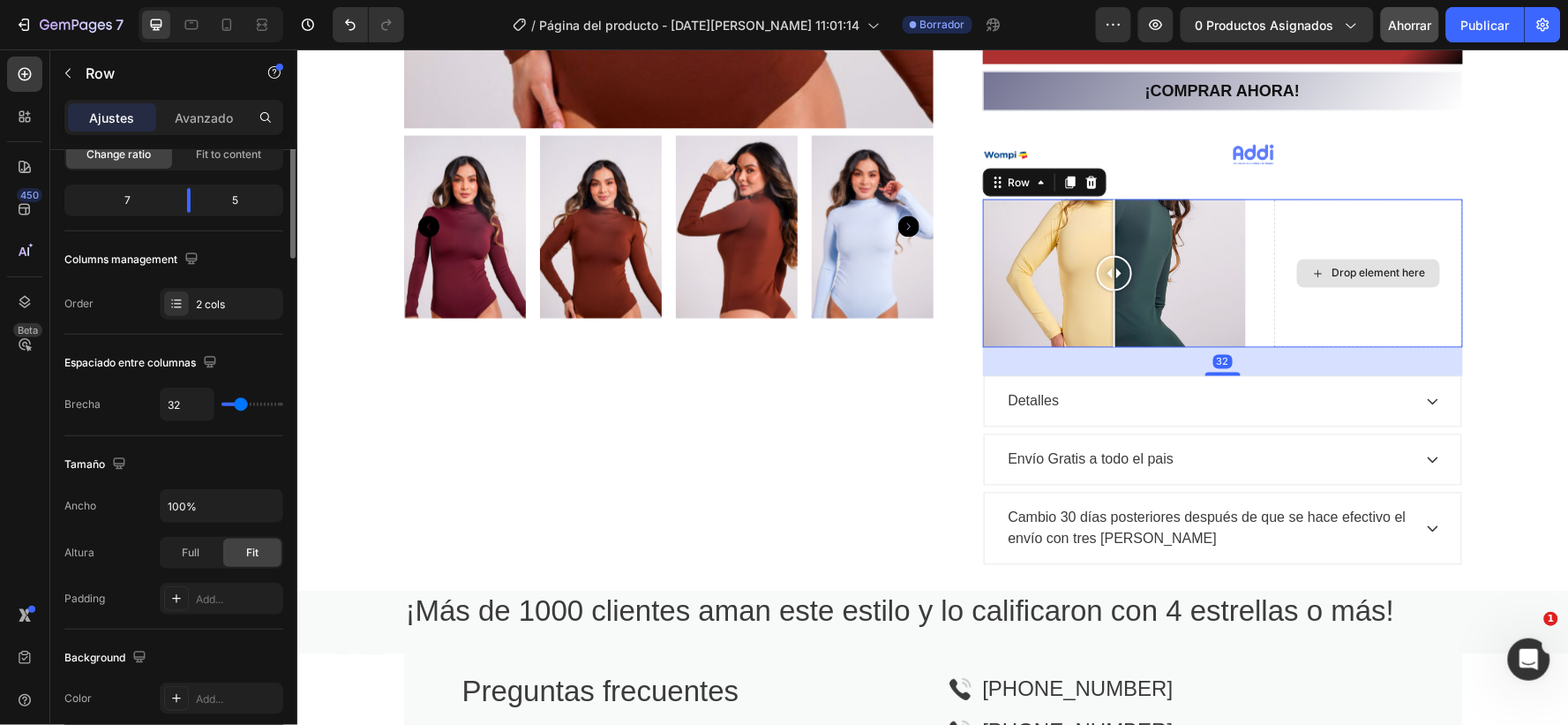
scroll to position [0, 0]
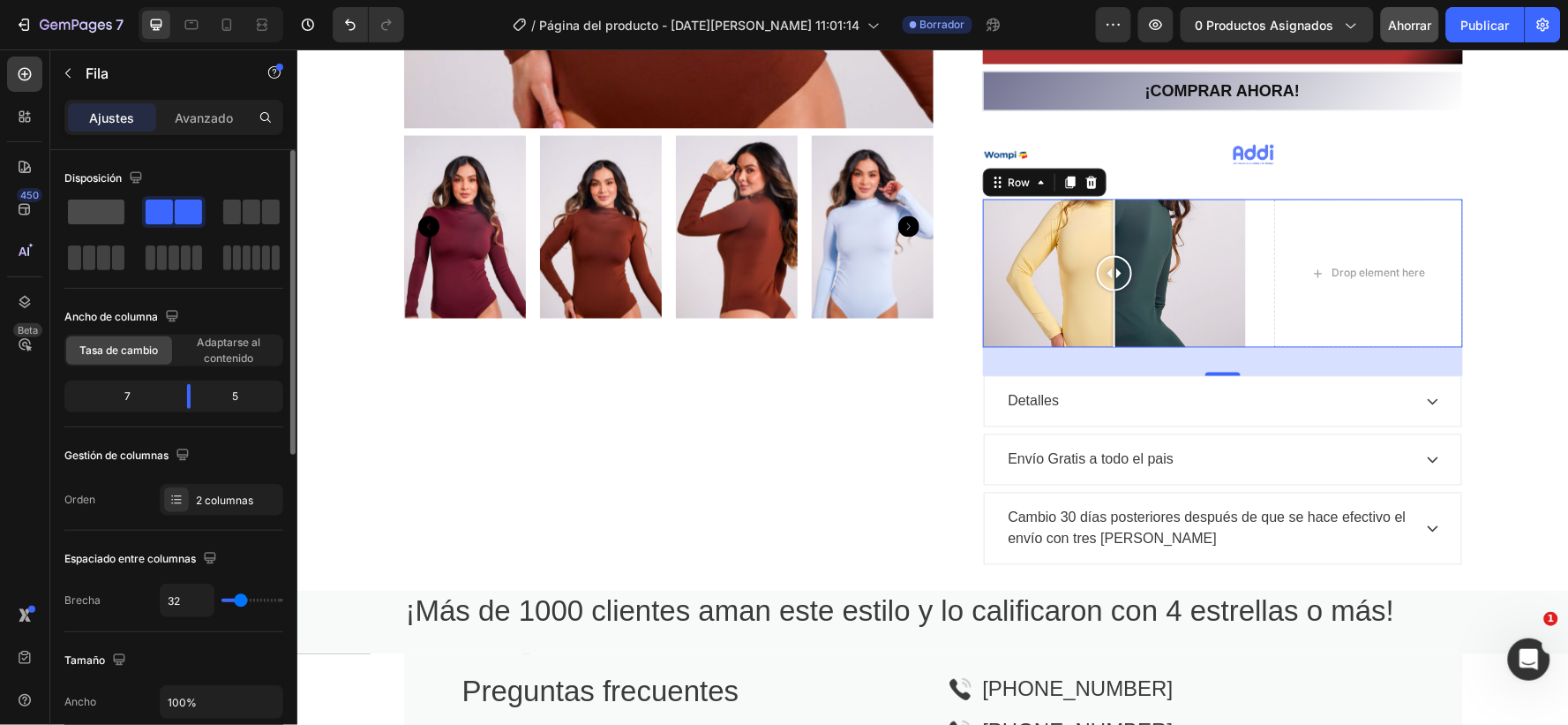
click at [83, 206] on span at bounding box center [96, 212] width 57 height 25
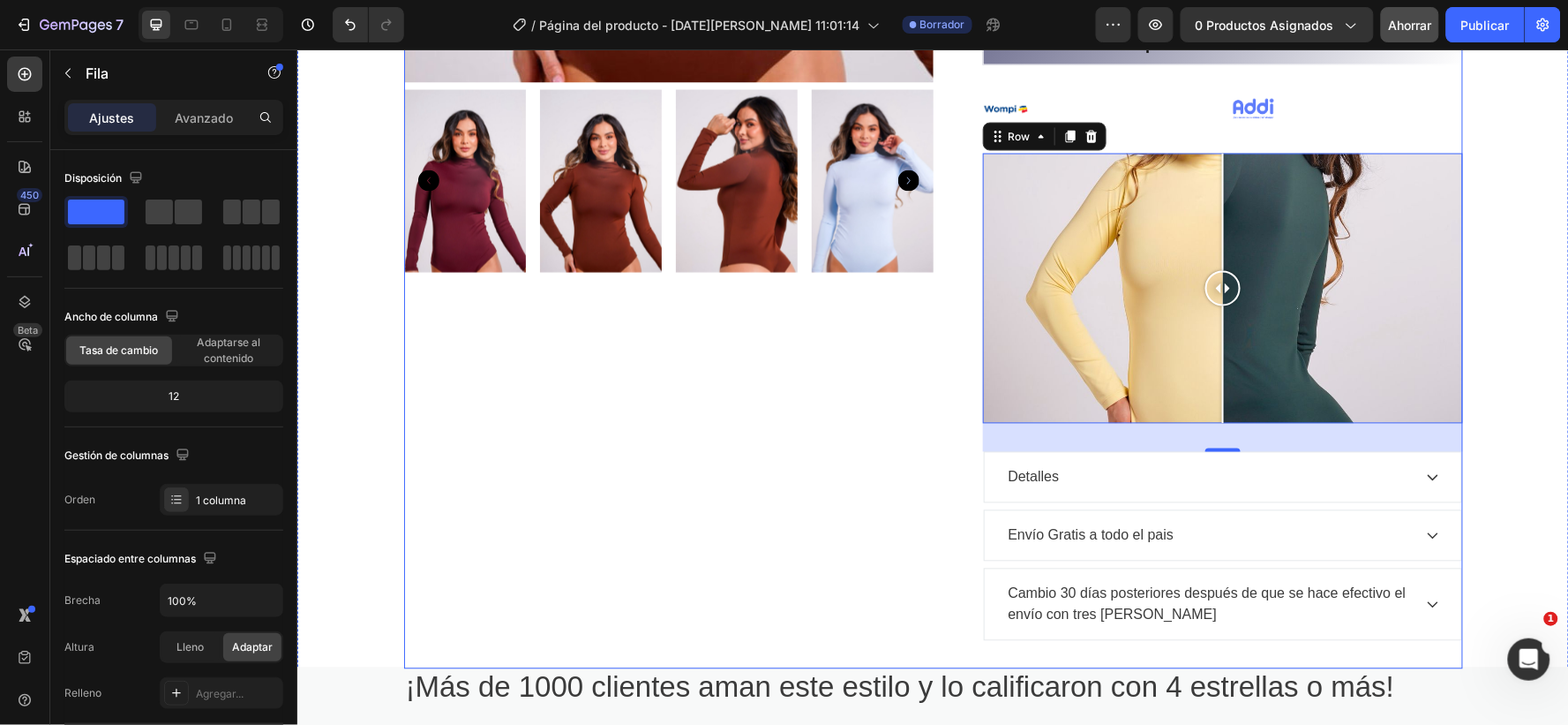
scroll to position [808, 0]
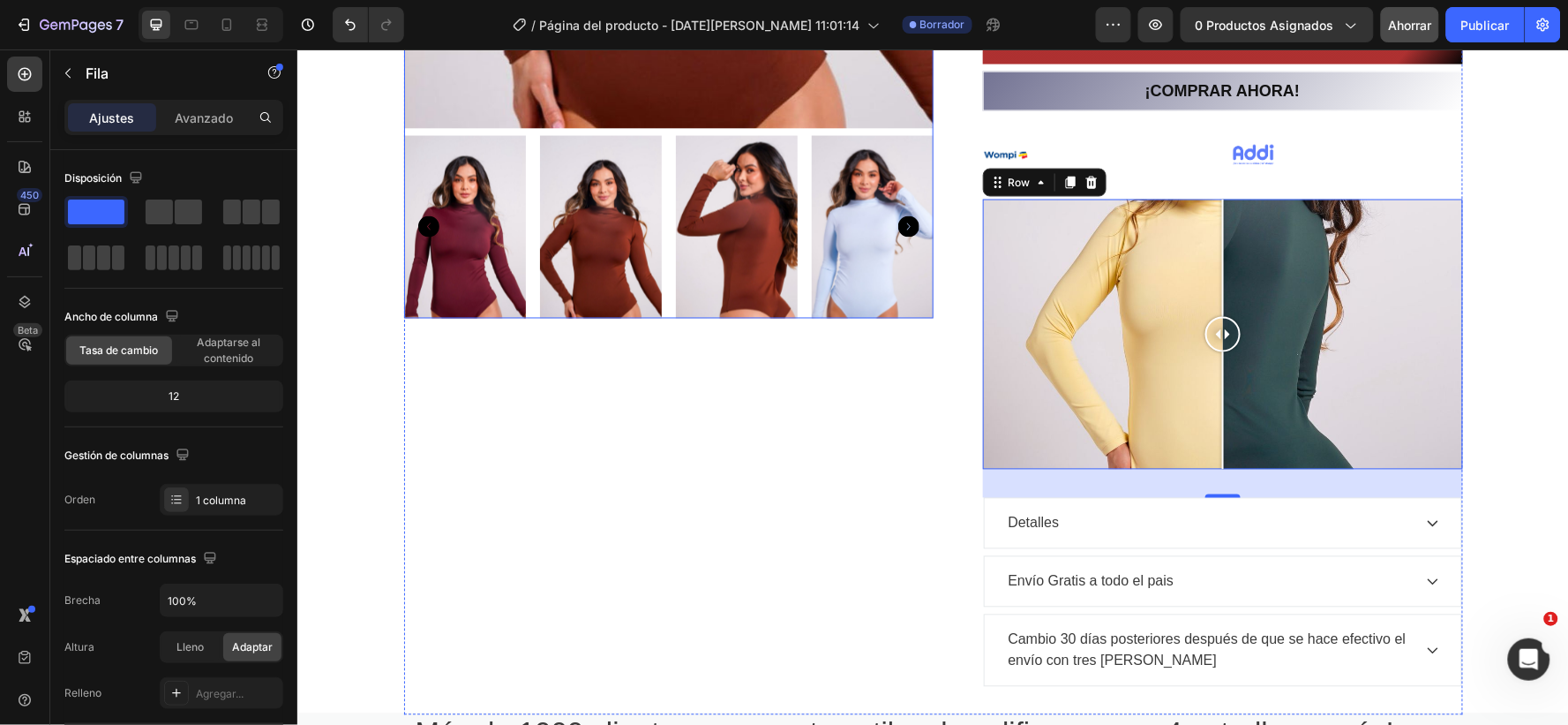
click at [899, 228] on icon "Carousel Next Arrow" at bounding box center [907, 225] width 21 height 21
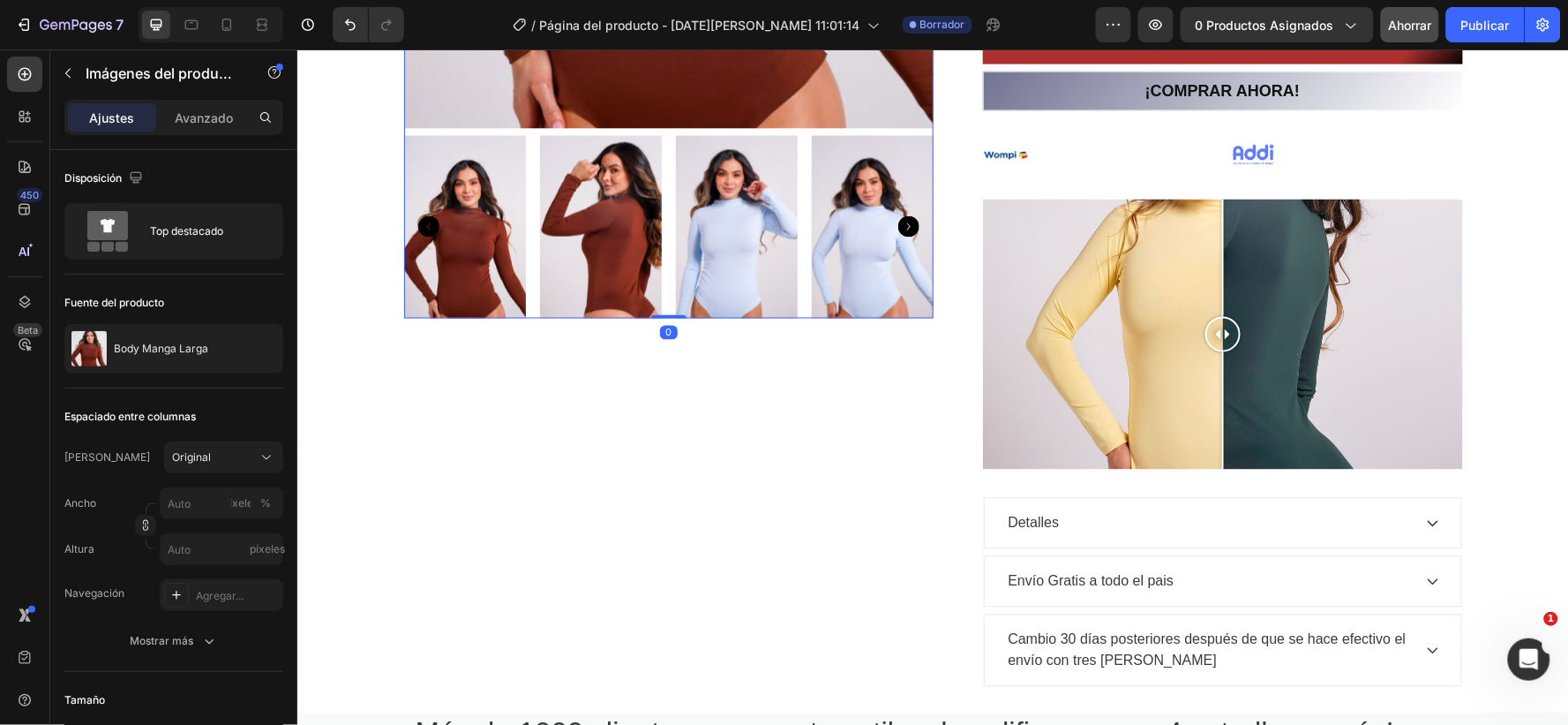
click at [899, 229] on icon "Carousel Next Arrow" at bounding box center [907, 225] width 21 height 21
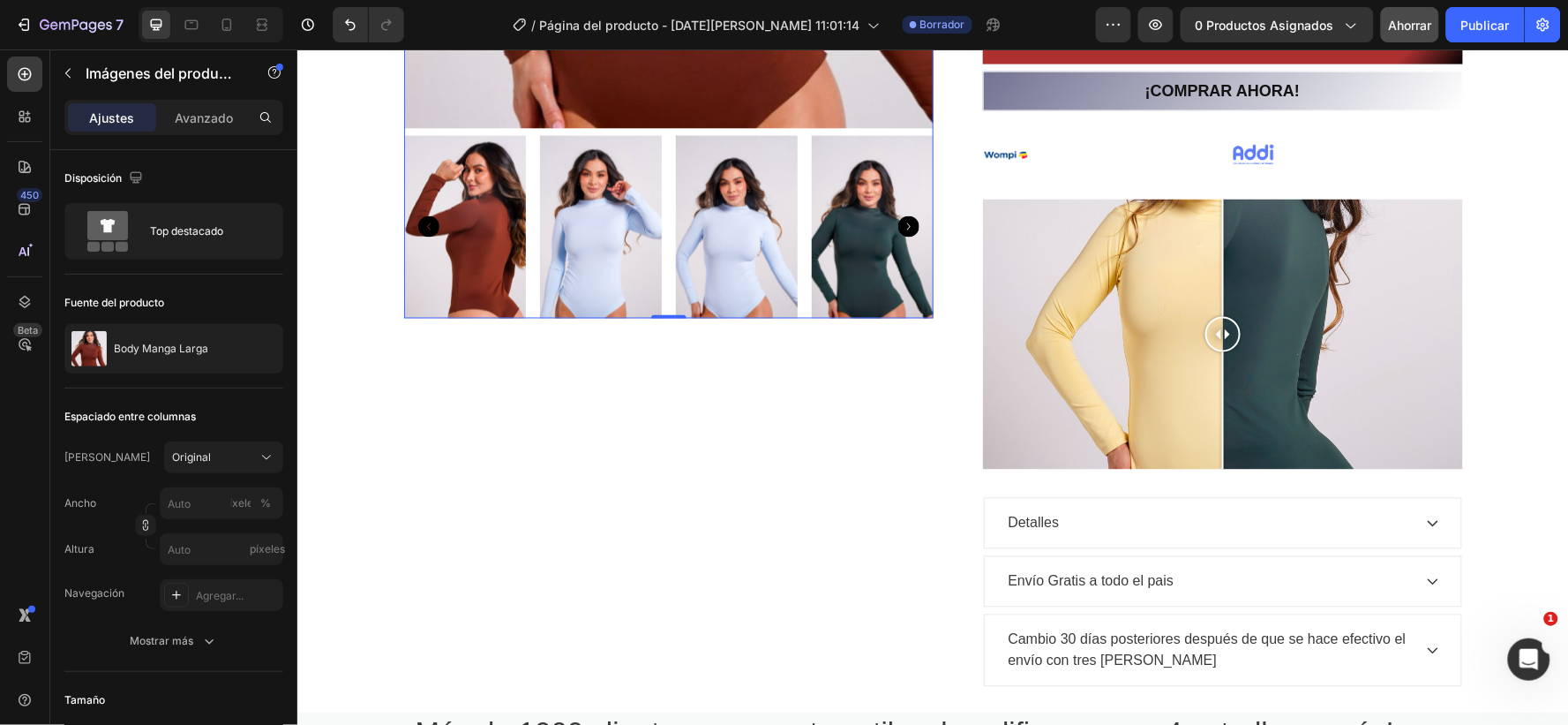
click at [899, 229] on icon "Carousel Next Arrow" at bounding box center [907, 225] width 21 height 21
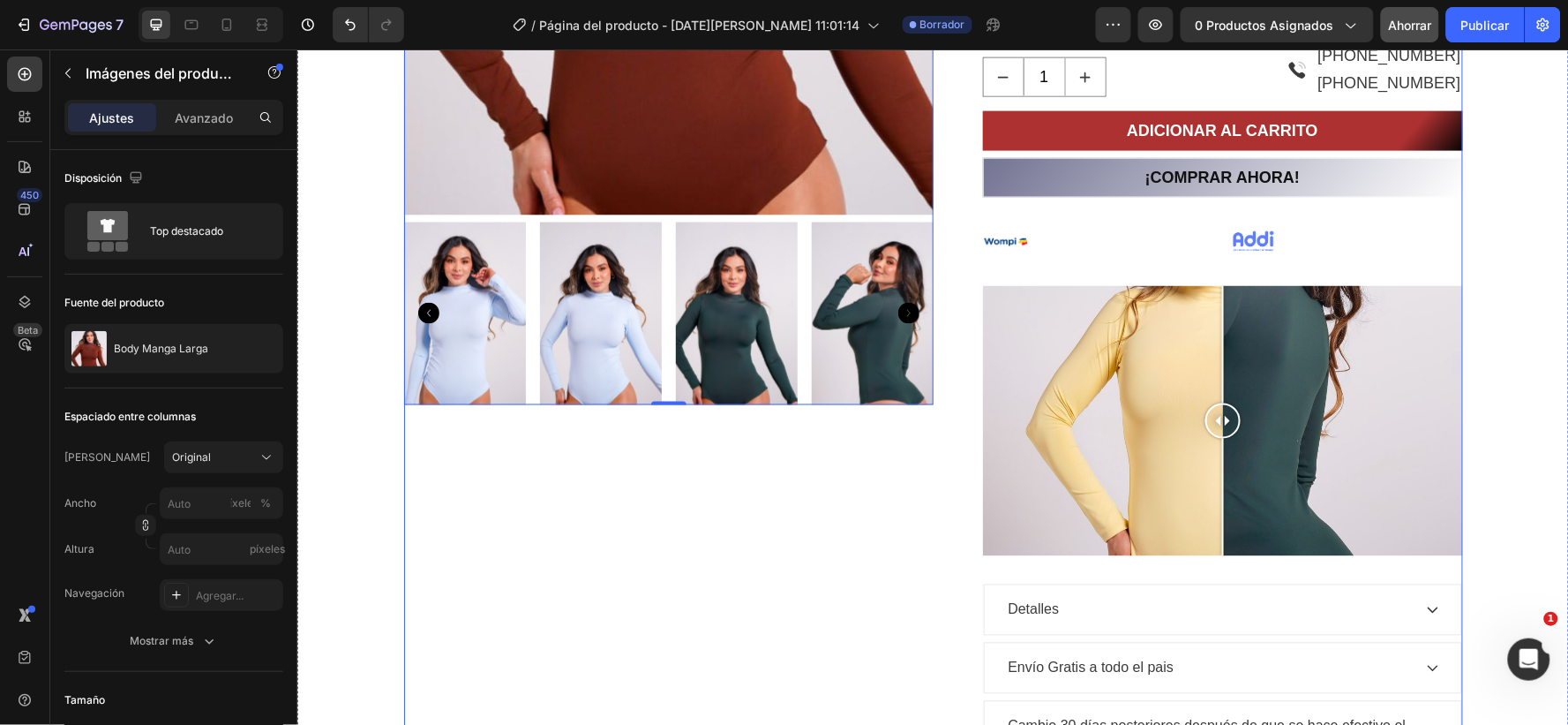
scroll to position [710, 0]
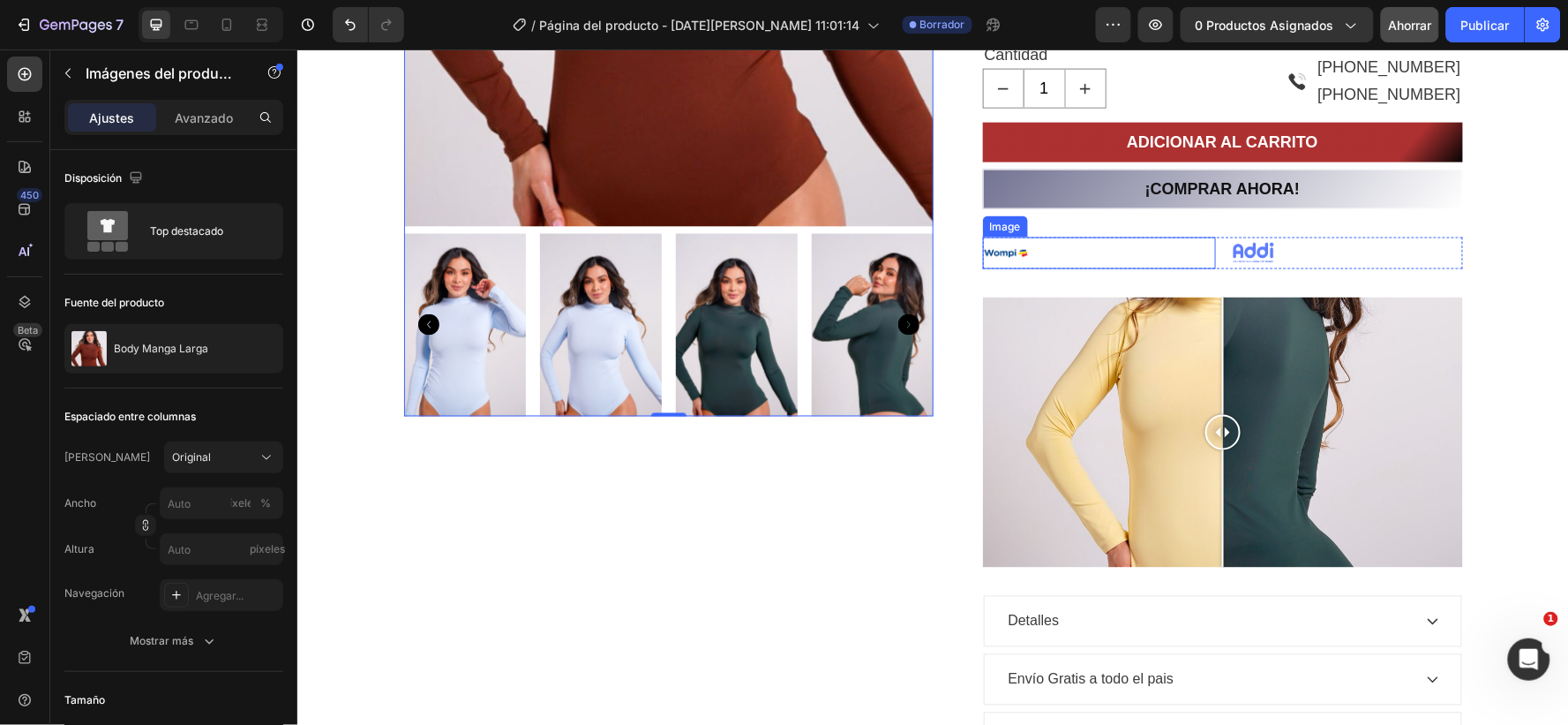
click at [1033, 247] on div at bounding box center [1099, 252] width 233 height 32
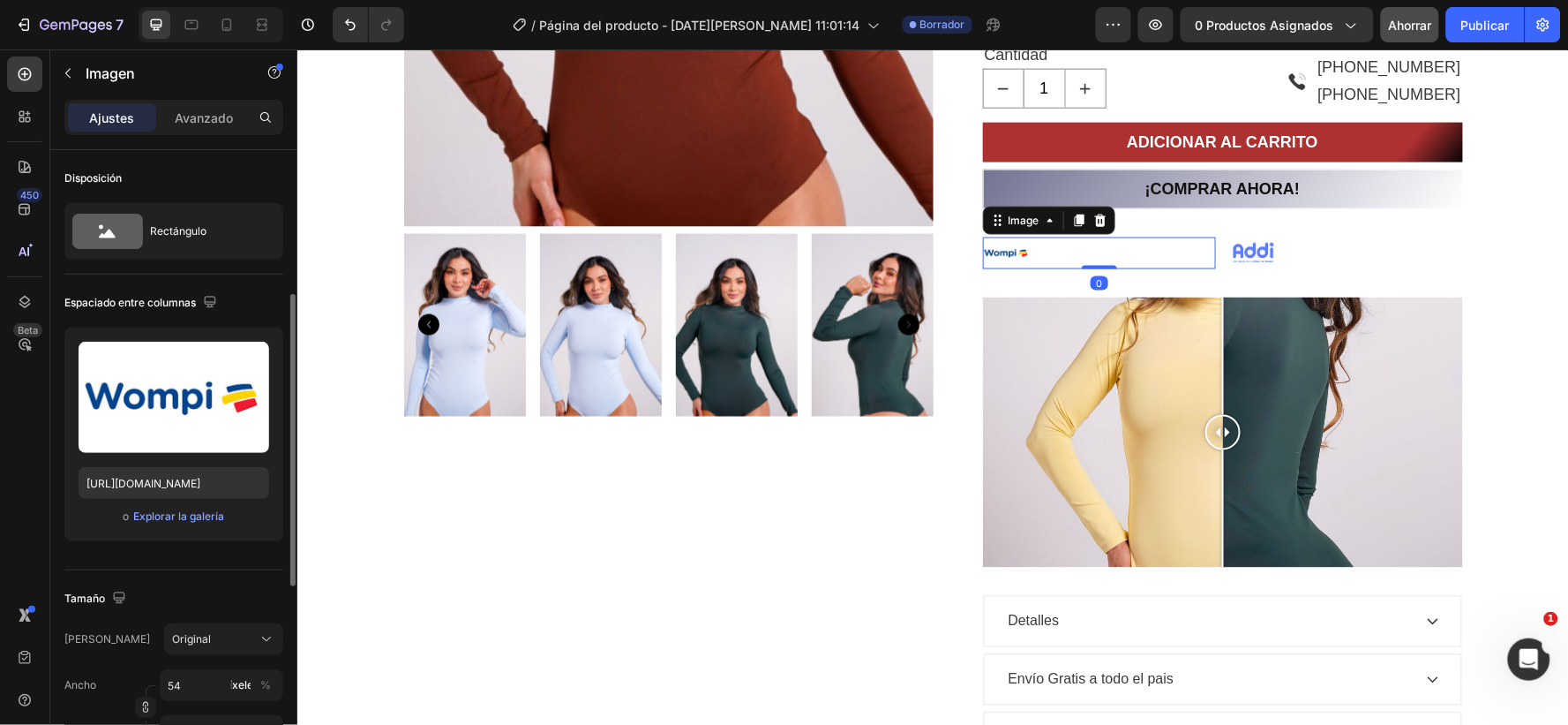
scroll to position [98, 0]
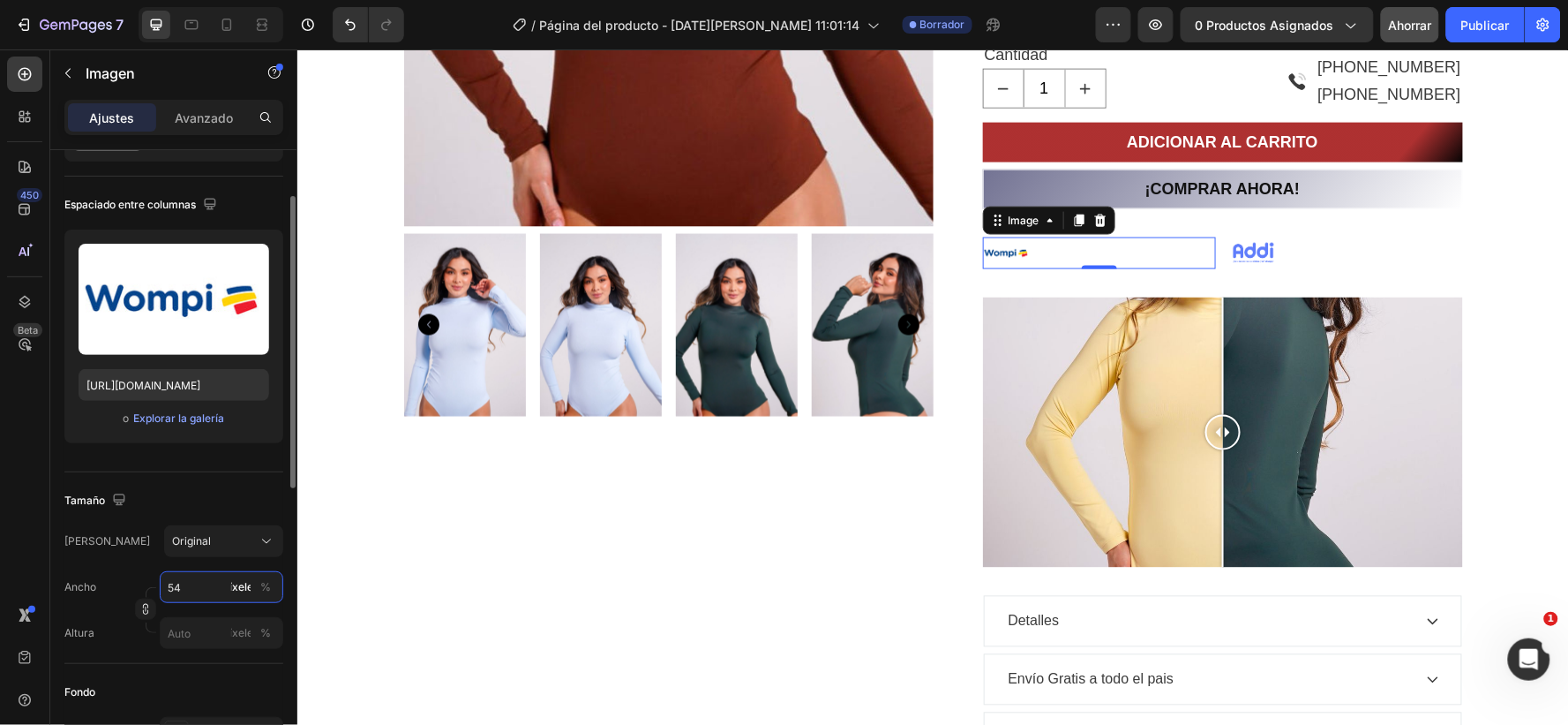
click at [183, 585] on input "54" at bounding box center [221, 587] width 124 height 32
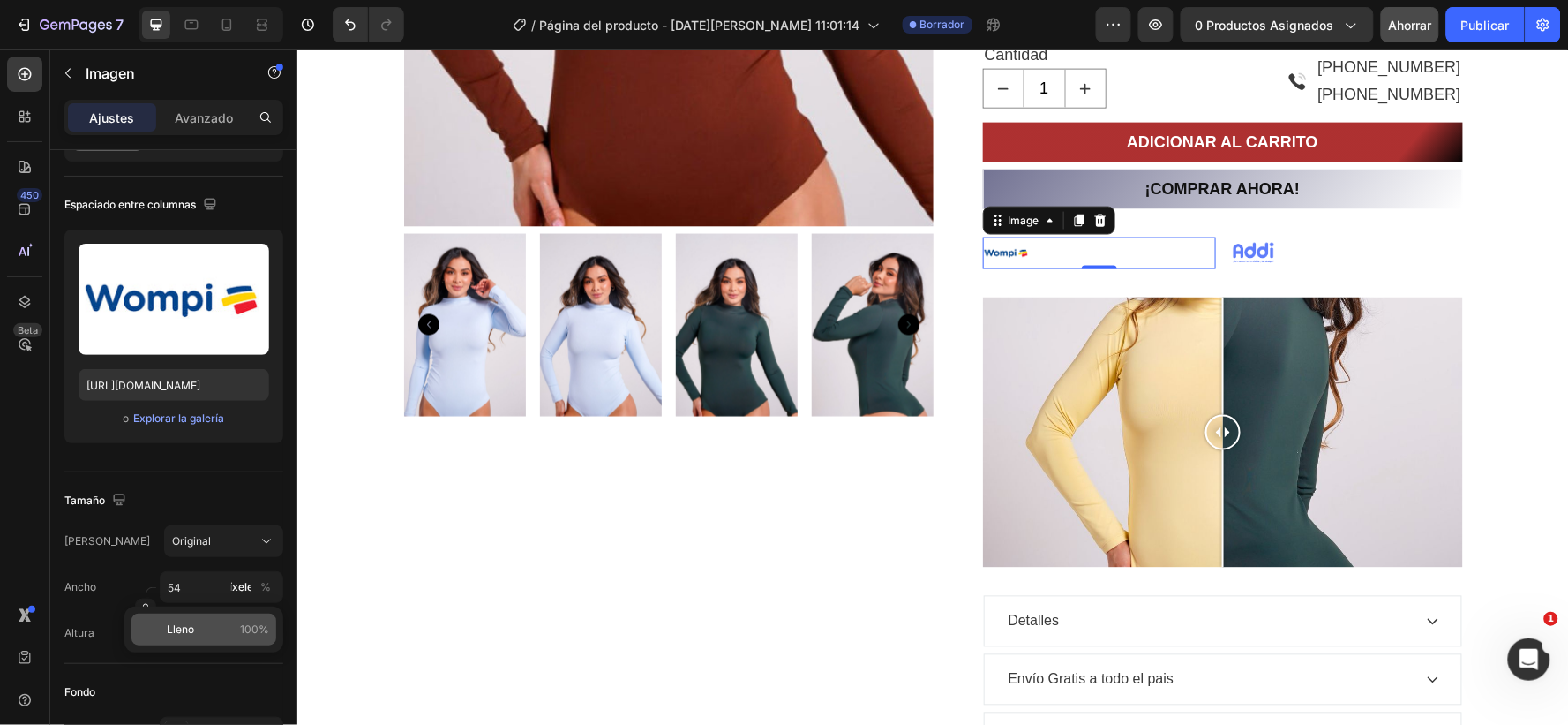
click at [189, 628] on font "Lleno" at bounding box center [181, 629] width 27 height 13
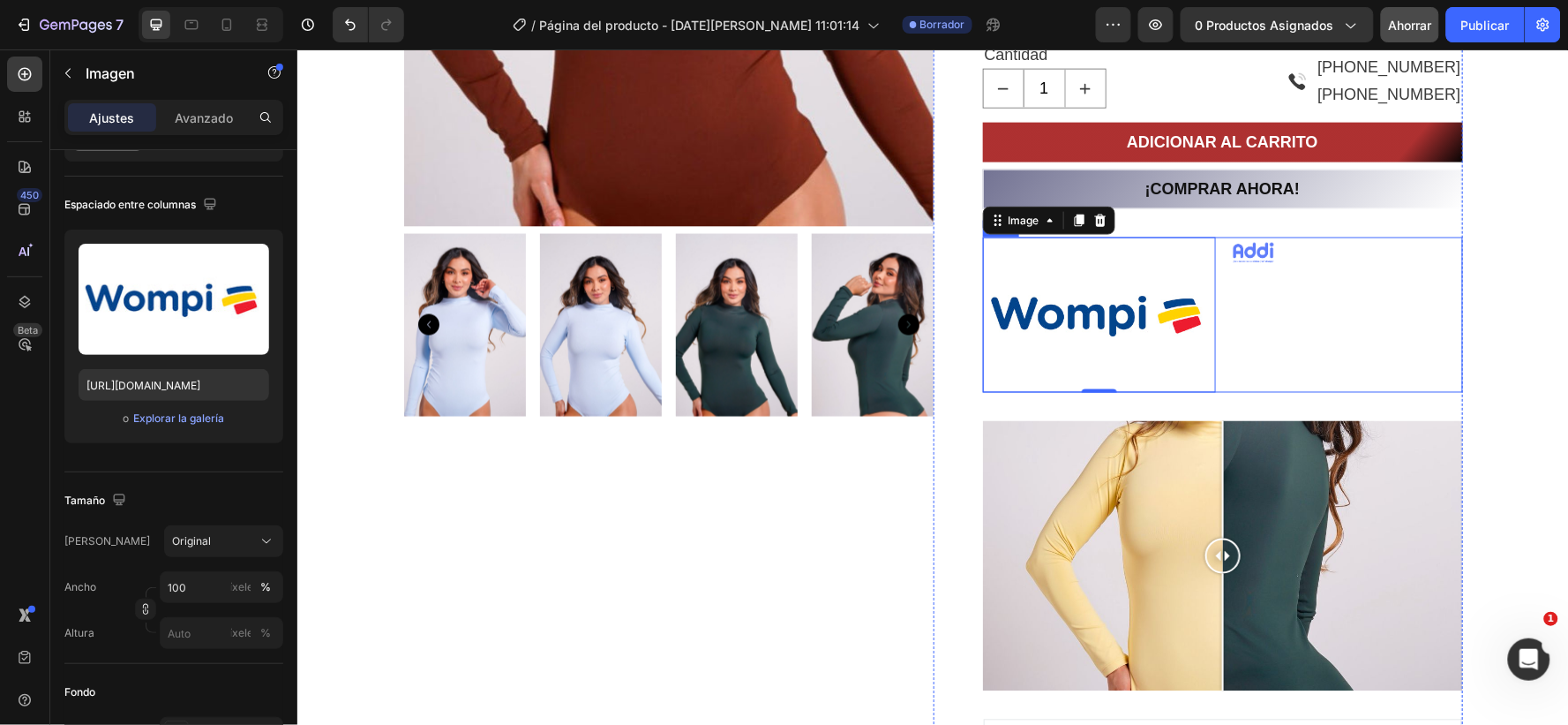
click at [1245, 321] on div "Image" at bounding box center [1346, 313] width 233 height 155
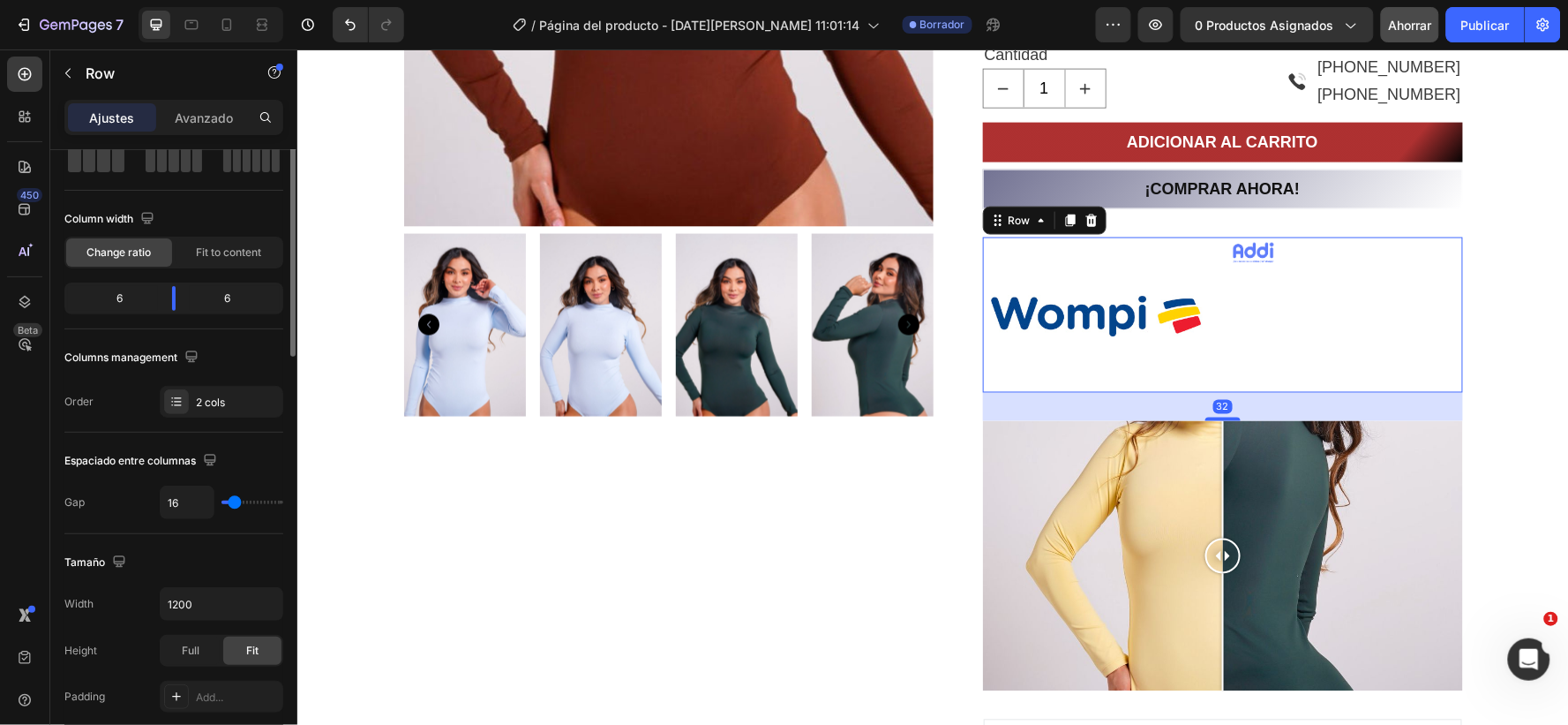
scroll to position [0, 0]
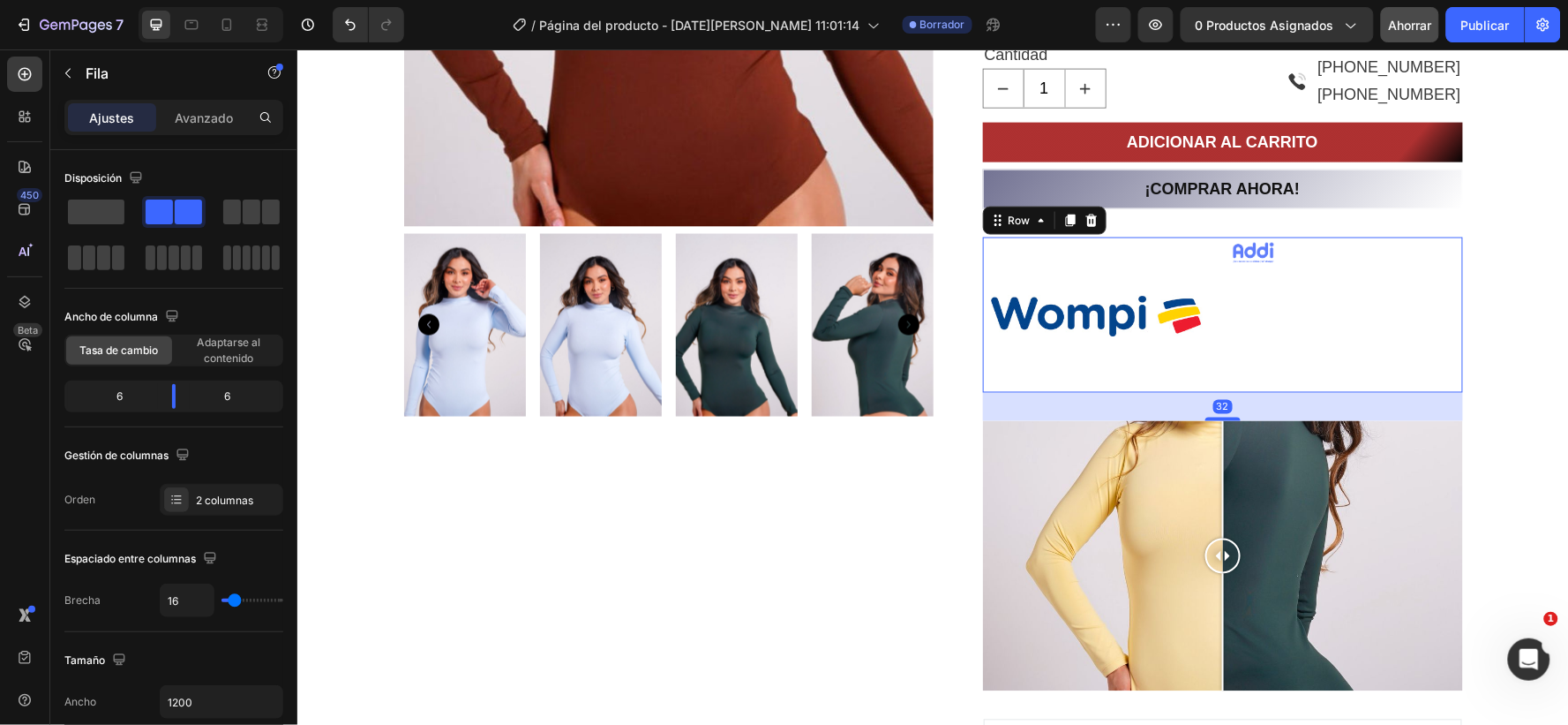
click at [1293, 284] on div "Image" at bounding box center [1346, 313] width 233 height 155
click at [1236, 247] on img at bounding box center [1254, 251] width 48 height 30
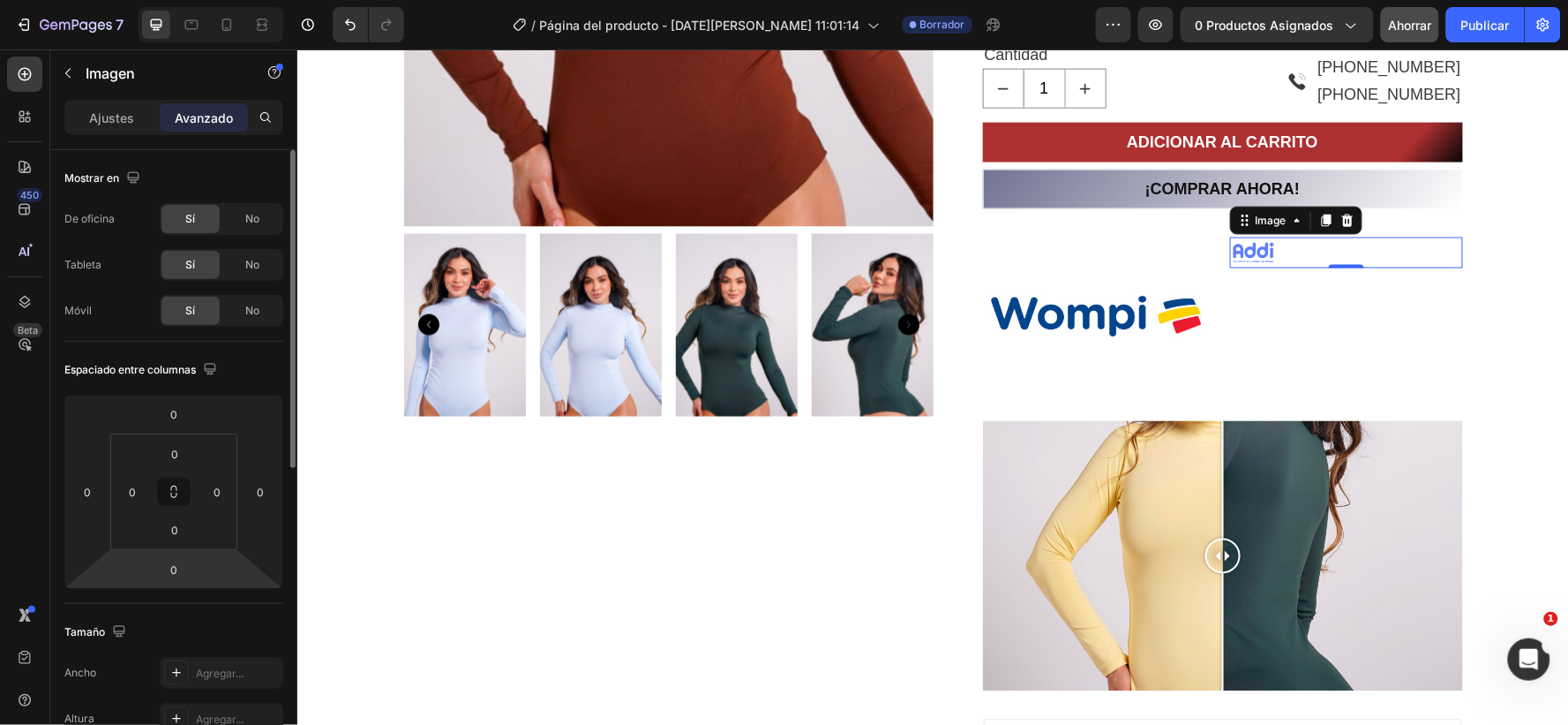
scroll to position [294, 0]
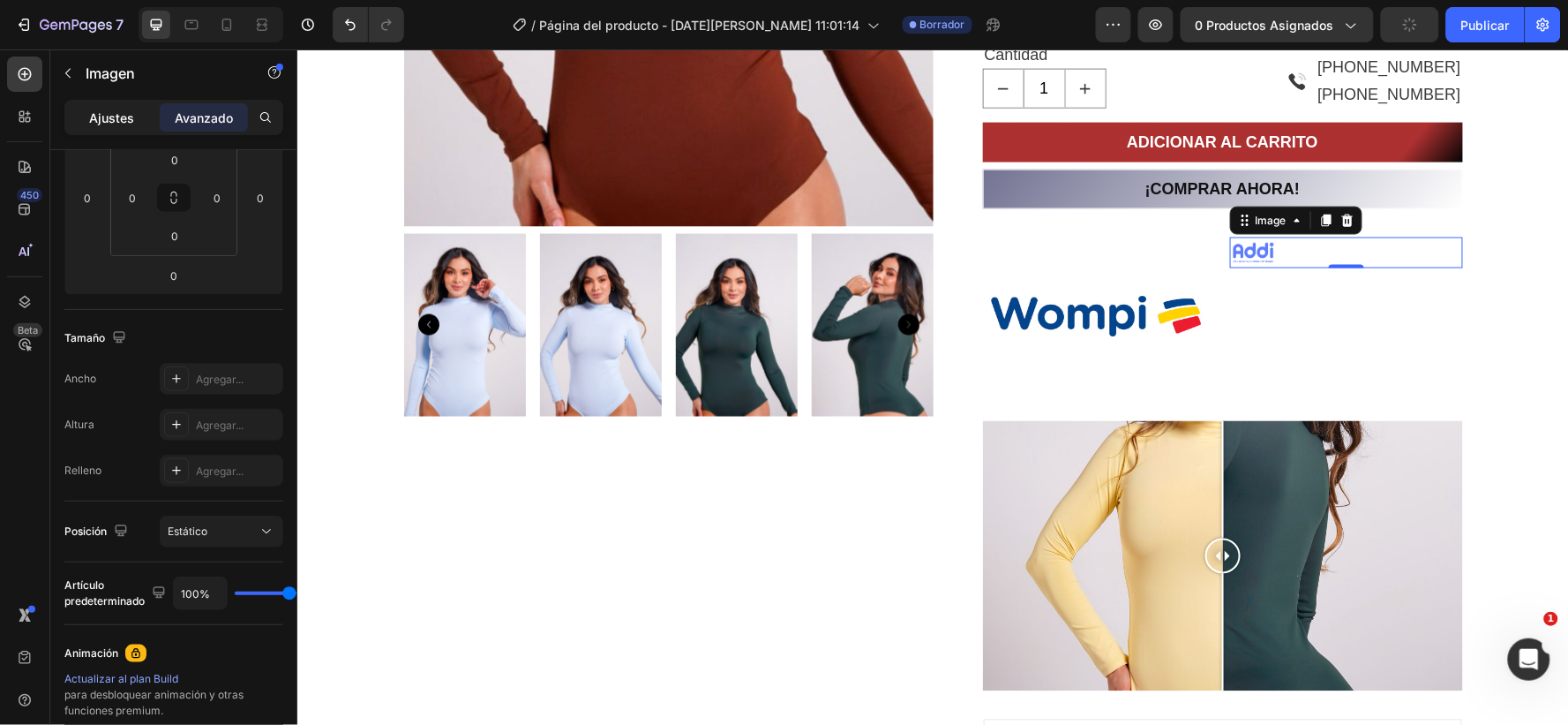
click at [116, 112] on font "Ajustes" at bounding box center [112, 117] width 45 height 15
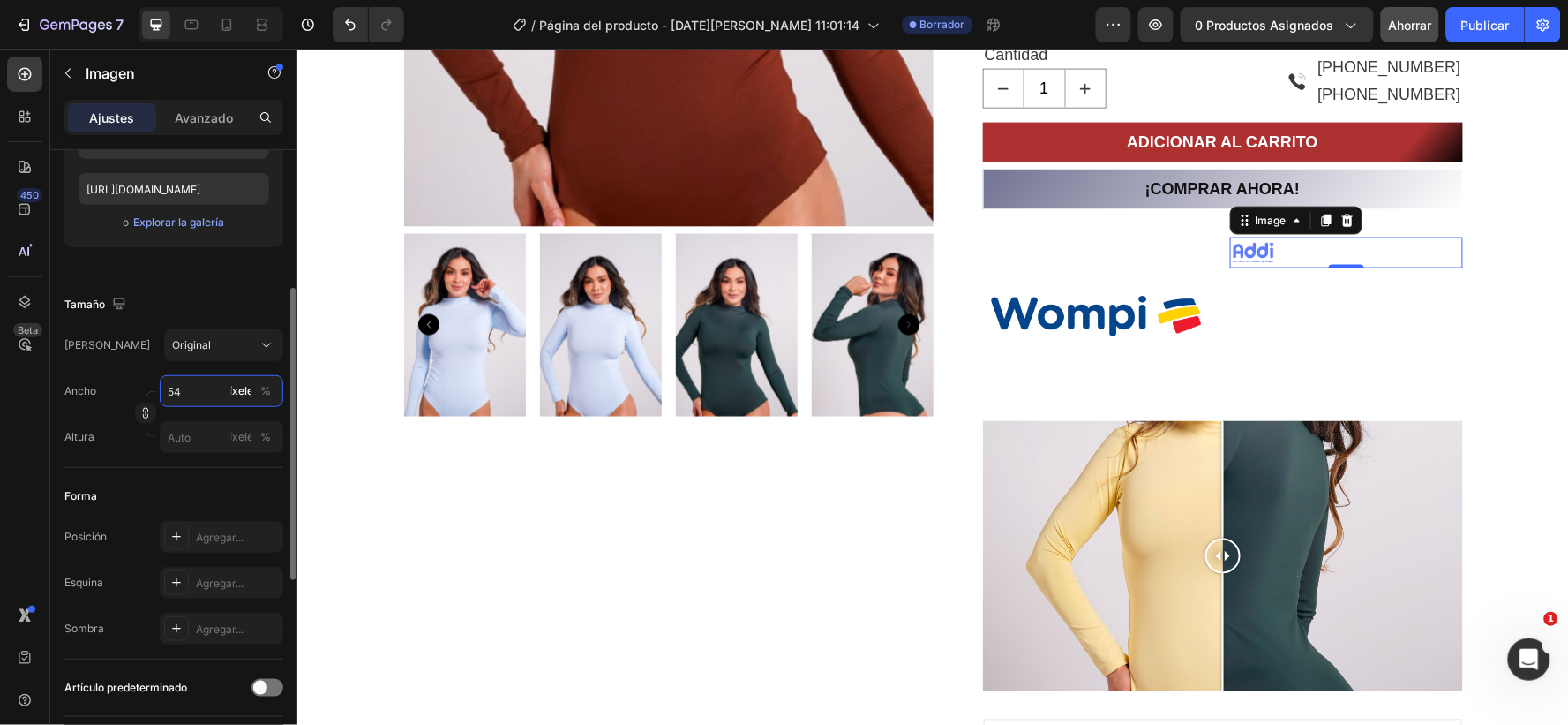
click at [196, 392] on input "54" at bounding box center [221, 390] width 124 height 32
click at [188, 428] on font "Lleno" at bounding box center [181, 433] width 27 height 13
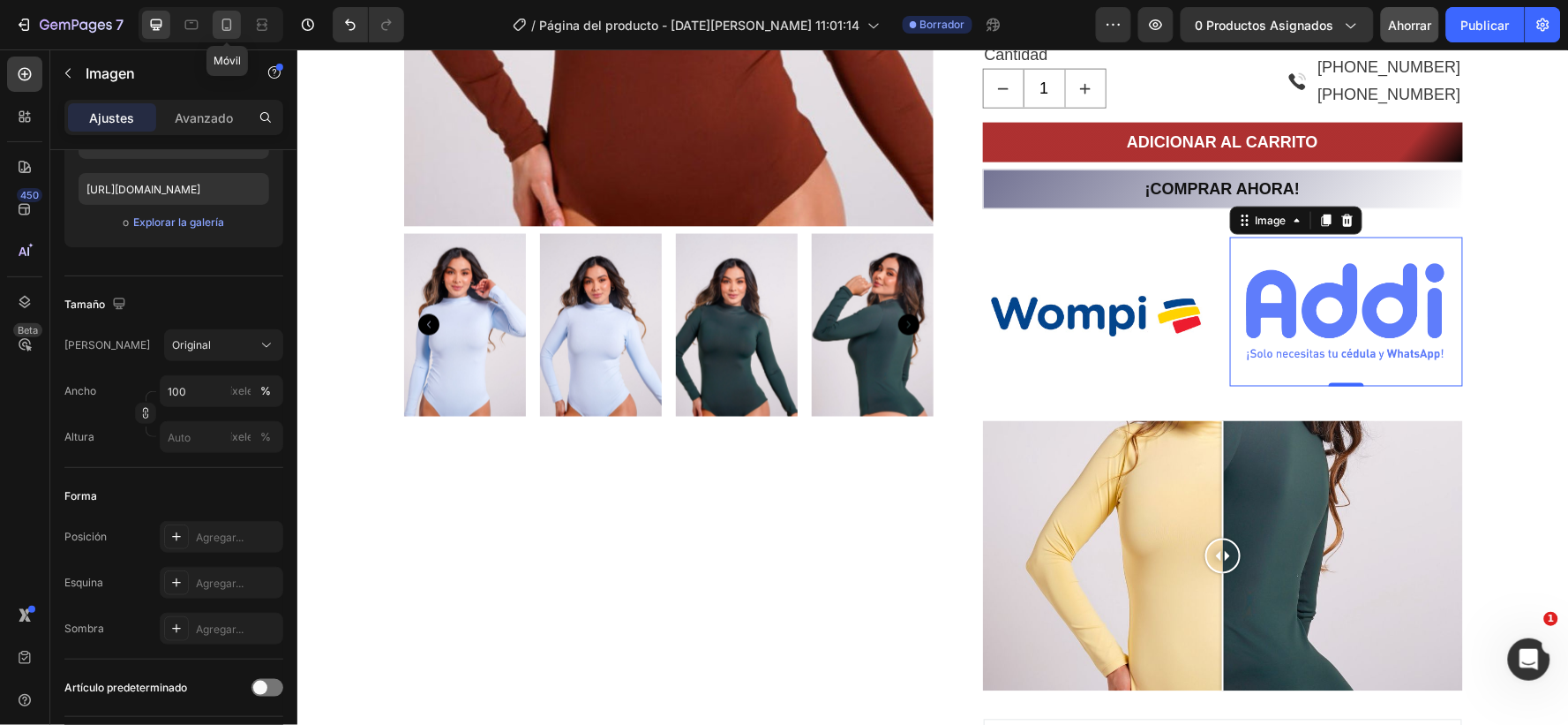
click at [226, 20] on icon at bounding box center [226, 24] width 17 height 17
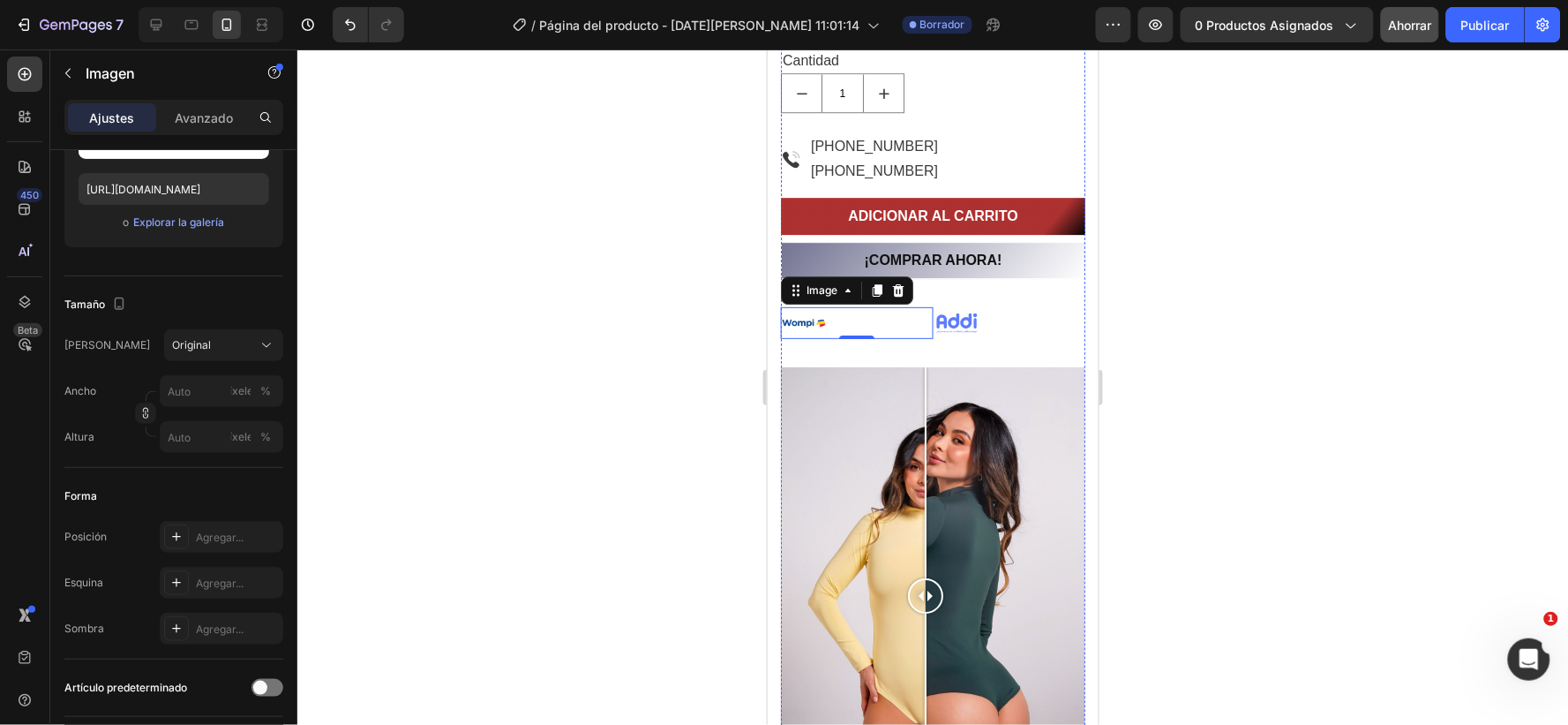
scroll to position [1663, 0]
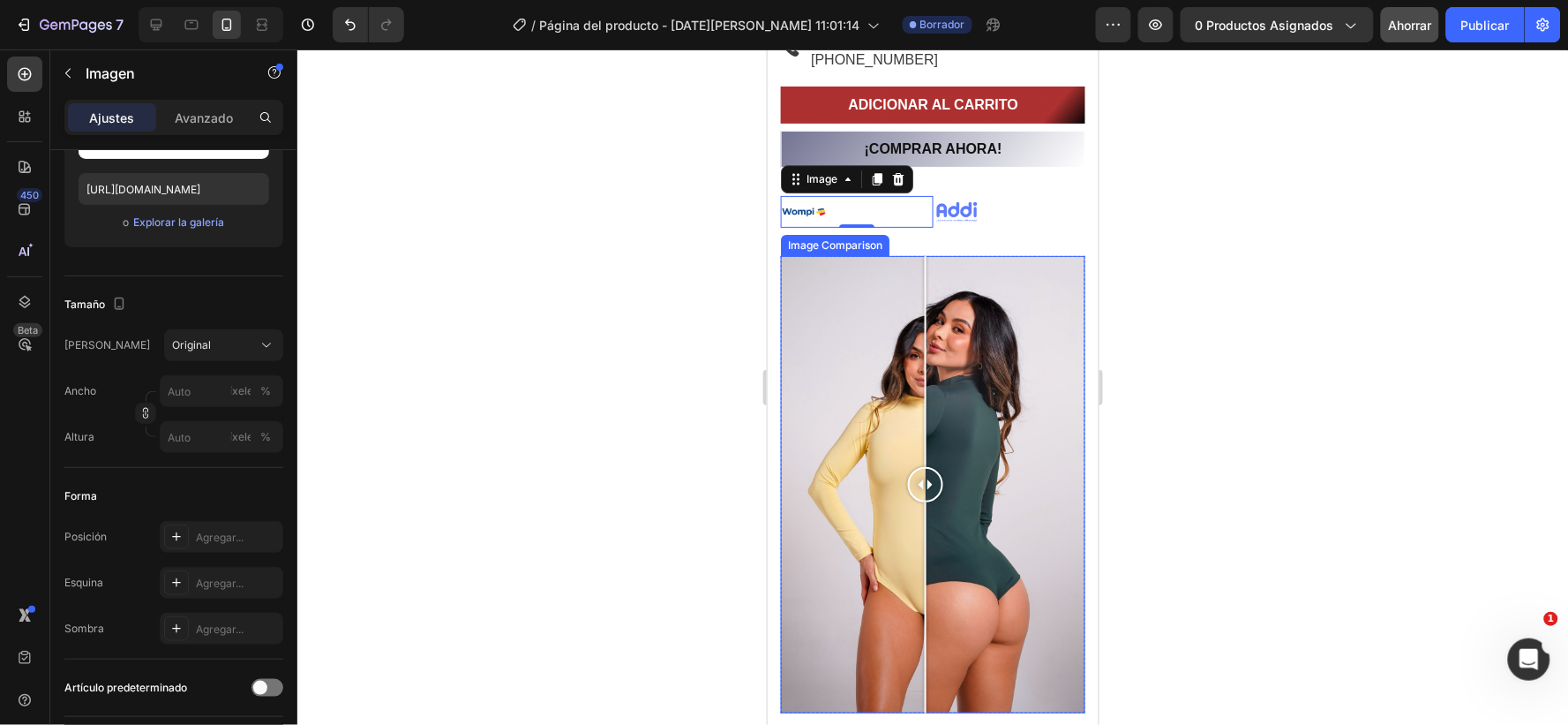
click at [828, 380] on div at bounding box center [932, 483] width 304 height 457
drag, startPoint x: 830, startPoint y: 472, endPoint x: 931, endPoint y: 467, distance: 101.1
click at [931, 467] on div at bounding box center [931, 483] width 36 height 36
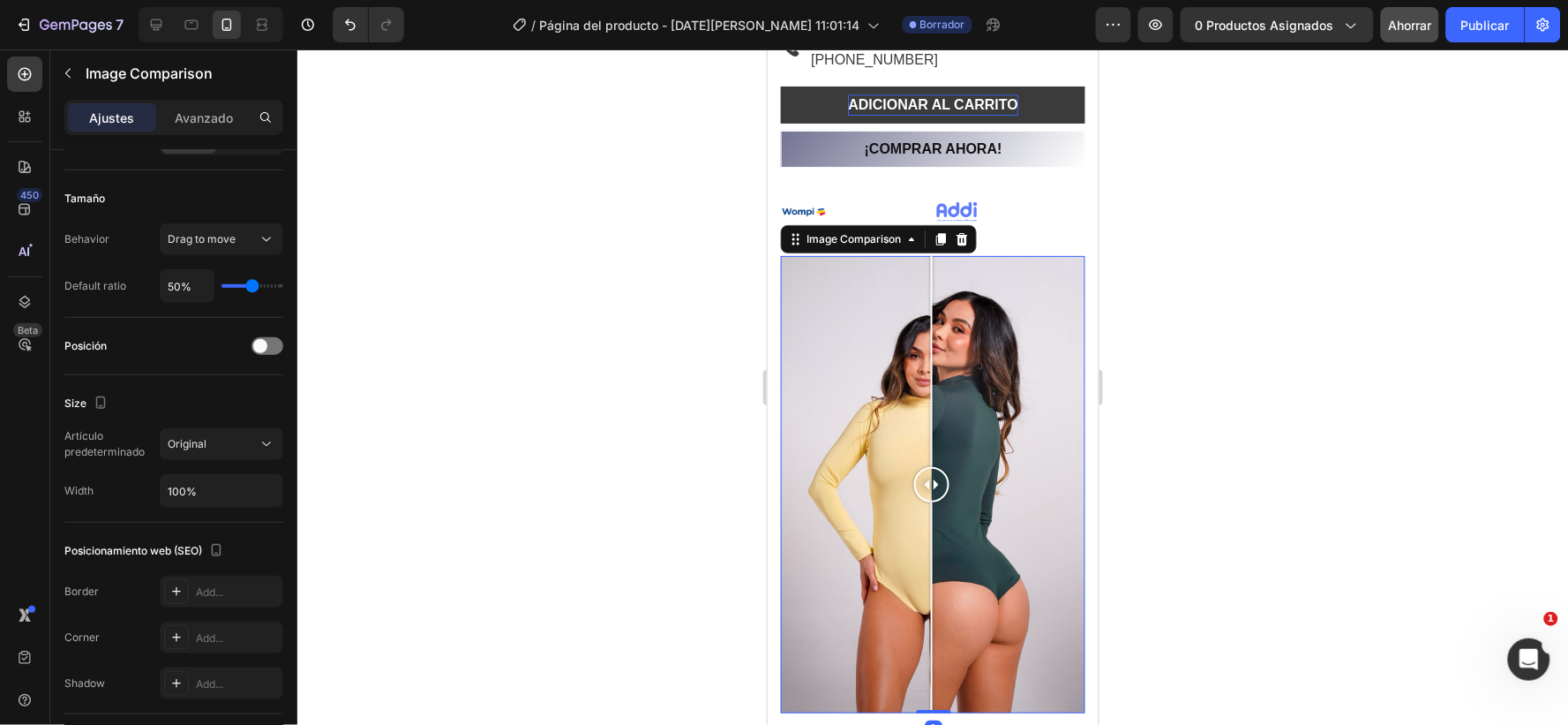
scroll to position [0, 0]
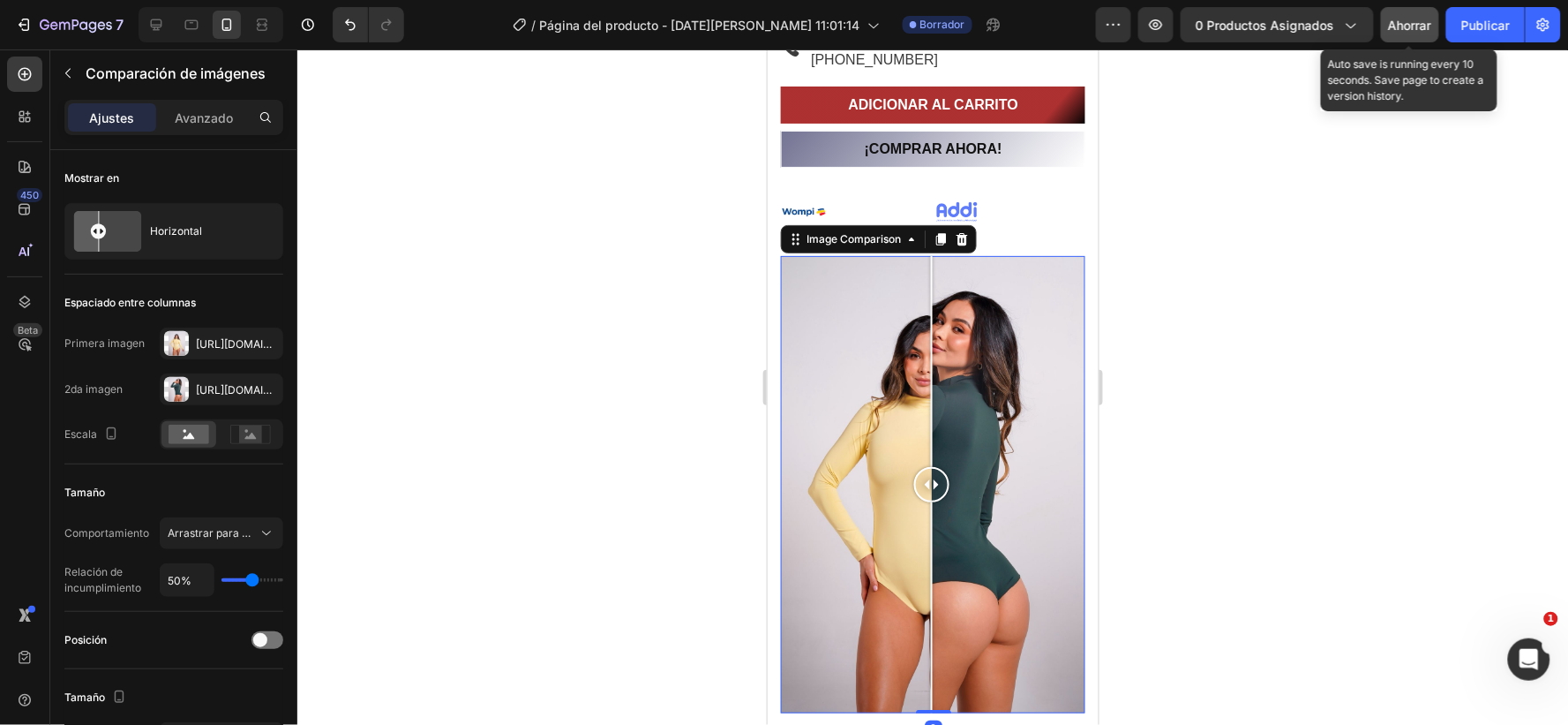
click at [1414, 21] on font "Ahorrar" at bounding box center [1410, 25] width 43 height 15
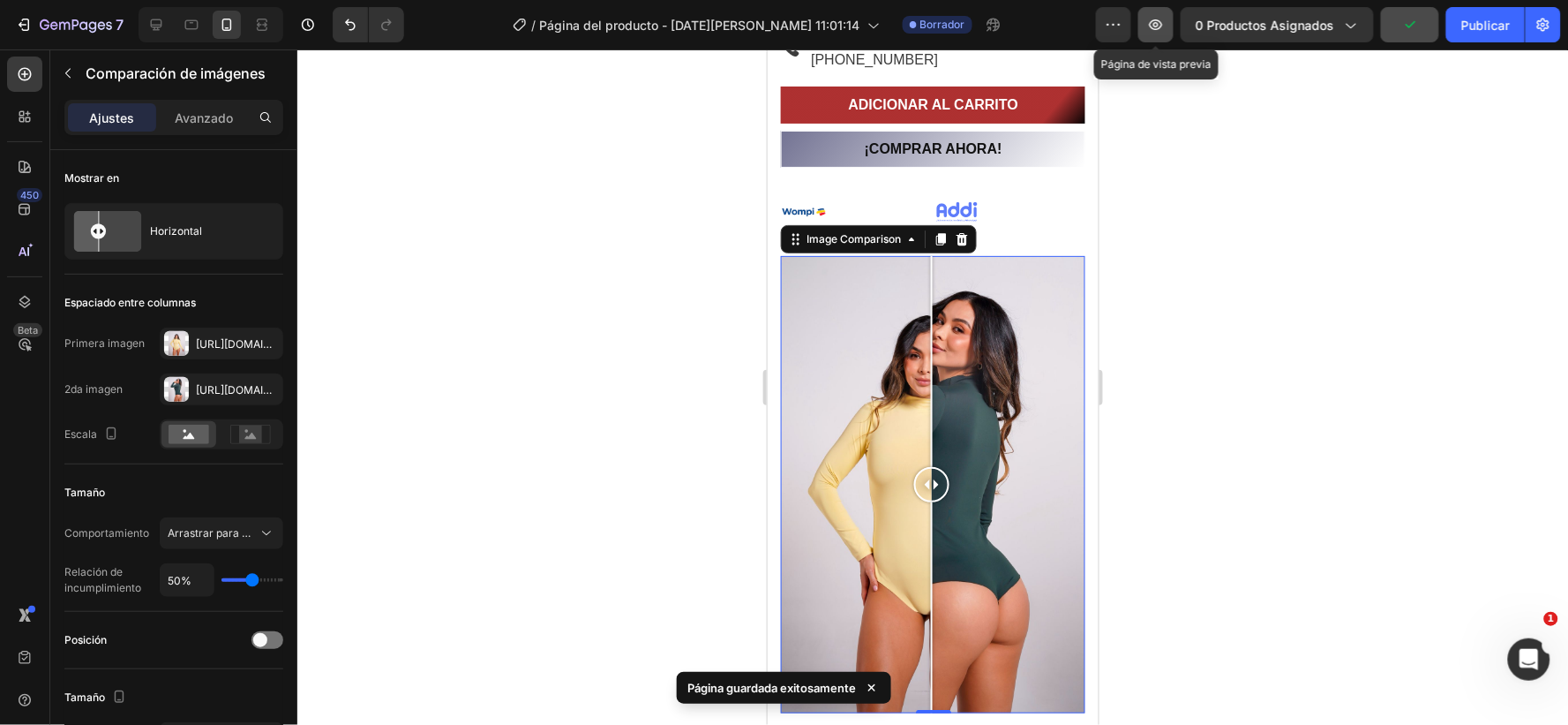
click at [1150, 19] on icon "button" at bounding box center [1156, 24] width 17 height 17
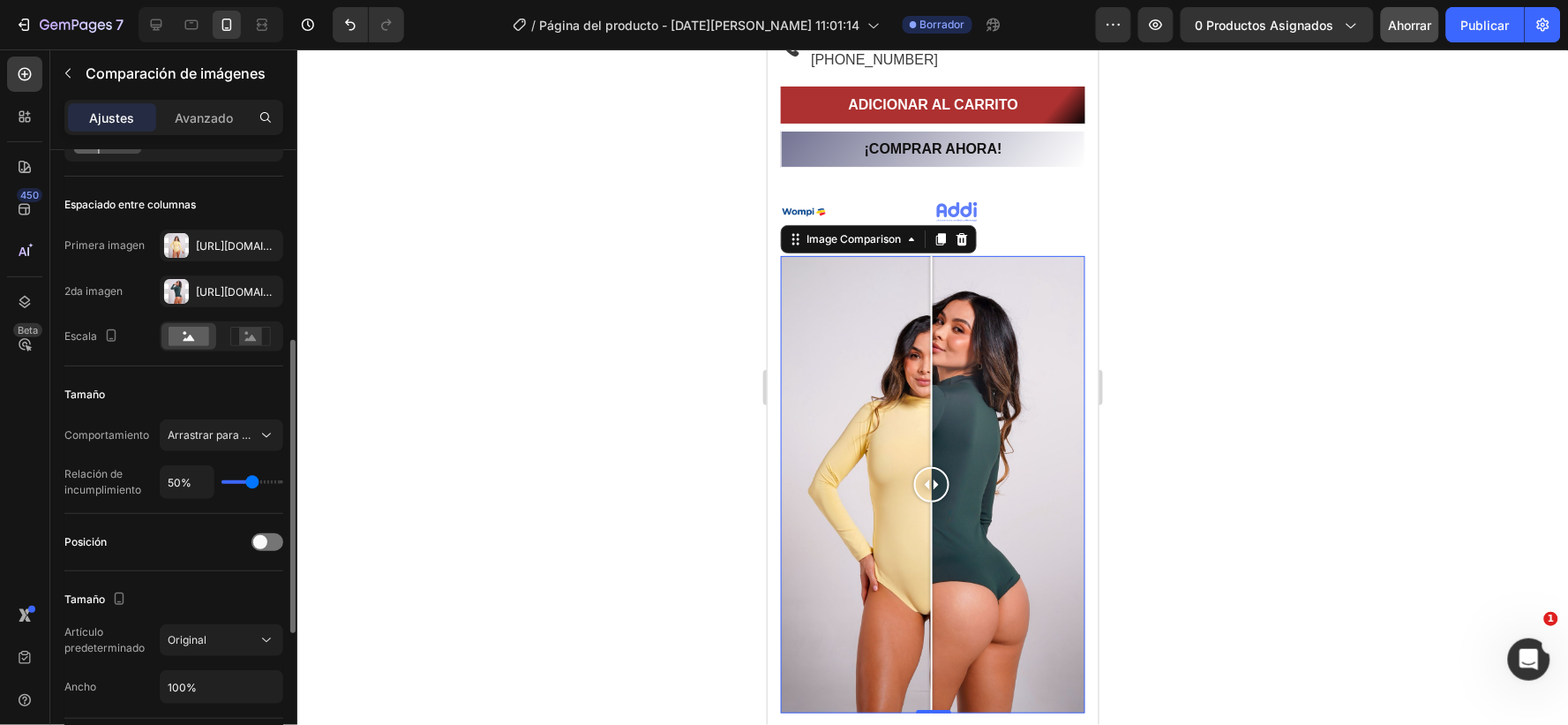
scroll to position [196, 0]
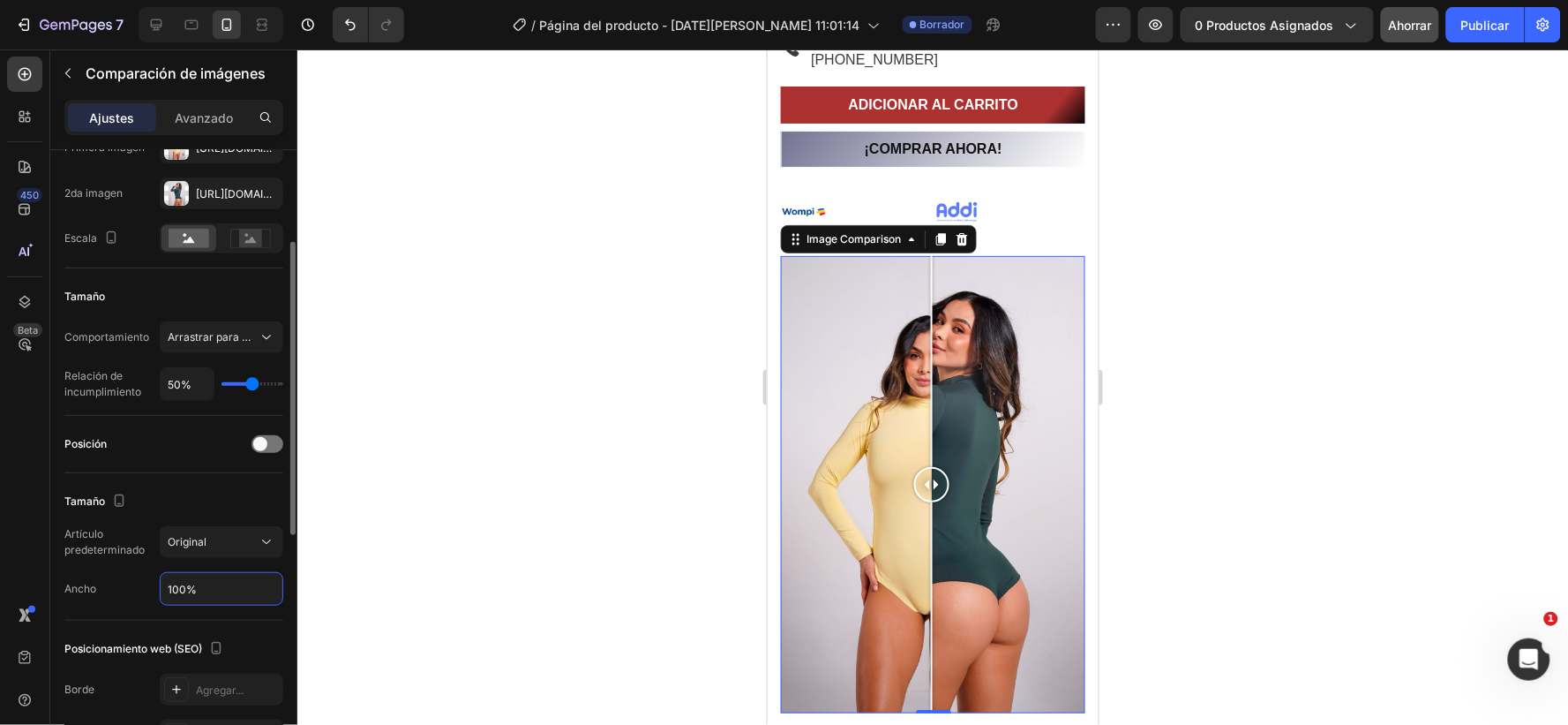
click at [207, 594] on input "100%" at bounding box center [221, 588] width 122 height 32
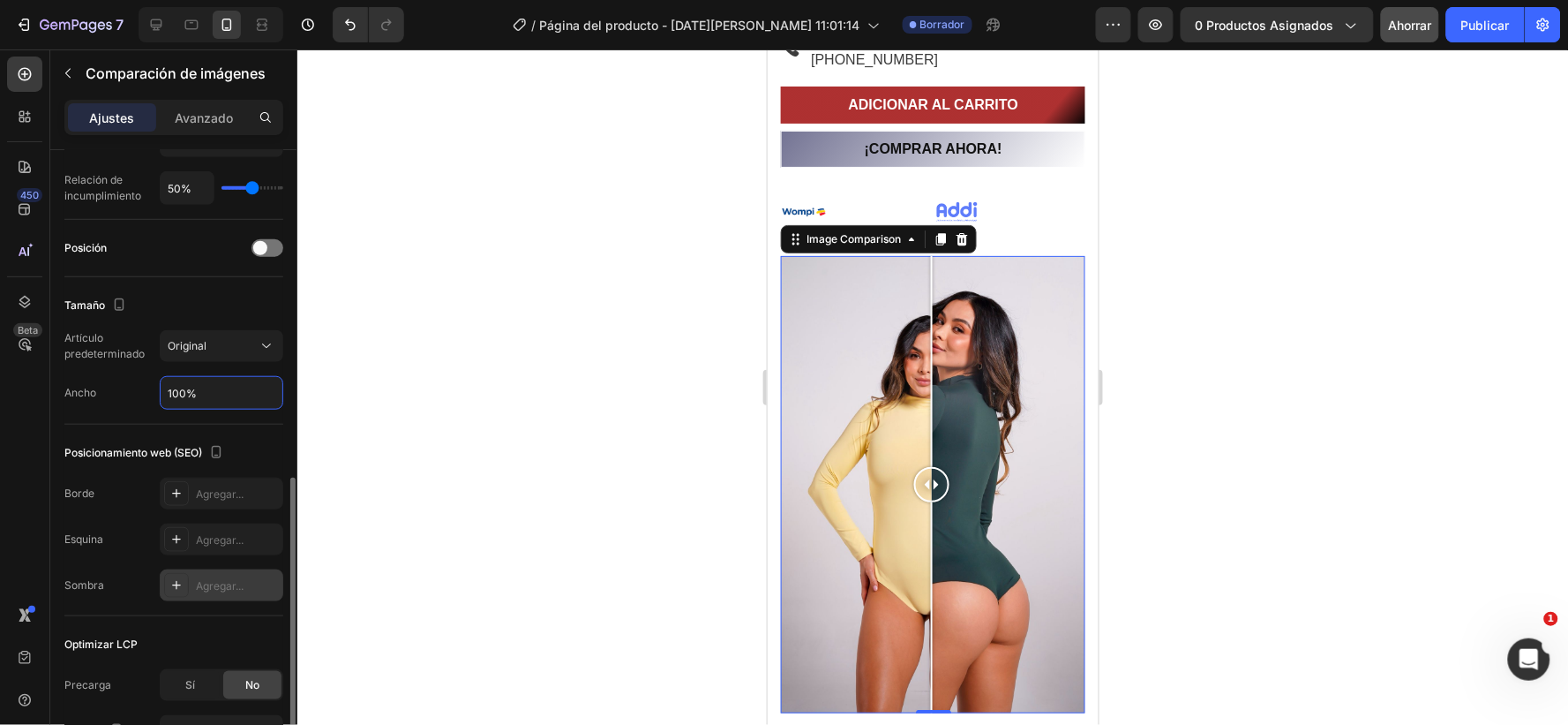
scroll to position [489, 0]
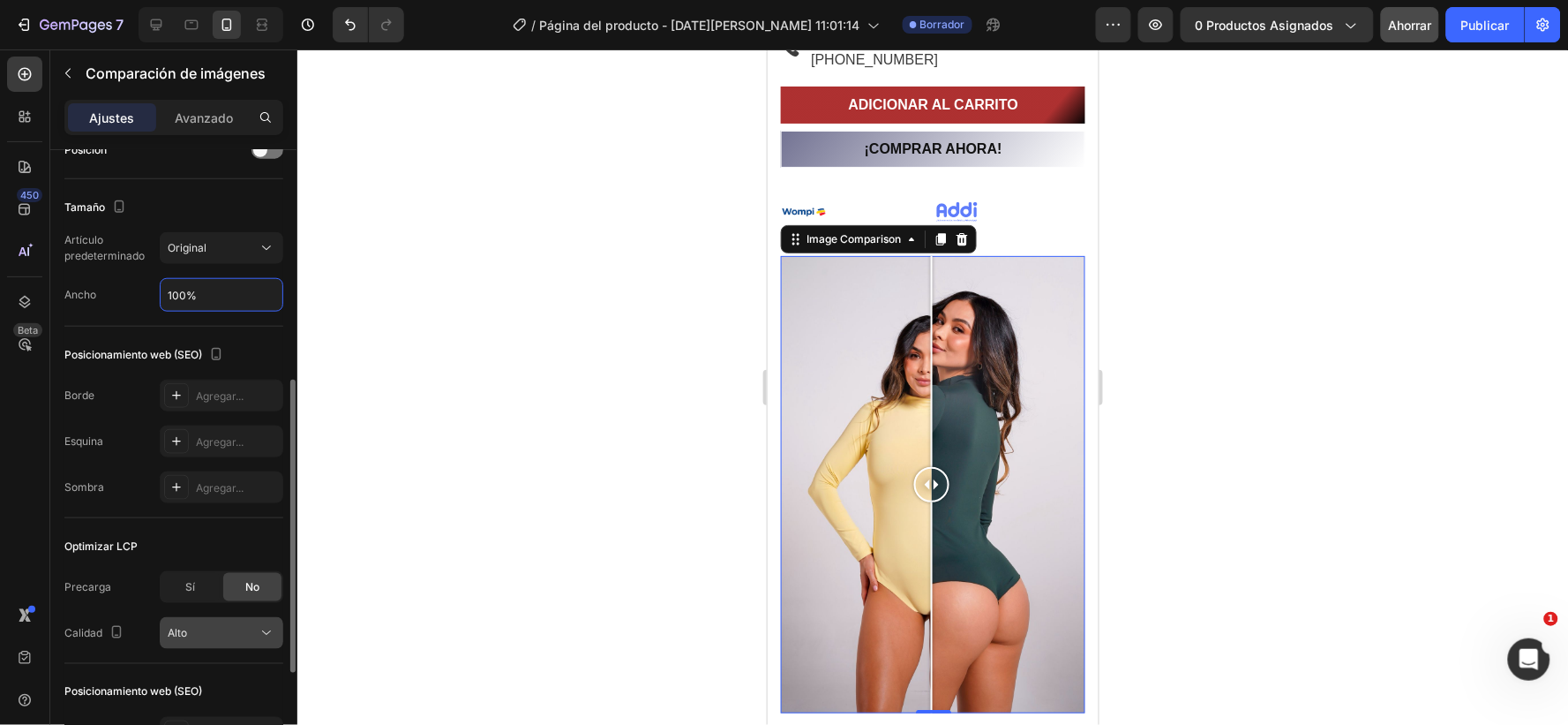
click at [270, 629] on icon at bounding box center [266, 632] width 17 height 17
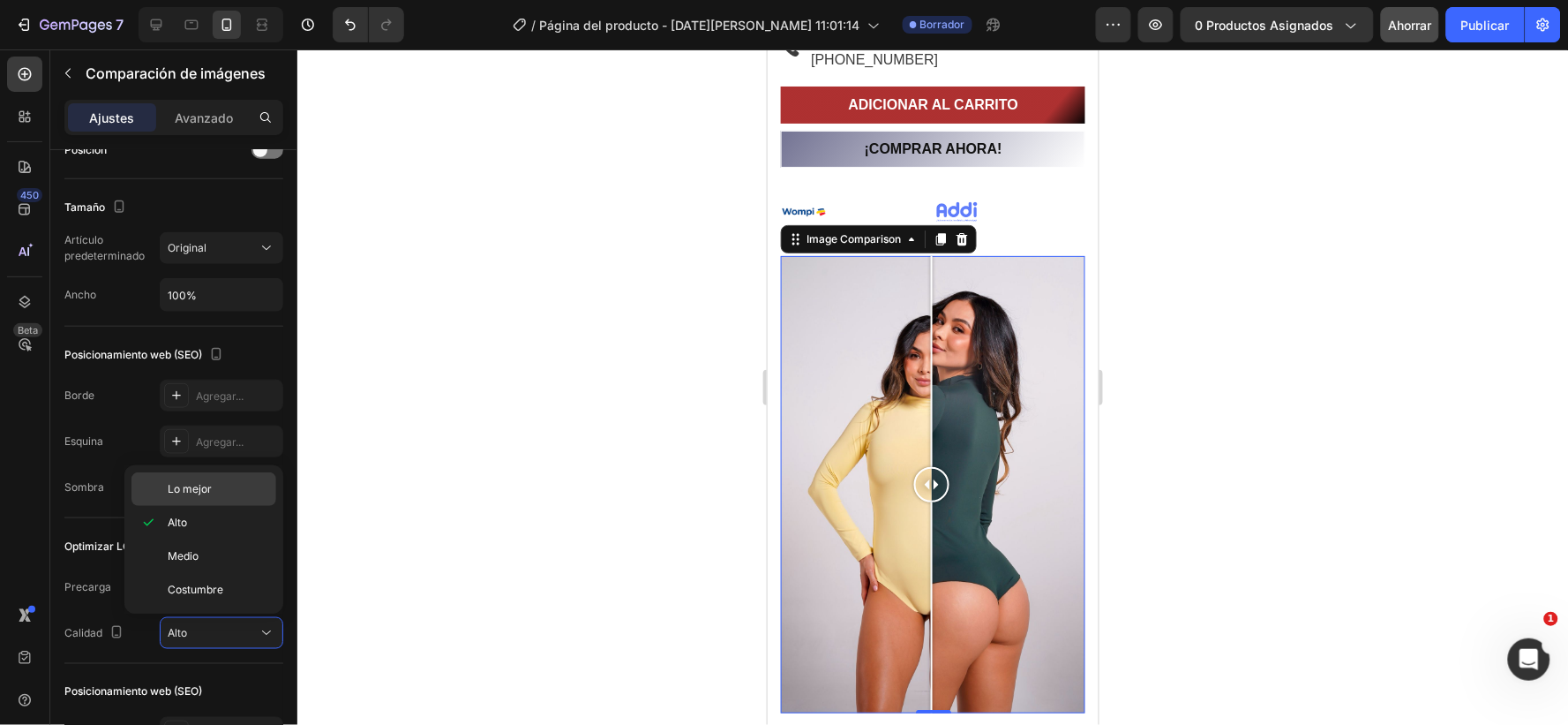
click at [191, 483] on font "Lo mejor" at bounding box center [190, 489] width 44 height 13
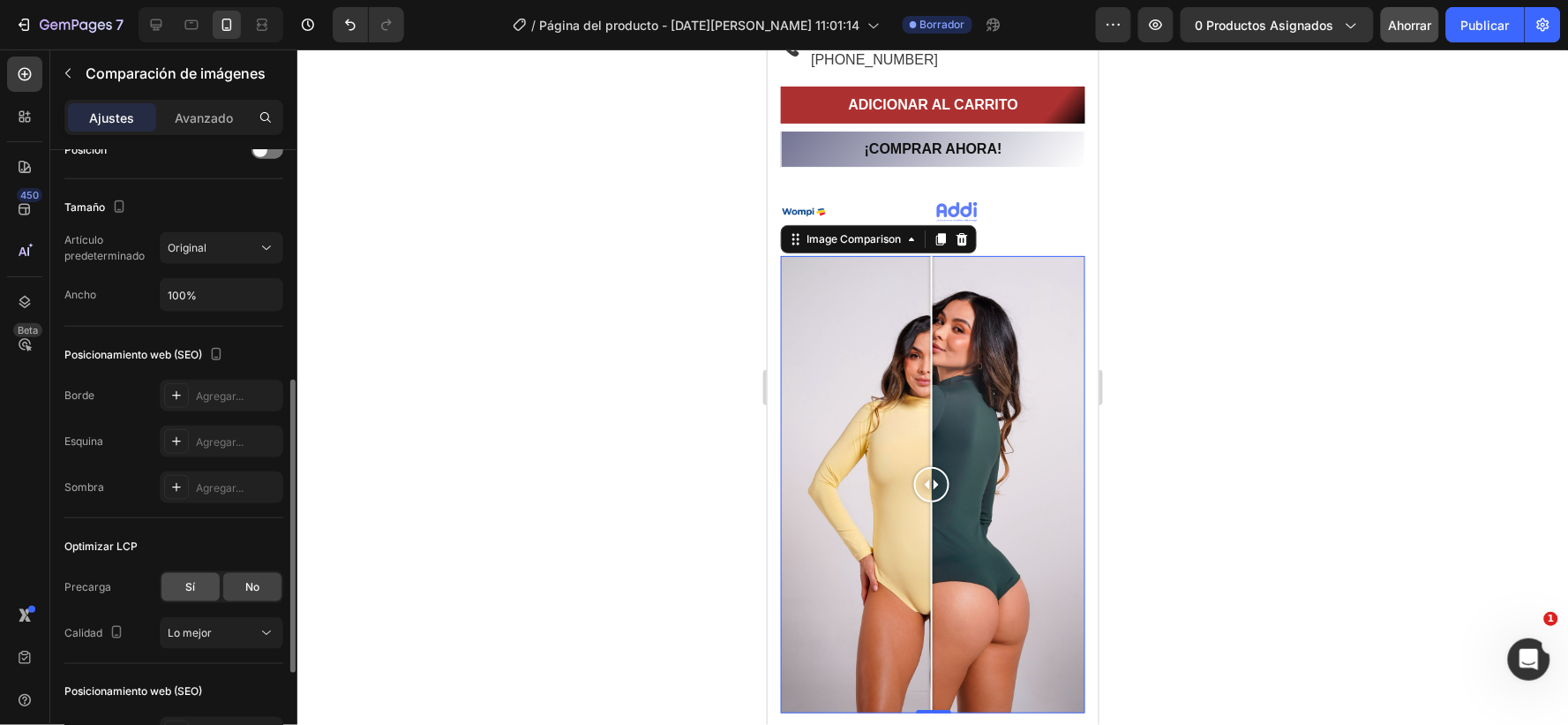
click at [192, 587] on font "Sí" at bounding box center [191, 587] width 10 height 13
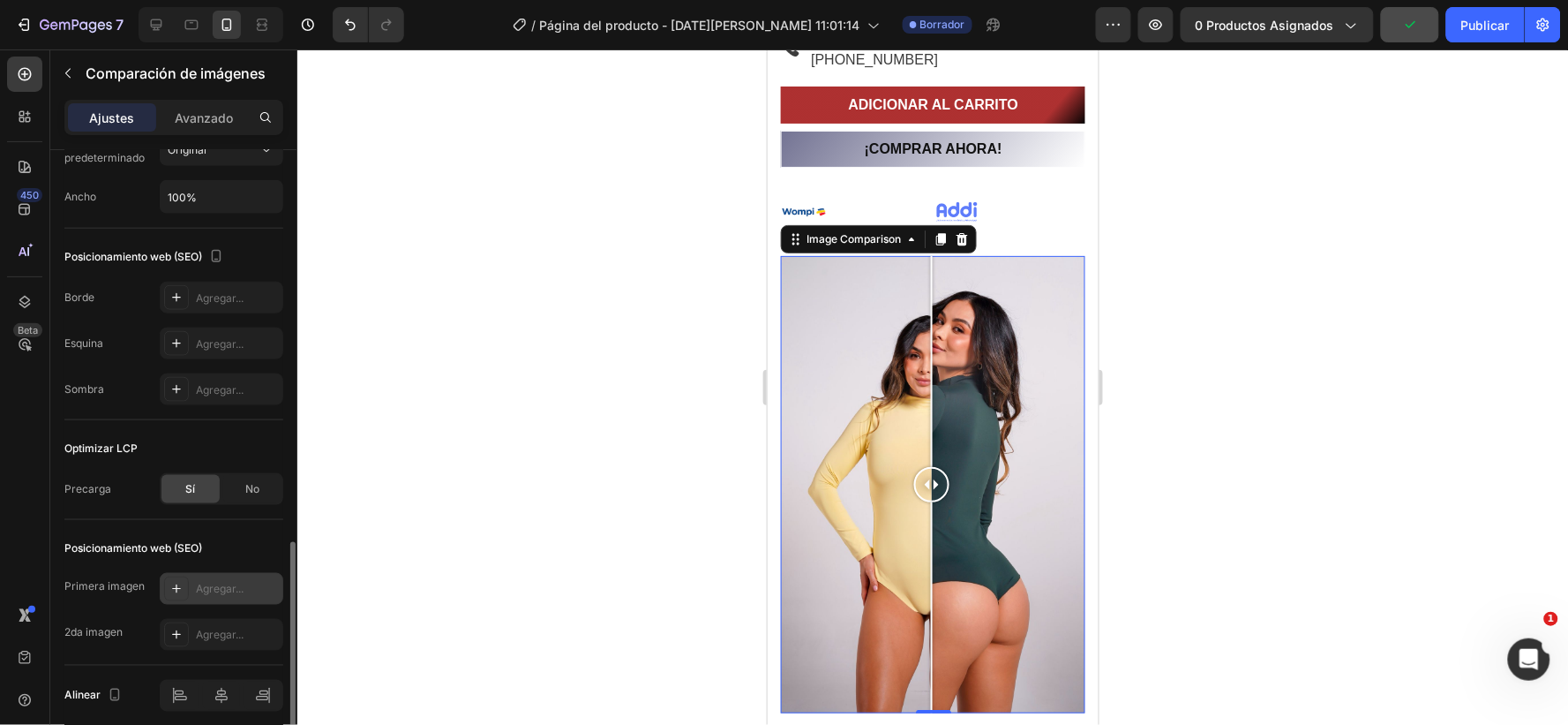
scroll to position [659, 0]
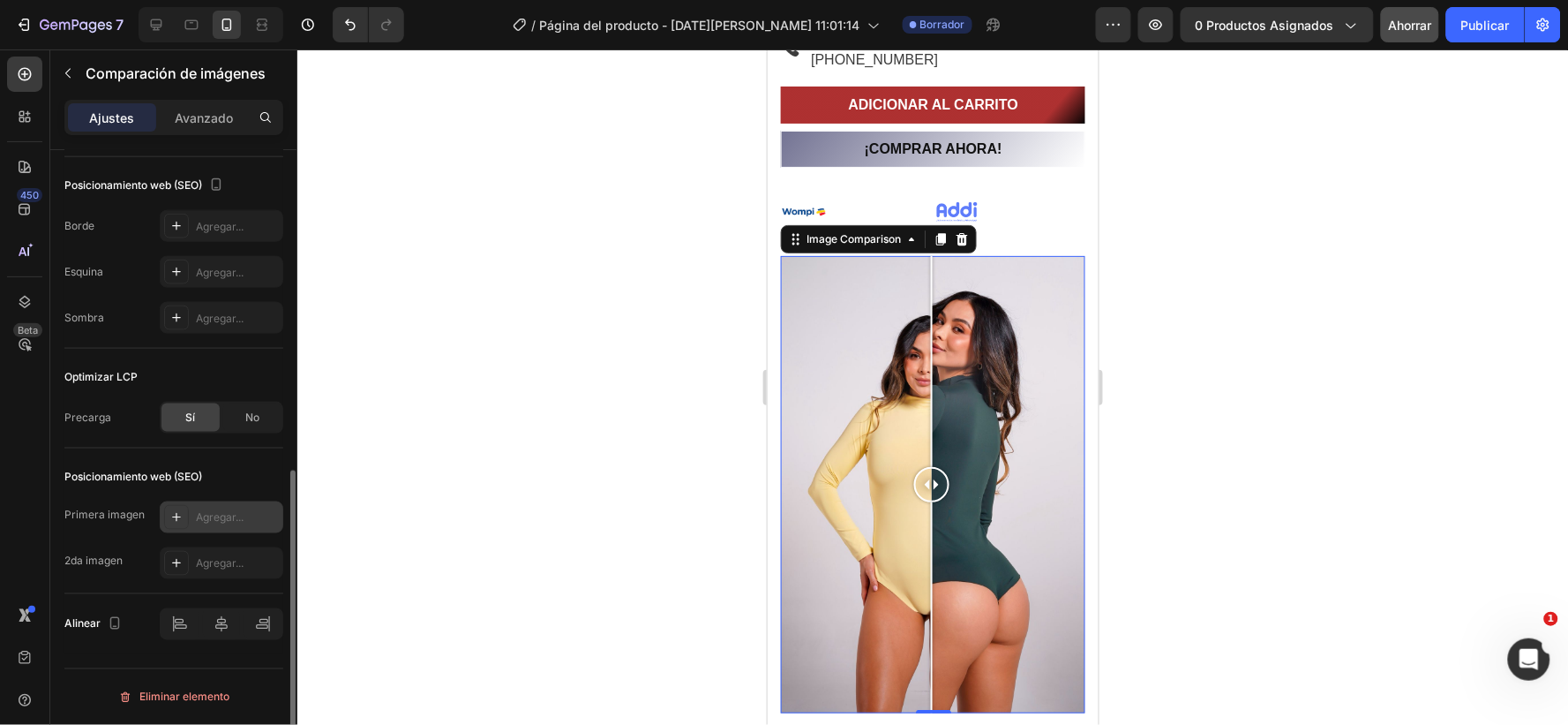
click at [216, 513] on font "Agregar..." at bounding box center [220, 518] width 48 height 13
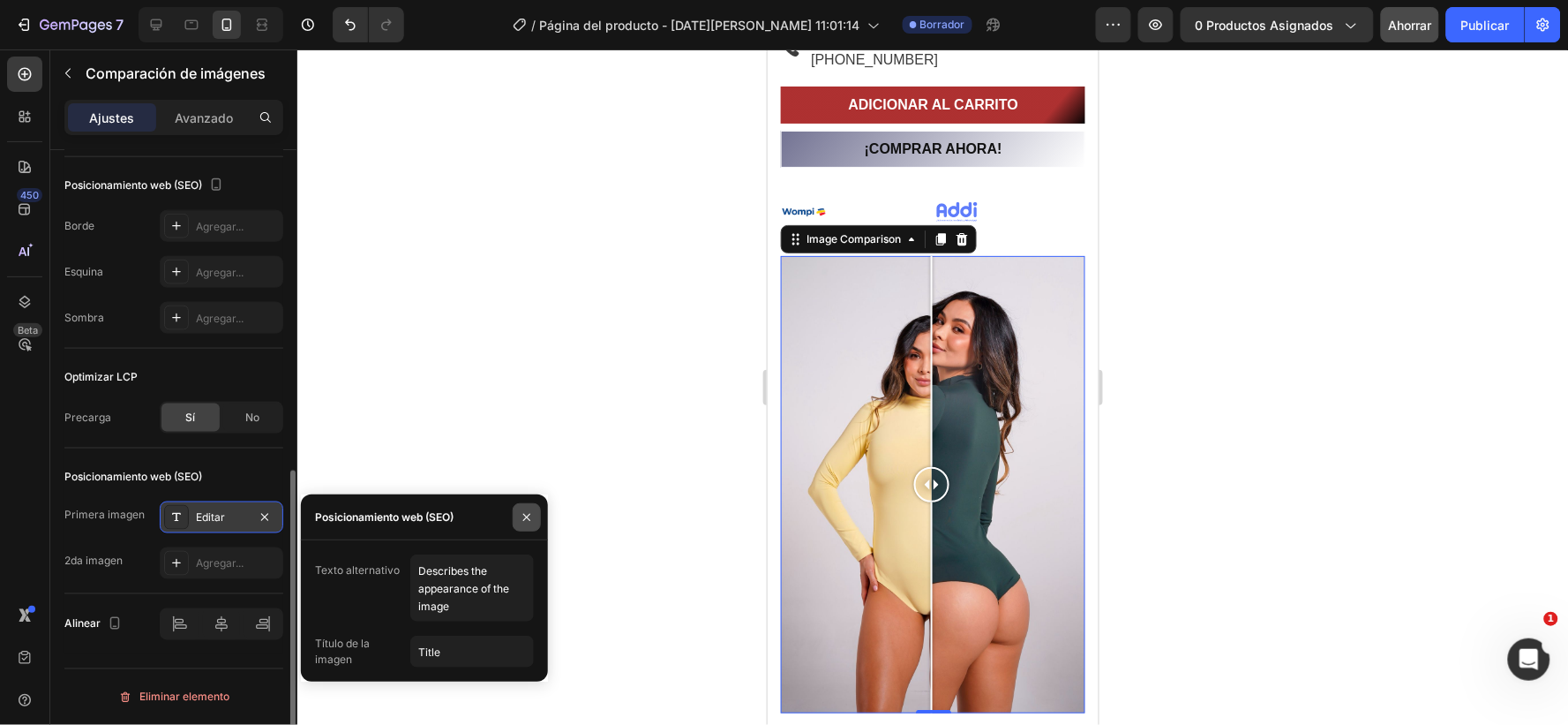
click at [521, 515] on icon "button" at bounding box center [526, 517] width 14 height 14
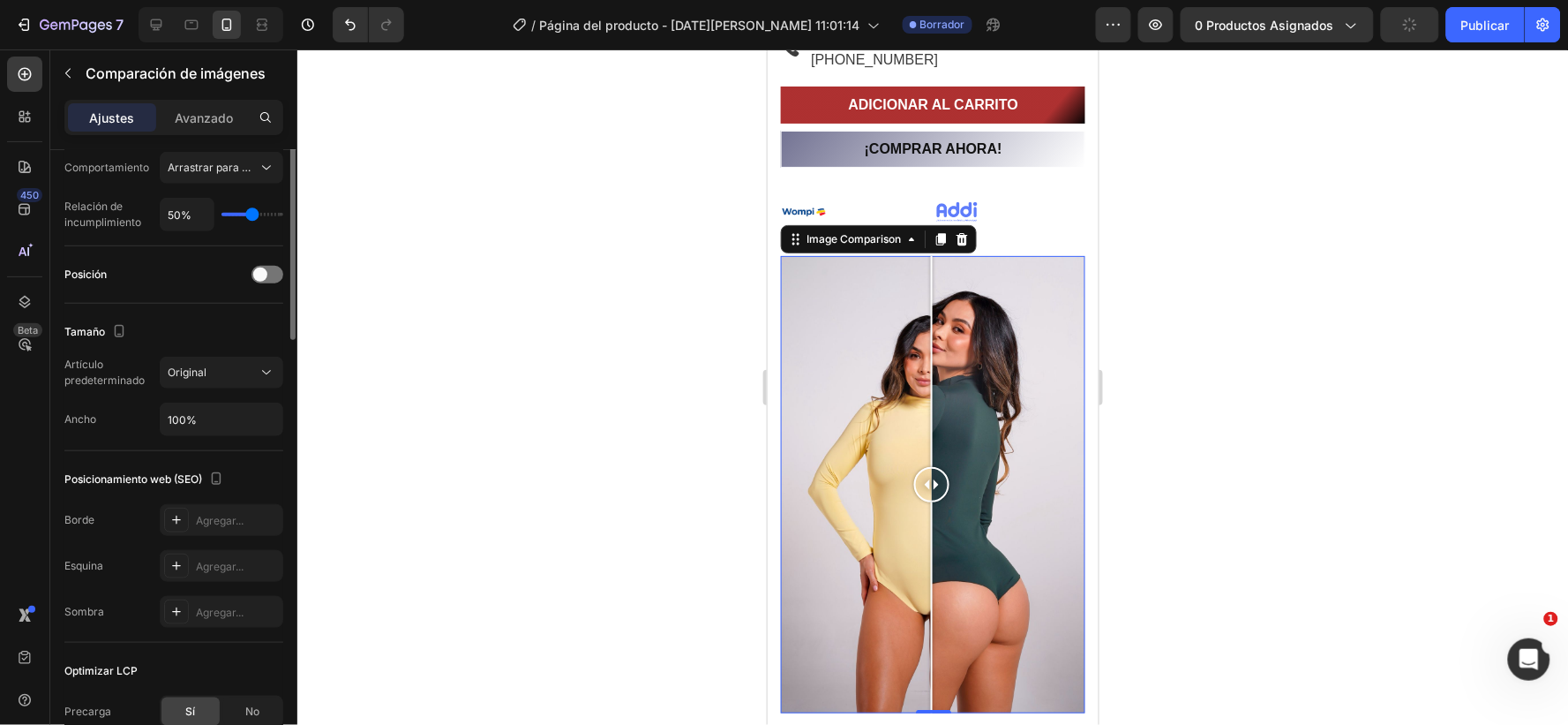
scroll to position [170, 0]
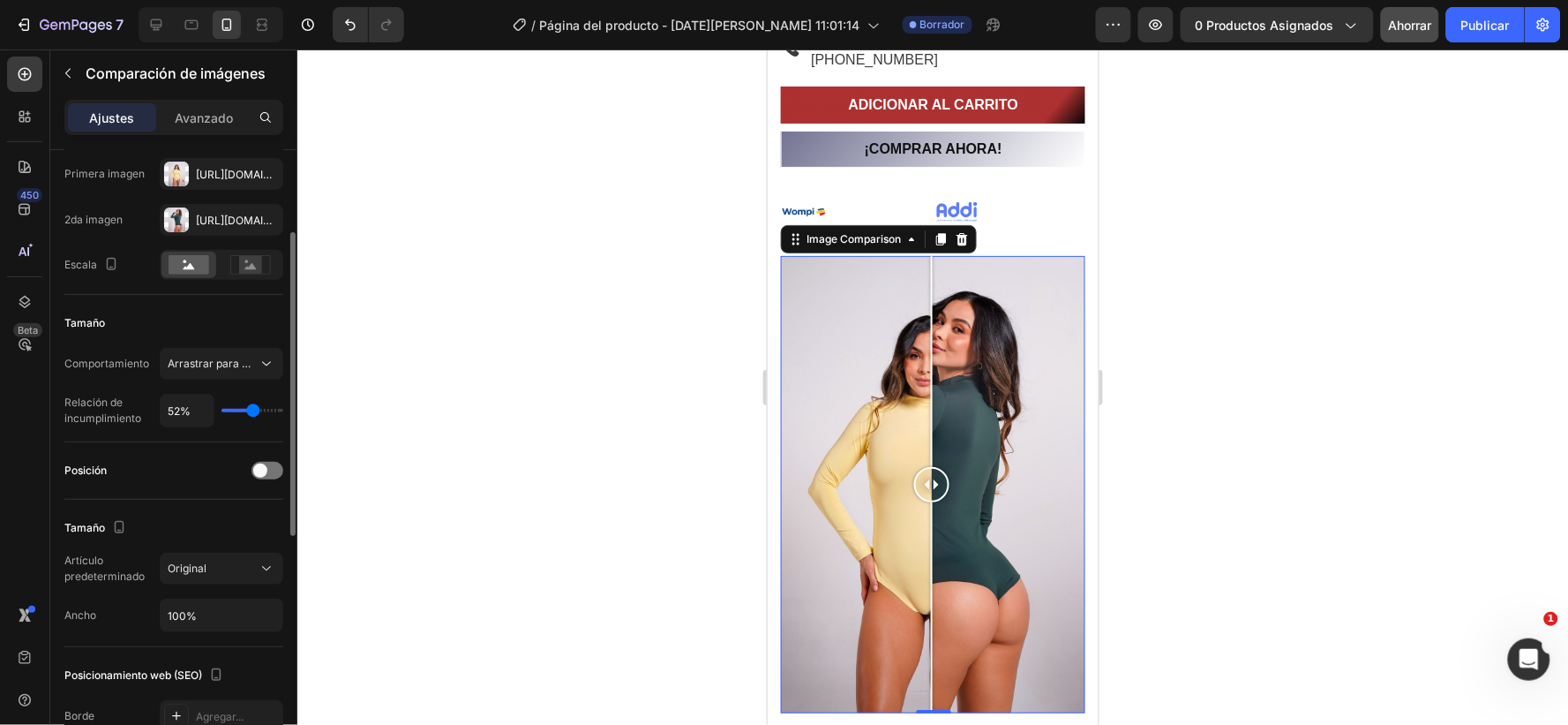
click at [252, 409] on input "range" at bounding box center [252, 411] width 61 height 4
click at [181, 409] on input "52%" at bounding box center [187, 410] width 53 height 32
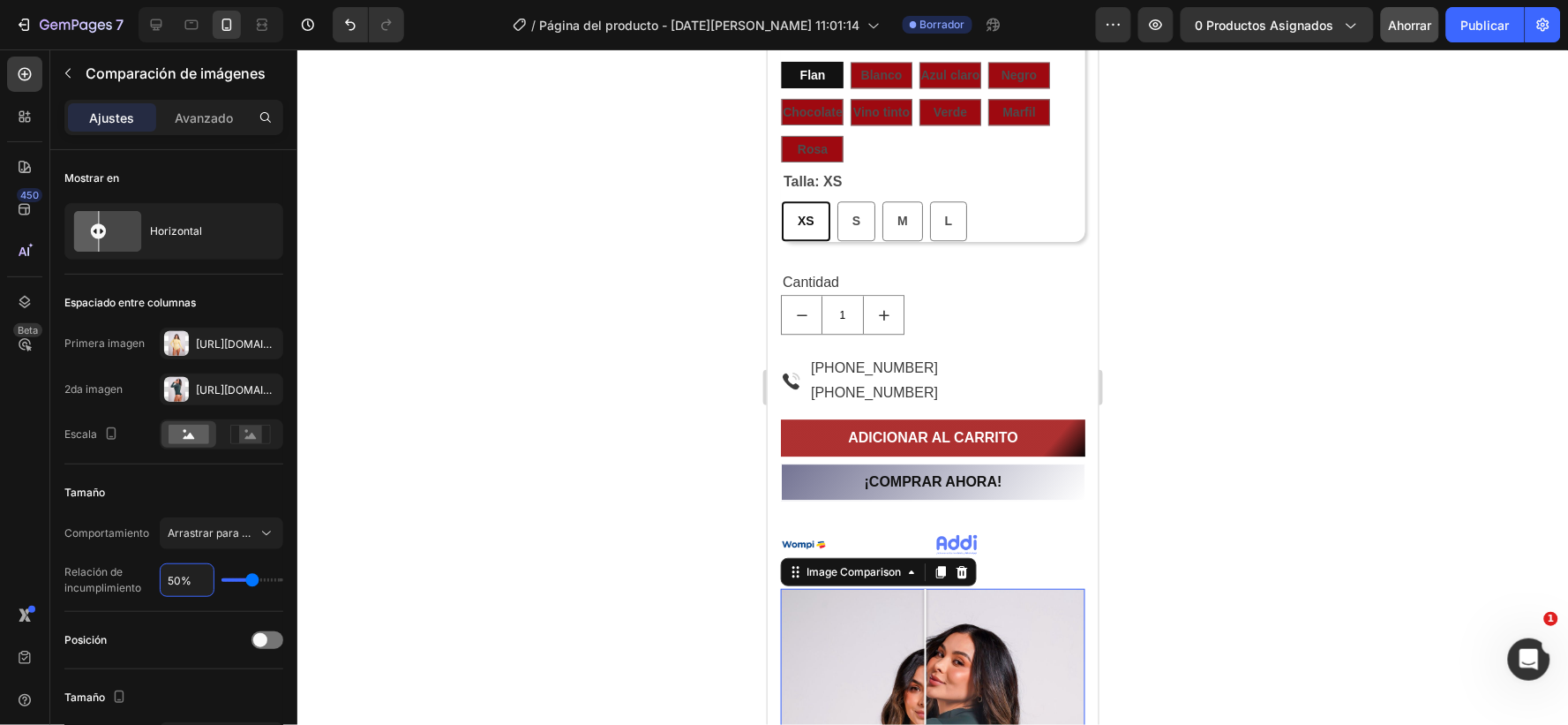
scroll to position [1271, 0]
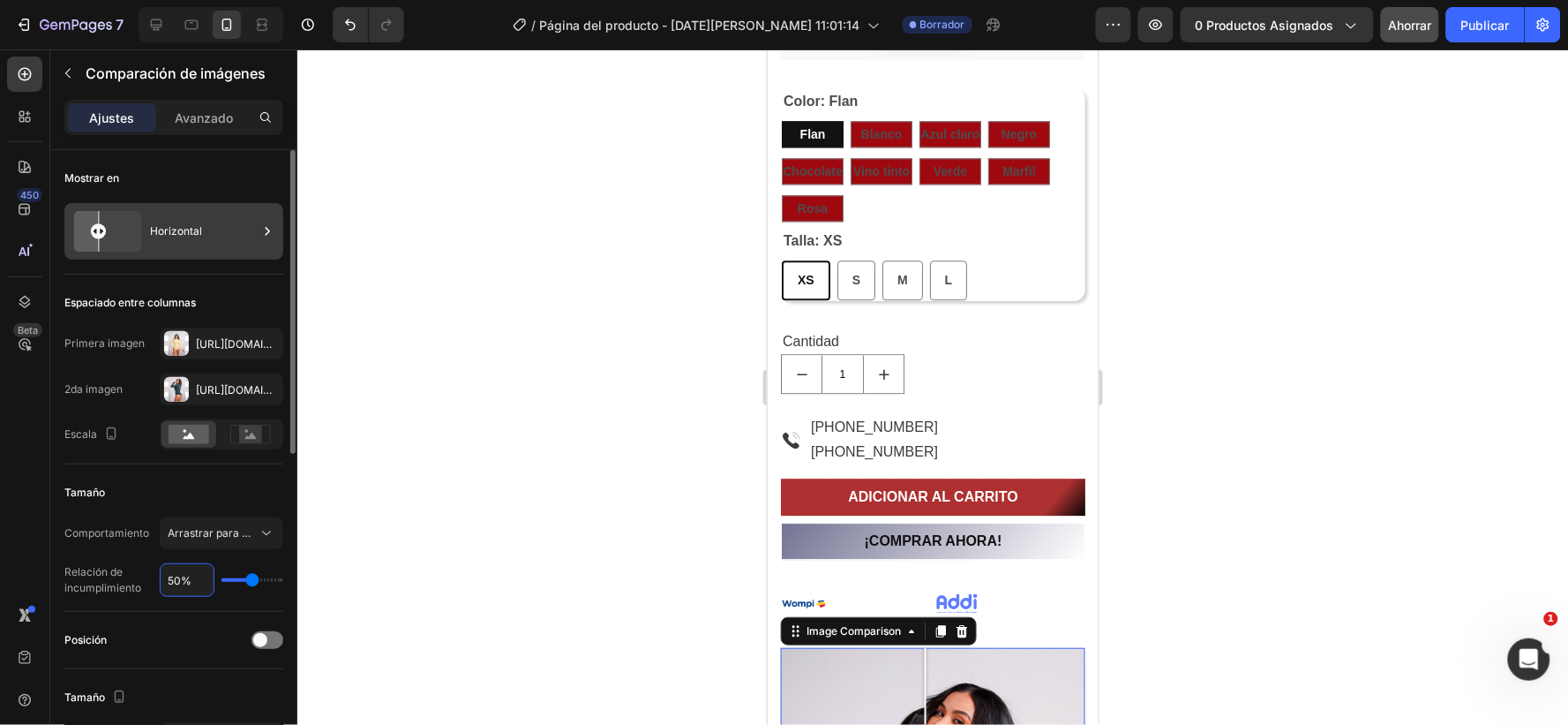
click at [267, 231] on icon at bounding box center [267, 231] width 17 height 17
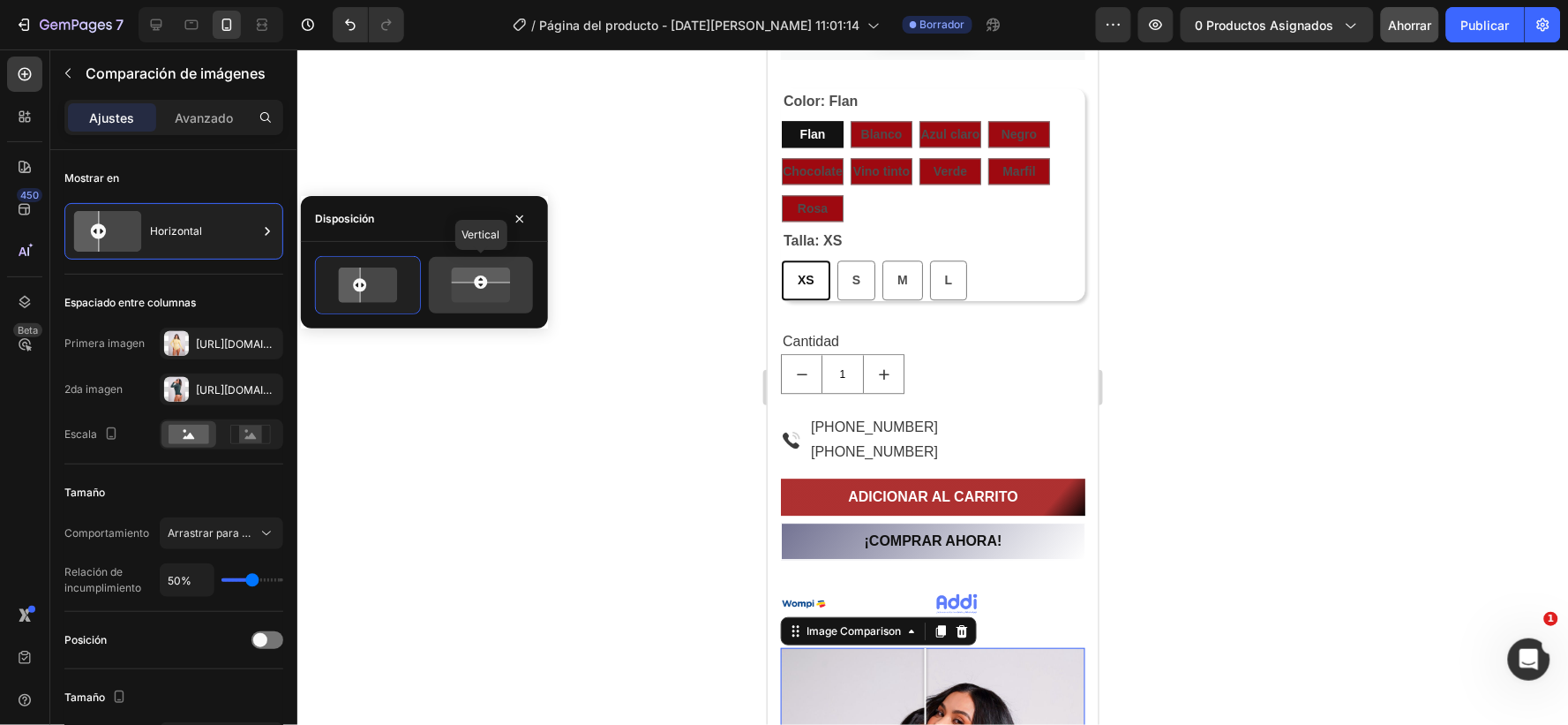
click at [460, 283] on icon at bounding box center [480, 285] width 71 height 41
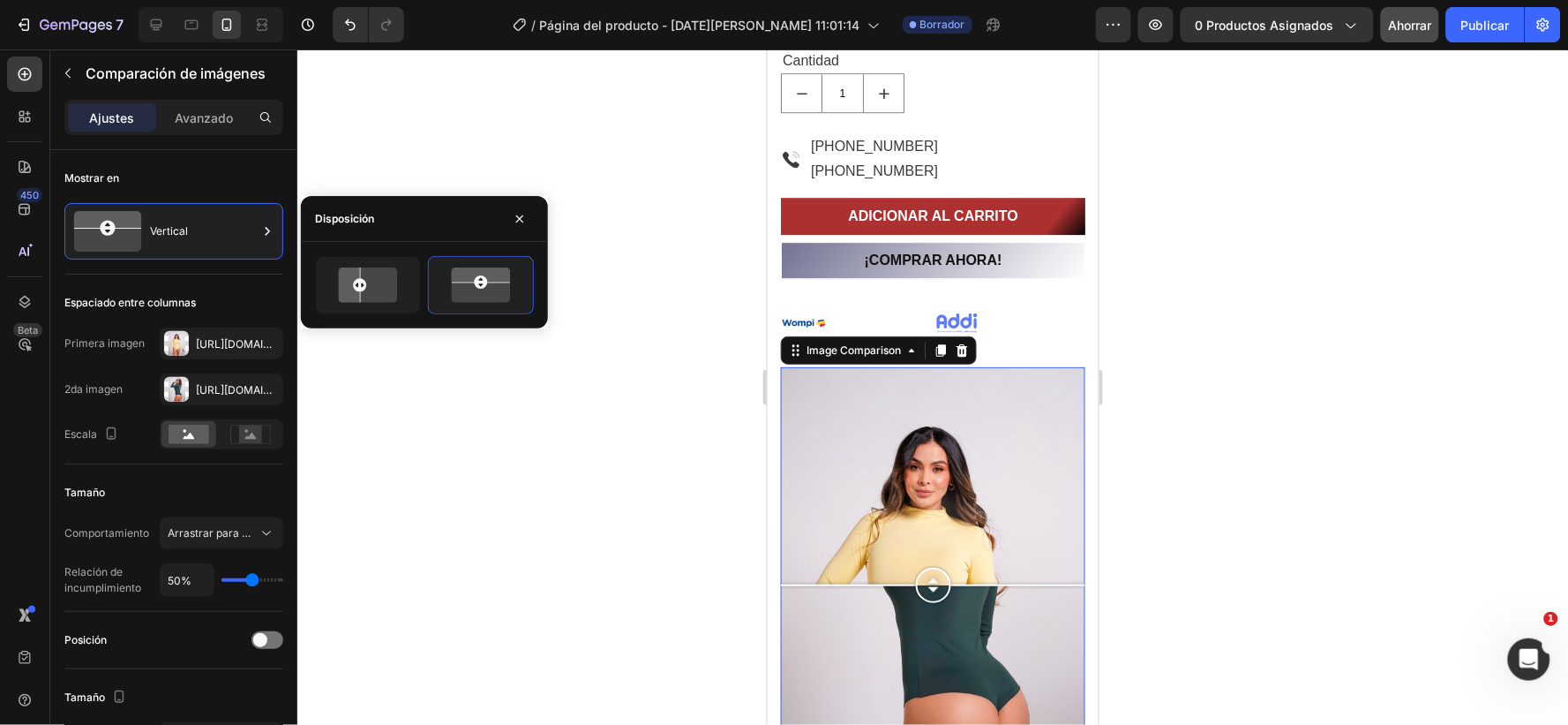
scroll to position [1565, 0]
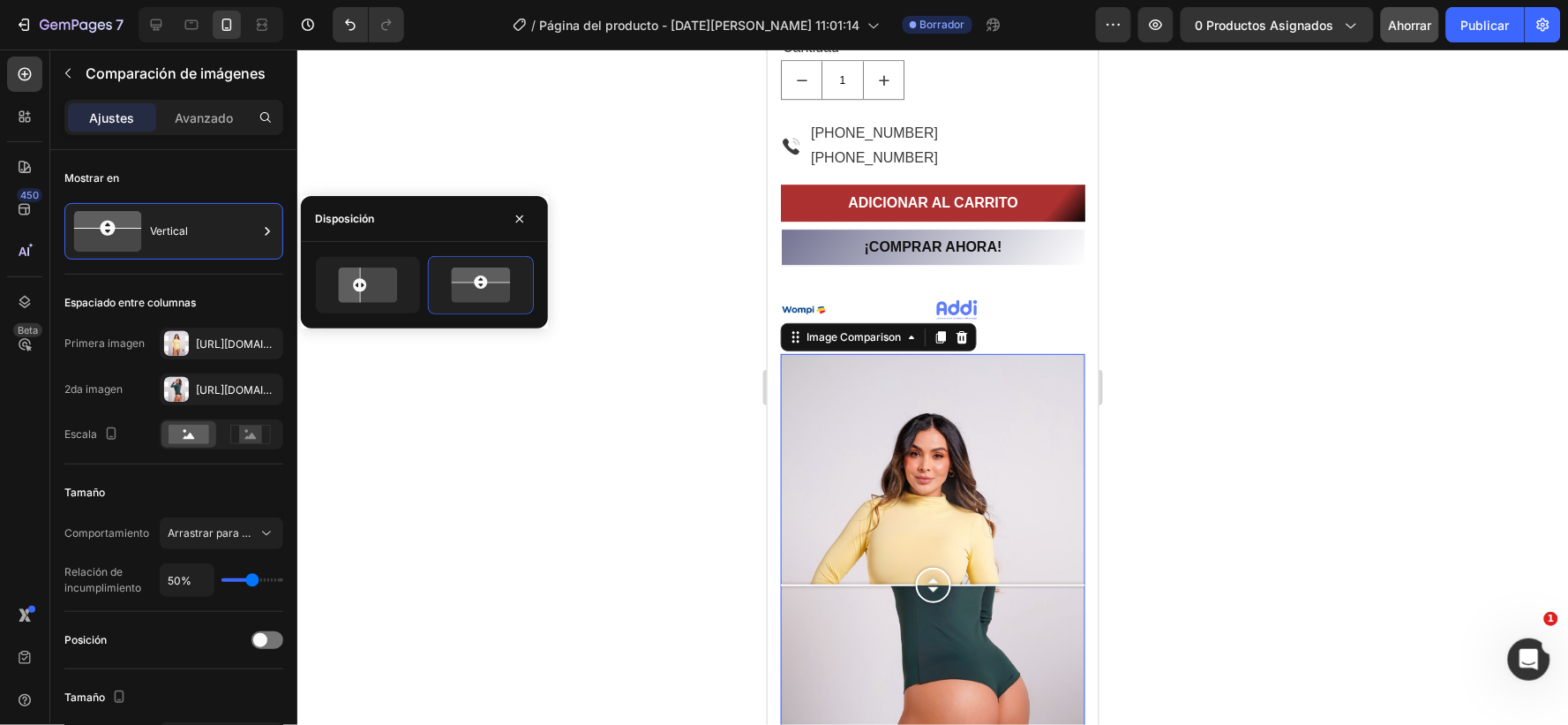
drag, startPoint x: 927, startPoint y: 571, endPoint x: 916, endPoint y: 585, distance: 17.8
click at [916, 585] on div at bounding box center [933, 584] width 36 height 36
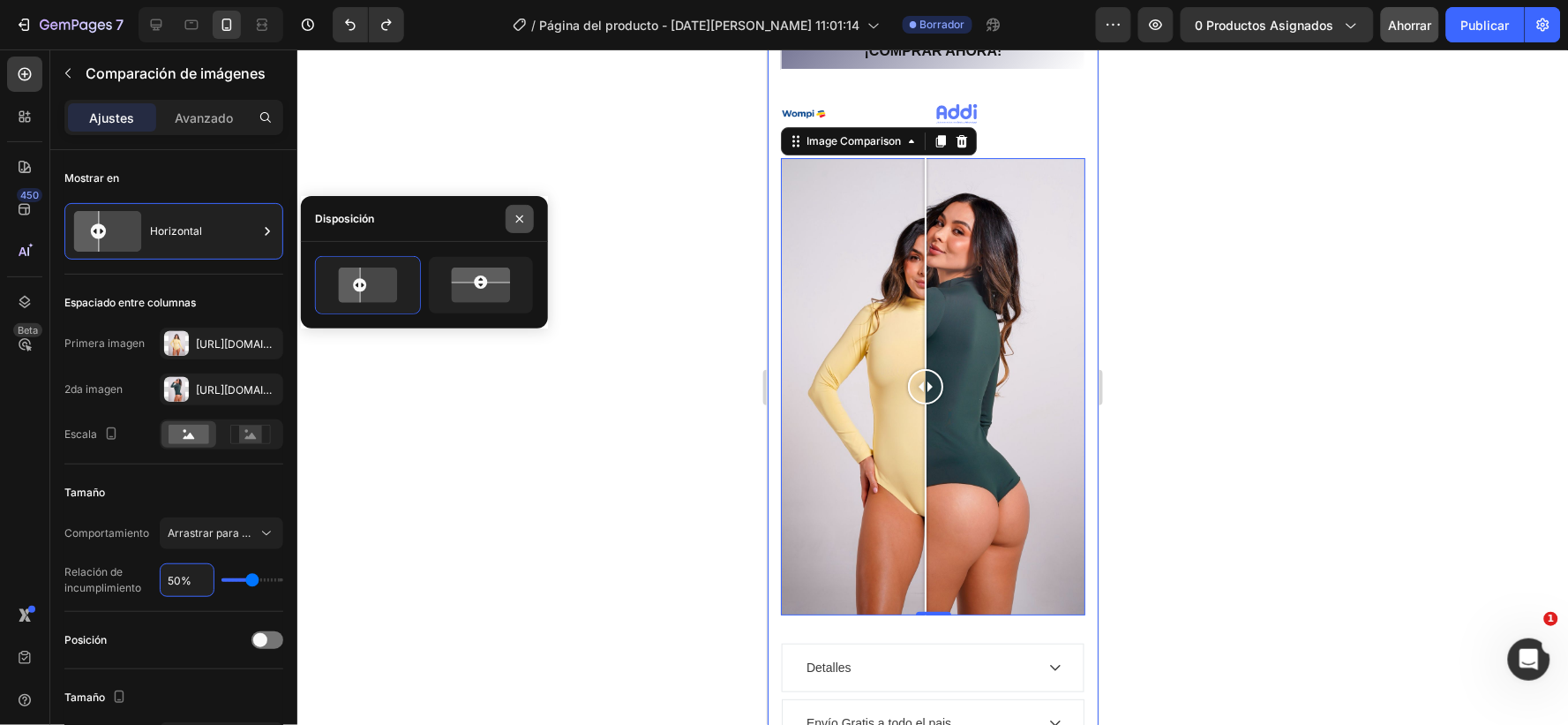
click at [521, 223] on icon "button" at bounding box center [520, 218] width 14 height 14
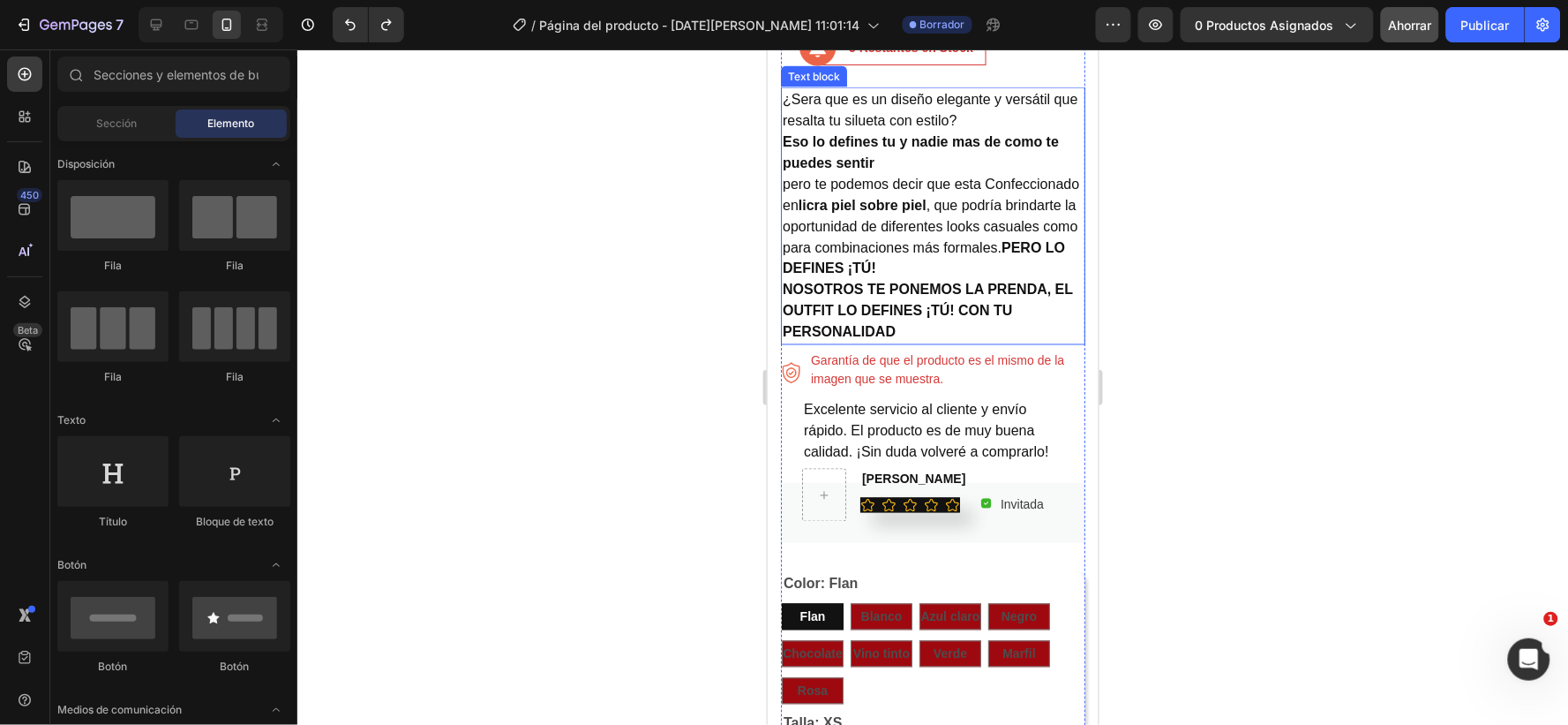
scroll to position [818, 0]
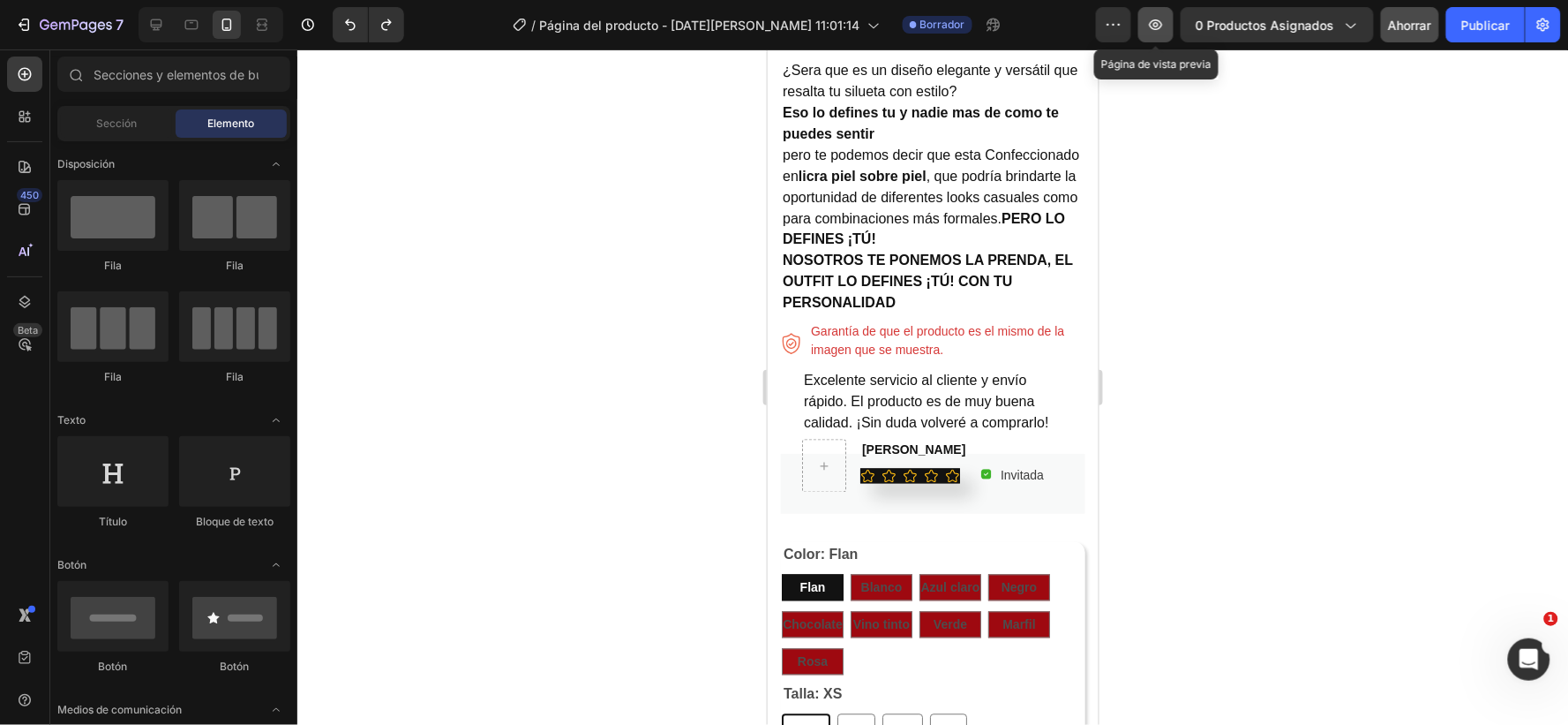
click at [1149, 13] on button "button" at bounding box center [1156, 25] width 36 height 36
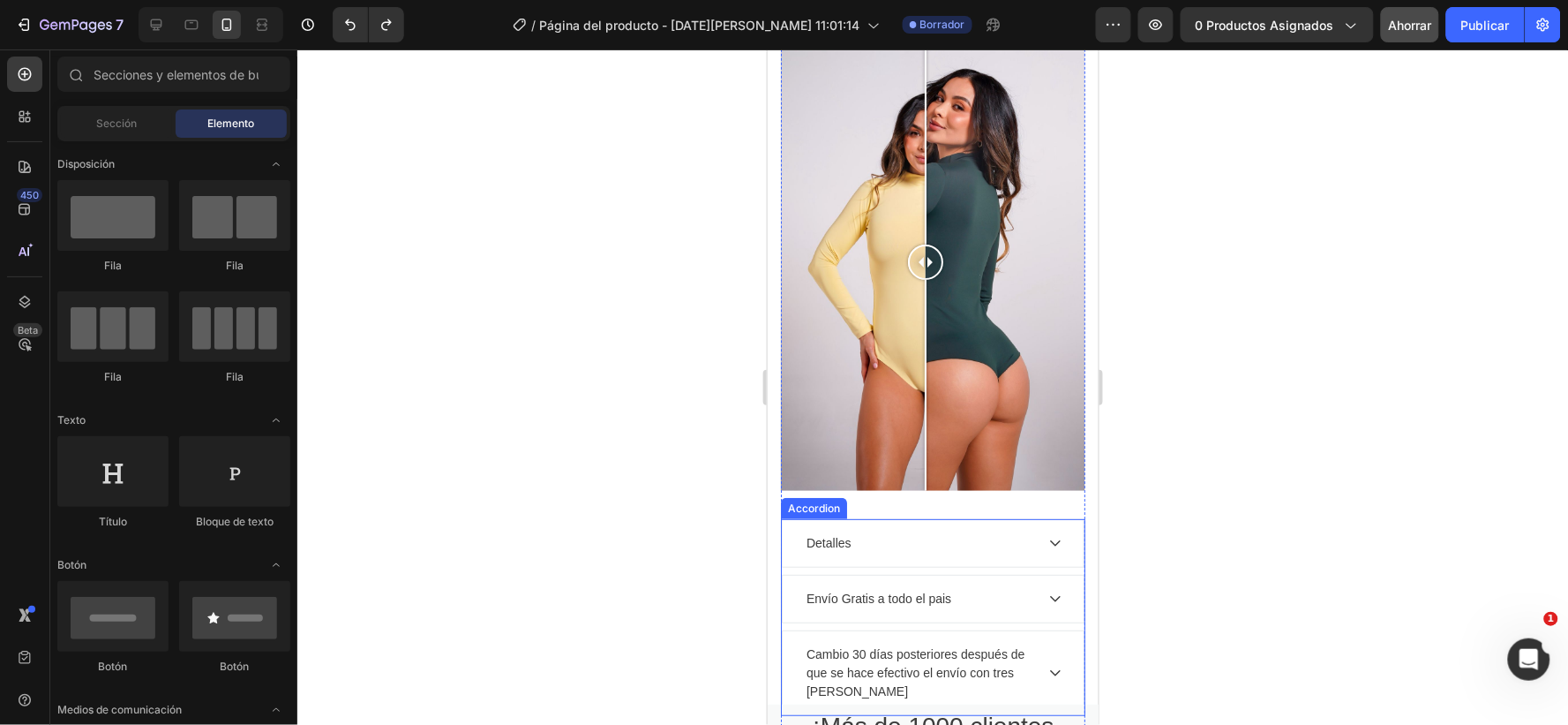
scroll to position [1994, 0]
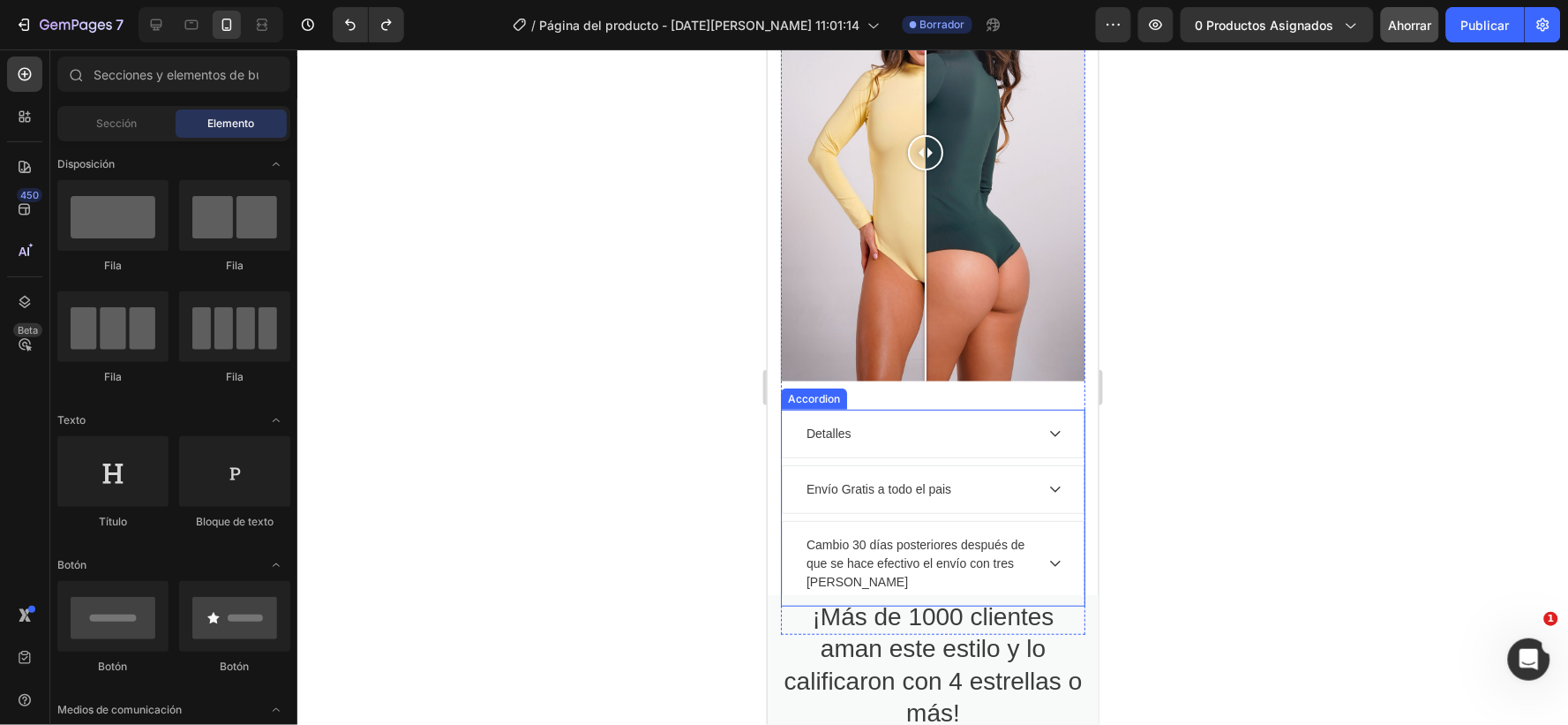
click at [1047, 425] on icon at bounding box center [1054, 432] width 14 height 14
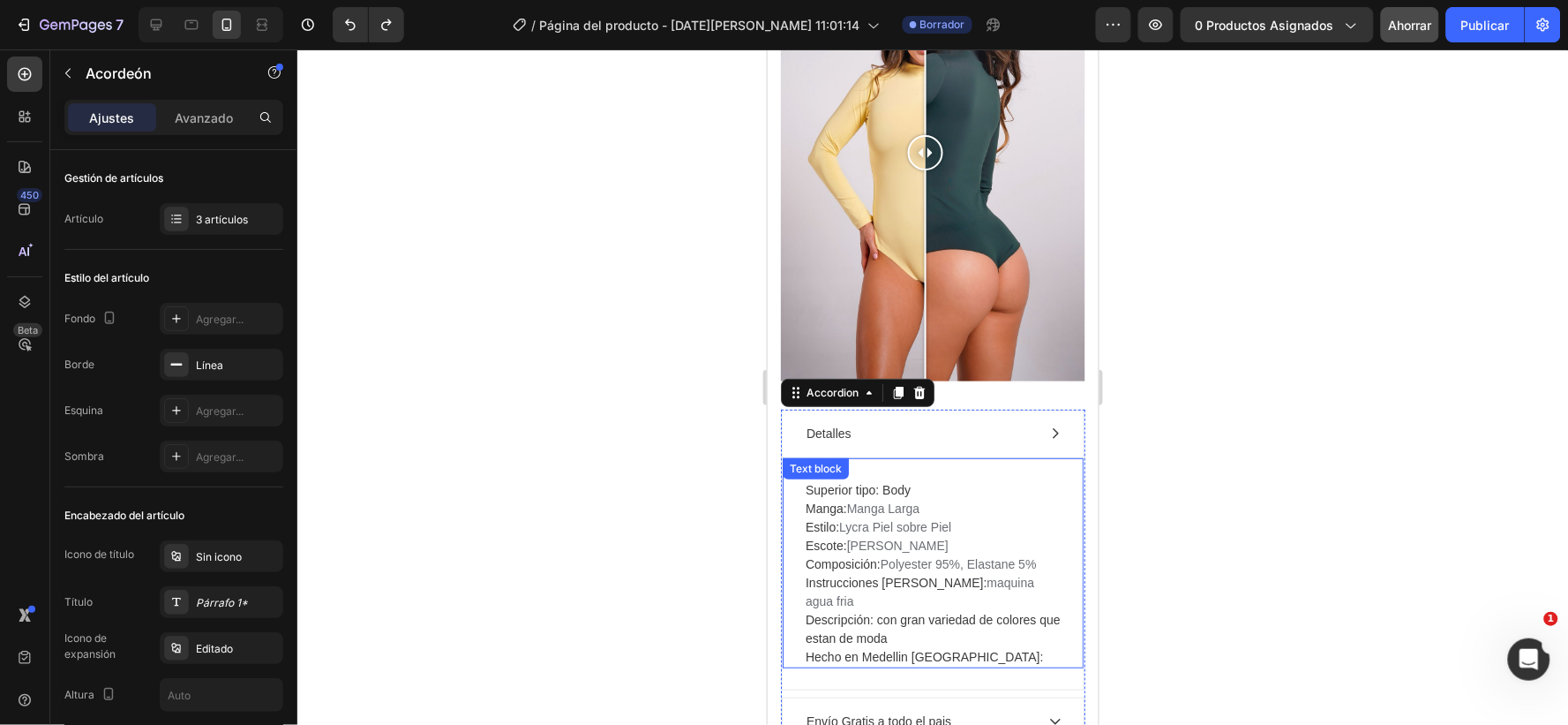
click at [939, 520] on p "Superior tipo: Body Manga: Manga Larga Estilo: Lycra Piel sobre Piel Escote: Cu…" at bounding box center [932, 573] width 255 height 185
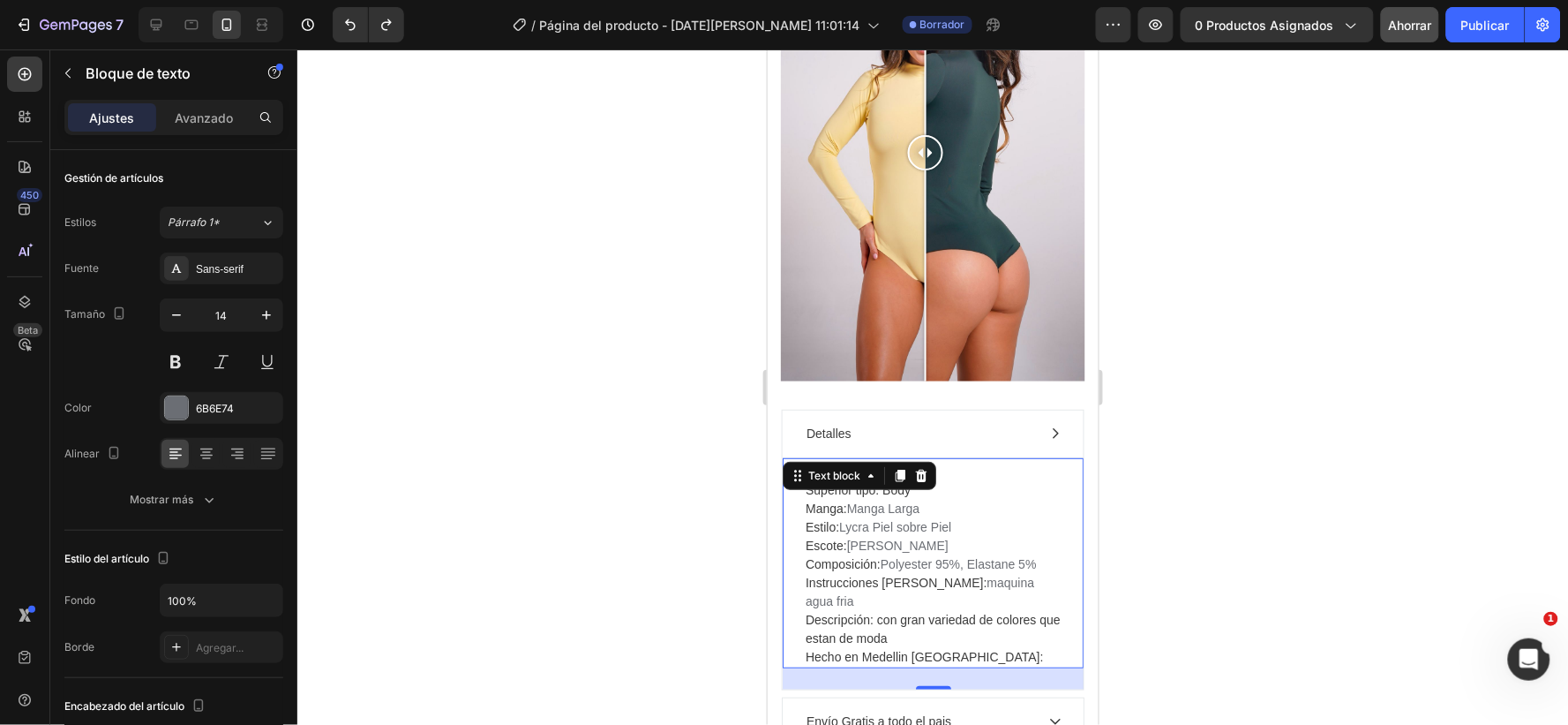
click at [936, 523] on p "Superior tipo: Body Manga: Manga Larga Estilo: Lycra Piel sobre Piel Escote: Cu…" at bounding box center [932, 573] width 255 height 185
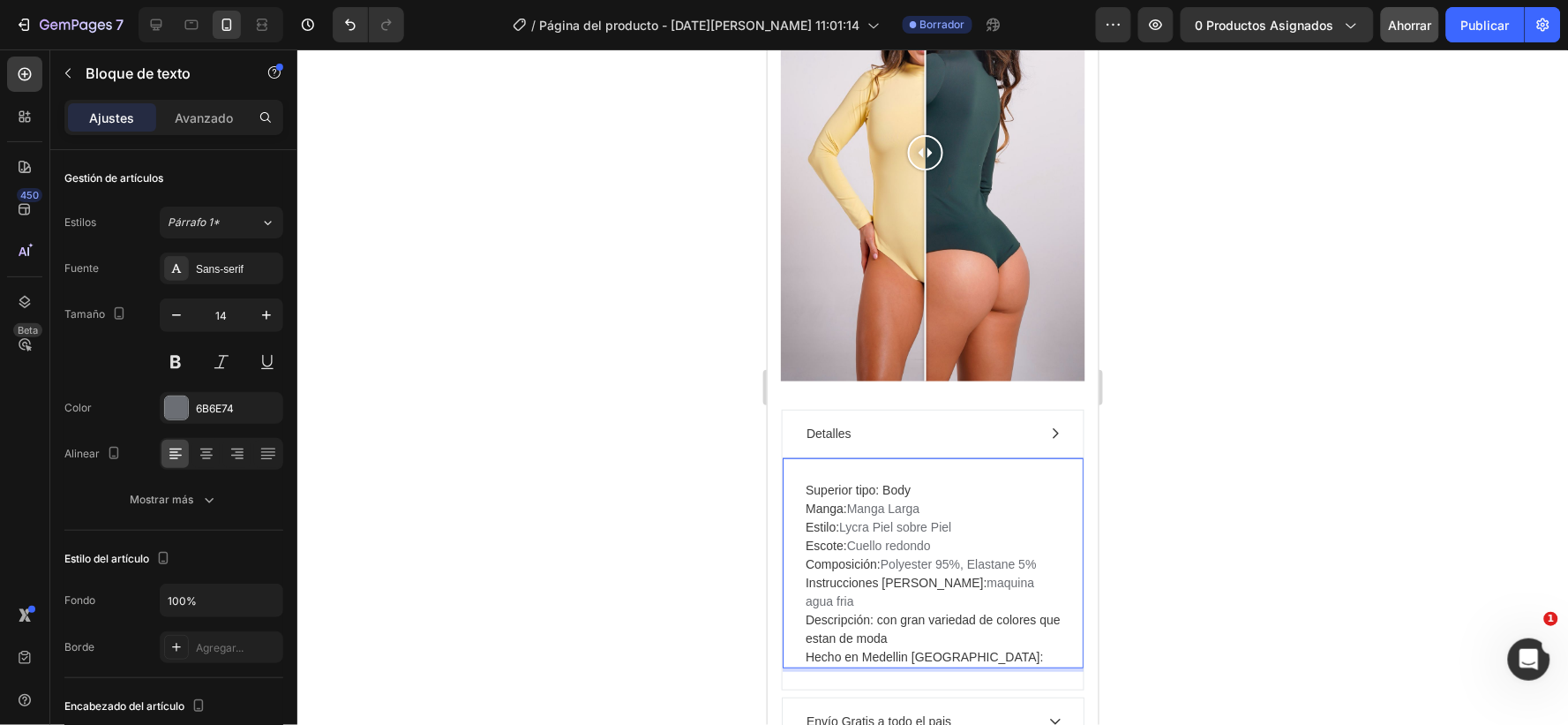
click at [878, 611] on span "Descripción: con gran variedad de colores que estan de moda" at bounding box center [932, 628] width 255 height 33
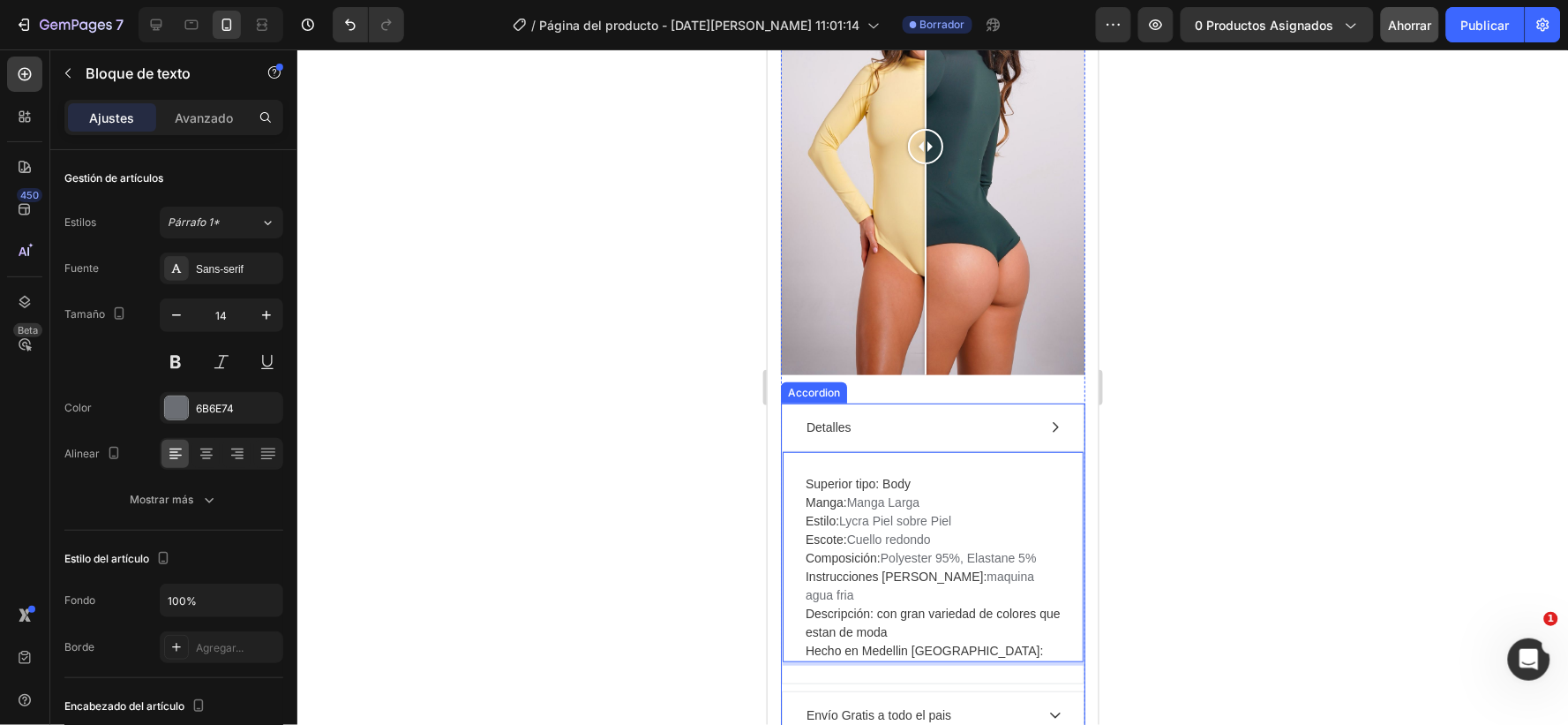
scroll to position [2093, 0]
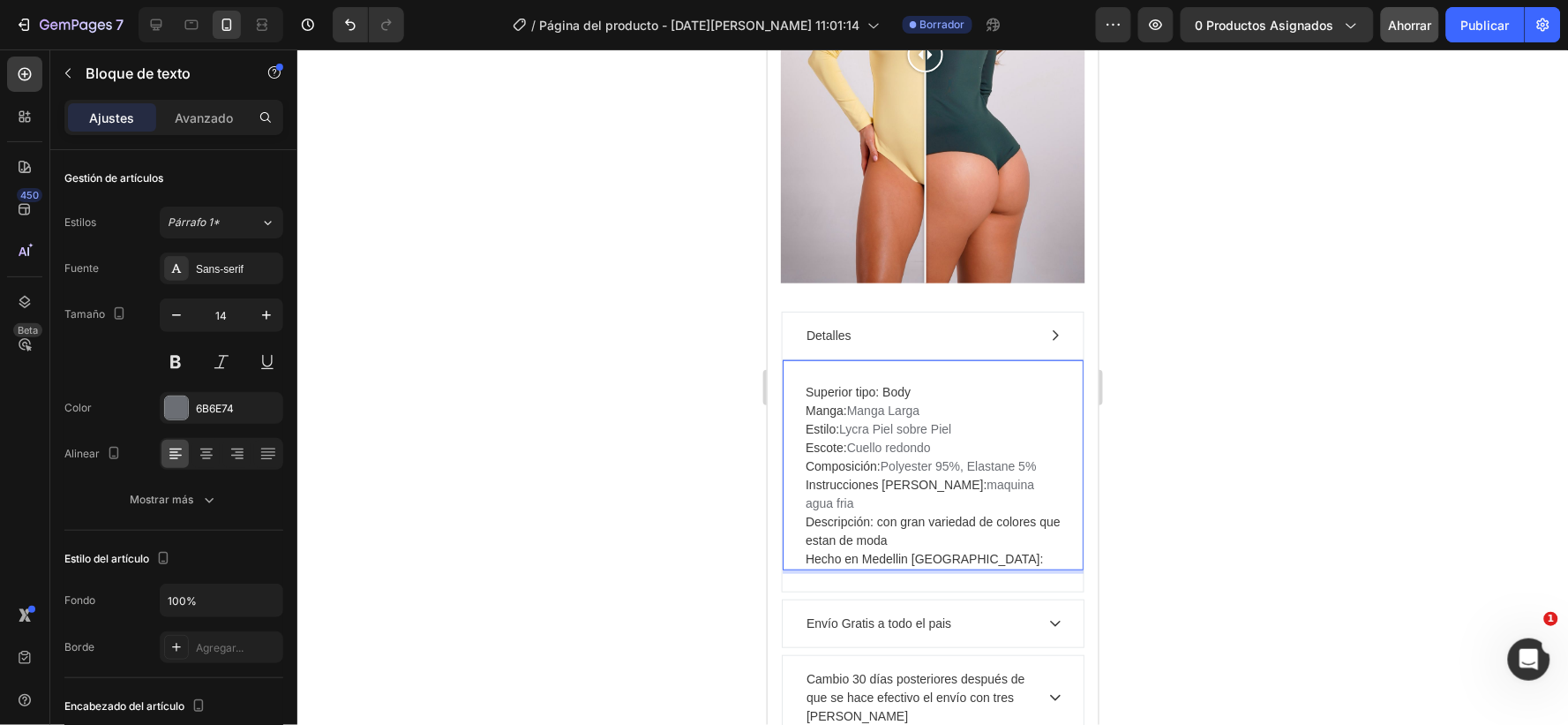
click at [978, 513] on p "Superior tipo: Body Manga: Manga Larga Estilo: Lycra Piel sobre Piel Escote: Cu…" at bounding box center [932, 475] width 255 height 185
click at [1028, 456] on p "Superior tipo: BODY Manga: Manga Larga Estilo: Lycra Piel sobre Piel Escote: Cu…" at bounding box center [932, 475] width 255 height 185
drag, startPoint x: 887, startPoint y: 508, endPoint x: 891, endPoint y: 517, distance: 9.8
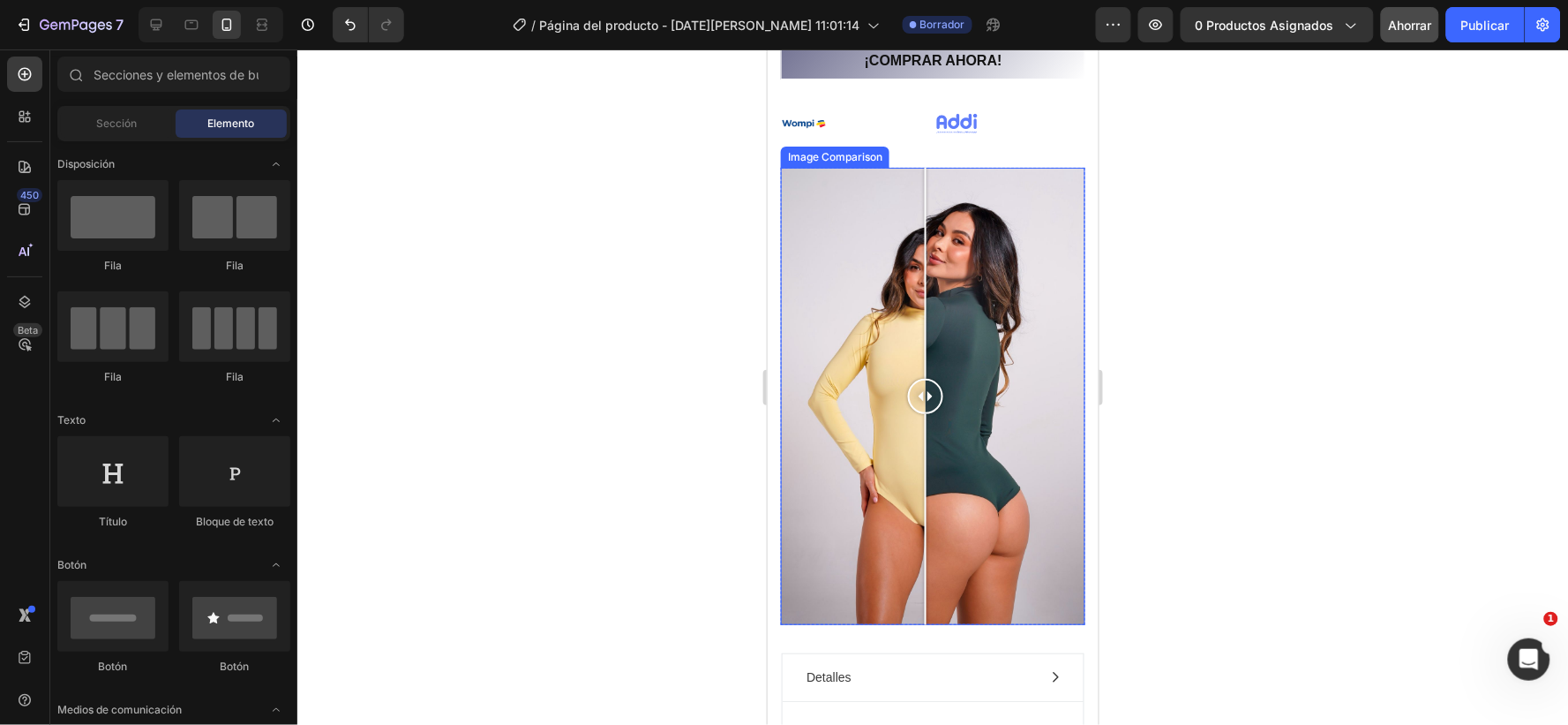
scroll to position [1947, 0]
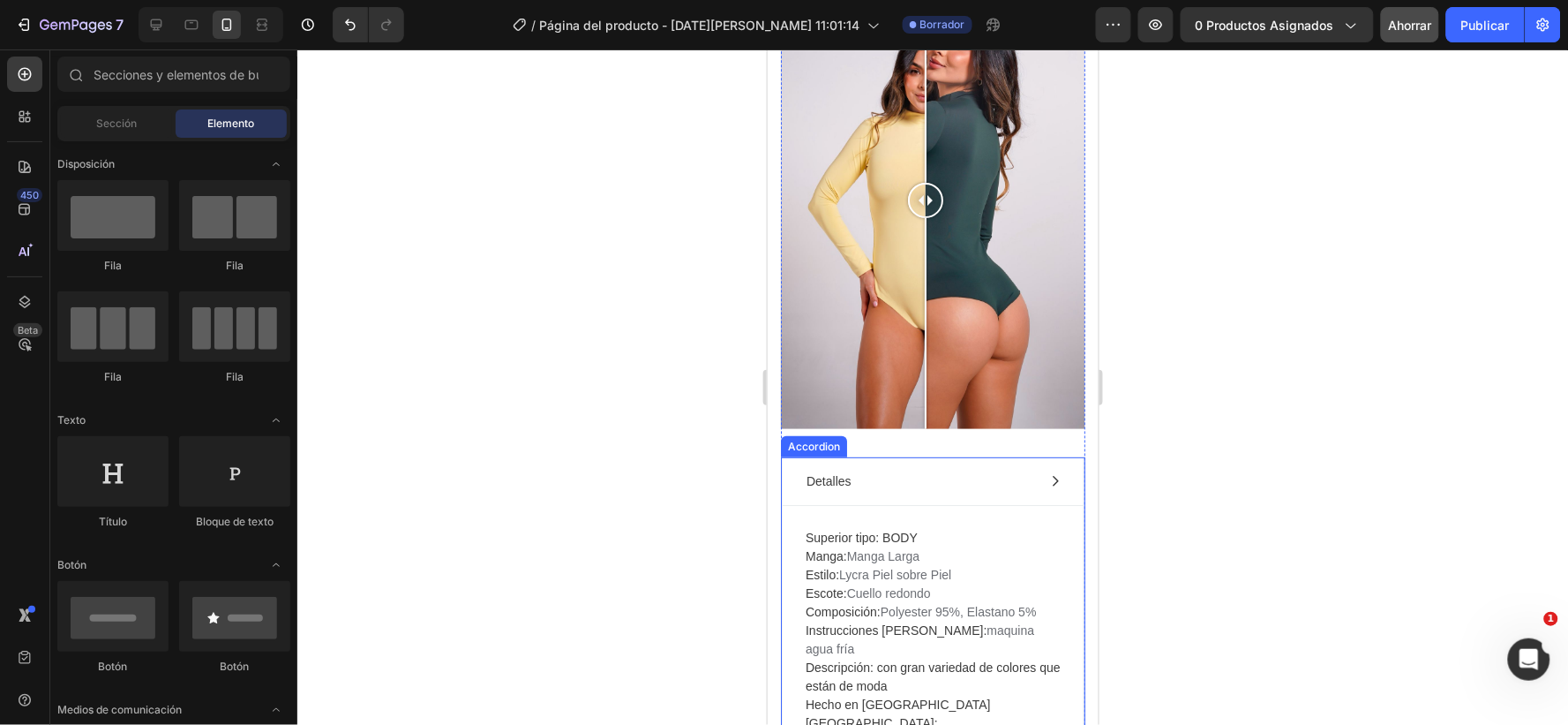
click at [879, 468] on div "Detalles" at bounding box center [917, 480] width 230 height 24
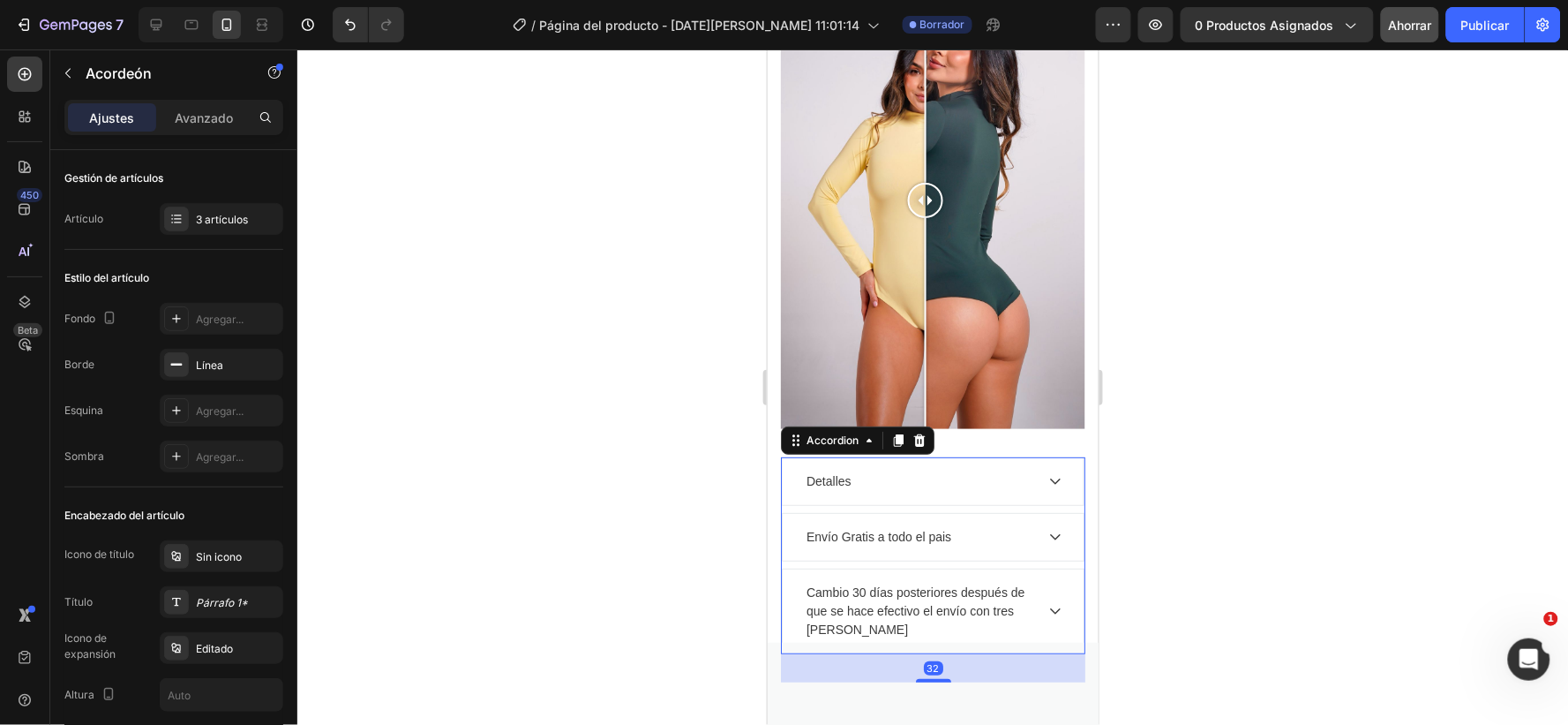
click at [879, 468] on div "Detalles" at bounding box center [917, 480] width 230 height 24
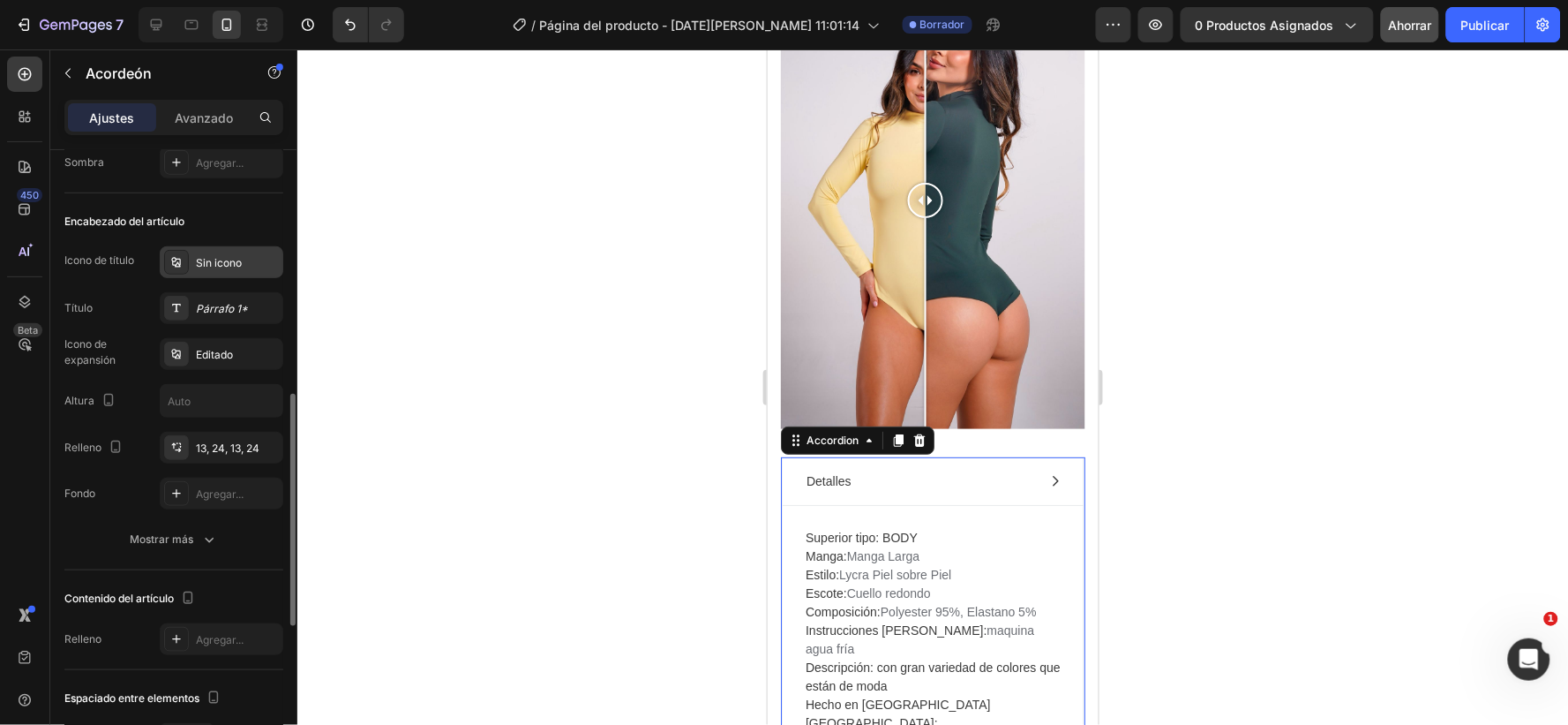
scroll to position [392, 0]
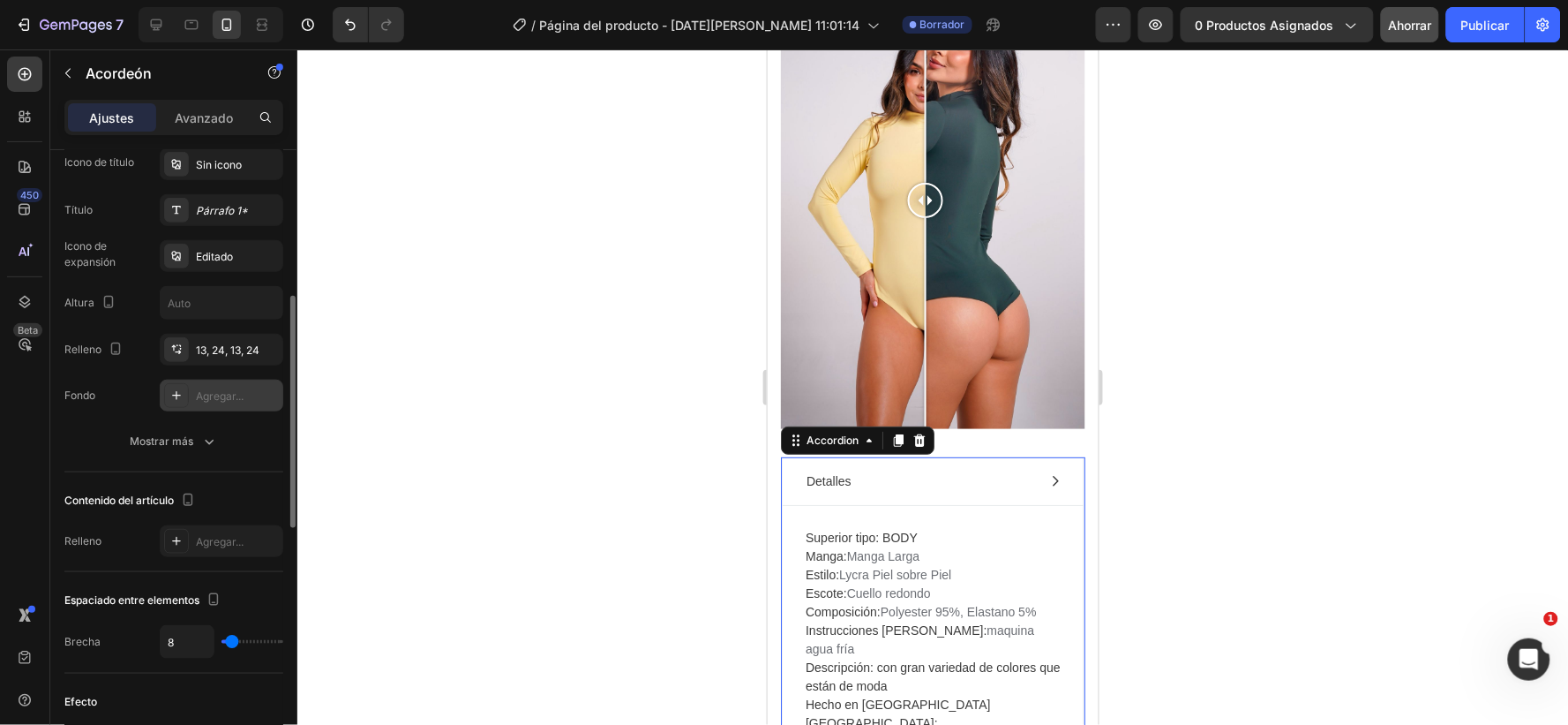
click at [239, 393] on font "Agregar..." at bounding box center [220, 396] width 48 height 13
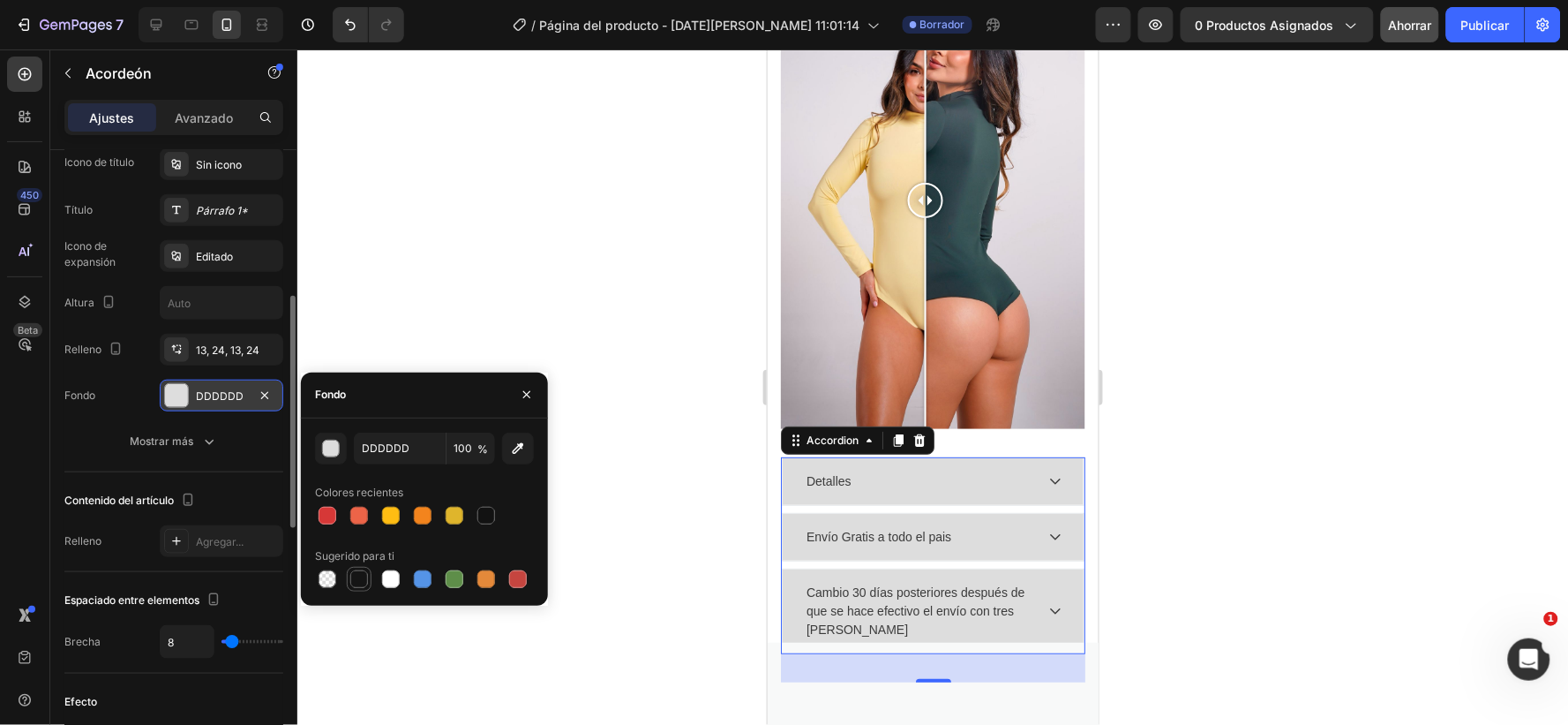
click at [353, 576] on div at bounding box center [358, 578] width 17 height 17
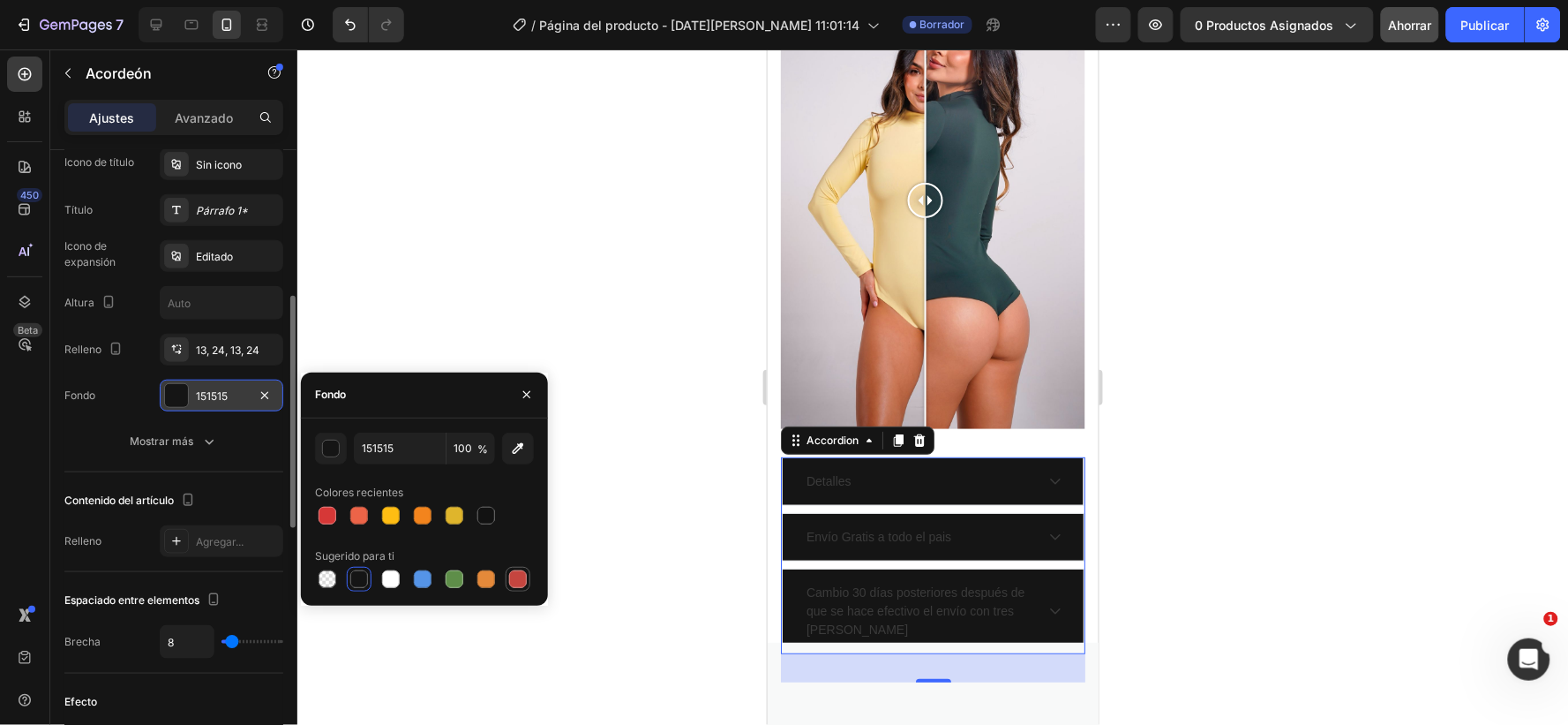
click at [523, 575] on div at bounding box center [518, 578] width 17 height 17
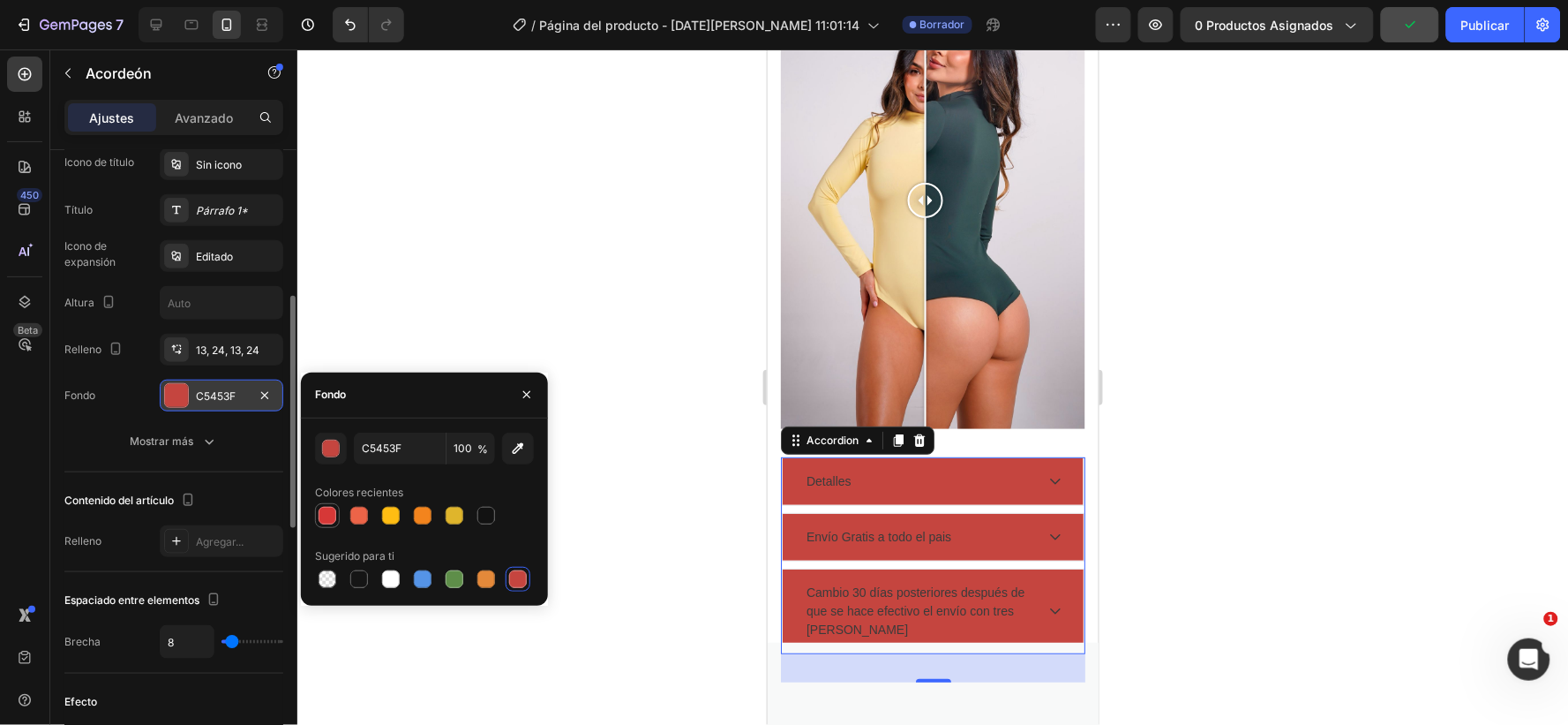
click at [323, 514] on div at bounding box center [327, 515] width 17 height 17
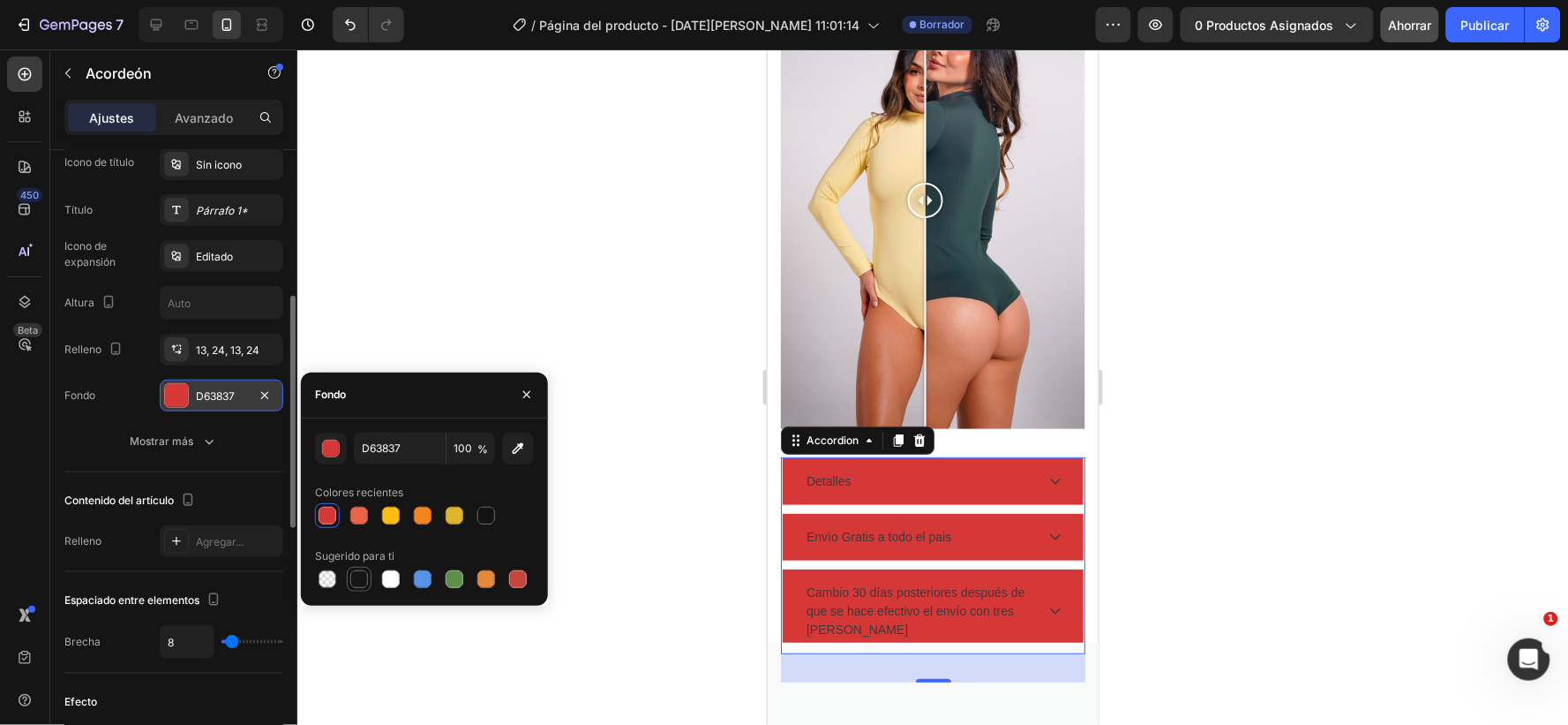
click at [357, 578] on div at bounding box center [358, 578] width 17 height 17
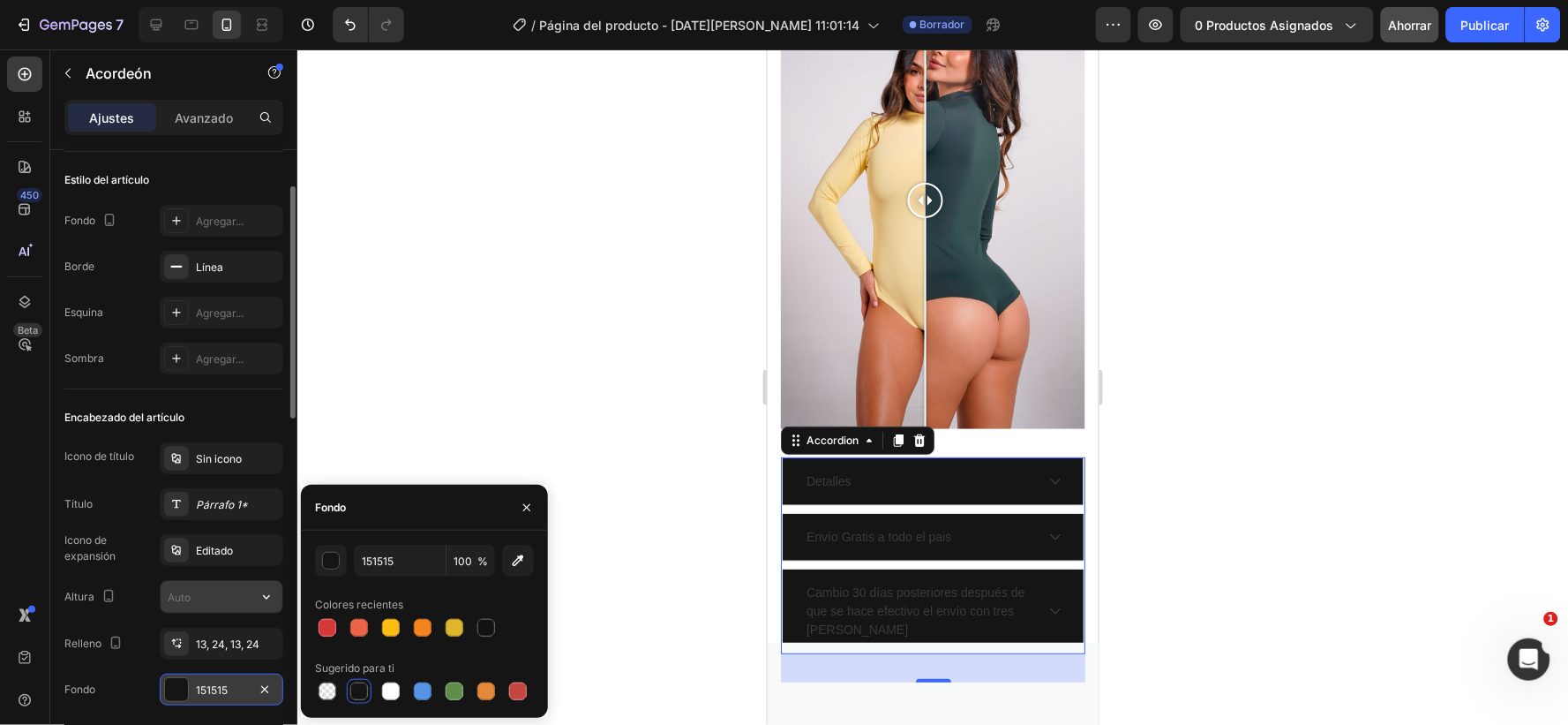
scroll to position [196, 0]
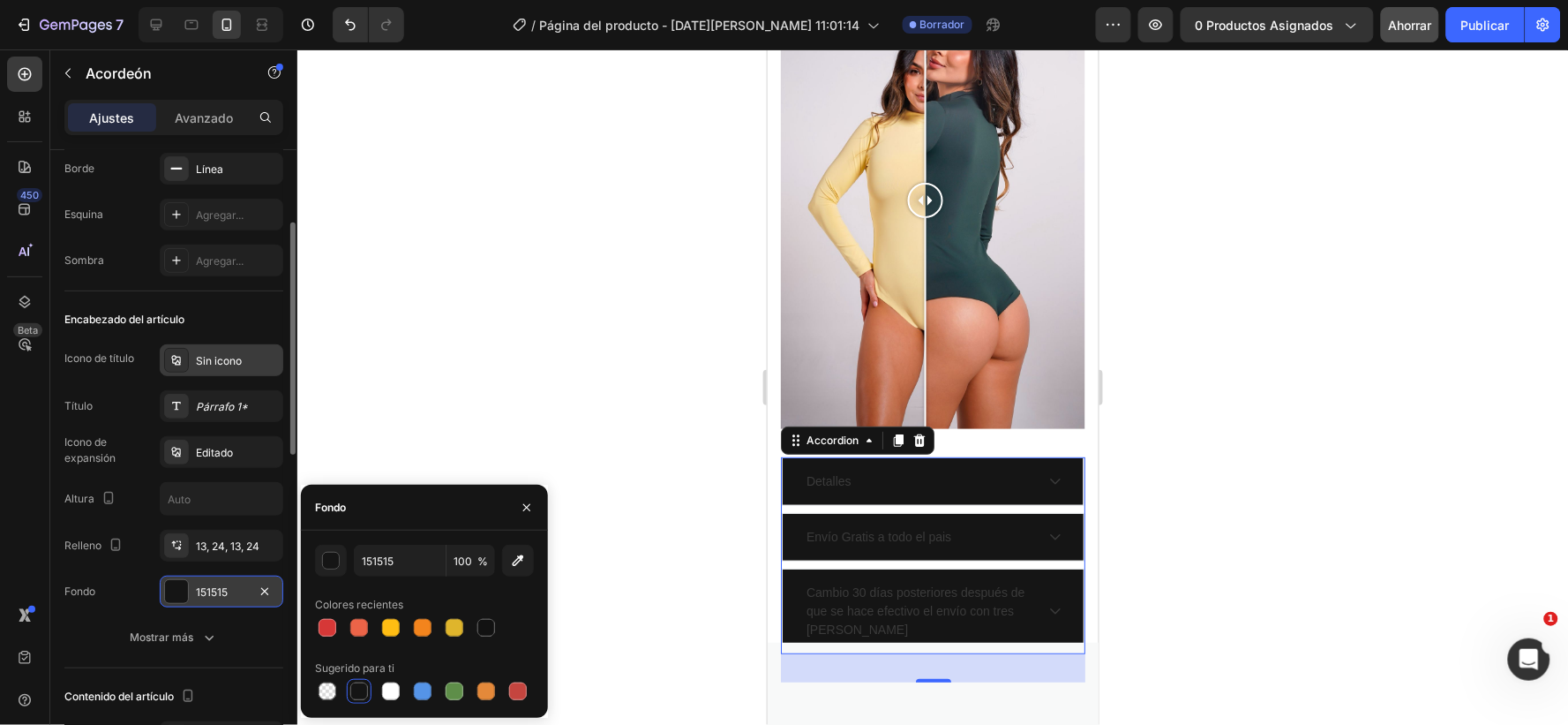
click at [245, 350] on div "Sin icono" at bounding box center [221, 360] width 124 height 32
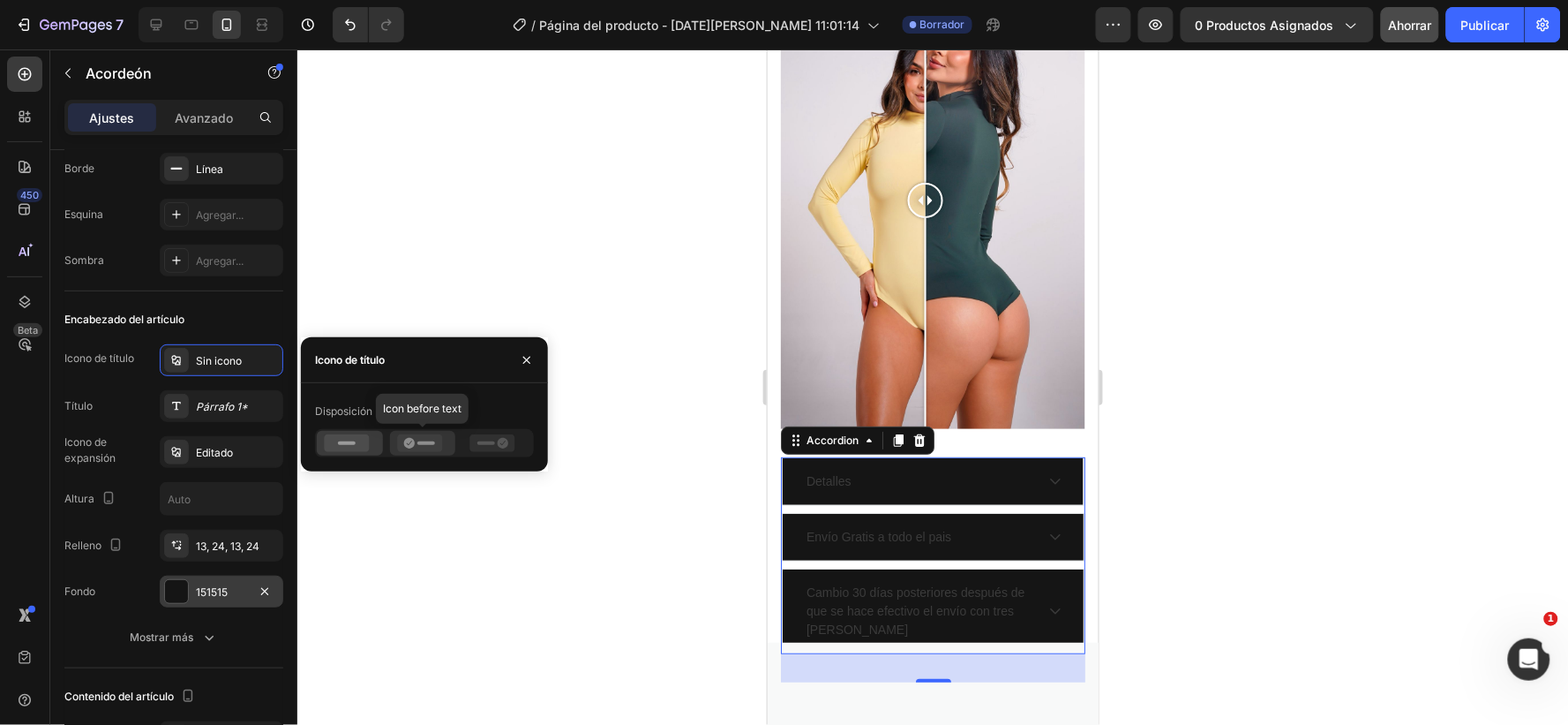
click at [411, 439] on icon at bounding box center [410, 444] width 11 height 11
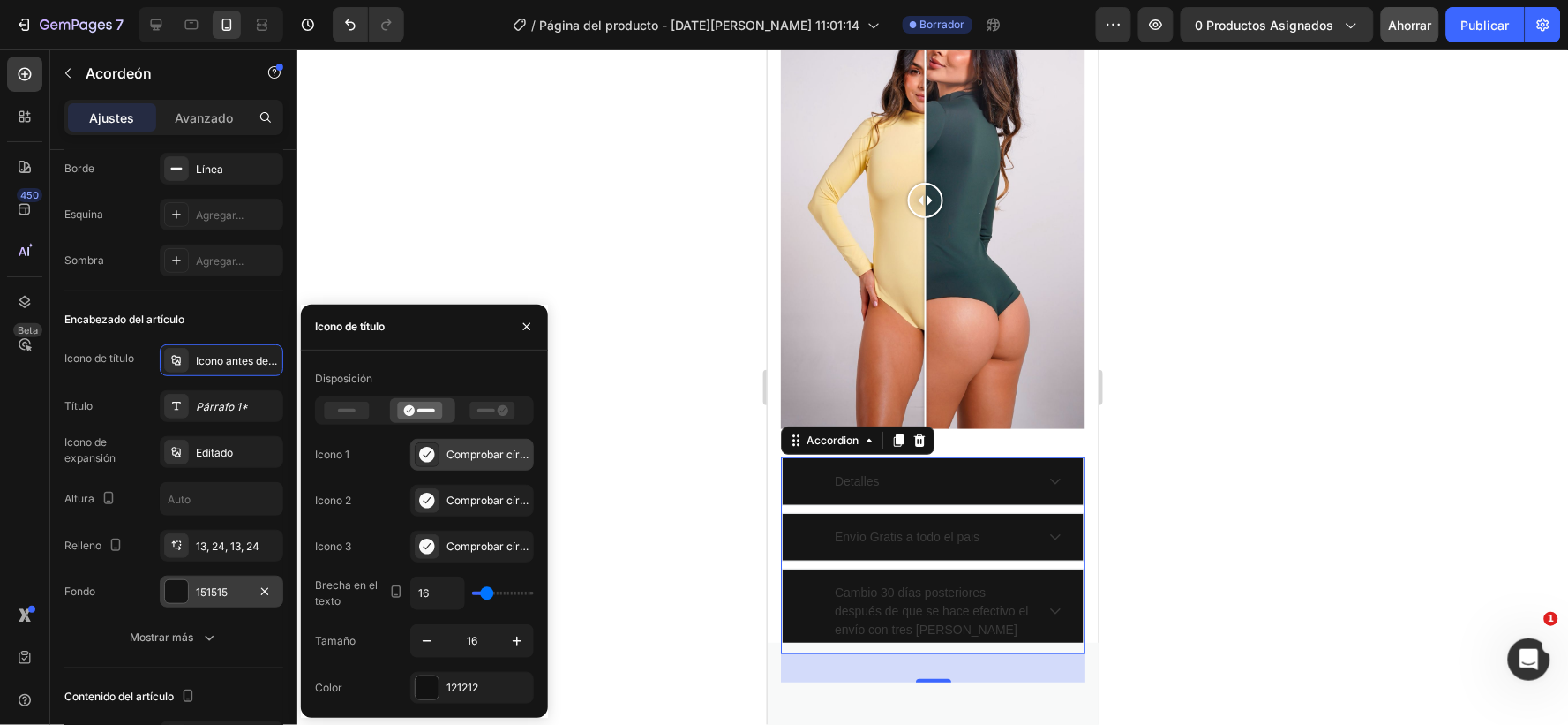
click at [453, 451] on font "Comprobar círculo lleno" at bounding box center [507, 454] width 121 height 13
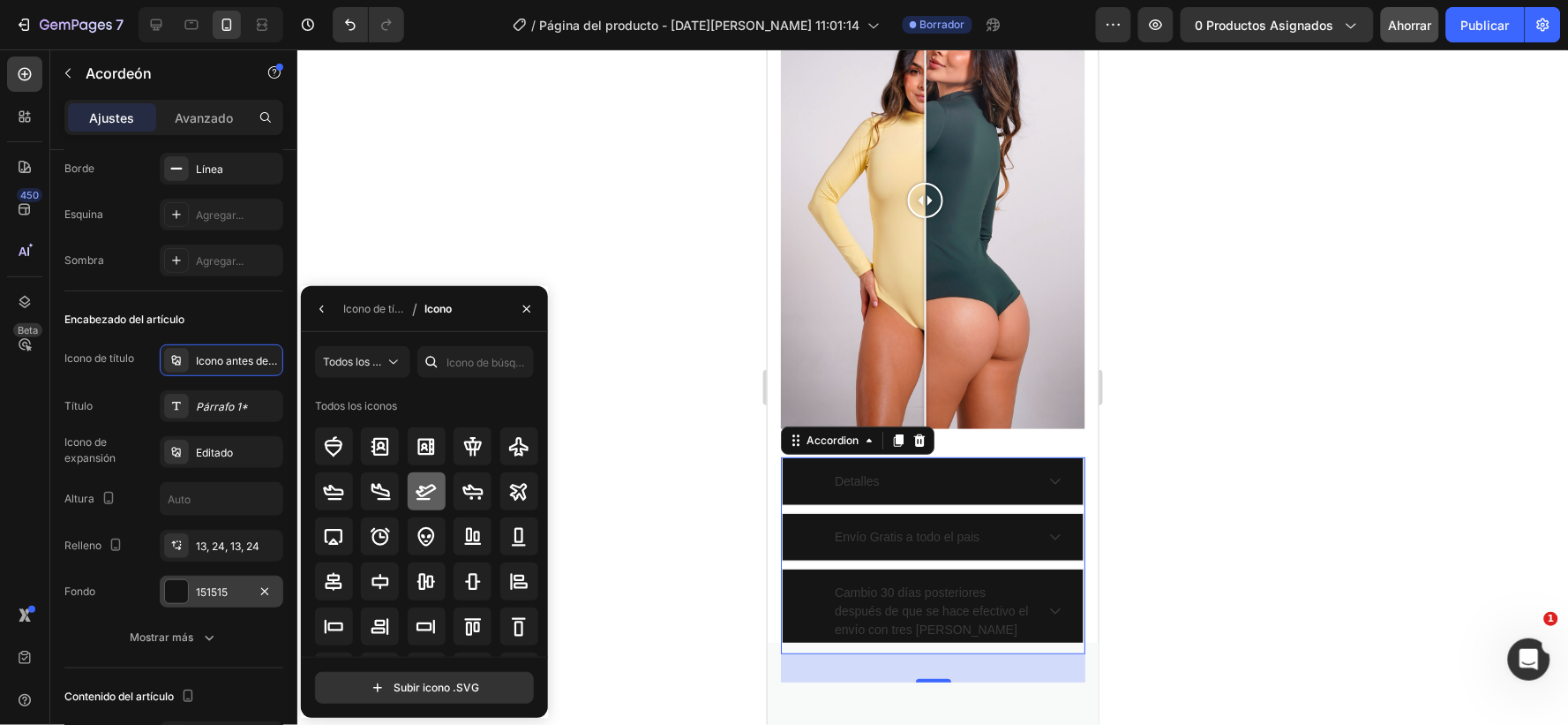
click at [426, 486] on icon at bounding box center [426, 491] width 21 height 21
click at [444, 688] on input "file" at bounding box center [424, 687] width 217 height 30
click at [653, 445] on div at bounding box center [933, 387] width 1271 height 676
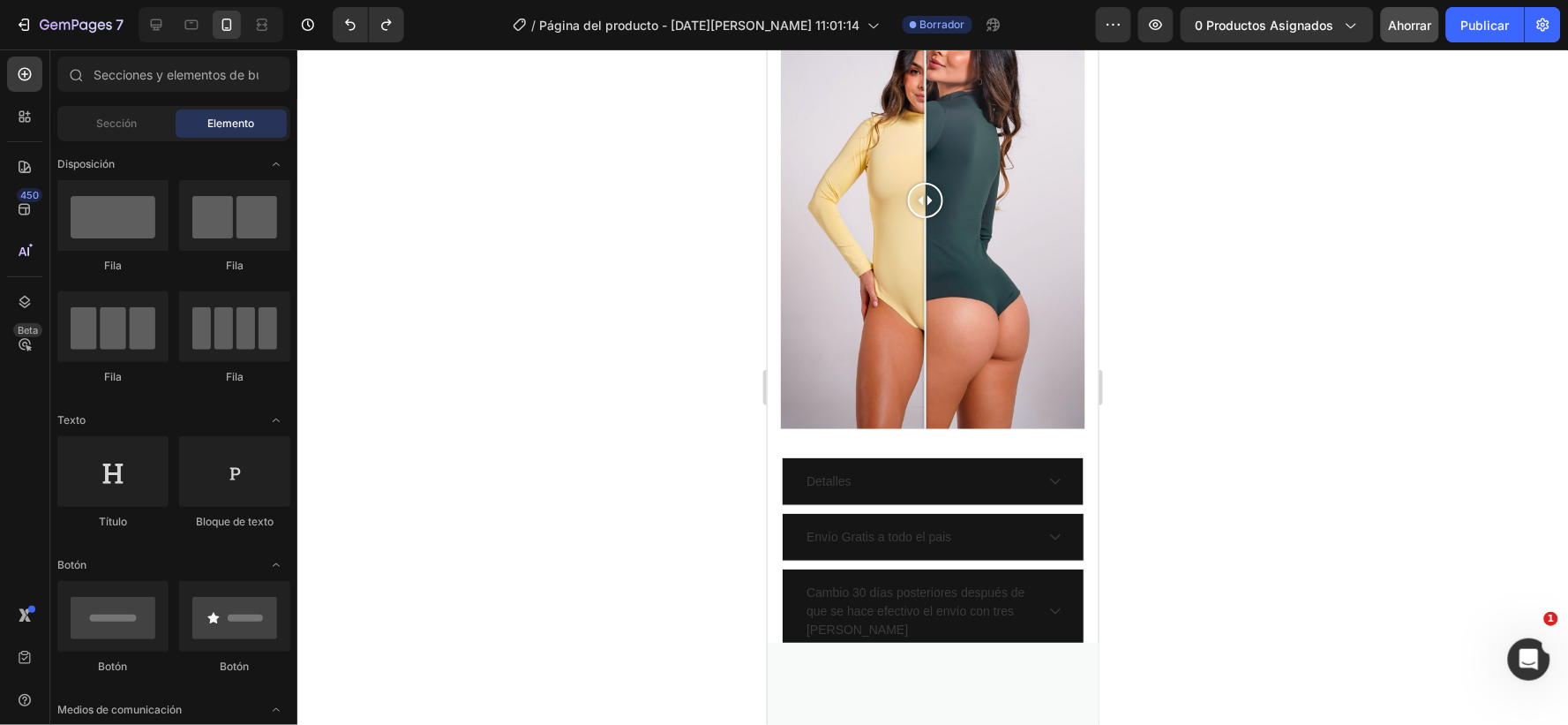
click at [393, 456] on div at bounding box center [933, 387] width 1271 height 676
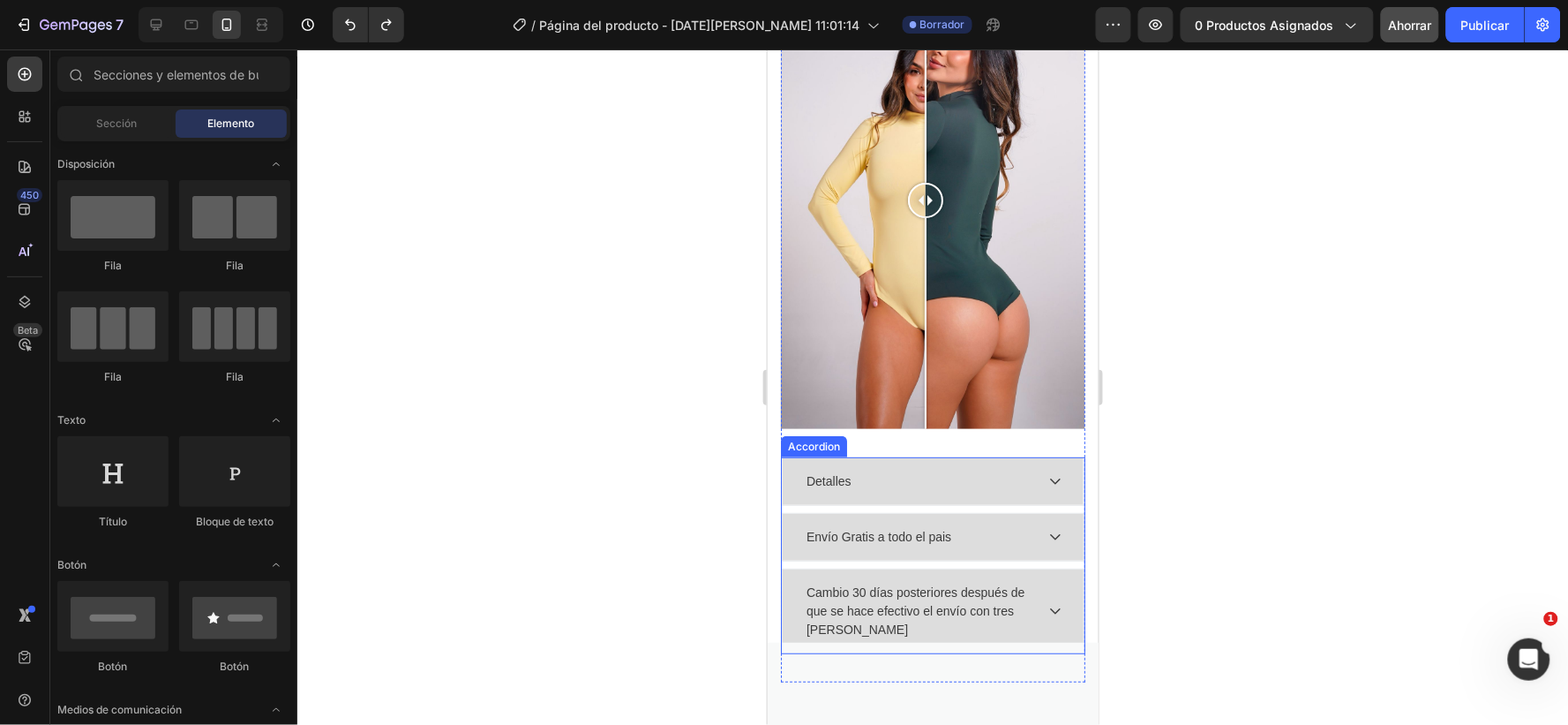
click at [795, 457] on div "Detalles" at bounding box center [932, 480] width 301 height 47
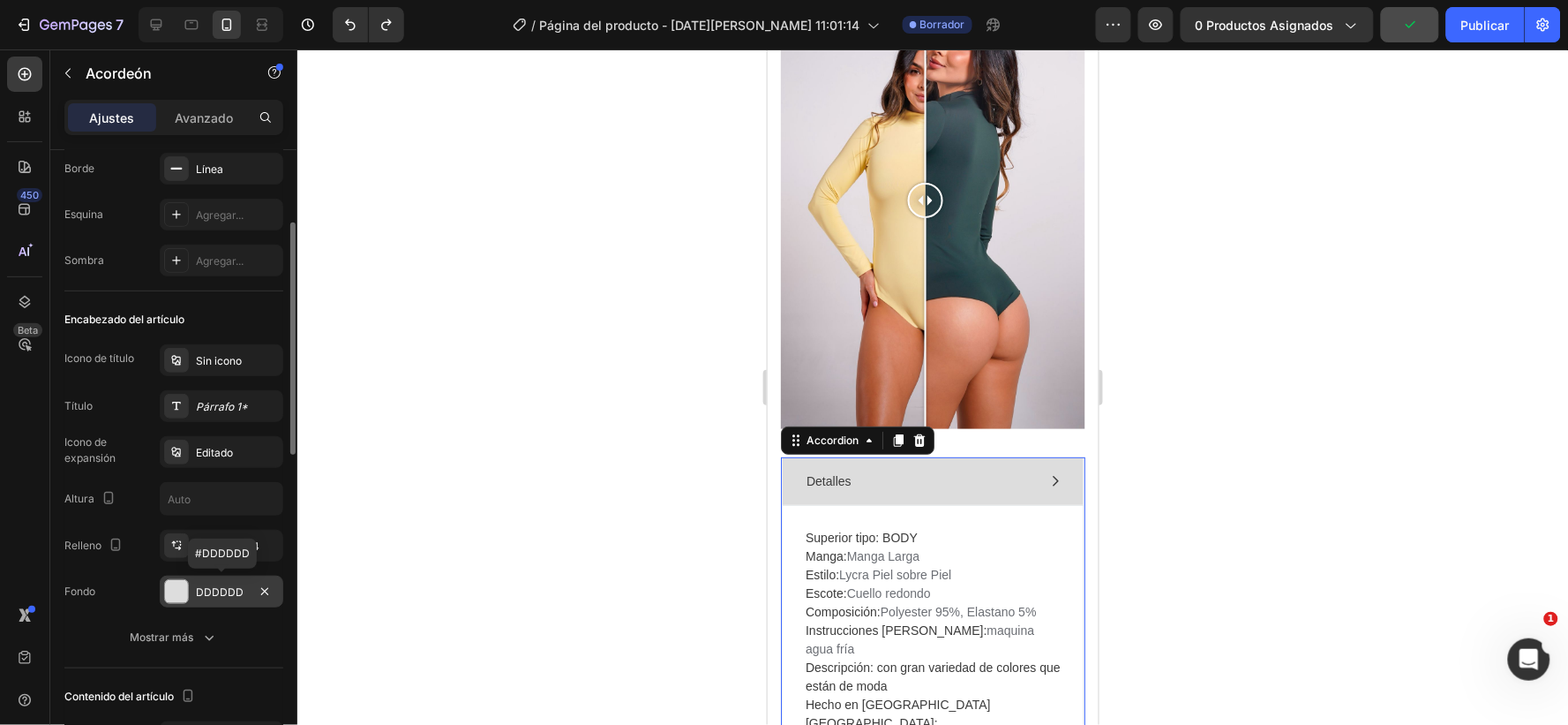
click at [230, 589] on font "DDDDDD" at bounding box center [220, 592] width 48 height 13
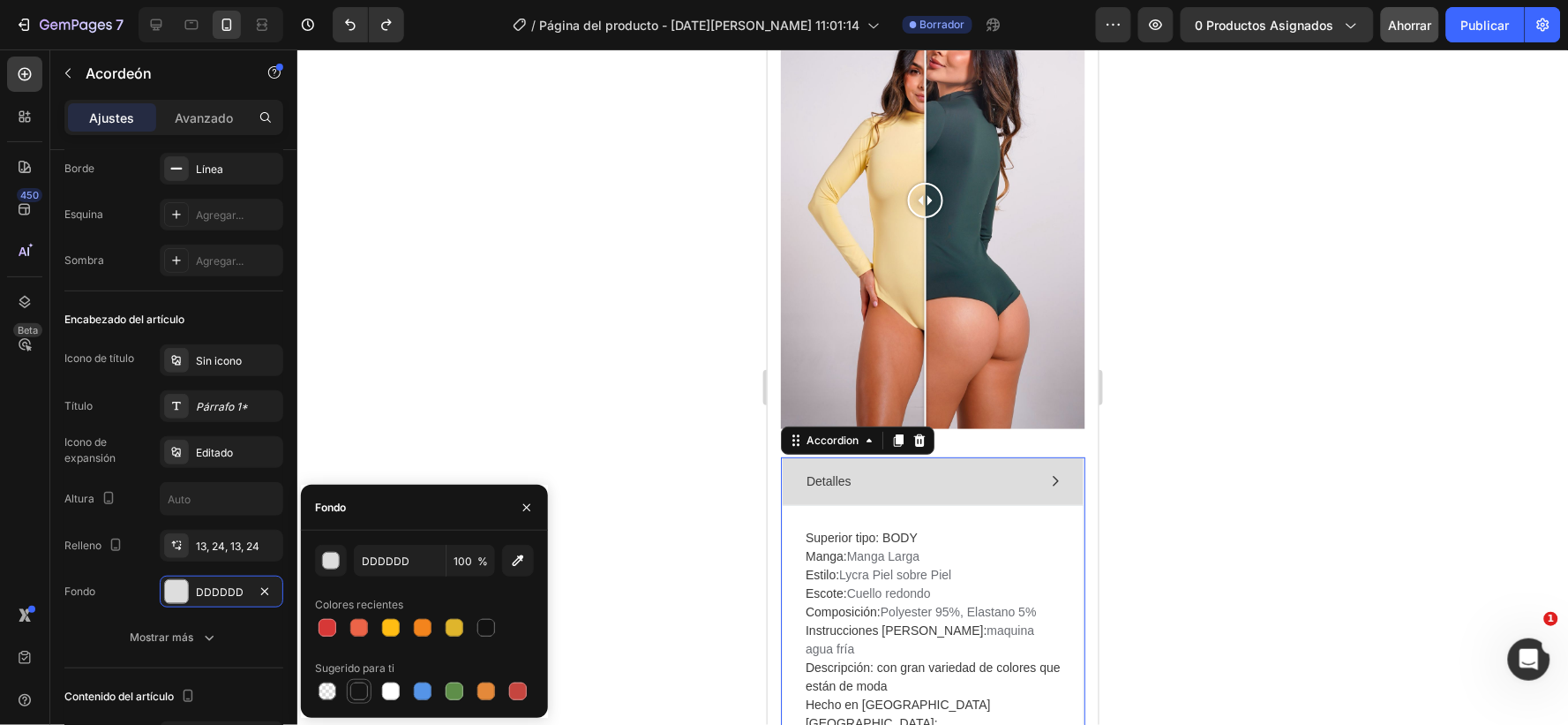
click at [358, 688] on div at bounding box center [358, 690] width 17 height 17
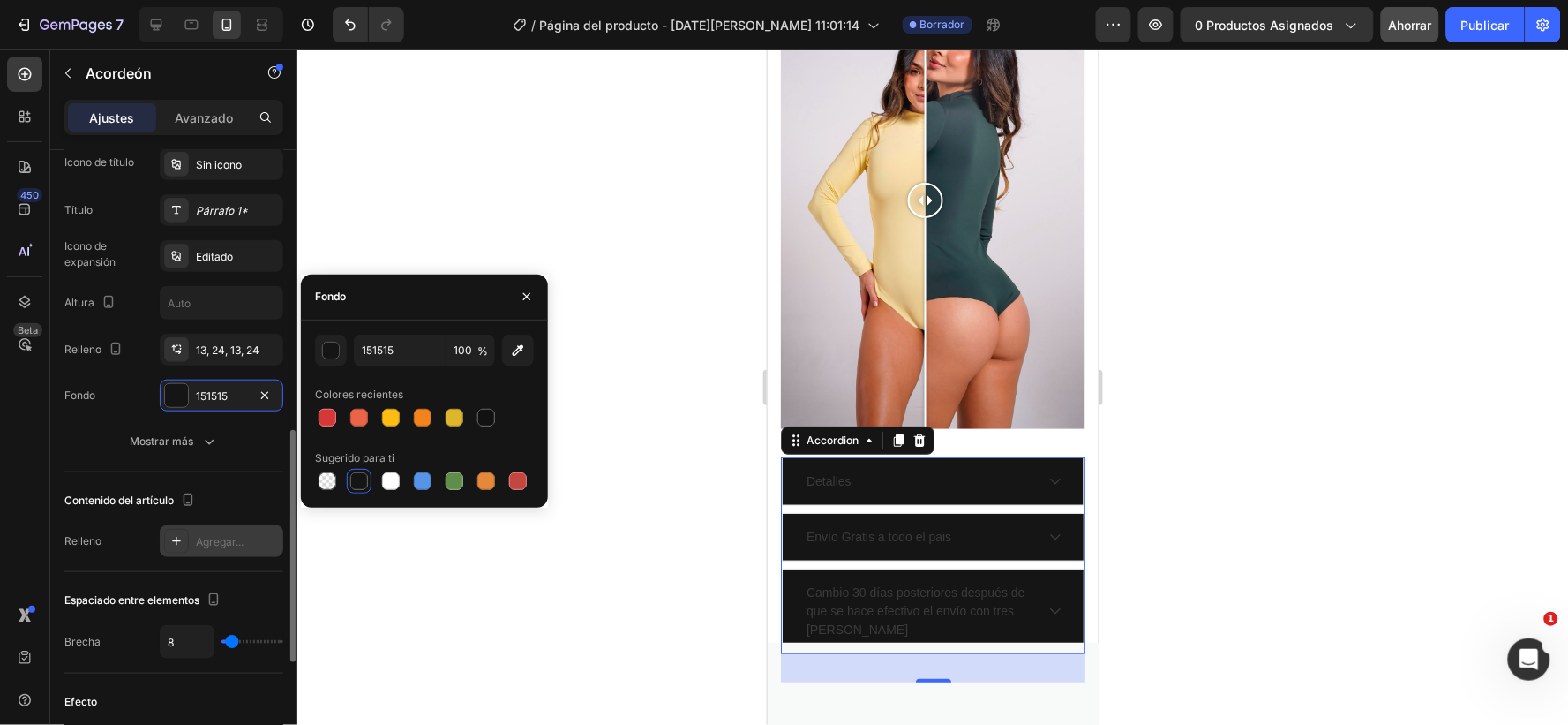
scroll to position [489, 0]
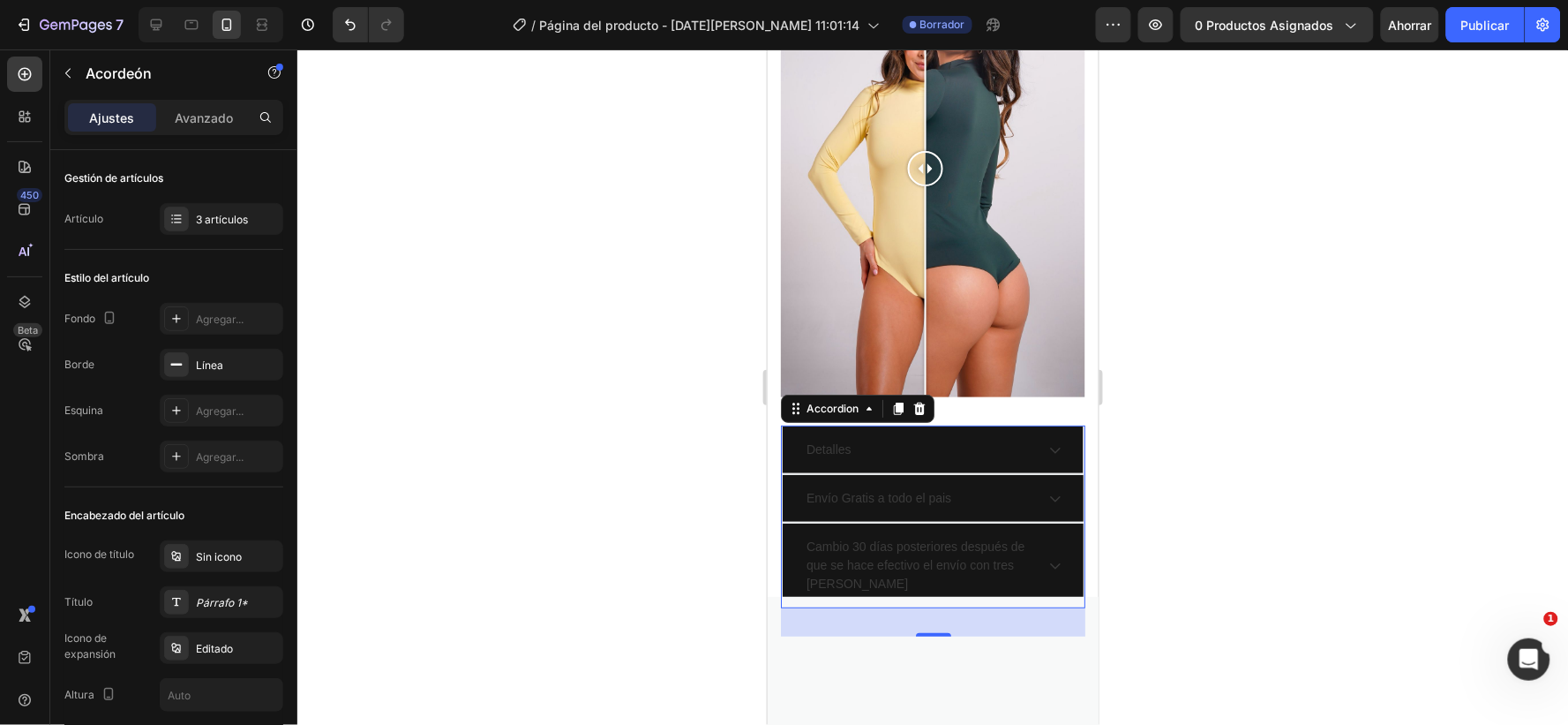
scroll to position [489, 0]
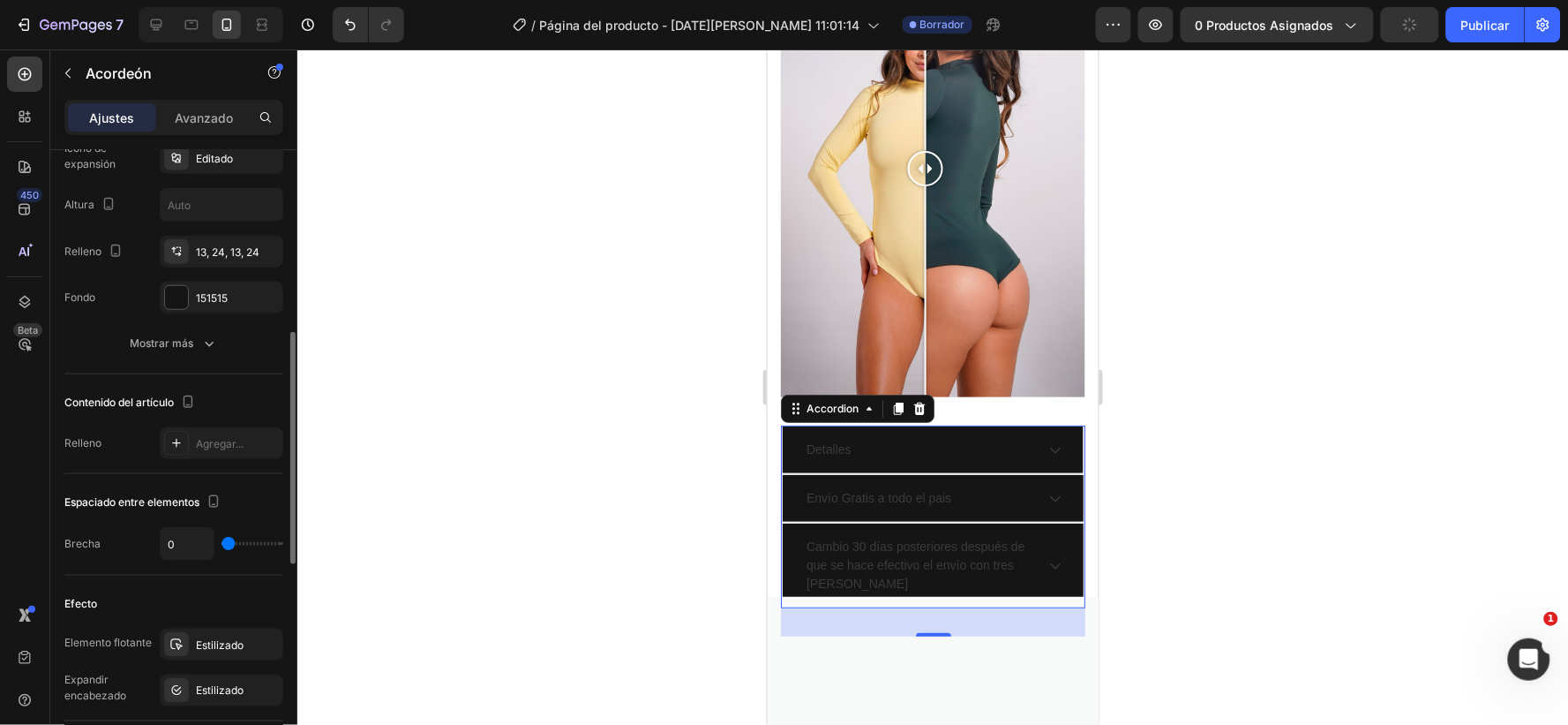
type input "0"
click at [222, 542] on input "range" at bounding box center [252, 544] width 61 height 4
click at [215, 641] on font "Estilizado" at bounding box center [220, 644] width 48 height 13
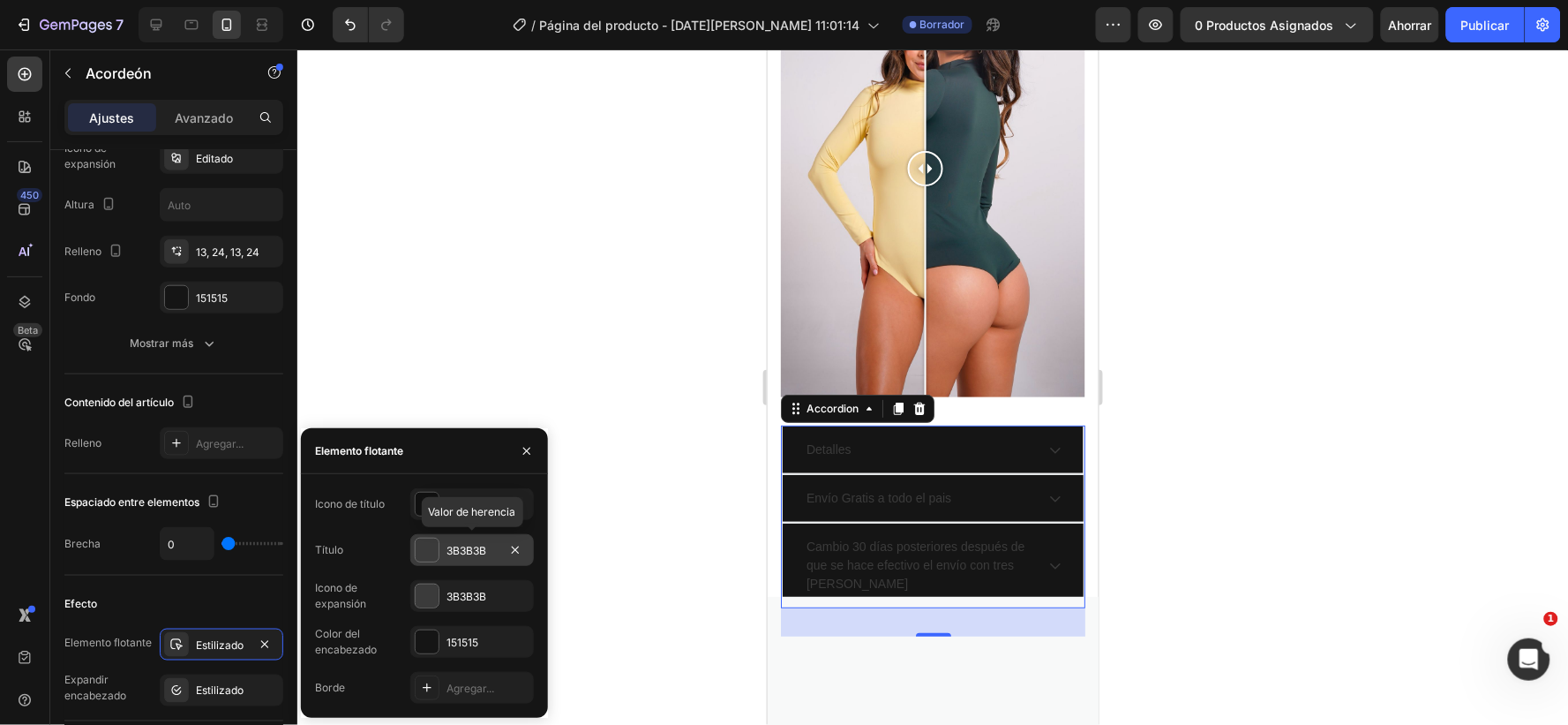
click at [477, 545] on font "3B3B3B" at bounding box center [466, 550] width 39 height 13
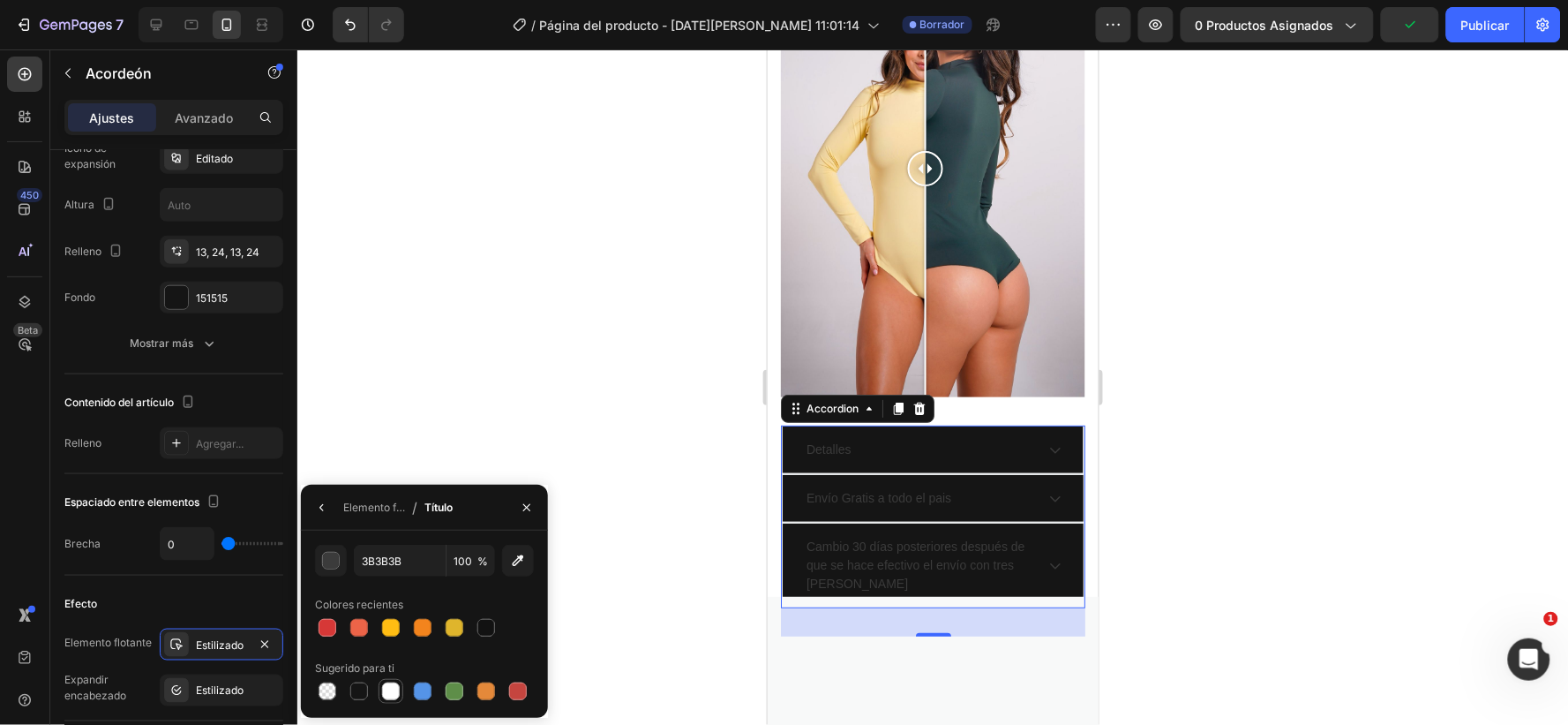
click at [387, 687] on div at bounding box center [390, 690] width 17 height 17
type input "FFFFFF"
click at [835, 507] on p "Envío Gratis a todo el pais" at bounding box center [878, 498] width 145 height 18
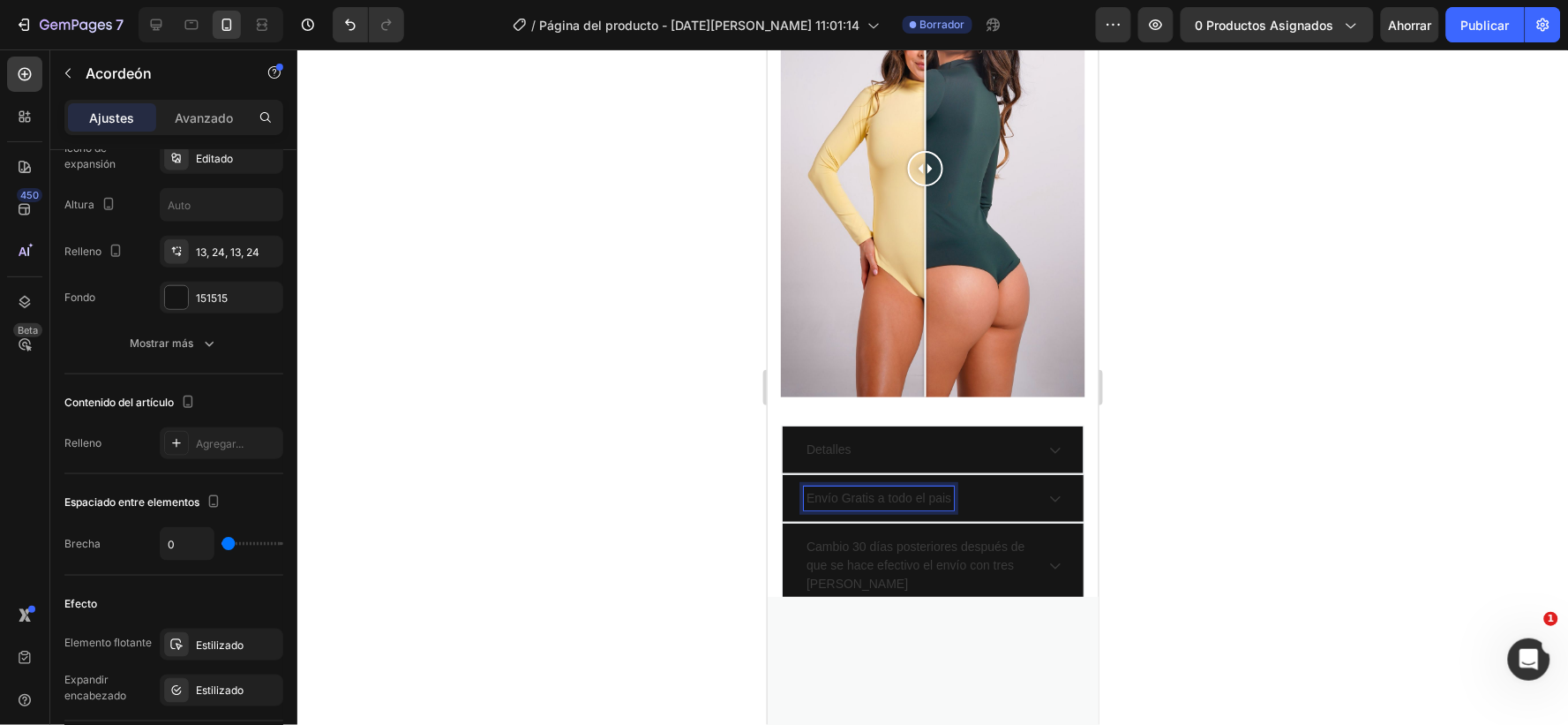
click at [932, 495] on div "Envío Gratis a todo el pais" at bounding box center [878, 498] width 150 height 24
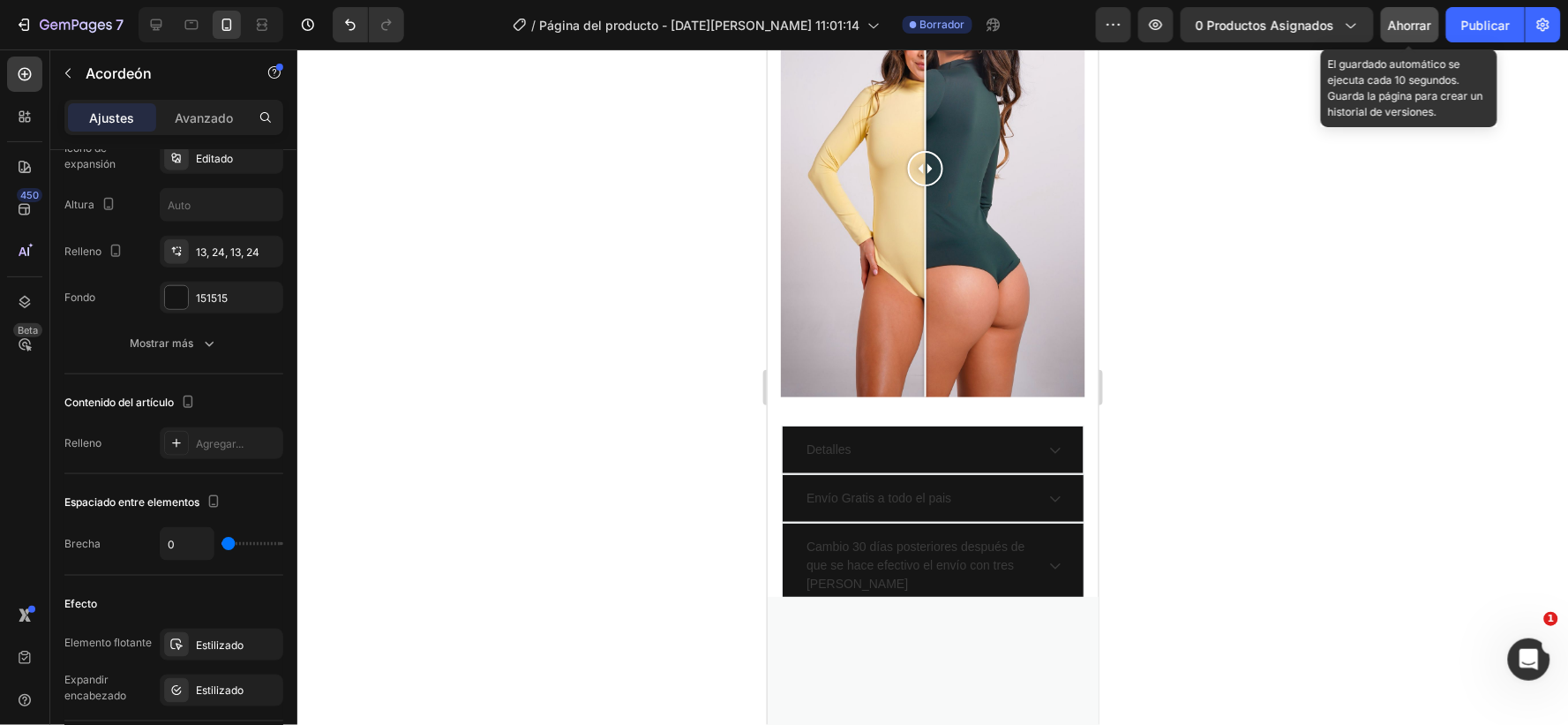
click at [1405, 24] on font "Ahorrar" at bounding box center [1410, 25] width 43 height 15
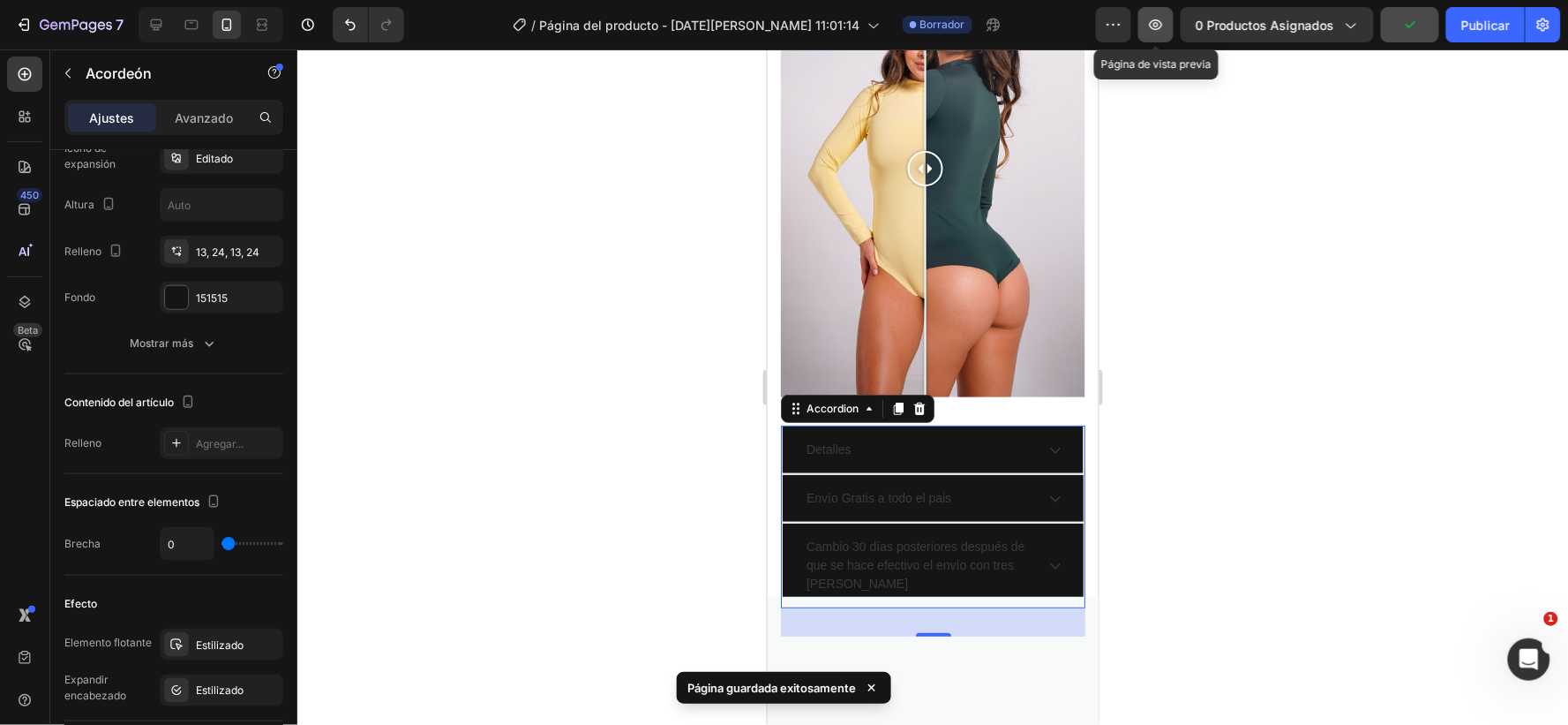
click at [1157, 22] on icon "button" at bounding box center [1157, 25] width 13 height 11
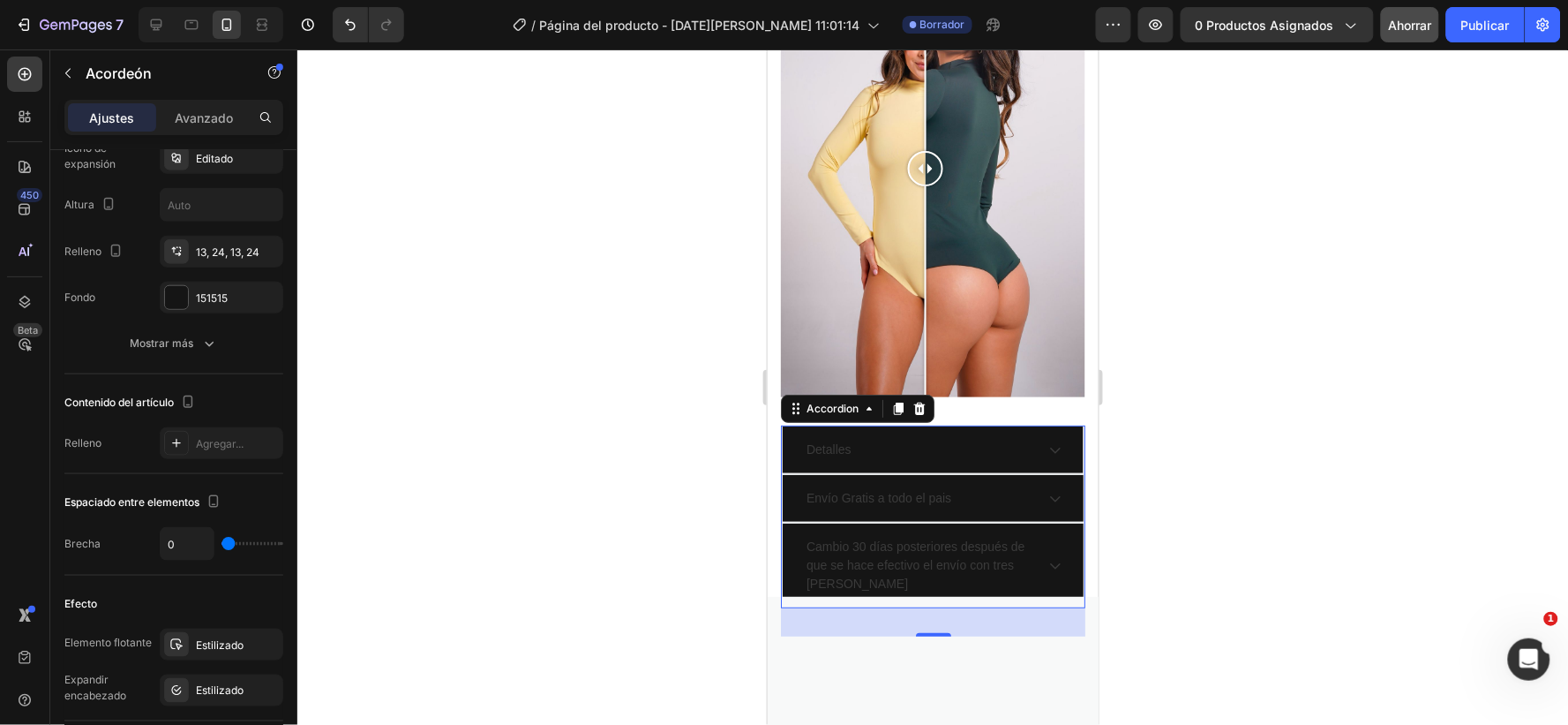
click at [1047, 452] on icon at bounding box center [1054, 448] width 14 height 14
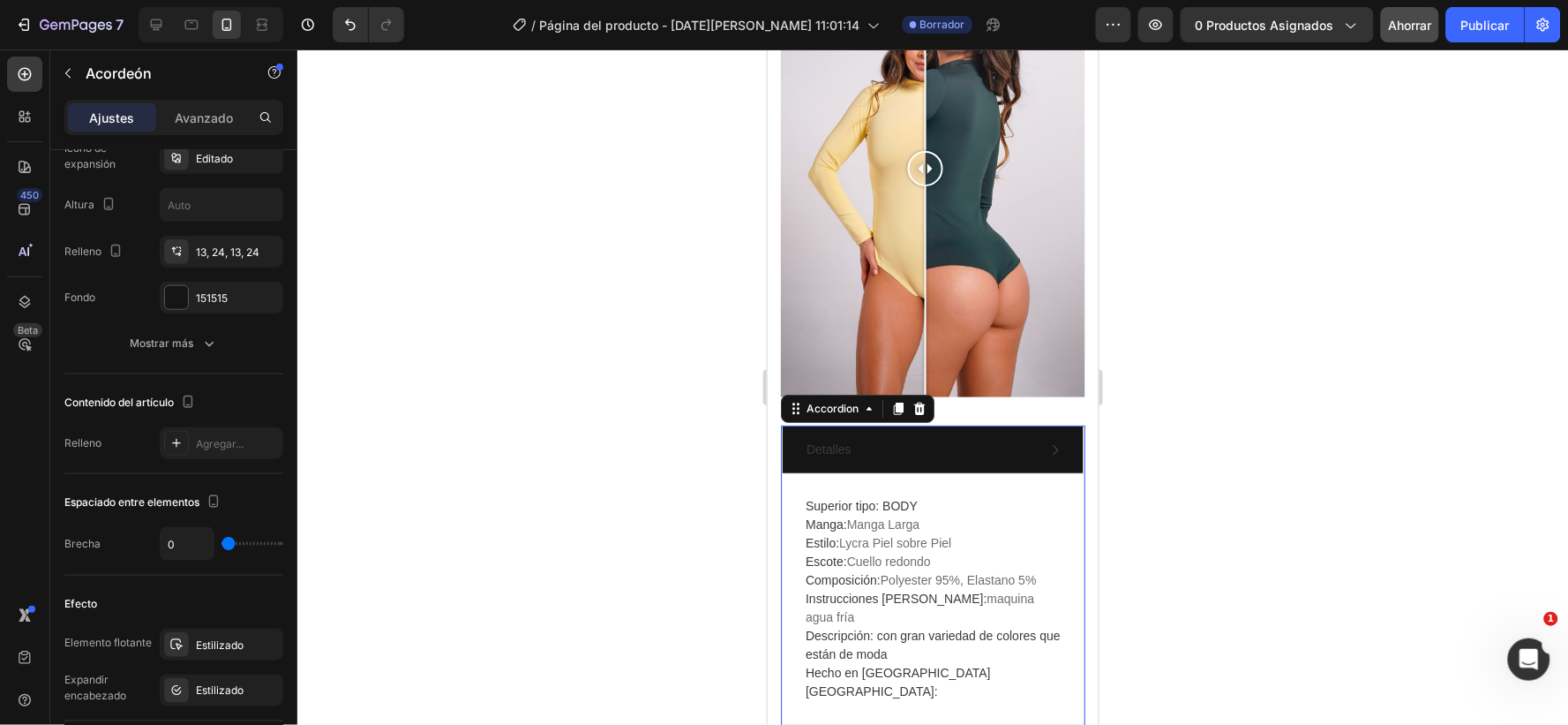
click at [1047, 454] on icon at bounding box center [1054, 448] width 14 height 14
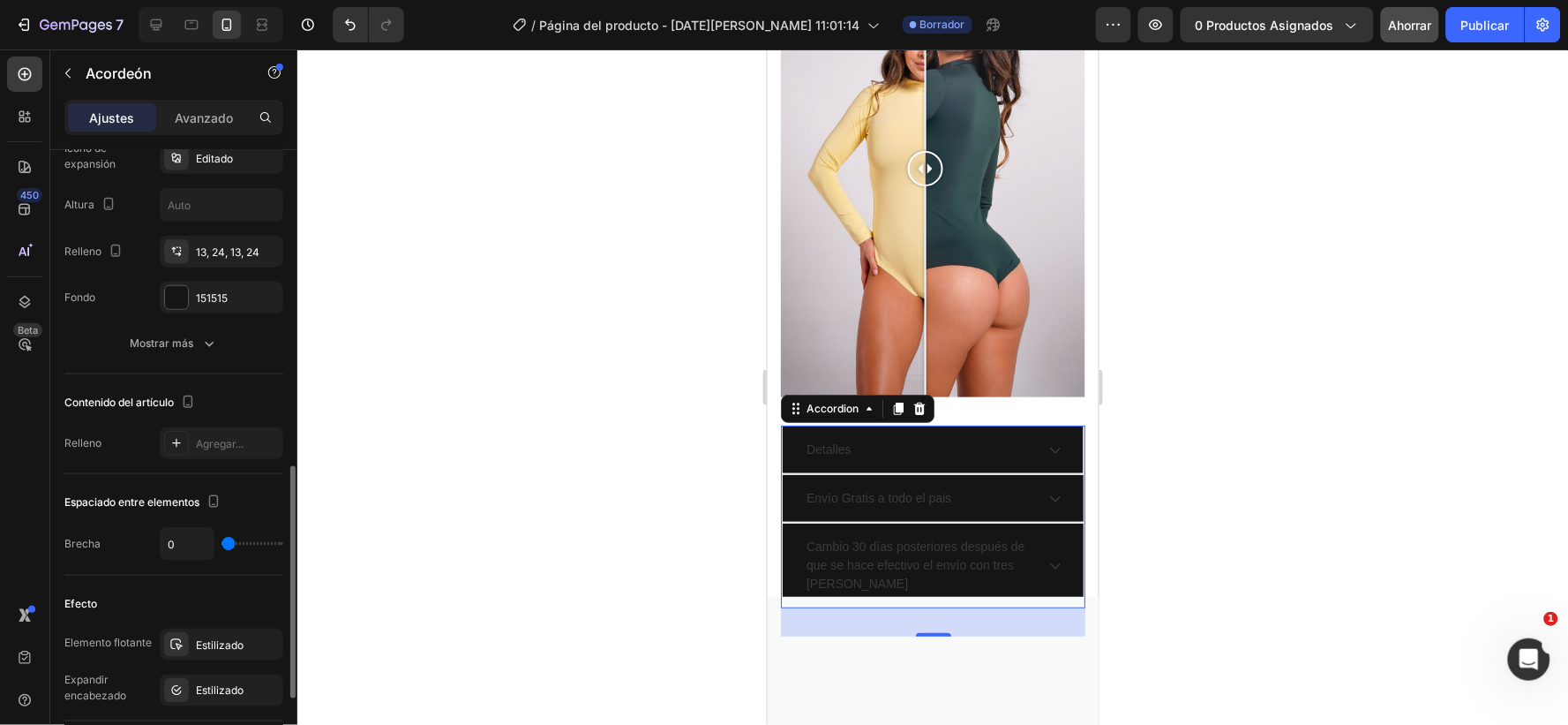
scroll to position [588, 0]
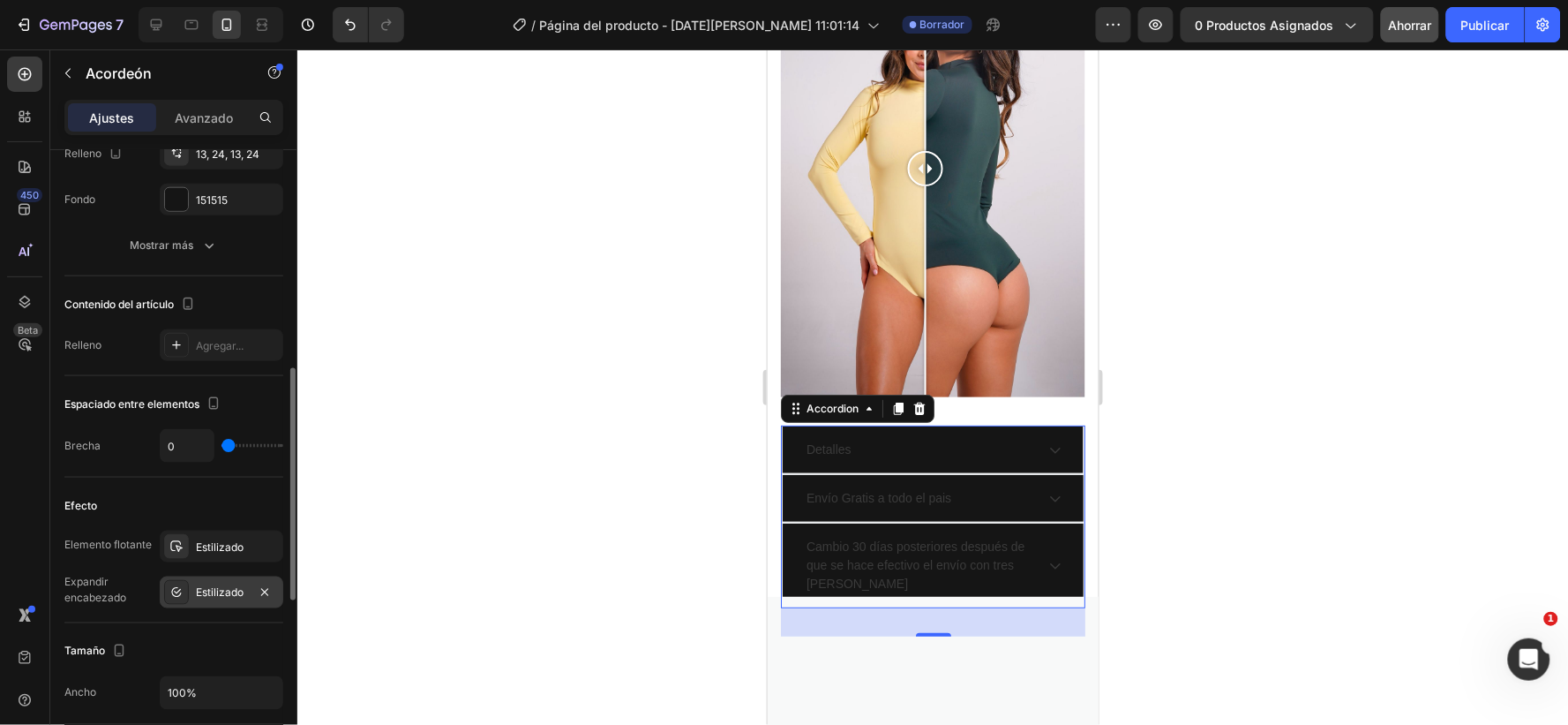
click at [236, 581] on div "Estilizado" at bounding box center [221, 592] width 124 height 32
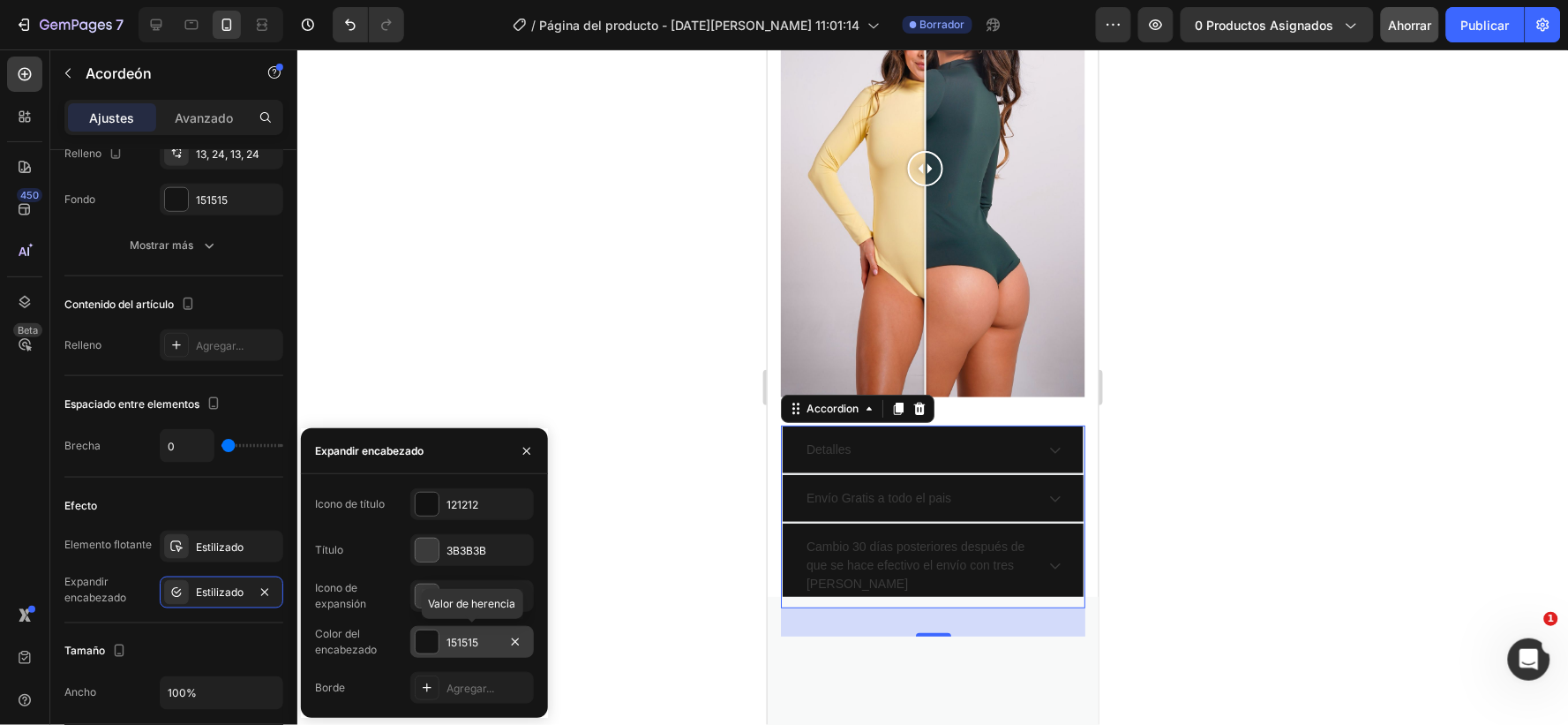
click at [478, 639] on div "151515" at bounding box center [472, 642] width 51 height 16
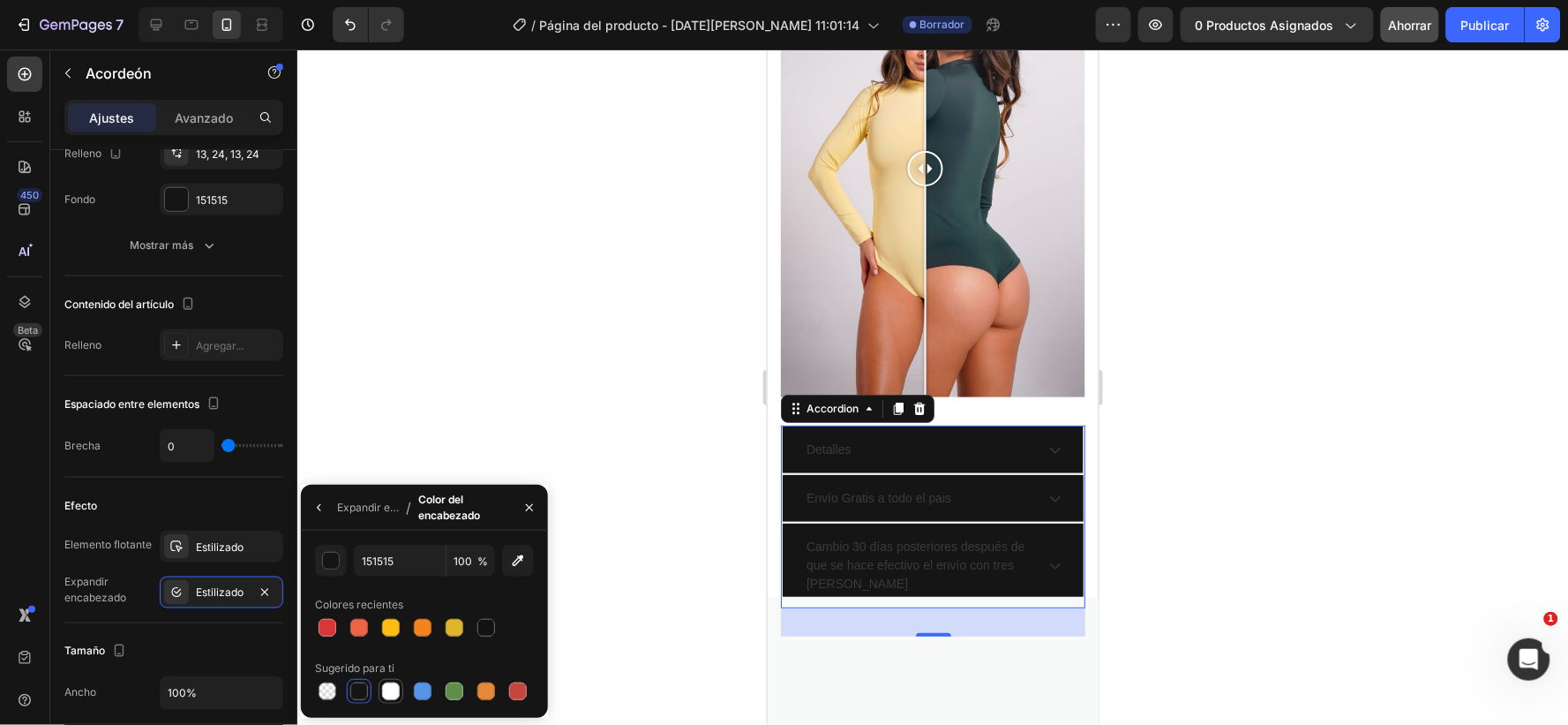
click at [385, 689] on div at bounding box center [390, 690] width 17 height 17
type input "FFFFFF"
click at [990, 453] on div "Detalles" at bounding box center [917, 449] width 230 height 24
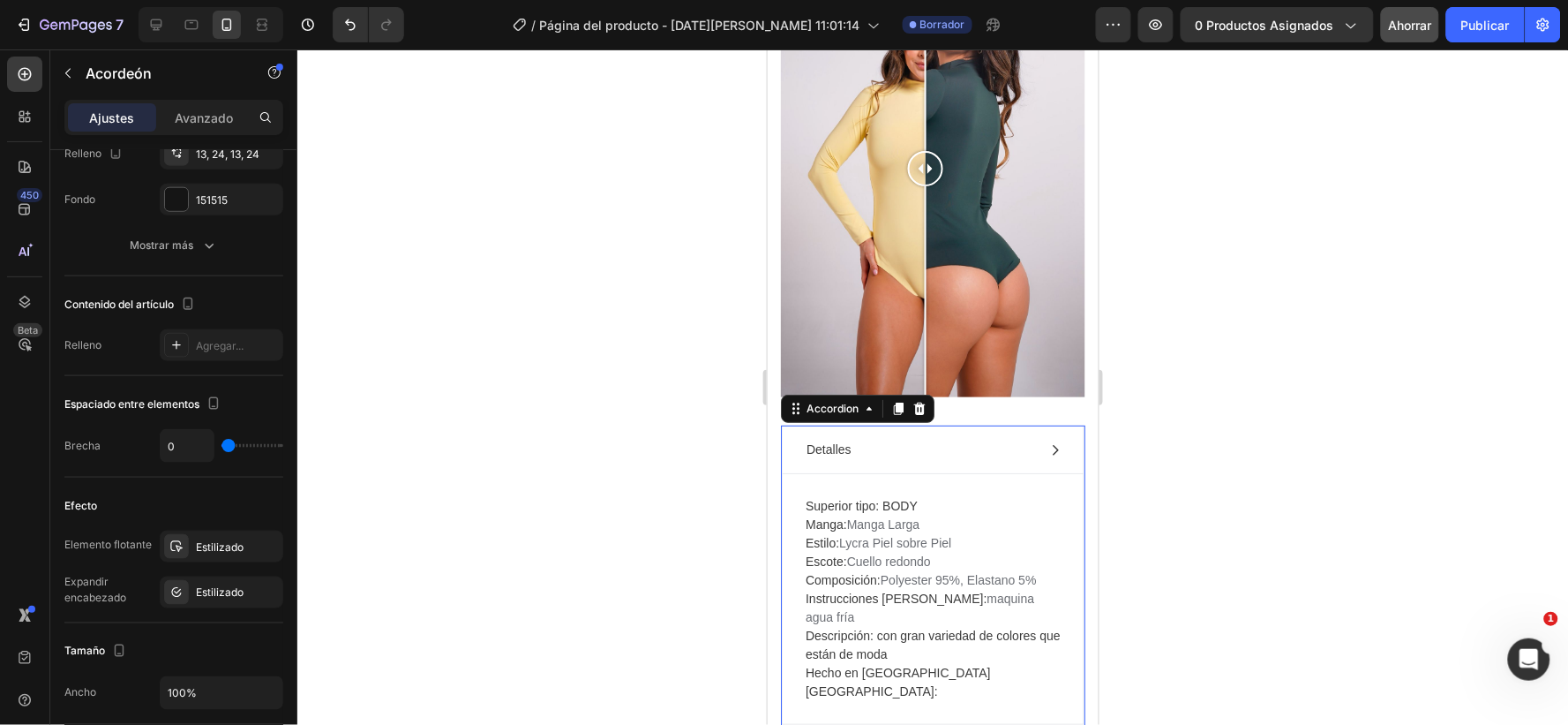
click at [1047, 456] on icon at bounding box center [1054, 448] width 14 height 14
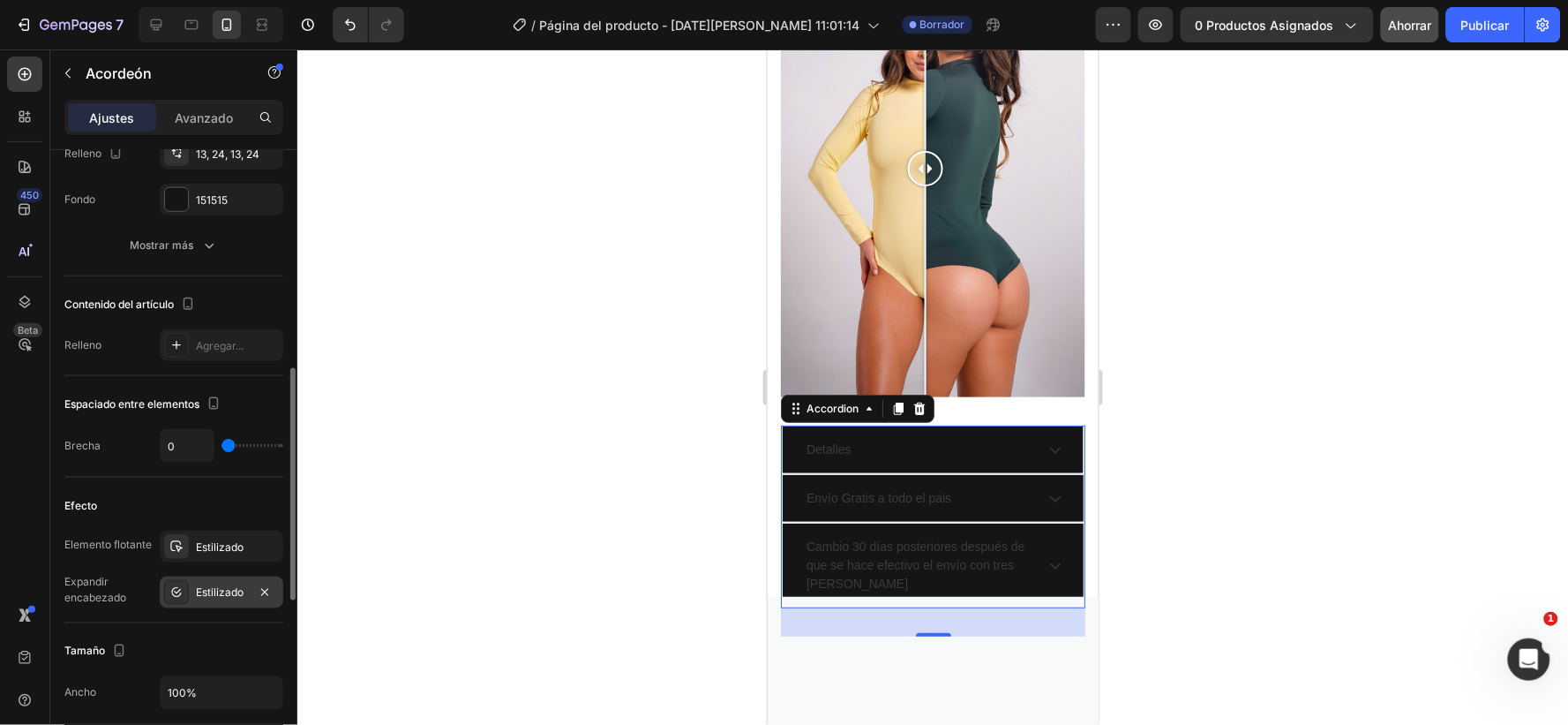
click at [208, 588] on font "Estilizado" at bounding box center [220, 592] width 48 height 13
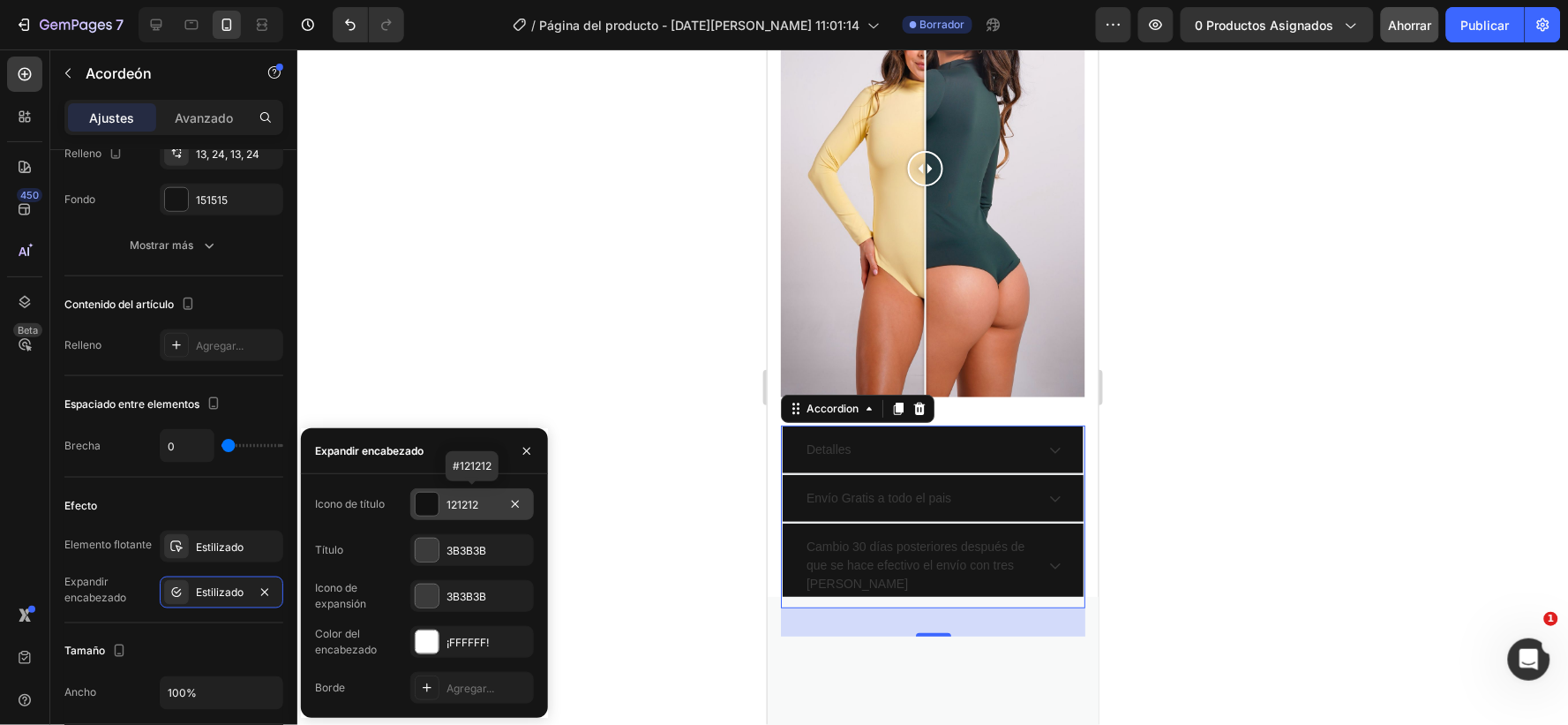
click at [489, 500] on div "121212" at bounding box center [472, 504] width 51 height 16
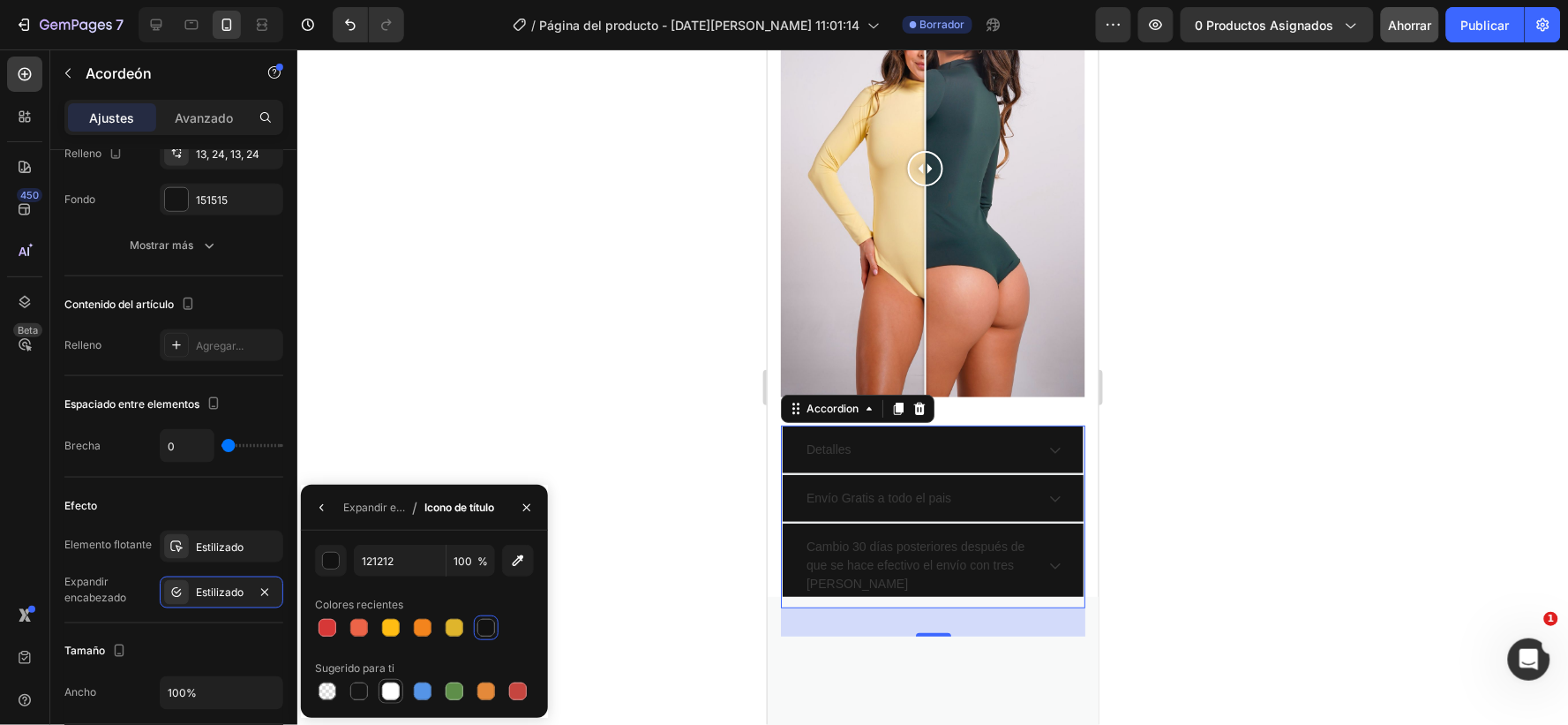
click at [383, 692] on div at bounding box center [390, 690] width 17 height 17
type input "FFFFFF"
click at [1048, 458] on div "Detalles" at bounding box center [932, 448] width 301 height 47
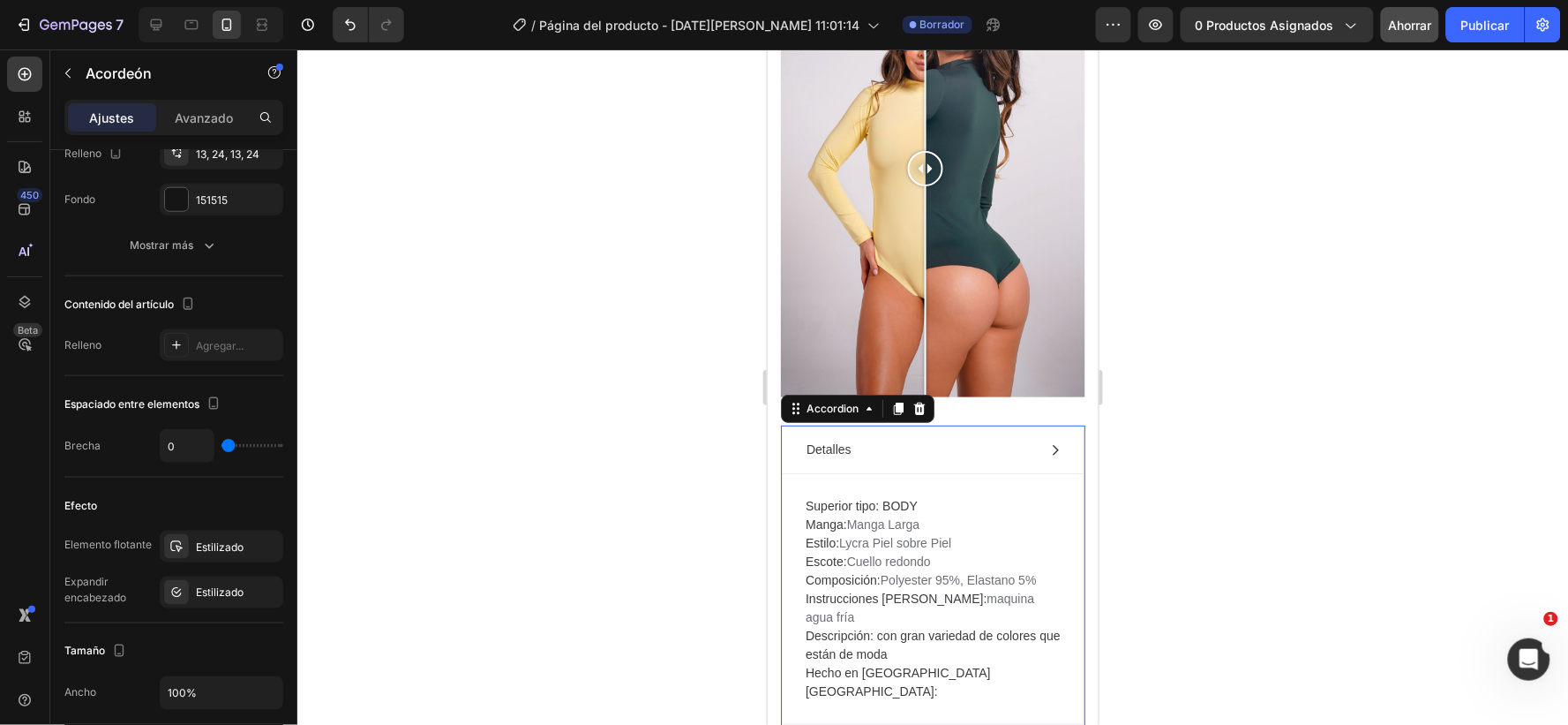
click at [1048, 458] on div "Detalles" at bounding box center [932, 448] width 301 height 47
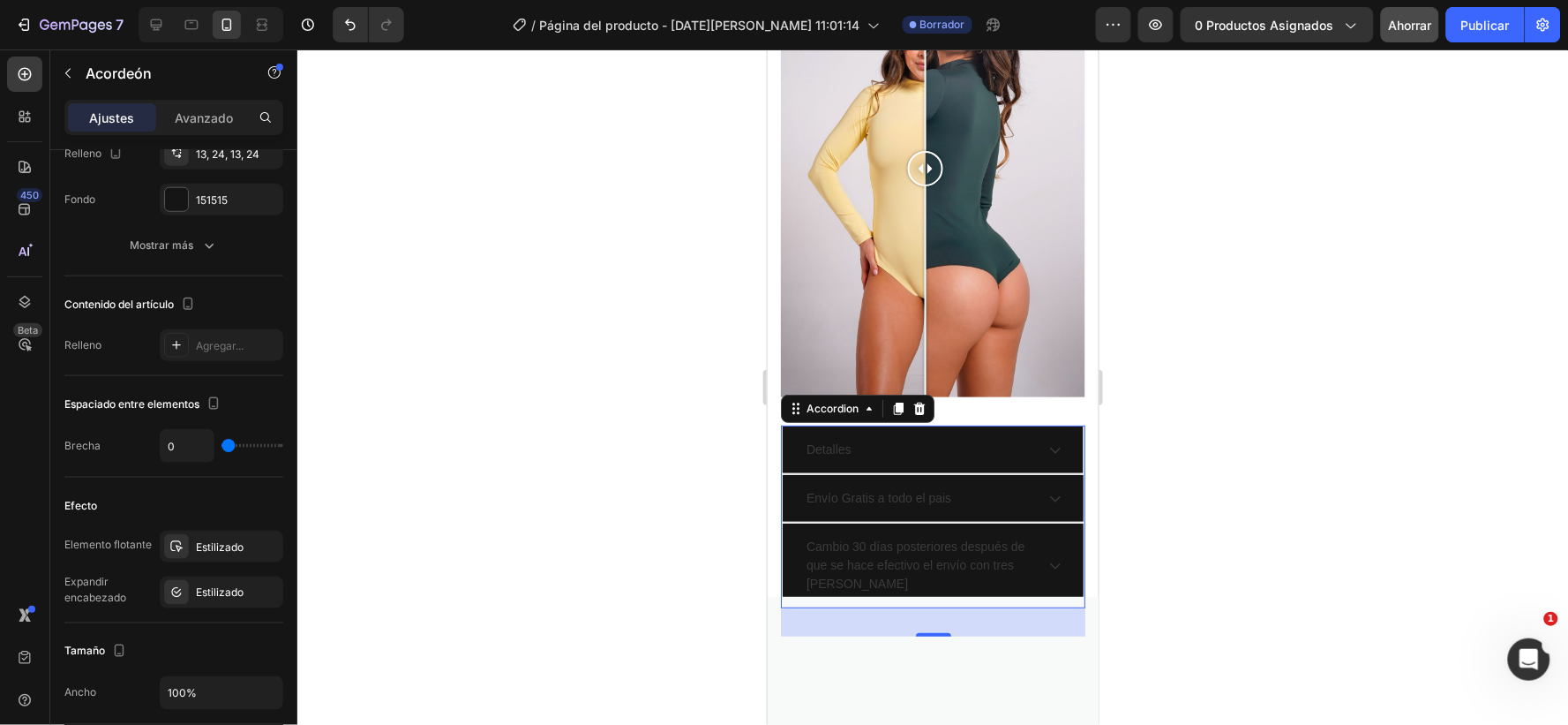
click at [1048, 458] on div "Detalles" at bounding box center [932, 448] width 301 height 47
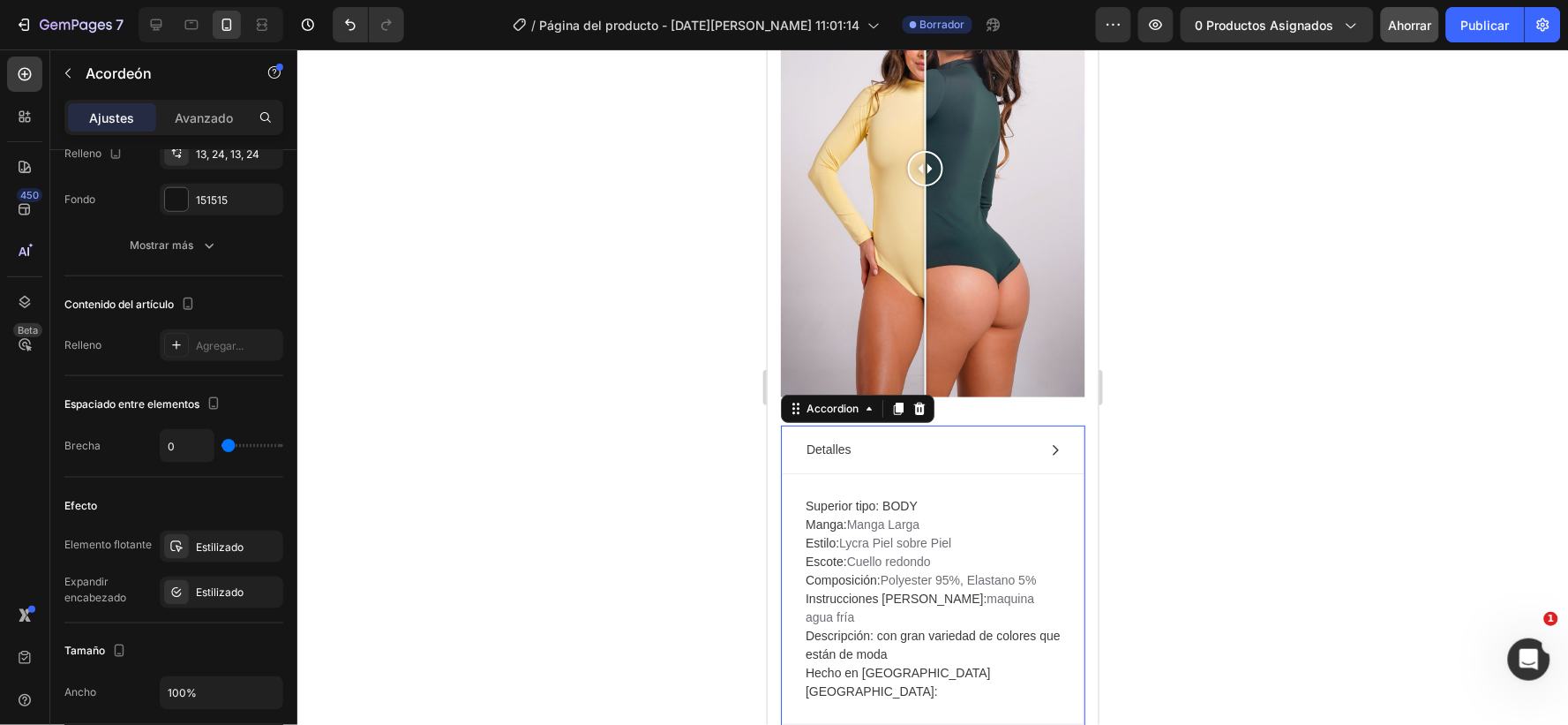
click at [852, 458] on div "Detalles" at bounding box center [917, 449] width 230 height 24
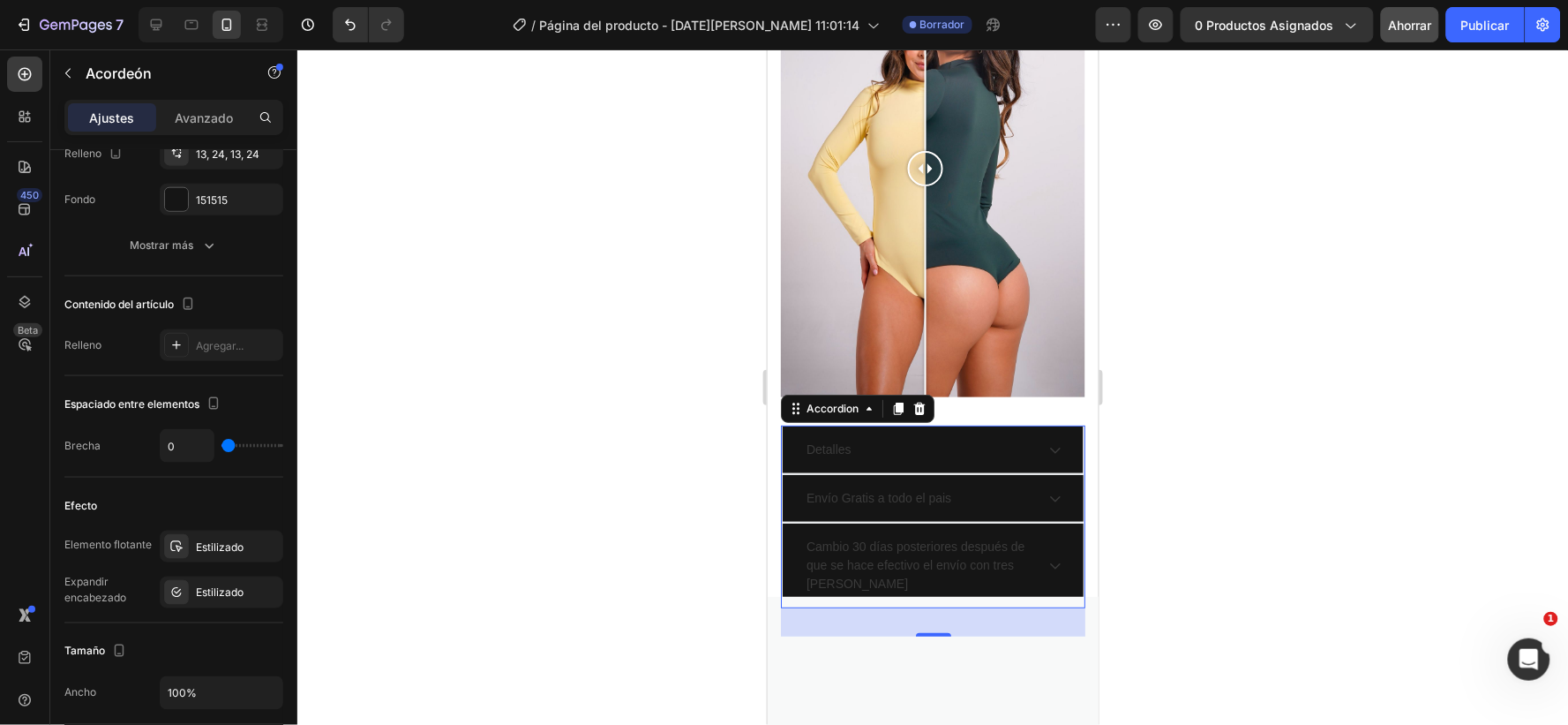
click at [852, 455] on div "Detalles" at bounding box center [917, 449] width 230 height 24
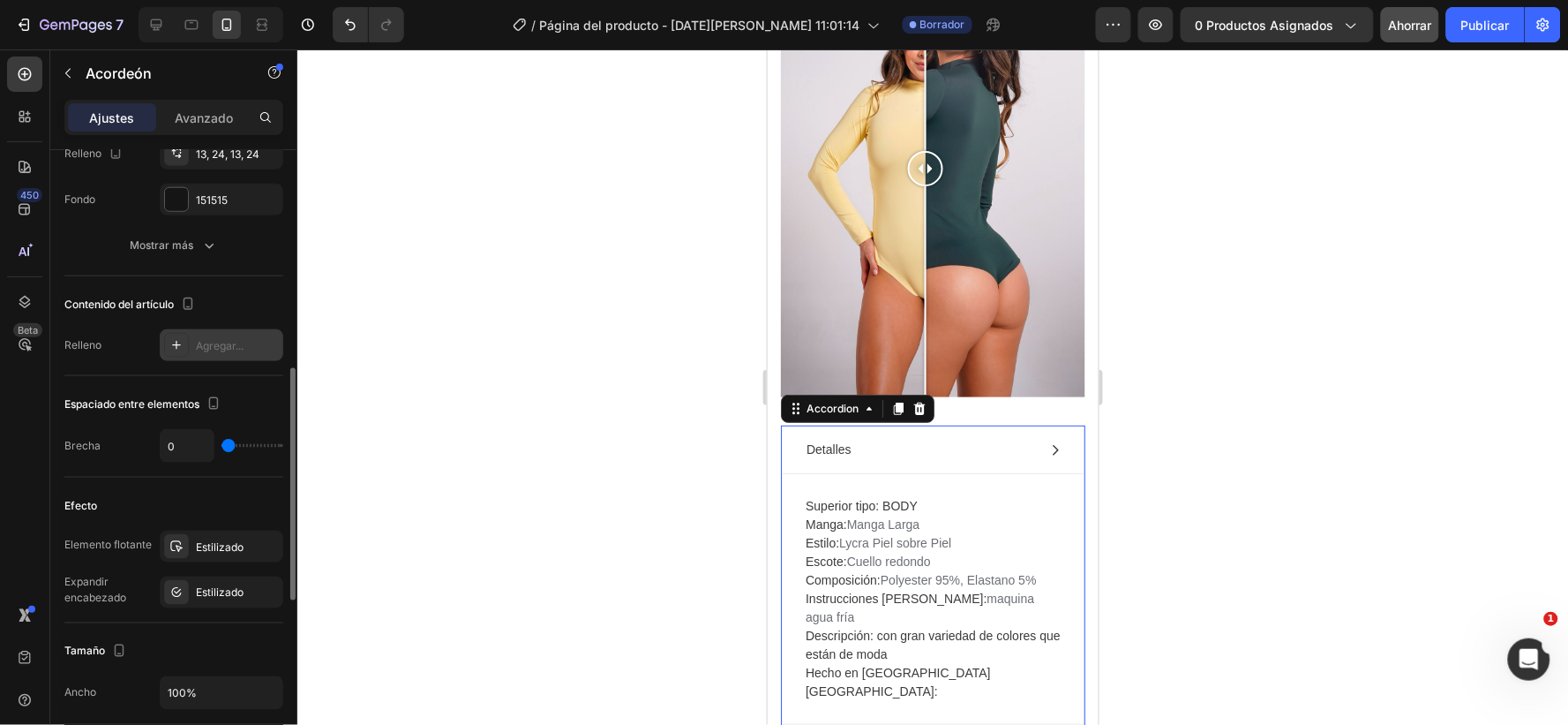
click at [226, 341] on font "Agregar..." at bounding box center [220, 346] width 48 height 13
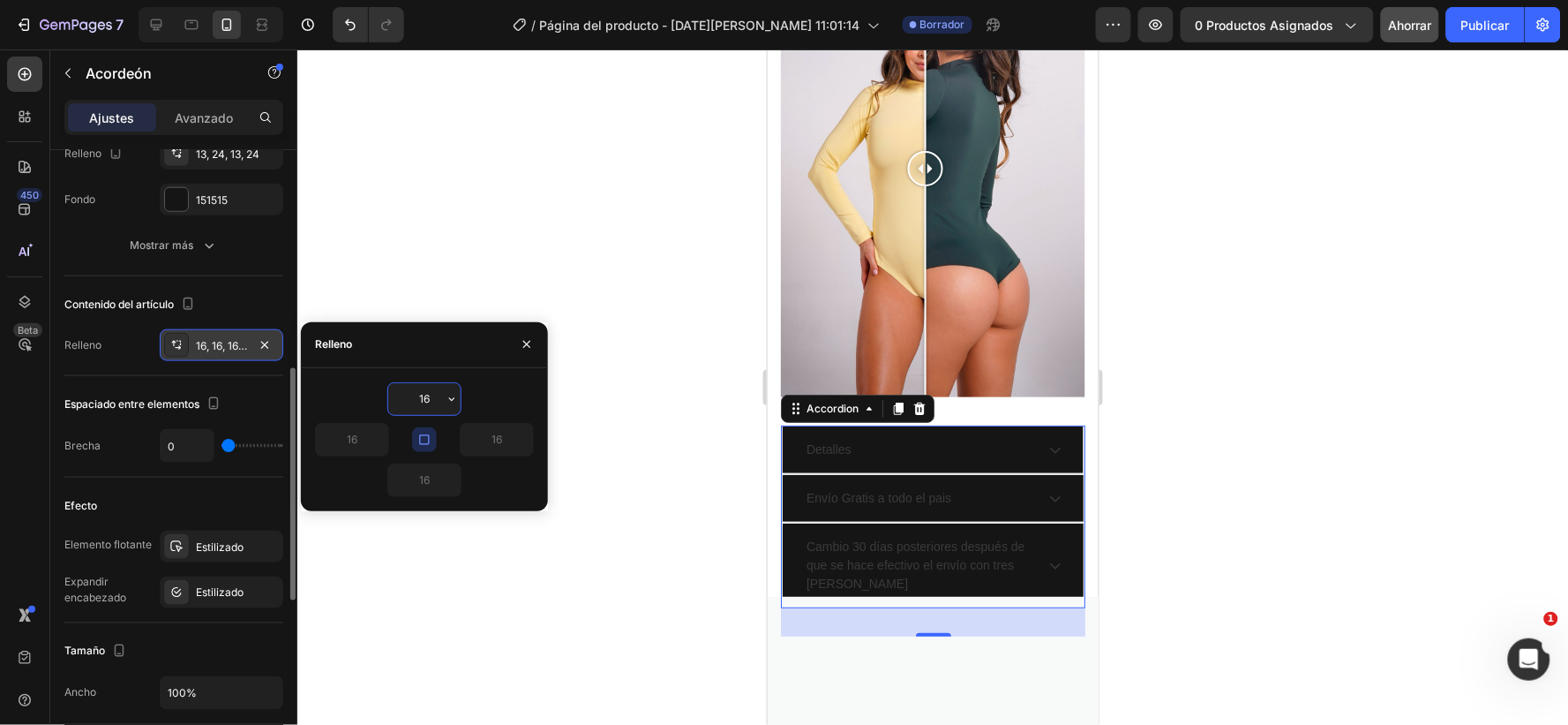
click at [641, 417] on div at bounding box center [933, 387] width 1271 height 676
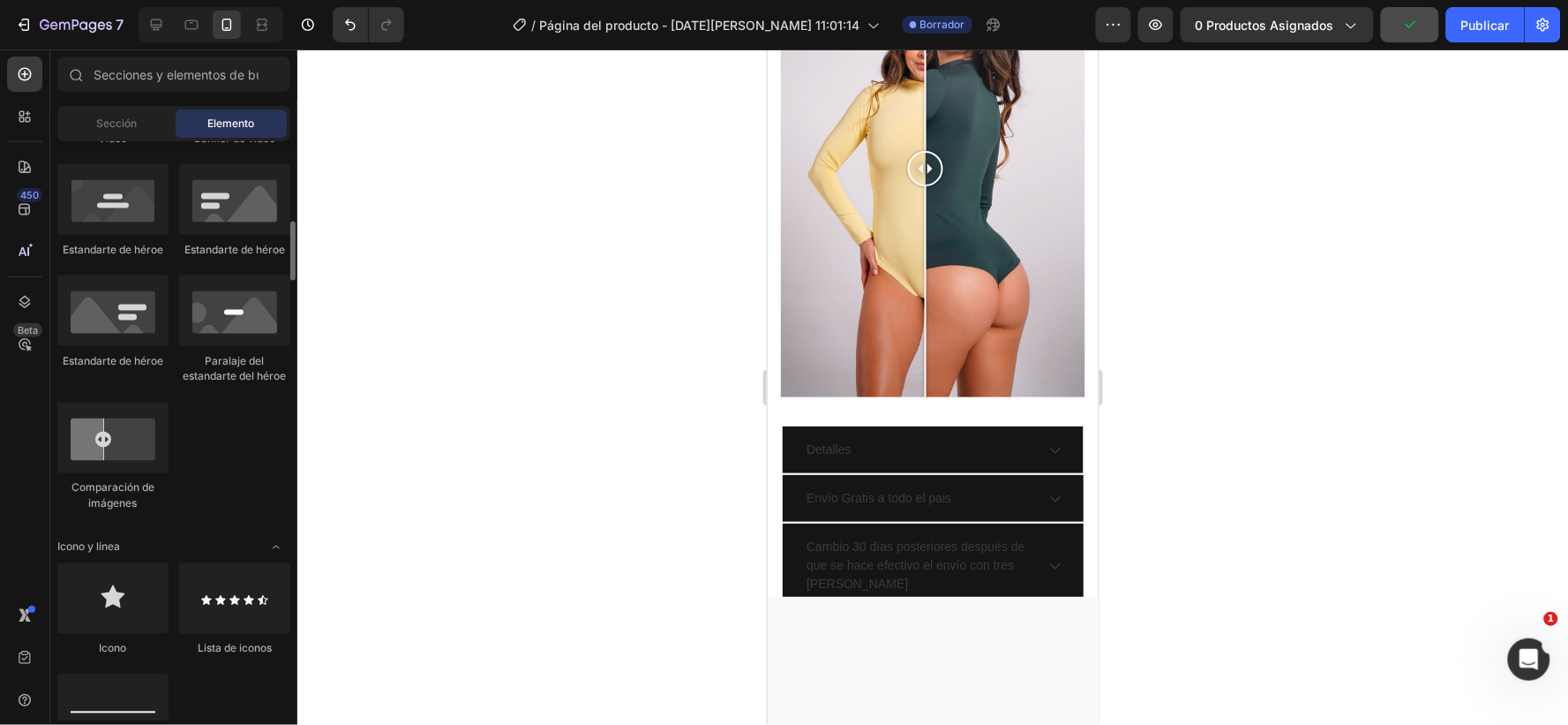
scroll to position [883, 0]
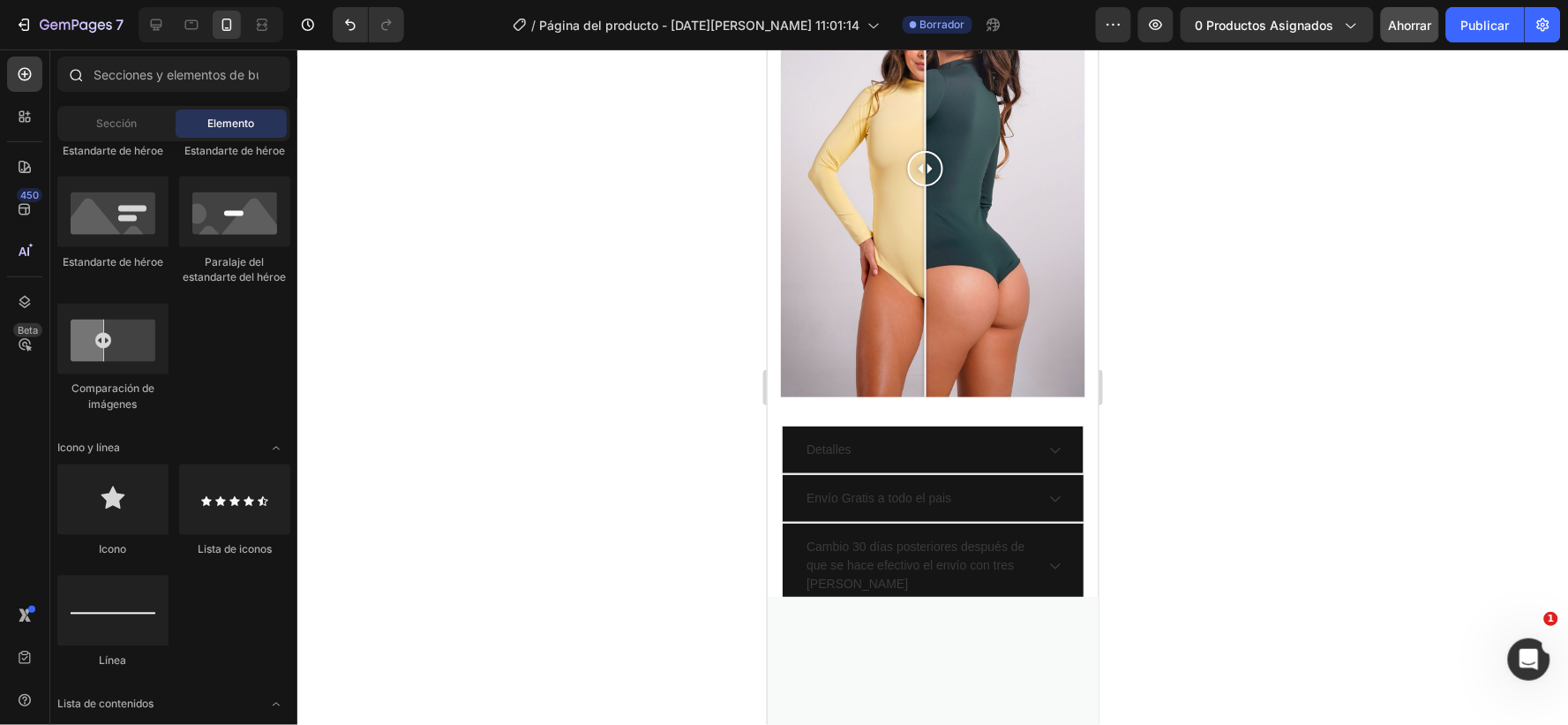
click at [68, 71] on icon at bounding box center [74, 73] width 14 height 14
click at [69, 120] on div "Sección" at bounding box center [115, 123] width 111 height 28
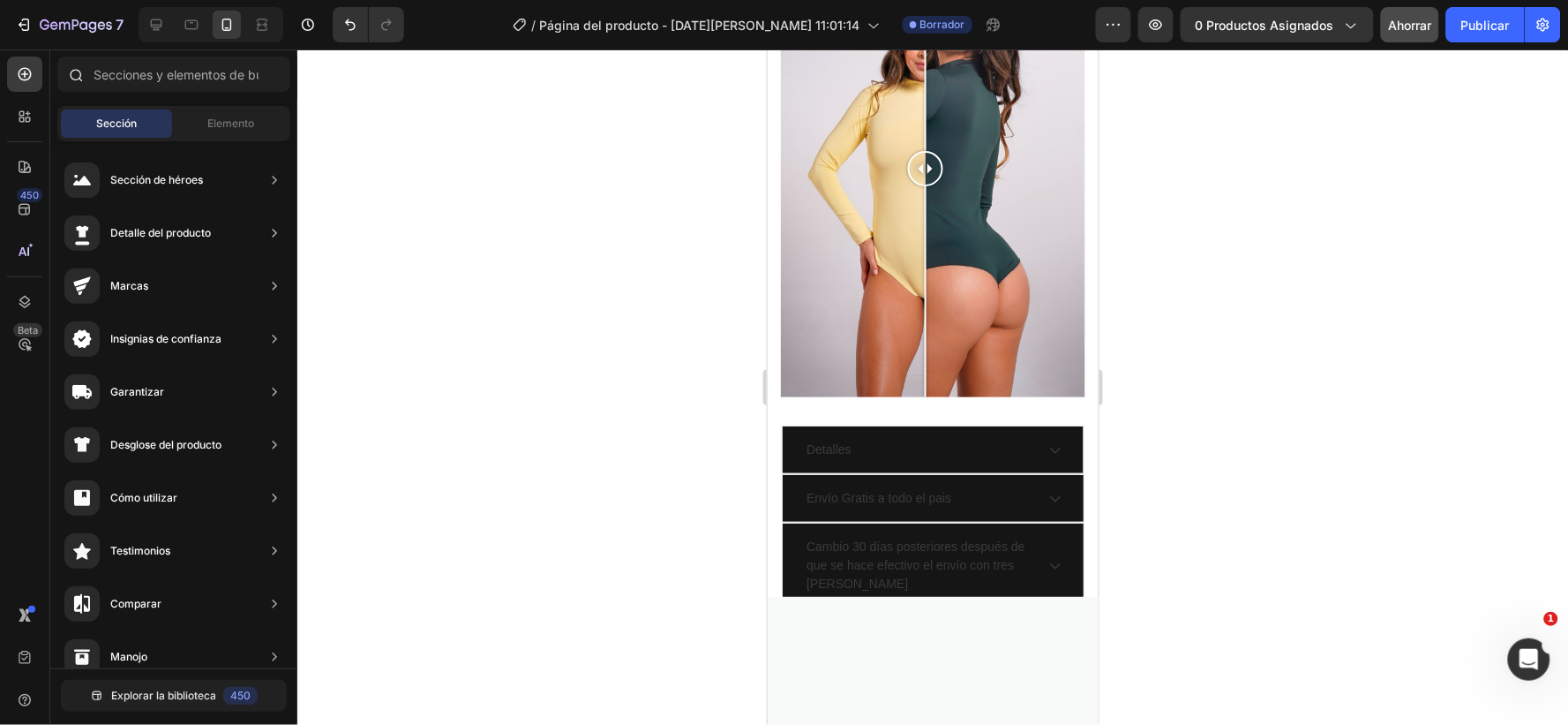
click at [66, 82] on div at bounding box center [75, 74] width 36 height 36
click at [23, 115] on icon at bounding box center [22, 114] width 5 height 5
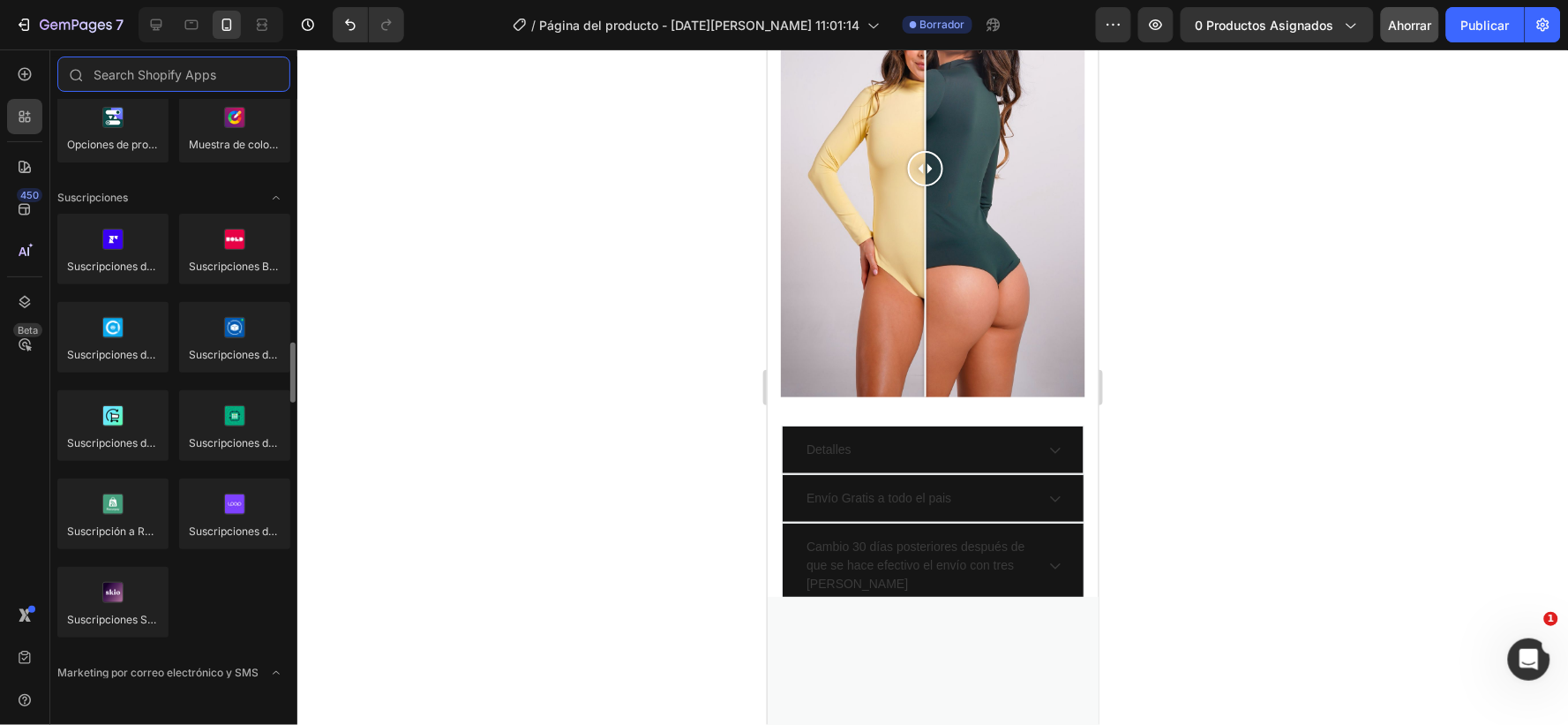
scroll to position [2451, 0]
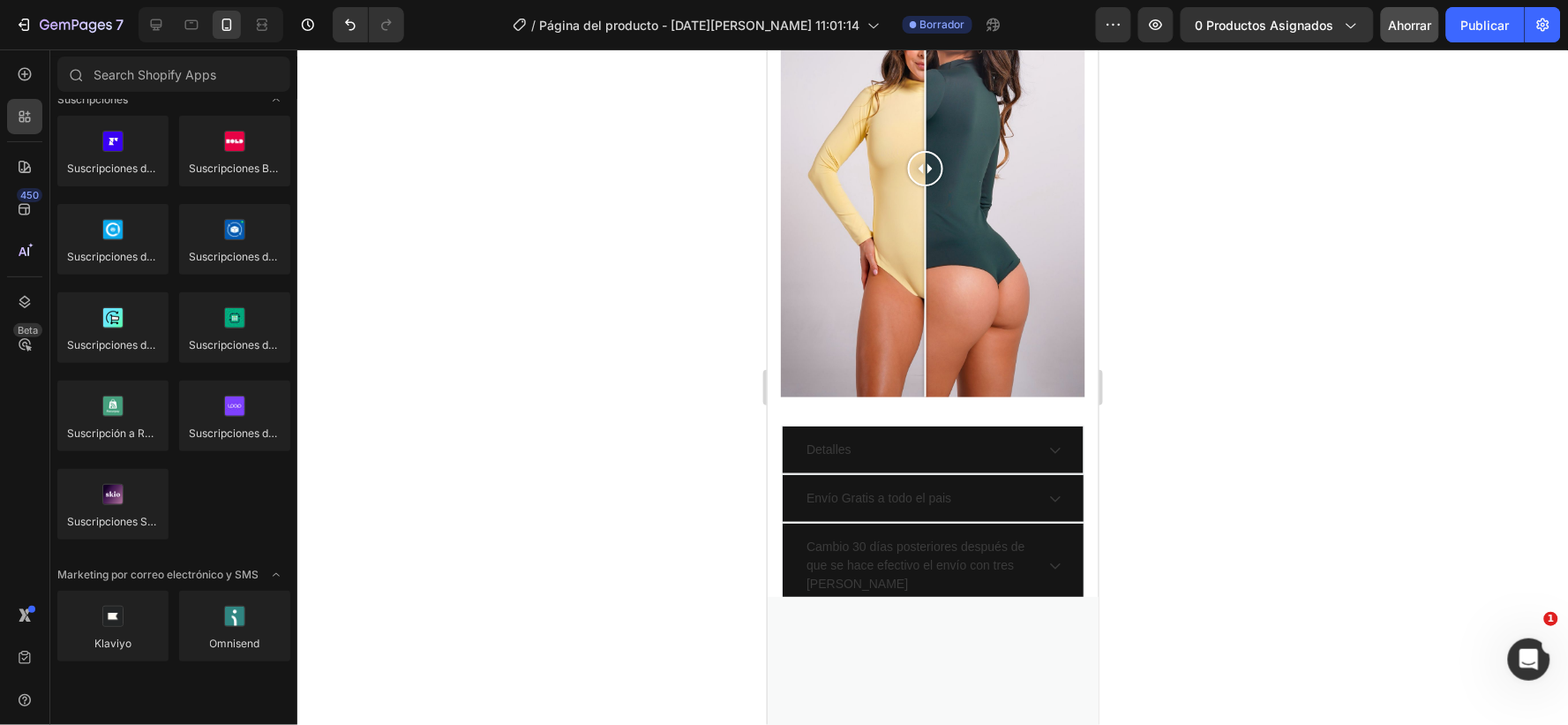
click at [581, 383] on div at bounding box center [933, 387] width 1271 height 676
click at [911, 450] on div "Detalles" at bounding box center [917, 449] width 230 height 24
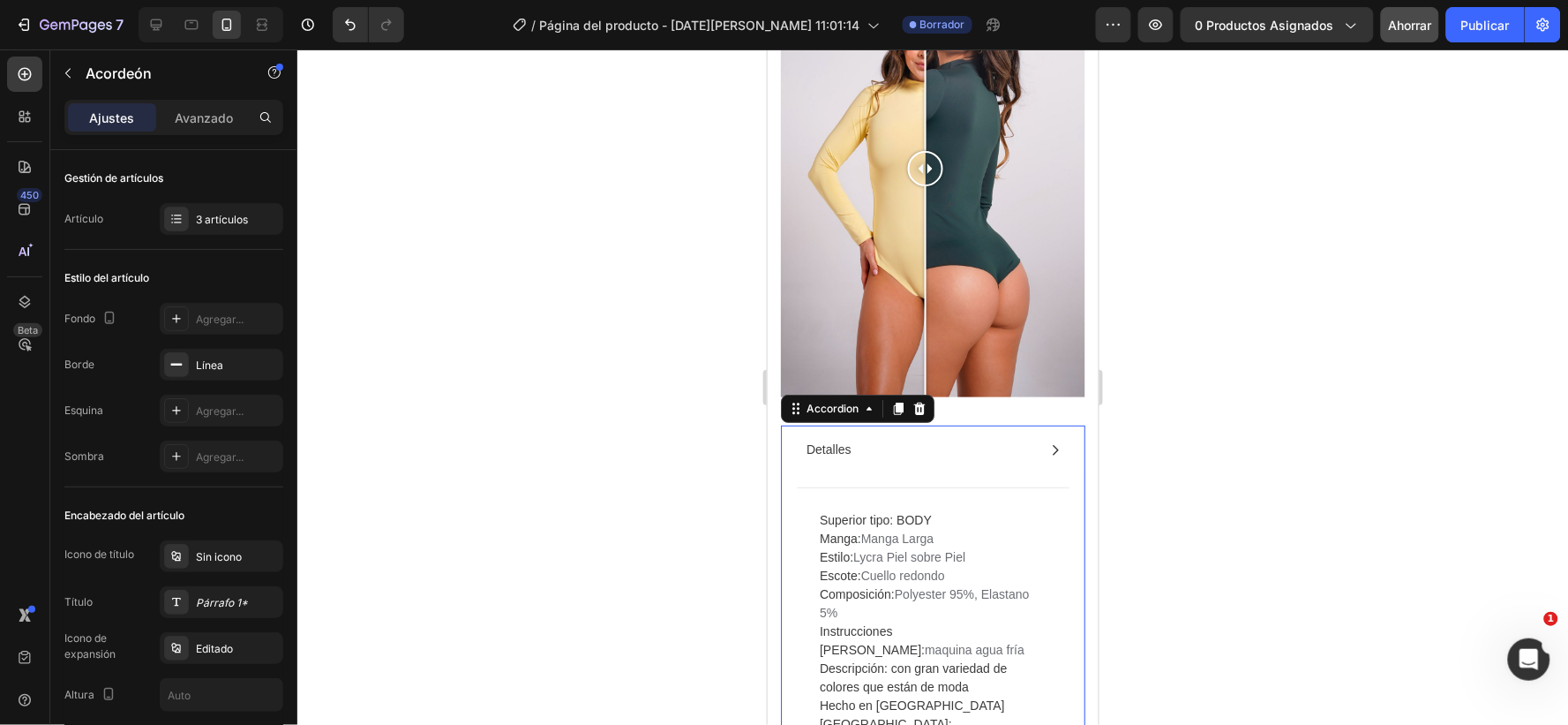
click at [1047, 456] on icon at bounding box center [1054, 448] width 14 height 14
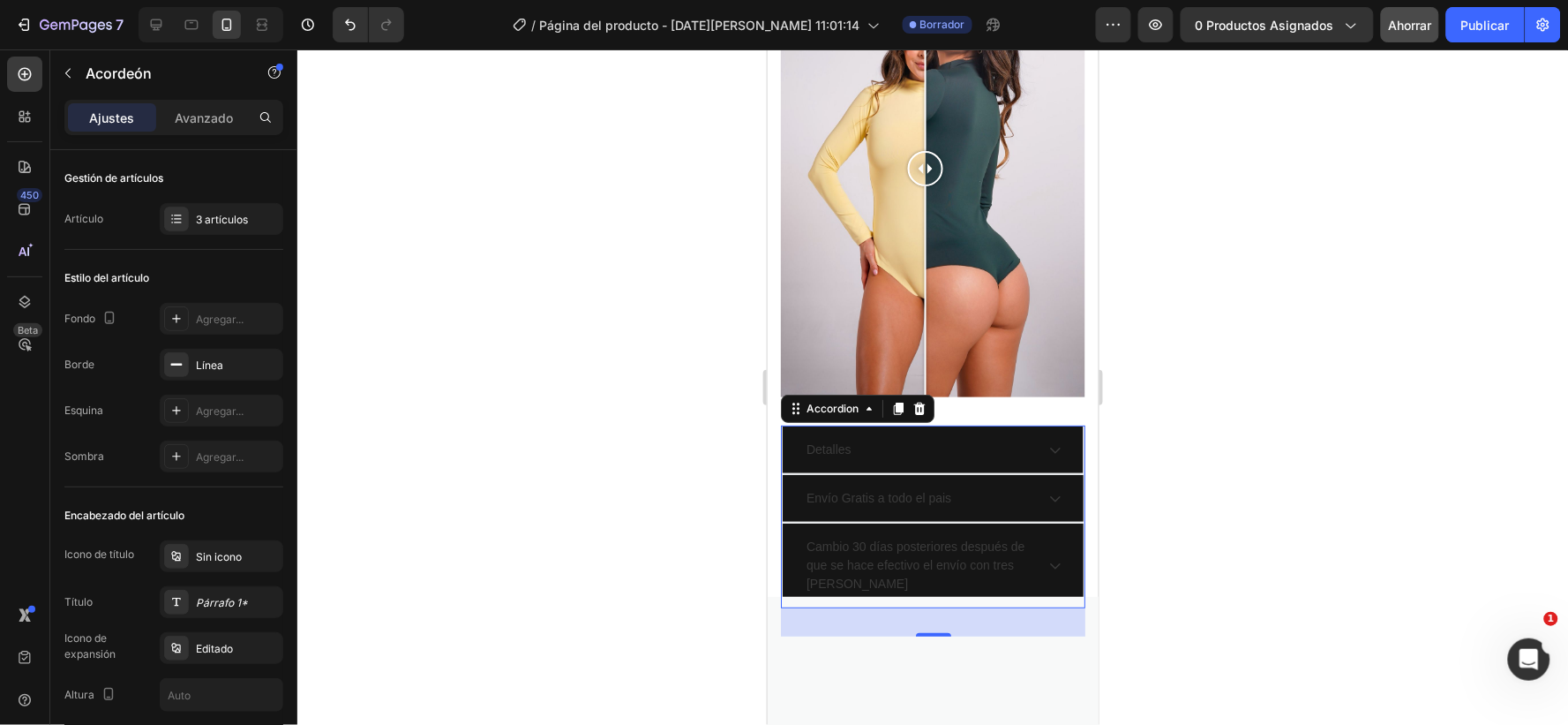
click at [1067, 435] on div "Detalles" at bounding box center [932, 448] width 301 height 47
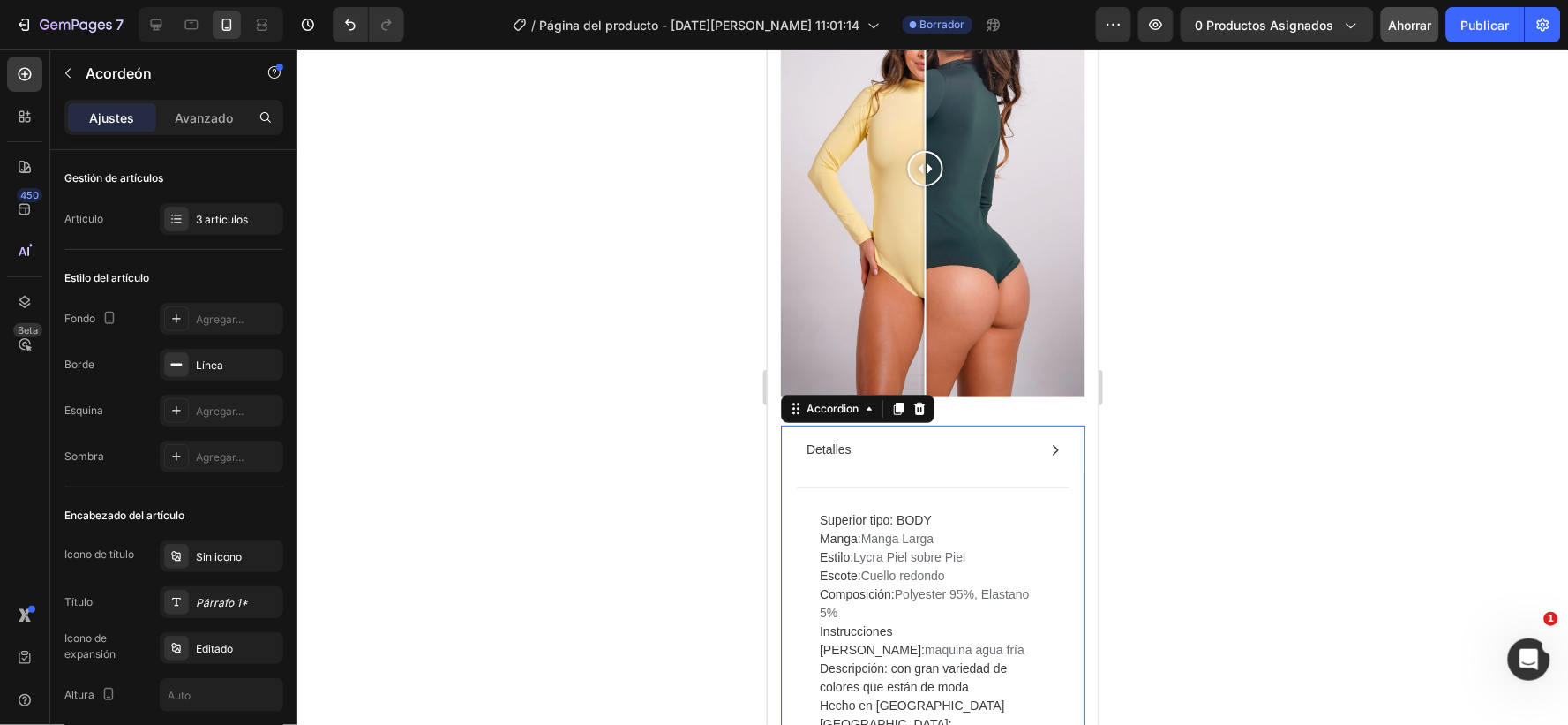
click at [1049, 453] on div "Detalles" at bounding box center [932, 448] width 301 height 47
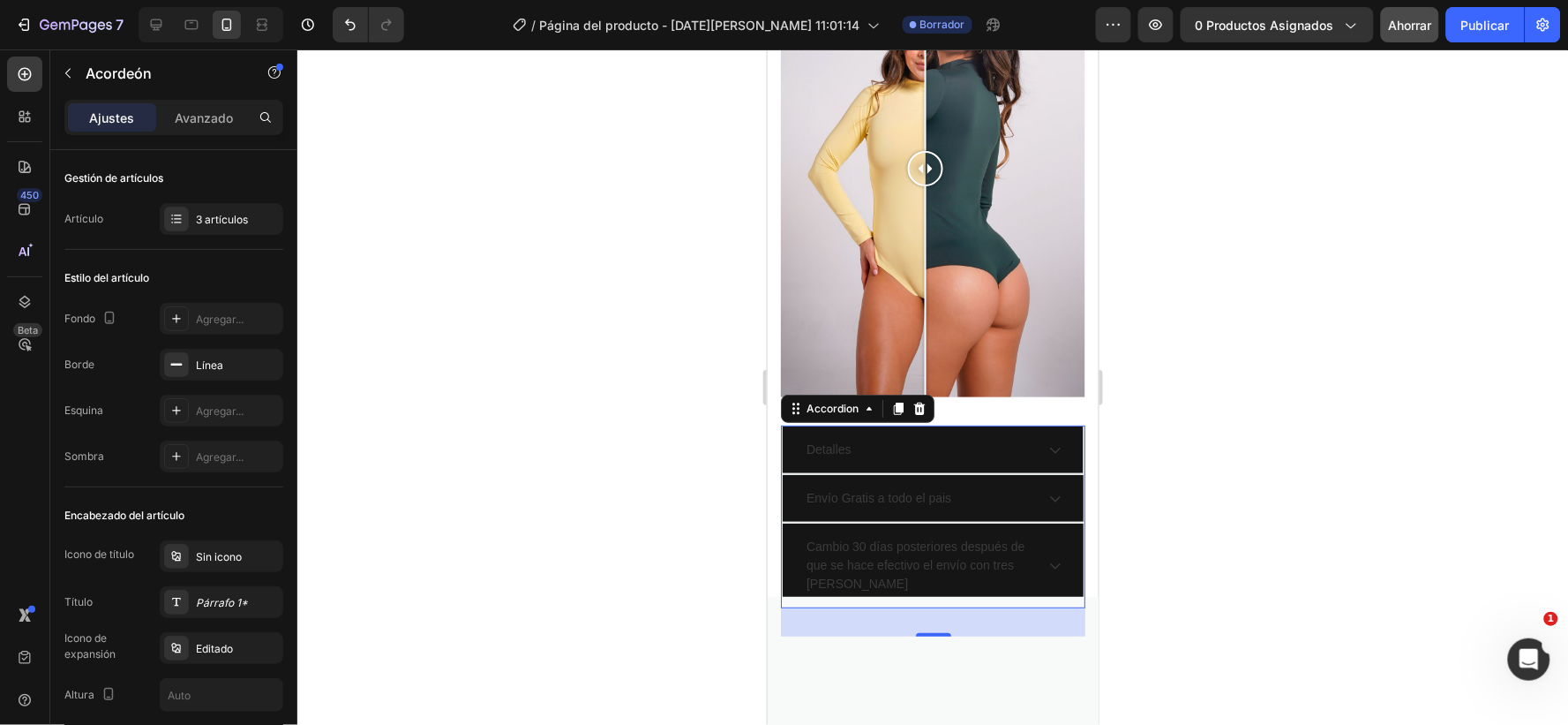
click at [881, 610] on div at bounding box center [932, 670] width 304 height 139
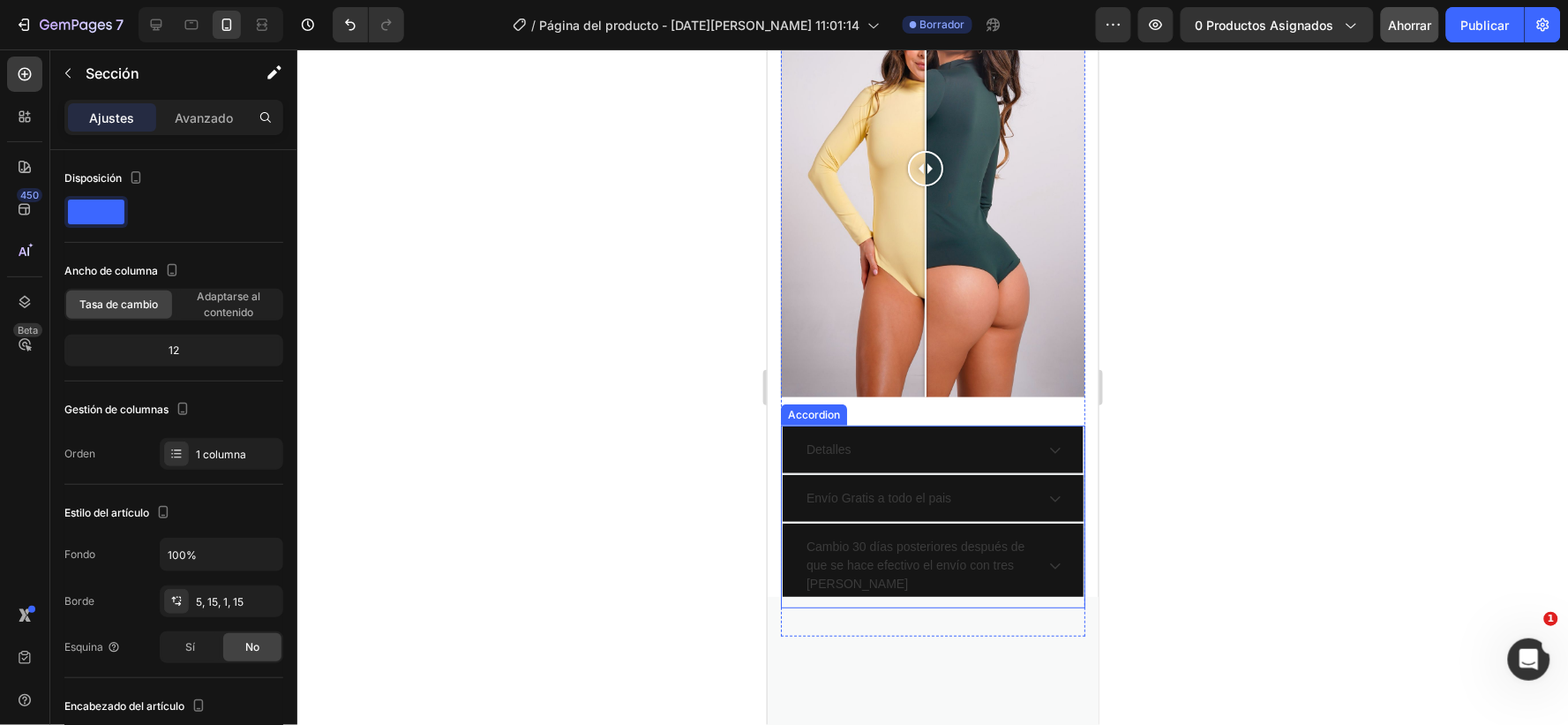
click at [876, 595] on div "Cambio 30 días posteriores después de que se hace efectivo el envío con tres [P…" at bounding box center [917, 565] width 230 height 60
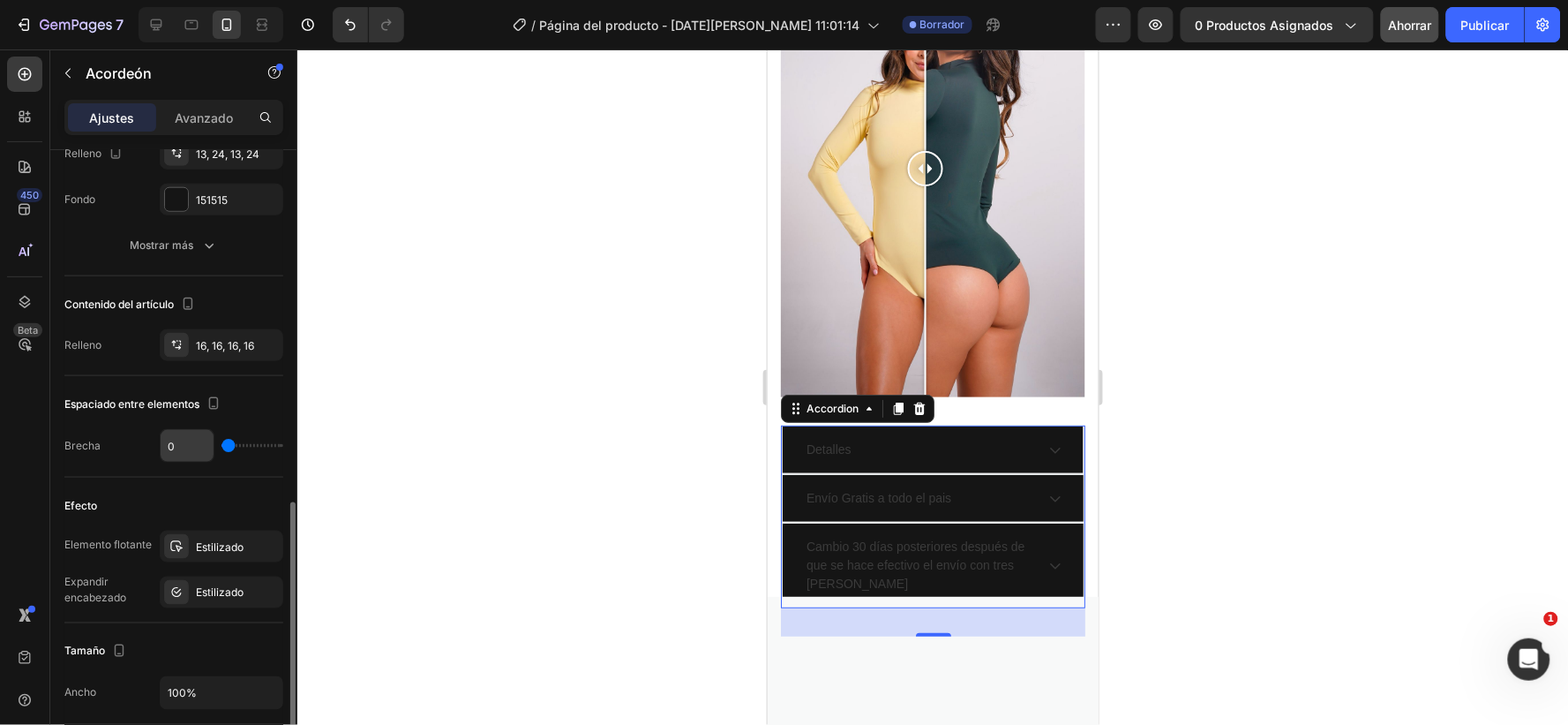
scroll to position [686, 0]
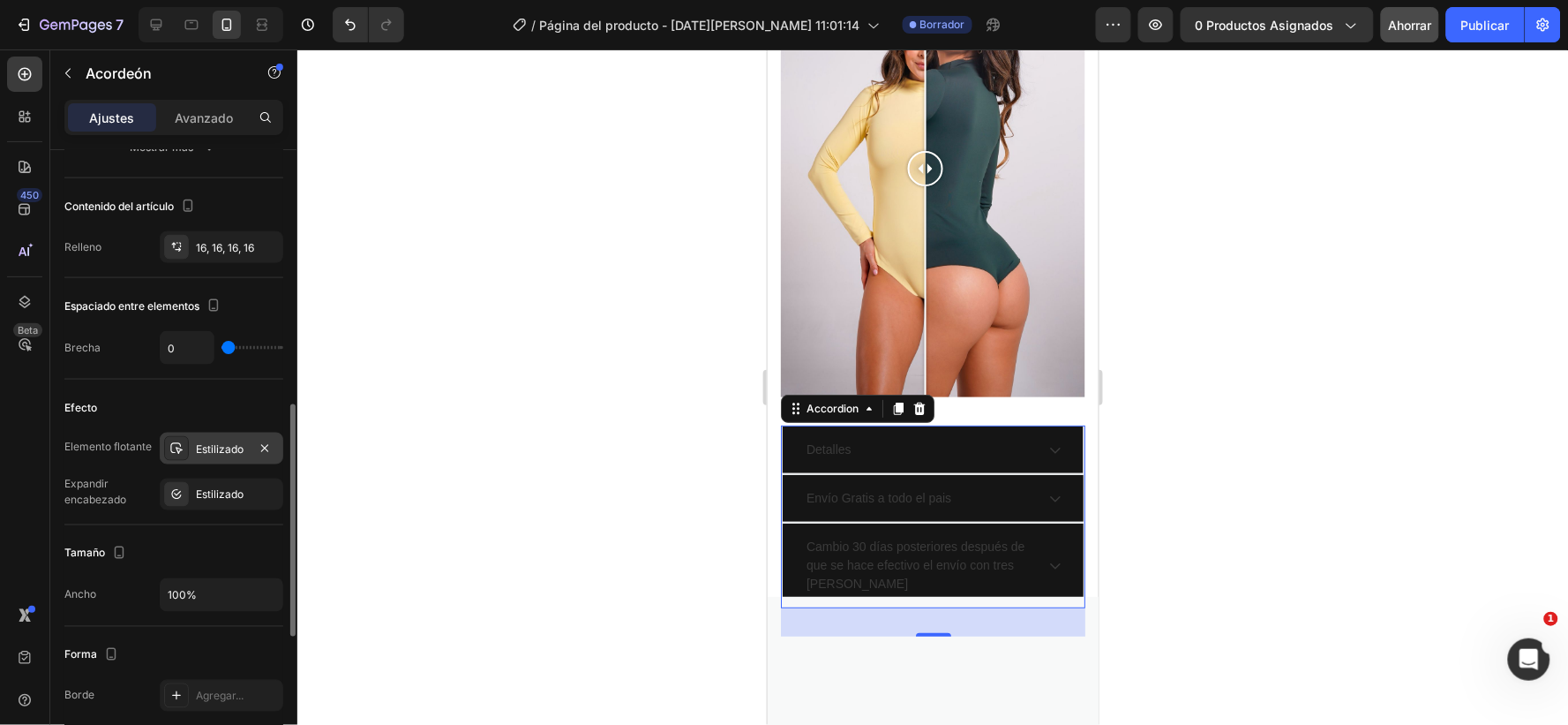
click at [233, 455] on div "Estilizado" at bounding box center [222, 449] width 51 height 16
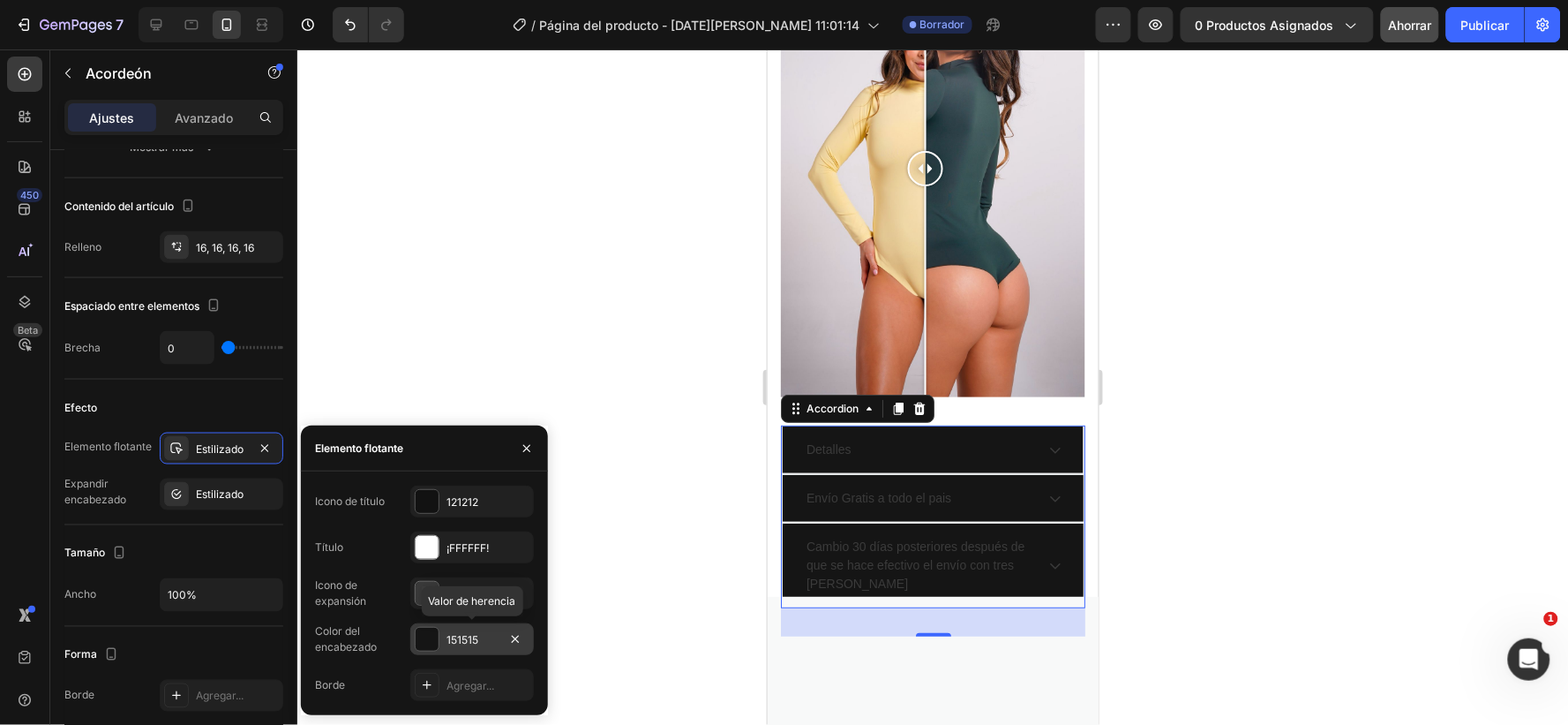
click at [487, 635] on div "151515" at bounding box center [472, 640] width 51 height 16
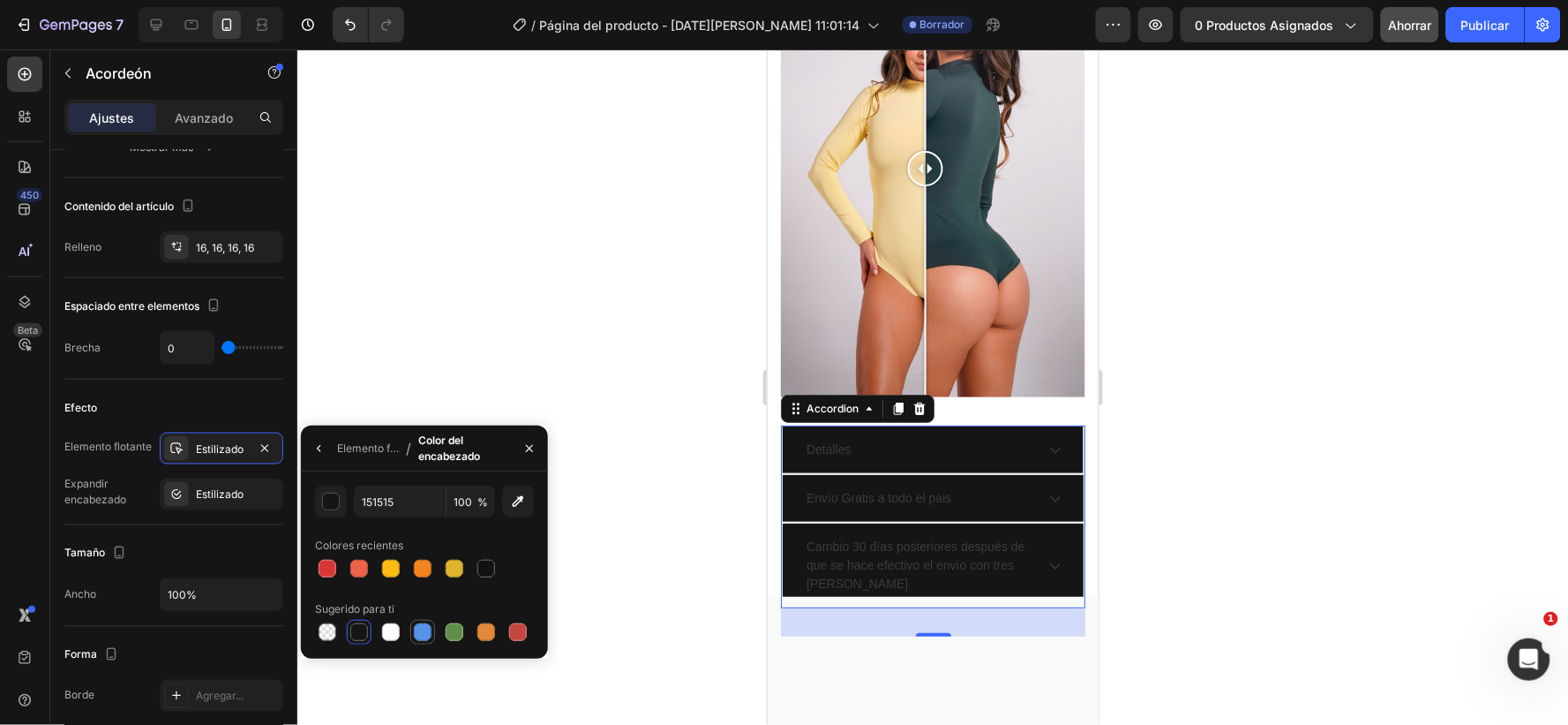
click at [423, 629] on div at bounding box center [422, 632] width 17 height 17
click at [327, 568] on div at bounding box center [327, 568] width 17 height 17
type input "D63837"
click at [527, 451] on icon "button" at bounding box center [529, 448] width 14 height 14
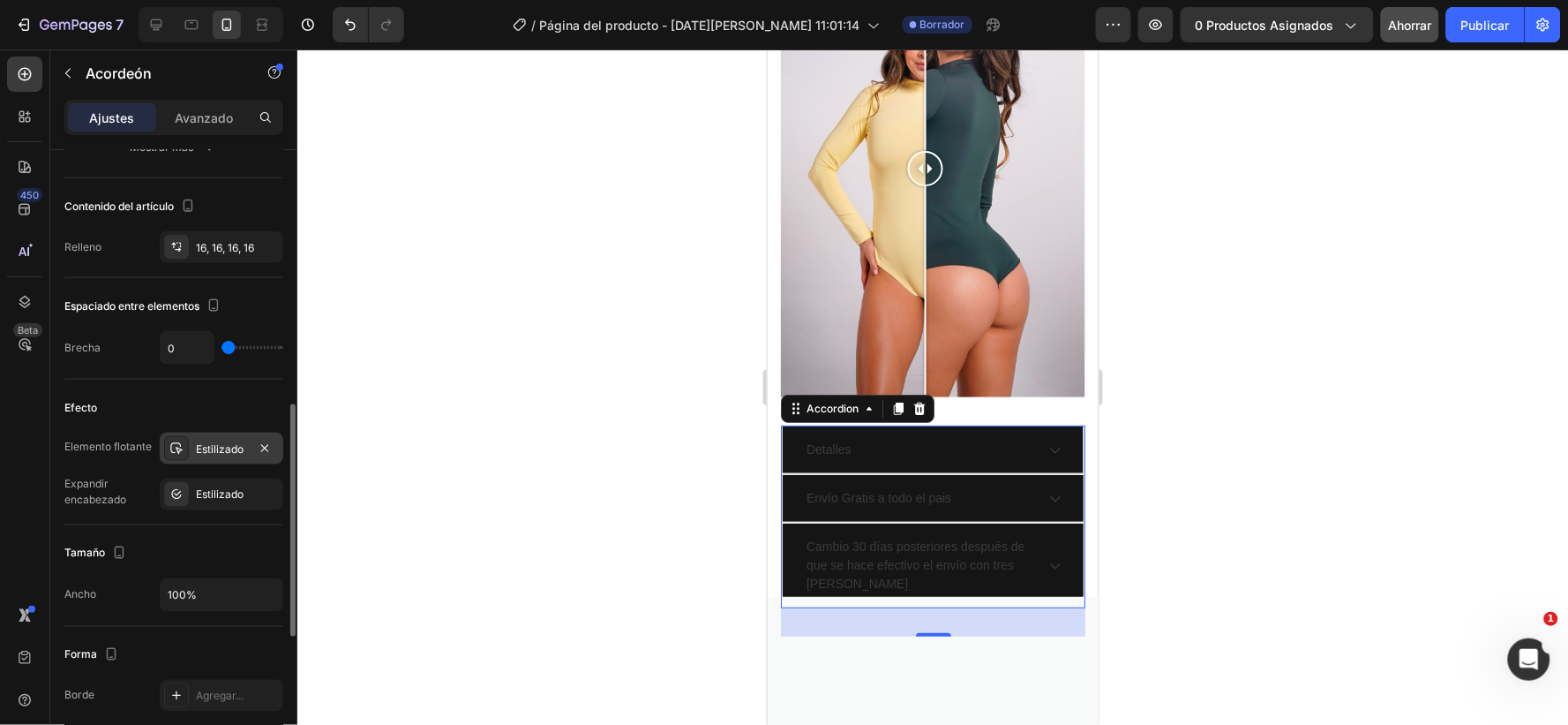
click at [225, 445] on font "Estilizado" at bounding box center [220, 448] width 48 height 13
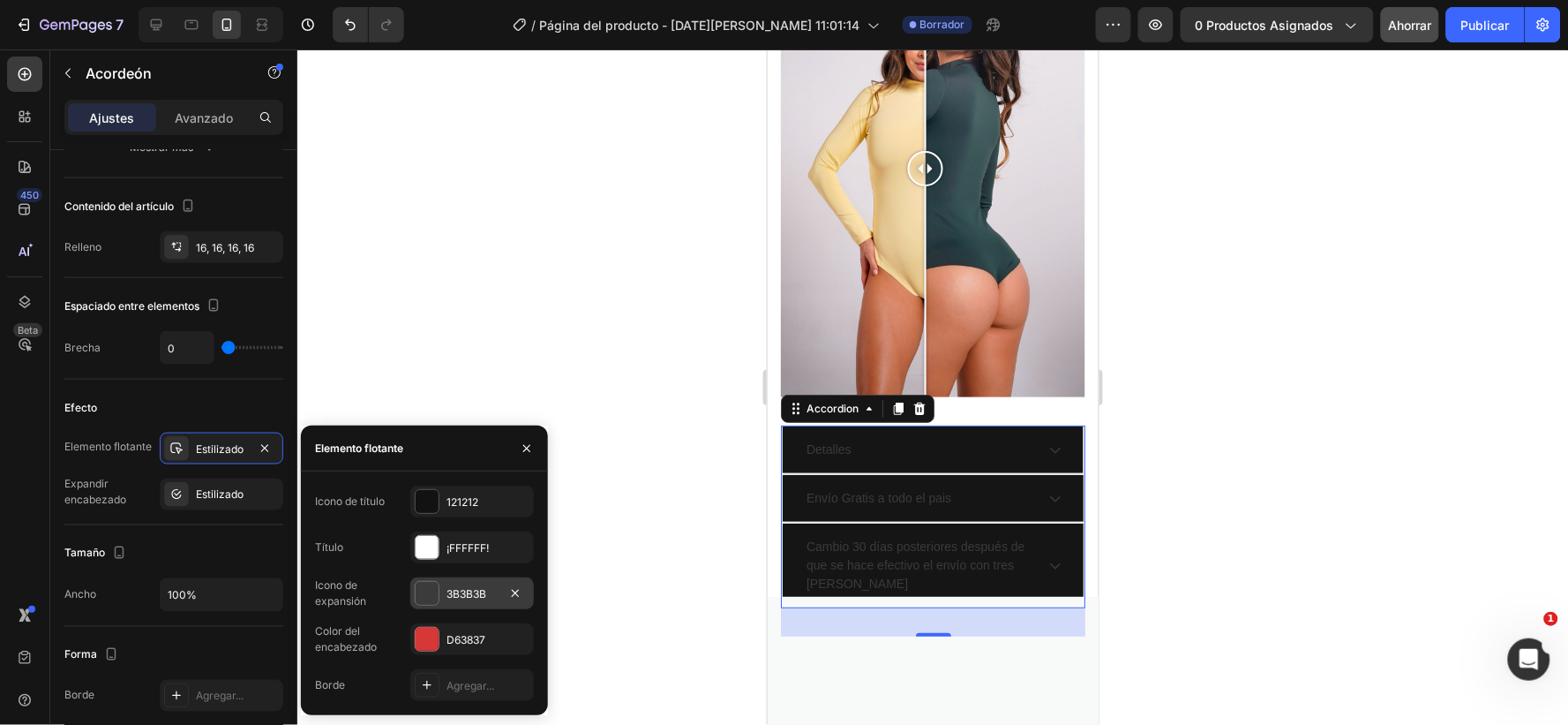
click at [498, 588] on div "3B3B3B" at bounding box center [472, 593] width 124 height 32
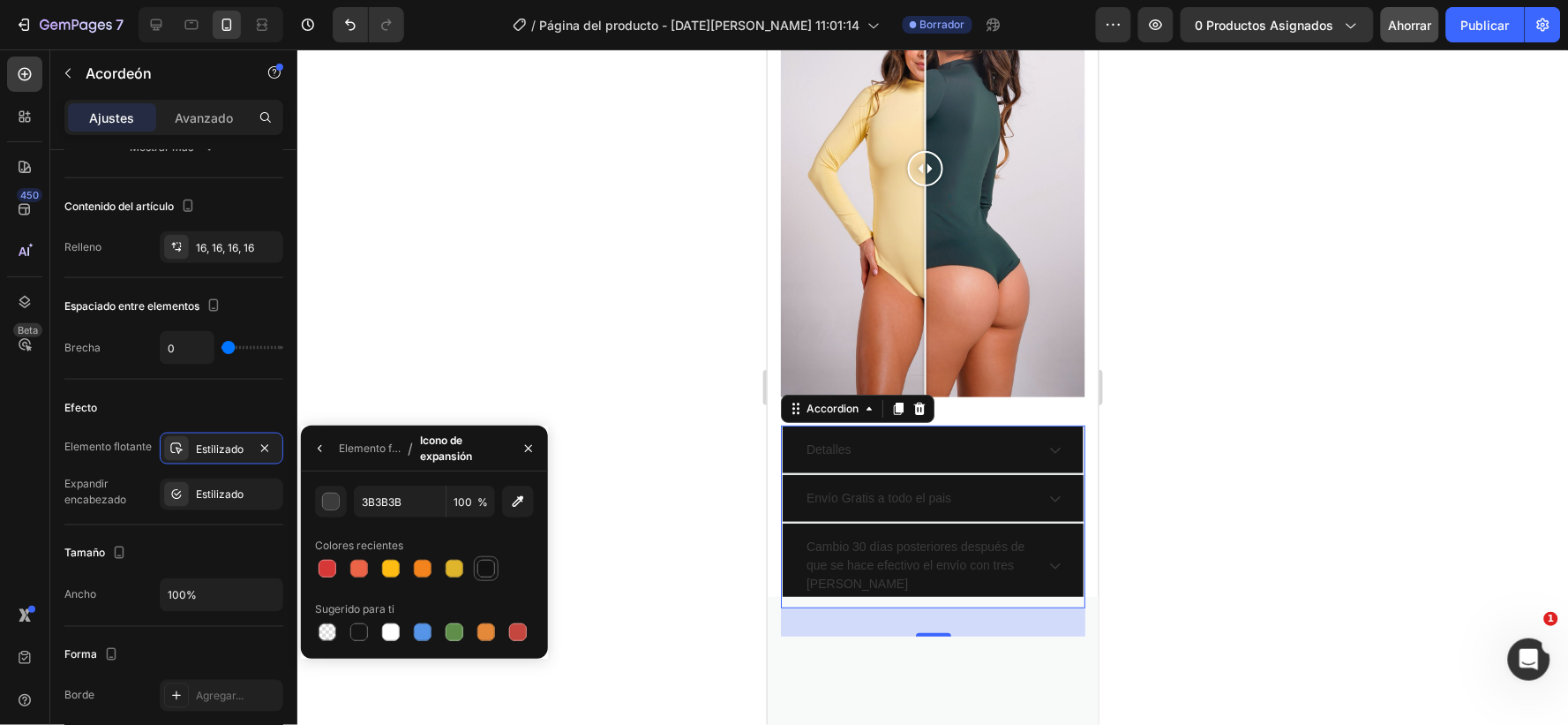
click at [487, 567] on div at bounding box center [486, 568] width 17 height 17
type input "121212"
click at [1047, 455] on icon at bounding box center [1054, 448] width 14 height 14
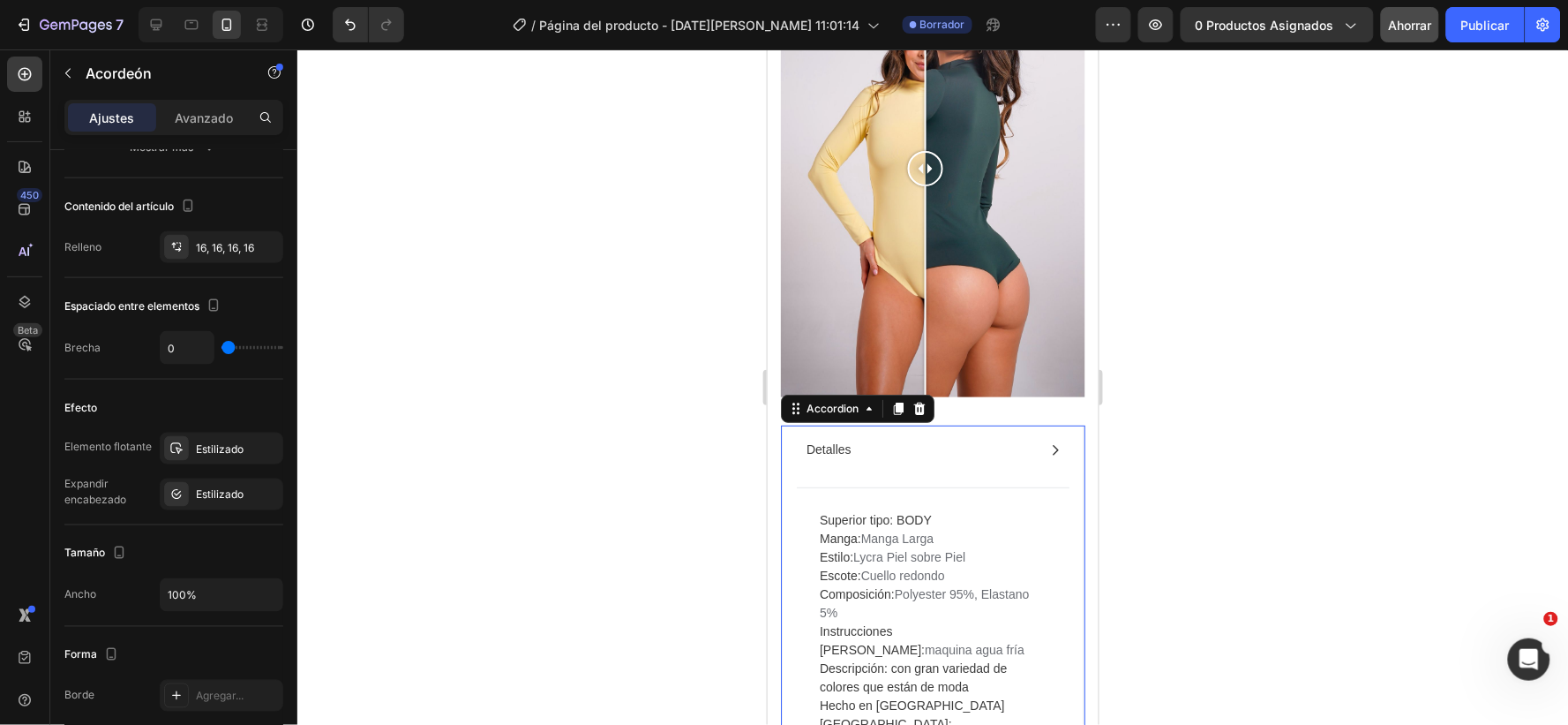
click at [1047, 455] on icon at bounding box center [1054, 448] width 14 height 14
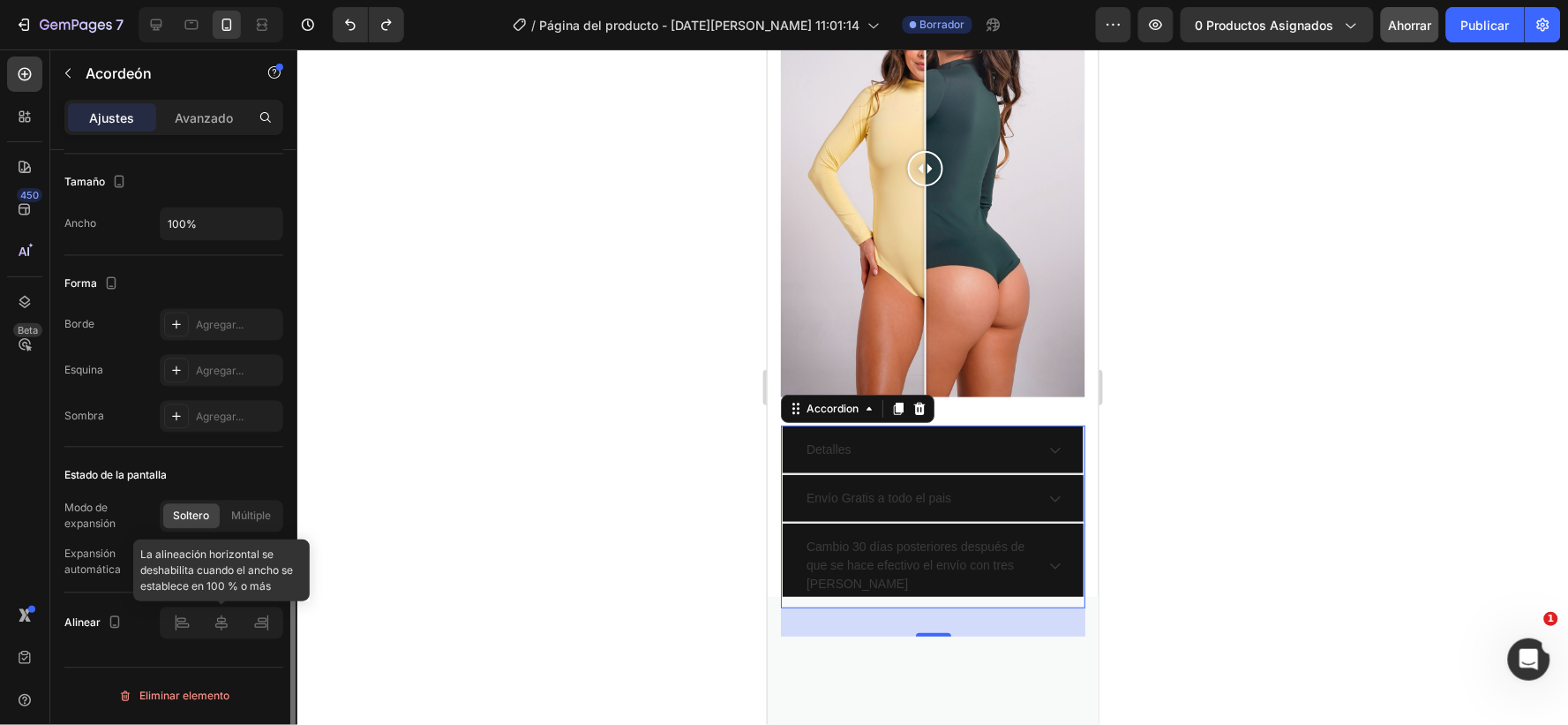
scroll to position [959, 0]
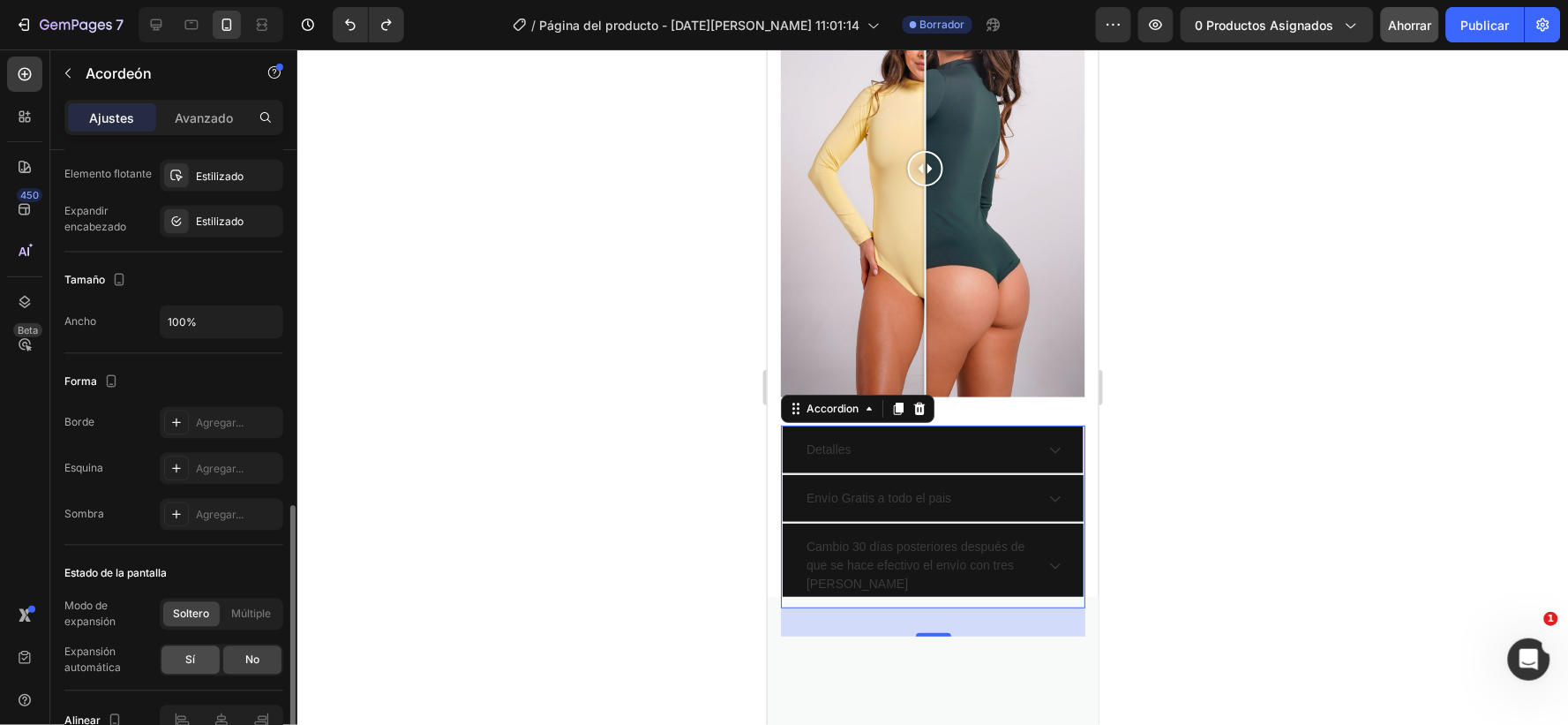
click at [200, 658] on div "Sí" at bounding box center [191, 660] width 59 height 28
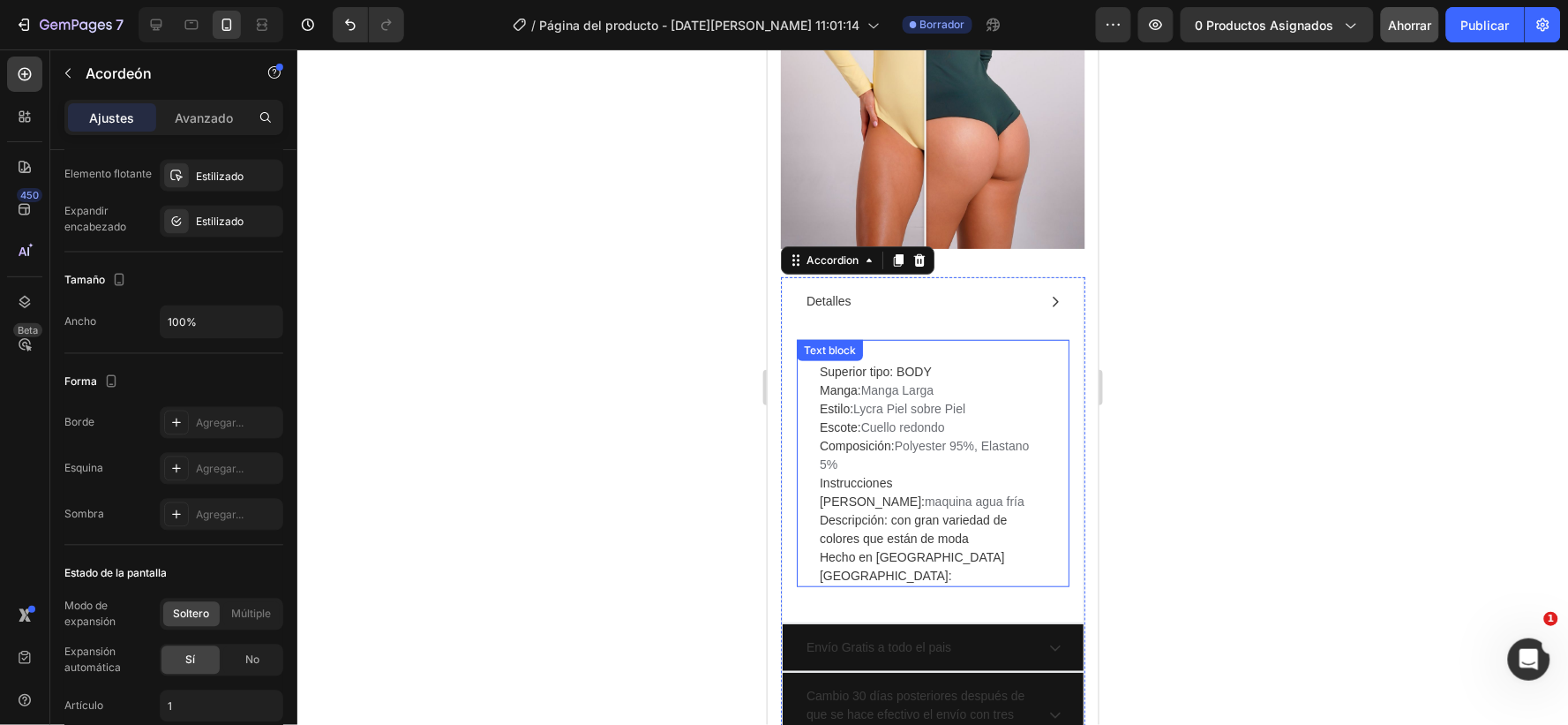
scroll to position [2143, 0]
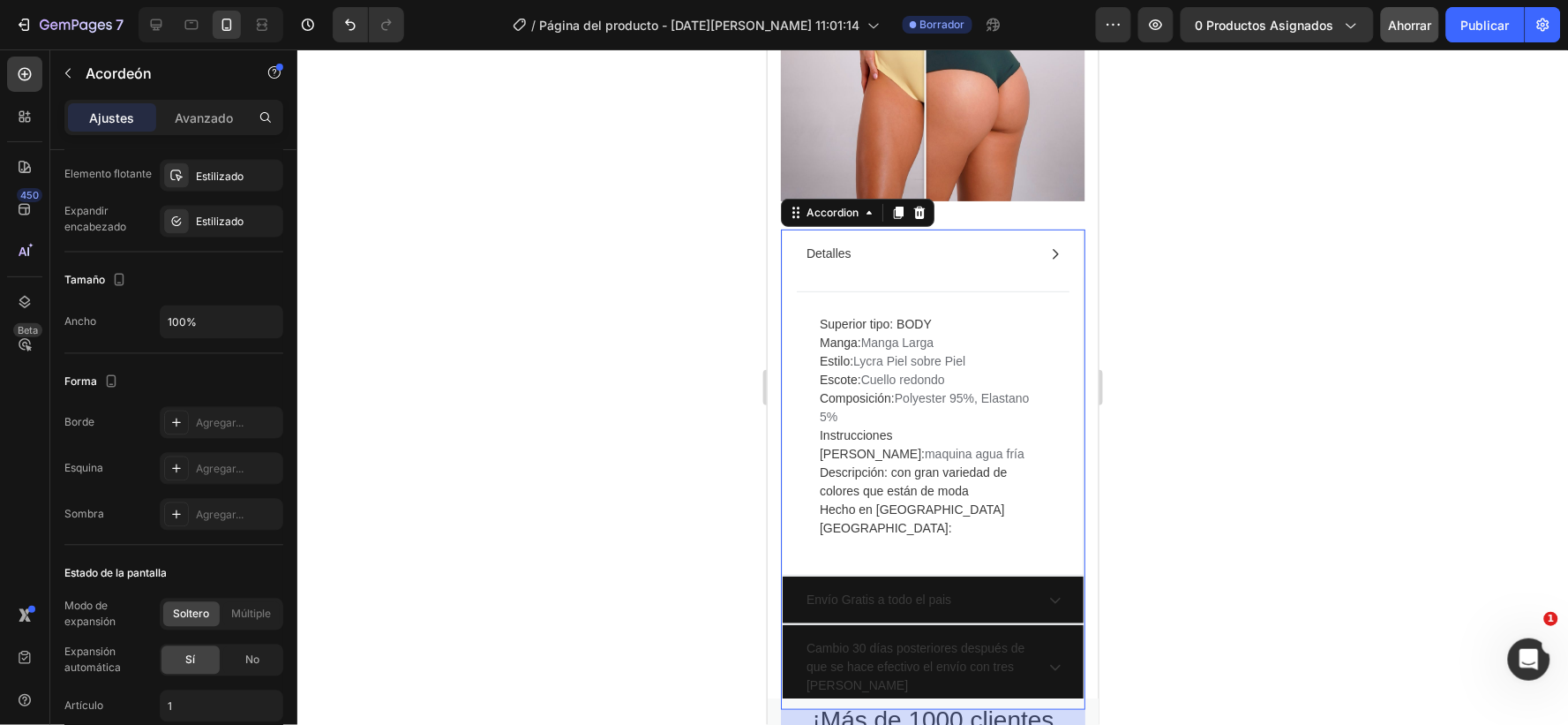
click at [1052, 258] on icon at bounding box center [1055, 254] width 6 height 11
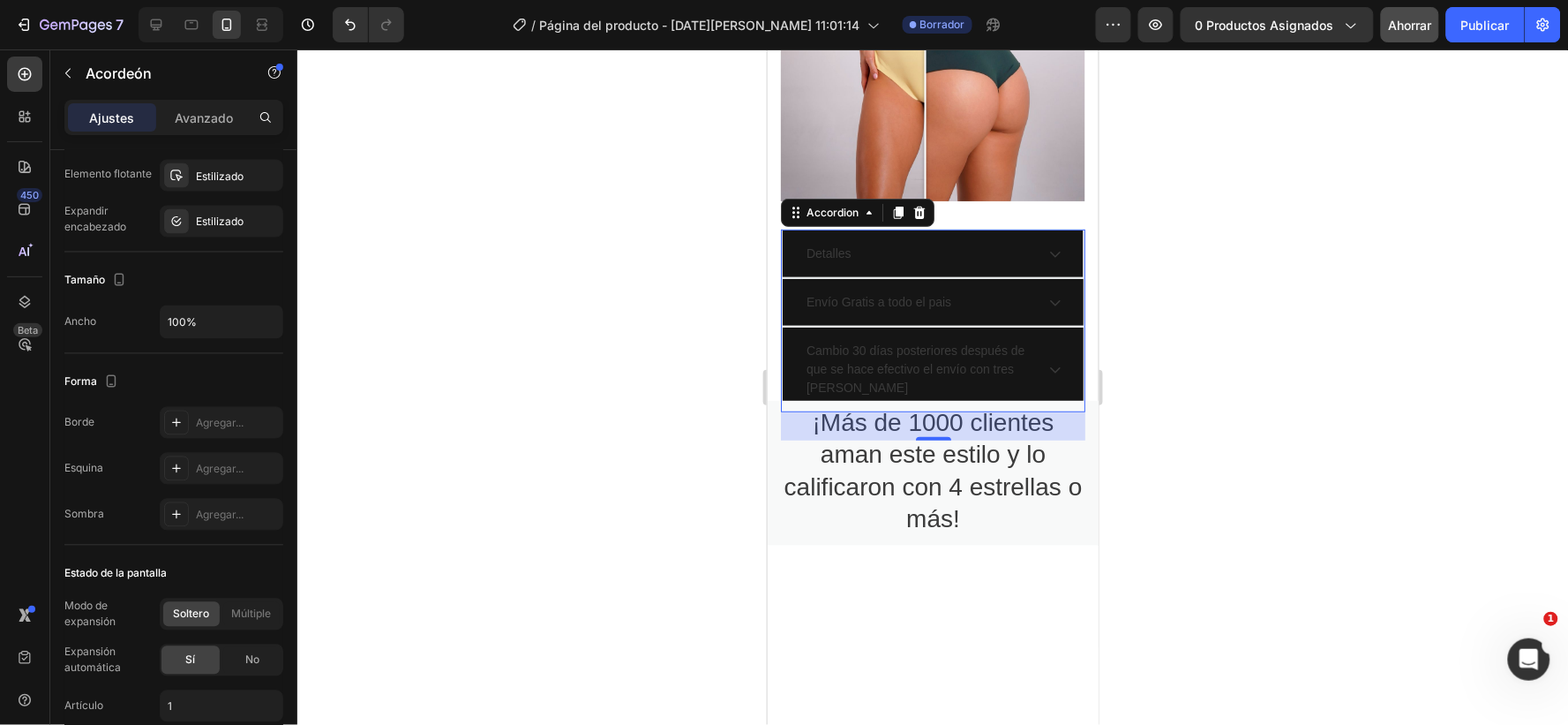
click at [1047, 259] on icon at bounding box center [1054, 253] width 14 height 14
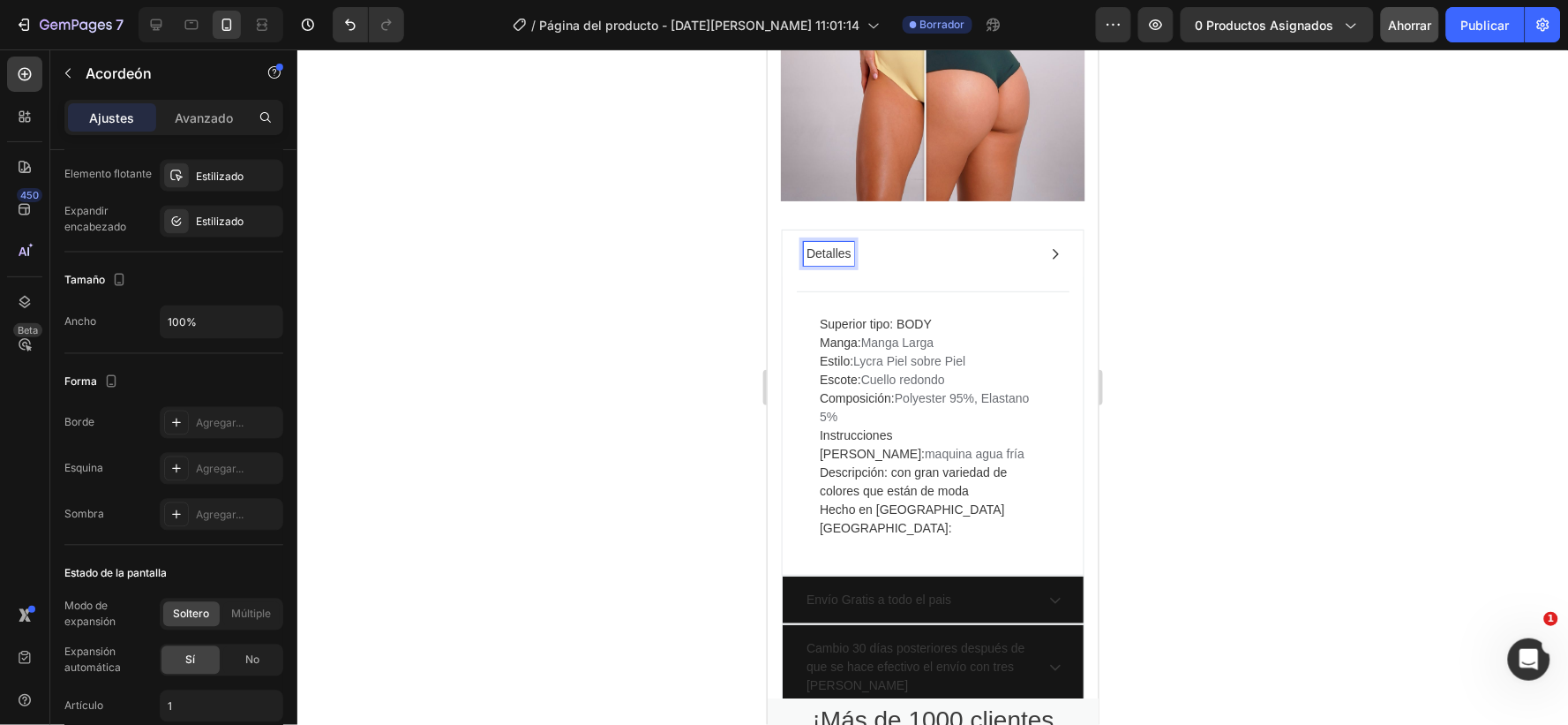
click at [847, 258] on p "Detalles" at bounding box center [828, 253] width 45 height 18
click at [848, 258] on p "Detalles" at bounding box center [828, 253] width 45 height 18
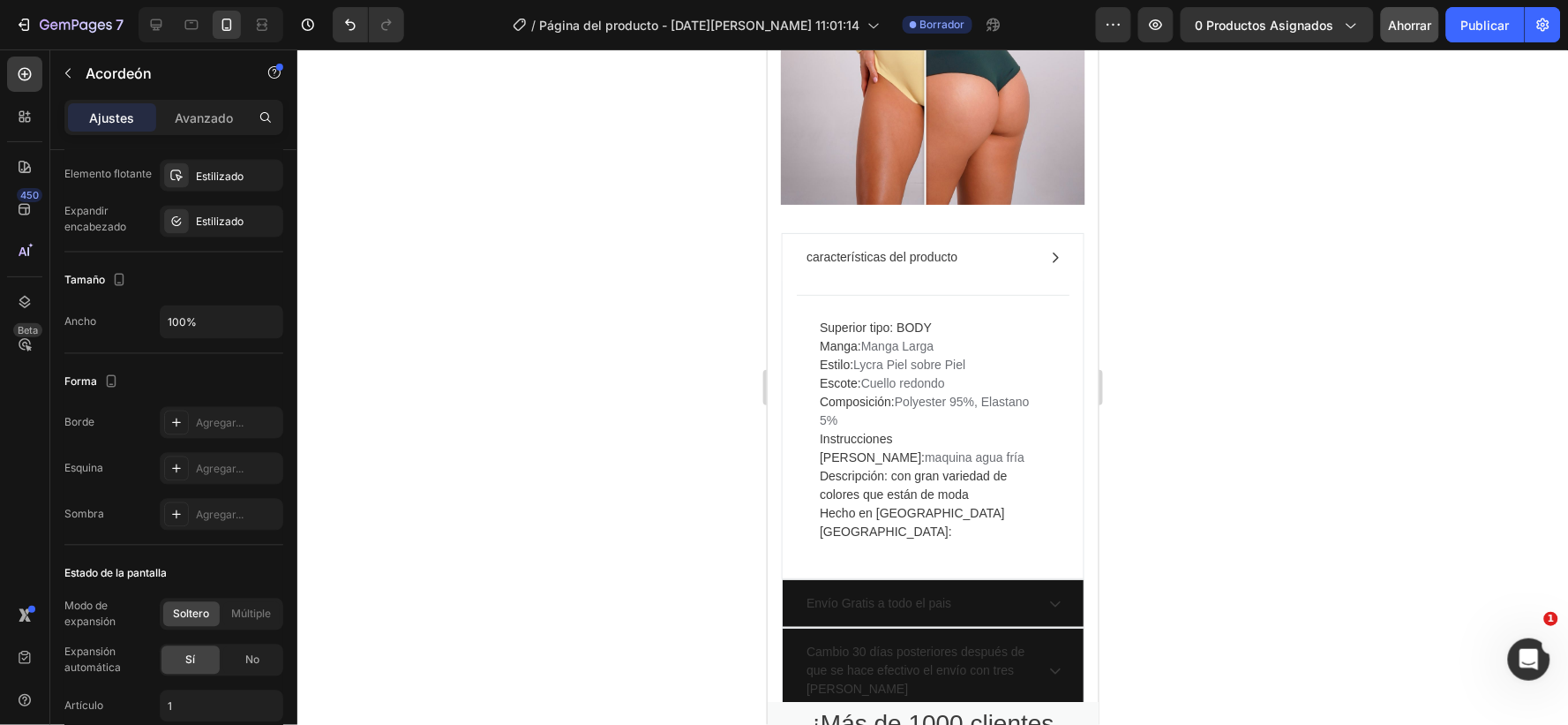
click at [816, 261] on p "características del producto" at bounding box center [881, 257] width 151 height 18
click at [812, 266] on p "características del producto" at bounding box center [881, 257] width 151 height 18
click at [1047, 264] on icon at bounding box center [1054, 257] width 14 height 14
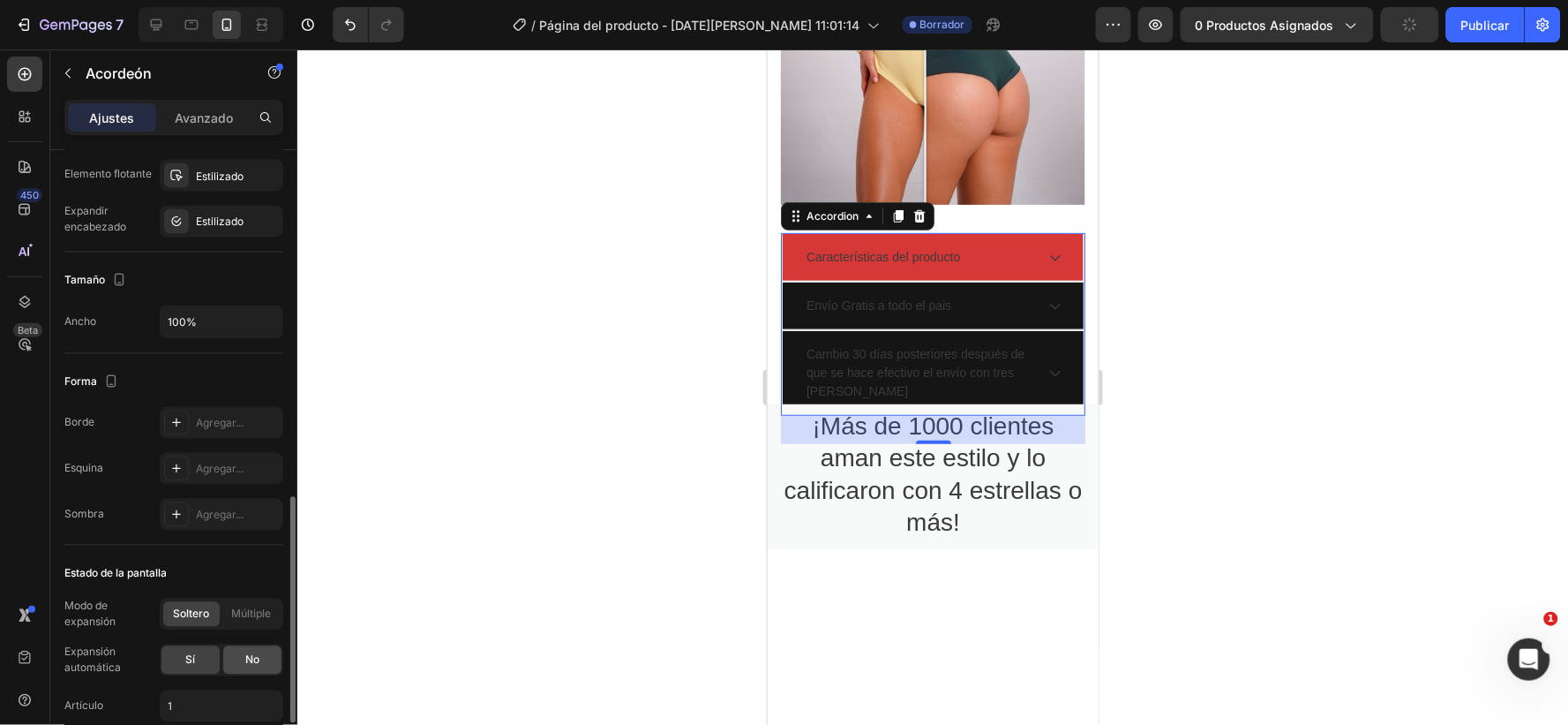
click at [253, 659] on font "No" at bounding box center [252, 660] width 14 height 13
click at [1331, 373] on div at bounding box center [933, 387] width 1271 height 676
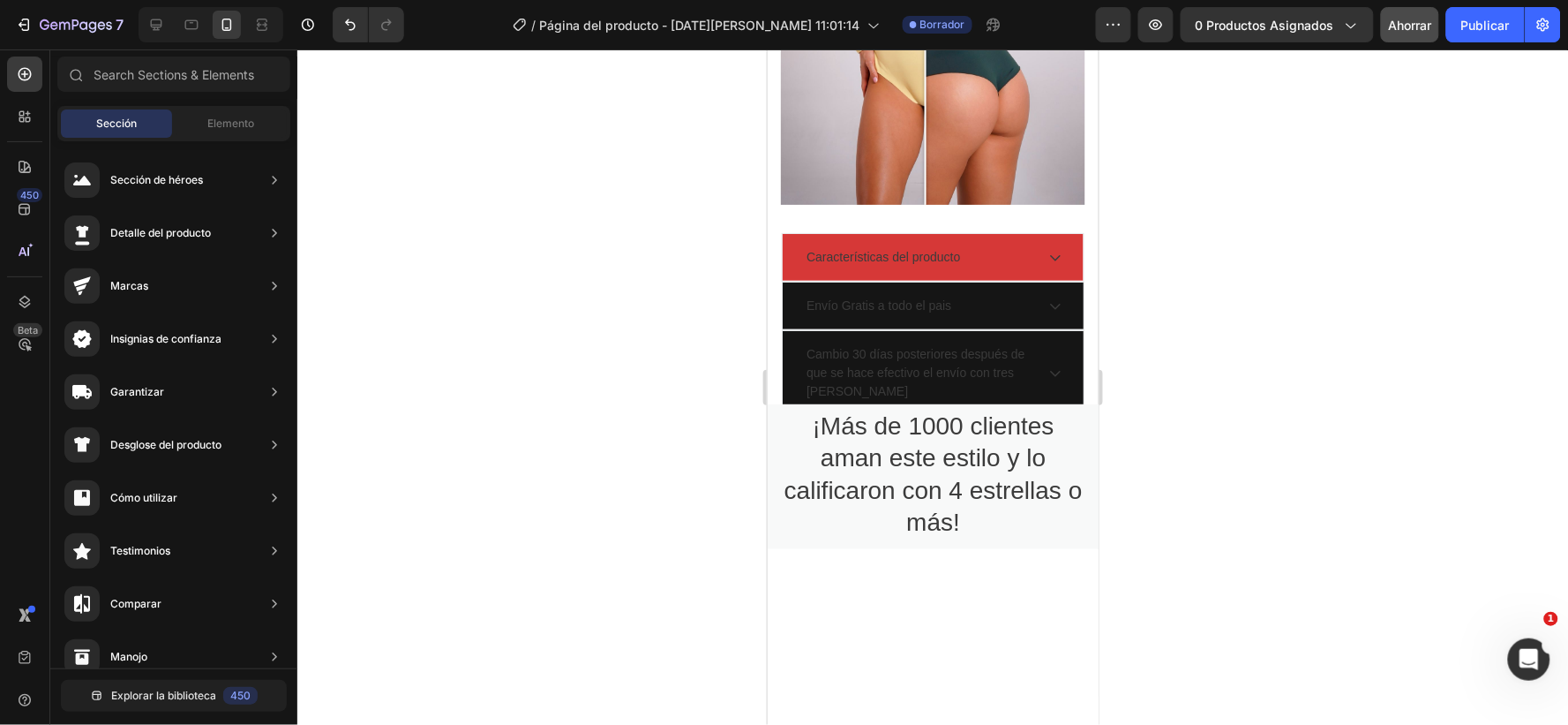
click at [583, 514] on div at bounding box center [933, 387] width 1271 height 676
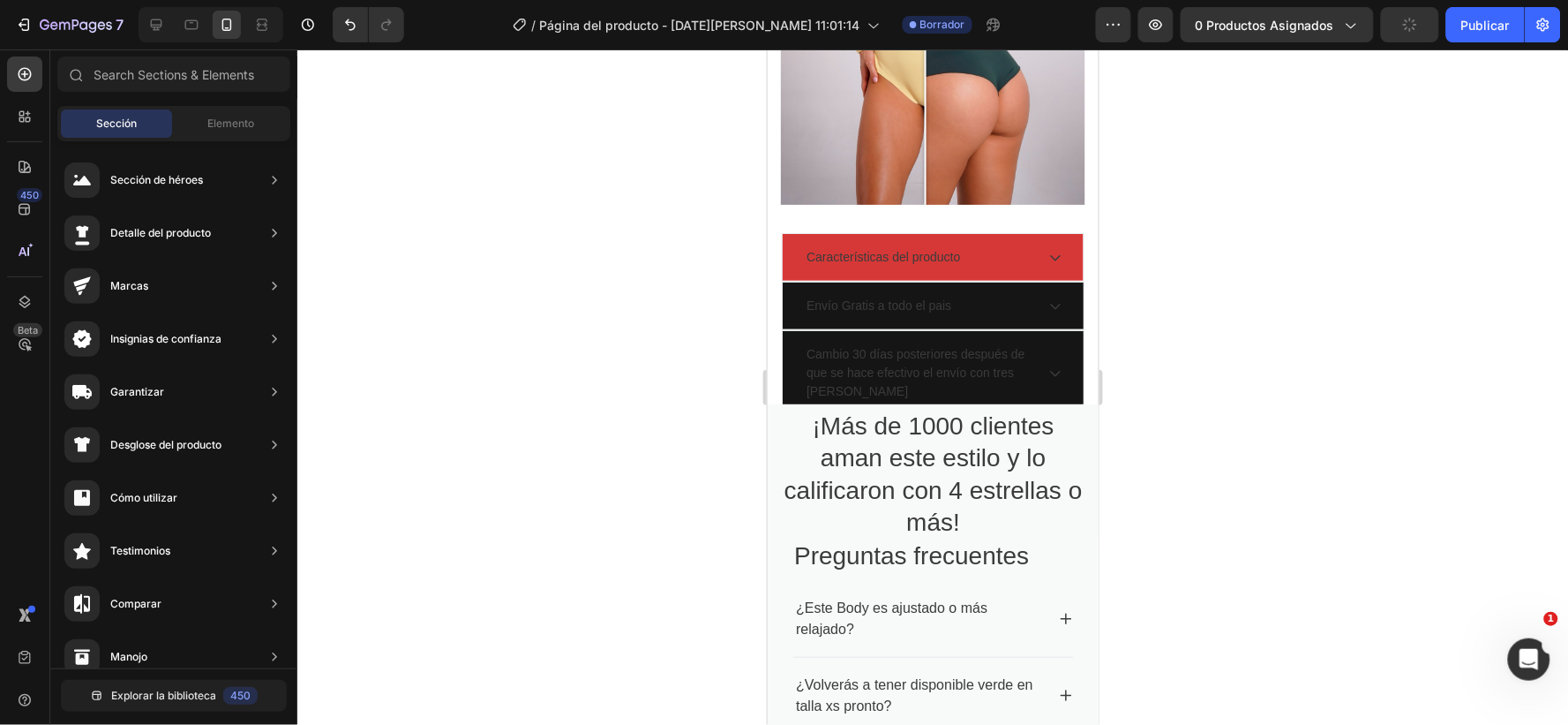
scroll to position [2335, 0]
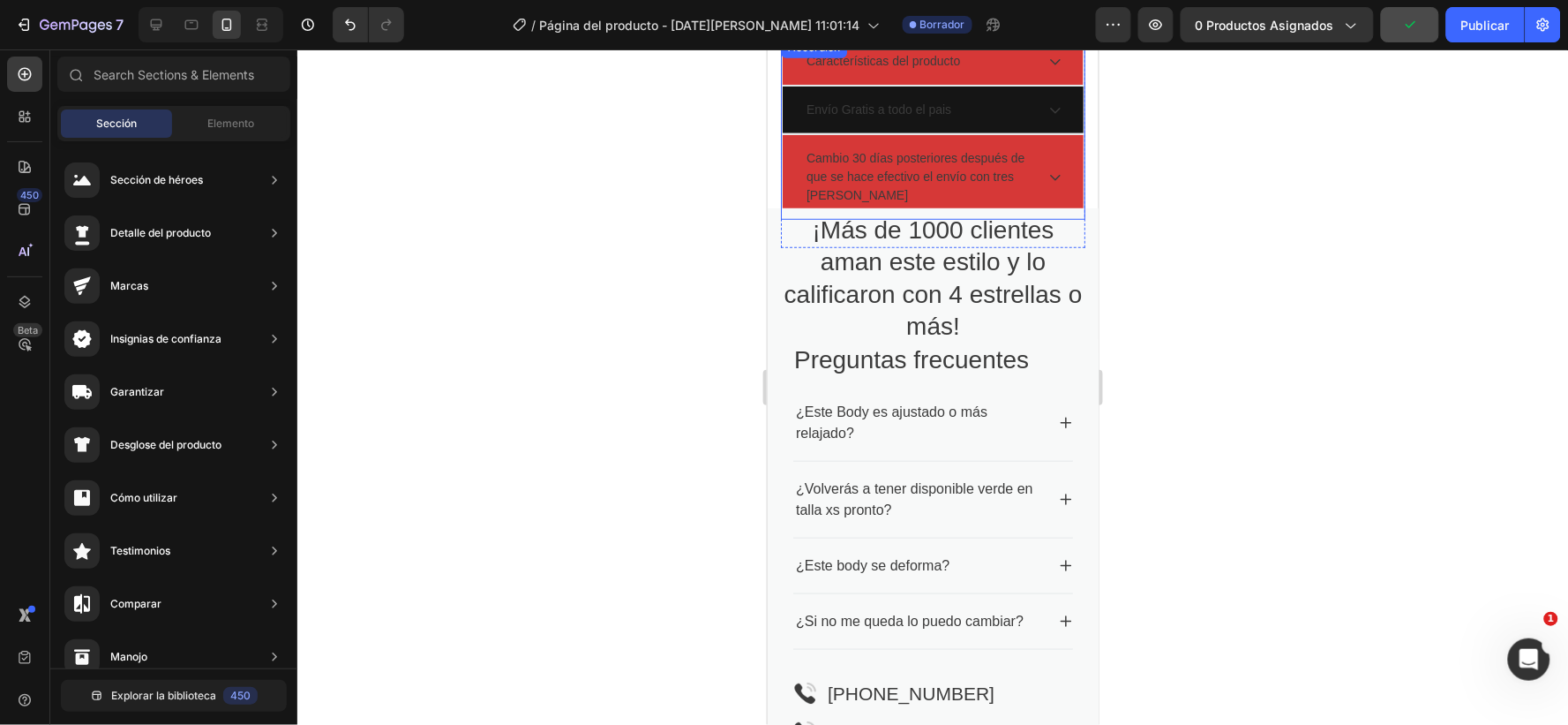
click at [794, 181] on div "Cambio 30 días posteriores después de que se hace efectivo el envío con tres [P…" at bounding box center [932, 175] width 301 height 83
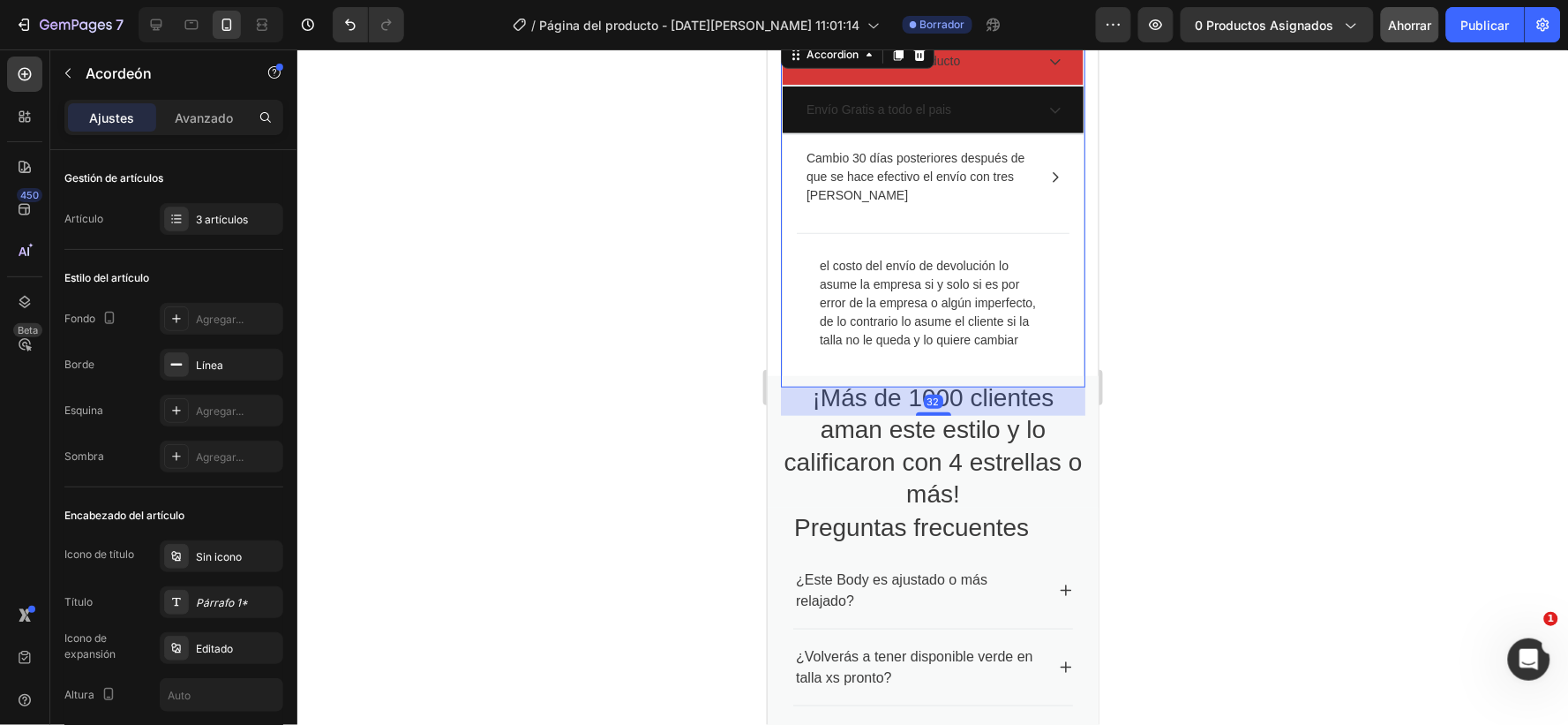
click at [1047, 181] on icon at bounding box center [1054, 176] width 14 height 14
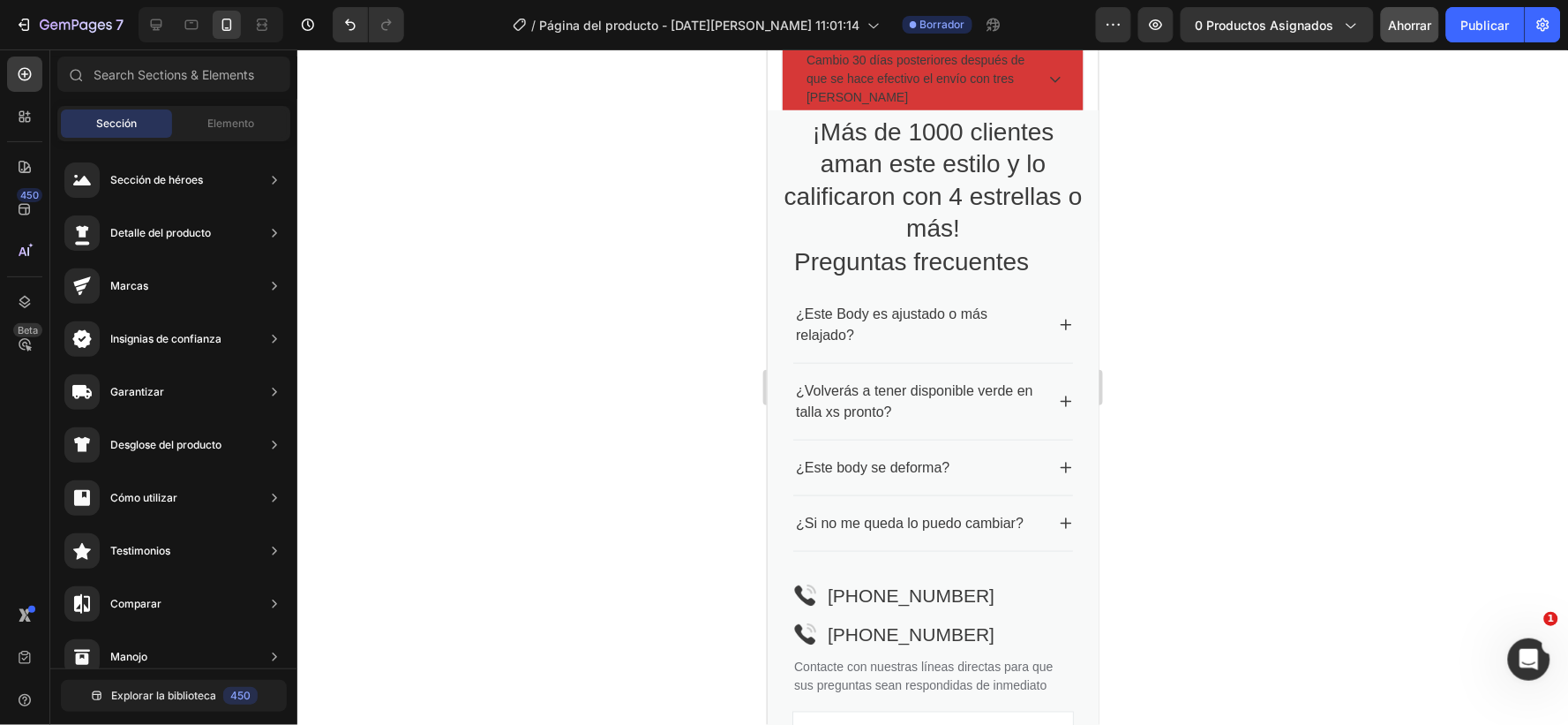
scroll to position [2102, 0]
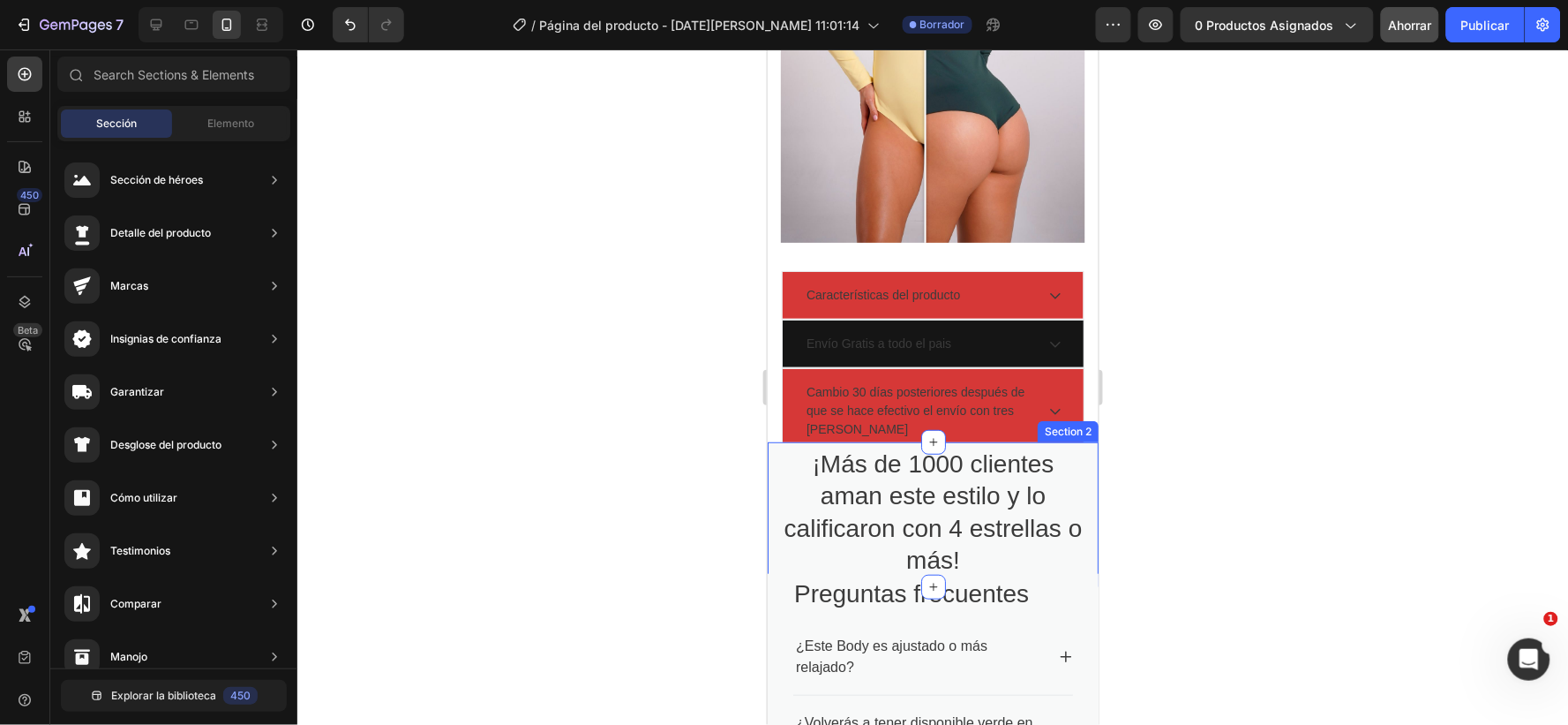
click at [1056, 433] on div "Section 2" at bounding box center [1068, 430] width 60 height 21
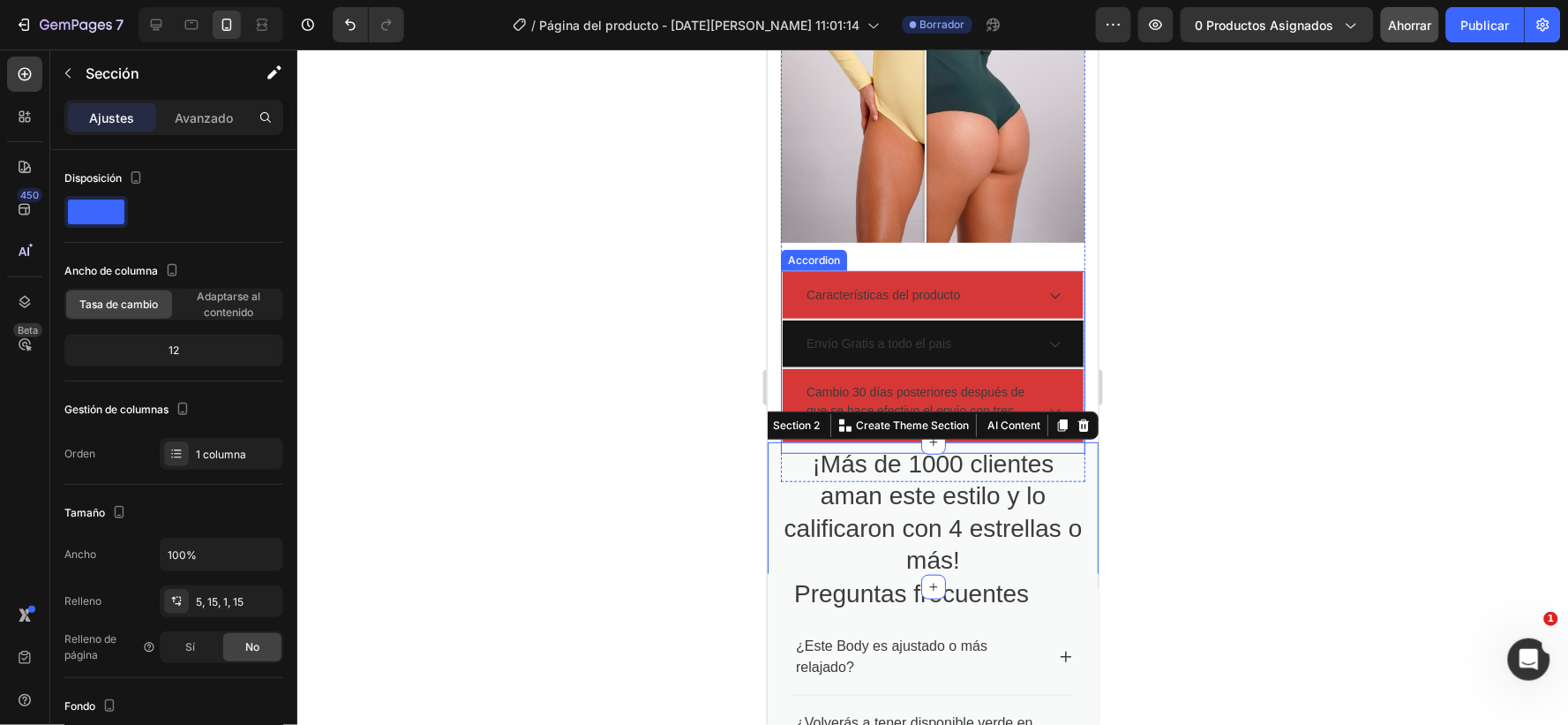
click at [1044, 393] on div "Cambio 30 días posteriores después de que se hace efectivo el envío con tres [P…" at bounding box center [932, 410] width 301 height 83
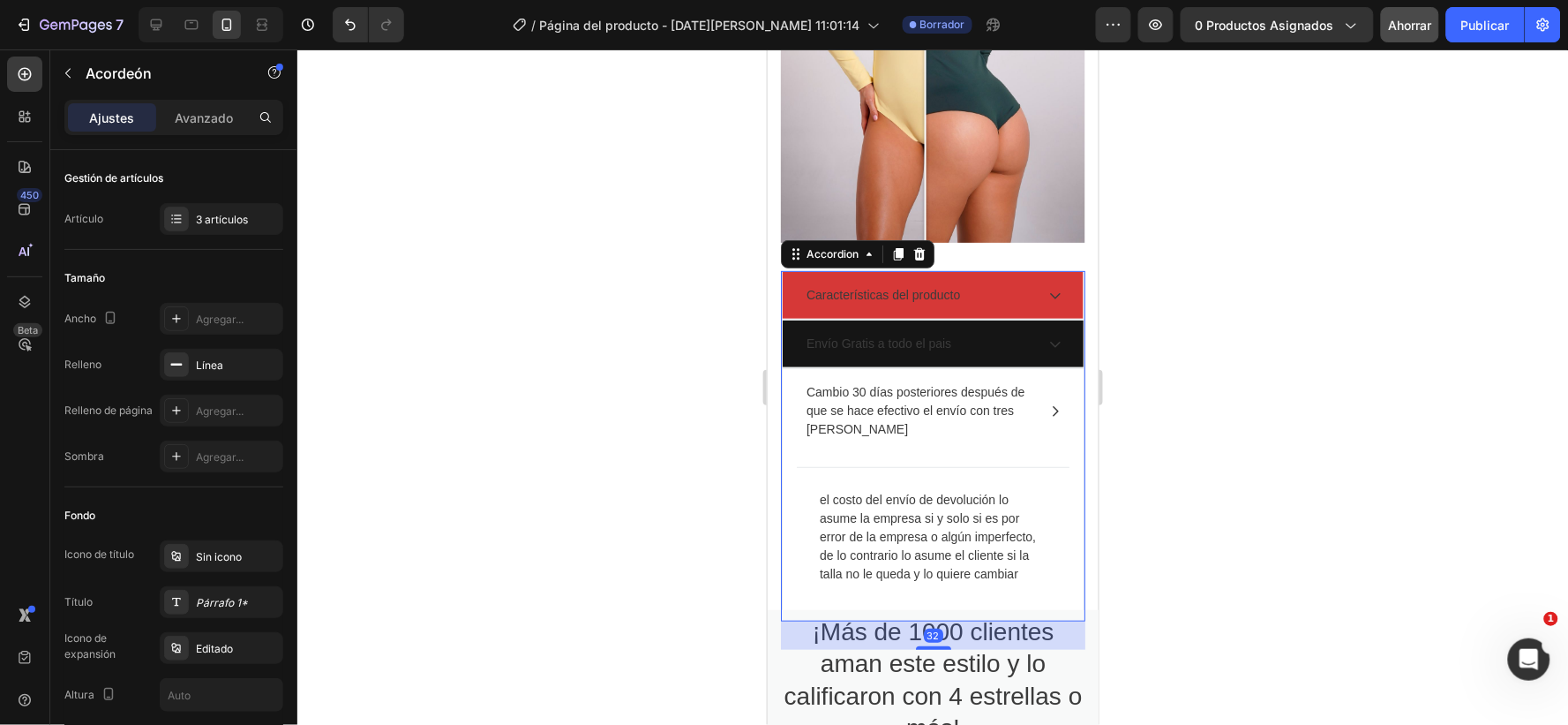
click at [1047, 418] on icon at bounding box center [1054, 410] width 14 height 14
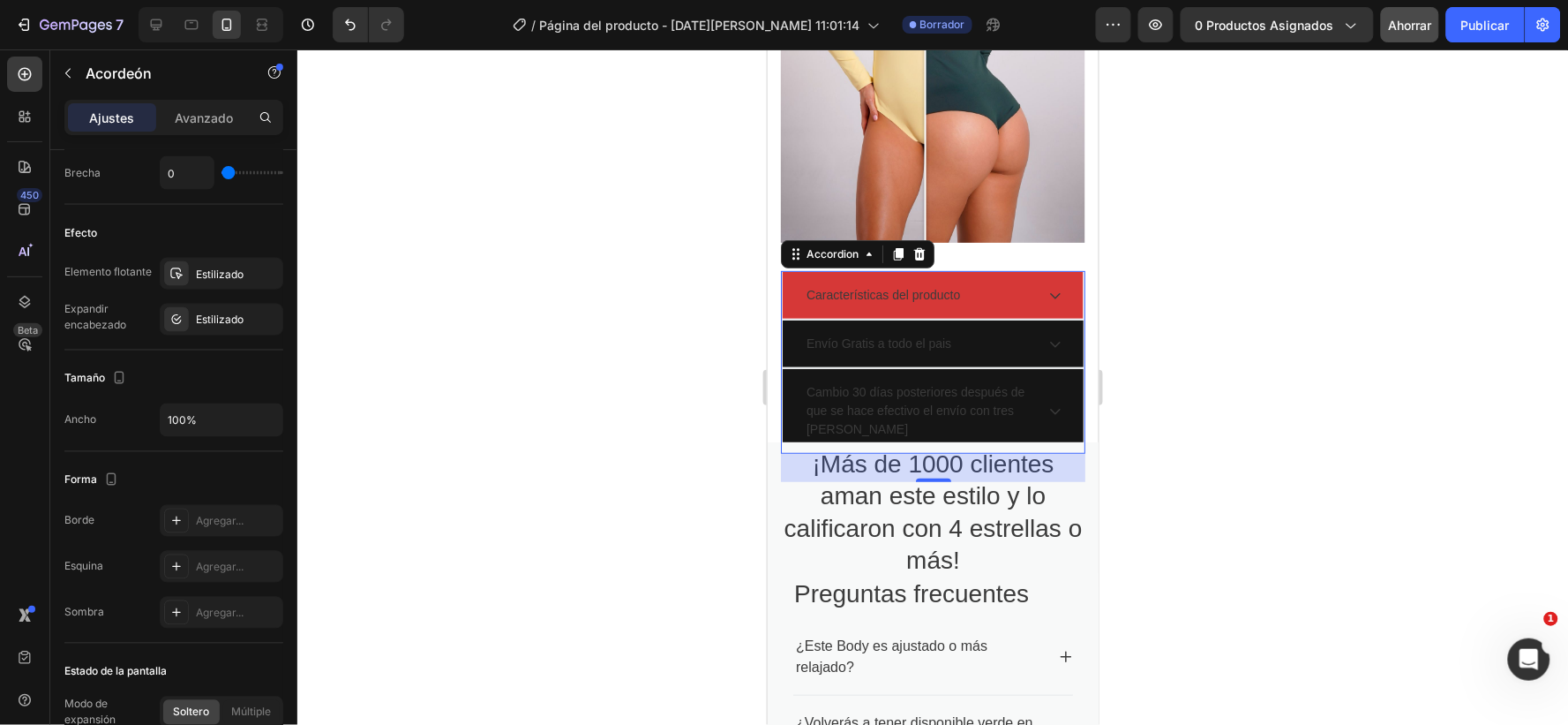
scroll to position [1057, 0]
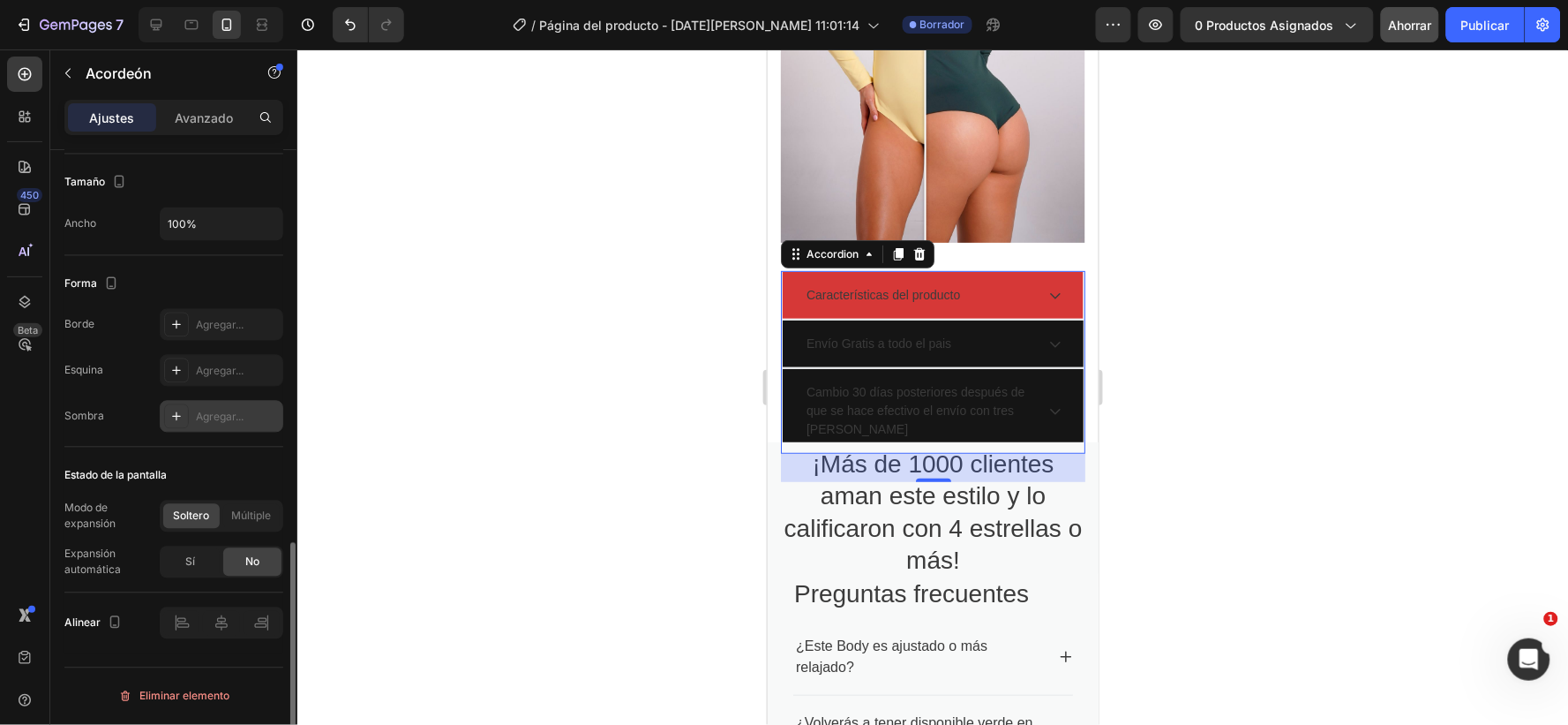
click at [213, 412] on font "Agregar..." at bounding box center [220, 417] width 48 height 13
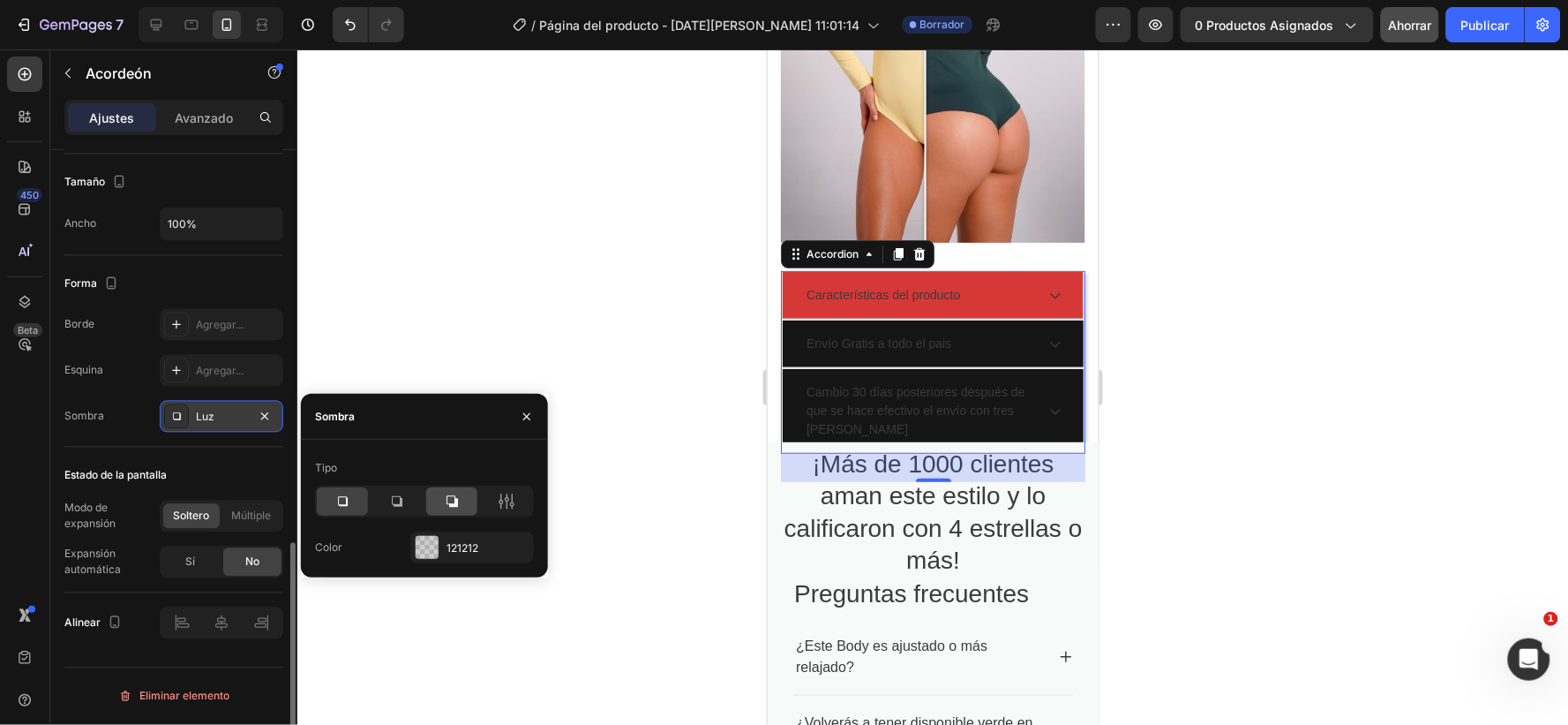
click at [451, 500] on icon at bounding box center [451, 500] width 17 height 17
click at [418, 544] on div at bounding box center [427, 547] width 23 height 23
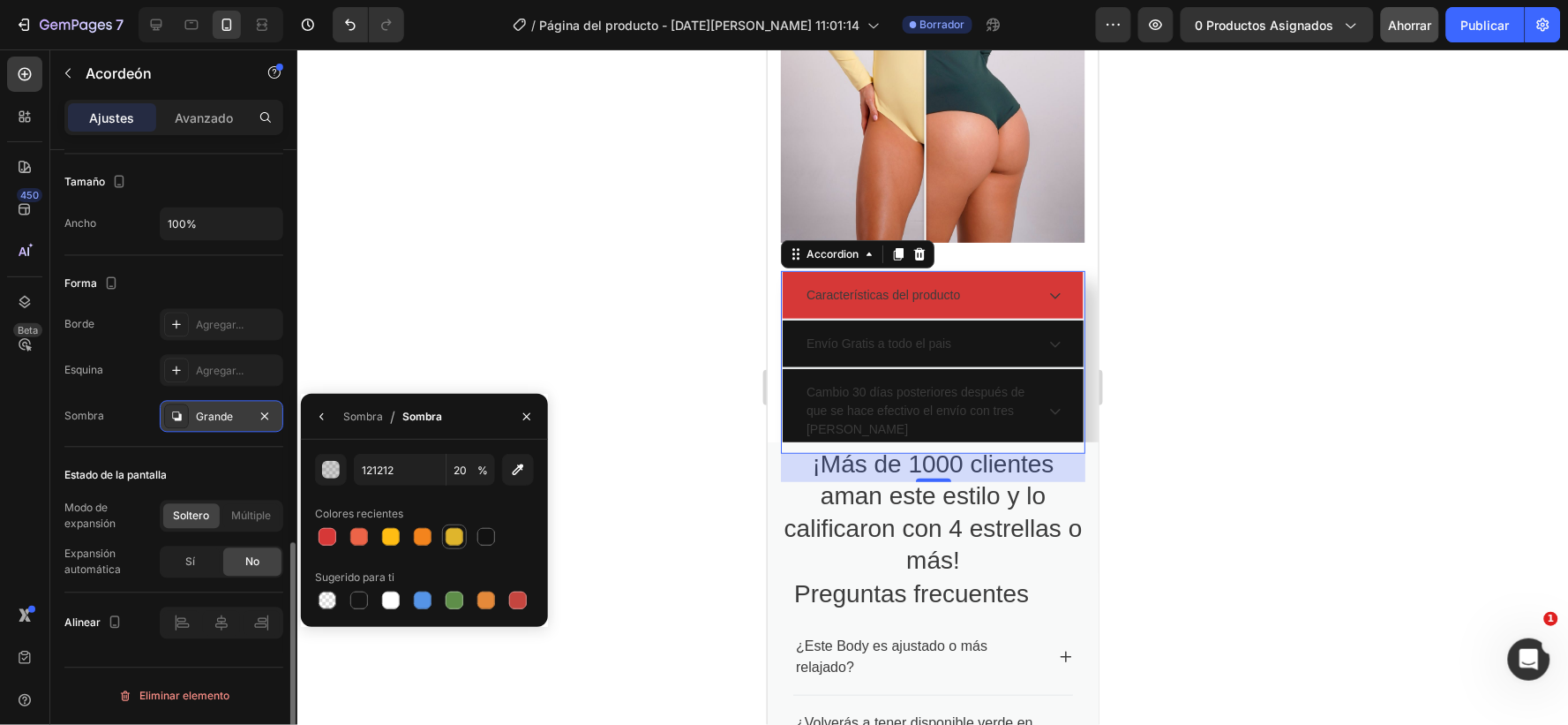
click at [454, 536] on div at bounding box center [454, 536] width 17 height 17
type input "DFB52C"
type input "100"
type input "121212"
type input "20"
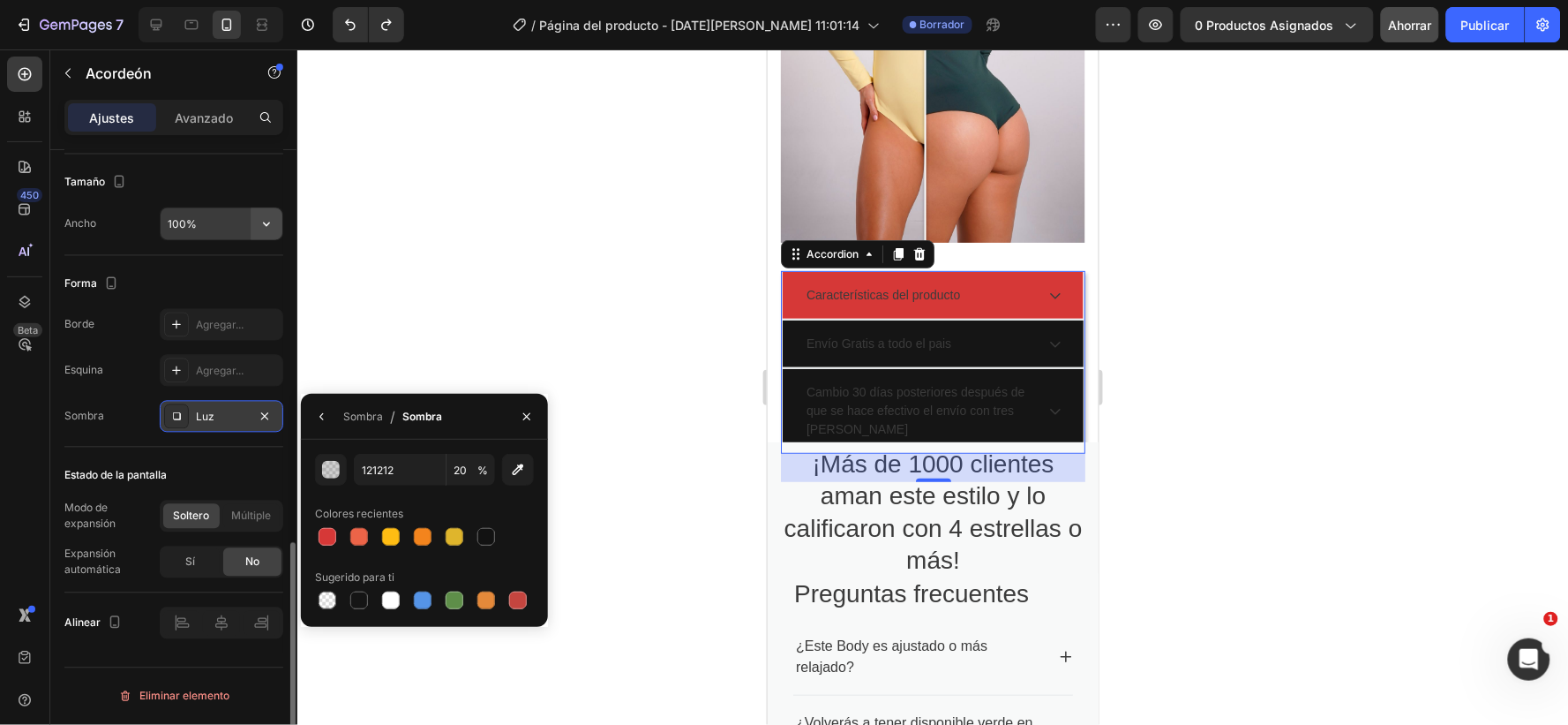
click at [265, 225] on icon "button" at bounding box center [266, 224] width 17 height 17
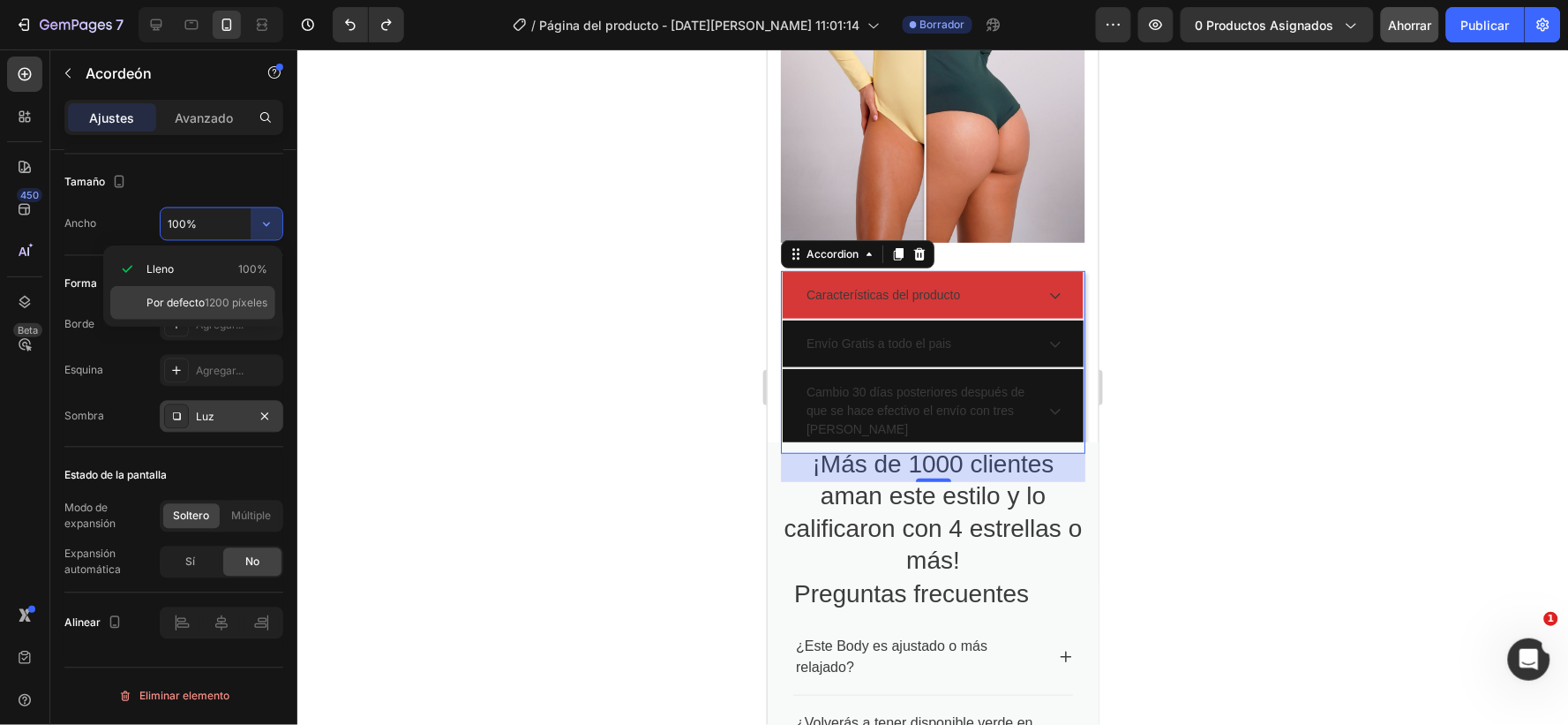
click at [185, 302] on font "Por defecto" at bounding box center [176, 302] width 59 height 13
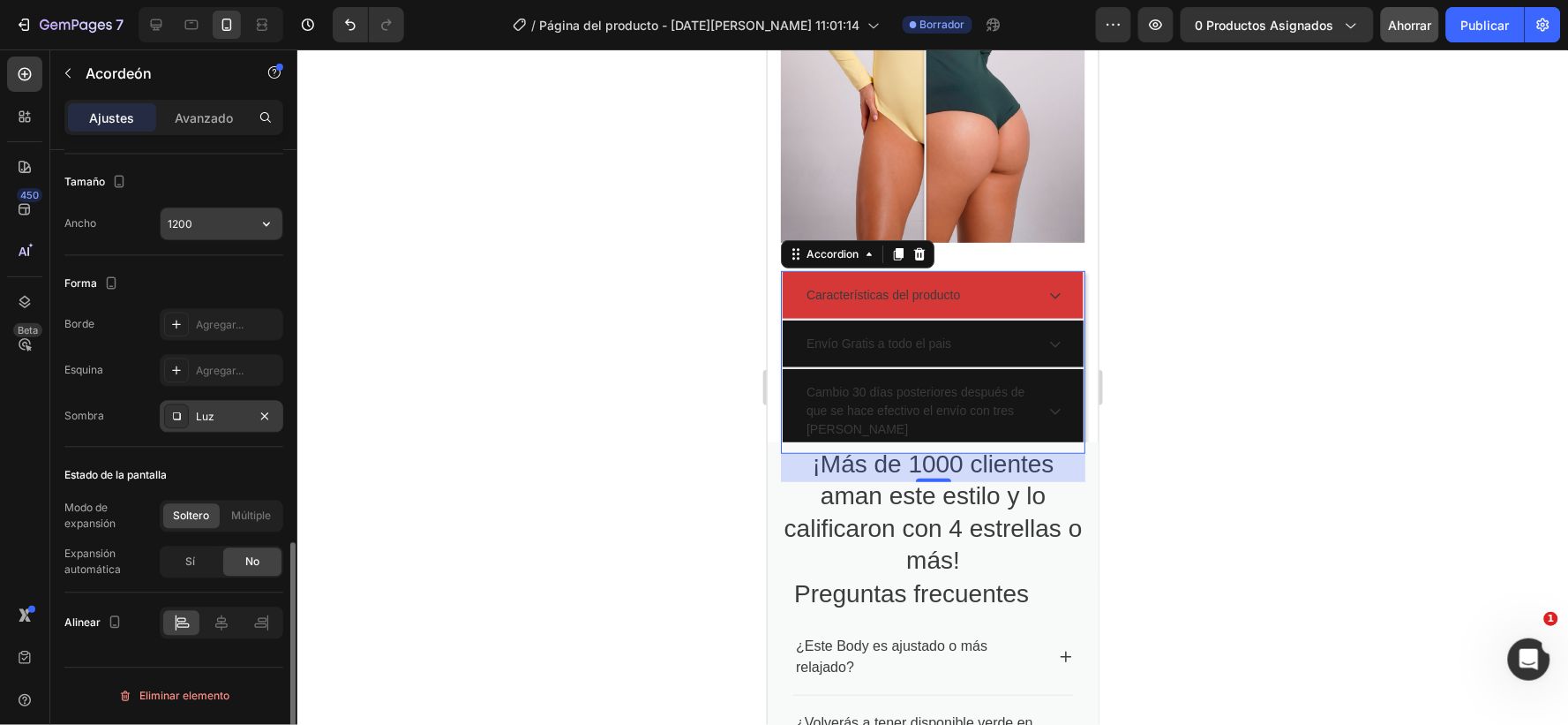
click at [209, 229] on input "1200" at bounding box center [221, 224] width 122 height 32
click at [268, 223] on icon "button" at bounding box center [266, 224] width 17 height 17
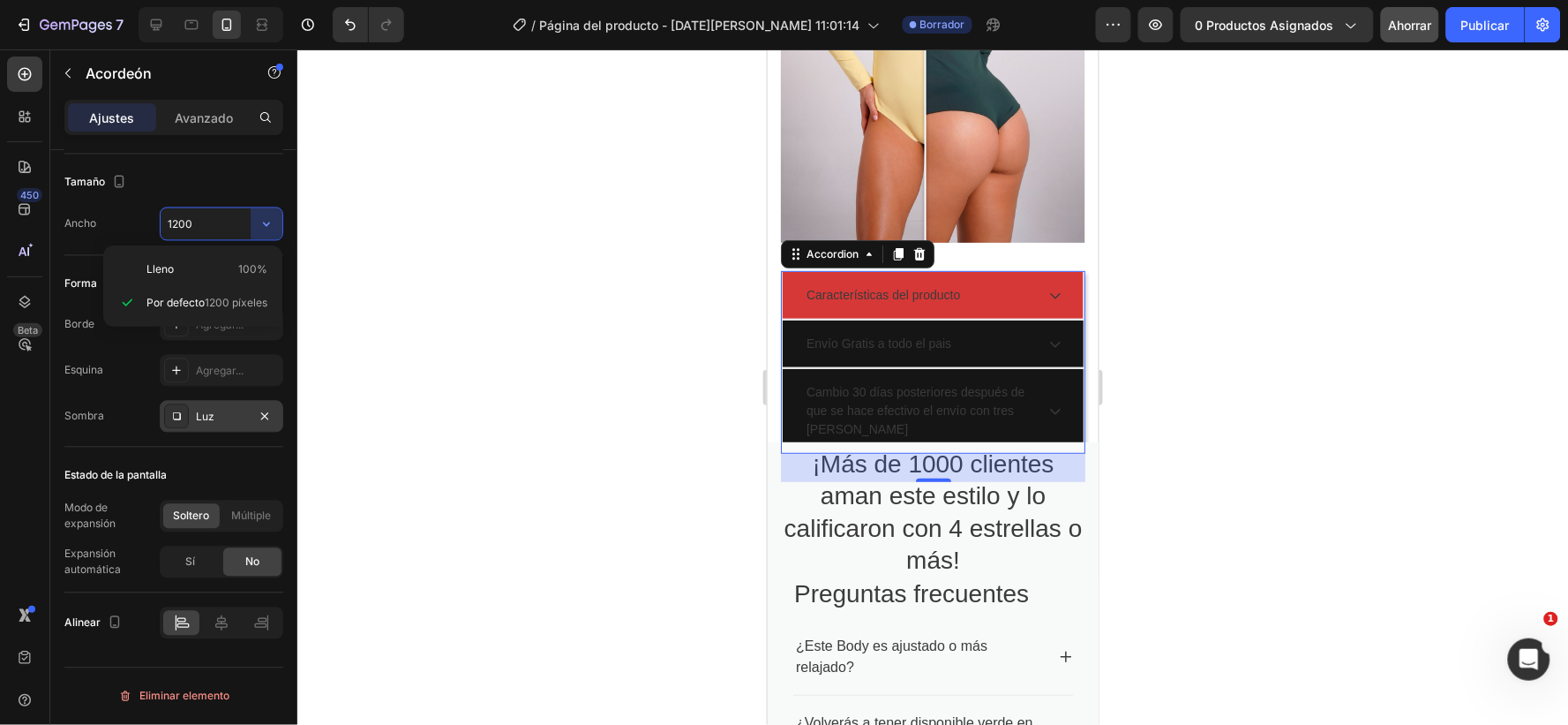
click at [162, 263] on font "Lleno" at bounding box center [160, 269] width 27 height 13
type input "100%"
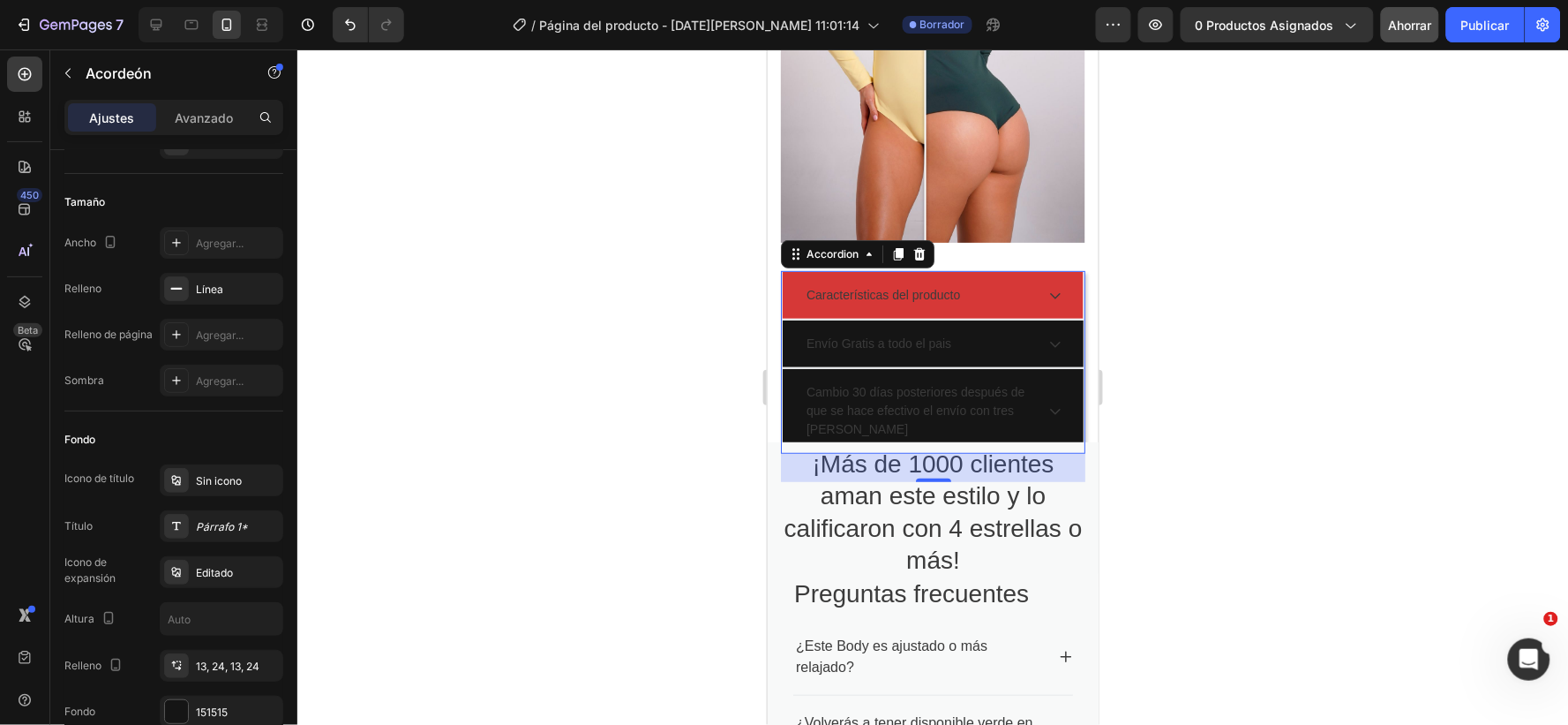
scroll to position [0, 0]
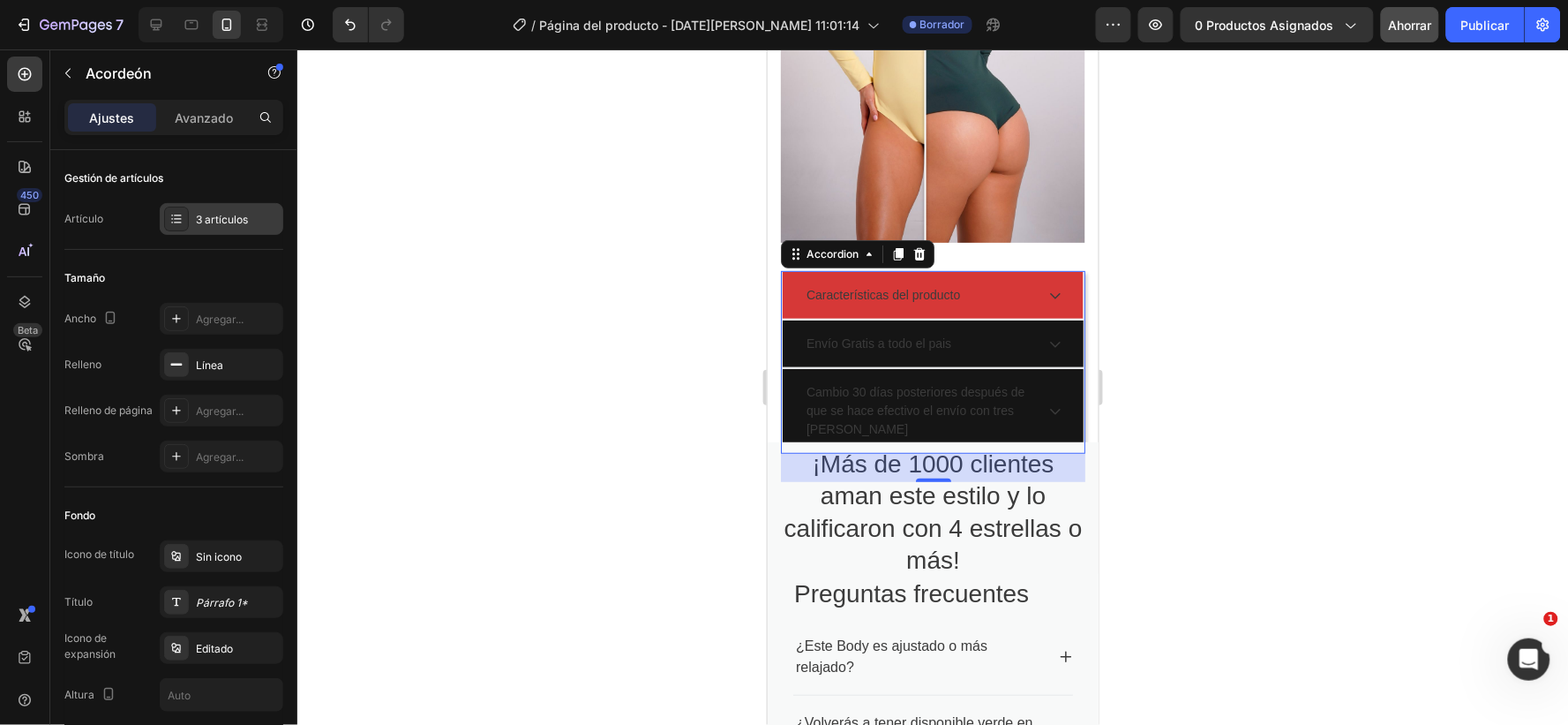
click at [246, 215] on font "3 artículos" at bounding box center [222, 219] width 52 height 13
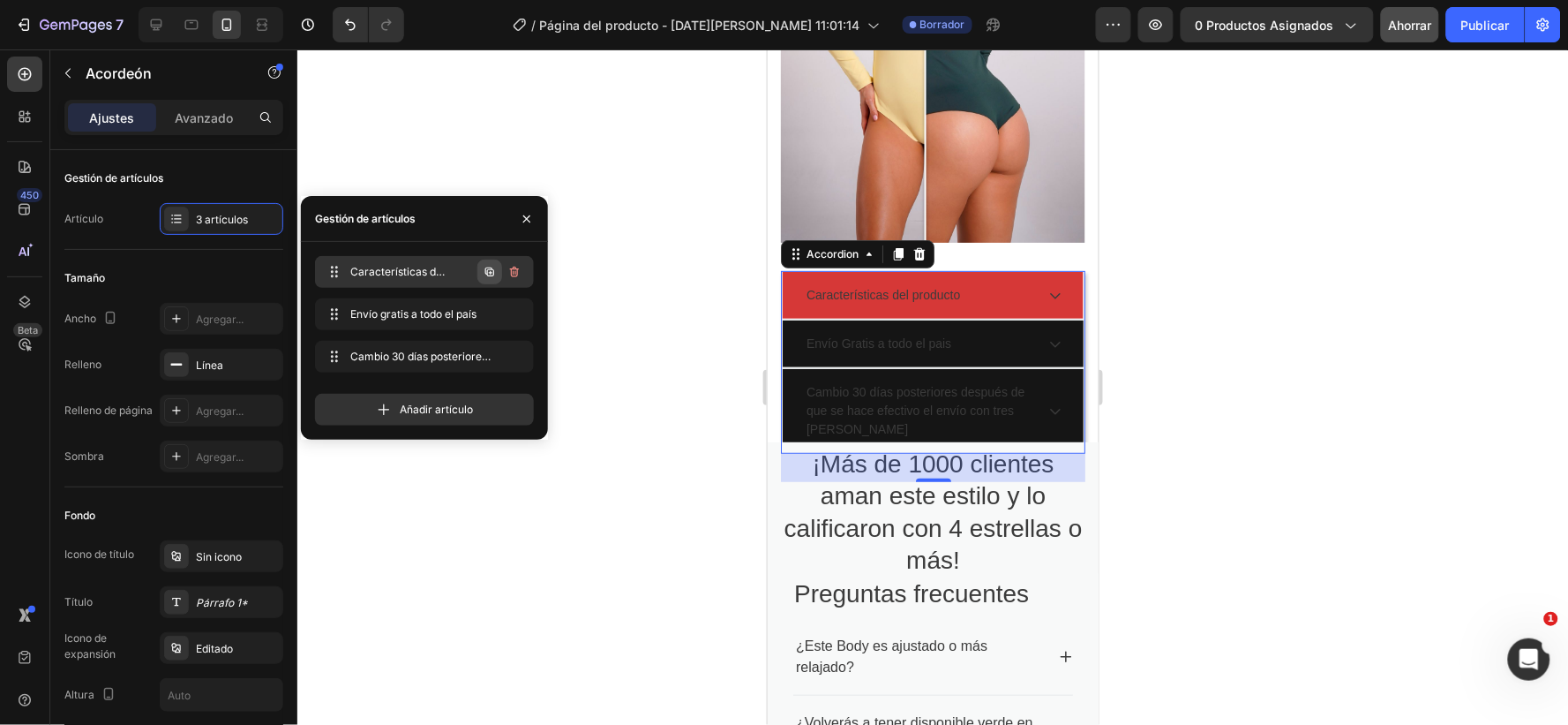
click at [488, 271] on icon "button" at bounding box center [489, 271] width 14 height 14
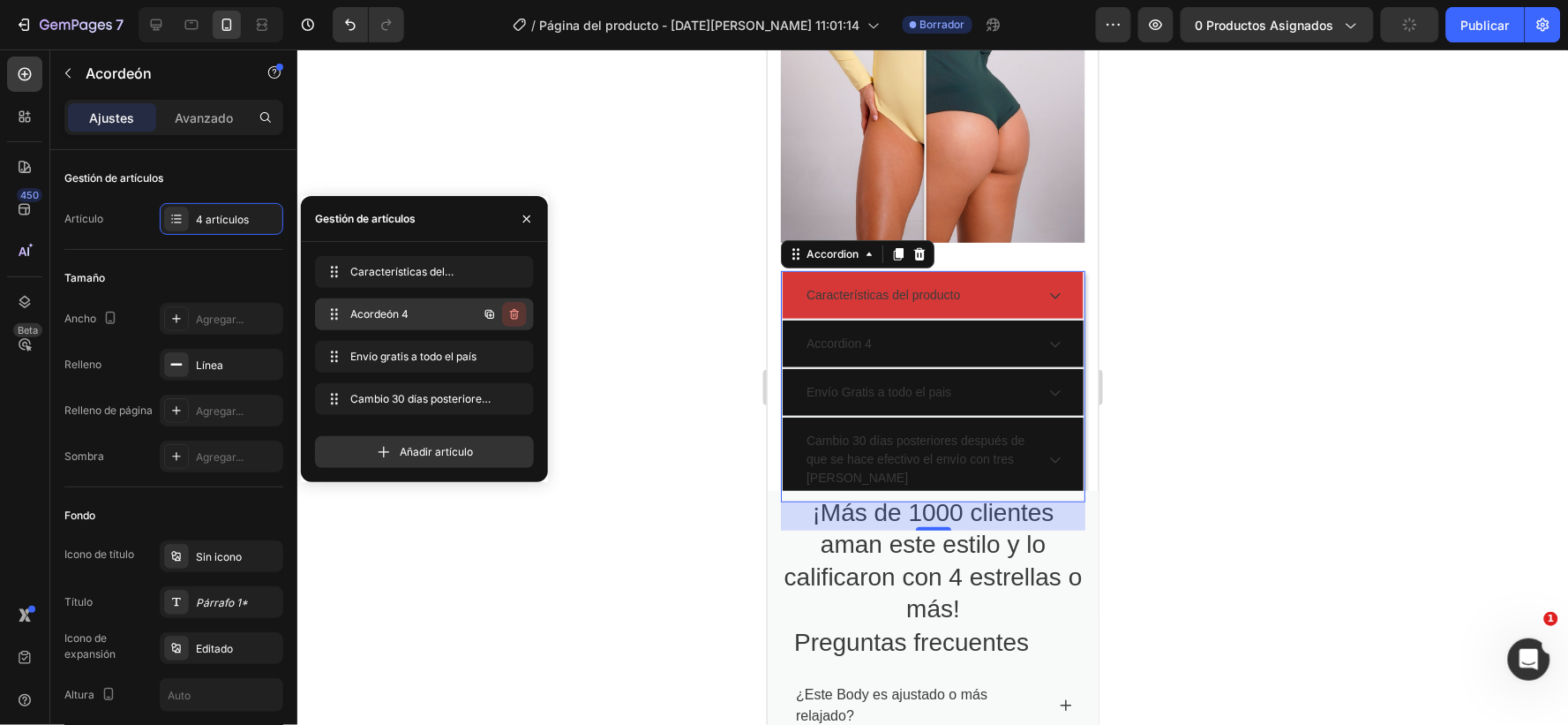
click at [508, 311] on icon "button" at bounding box center [514, 313] width 14 height 14
click at [501, 310] on font "Borrar" at bounding box center [503, 313] width 33 height 13
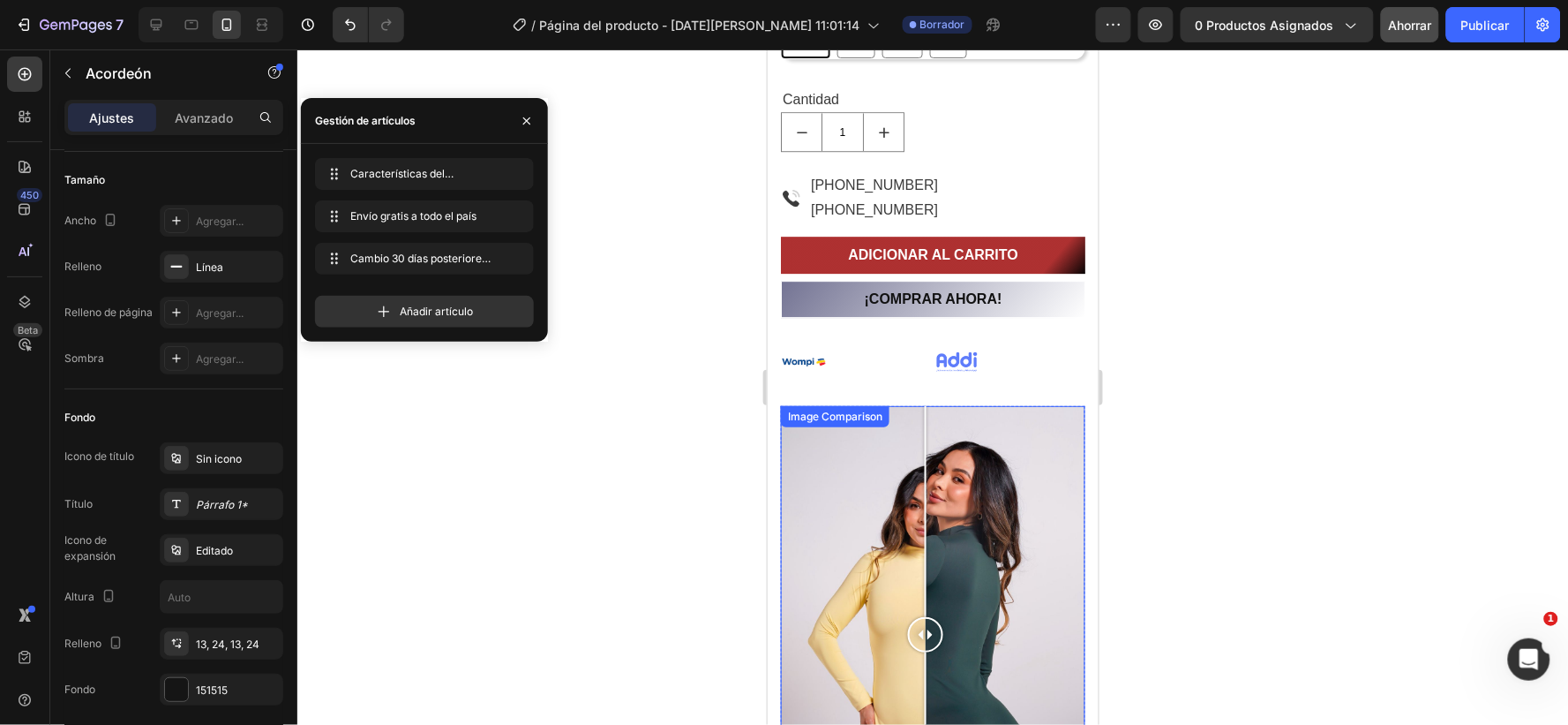
scroll to position [1121, 0]
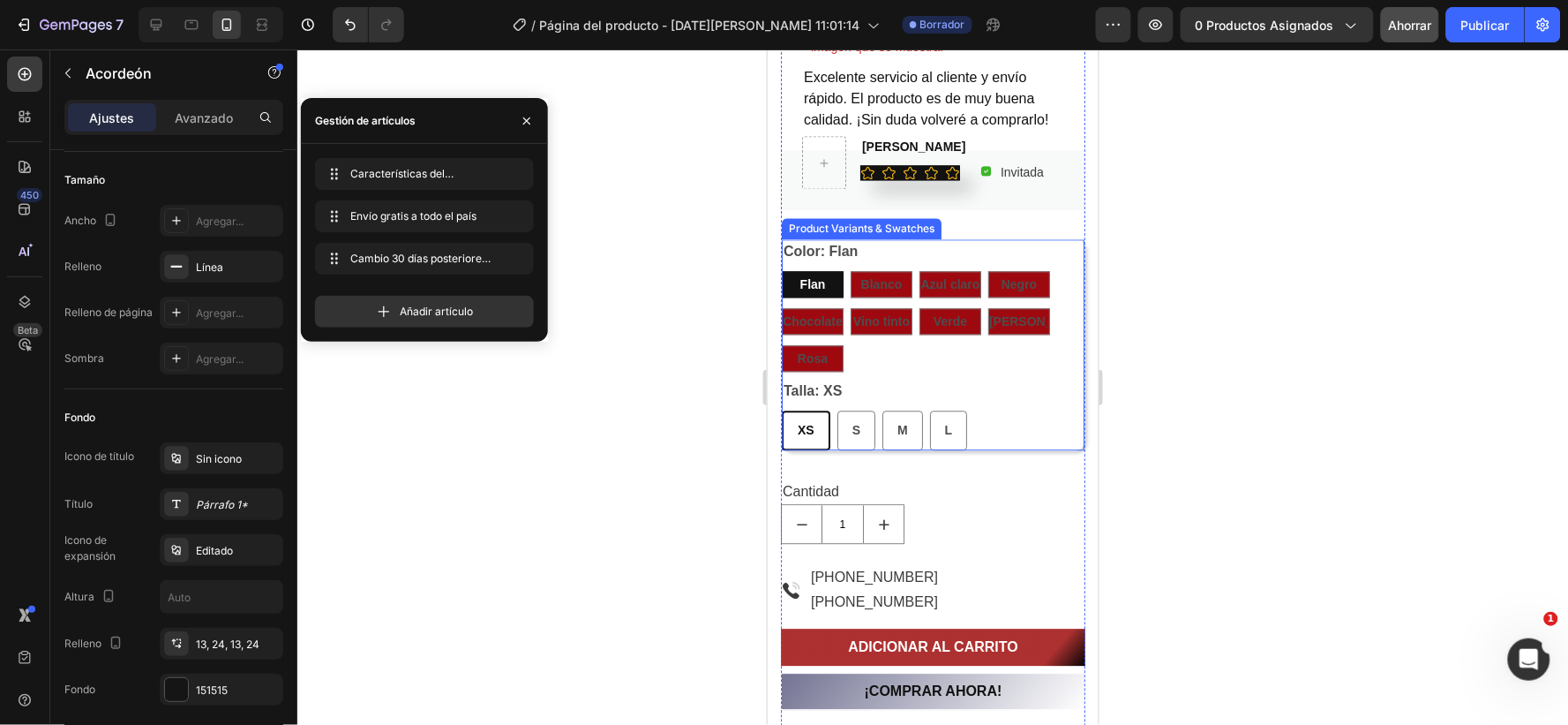
click at [896, 250] on div "Color: Flan Flan Flan Flan Blanco Blanco Blanco Azul claro Azul claro Azul clar…" at bounding box center [932, 304] width 302 height 132
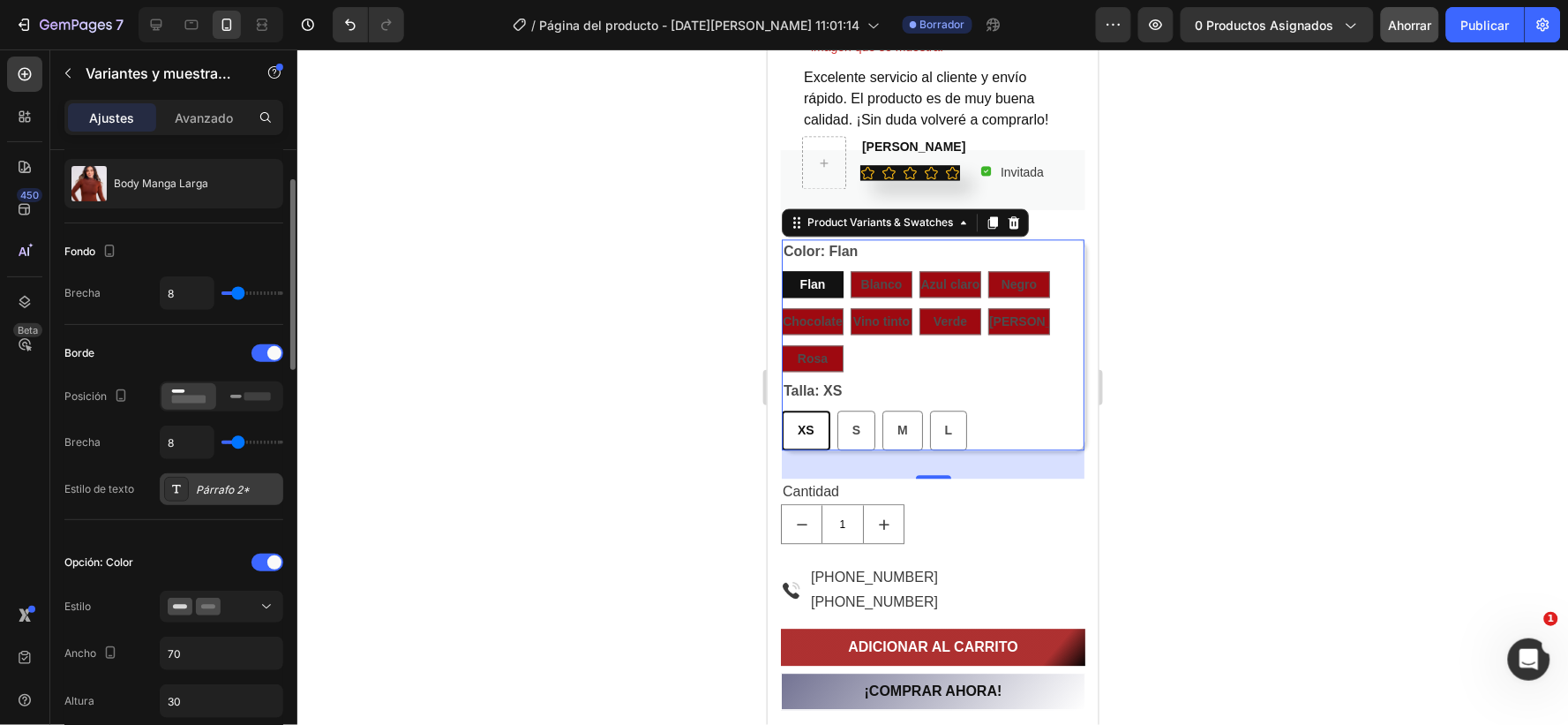
scroll to position [196, 0]
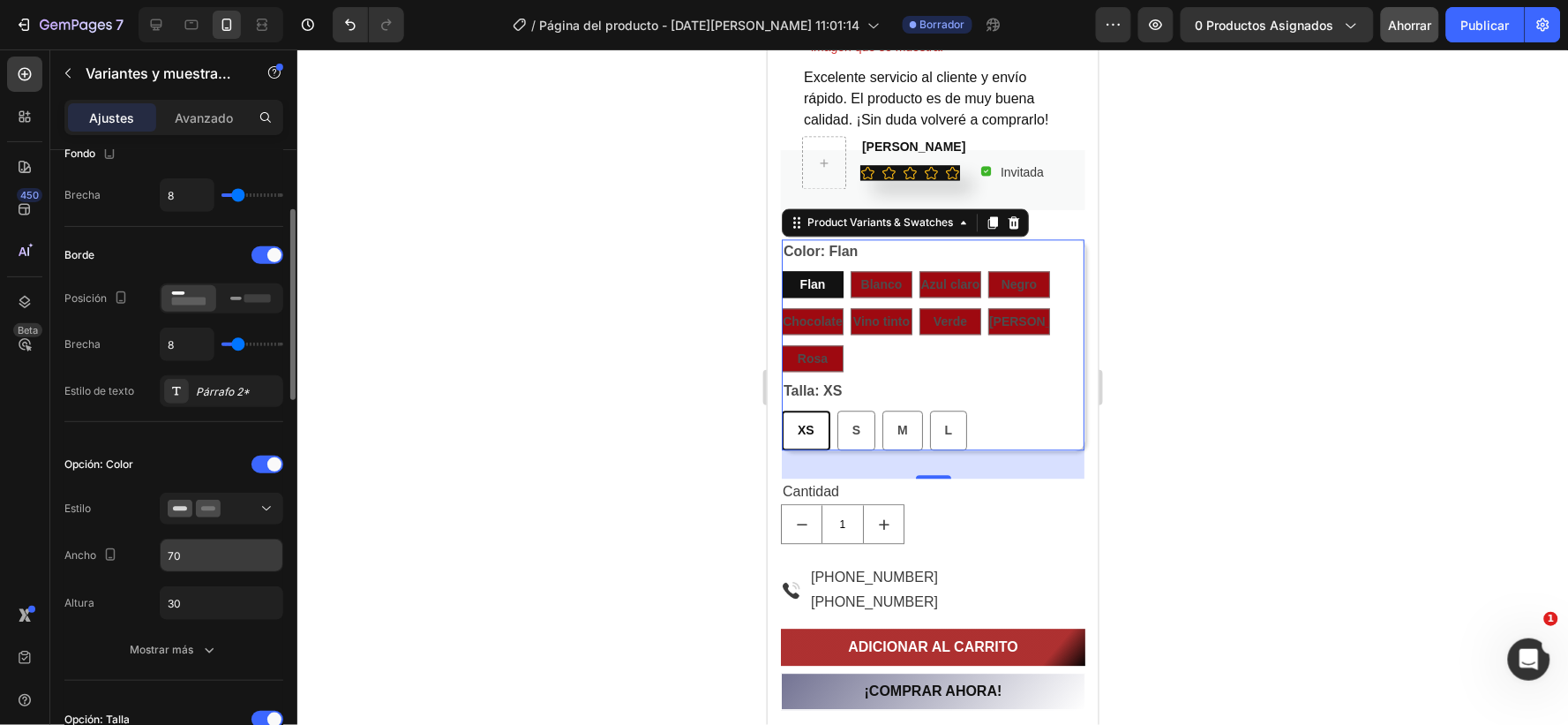
click at [199, 553] on input "70" at bounding box center [221, 555] width 122 height 32
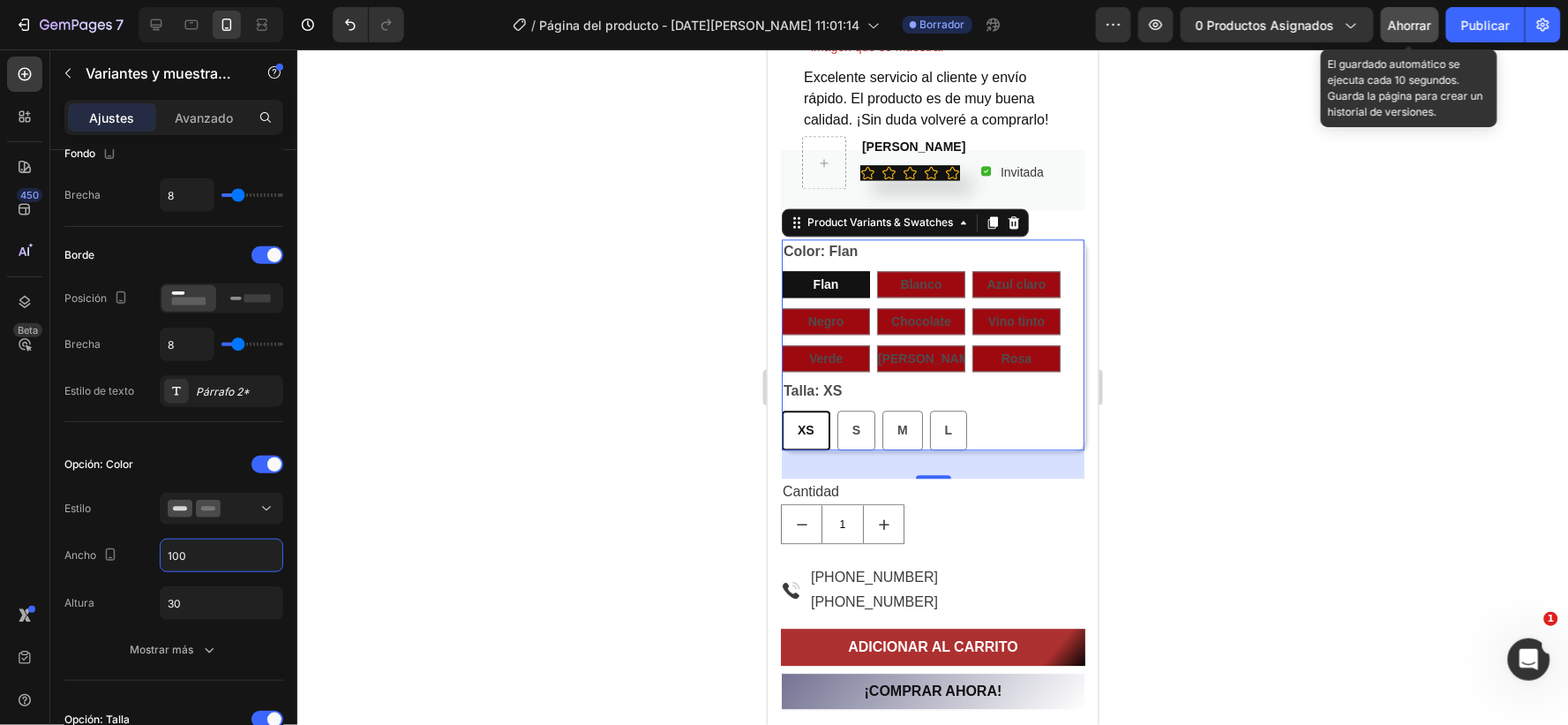
type input "100"
click at [1420, 20] on font "Ahorrar" at bounding box center [1410, 25] width 43 height 15
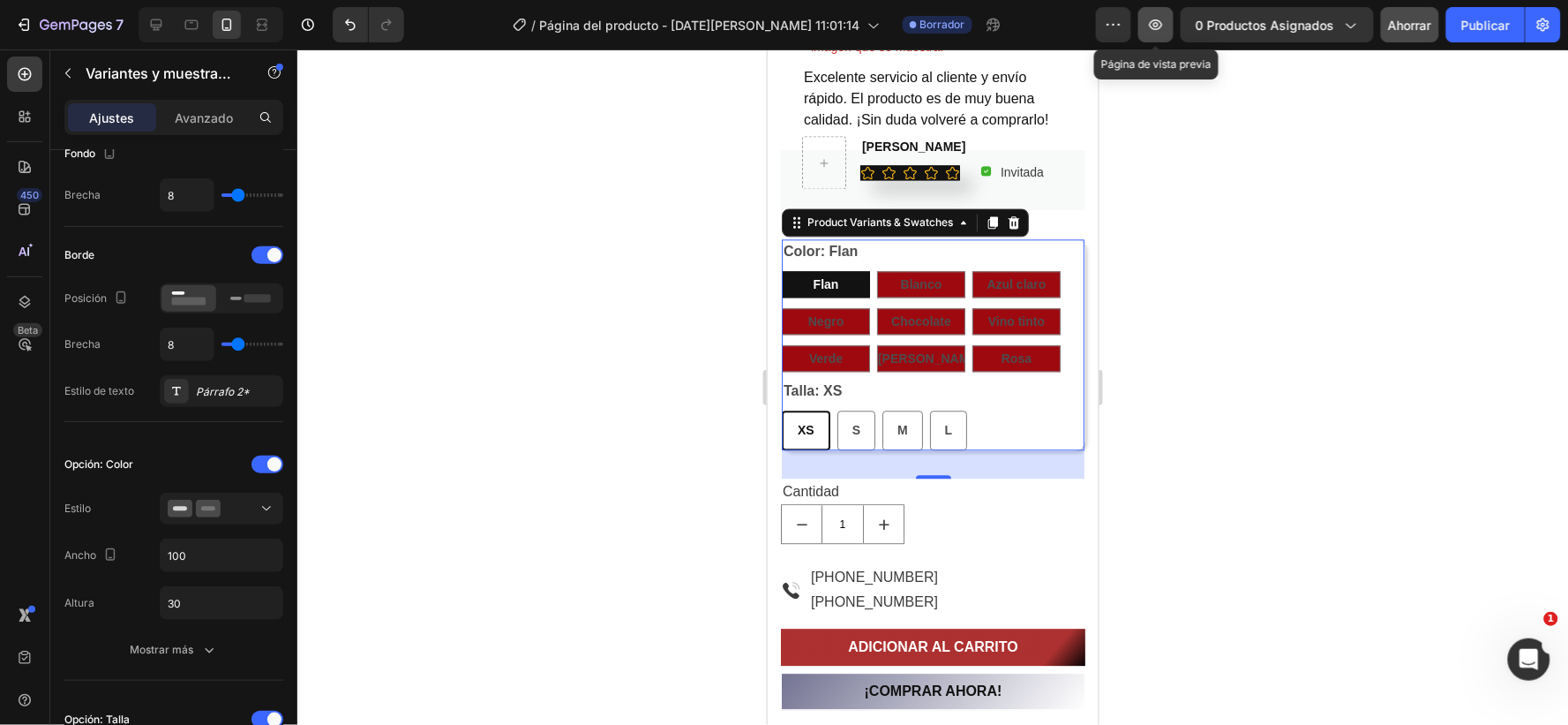
click at [1153, 20] on icon "button" at bounding box center [1156, 24] width 17 height 17
